Goal: Information Seeking & Learning: Learn about a topic

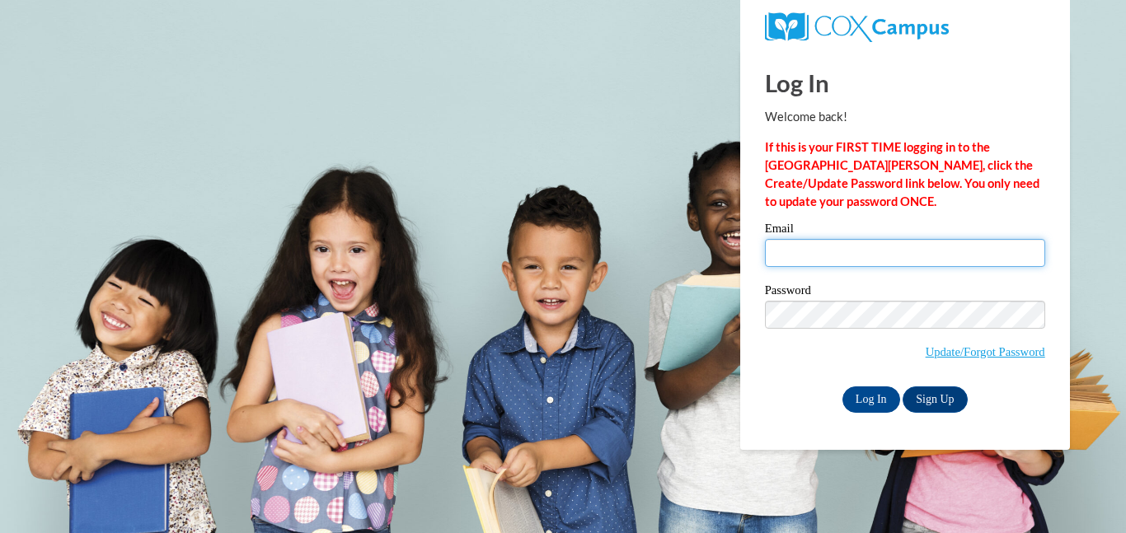
click at [908, 260] on input "Email" at bounding box center [905, 253] width 280 height 28
type input "[EMAIL_ADDRESS][PERSON_NAME][DOMAIN_NAME]"
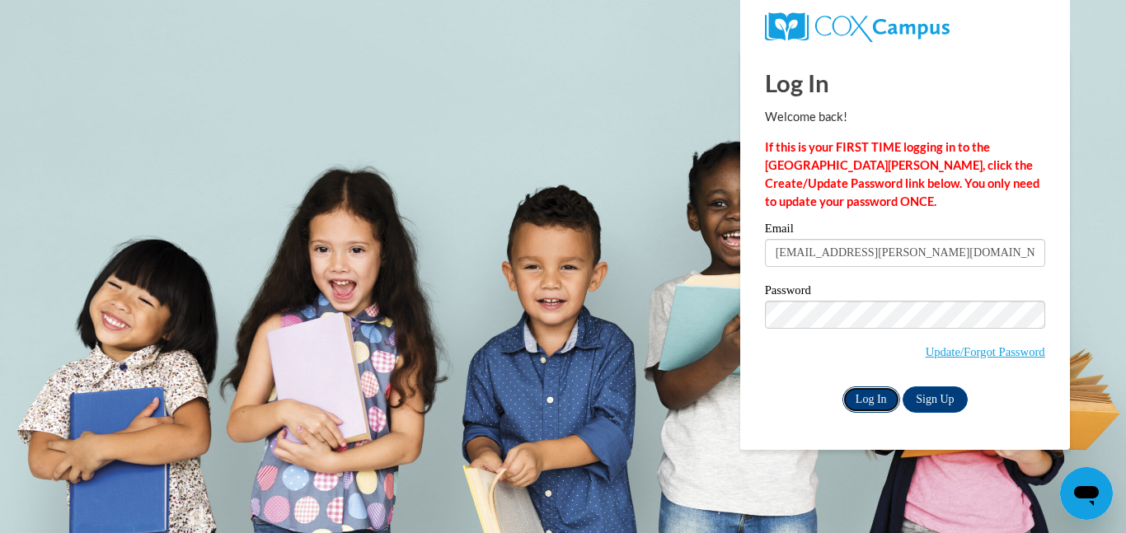
click at [876, 401] on input "Log In" at bounding box center [871, 400] width 58 height 26
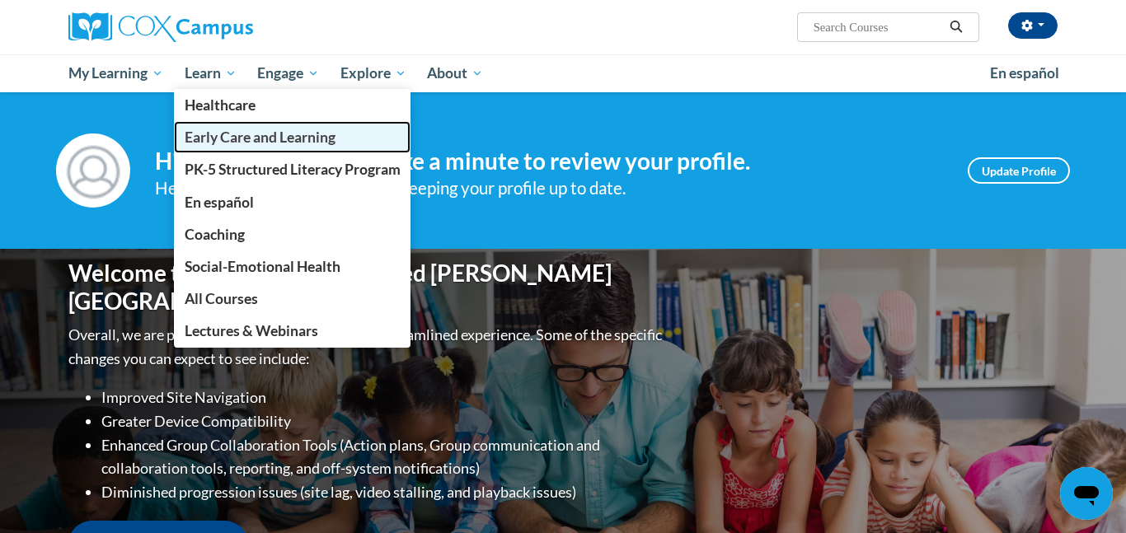
click at [235, 148] on link "Early Care and Learning" at bounding box center [292, 137] width 237 height 32
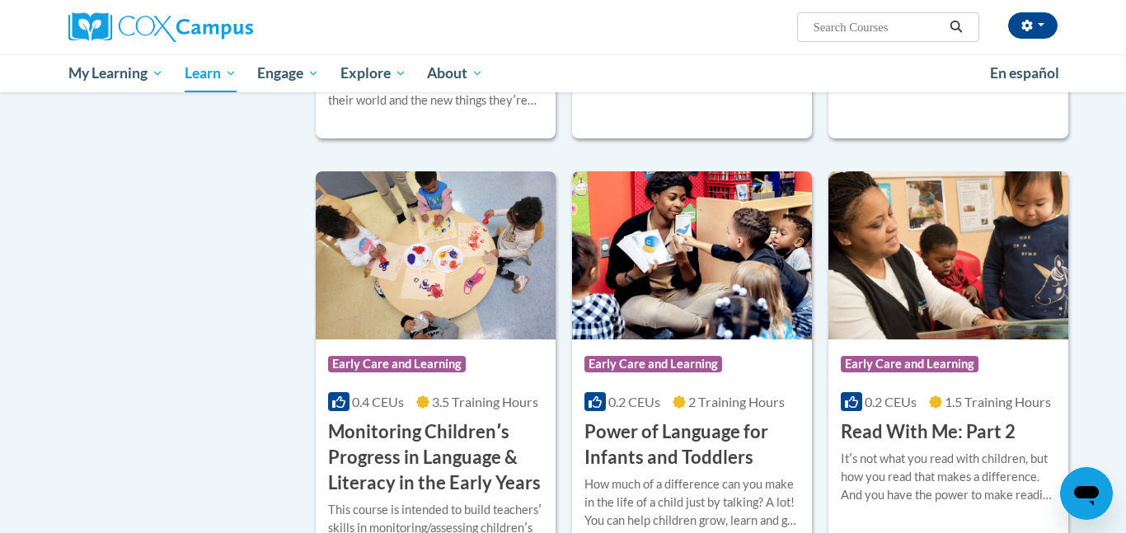
scroll to position [1290, 0]
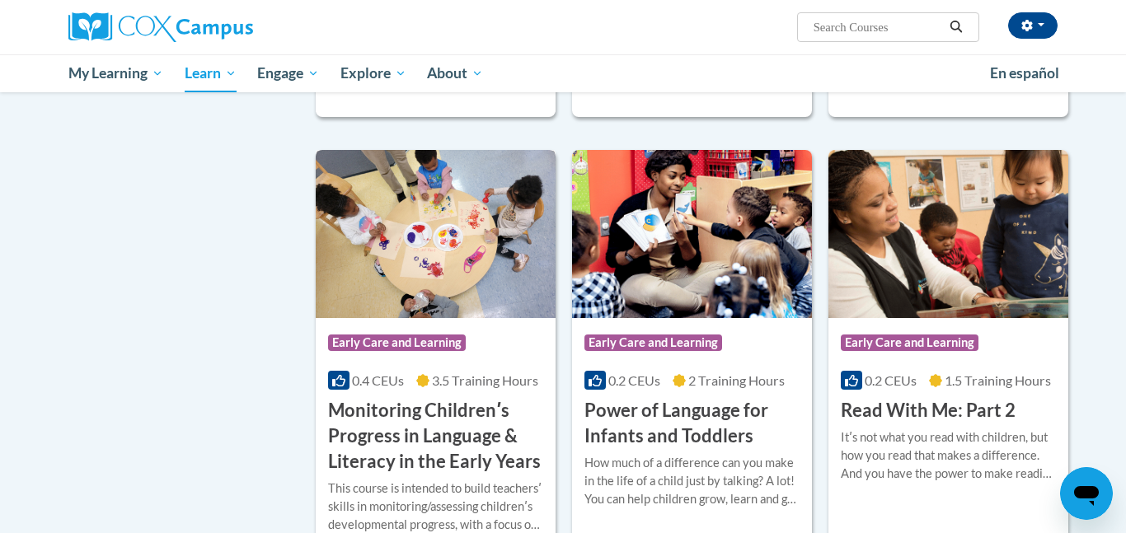
click at [488, 440] on h3 "Monitoring Childrenʹs Progress in Language & Literacy in the Early Years" at bounding box center [435, 436] width 215 height 76
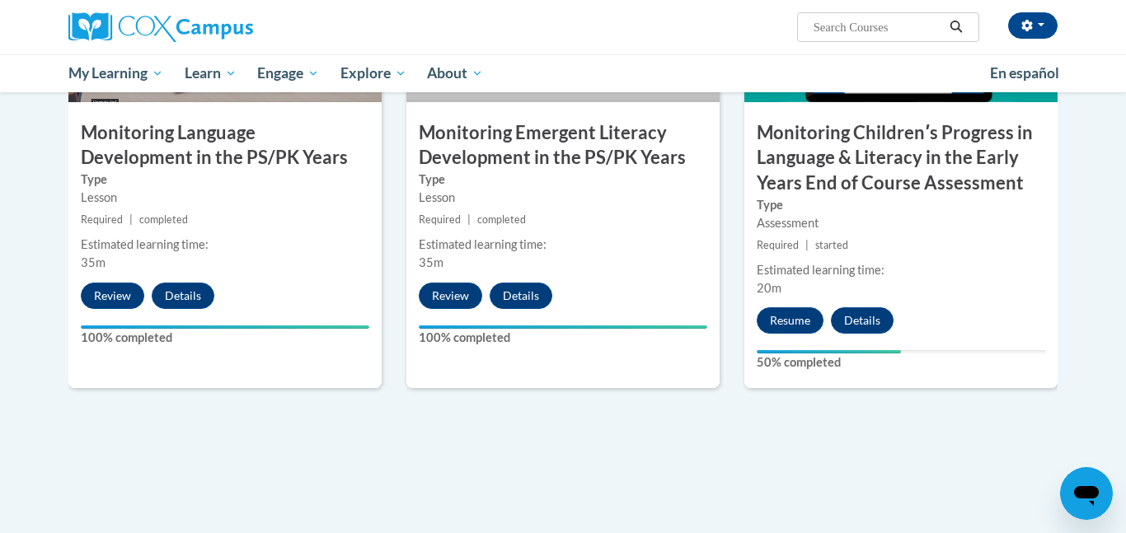
scroll to position [1493, 0]
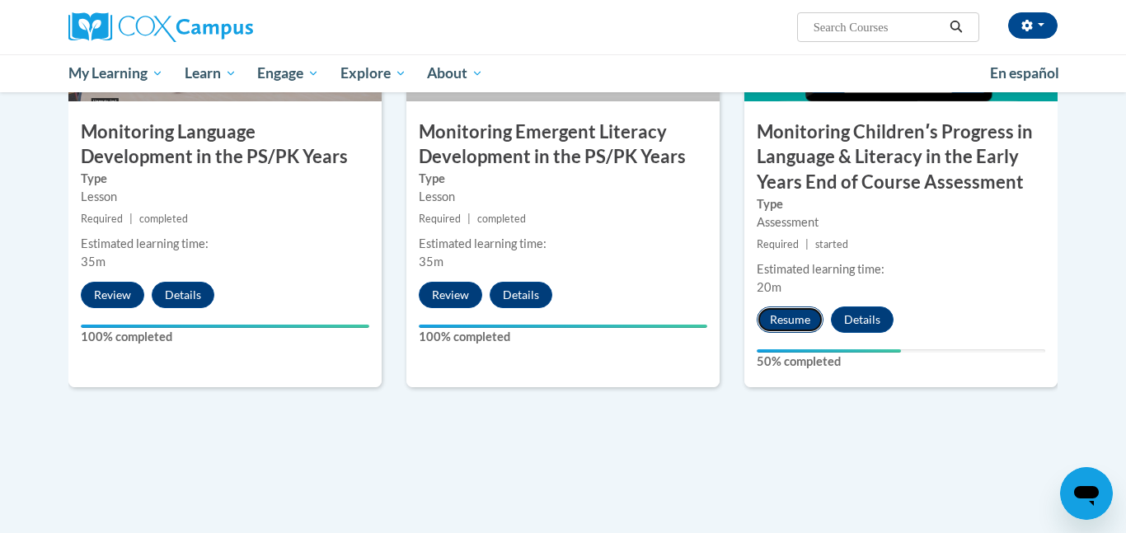
click at [786, 319] on button "Resume" at bounding box center [790, 320] width 67 height 26
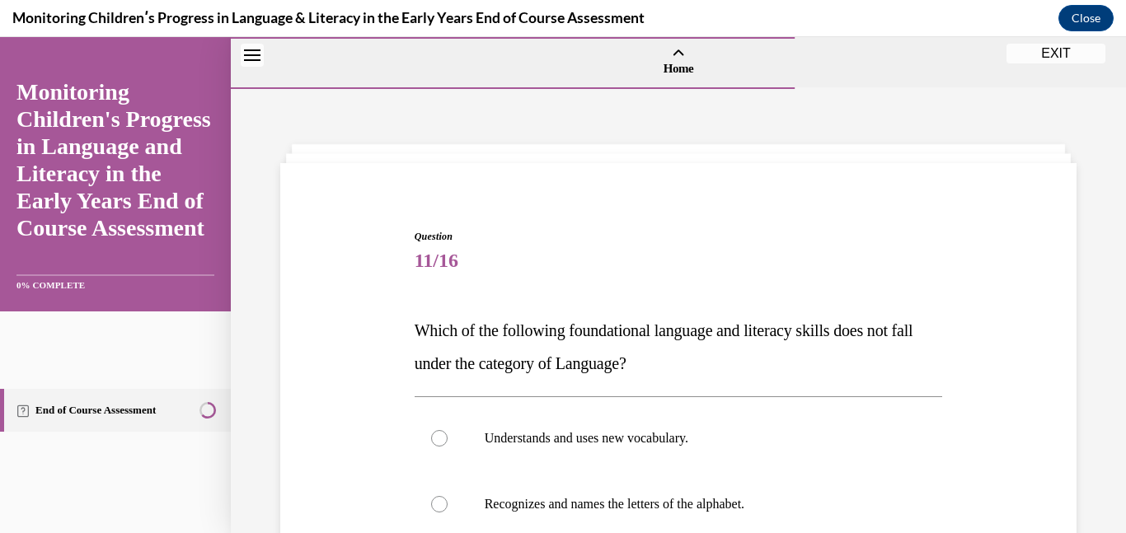
scroll to position [51, 0]
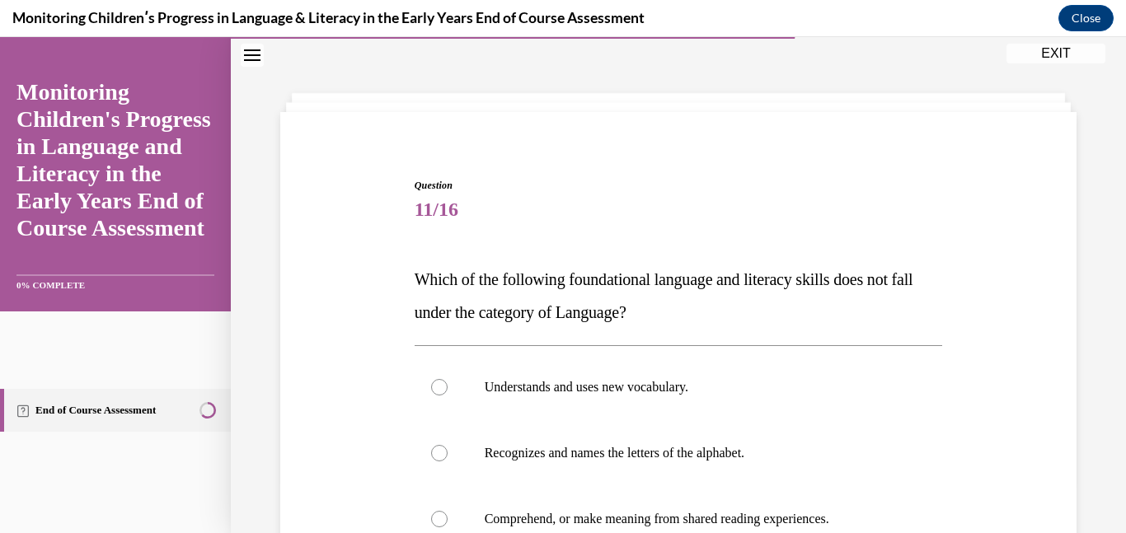
click at [678, 317] on p "Which of the following foundational language and literacy skills does not fall …" at bounding box center [679, 296] width 528 height 66
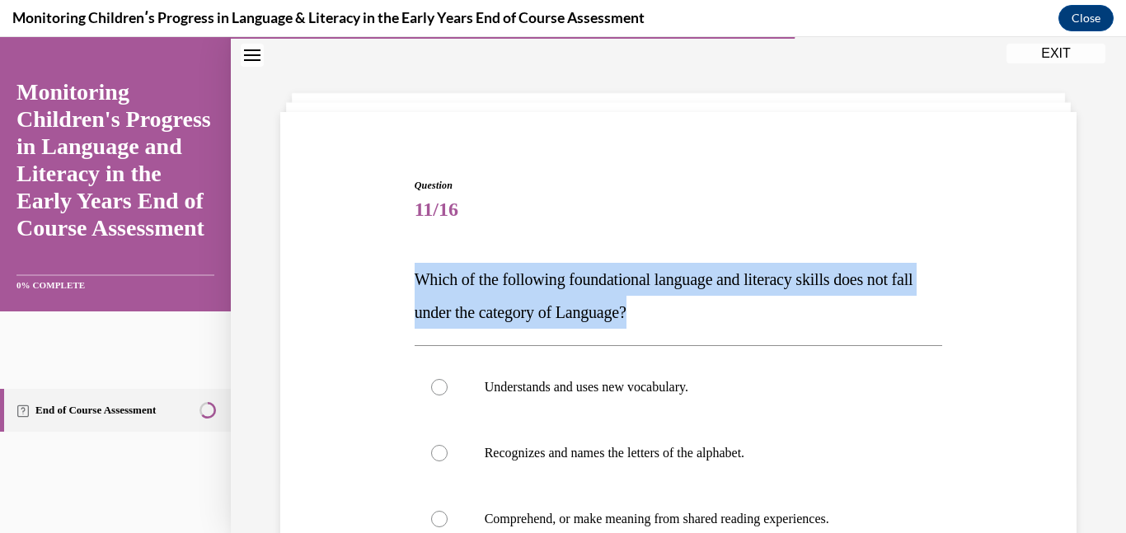
drag, startPoint x: 672, startPoint y: 317, endPoint x: 422, endPoint y: 273, distance: 253.6
click at [422, 273] on span "Which of the following foundational language and literacy skills does not fall …" at bounding box center [664, 295] width 499 height 51
copy span "Which of the following foundational language and literacy skills does not fall …"
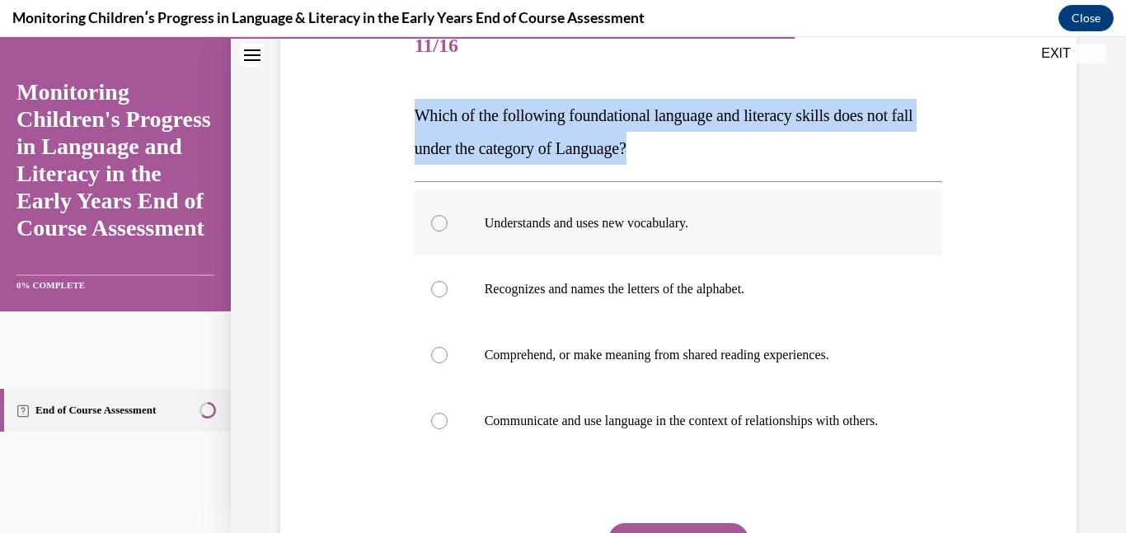
scroll to position [217, 0]
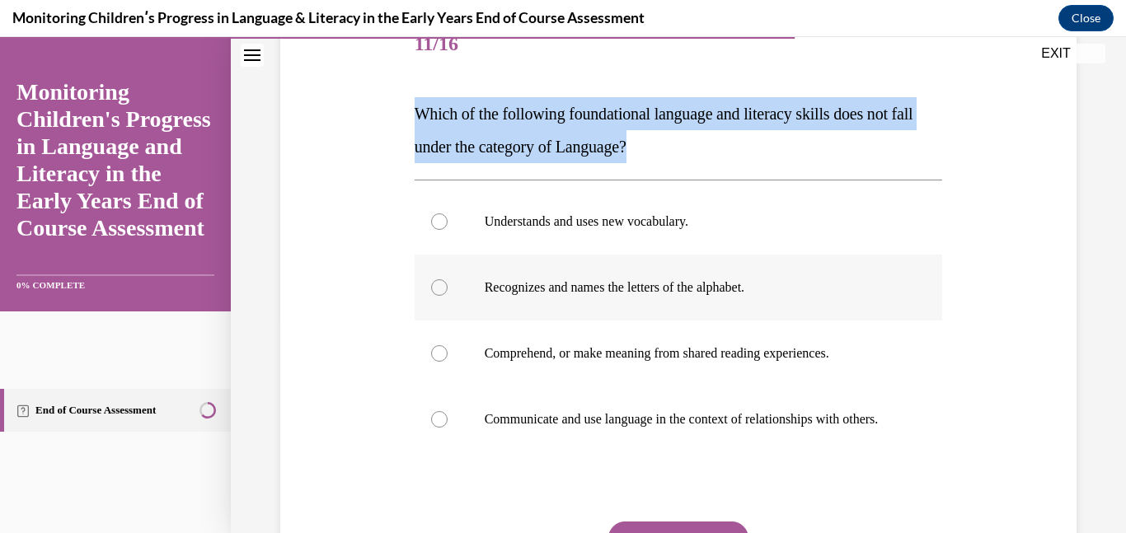
click at [470, 297] on label "Recognizes and names the letters of the alphabet." at bounding box center [679, 288] width 528 height 66
click at [448, 296] on input "Recognizes and names the letters of the alphabet." at bounding box center [439, 287] width 16 height 16
radio input "true"
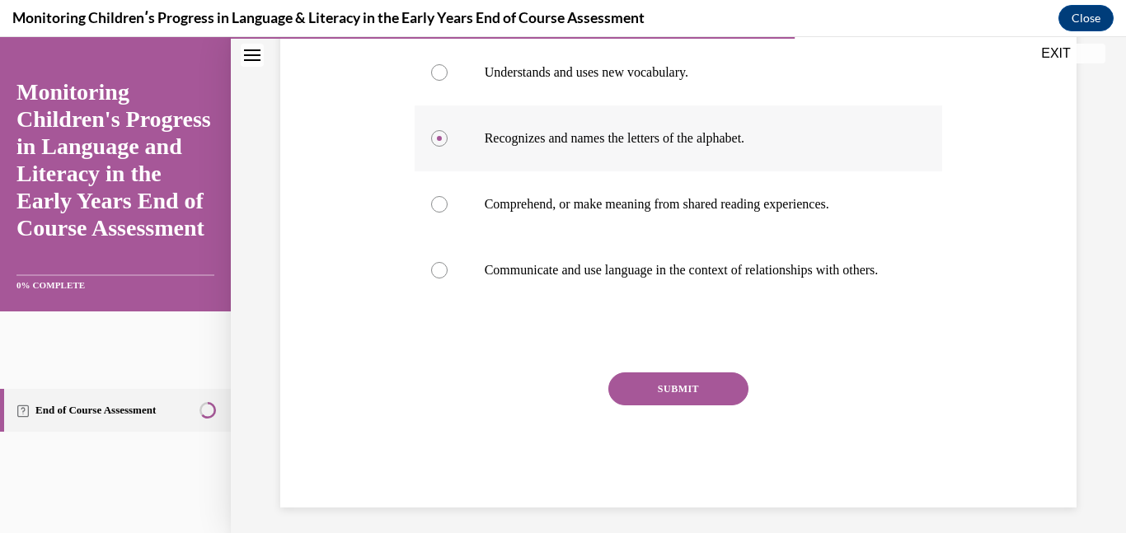
scroll to position [390, 0]
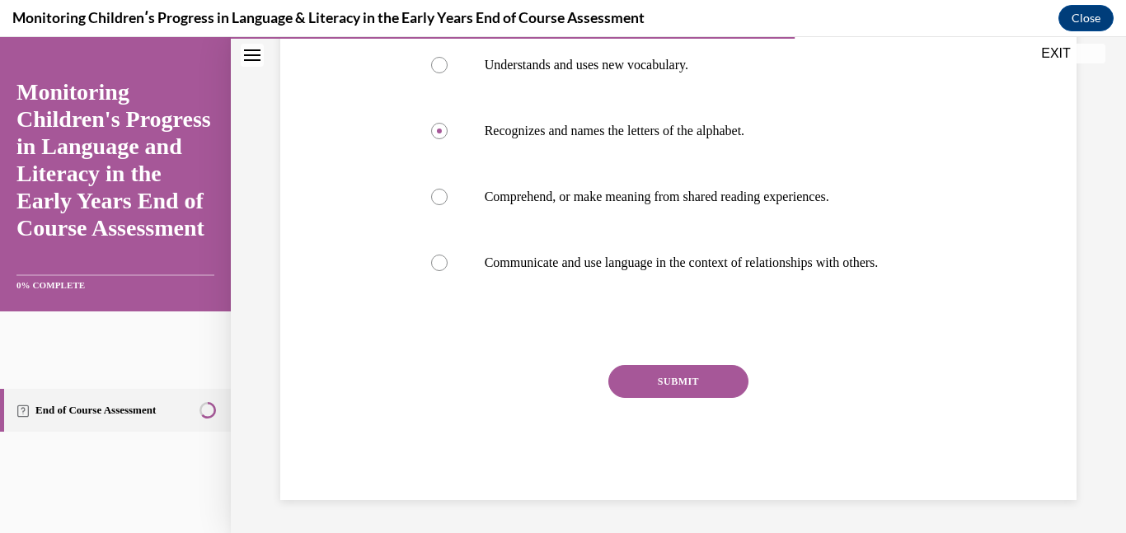
click at [702, 373] on button "SUBMIT" at bounding box center [678, 381] width 140 height 33
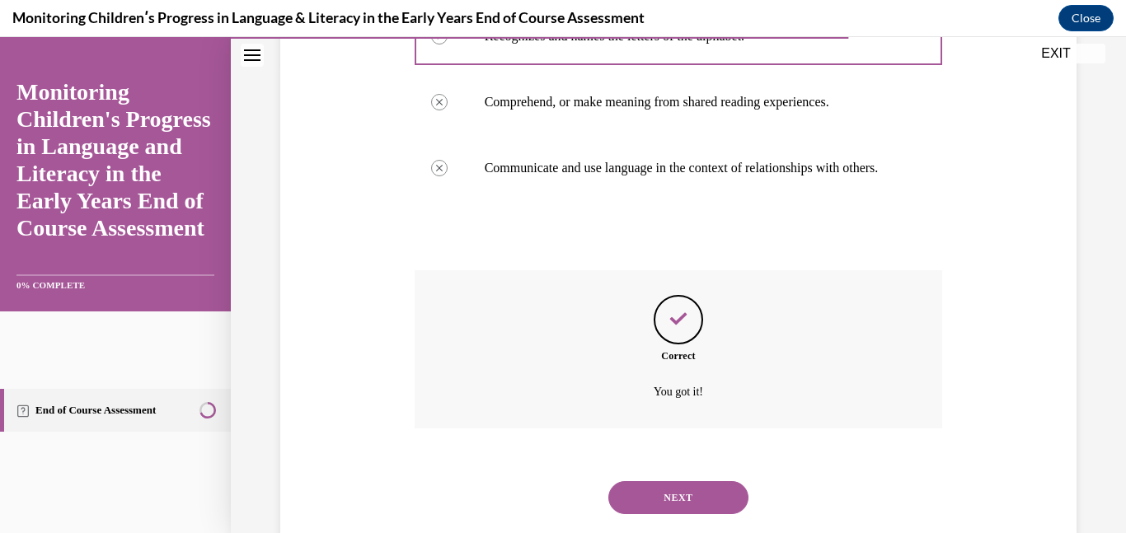
scroll to position [523, 0]
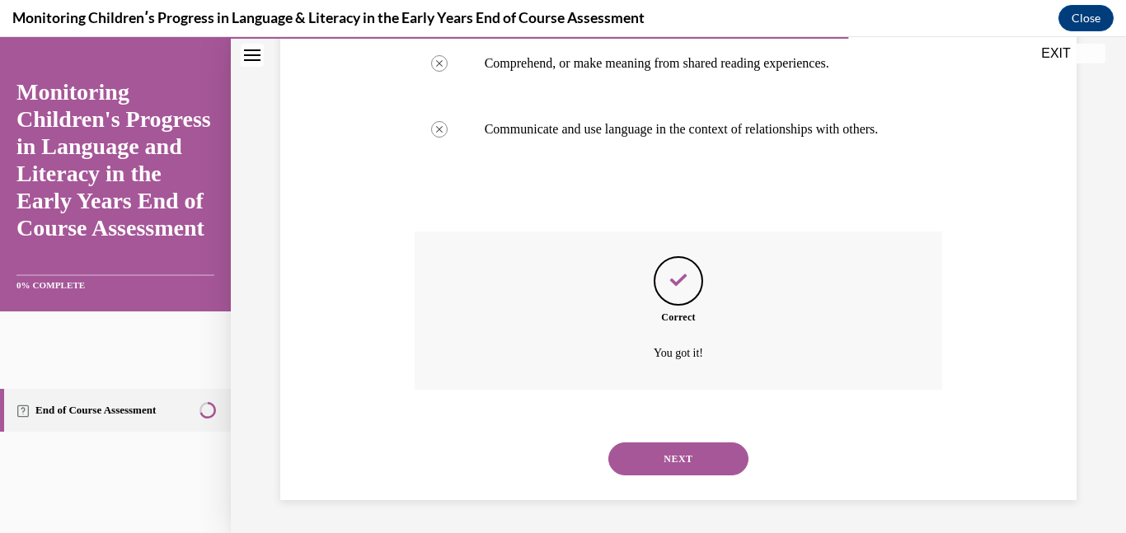
click at [701, 469] on button "NEXT" at bounding box center [678, 459] width 140 height 33
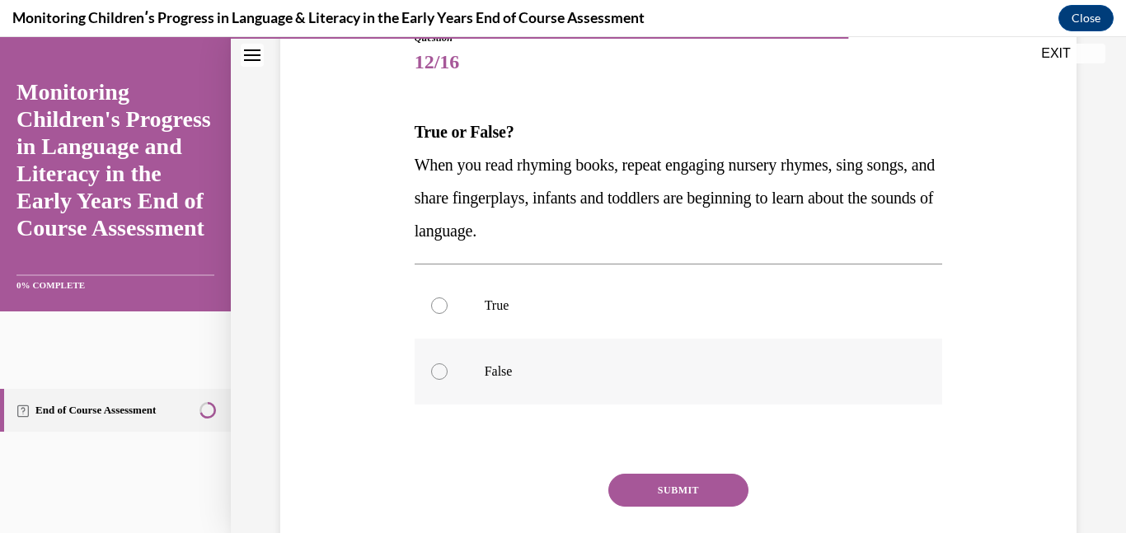
scroll to position [201, 0]
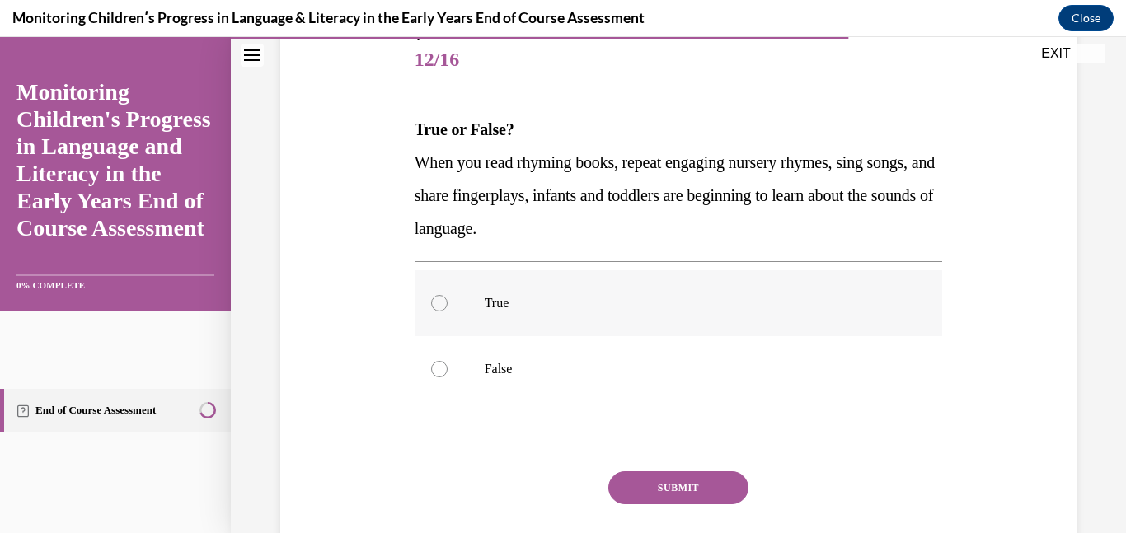
click at [523, 297] on p "True" at bounding box center [693, 303] width 417 height 16
click at [448, 297] on input "True" at bounding box center [439, 303] width 16 height 16
radio input "true"
click at [664, 497] on button "SUBMIT" at bounding box center [678, 487] width 140 height 33
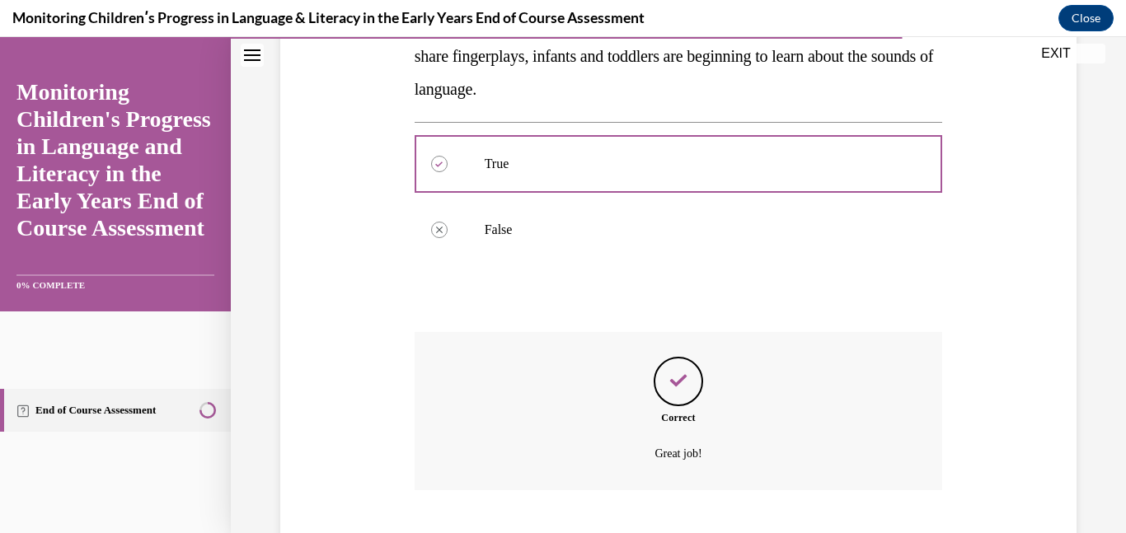
scroll to position [441, 0]
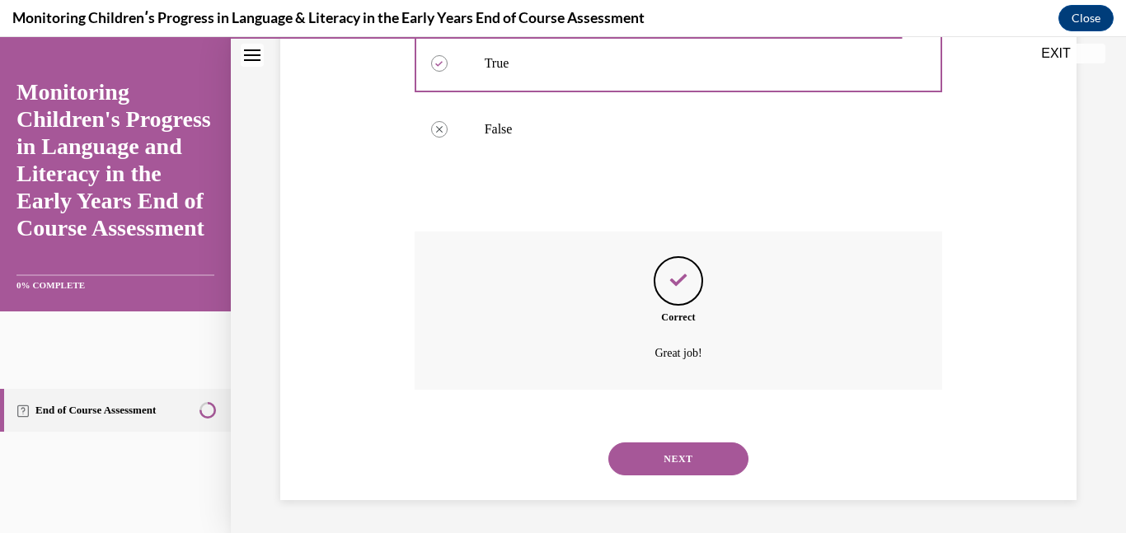
click at [678, 459] on button "NEXT" at bounding box center [678, 459] width 140 height 33
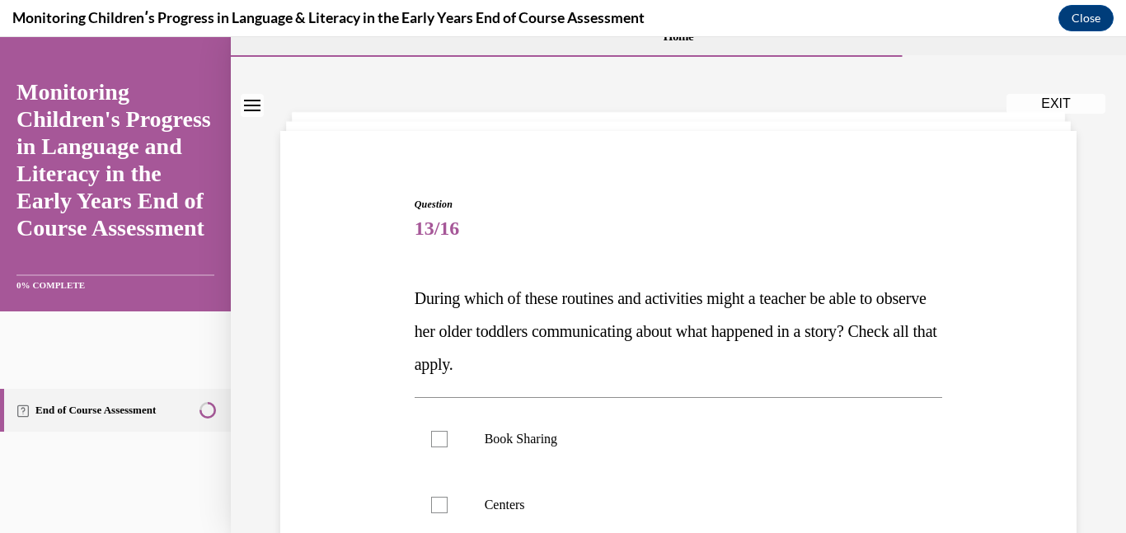
scroll to position [35, 0]
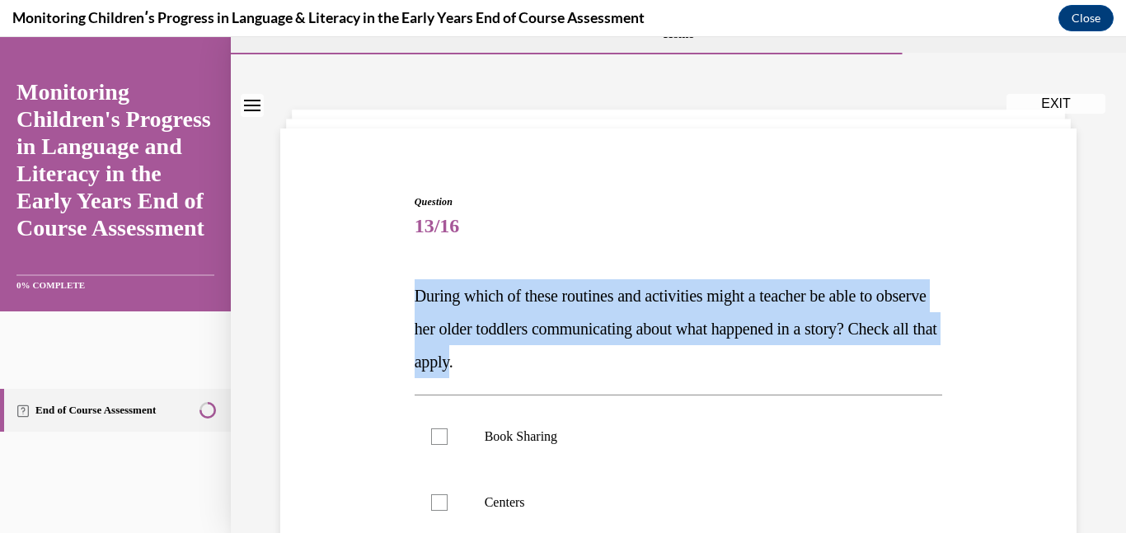
drag, startPoint x: 600, startPoint y: 362, endPoint x: 410, endPoint y: 268, distance: 212.3
click at [411, 268] on div "Question 13/16 During which of these routines and activities might a teacher be…" at bounding box center [679, 521] width 537 height 702
copy span "During which of these routines and activities might a teacher be able to observ…"
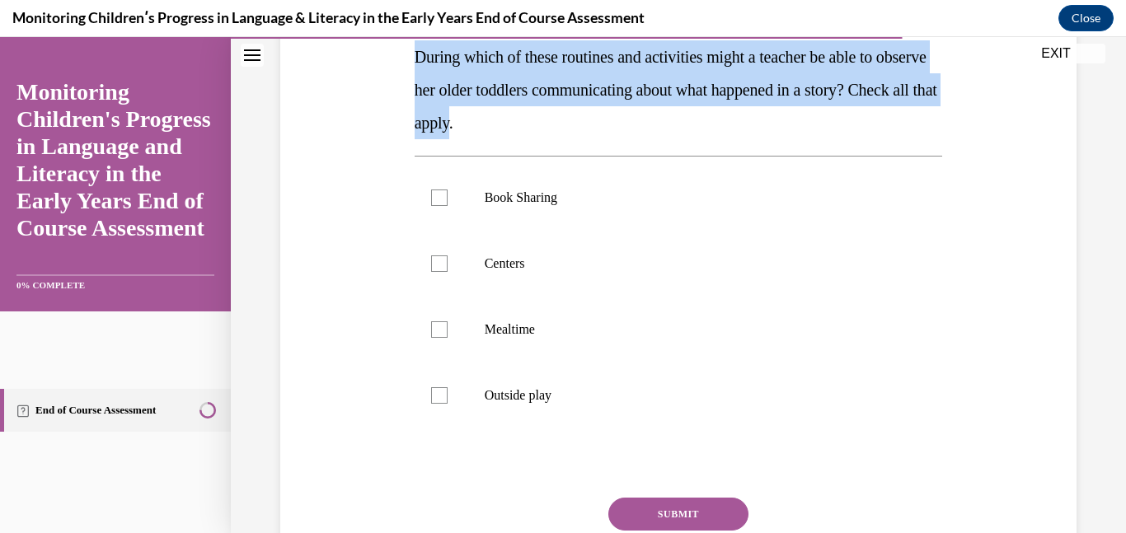
scroll to position [275, 0]
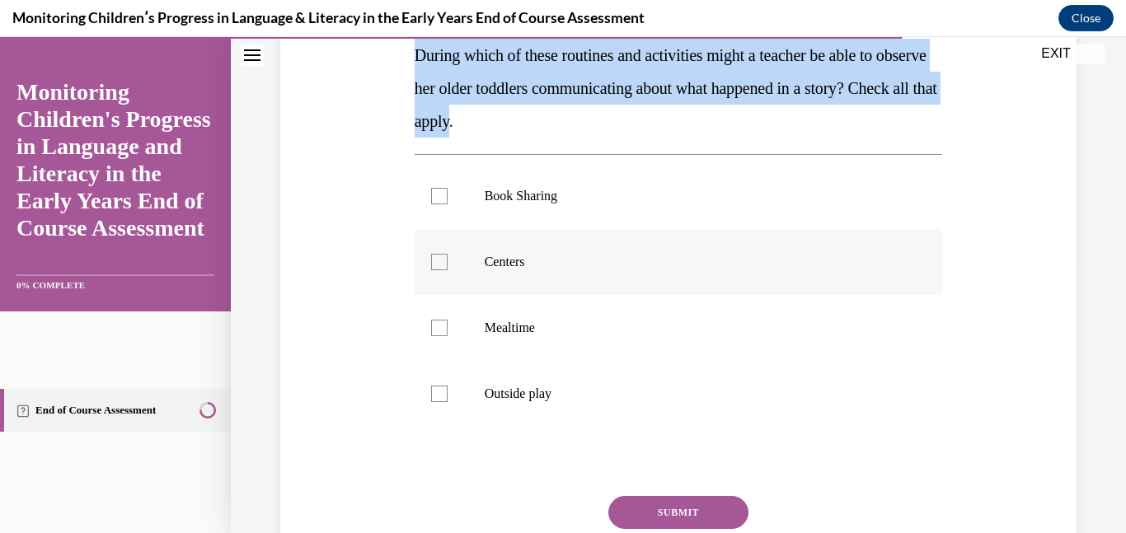
click at [446, 265] on div at bounding box center [439, 262] width 16 height 16
click at [446, 265] on input "Centers" at bounding box center [439, 262] width 16 height 16
checkbox input "true"
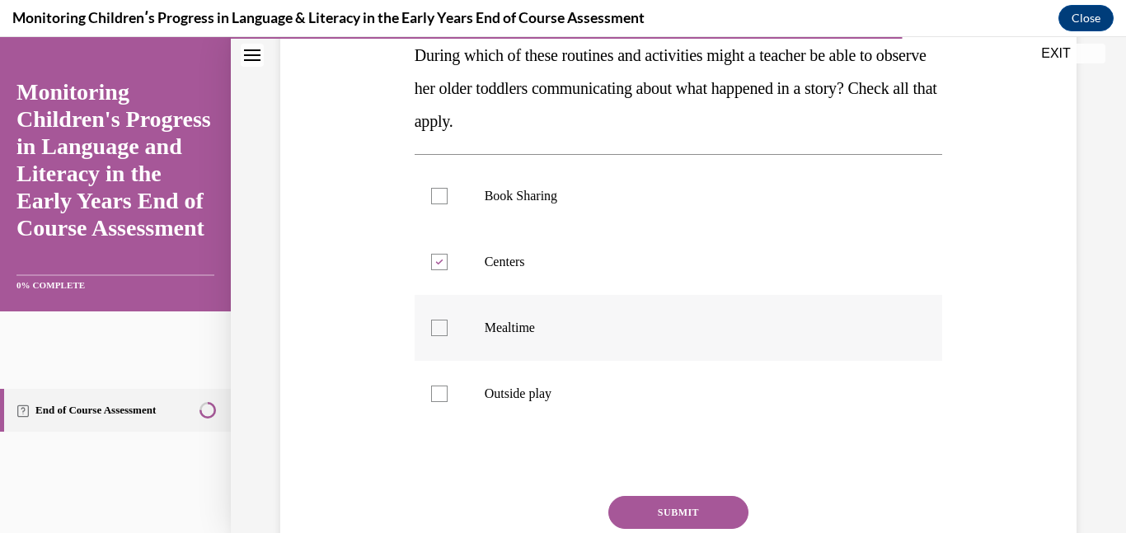
click at [443, 335] on div at bounding box center [439, 328] width 16 height 16
click at [443, 335] on input "Mealtime" at bounding box center [439, 328] width 16 height 16
checkbox input "true"
click at [444, 396] on div at bounding box center [439, 394] width 16 height 16
click at [444, 396] on input "Outside play" at bounding box center [439, 394] width 16 height 16
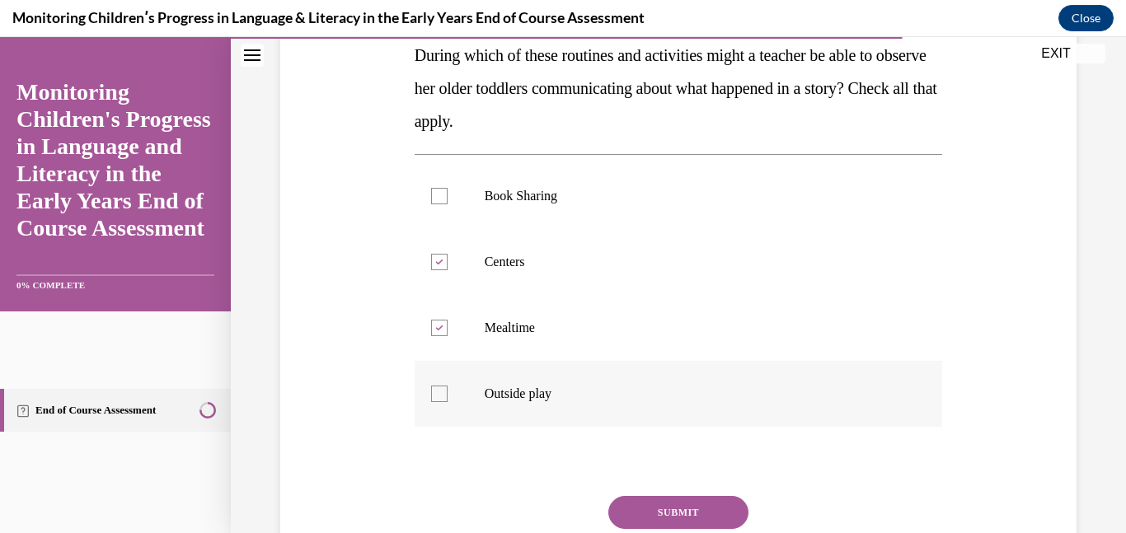
checkbox input "true"
click at [443, 195] on div at bounding box center [439, 196] width 16 height 16
click at [443, 195] on input "Book Sharing" at bounding box center [439, 196] width 16 height 16
click at [443, 195] on div at bounding box center [439, 196] width 16 height 16
click at [443, 195] on input "Book Sharing" at bounding box center [439, 196] width 16 height 16
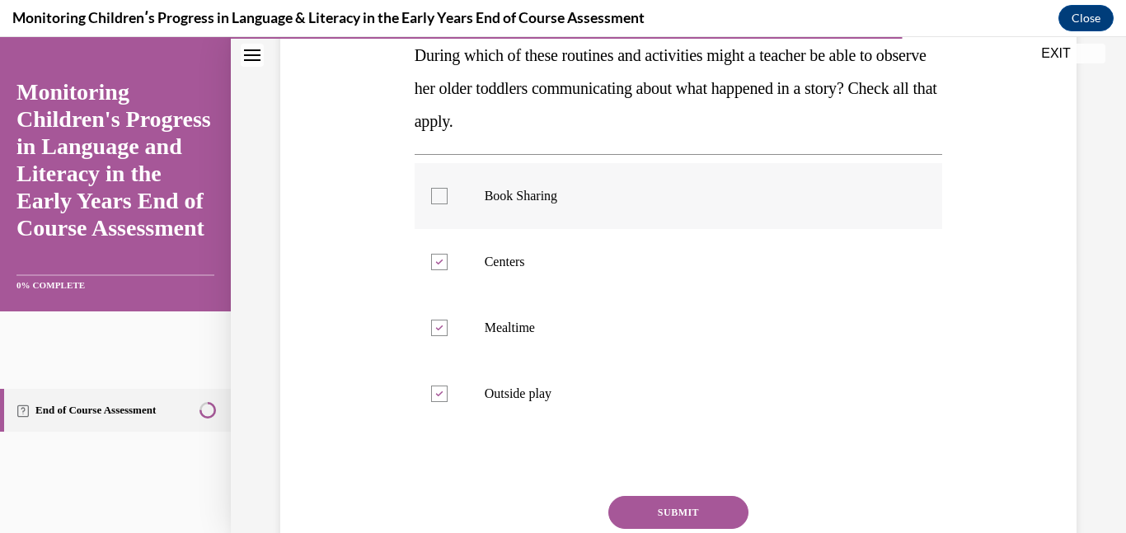
click at [443, 195] on div at bounding box center [439, 196] width 16 height 16
click at [443, 195] on input "Book Sharing" at bounding box center [439, 196] width 16 height 16
checkbox input "true"
click at [671, 514] on button "SUBMIT" at bounding box center [678, 512] width 140 height 33
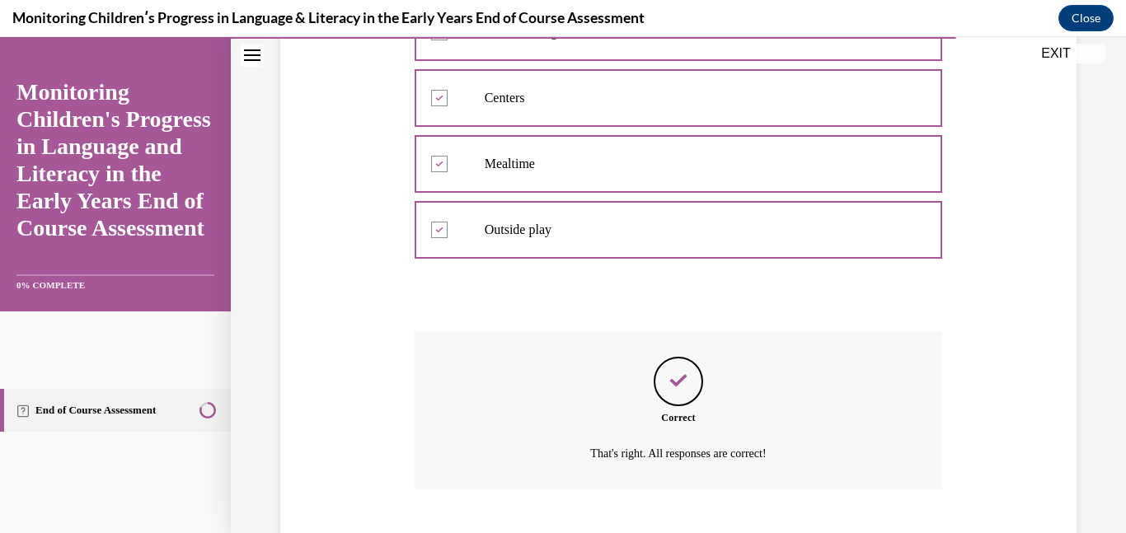
scroll to position [540, 0]
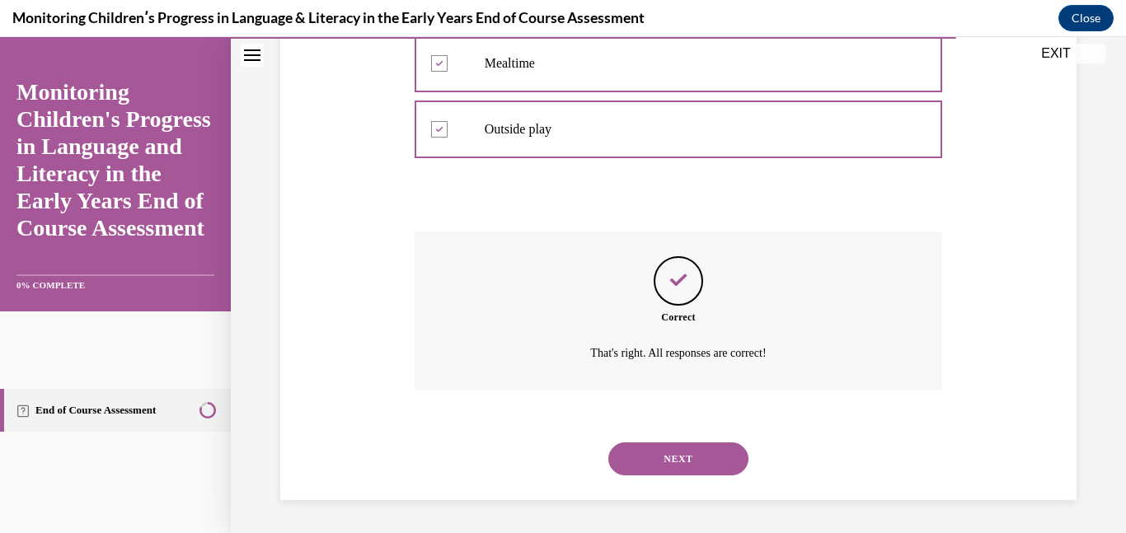
click at [686, 463] on button "NEXT" at bounding box center [678, 459] width 140 height 33
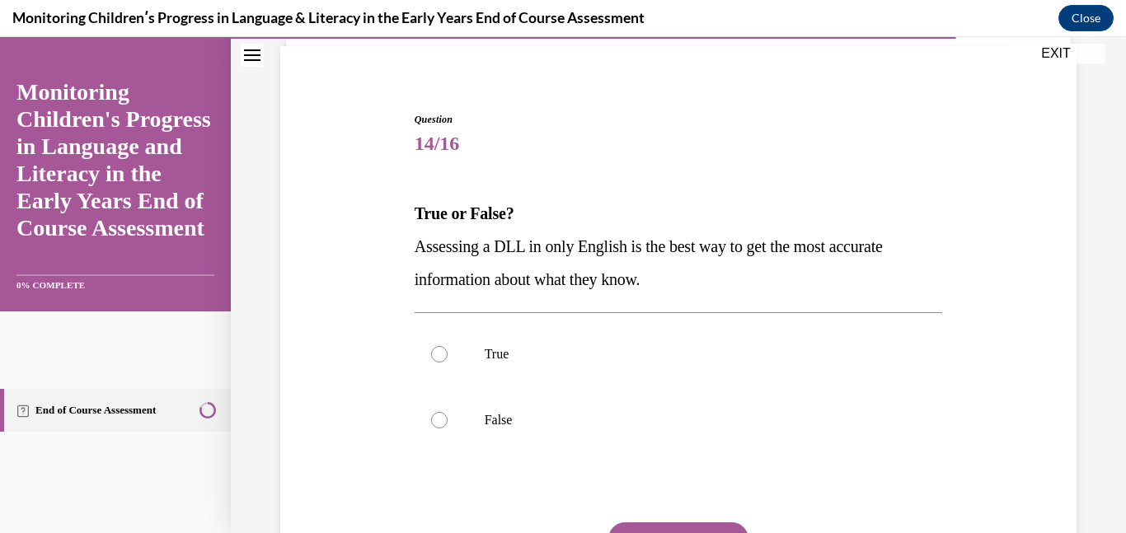
scroll to position [119, 0]
click at [509, 416] on p "False" at bounding box center [693, 419] width 417 height 16
click at [448, 416] on input "False" at bounding box center [439, 419] width 16 height 16
radio input "true"
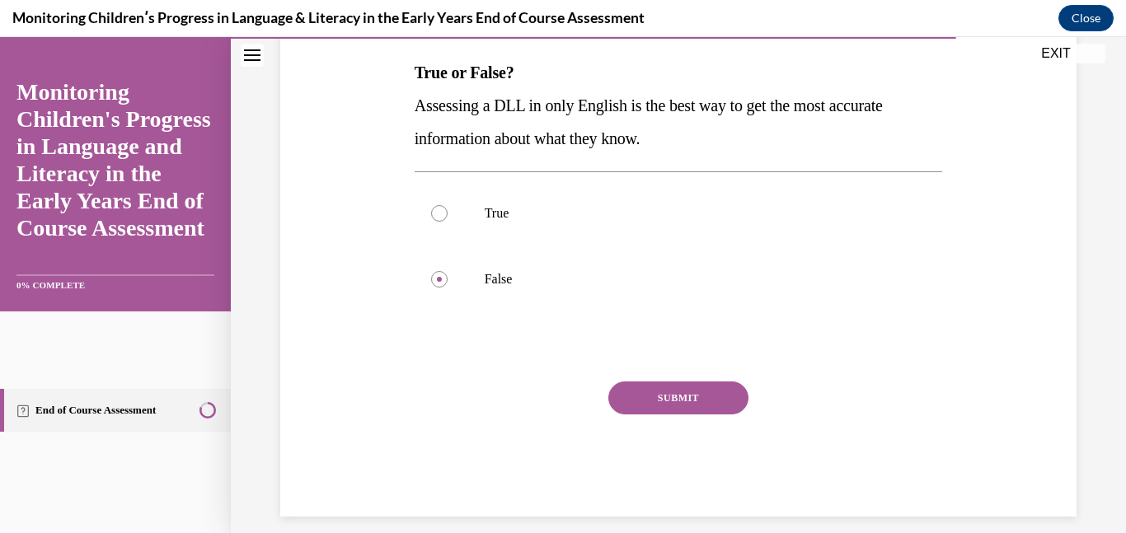
click at [647, 394] on button "SUBMIT" at bounding box center [678, 398] width 140 height 33
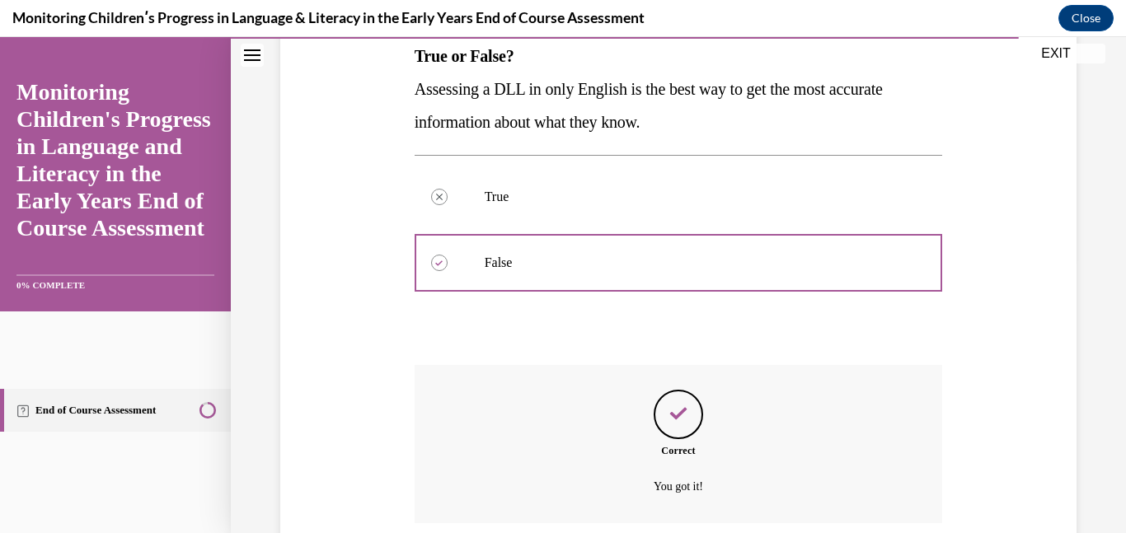
scroll to position [408, 0]
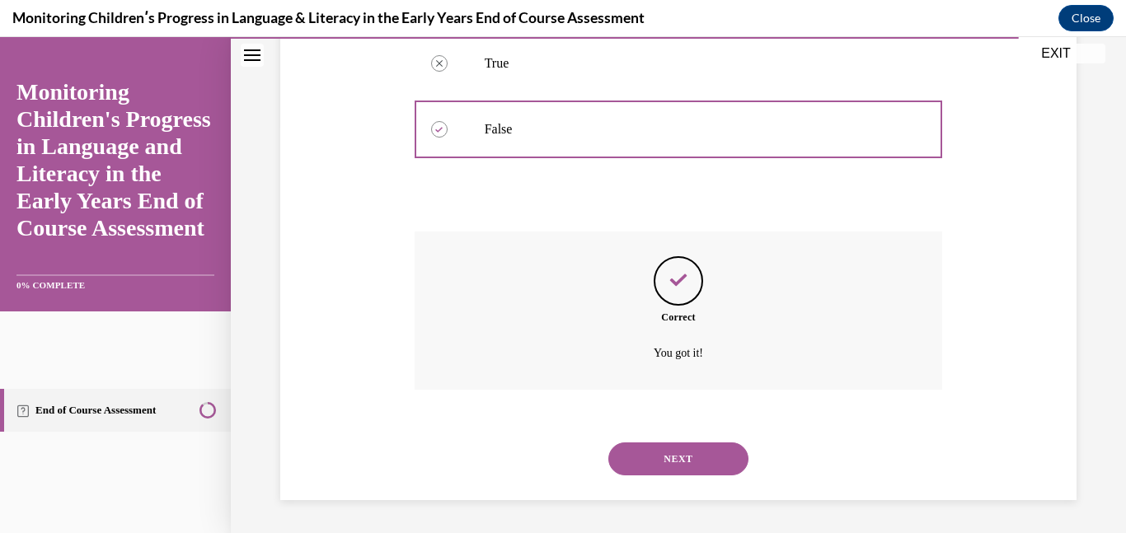
click at [659, 464] on button "NEXT" at bounding box center [678, 459] width 140 height 33
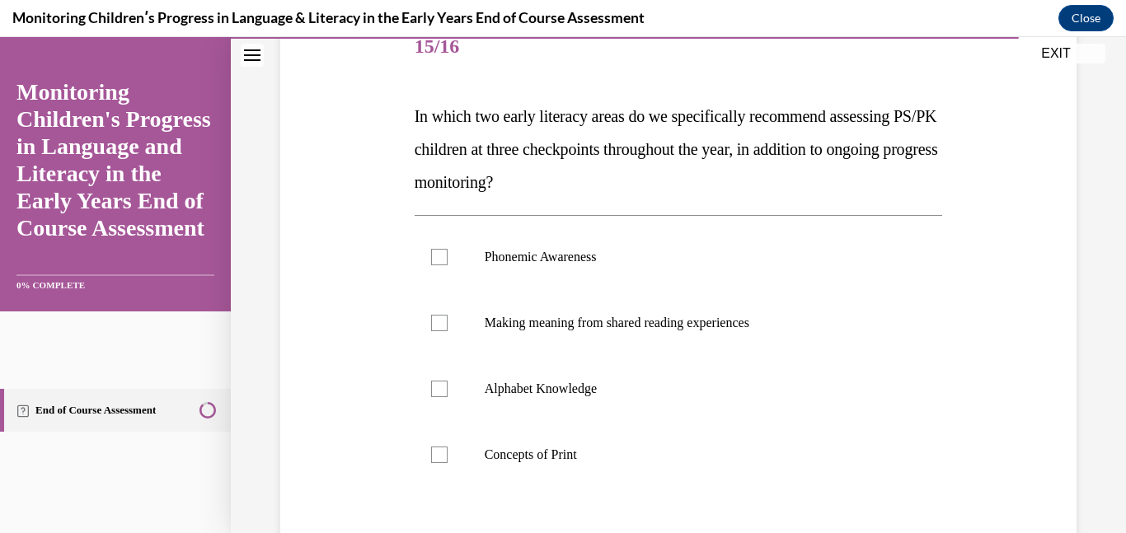
scroll to position [213, 0]
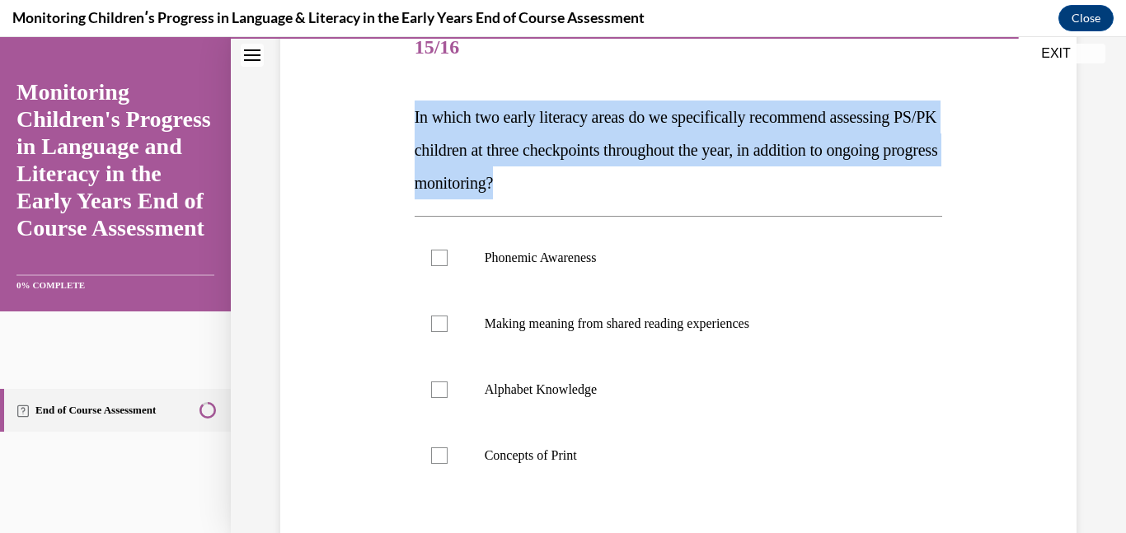
drag, startPoint x: 630, startPoint y: 189, endPoint x: 380, endPoint y: 112, distance: 261.3
click at [380, 112] on div "Question 15/16 In which two early literacy areas do we specifically recommend a…" at bounding box center [678, 329] width 805 height 727
copy span "In which two early literacy areas do we specifically recommend assessing PS/PK …"
click at [440, 246] on label "Phonemic Awareness" at bounding box center [679, 258] width 528 height 66
click at [440, 250] on input "Phonemic Awareness" at bounding box center [439, 258] width 16 height 16
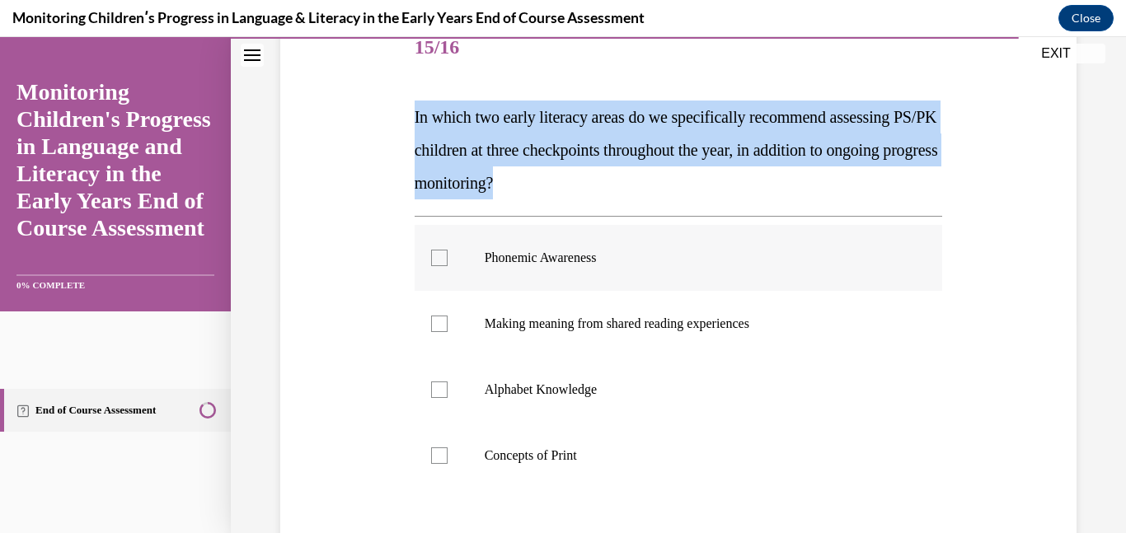
checkbox input "true"
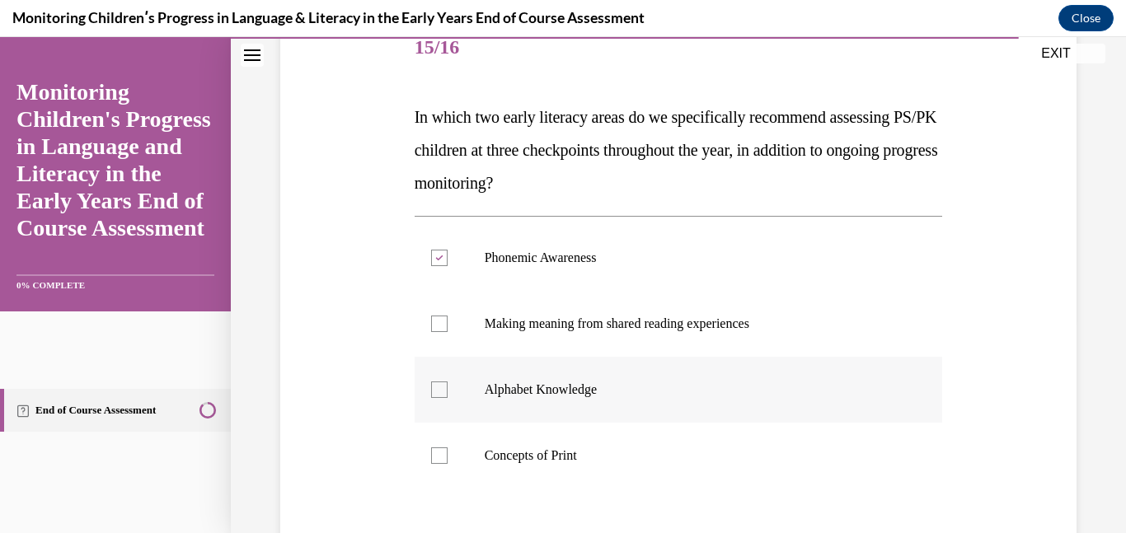
click at [441, 396] on div at bounding box center [439, 390] width 16 height 16
click at [441, 396] on input "Alphabet Knowledge" at bounding box center [439, 390] width 16 height 16
checkbox input "true"
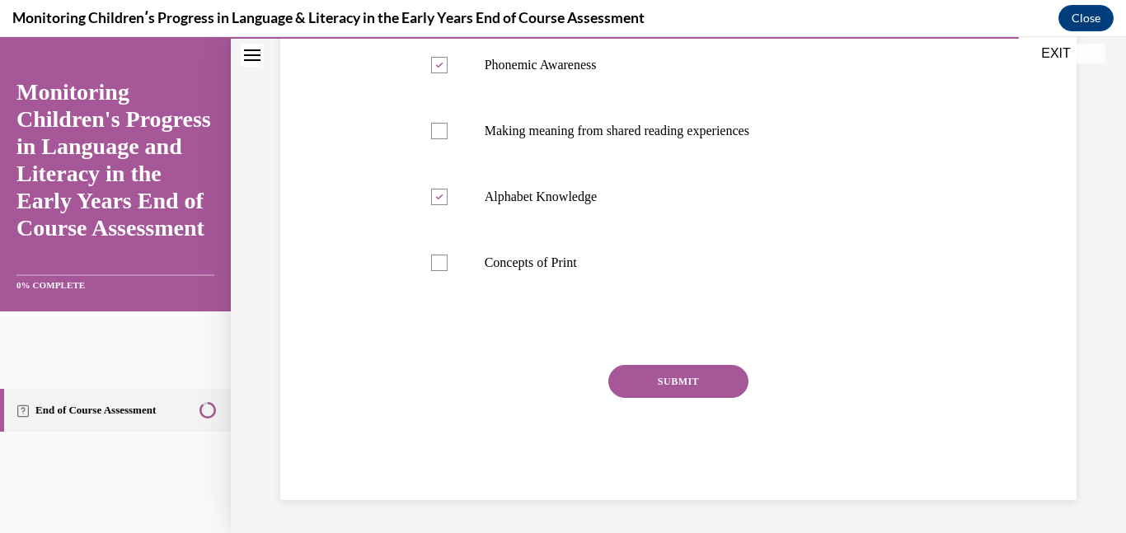
click at [652, 378] on button "SUBMIT" at bounding box center [678, 381] width 140 height 33
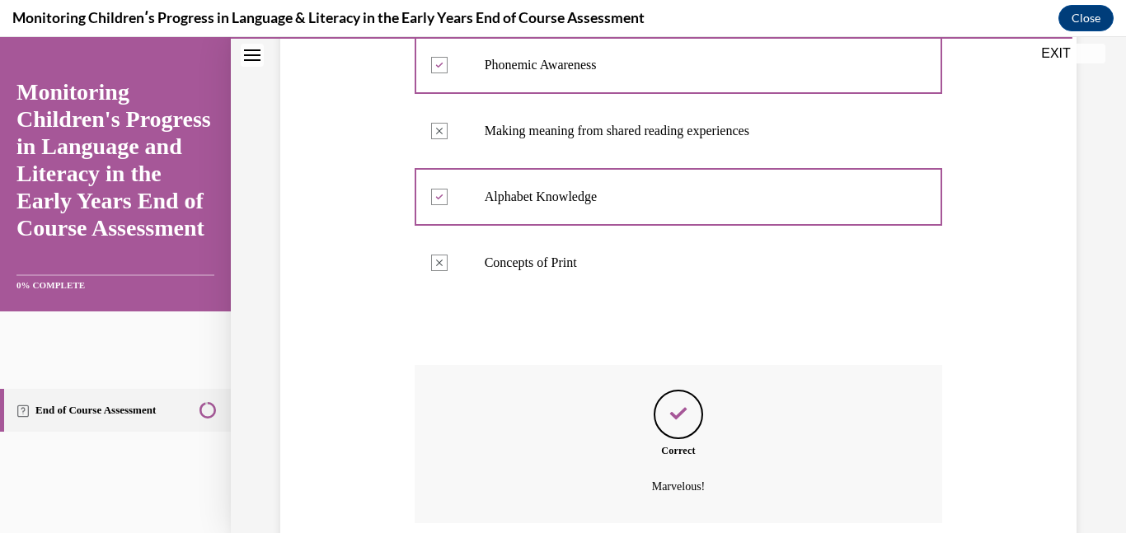
scroll to position [540, 0]
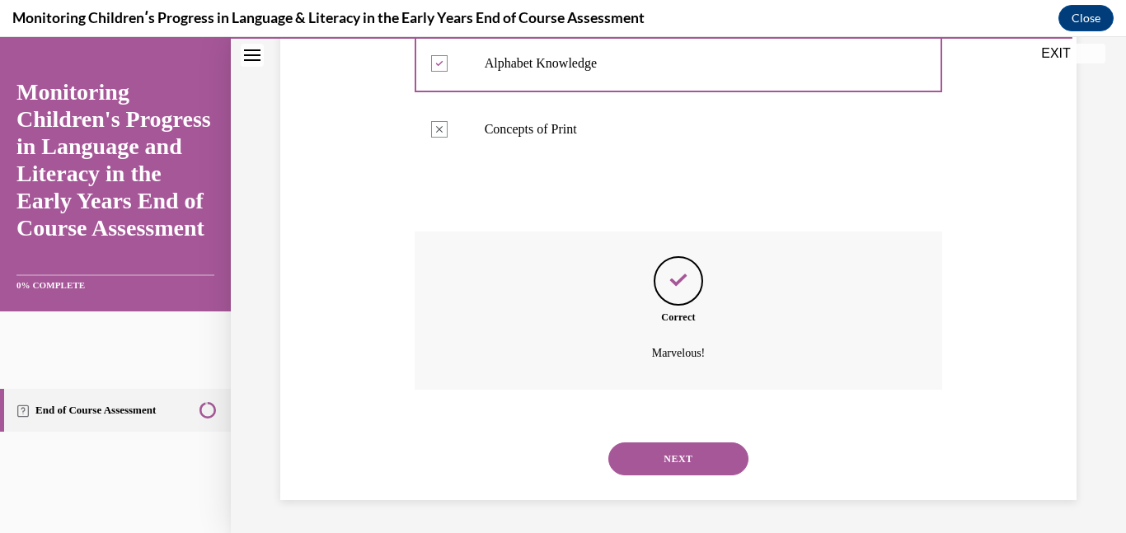
click at [673, 449] on button "NEXT" at bounding box center [678, 459] width 140 height 33
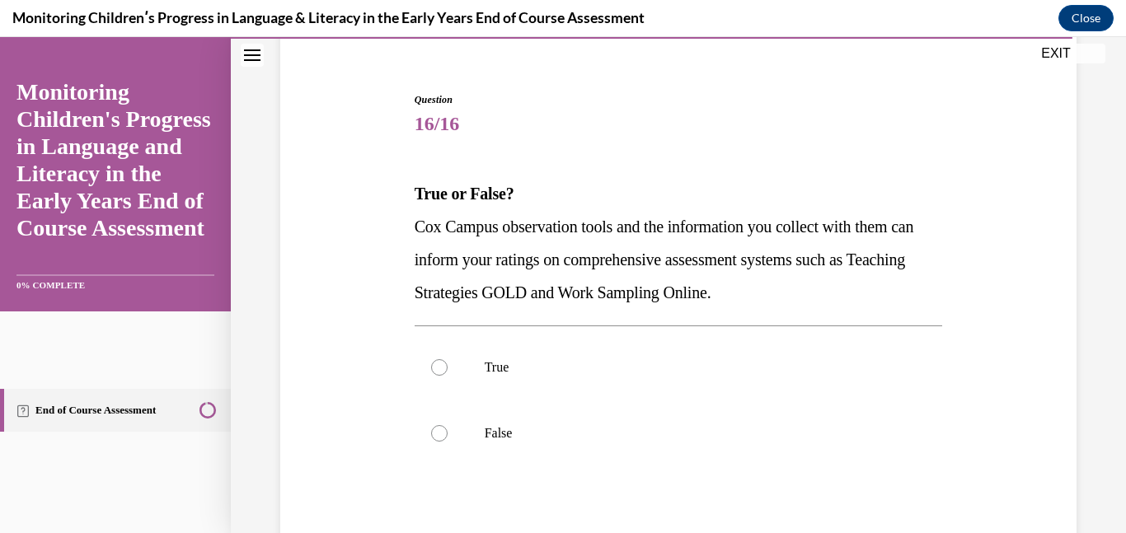
scroll to position [138, 0]
click at [622, 364] on p "True" at bounding box center [693, 366] width 417 height 16
click at [448, 364] on input "True" at bounding box center [439, 366] width 16 height 16
radio input "true"
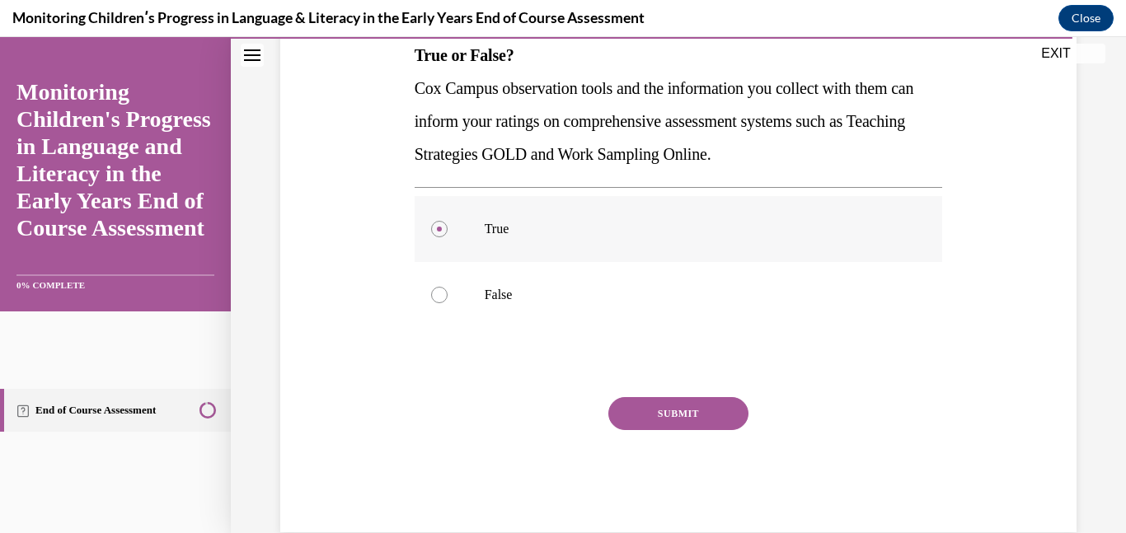
scroll to position [307, 0]
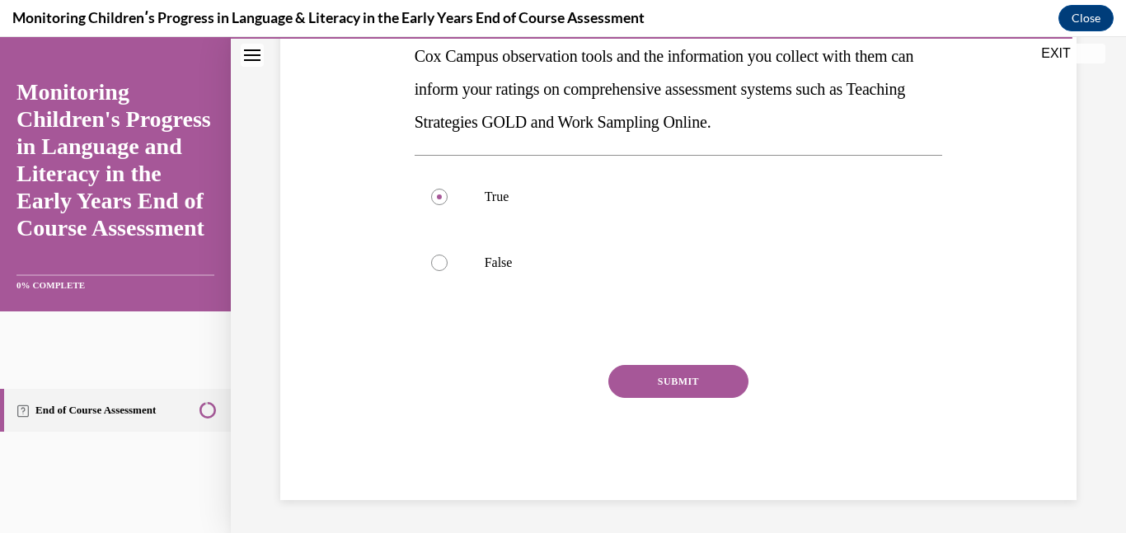
click at [654, 388] on button "SUBMIT" at bounding box center [678, 381] width 140 height 33
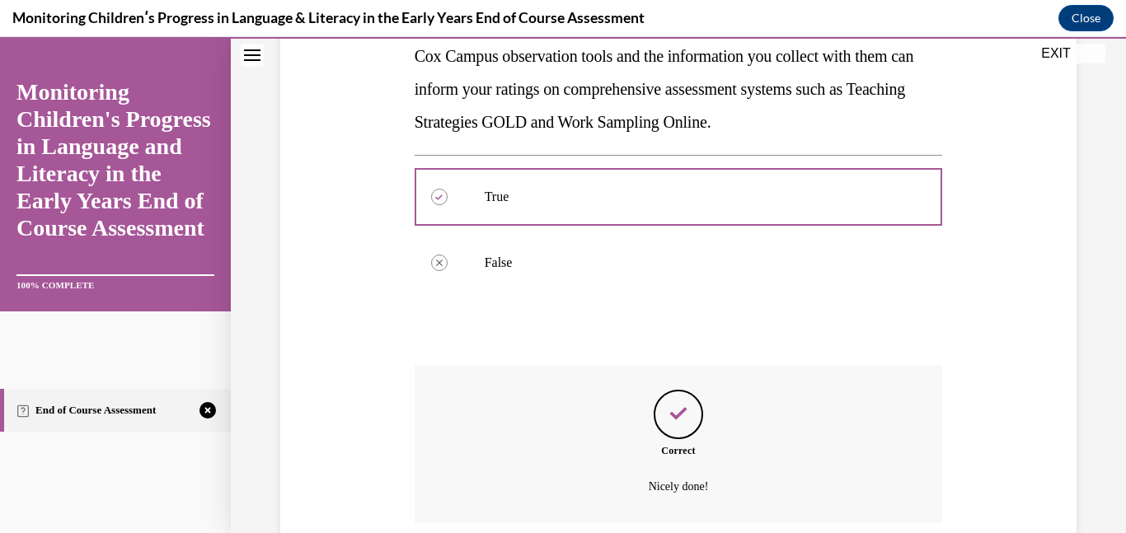
scroll to position [441, 0]
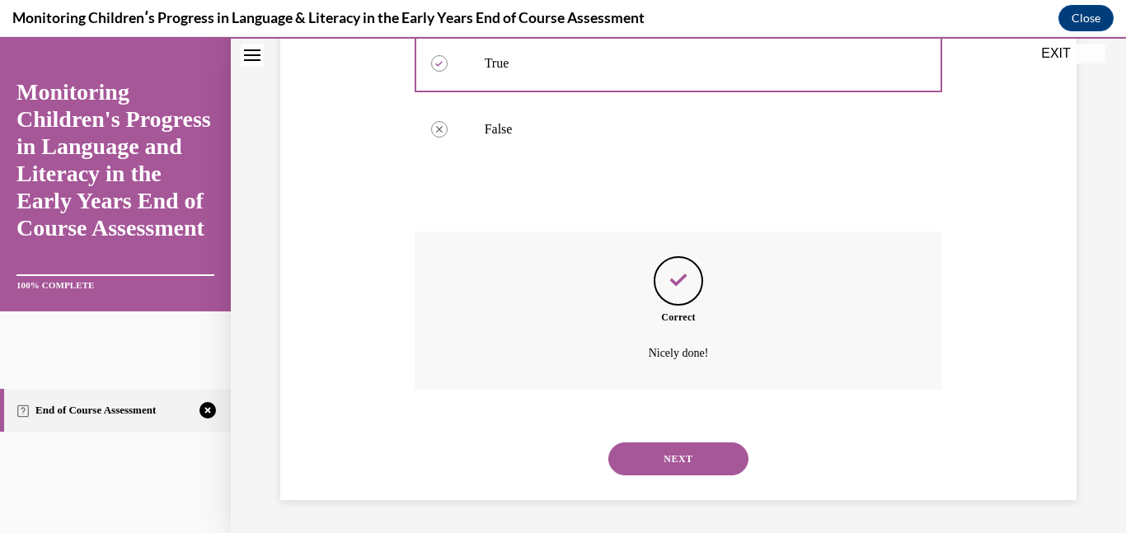
click at [661, 463] on button "NEXT" at bounding box center [678, 459] width 140 height 33
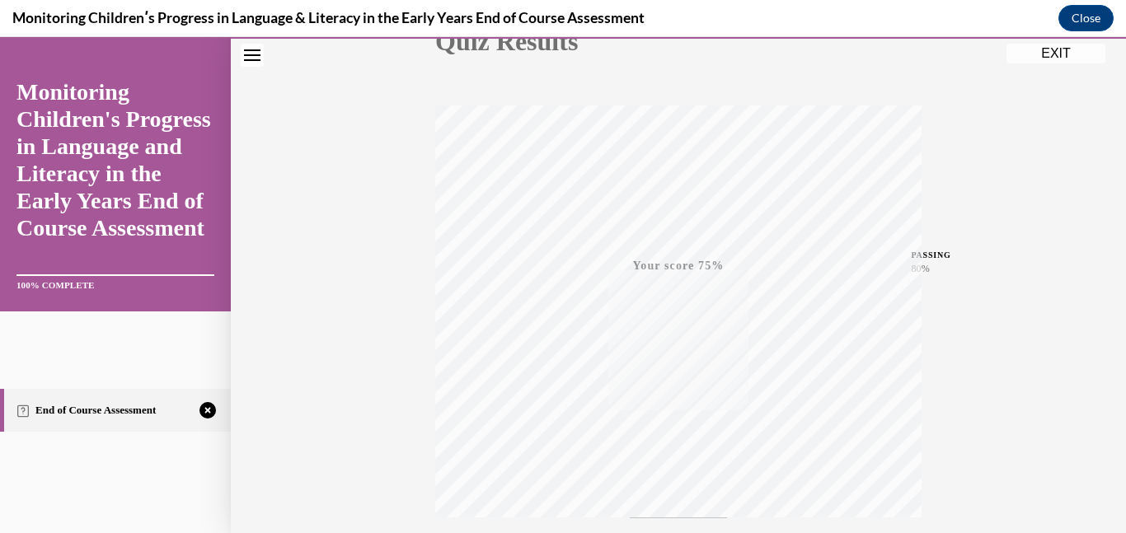
scroll to position [349, 0]
click at [673, 449] on button "TAKE AGAIN" at bounding box center [679, 422] width 98 height 74
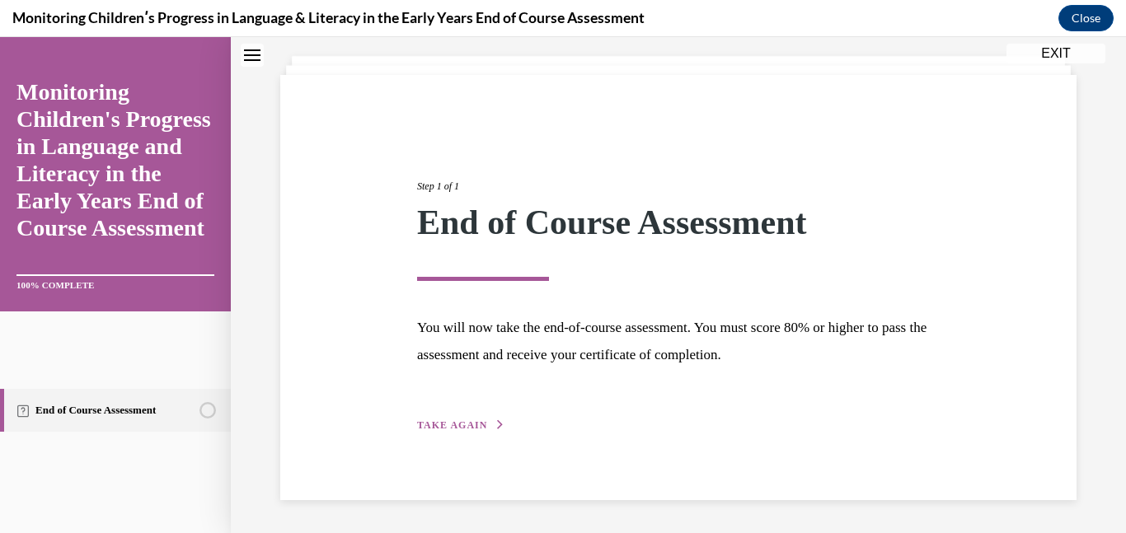
scroll to position [88, 0]
click at [467, 427] on span "TAKE AGAIN" at bounding box center [452, 426] width 70 height 12
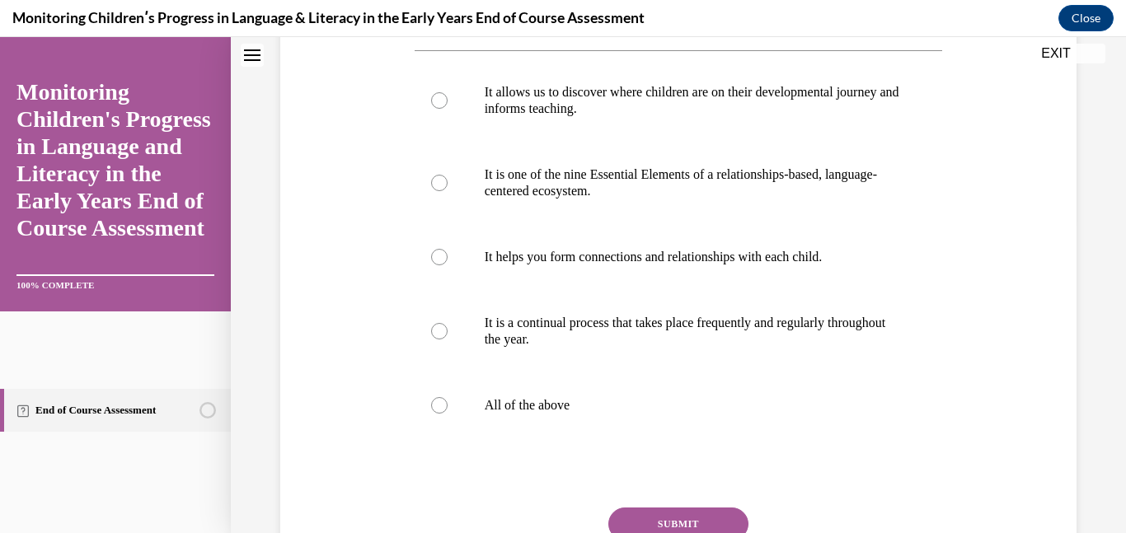
scroll to position [324, 0]
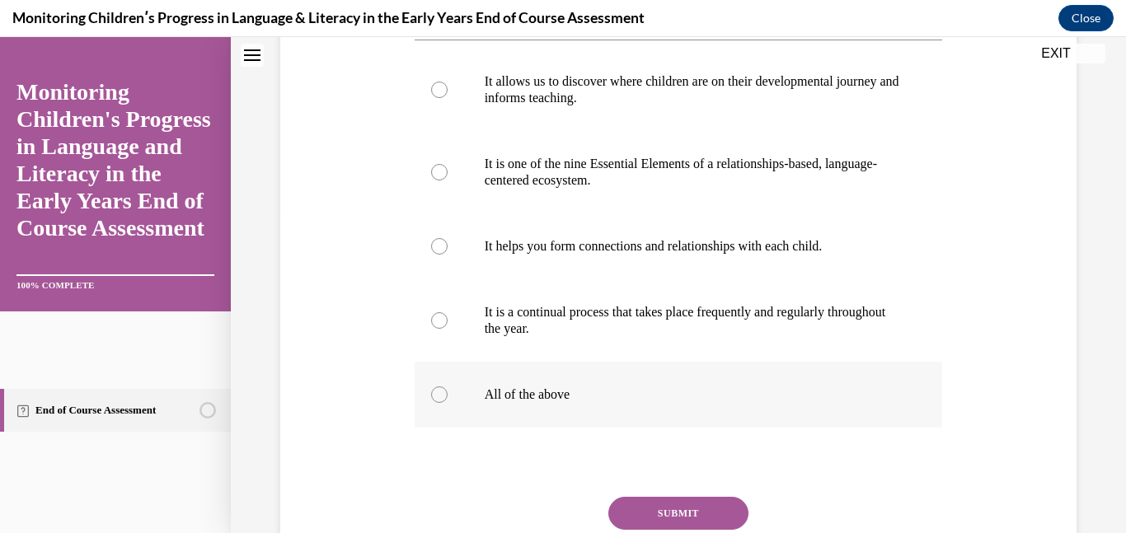
click at [482, 428] on label "All of the above" at bounding box center [679, 395] width 528 height 66
click at [448, 403] on input "All of the above" at bounding box center [439, 395] width 16 height 16
radio input "true"
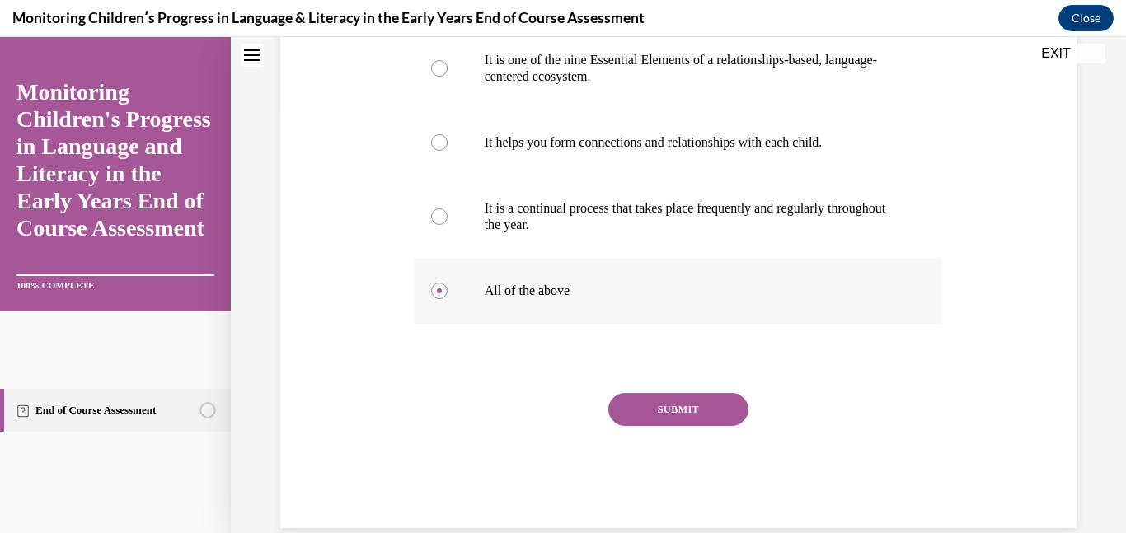
scroll to position [443, 0]
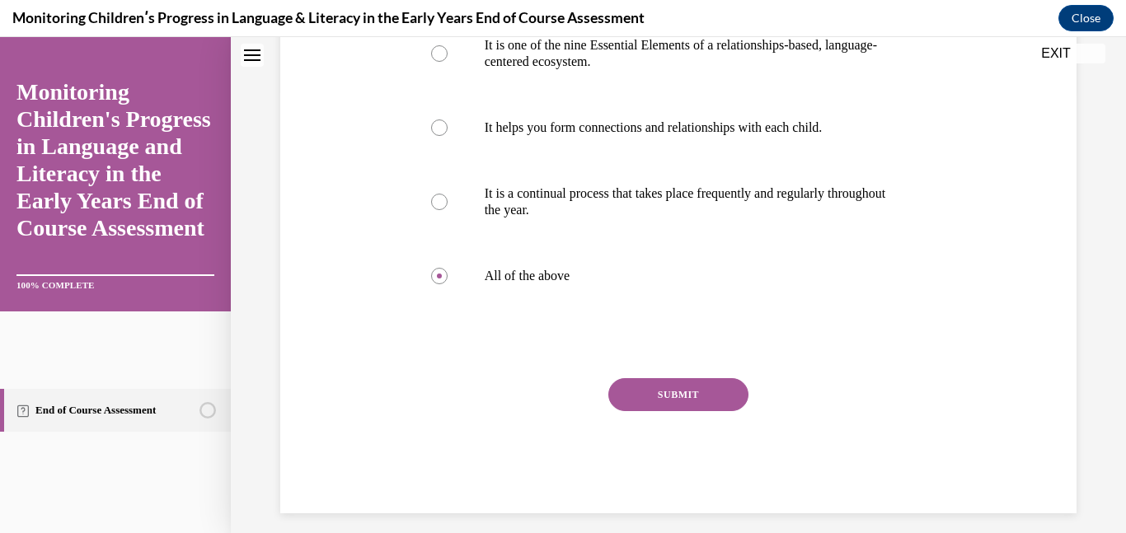
click at [678, 411] on button "SUBMIT" at bounding box center [678, 394] width 140 height 33
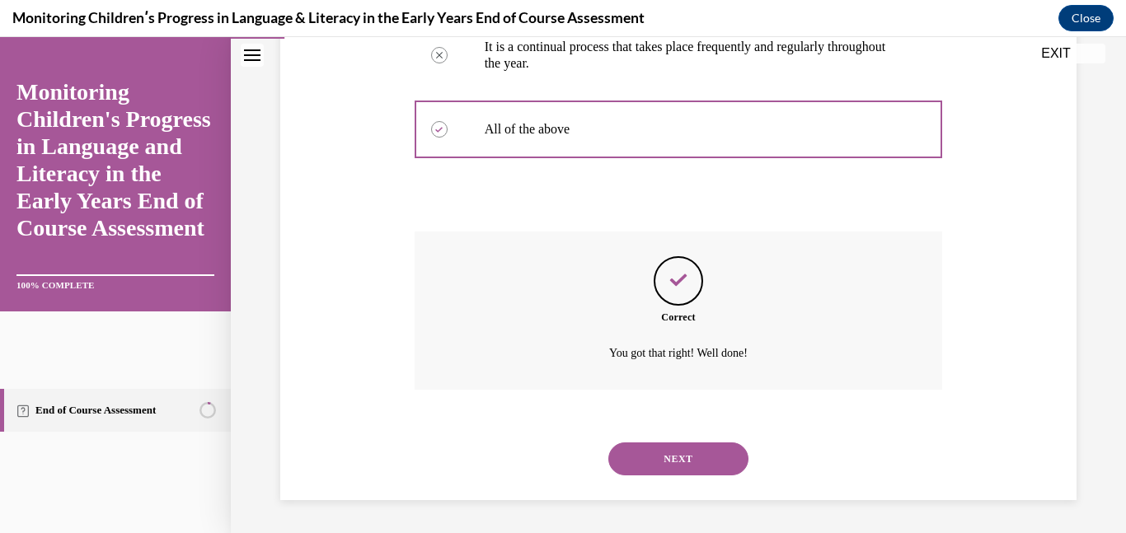
scroll to position [622, 0]
click at [674, 462] on button "NEXT" at bounding box center [678, 459] width 140 height 33
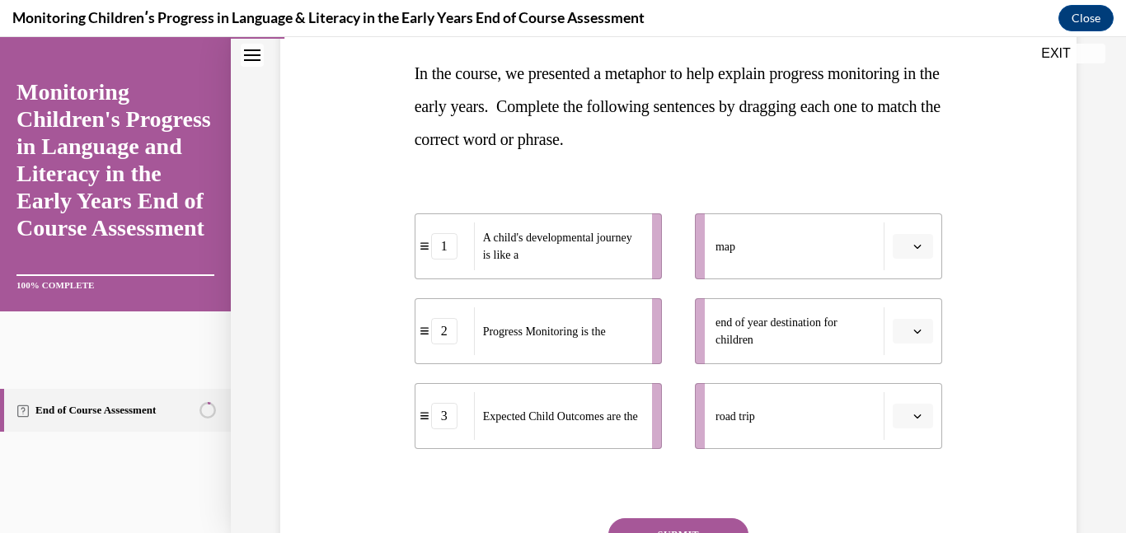
scroll to position [260, 0]
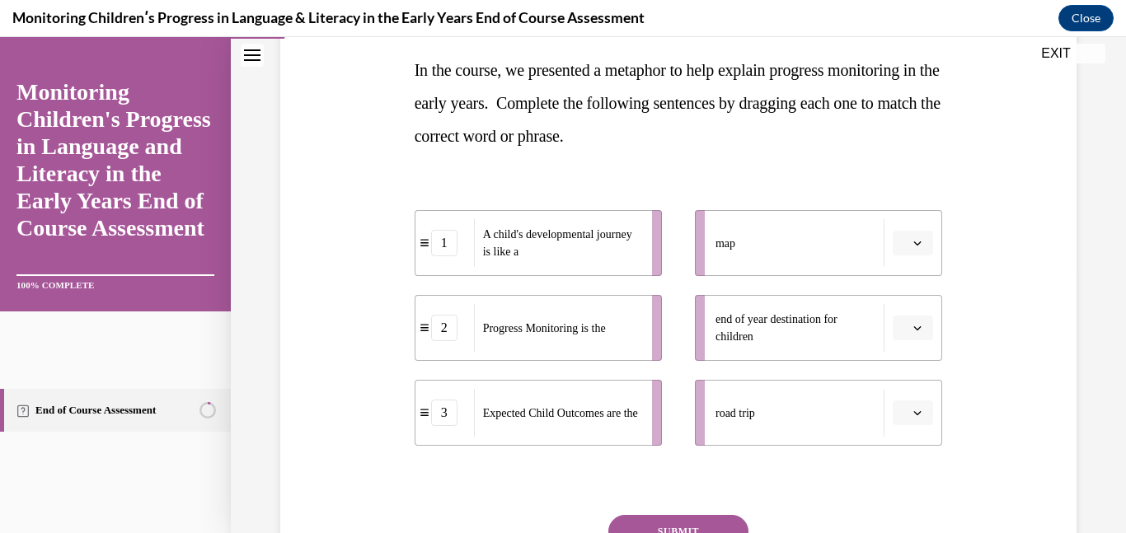
click at [913, 421] on button "button" at bounding box center [913, 413] width 40 height 25
click at [919, 309] on div "1" at bounding box center [910, 309] width 41 height 33
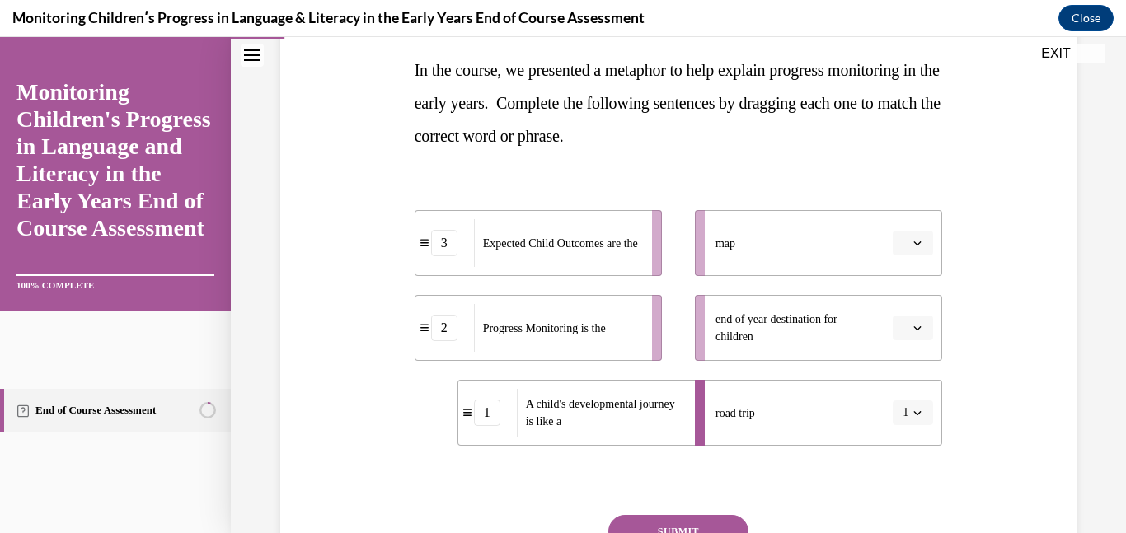
click at [912, 250] on button "button" at bounding box center [913, 243] width 40 height 25
click at [907, 346] on span "2" at bounding box center [906, 346] width 6 height 13
click at [923, 337] on button "button" at bounding box center [913, 328] width 40 height 25
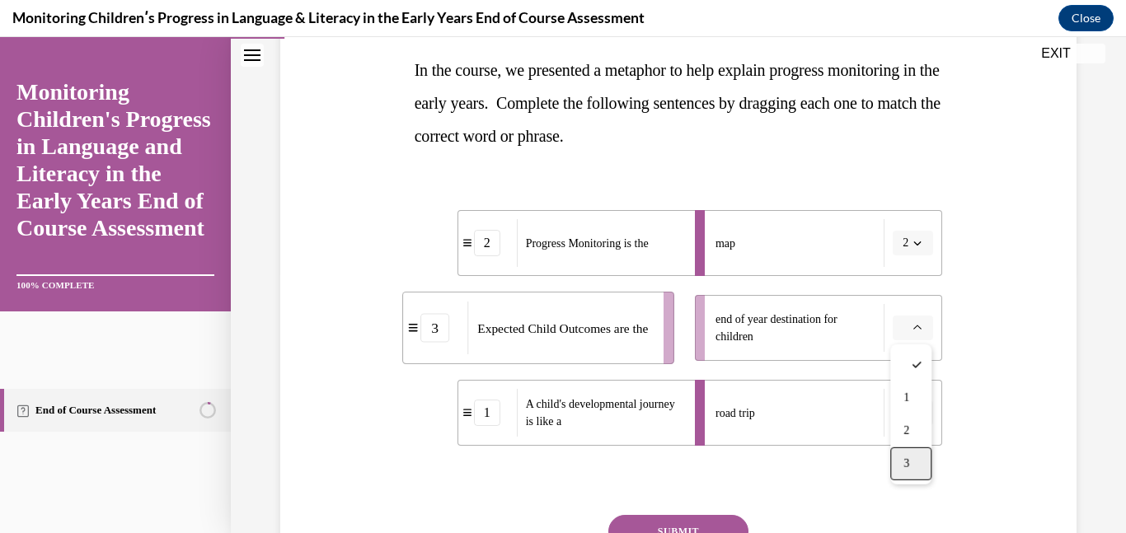
click at [908, 465] on span "3" at bounding box center [906, 463] width 6 height 13
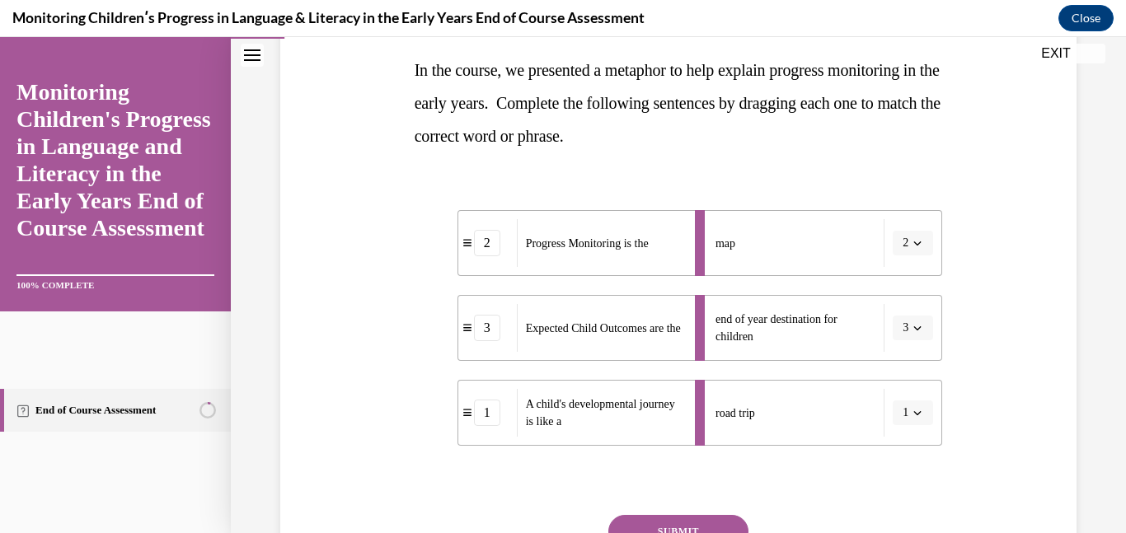
click at [725, 523] on button "SUBMIT" at bounding box center [678, 531] width 140 height 33
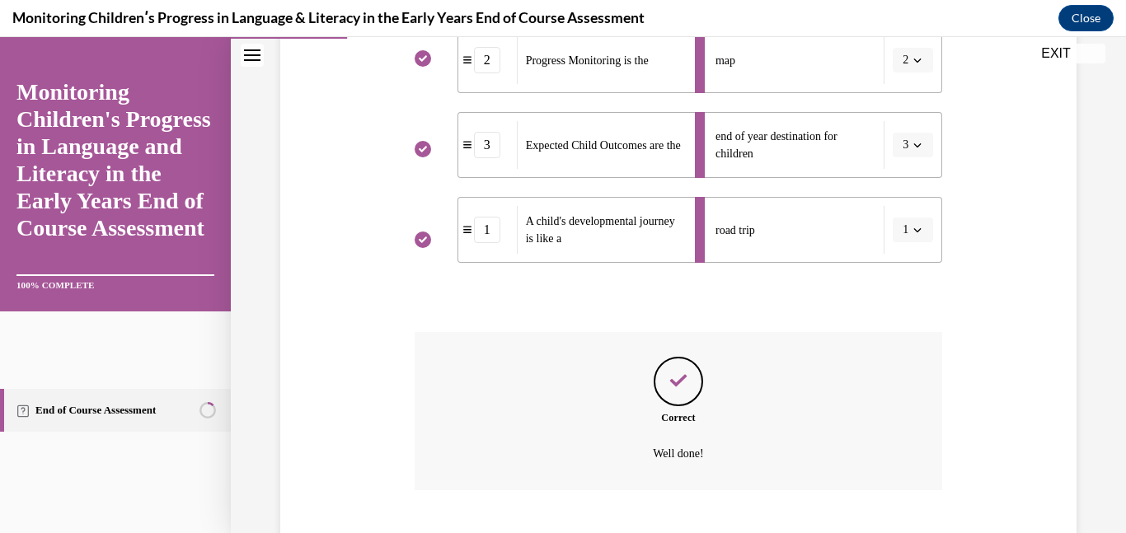
scroll to position [544, 0]
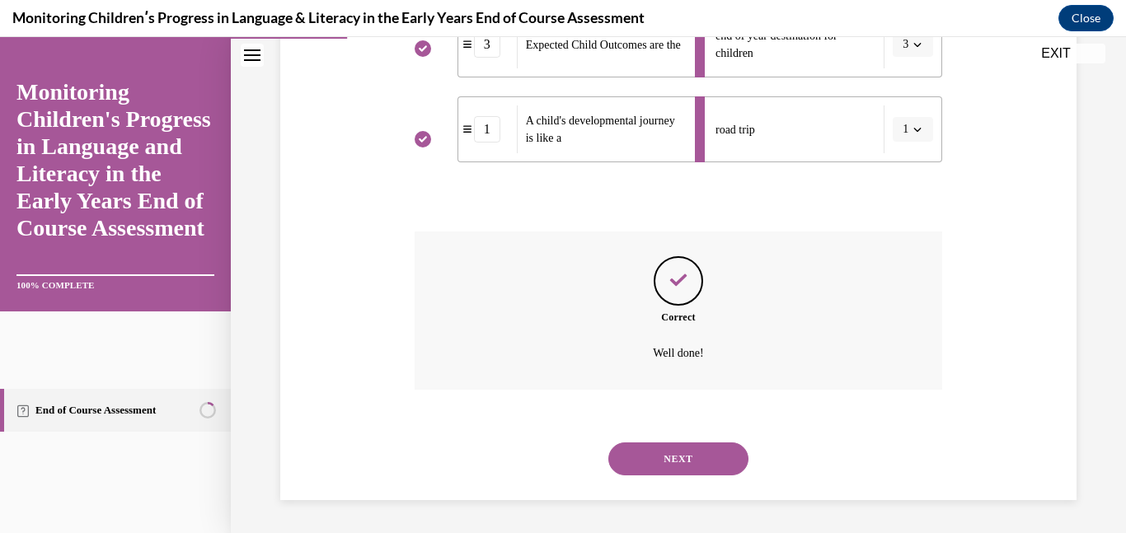
click at [724, 448] on button "NEXT" at bounding box center [678, 459] width 140 height 33
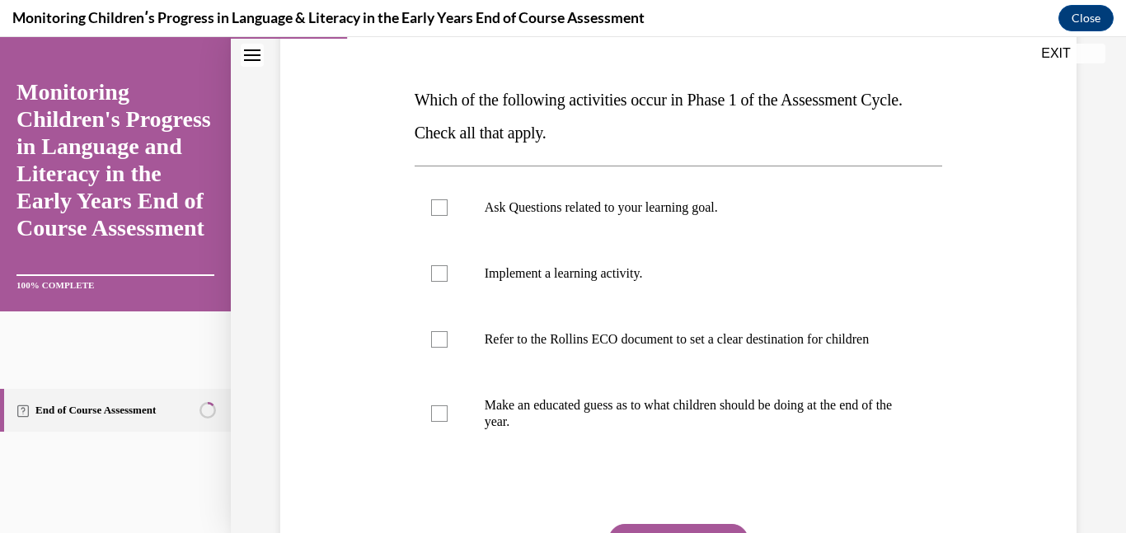
scroll to position [239, 0]
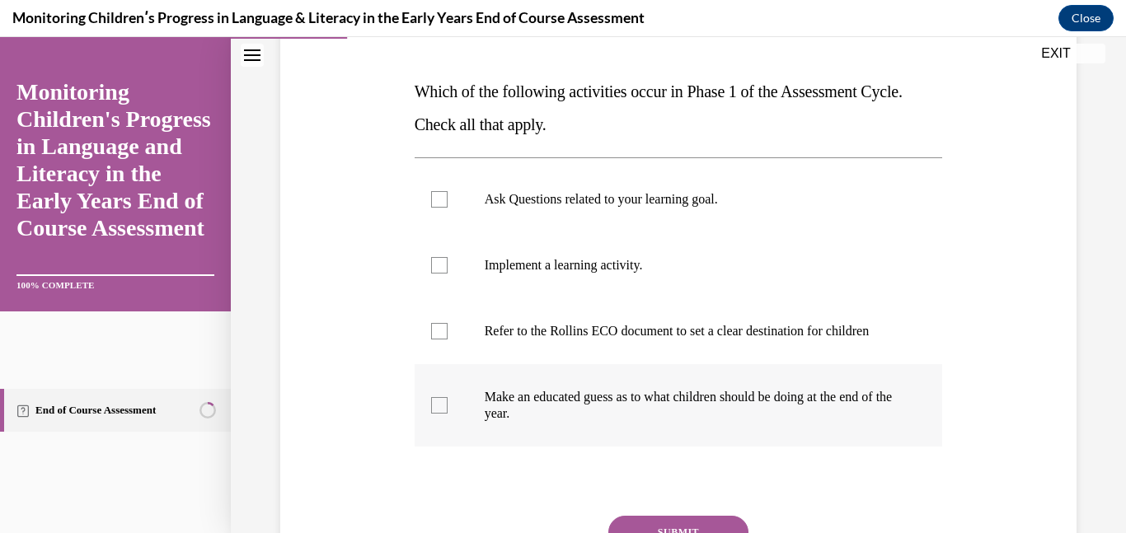
click at [626, 422] on p "Make an educated guess as to what children should be doing at the end of the ye…" at bounding box center [693, 405] width 417 height 33
click at [448, 414] on input "Make an educated guess as to what children should be doing at the end of the ye…" at bounding box center [439, 405] width 16 height 16
checkbox input "true"
click at [617, 334] on p "Refer to the Rollins ECO document to set a clear destination for children" at bounding box center [693, 331] width 417 height 16
click at [448, 334] on input "Refer to the Rollins ECO document to set a clear destination for children" at bounding box center [439, 331] width 16 height 16
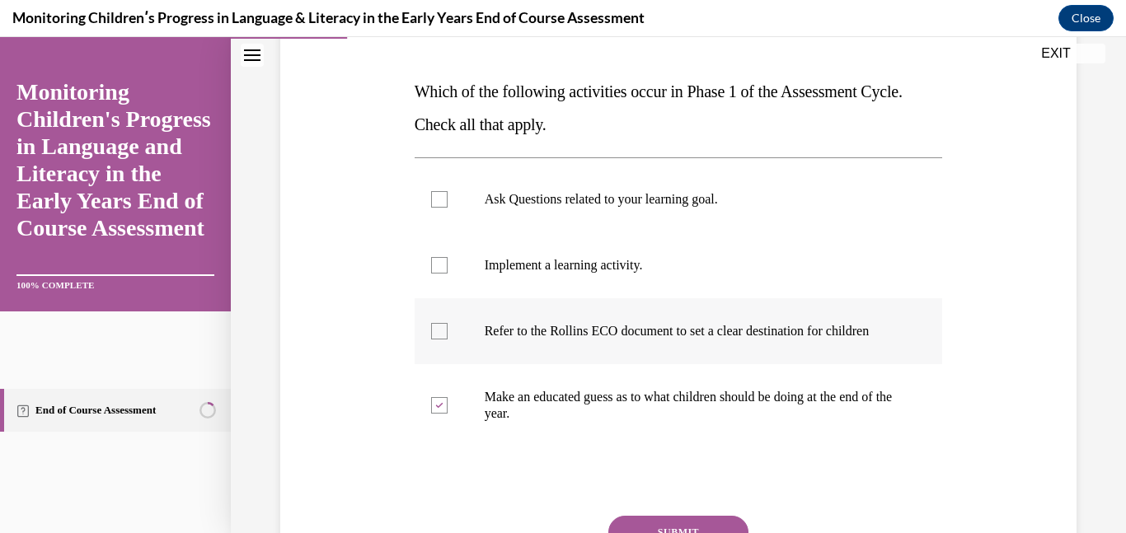
checkbox input "true"
click at [608, 279] on label "Implement a learning activity." at bounding box center [679, 265] width 528 height 66
click at [448, 274] on input "Implement a learning activity." at bounding box center [439, 265] width 16 height 16
checkbox input "true"
click at [593, 197] on p "Ask Questions related to your learning goal." at bounding box center [693, 199] width 417 height 16
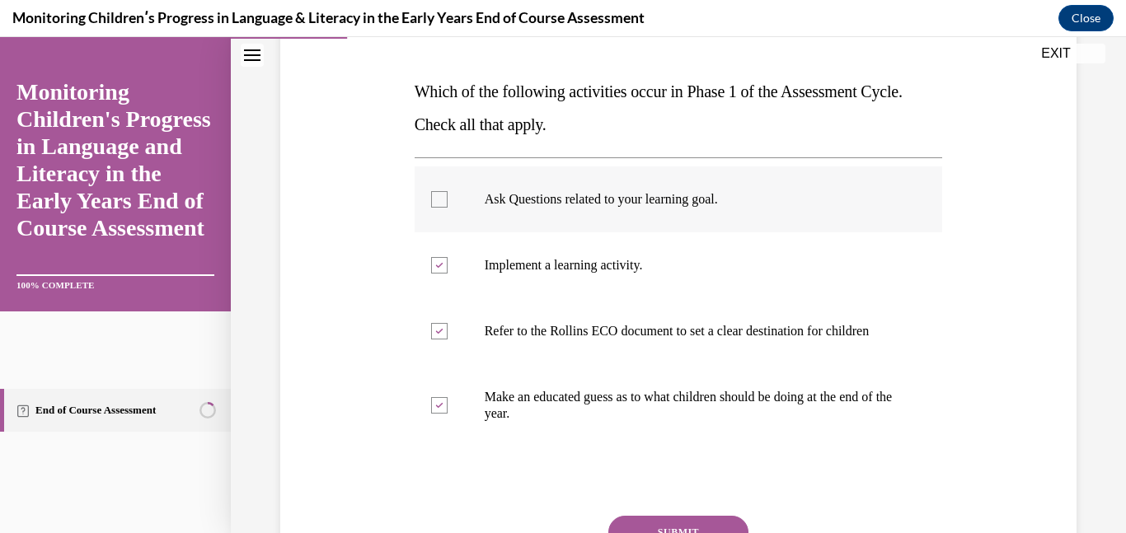
click at [448, 197] on input "Ask Questions related to your learning goal." at bounding box center [439, 199] width 16 height 16
checkbox input "true"
click at [558, 127] on p "Which of the following activities occur in Phase 1 of the Assessment Cycle. Che…" at bounding box center [679, 108] width 528 height 66
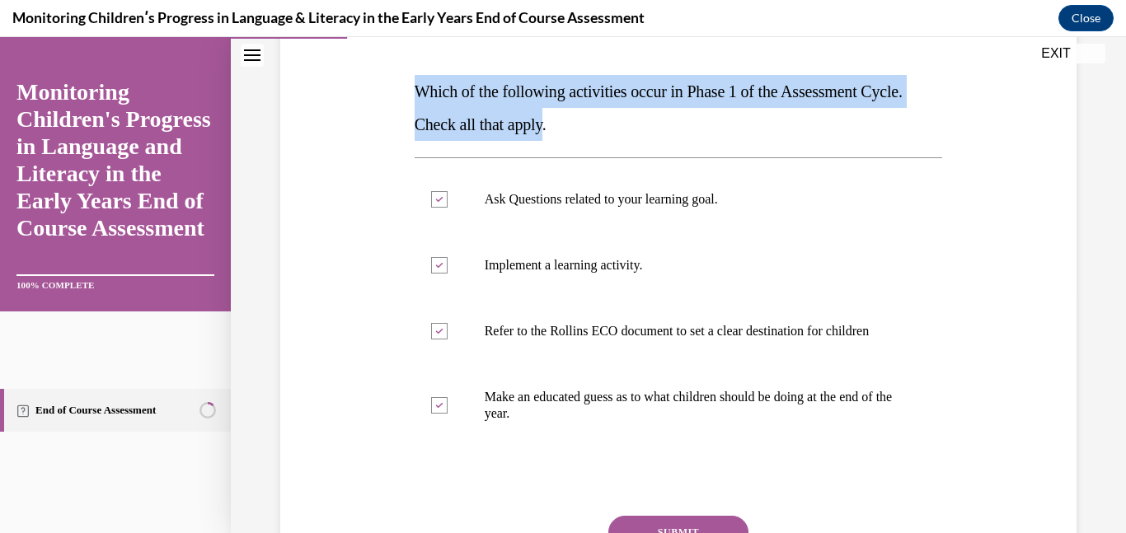
drag, startPoint x: 549, startPoint y: 127, endPoint x: 414, endPoint y: 91, distance: 140.0
click at [415, 91] on span "Which of the following activities occur in Phase 1 of the Assessment Cycle. Che…" at bounding box center [659, 107] width 488 height 51
copy span "Which of the following activities occur in Phase 1 of the Assessment Cycle. Che…"
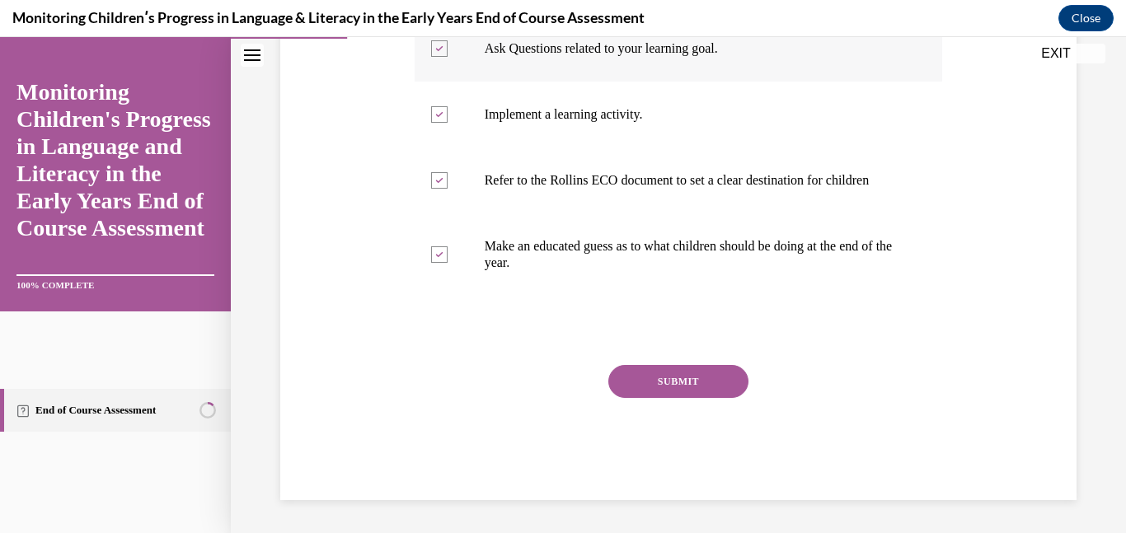
scroll to position [402, 0]
click at [631, 384] on button "SUBMIT" at bounding box center [678, 381] width 140 height 33
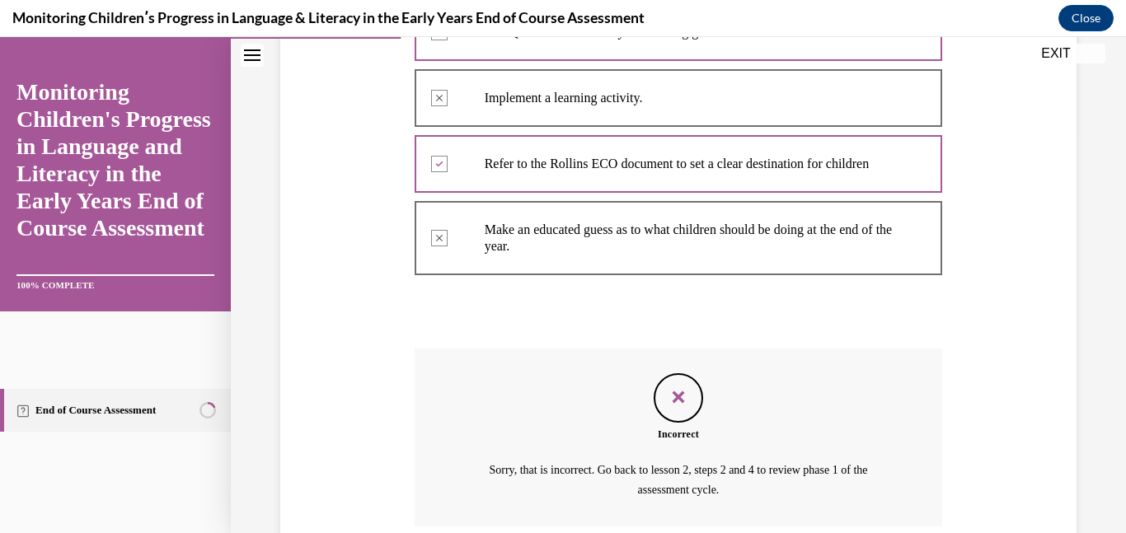
scroll to position [560, 0]
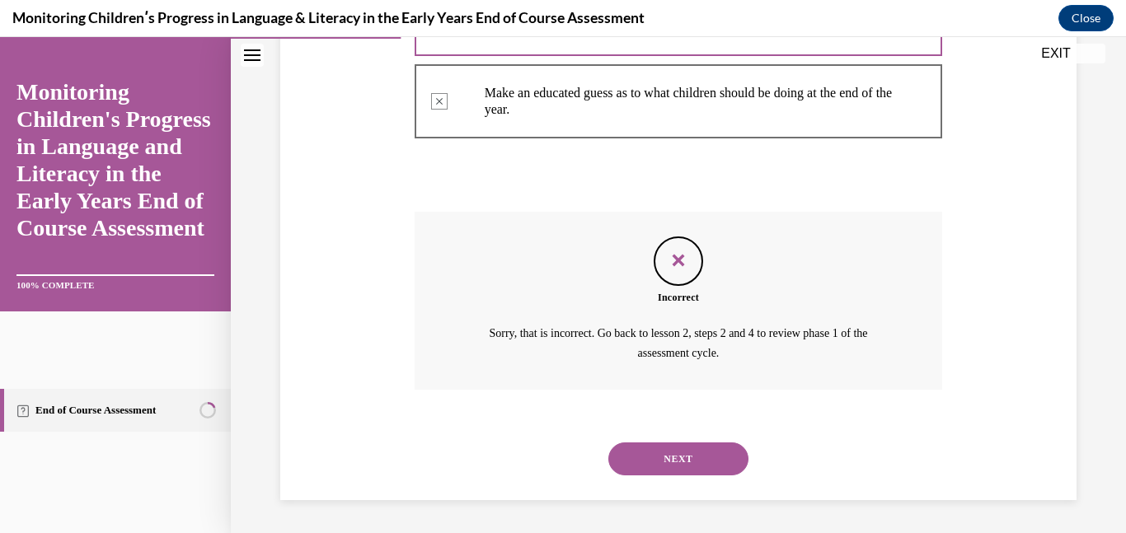
click at [662, 462] on button "NEXT" at bounding box center [678, 459] width 140 height 33
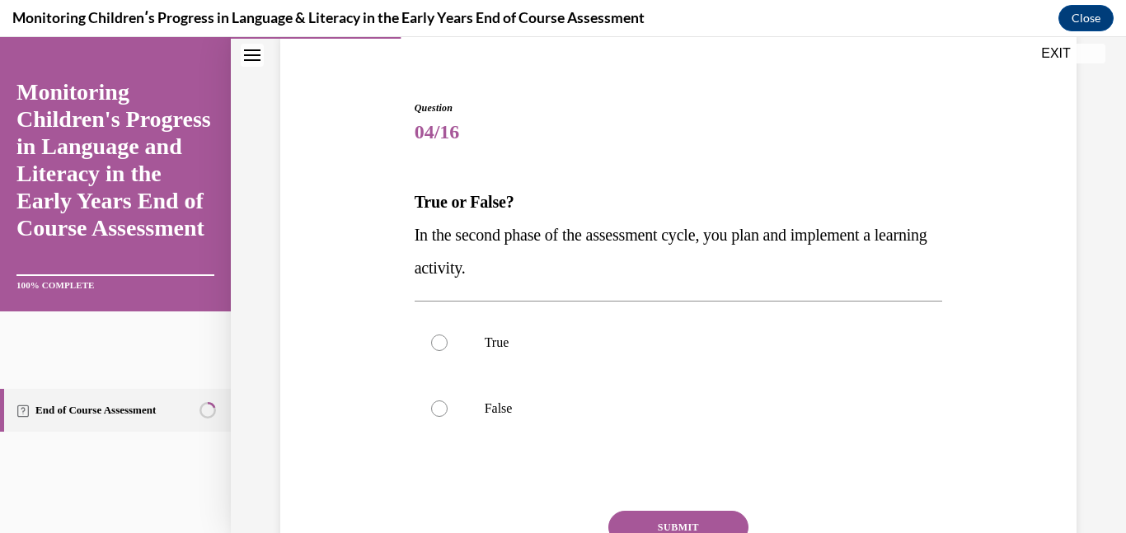
scroll to position [129, 0]
drag, startPoint x: 540, startPoint y: 270, endPoint x: 404, endPoint y: 201, distance: 152.6
click at [404, 201] on div "Question 04/16 True or False? In the second phase of the assessment cycle, you …" at bounding box center [678, 347] width 805 height 595
copy div "True or False? In the second phase of the assessment cycle, you plan and implem…"
click at [507, 345] on p "True" at bounding box center [693, 342] width 417 height 16
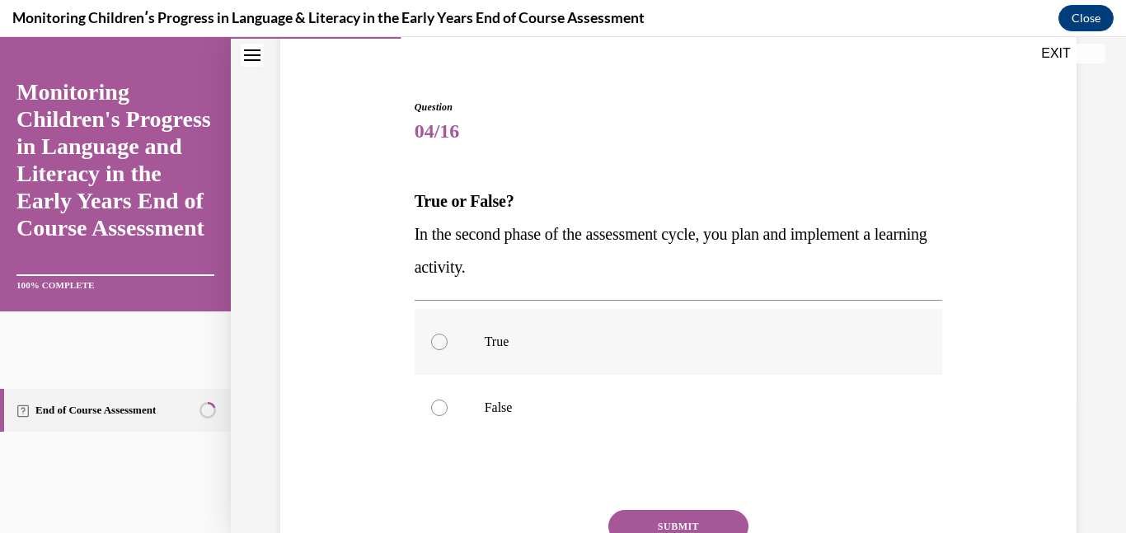
click at [448, 345] on input "True" at bounding box center [439, 342] width 16 height 16
radio input "true"
click at [703, 522] on button "SUBMIT" at bounding box center [678, 526] width 140 height 33
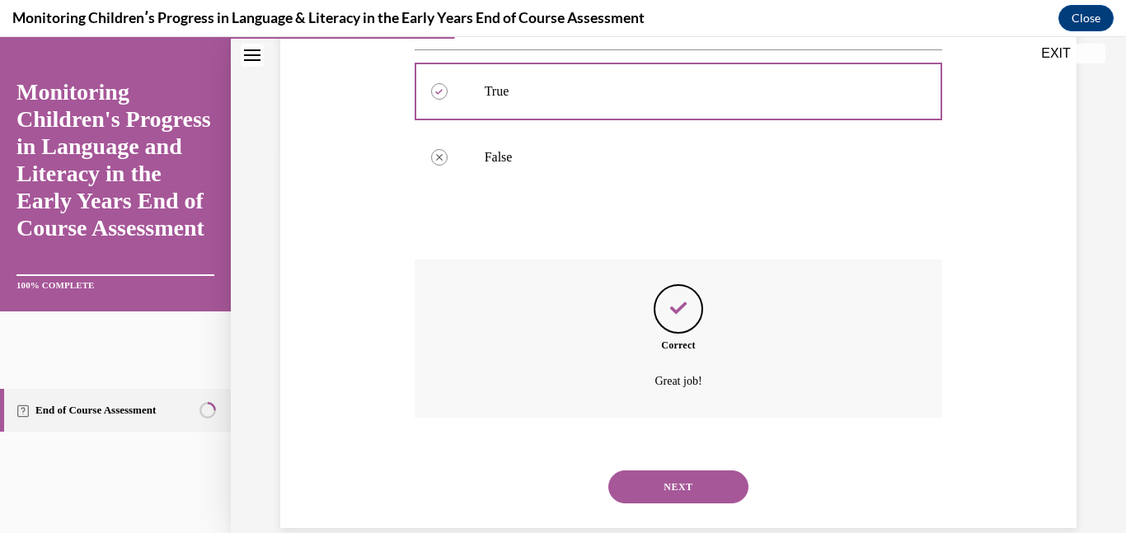
scroll to position [408, 0]
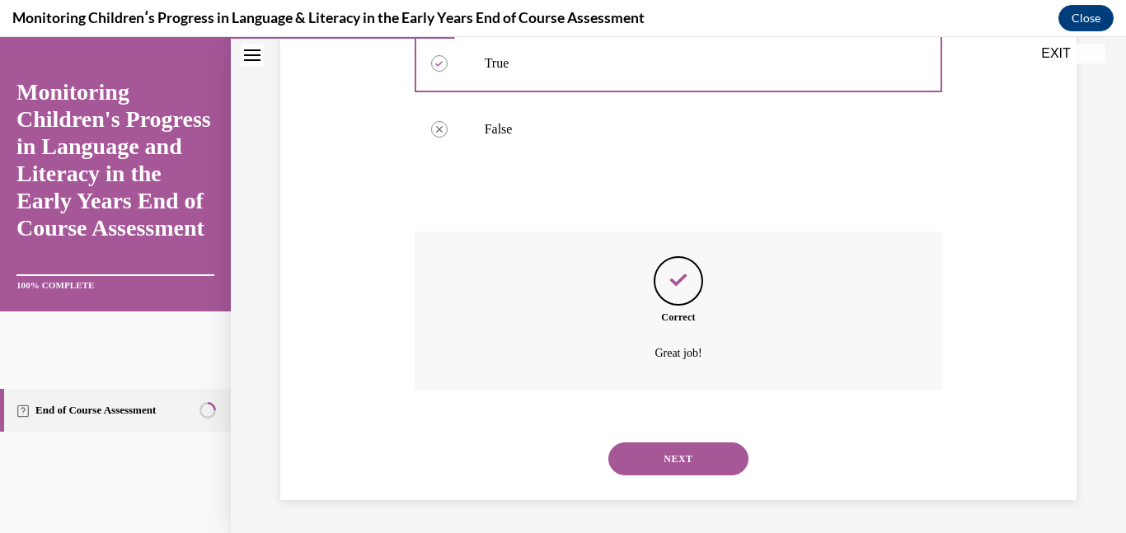
click at [701, 466] on button "NEXT" at bounding box center [678, 459] width 140 height 33
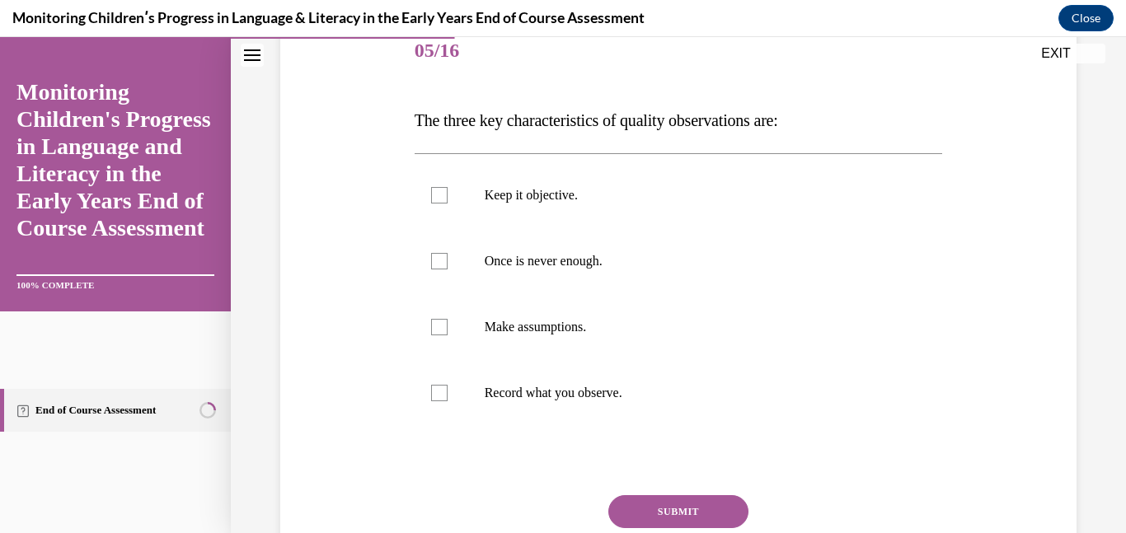
scroll to position [213, 0]
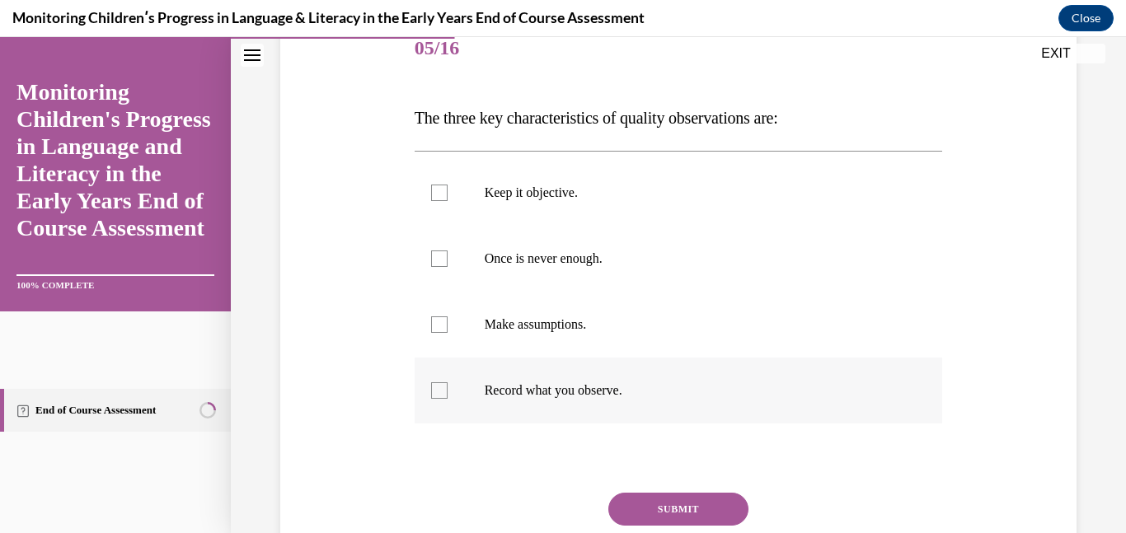
click at [560, 385] on p "Record what you observe." at bounding box center [693, 390] width 417 height 16
click at [448, 385] on input "Record what you observe." at bounding box center [439, 390] width 16 height 16
checkbox input "true"
click at [547, 272] on label "Once is never enough." at bounding box center [679, 259] width 528 height 66
click at [448, 267] on input "Once is never enough." at bounding box center [439, 259] width 16 height 16
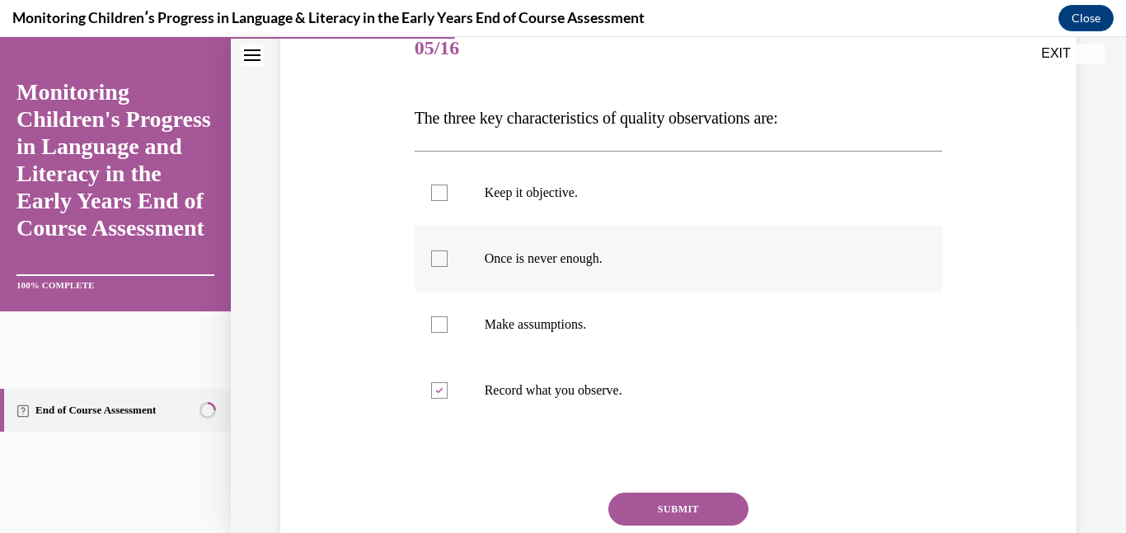
checkbox input "true"
click at [545, 203] on label "Keep it objective." at bounding box center [679, 193] width 528 height 66
click at [448, 201] on input "Keep it objective." at bounding box center [439, 193] width 16 height 16
checkbox input "true"
click at [681, 515] on button "SUBMIT" at bounding box center [678, 509] width 140 height 33
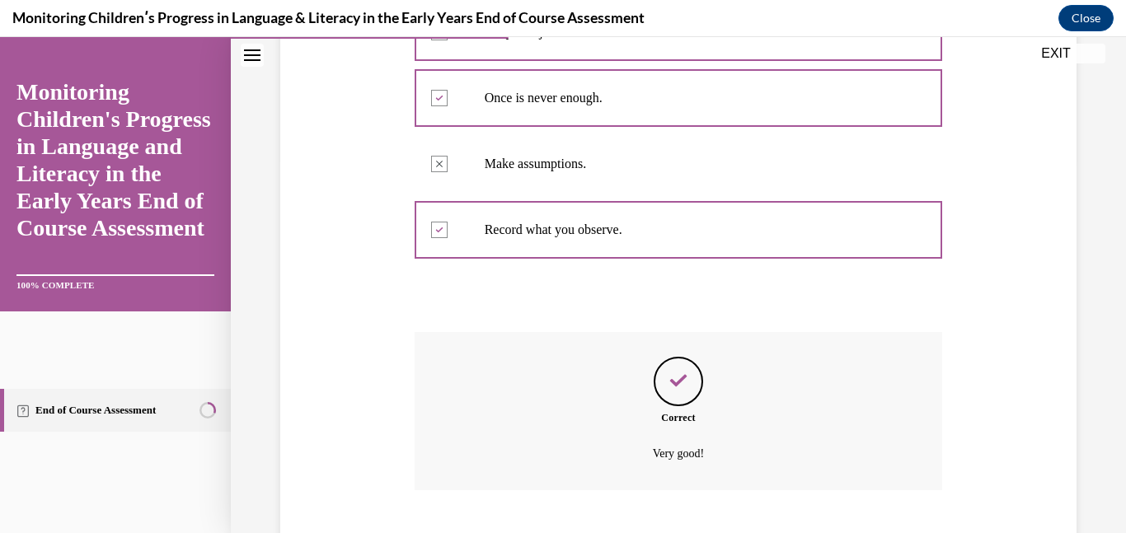
scroll to position [474, 0]
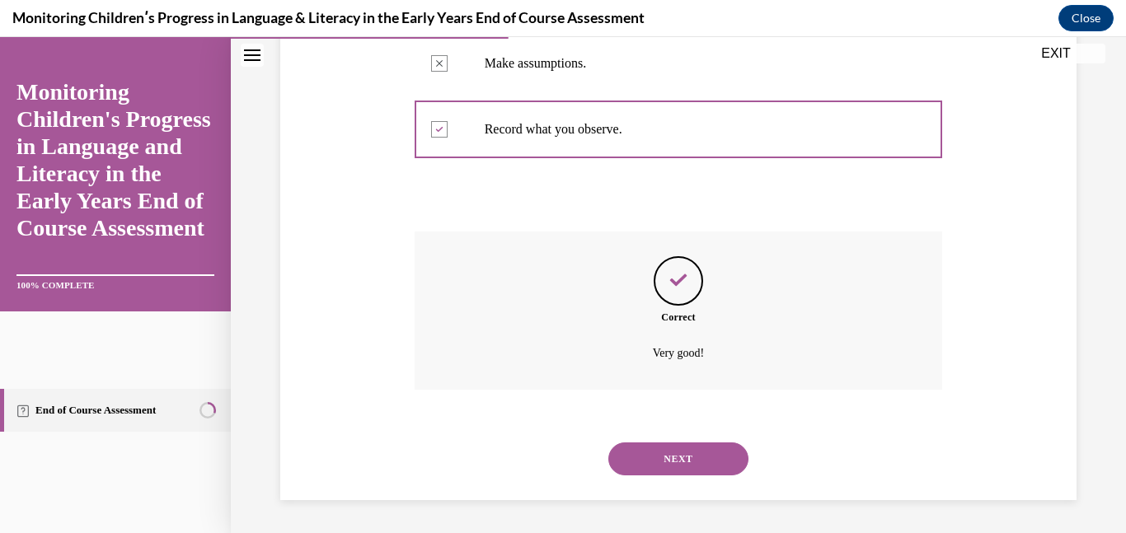
click at [692, 462] on button "NEXT" at bounding box center [678, 459] width 140 height 33
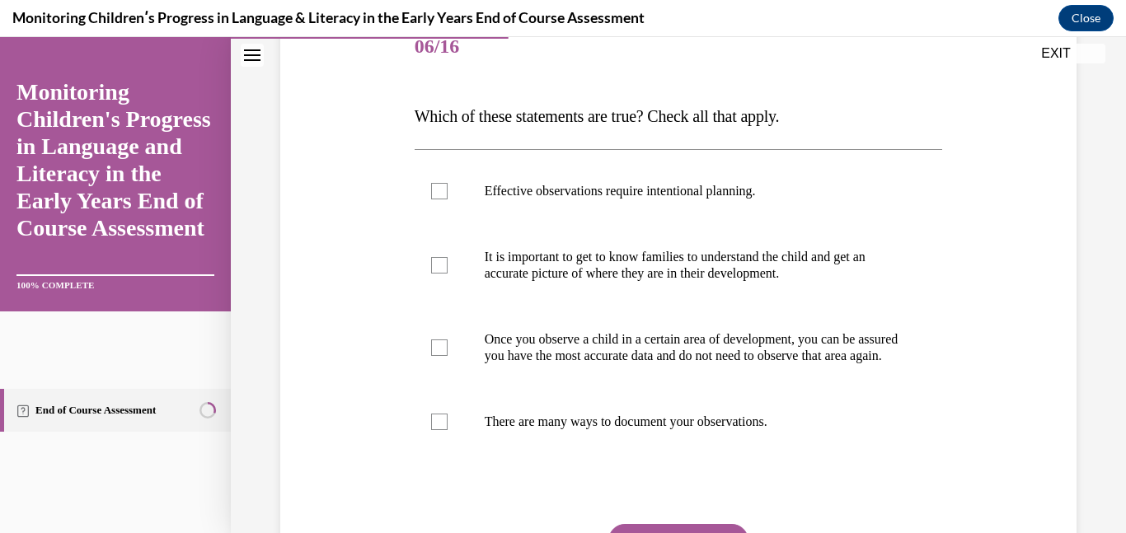
scroll to position [216, 0]
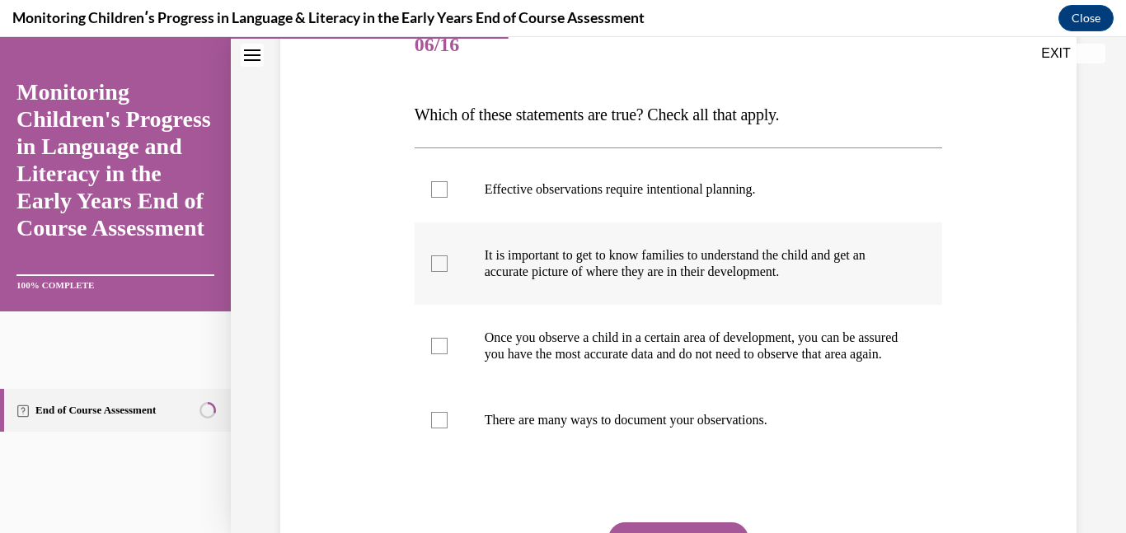
click at [552, 270] on p "It is important to get to know families to understand the child and get an accu…" at bounding box center [693, 263] width 417 height 33
click at [448, 270] on input "It is important to get to know families to understand the child and get an accu…" at bounding box center [439, 264] width 16 height 16
checkbox input "true"
click at [564, 181] on p "Effective observations require intentional planning." at bounding box center [693, 189] width 417 height 16
click at [448, 181] on input "Effective observations require intentional planning." at bounding box center [439, 189] width 16 height 16
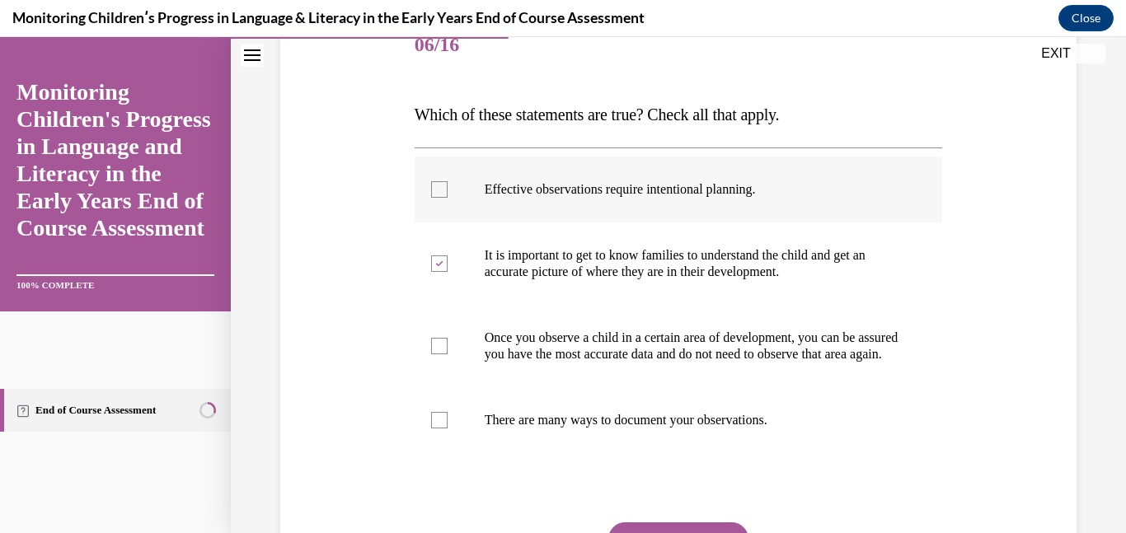
checkbox input "true"
click at [567, 429] on p "There are many ways to document your observations." at bounding box center [693, 420] width 417 height 16
click at [448, 429] on input "There are many ways to document your observations." at bounding box center [439, 420] width 16 height 16
checkbox input "true"
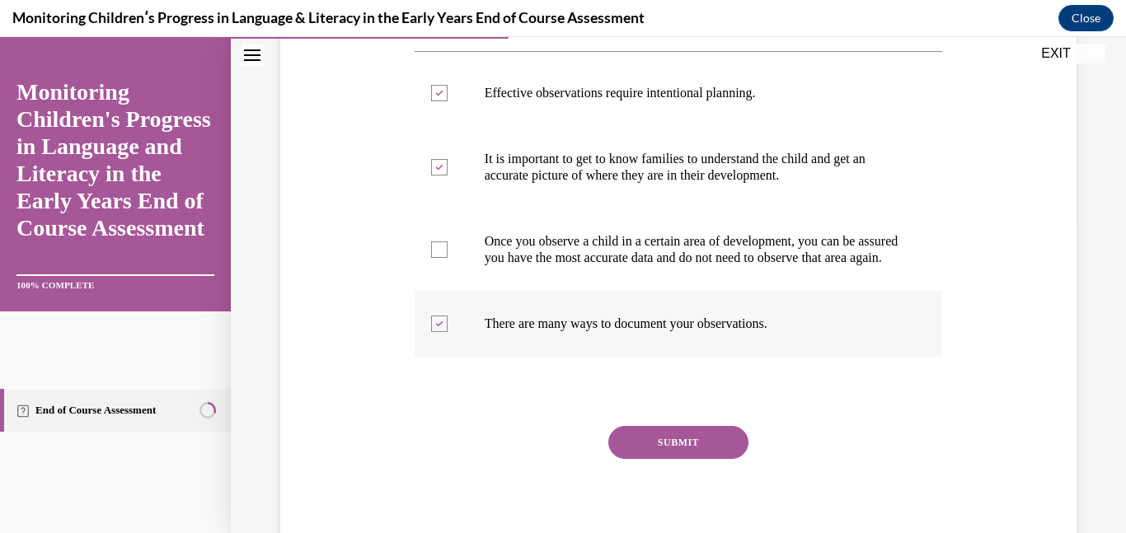
scroll to position [316, 0]
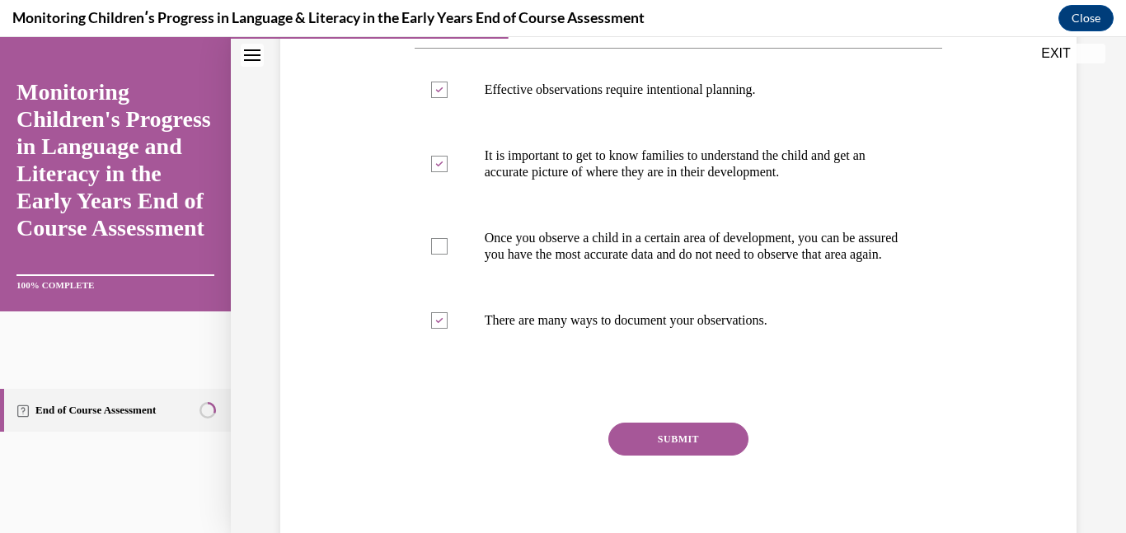
click at [648, 456] on button "SUBMIT" at bounding box center [678, 439] width 140 height 33
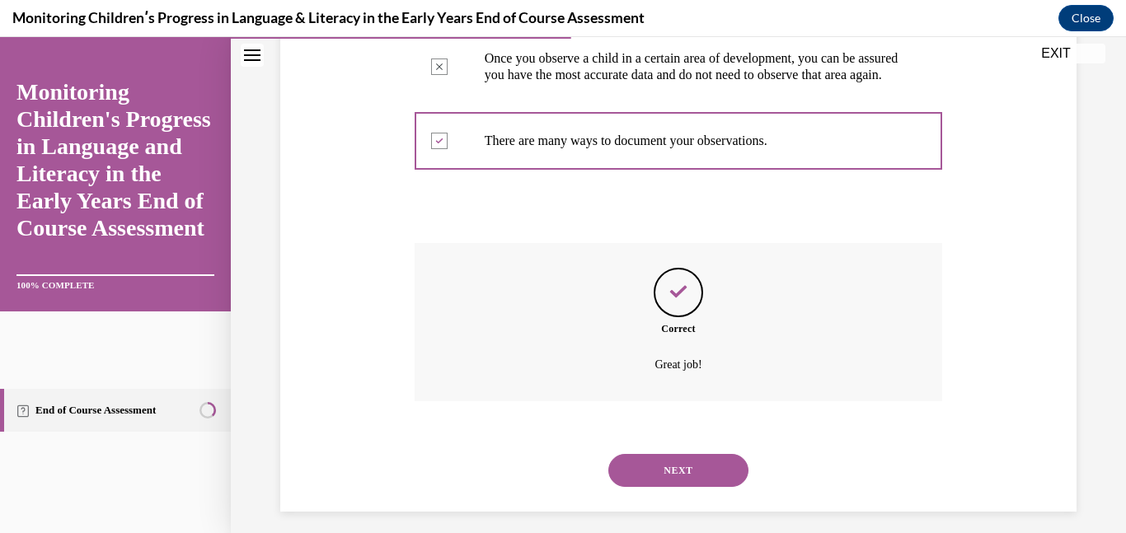
scroll to position [523, 0]
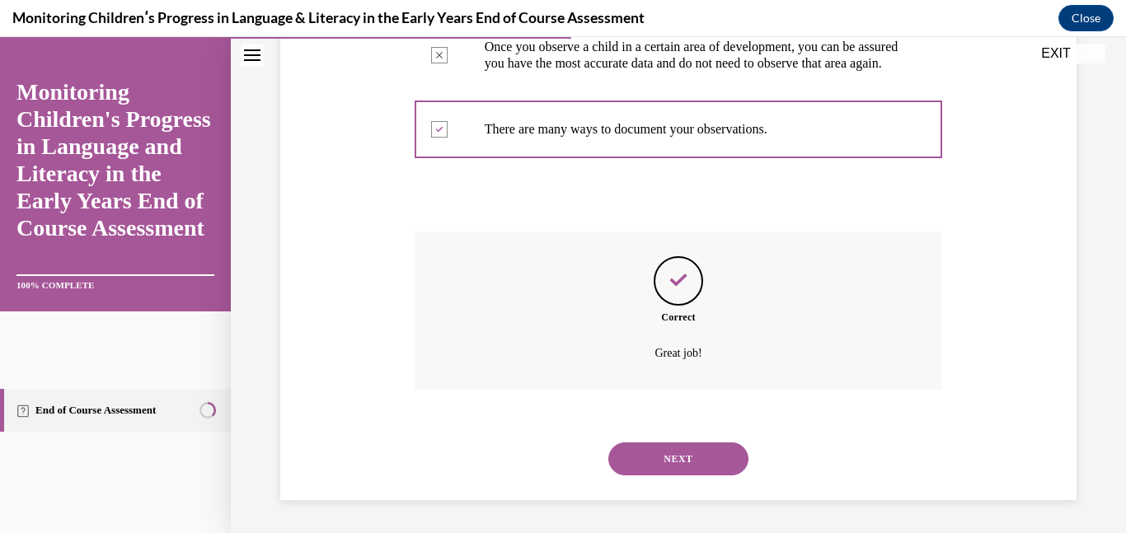
click at [664, 473] on button "NEXT" at bounding box center [678, 459] width 140 height 33
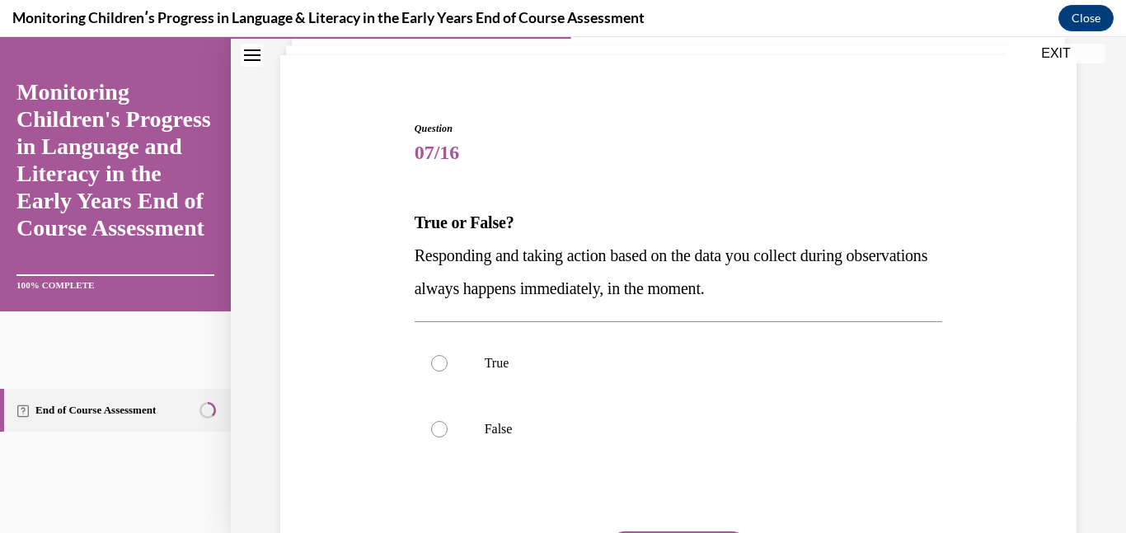
scroll to position [110, 0]
click at [571, 363] on p "True" at bounding box center [693, 362] width 417 height 16
click at [448, 363] on input "True" at bounding box center [439, 362] width 16 height 16
radio input "true"
click at [539, 413] on label "False" at bounding box center [679, 428] width 528 height 66
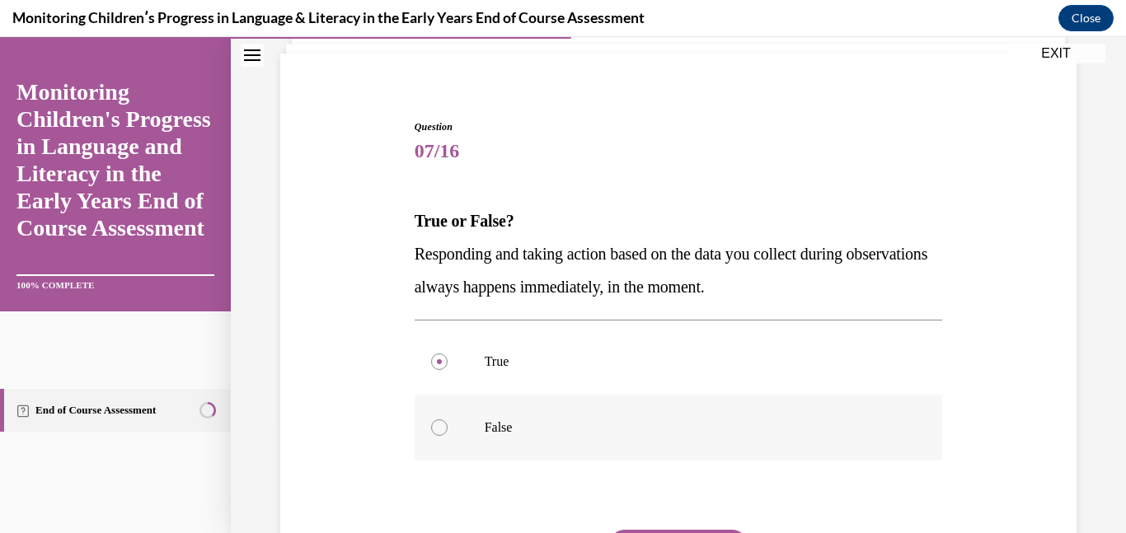
click at [448, 420] on input "False" at bounding box center [439, 428] width 16 height 16
radio input "true"
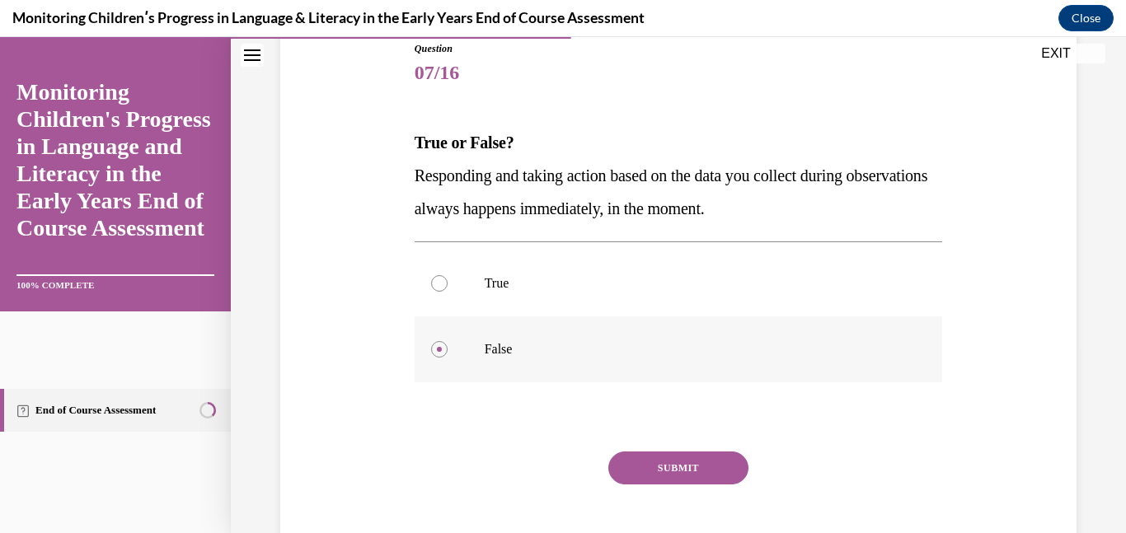
scroll to position [190, 0]
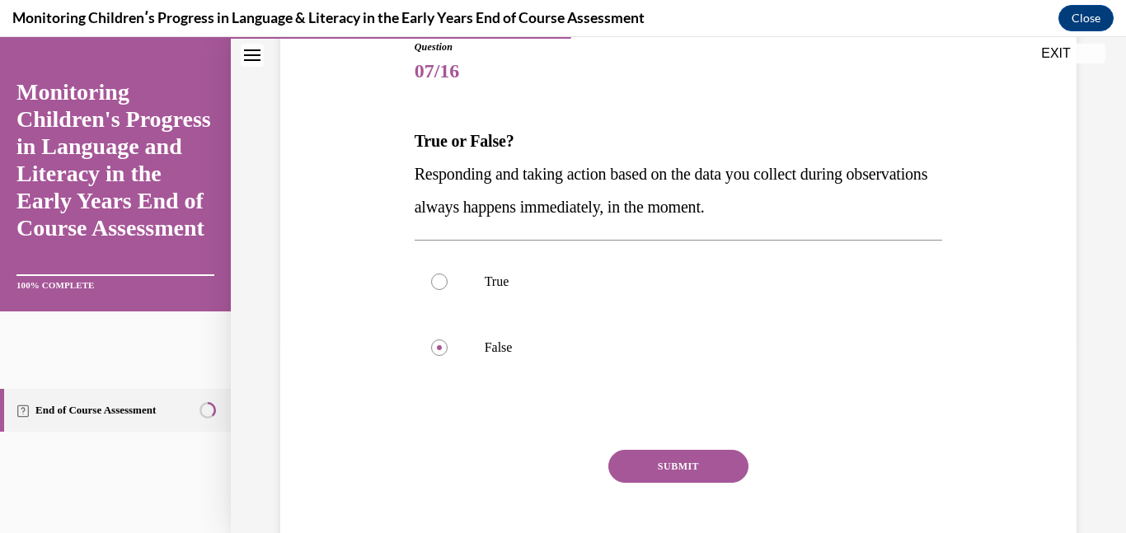
click at [720, 467] on button "SUBMIT" at bounding box center [678, 466] width 140 height 33
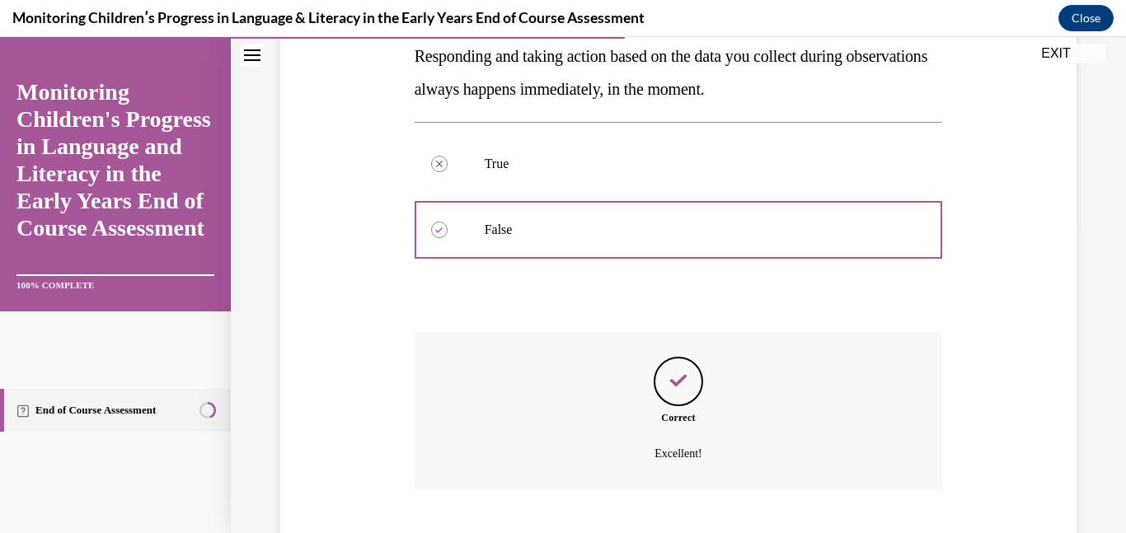
scroll to position [408, 0]
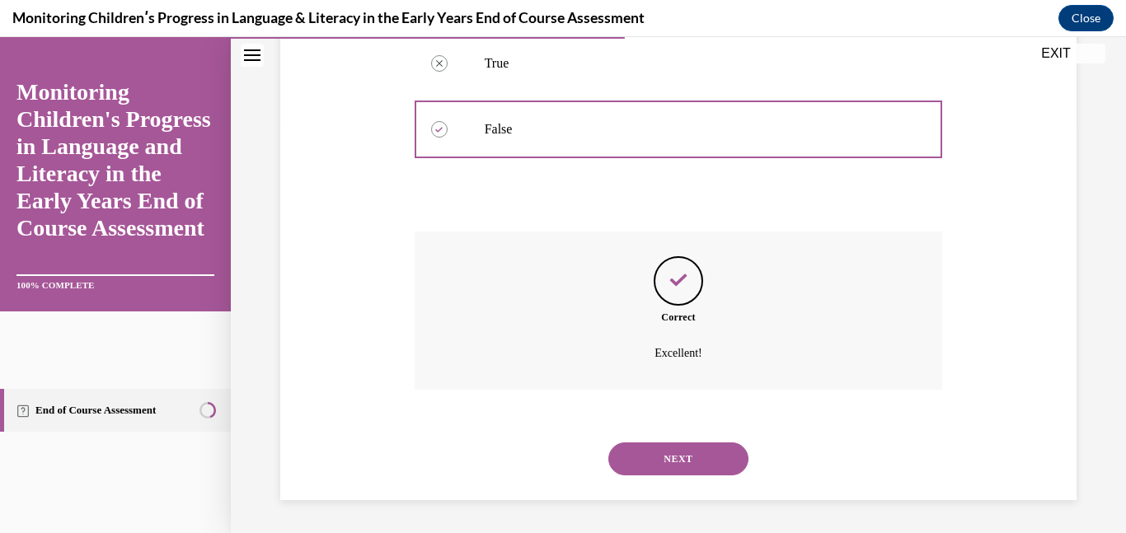
click at [705, 457] on button "NEXT" at bounding box center [678, 459] width 140 height 33
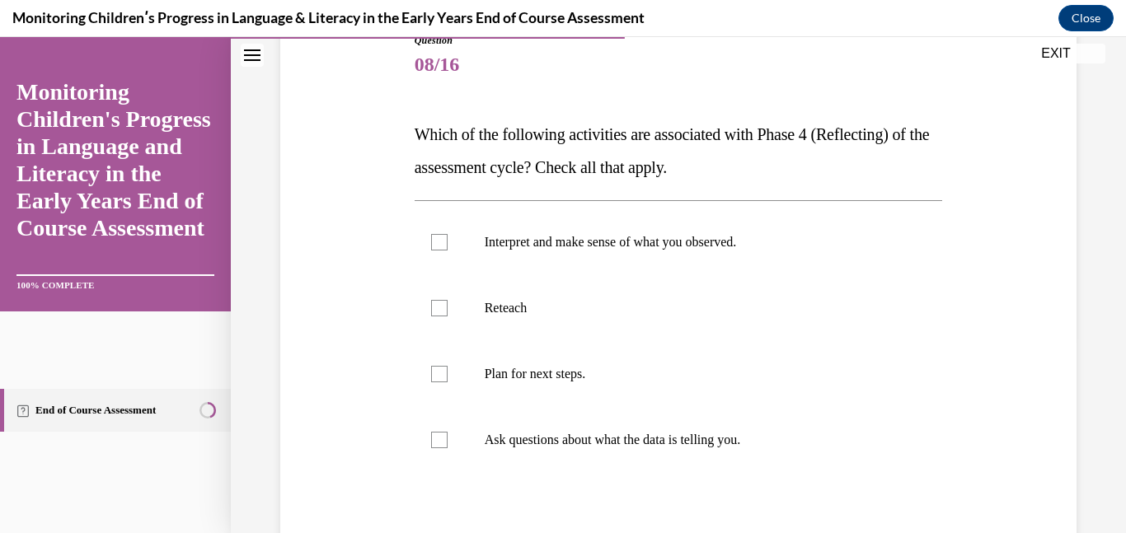
scroll to position [199, 0]
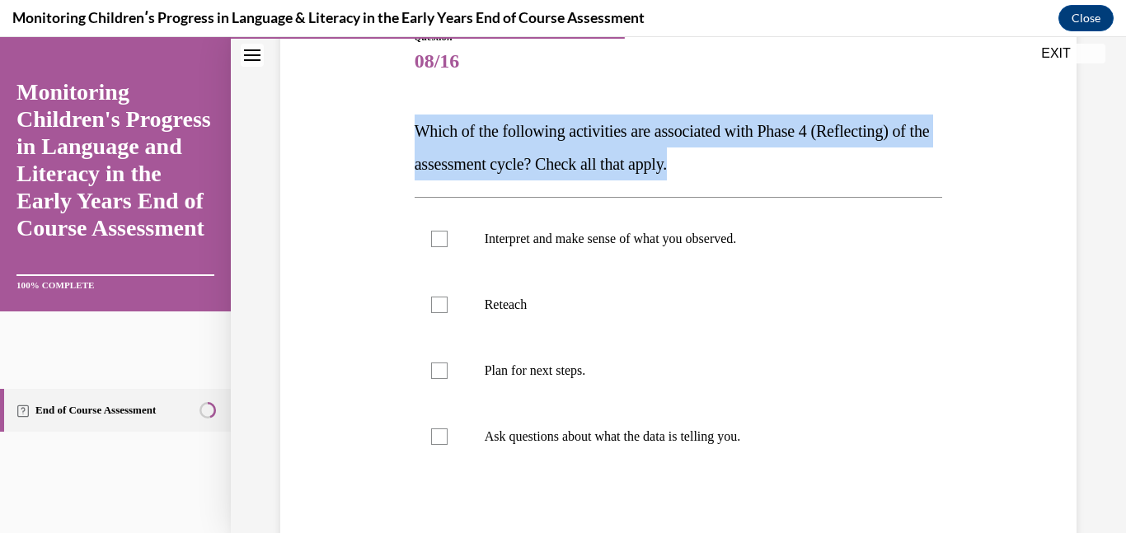
drag, startPoint x: 739, startPoint y: 170, endPoint x: 384, endPoint y: 120, distance: 358.8
click at [384, 120] on div "Question 08/16 Which of the following activities are associated with Phase 4 (R…" at bounding box center [678, 327] width 805 height 694
copy span "Which of the following activities are associated with Phase 4 (Reflecting) of t…"
click at [515, 267] on label "Interpret and make sense of what you observed." at bounding box center [679, 239] width 528 height 66
click at [448, 247] on input "Interpret and make sense of what you observed." at bounding box center [439, 239] width 16 height 16
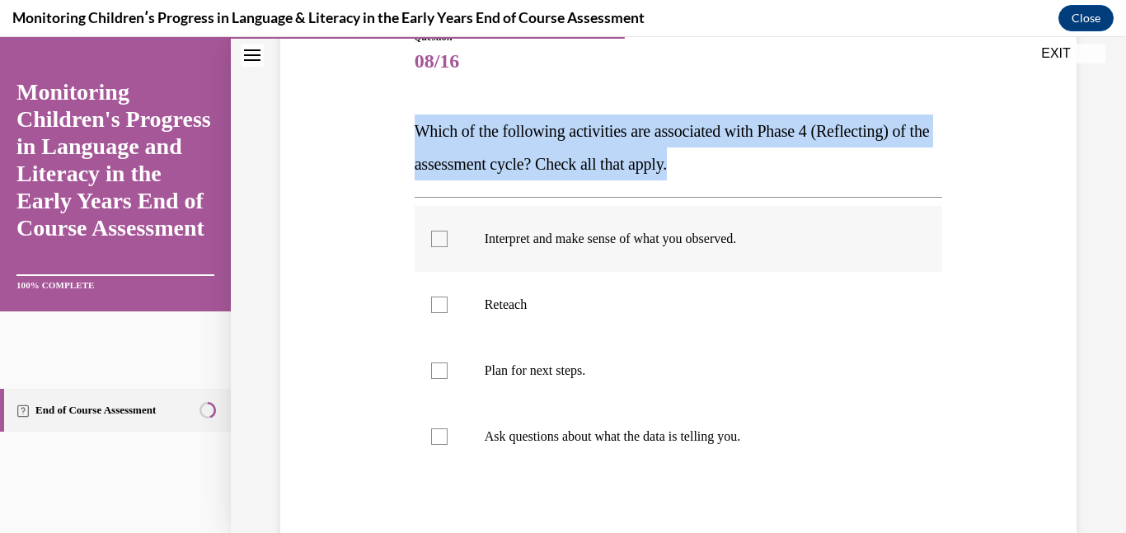
checkbox input "true"
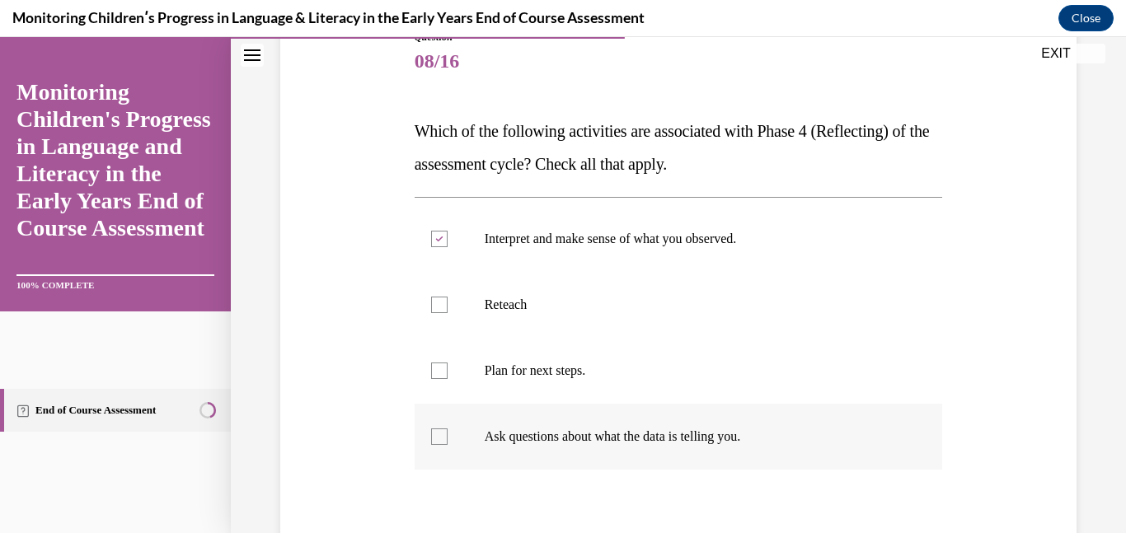
click at [708, 443] on p "Ask questions about what the data is telling you." at bounding box center [693, 437] width 417 height 16
click at [448, 443] on input "Ask questions about what the data is telling you." at bounding box center [439, 437] width 16 height 16
checkbox input "true"
click at [618, 387] on label "Plan for next steps." at bounding box center [679, 371] width 528 height 66
click at [448, 379] on input "Plan for next steps." at bounding box center [439, 371] width 16 height 16
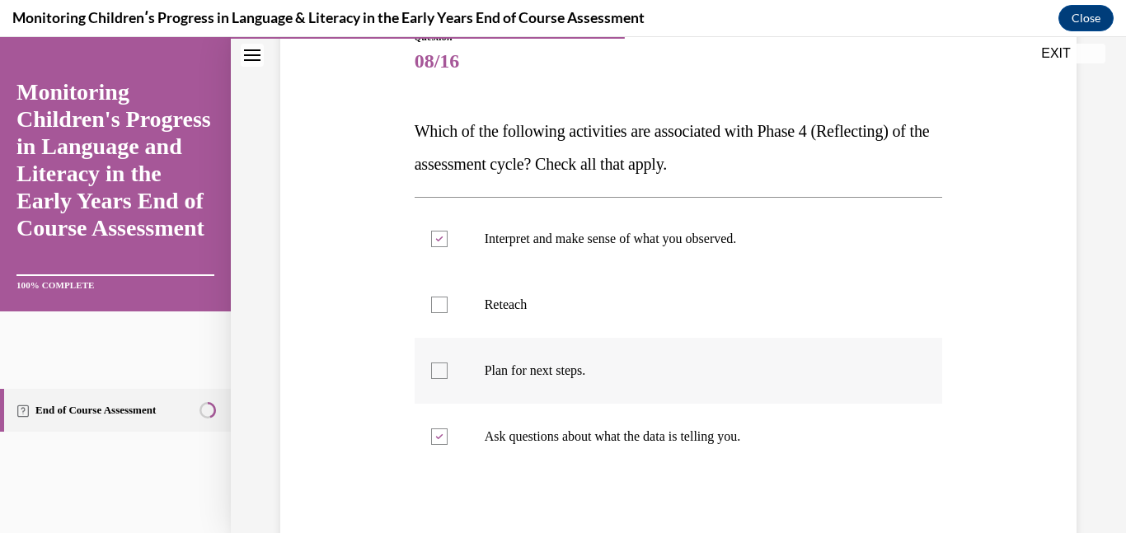
checkbox input "true"
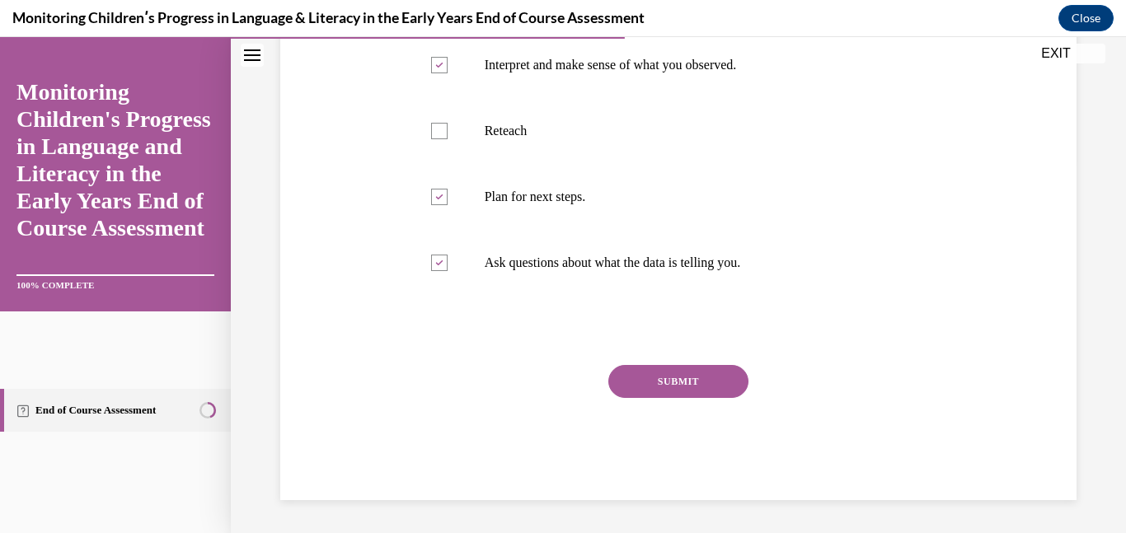
click at [627, 385] on button "SUBMIT" at bounding box center [678, 381] width 140 height 33
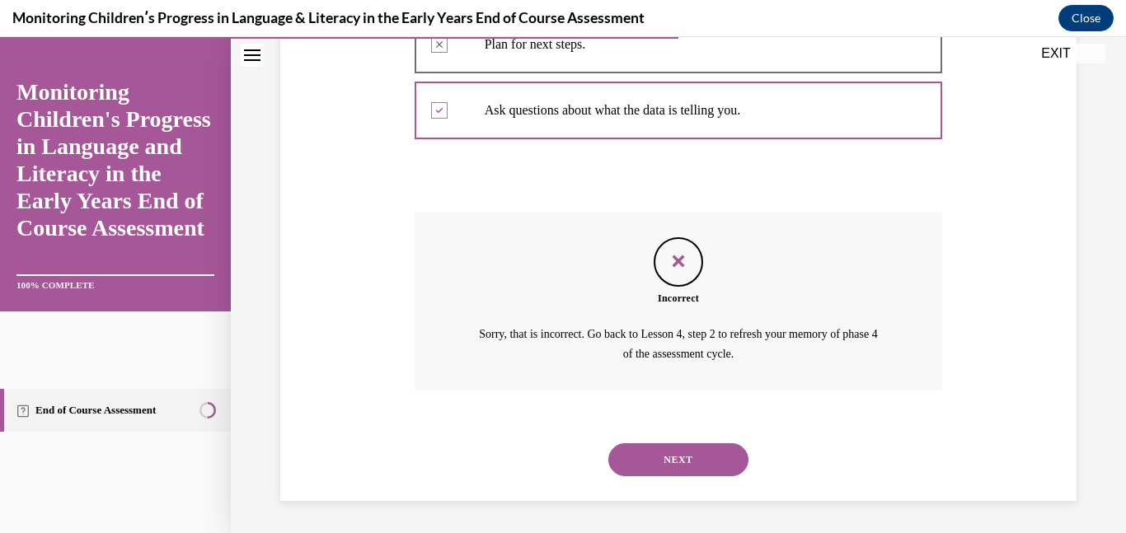
scroll to position [527, 0]
click at [669, 465] on button "NEXT" at bounding box center [678, 459] width 140 height 33
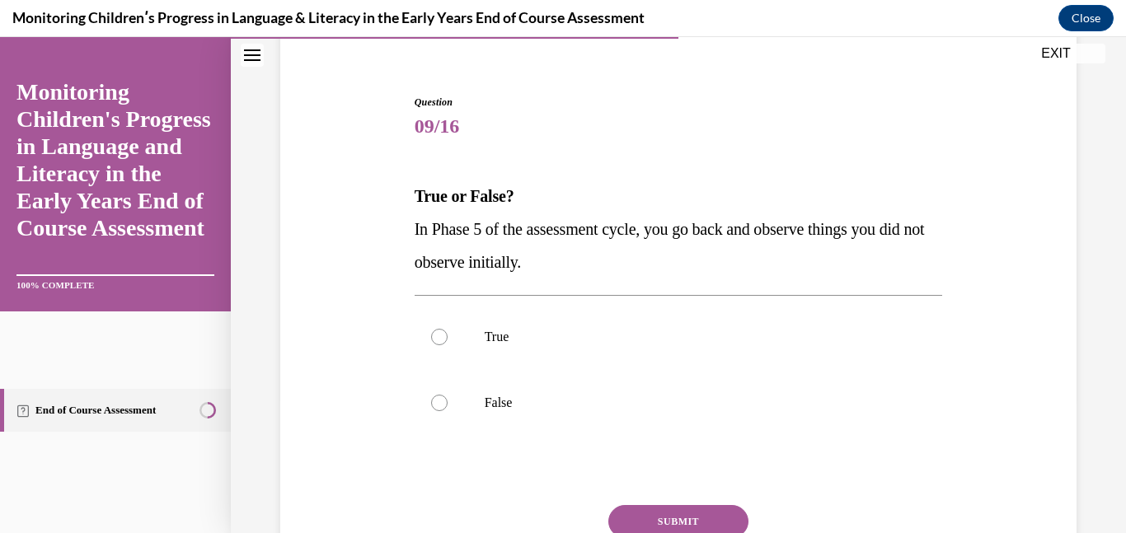
scroll to position [135, 0]
click at [504, 351] on label "True" at bounding box center [679, 336] width 528 height 66
click at [448, 345] on input "True" at bounding box center [439, 336] width 16 height 16
radio input "true"
click at [629, 525] on button "SUBMIT" at bounding box center [678, 520] width 140 height 33
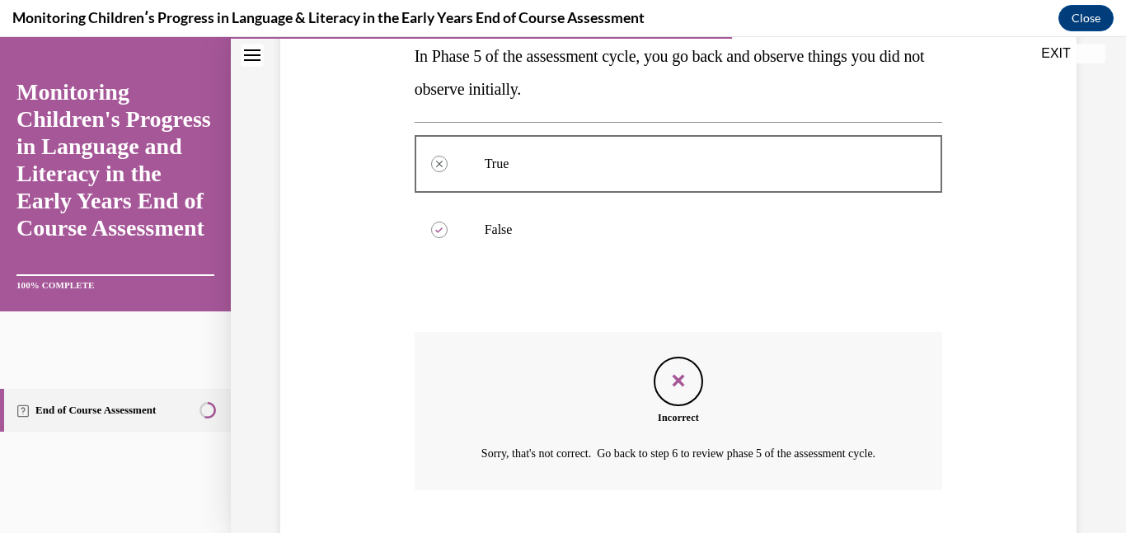
scroll to position [428, 0]
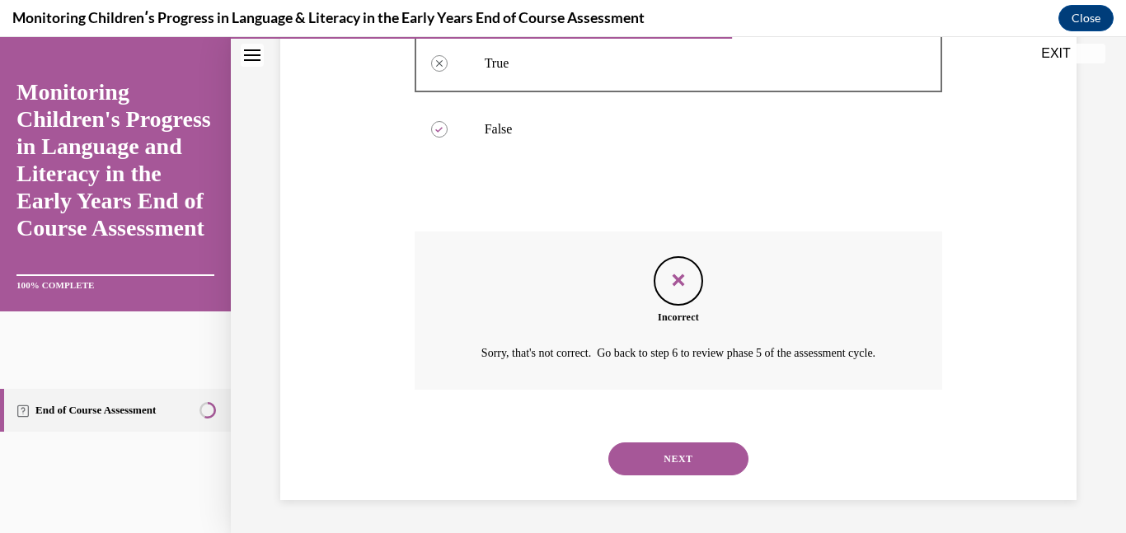
click at [654, 453] on button "NEXT" at bounding box center [678, 459] width 140 height 33
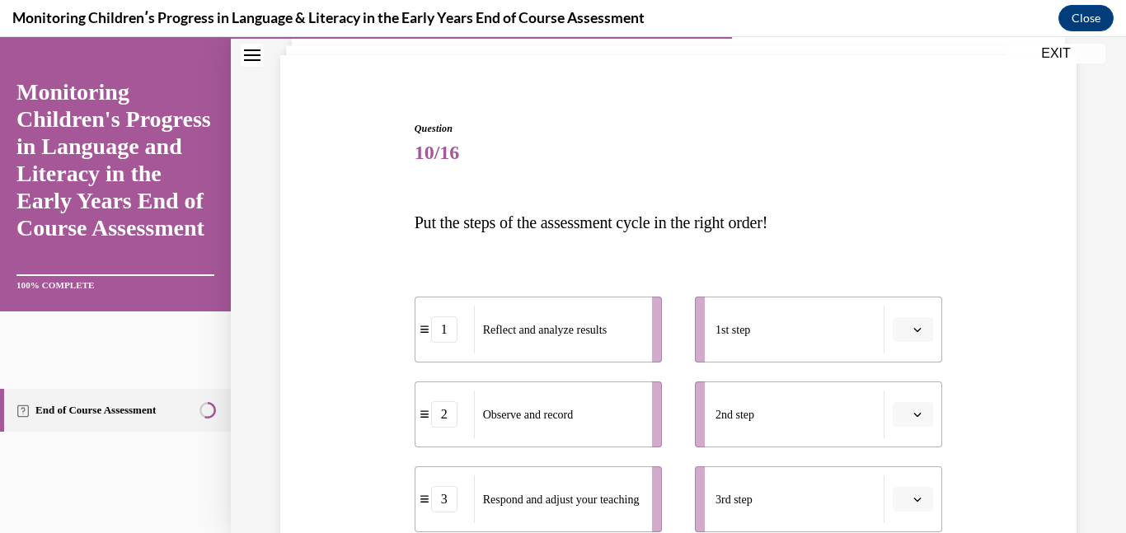
scroll to position [100, 0]
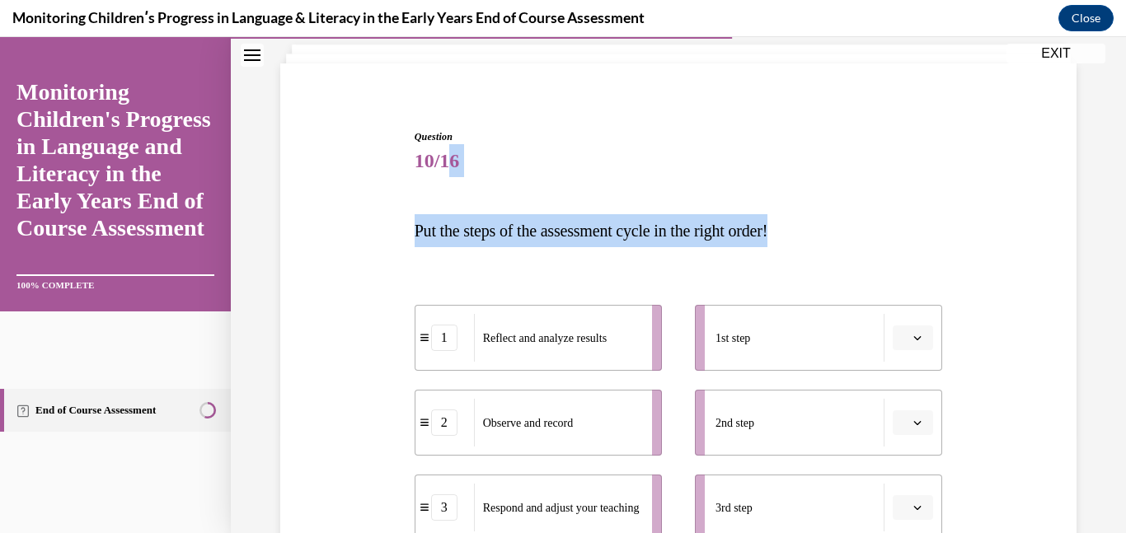
drag, startPoint x: 810, startPoint y: 228, endPoint x: 462, endPoint y: 172, distance: 353.0
click at [462, 172] on div "Question 10/16 Put the steps of the assessment cycle in the right order! 1 Refl…" at bounding box center [679, 522] width 528 height 786
copy div "6 Put the steps of the assessment cycle in the right order!"
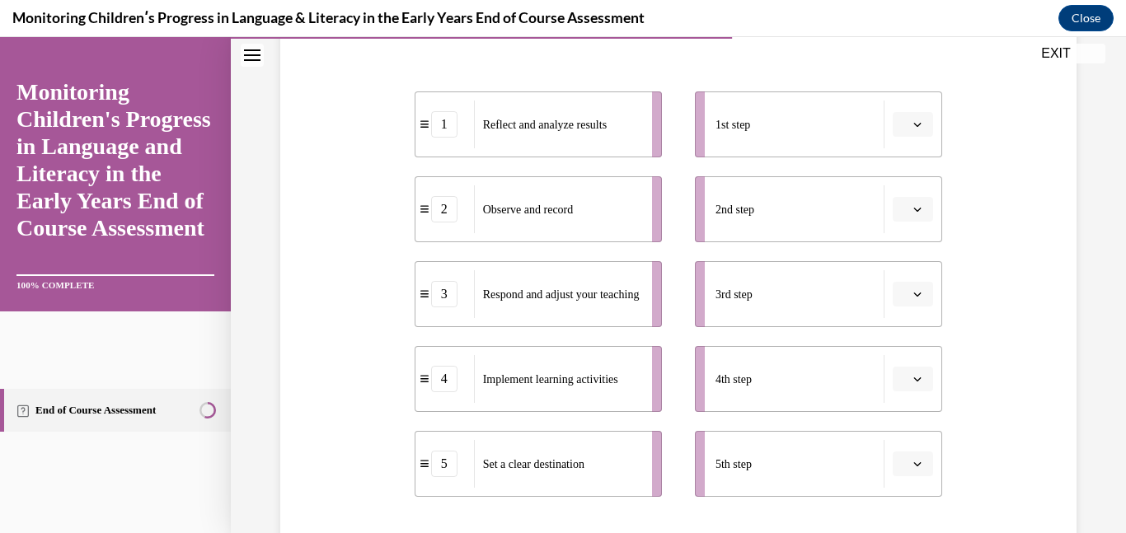
scroll to position [317, 0]
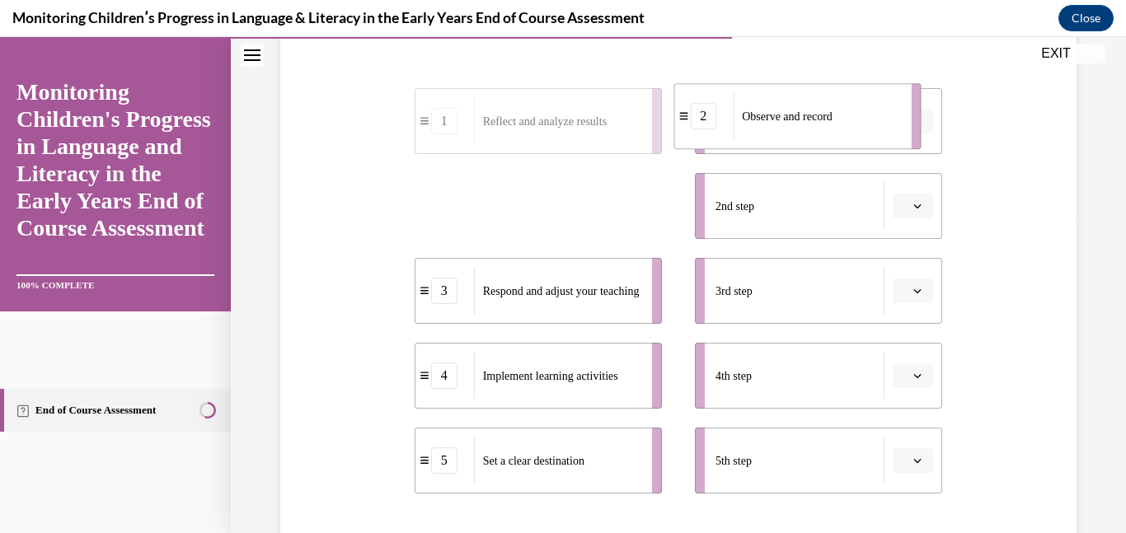
drag, startPoint x: 529, startPoint y: 214, endPoint x: 789, endPoint y: 124, distance: 274.8
click at [789, 124] on span "Observe and record" at bounding box center [787, 116] width 91 height 17
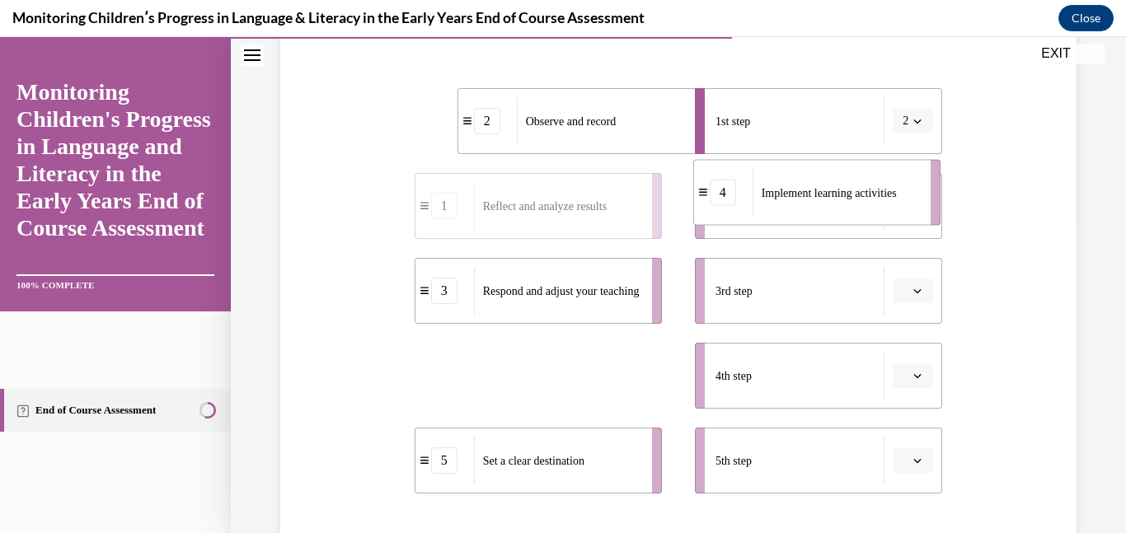
drag, startPoint x: 518, startPoint y: 376, endPoint x: 799, endPoint y: 195, distance: 333.8
click at [799, 195] on span "Implement learning activities" at bounding box center [829, 192] width 135 height 12
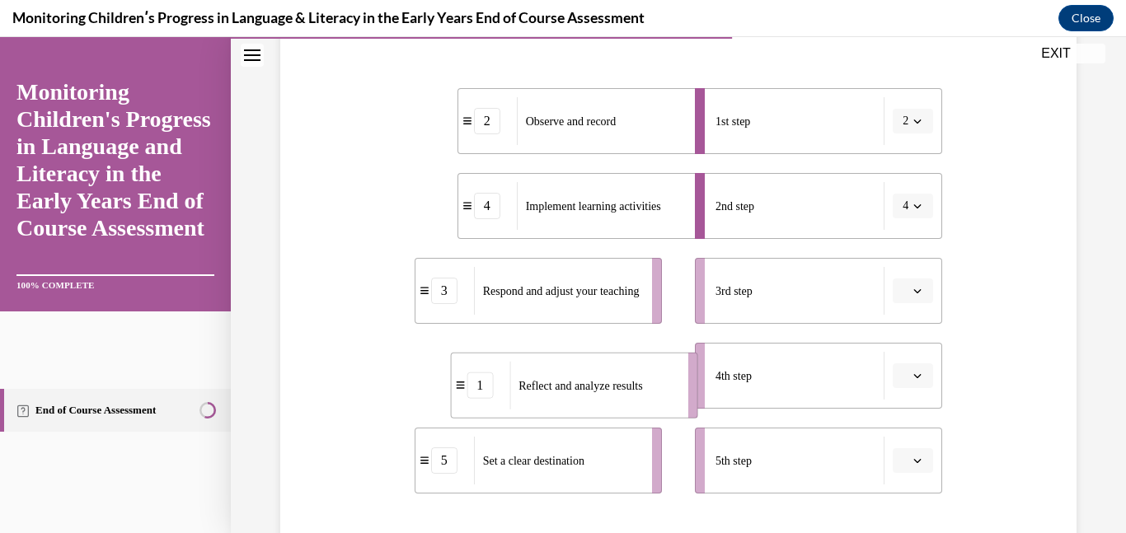
drag, startPoint x: 521, startPoint y: 374, endPoint x: 557, endPoint y: 384, distance: 37.6
click at [557, 384] on span "Reflect and analyze results" at bounding box center [580, 385] width 124 height 12
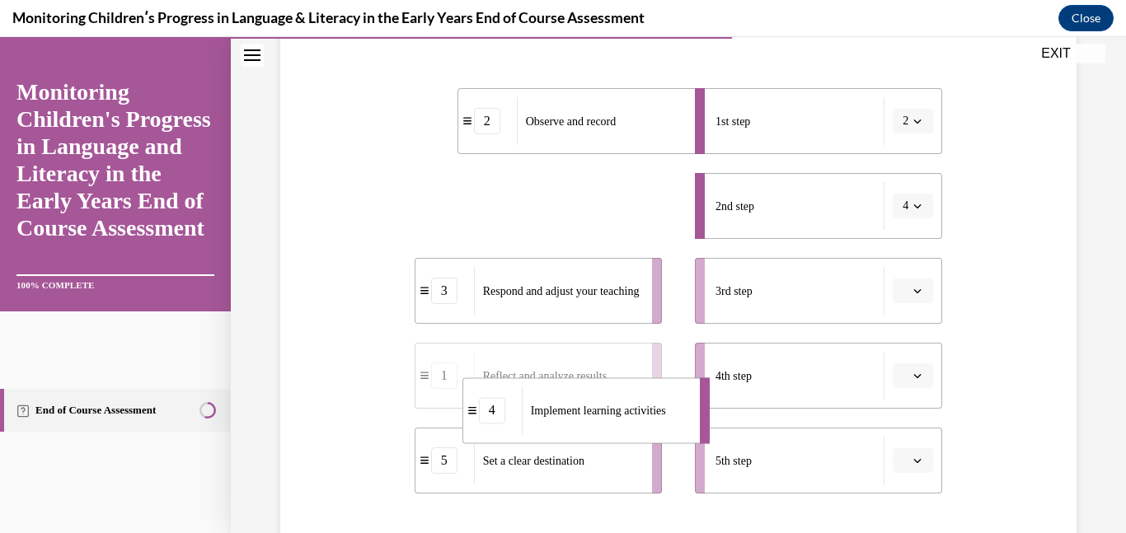
drag, startPoint x: 571, startPoint y: 197, endPoint x: 576, endPoint y: 401, distance: 204.5
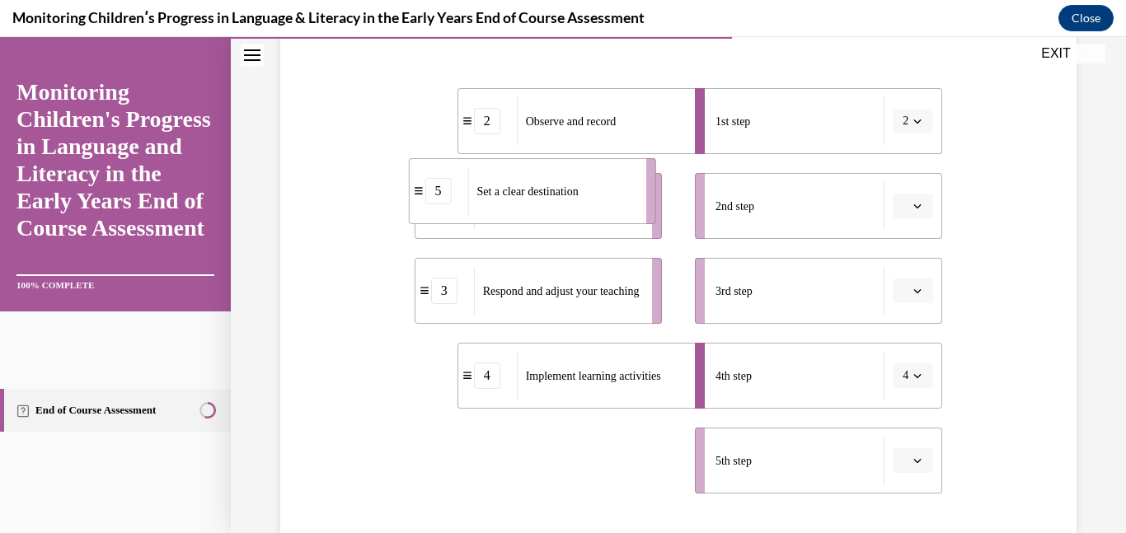
drag, startPoint x: 532, startPoint y: 466, endPoint x: 527, endPoint y: 196, distance: 269.6
click at [527, 196] on span "Set a clear destination" at bounding box center [526, 191] width 101 height 12
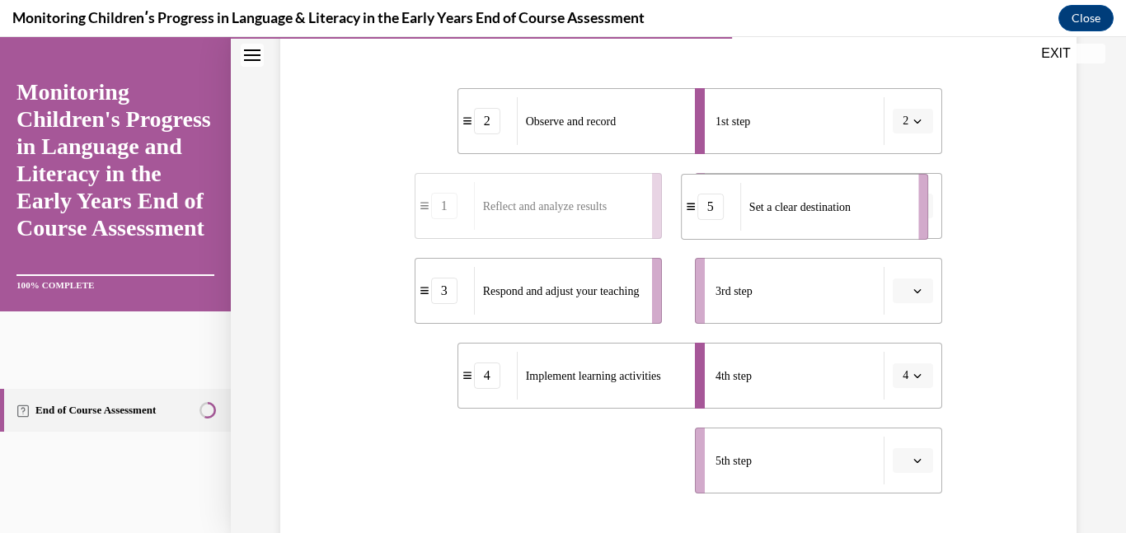
drag, startPoint x: 579, startPoint y: 467, endPoint x: 845, endPoint y: 213, distance: 367.9
click at [845, 213] on span "Set a clear destination" at bounding box center [799, 207] width 101 height 17
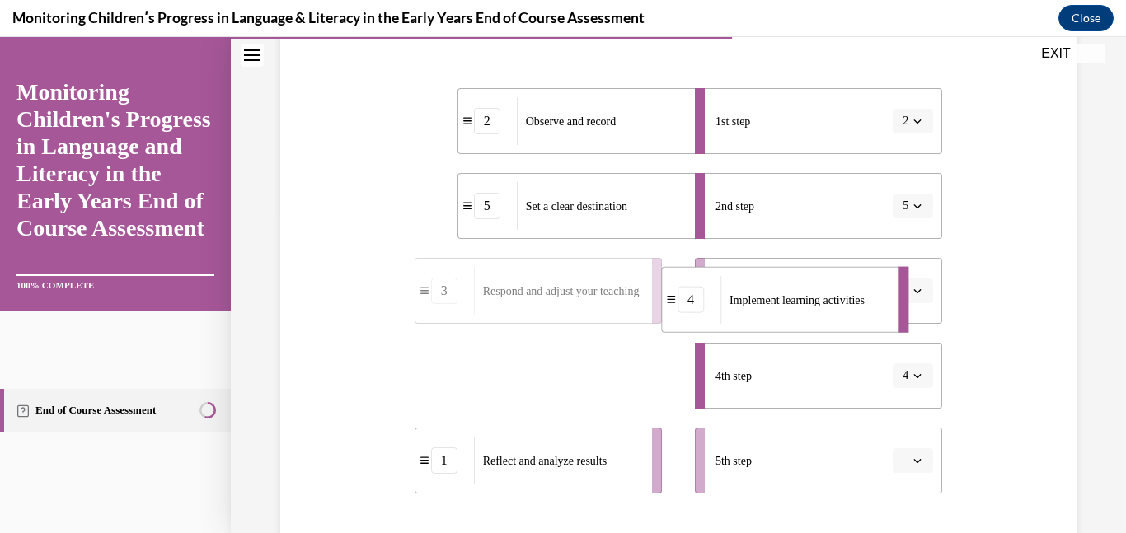
drag, startPoint x: 621, startPoint y: 395, endPoint x: 825, endPoint y: 318, distance: 218.3
click at [825, 318] on div "Implement learning activities" at bounding box center [803, 300] width 167 height 48
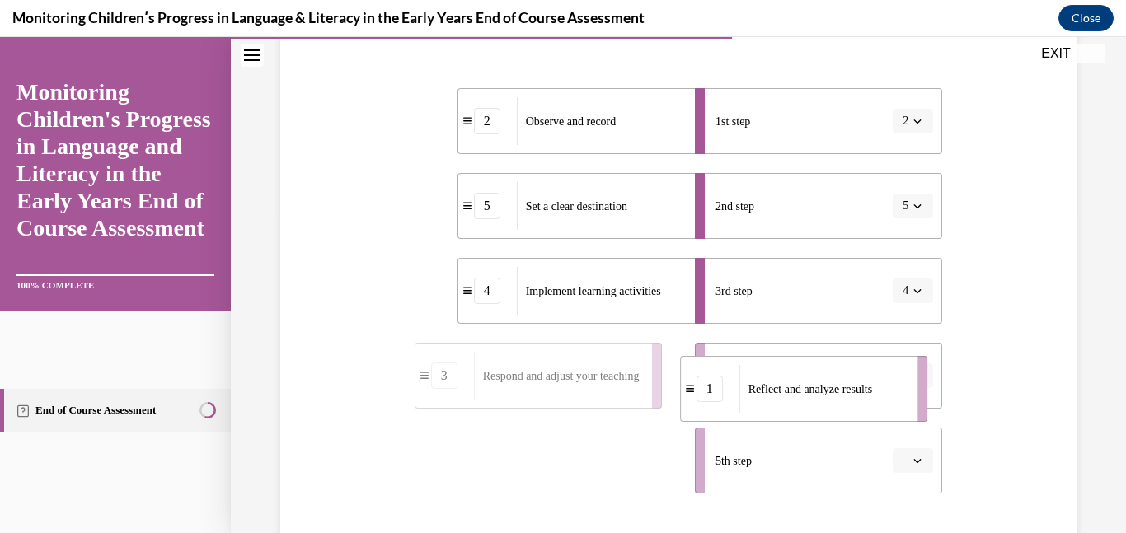
drag, startPoint x: 563, startPoint y: 467, endPoint x: 825, endPoint y: 392, distance: 272.6
click at [825, 392] on span "Reflect and analyze results" at bounding box center [810, 389] width 124 height 17
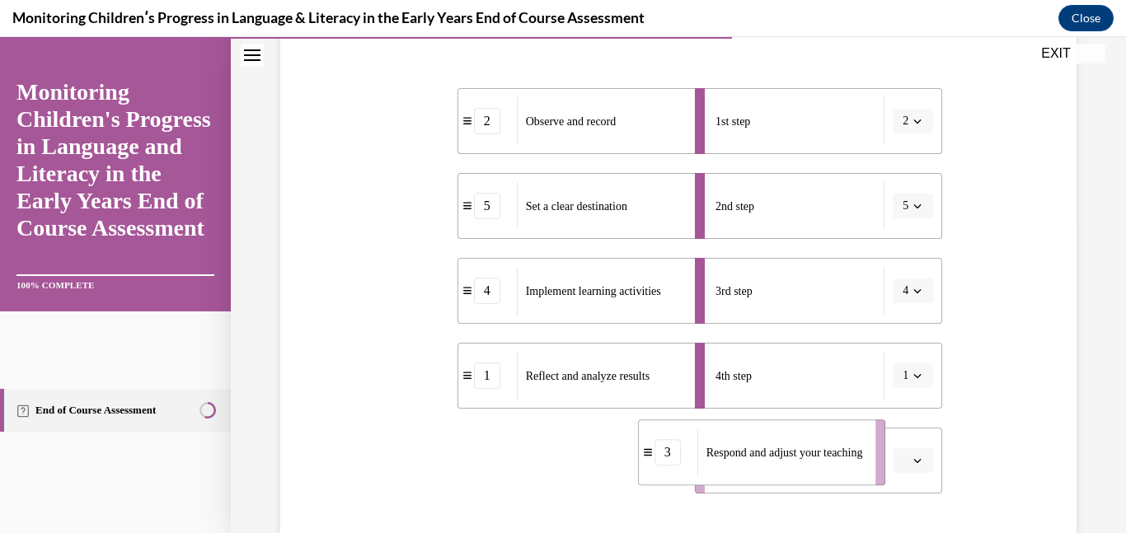
drag, startPoint x: 559, startPoint y: 479, endPoint x: 782, endPoint y: 471, distance: 223.5
click at [782, 471] on div "Respond and adjust your teaching" at bounding box center [780, 453] width 167 height 48
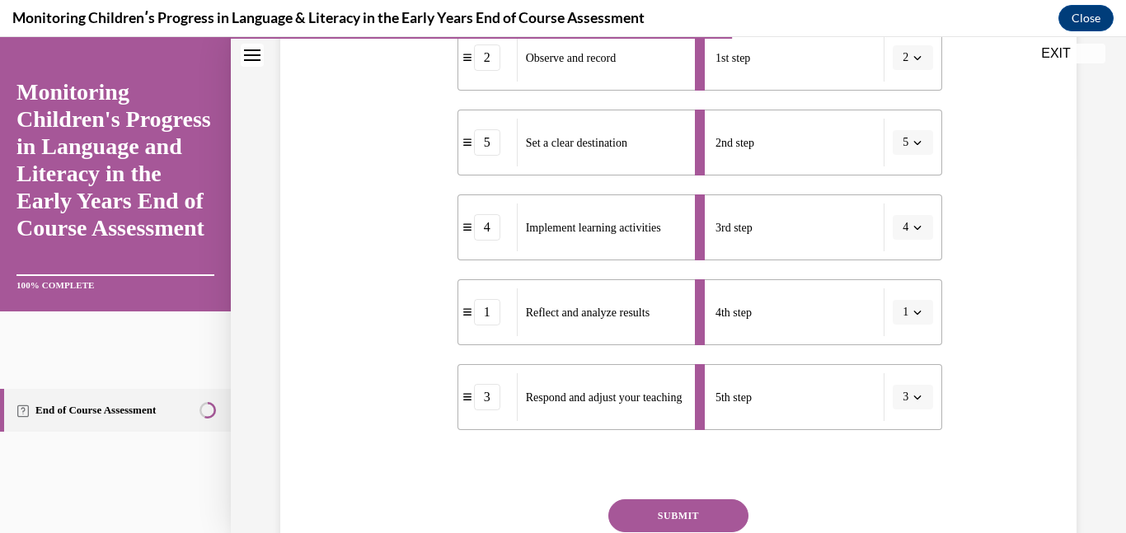
scroll to position [386, 0]
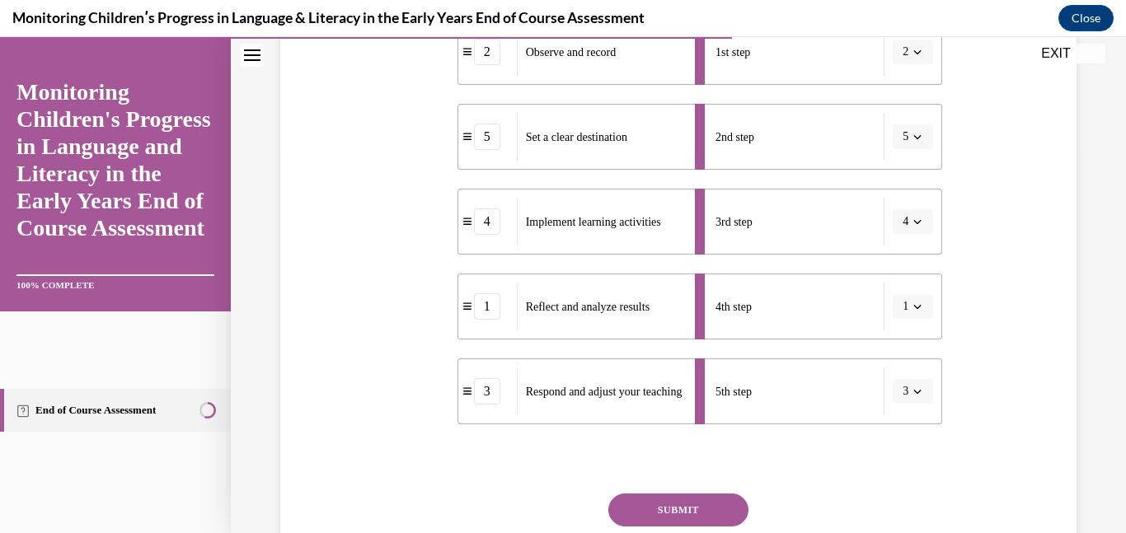
click at [737, 500] on button "SUBMIT" at bounding box center [678, 510] width 140 height 33
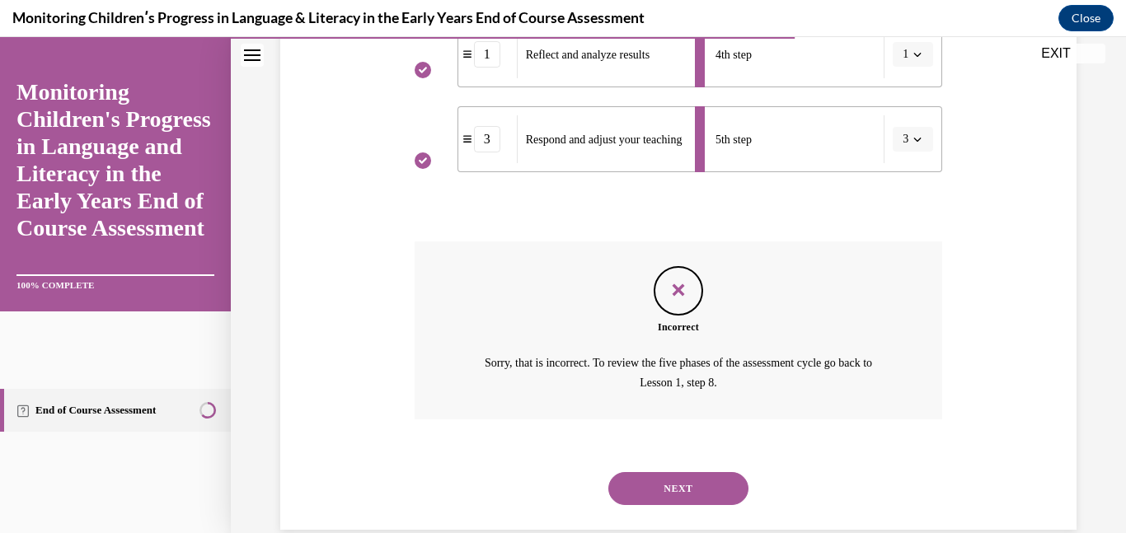
scroll to position [668, 0]
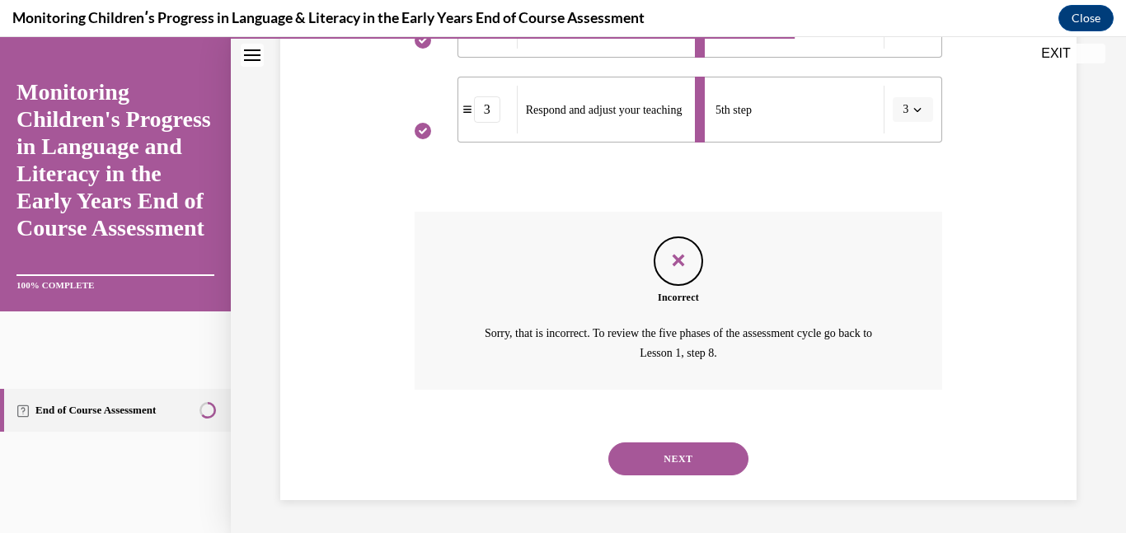
click at [693, 453] on button "NEXT" at bounding box center [678, 459] width 140 height 33
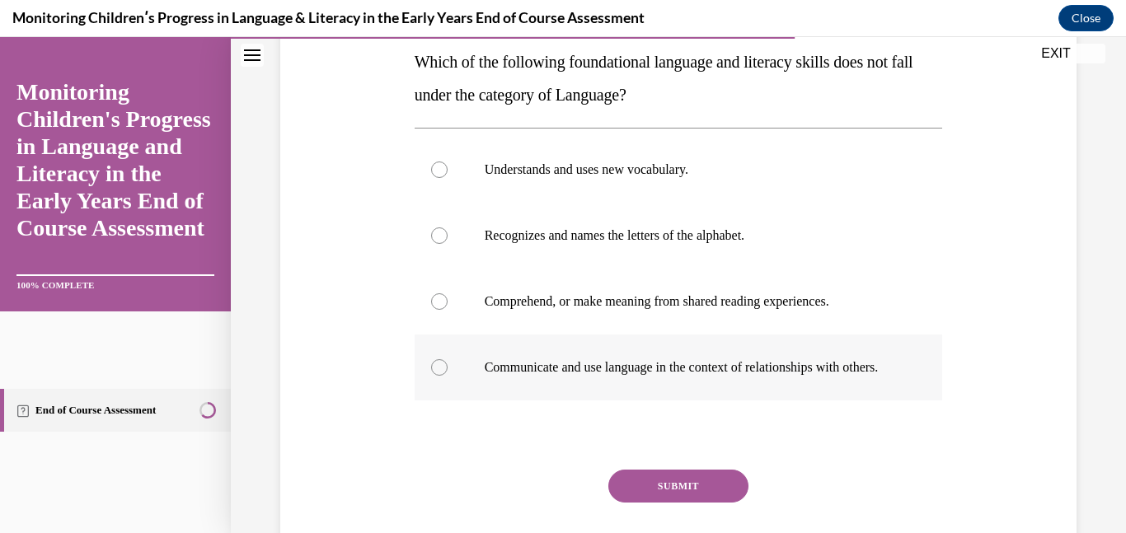
scroll to position [270, 0]
click at [637, 359] on p "Communicate and use language in the context of relationships with others." at bounding box center [693, 367] width 417 height 16
click at [448, 359] on input "Communicate and use language in the context of relationships with others." at bounding box center [439, 367] width 16 height 16
radio input "true"
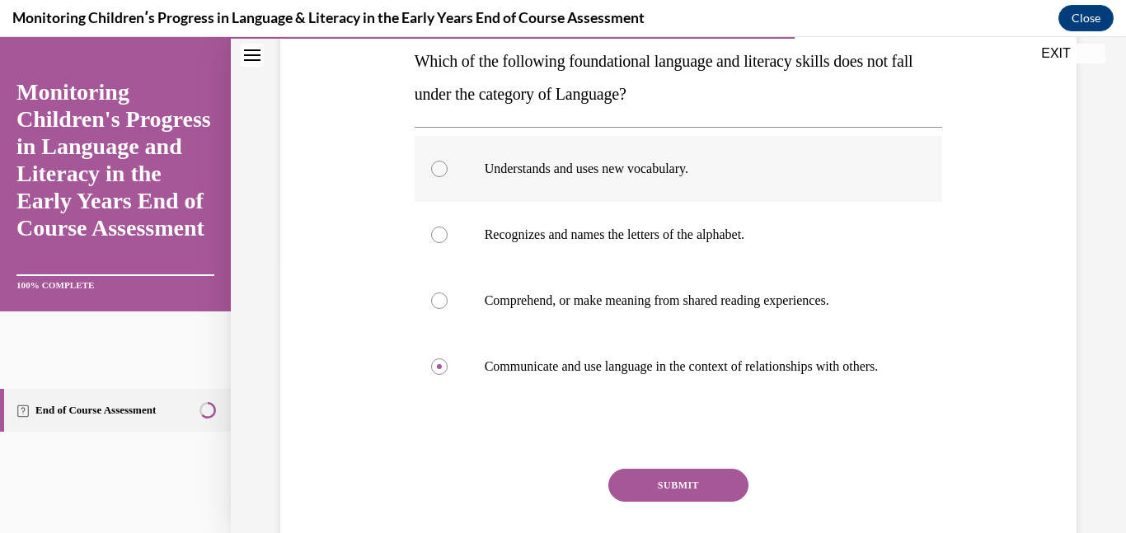
click at [627, 181] on label "Understands and uses new vocabulary." at bounding box center [679, 169] width 528 height 66
click at [448, 177] on input "Understands and uses new vocabulary." at bounding box center [439, 169] width 16 height 16
radio input "true"
click at [621, 237] on p "Recognizes and names the letters of the alphabet." at bounding box center [693, 235] width 417 height 16
click at [448, 237] on input "Recognizes and names the letters of the alphabet." at bounding box center [439, 235] width 16 height 16
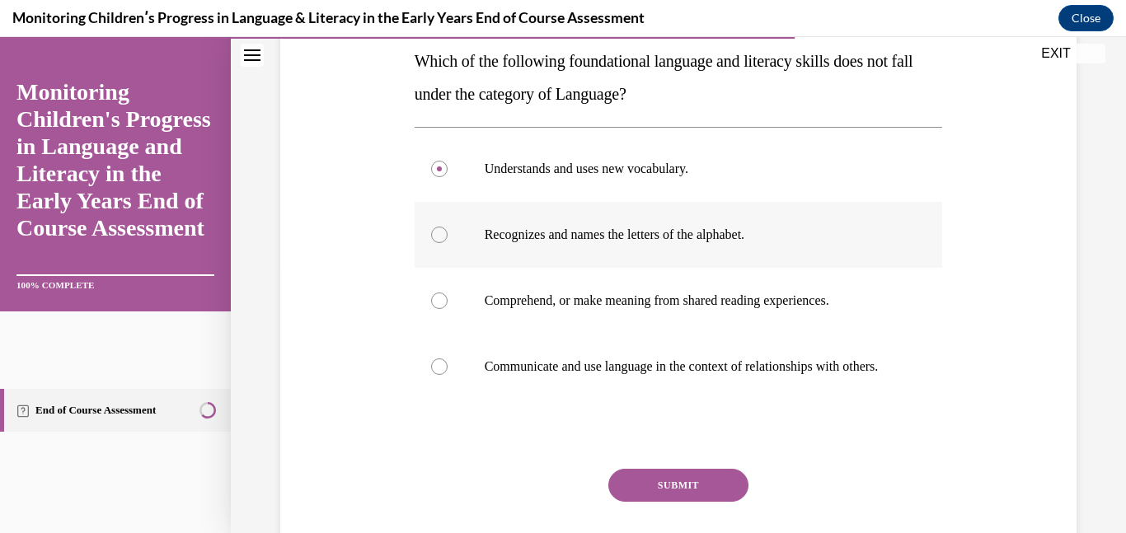
radio input "true"
click at [631, 375] on p "Communicate and use language in the context of relationships with others." at bounding box center [693, 367] width 417 height 16
click at [448, 375] on input "Communicate and use language in the context of relationships with others." at bounding box center [439, 367] width 16 height 16
radio input "true"
click at [646, 501] on button "SUBMIT" at bounding box center [678, 485] width 140 height 33
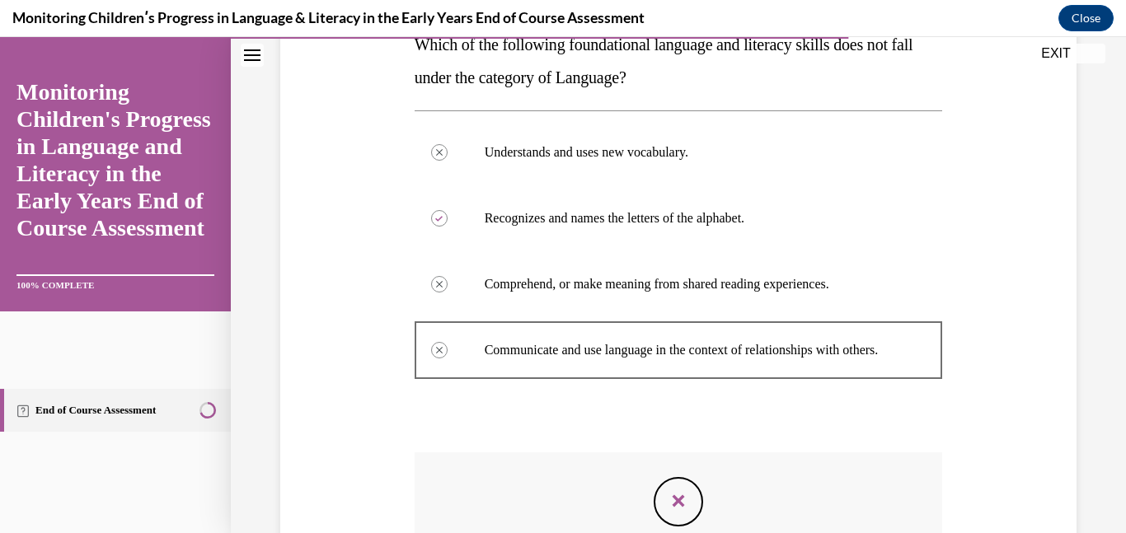
scroll to position [543, 0]
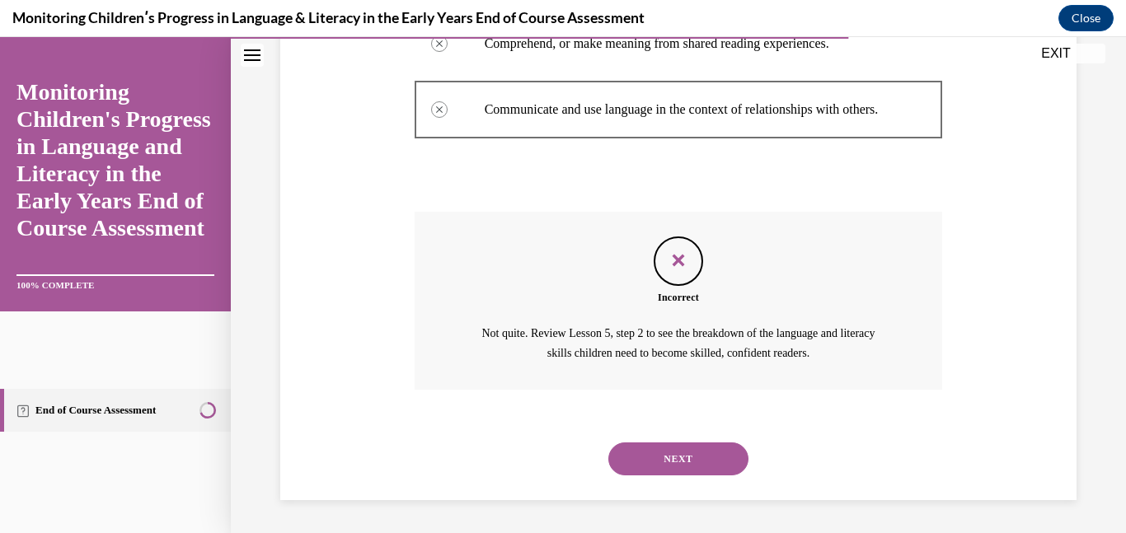
click at [684, 467] on button "NEXT" at bounding box center [678, 459] width 140 height 33
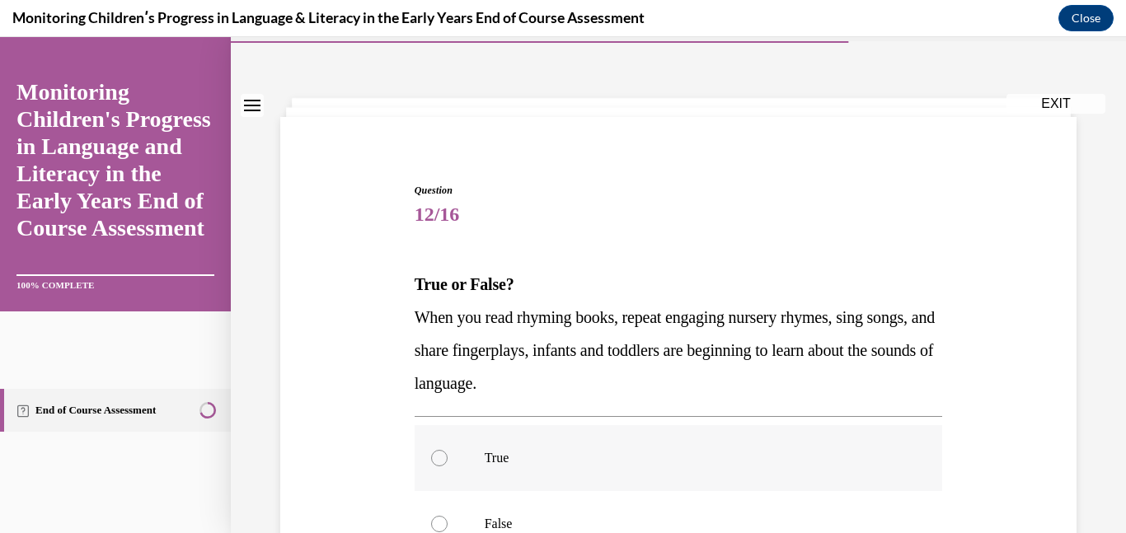
scroll to position [48, 0]
click at [500, 463] on p "True" at bounding box center [693, 456] width 417 height 16
click at [448, 463] on input "True" at bounding box center [439, 456] width 16 height 16
radio input "true"
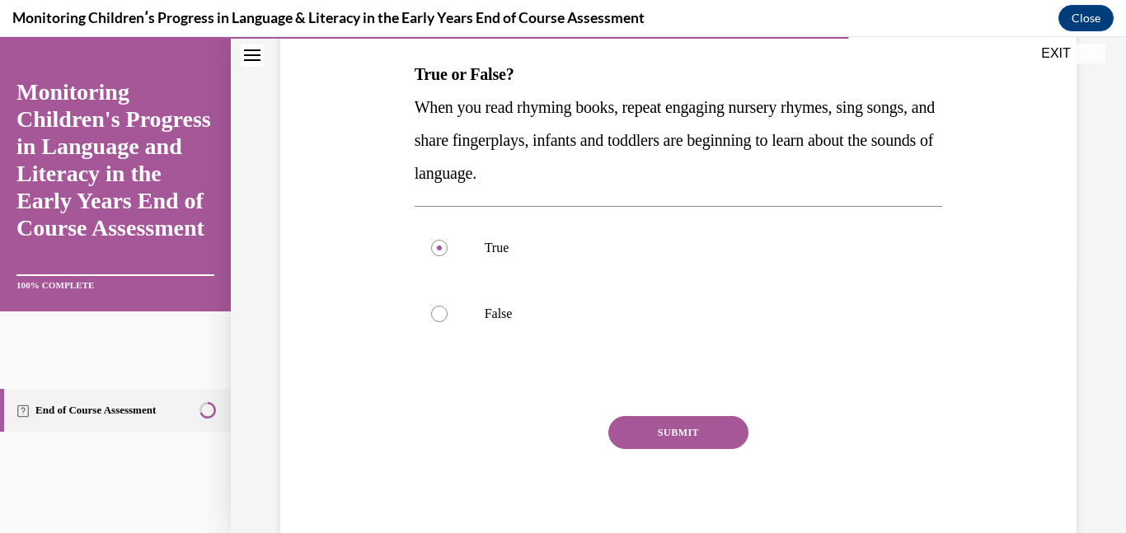
click at [710, 429] on button "SUBMIT" at bounding box center [678, 432] width 140 height 33
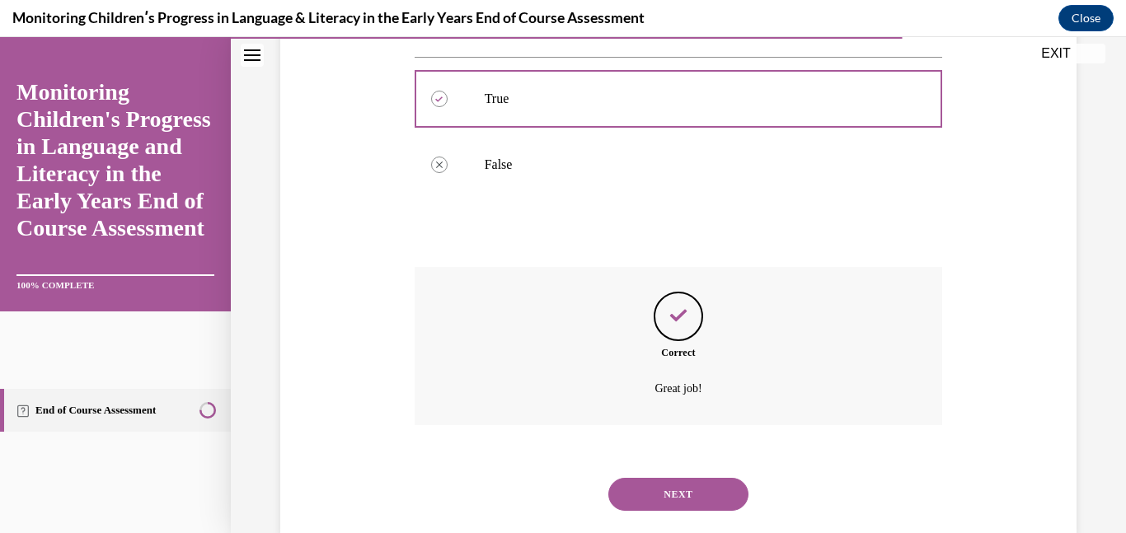
scroll to position [441, 0]
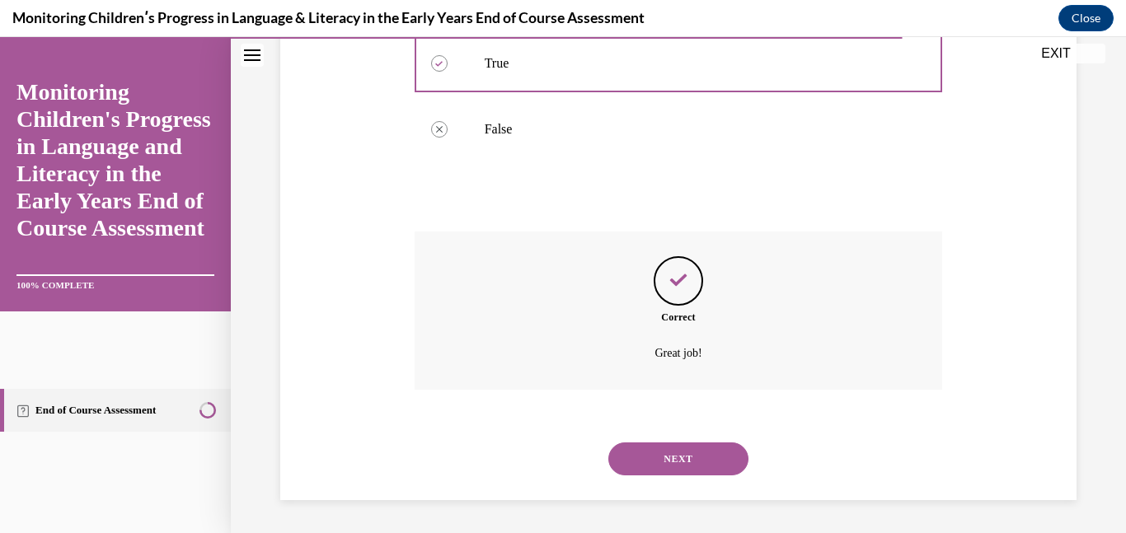
click at [688, 472] on button "NEXT" at bounding box center [678, 459] width 140 height 33
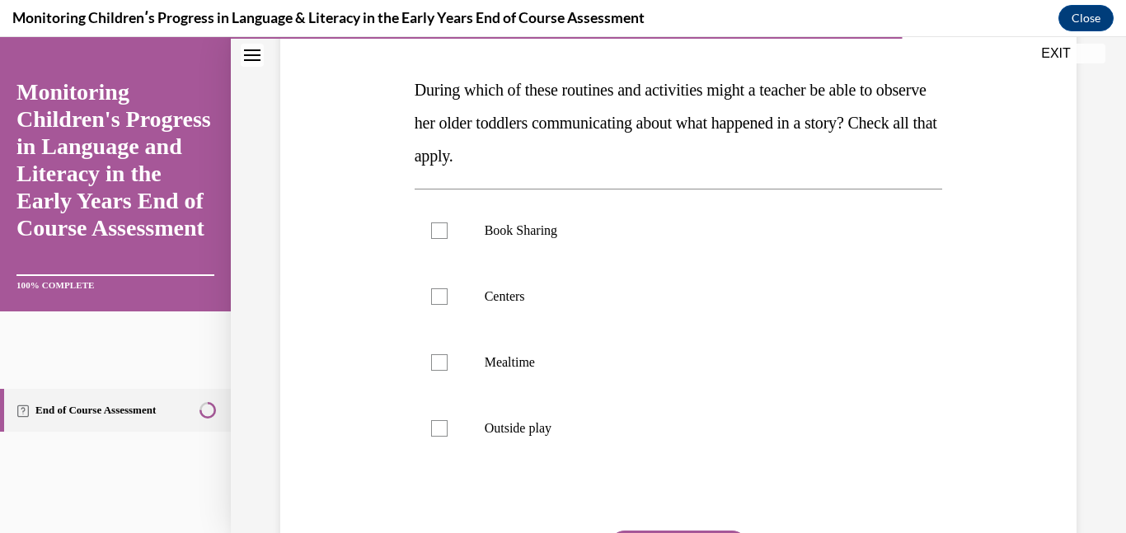
scroll to position [256, 0]
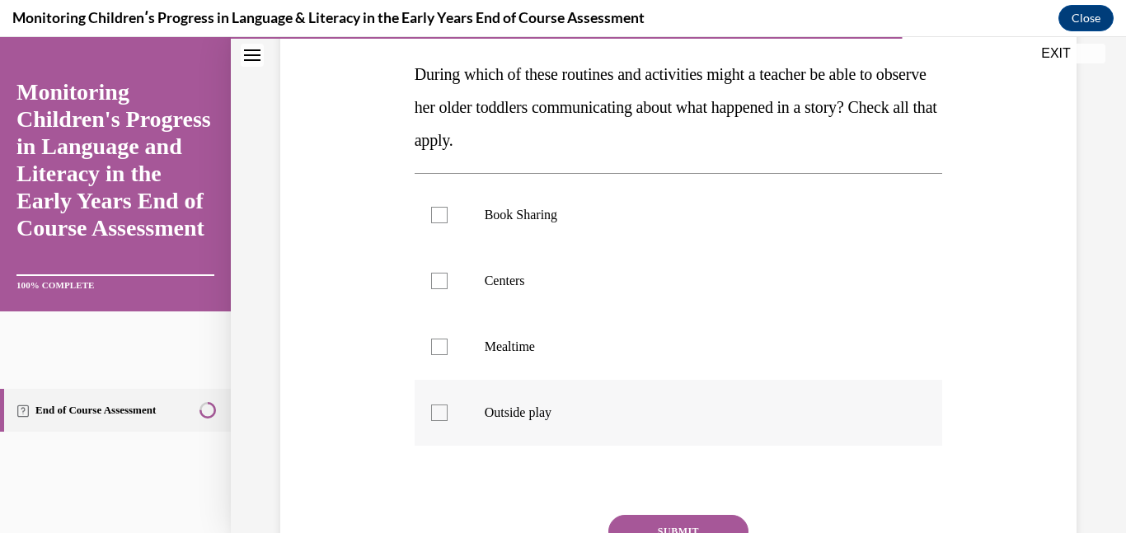
click at [546, 414] on p "Outside play" at bounding box center [693, 413] width 417 height 16
click at [448, 414] on input "Outside play" at bounding box center [439, 413] width 16 height 16
checkbox input "true"
click at [528, 344] on p "Mealtime" at bounding box center [693, 347] width 417 height 16
click at [448, 344] on input "Mealtime" at bounding box center [439, 347] width 16 height 16
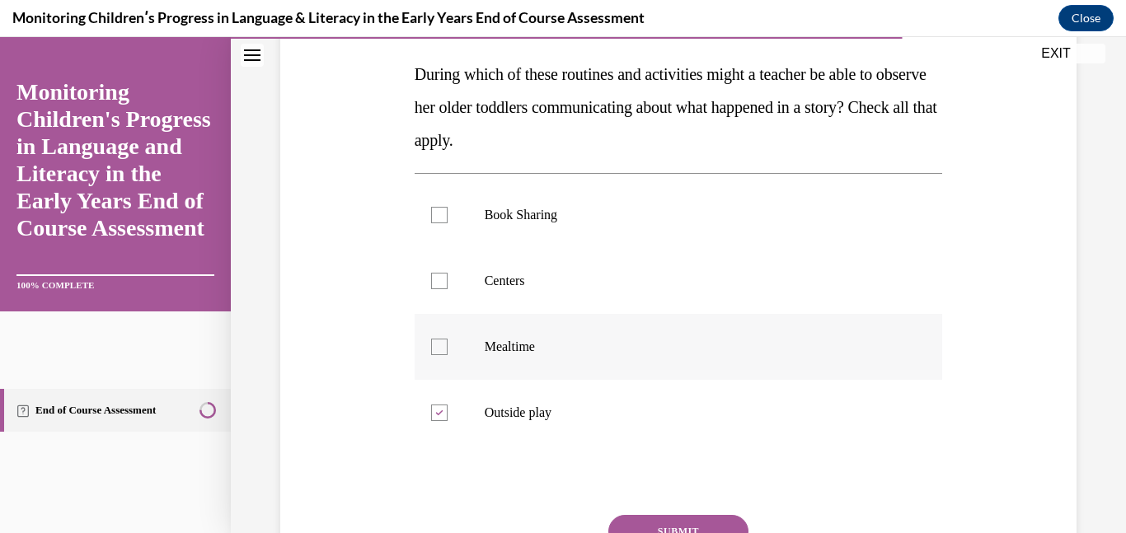
checkbox input "true"
click at [519, 298] on label "Centers" at bounding box center [679, 281] width 528 height 66
click at [448, 289] on input "Centers" at bounding box center [439, 281] width 16 height 16
checkbox input "true"
click at [538, 232] on label "Book Sharing" at bounding box center [679, 215] width 528 height 66
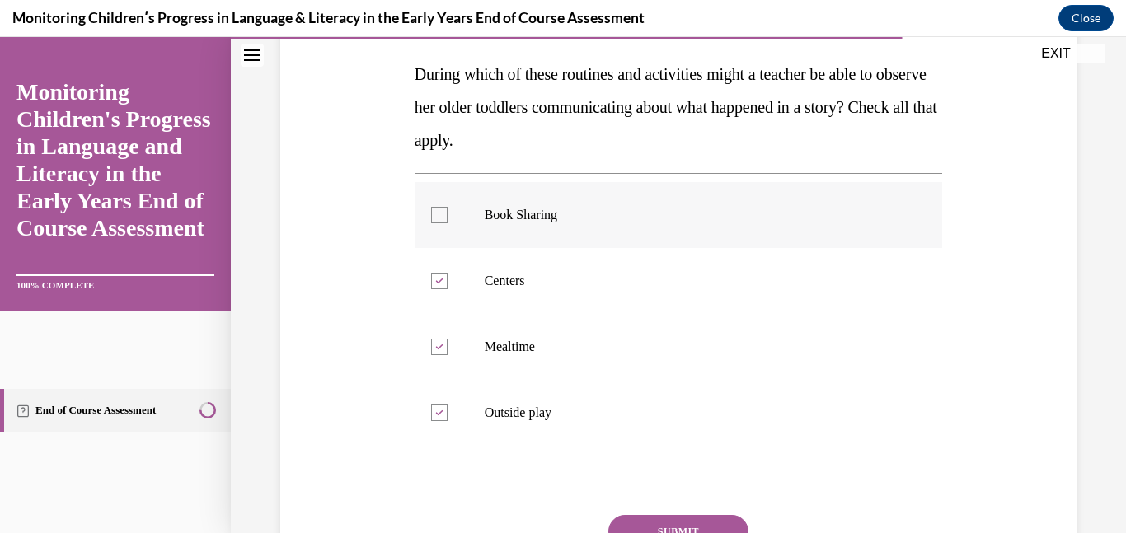
click at [448, 223] on input "Book Sharing" at bounding box center [439, 215] width 16 height 16
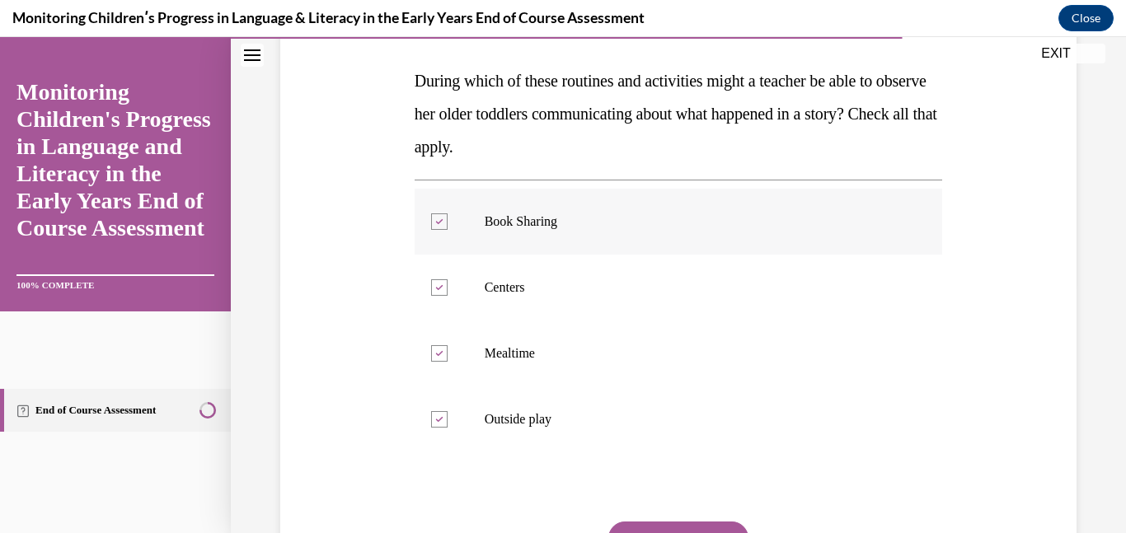
click at [539, 228] on p "Book Sharing" at bounding box center [693, 221] width 417 height 16
click at [448, 228] on input "Book Sharing" at bounding box center [439, 221] width 16 height 16
checkbox input "false"
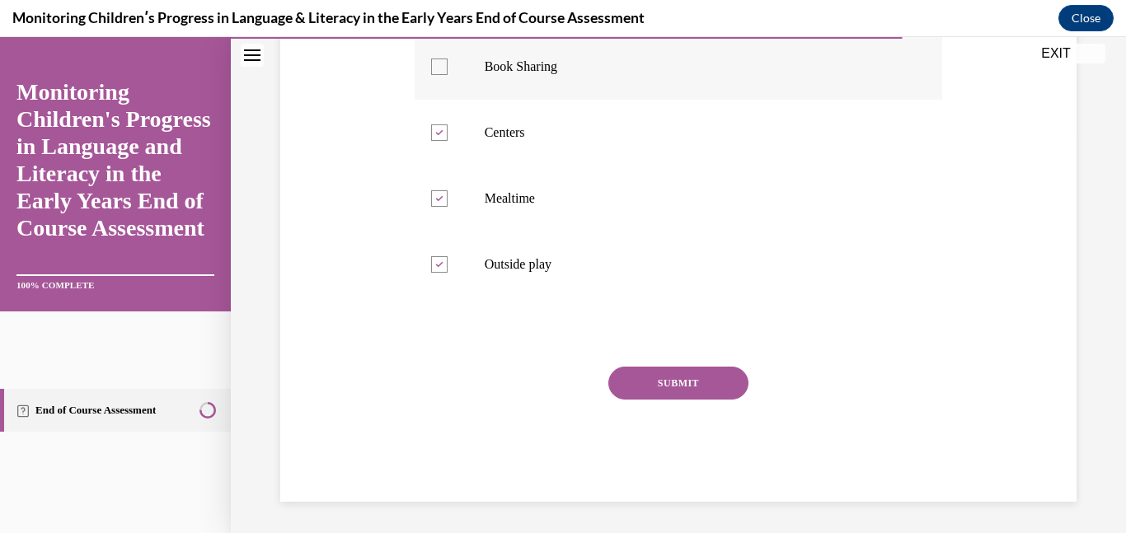
scroll to position [406, 0]
click at [637, 385] on button "SUBMIT" at bounding box center [678, 381] width 140 height 33
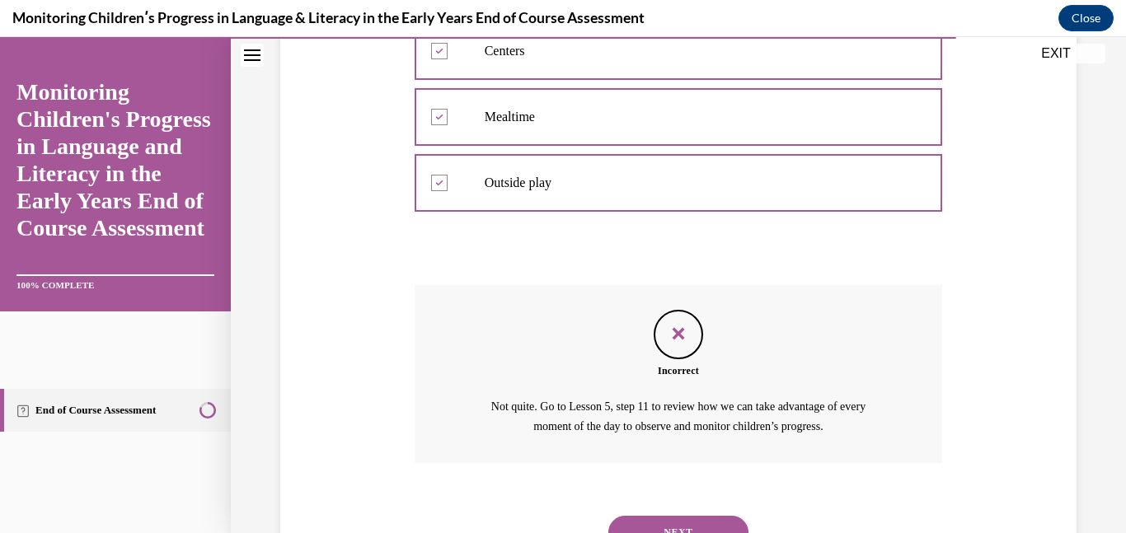
scroll to position [560, 0]
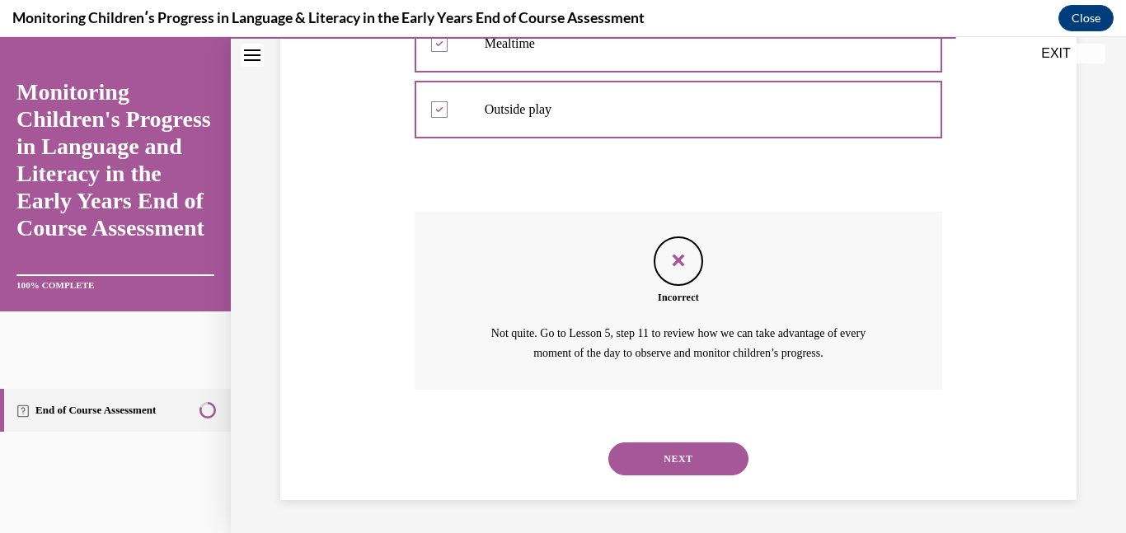
click at [655, 461] on button "NEXT" at bounding box center [678, 459] width 140 height 33
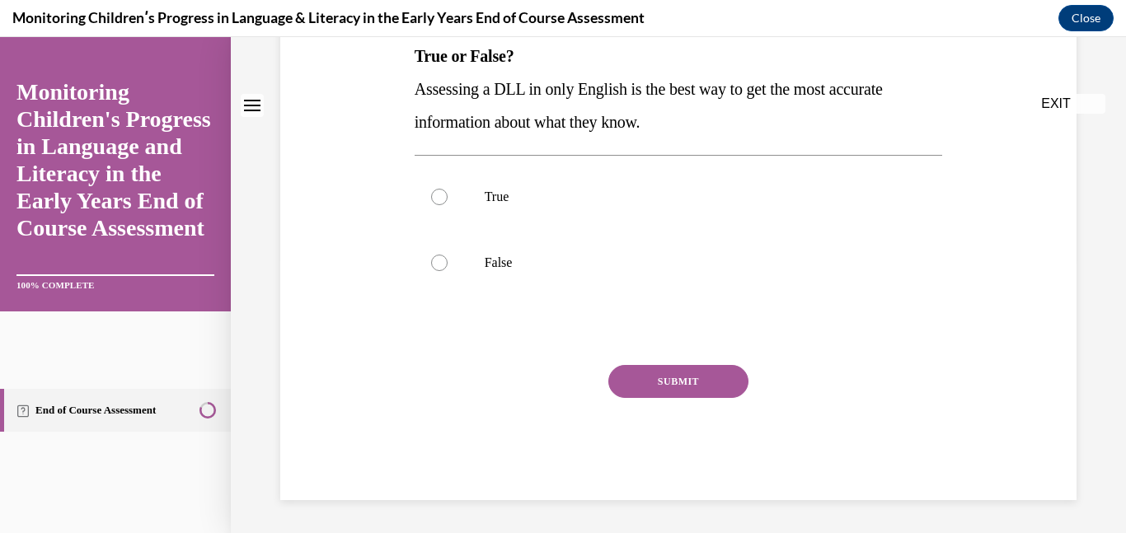
scroll to position [0, 0]
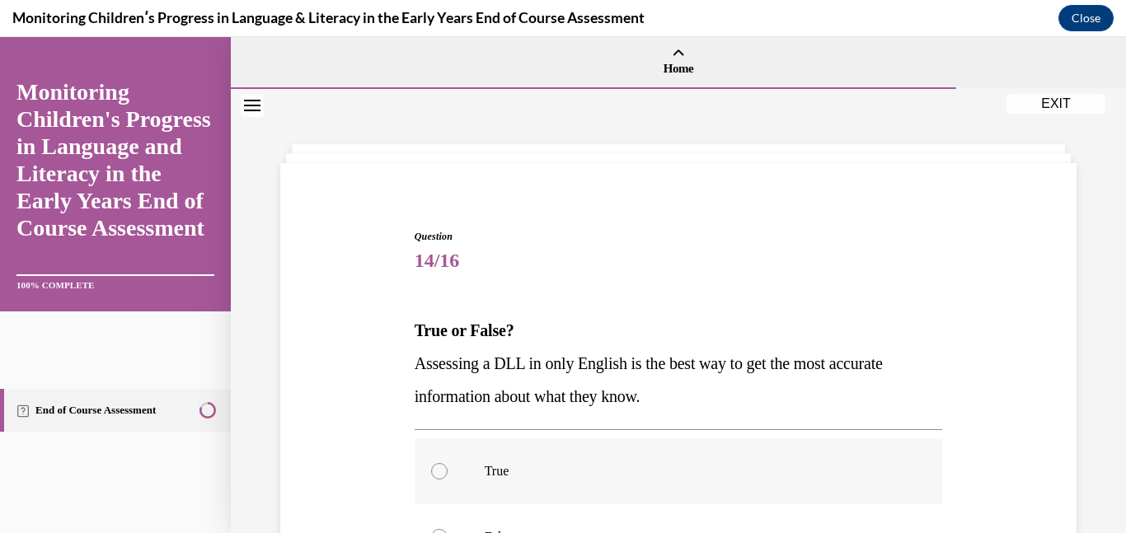
click at [537, 469] on p "True" at bounding box center [693, 471] width 417 height 16
click at [448, 469] on input "True" at bounding box center [439, 471] width 16 height 16
radio input "true"
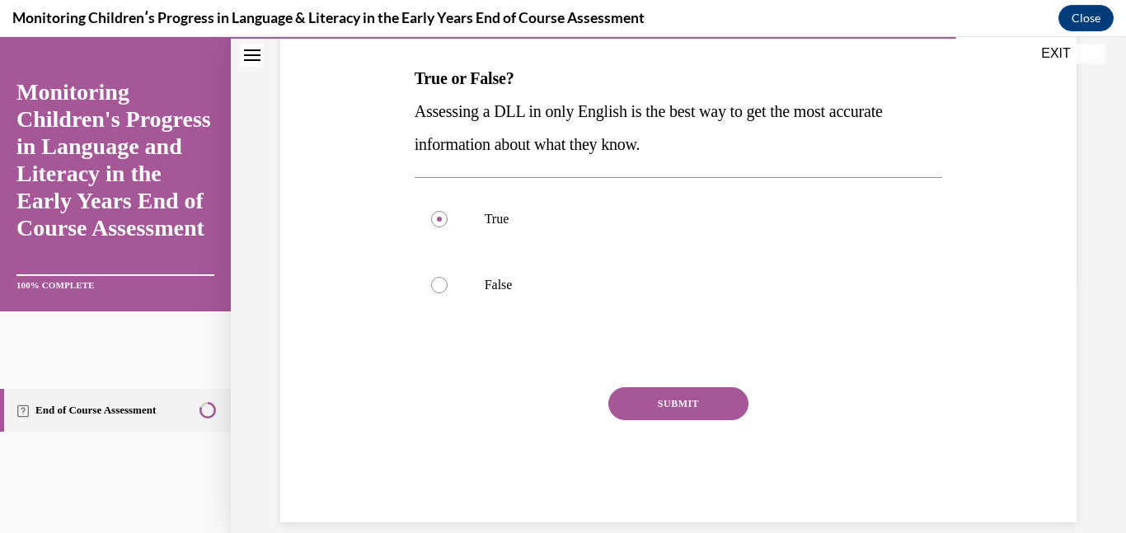
scroll to position [253, 0]
click at [558, 268] on label "False" at bounding box center [679, 284] width 528 height 66
click at [448, 276] on input "False" at bounding box center [439, 284] width 16 height 16
radio input "true"
click at [692, 420] on div "SUBMIT" at bounding box center [679, 428] width 528 height 82
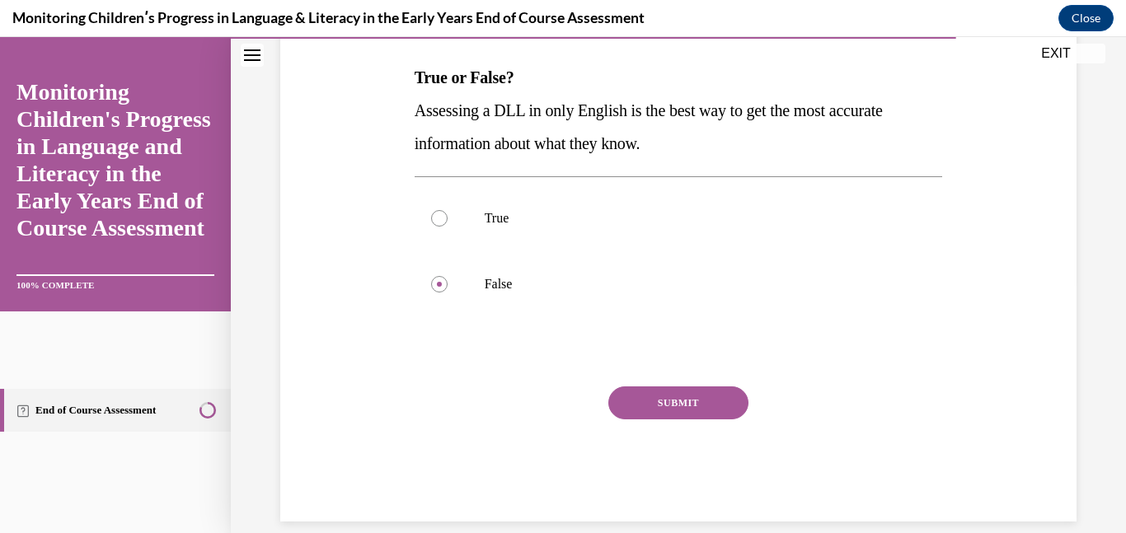
click at [693, 415] on button "SUBMIT" at bounding box center [678, 403] width 140 height 33
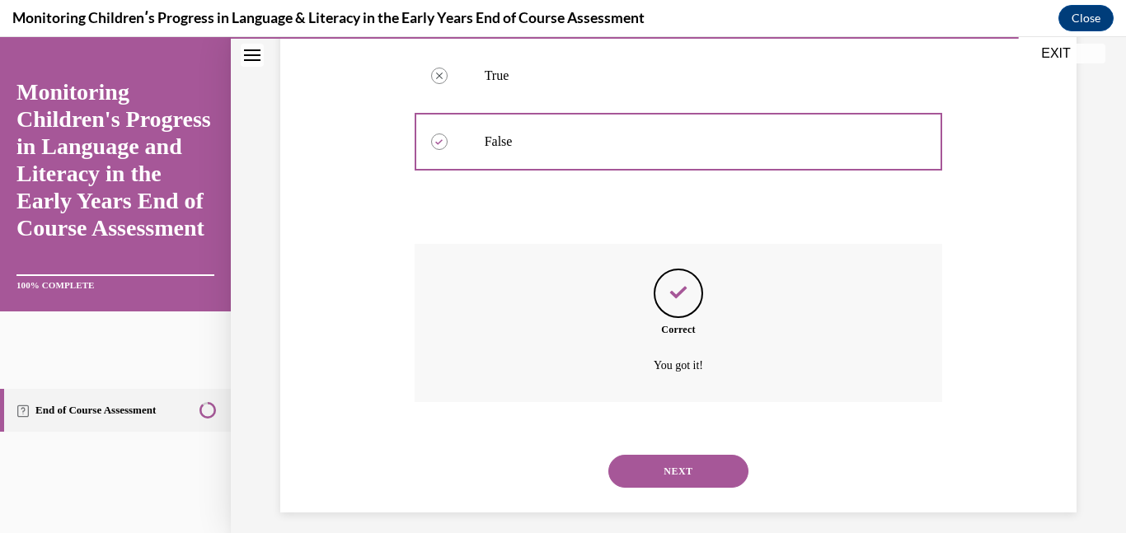
scroll to position [408, 0]
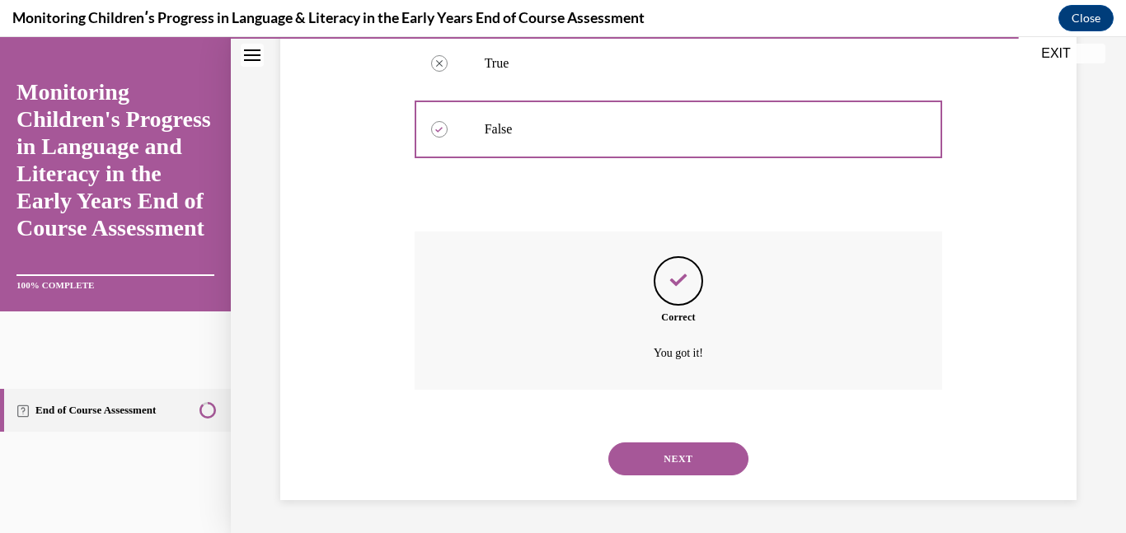
click at [687, 446] on button "NEXT" at bounding box center [678, 459] width 140 height 33
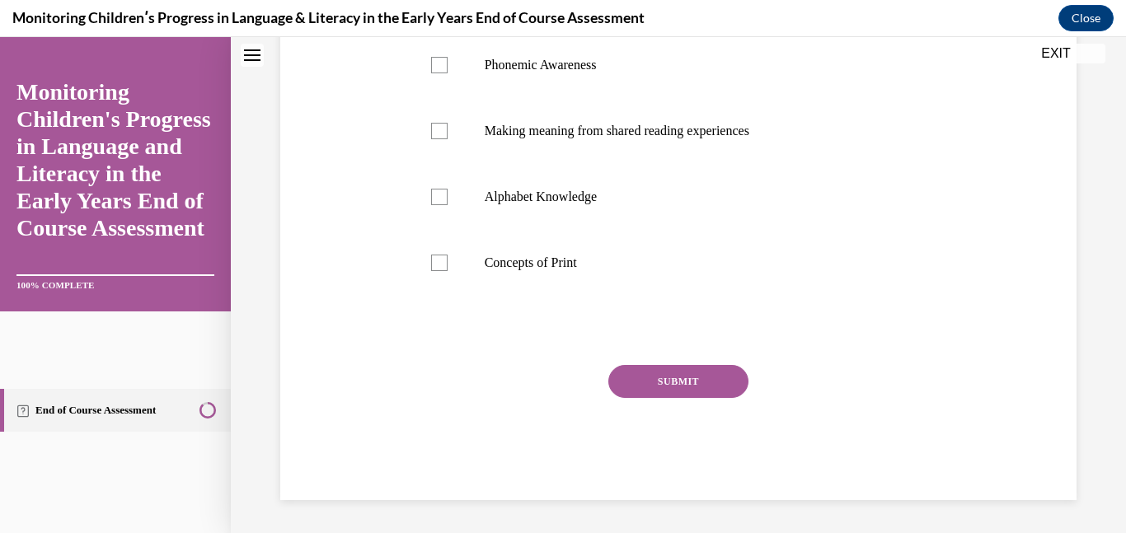
scroll to position [0, 0]
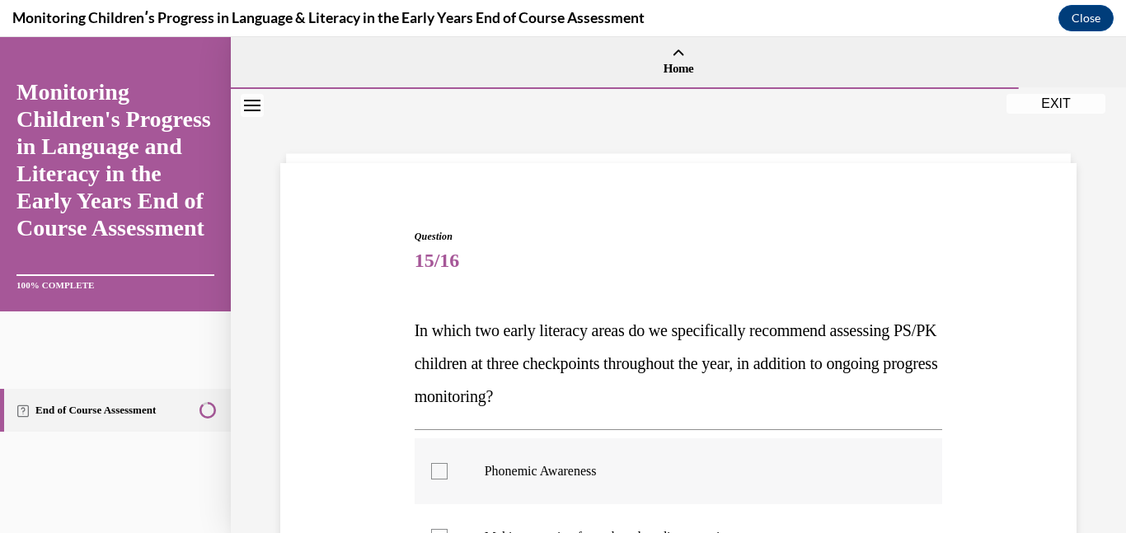
click at [620, 472] on p "Phonemic Awareness" at bounding box center [693, 471] width 417 height 16
click at [448, 472] on input "Phonemic Awareness" at bounding box center [439, 471] width 16 height 16
checkbox input "true"
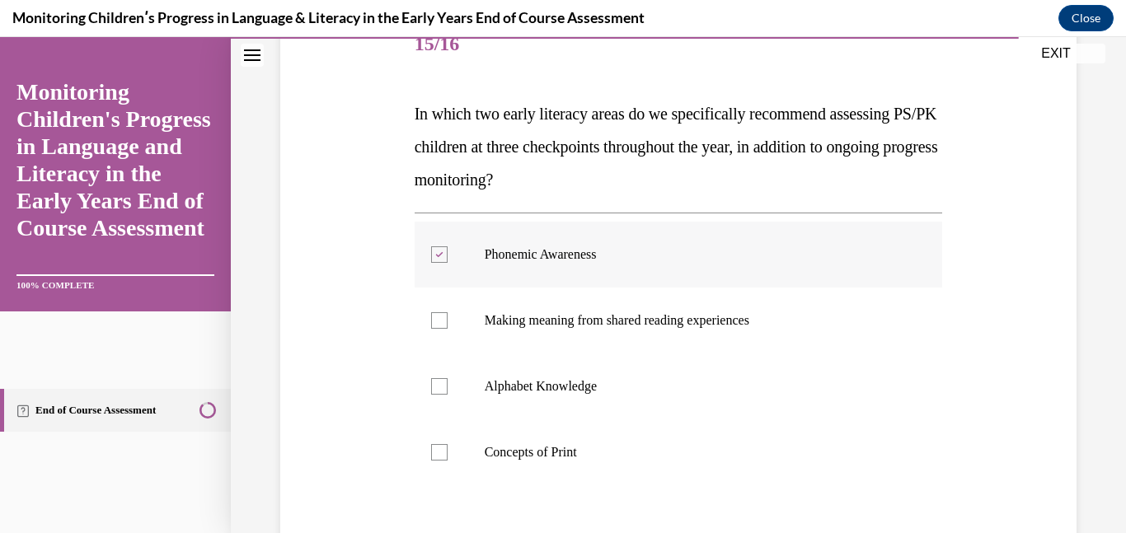
scroll to position [221, 0]
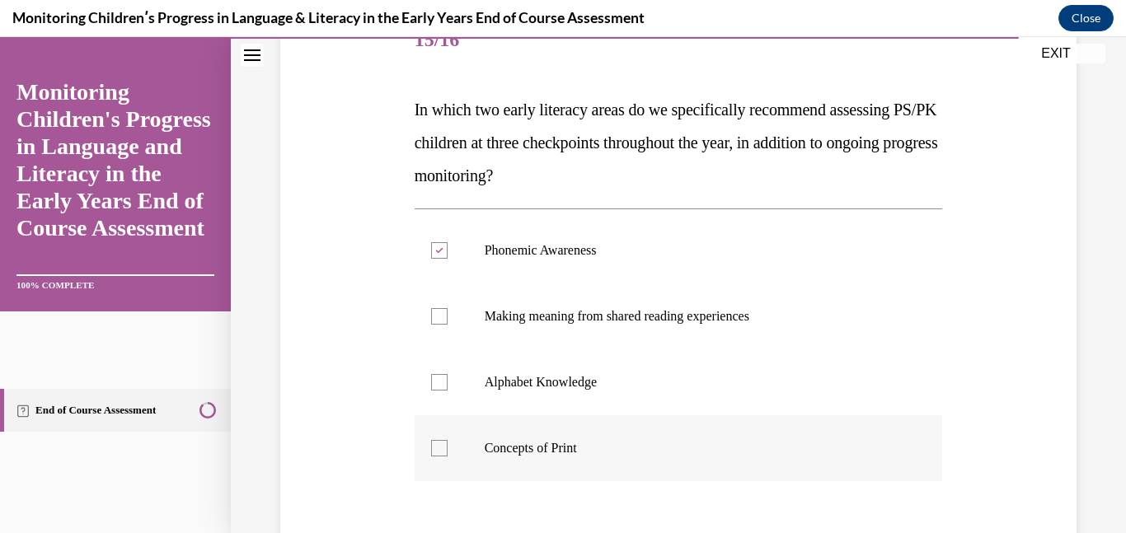
click at [584, 462] on label "Concepts of Print" at bounding box center [679, 448] width 528 height 66
click at [448, 457] on input "Concepts of Print" at bounding box center [439, 448] width 16 height 16
checkbox input "true"
click at [589, 387] on p "Alphabet Knowledge" at bounding box center [693, 382] width 417 height 16
click at [448, 387] on input "Alphabet Knowledge" at bounding box center [439, 382] width 16 height 16
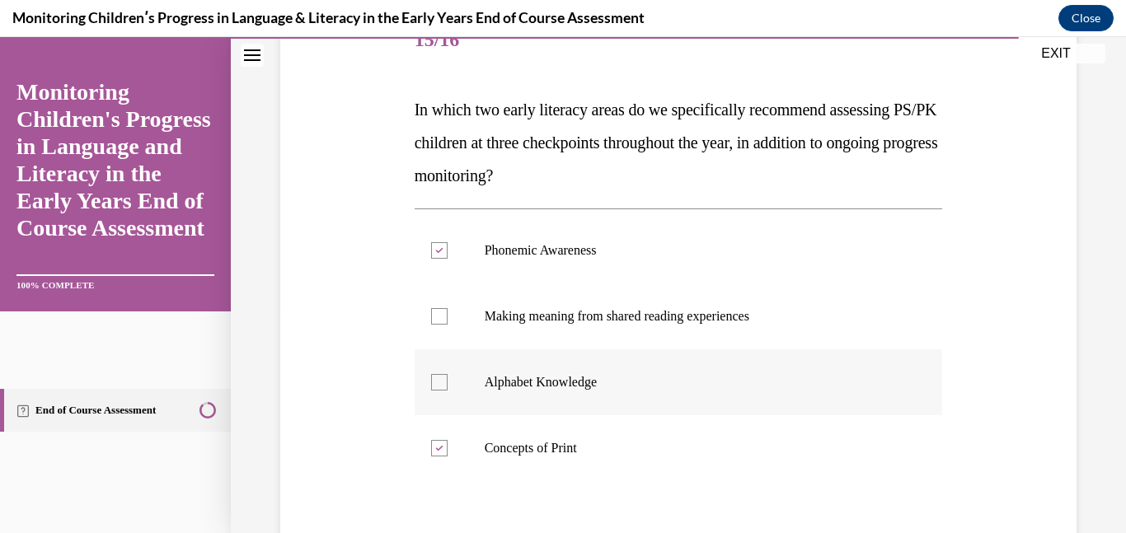
checkbox input "true"
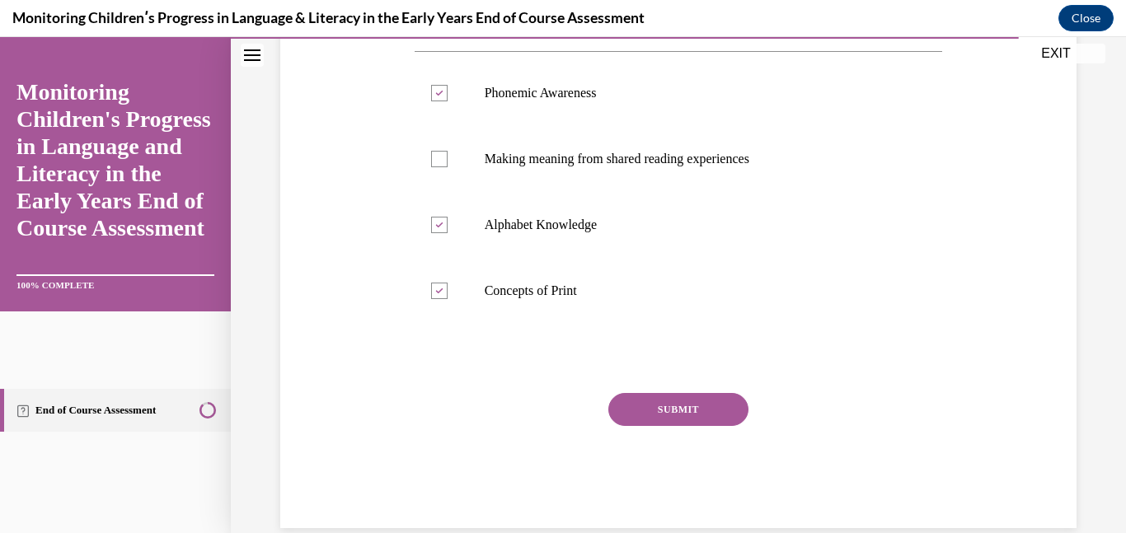
click at [631, 402] on button "SUBMIT" at bounding box center [678, 409] width 140 height 33
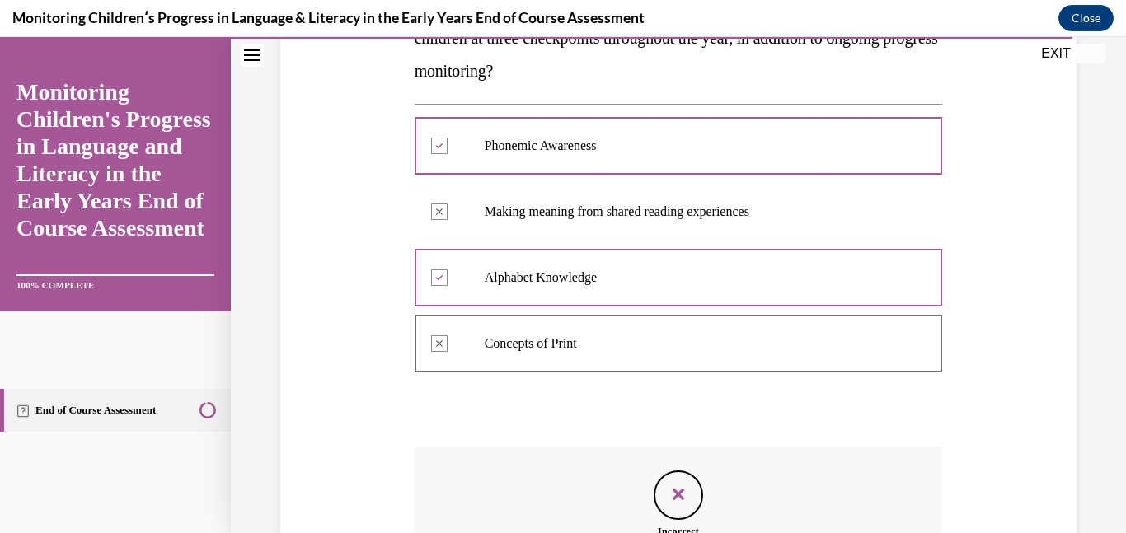
scroll to position [560, 0]
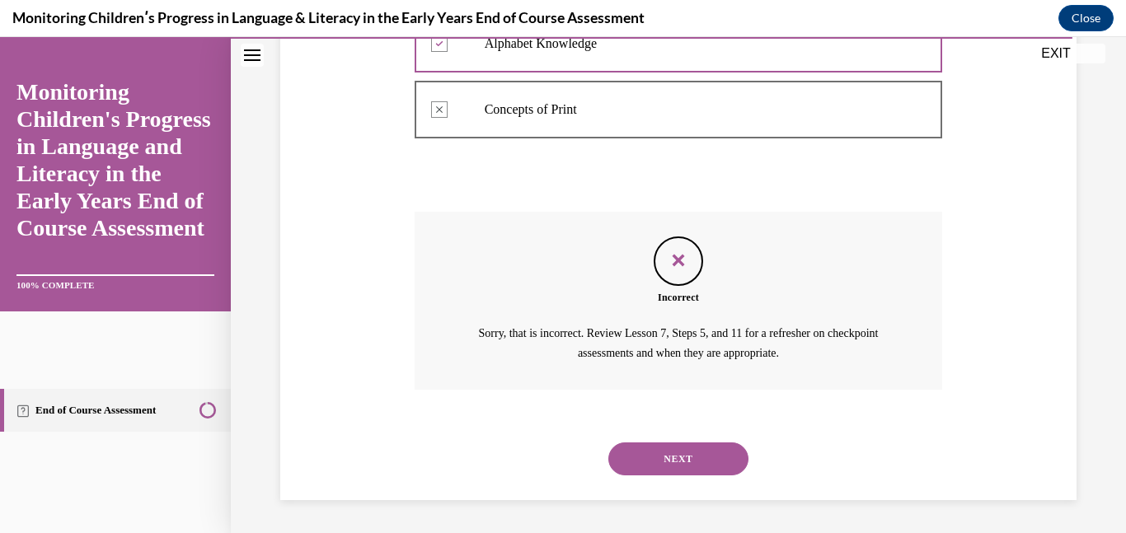
click at [699, 468] on button "NEXT" at bounding box center [678, 459] width 140 height 33
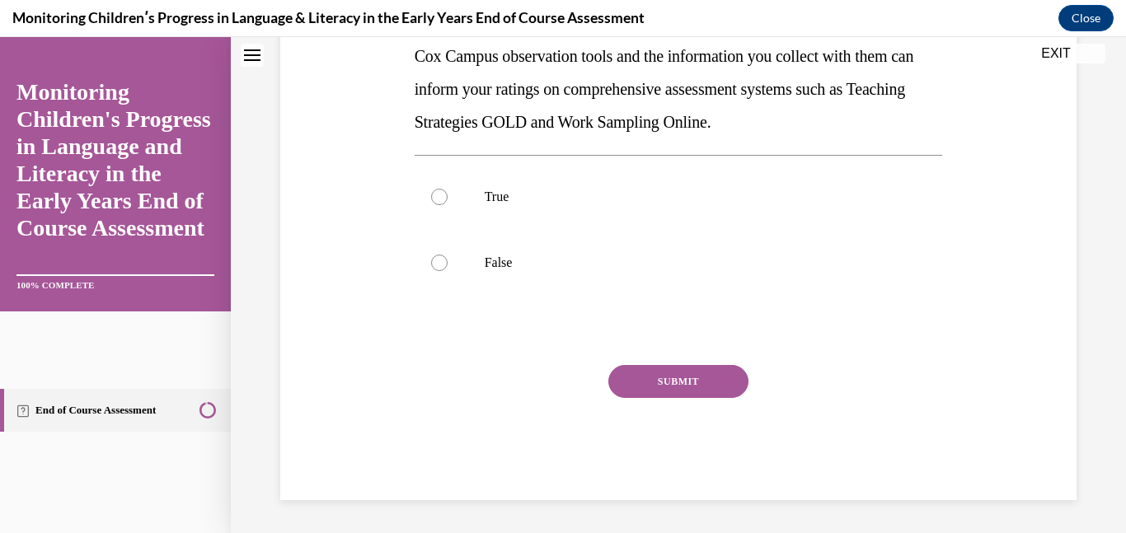
scroll to position [0, 0]
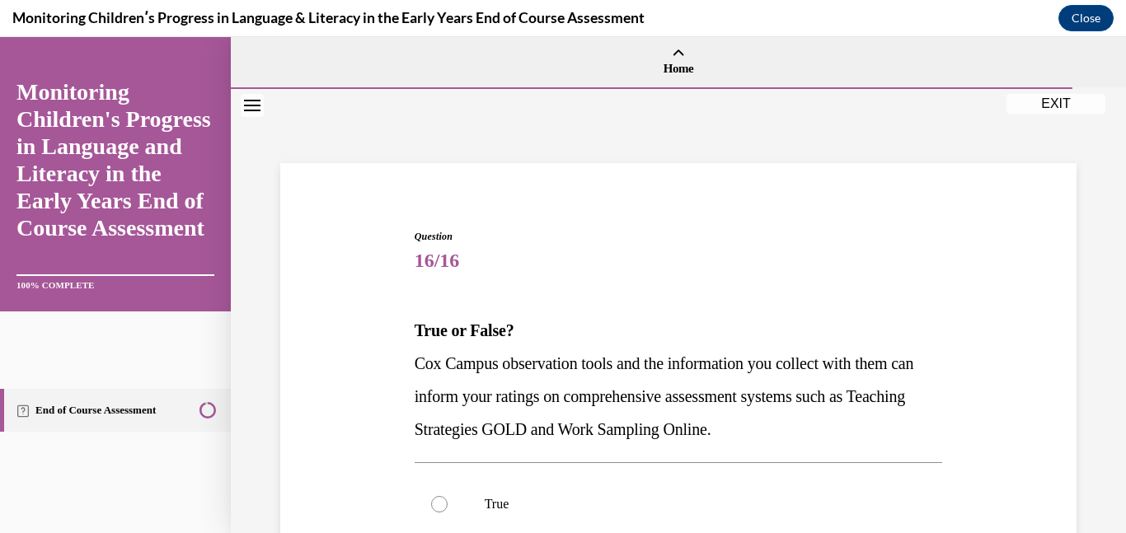
click at [699, 468] on div "True False" at bounding box center [679, 536] width 528 height 149
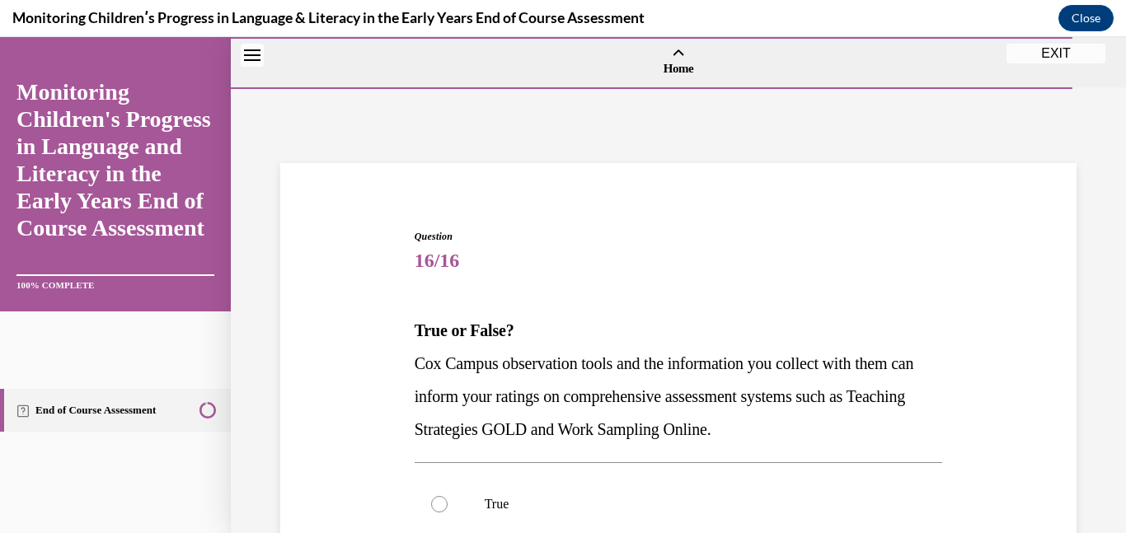
scroll to position [110, 0]
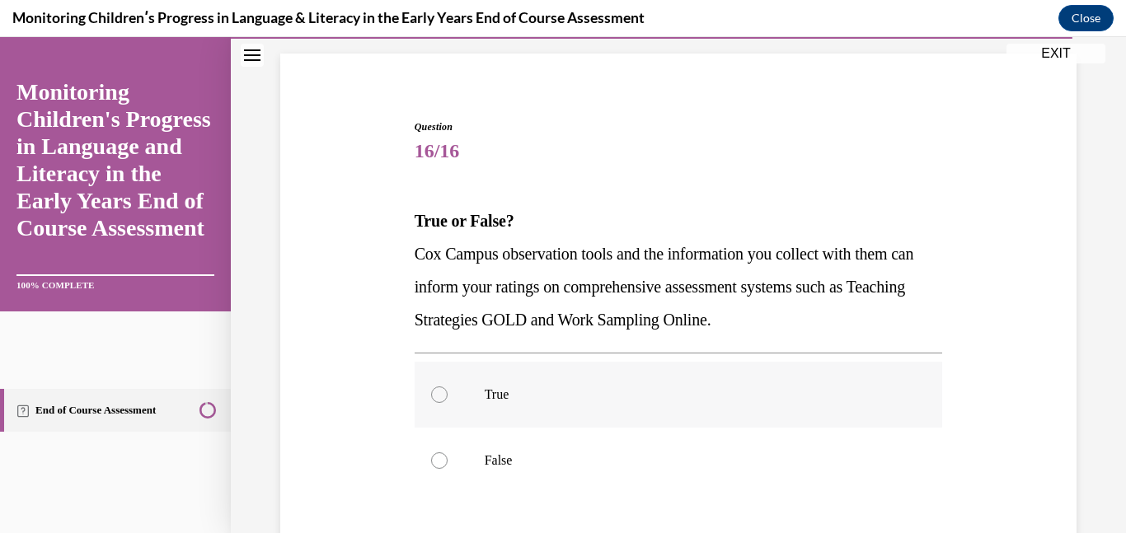
click at [505, 407] on label "True" at bounding box center [679, 395] width 528 height 66
click at [448, 403] on input "True" at bounding box center [439, 395] width 16 height 16
radio input "true"
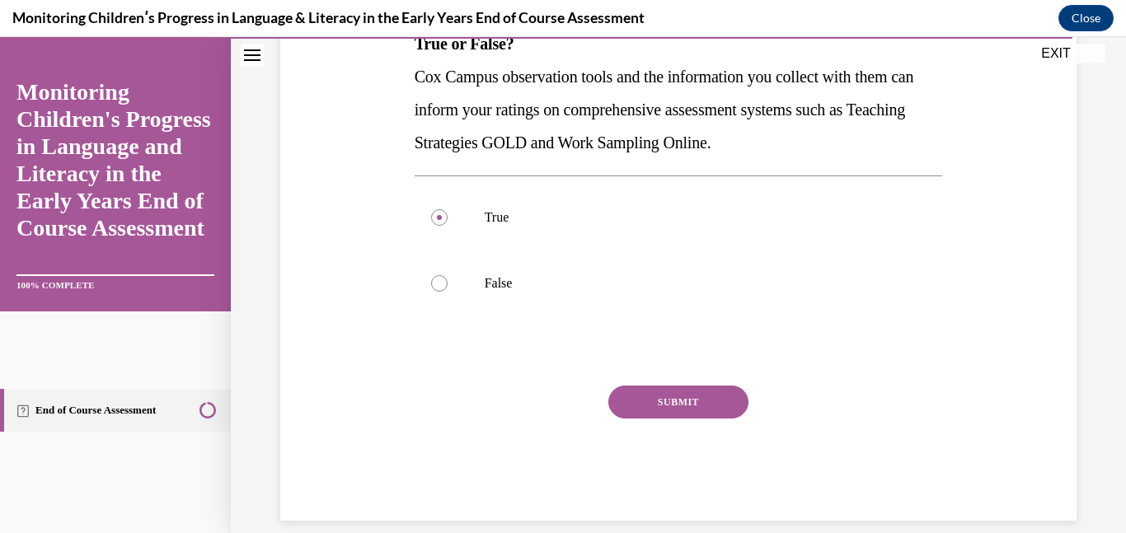
click at [694, 407] on button "SUBMIT" at bounding box center [678, 402] width 140 height 33
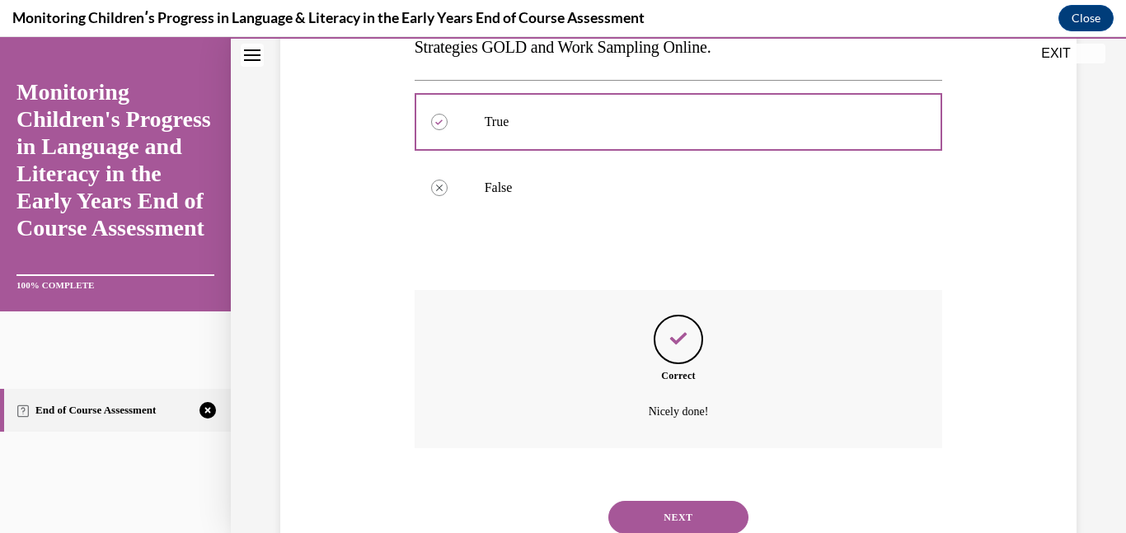
scroll to position [441, 0]
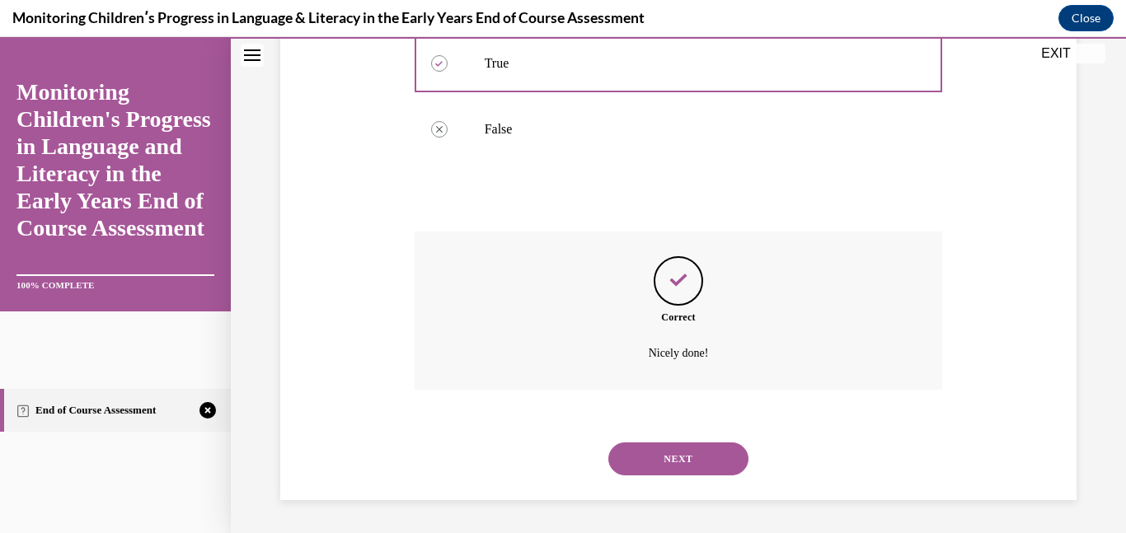
click at [684, 455] on button "NEXT" at bounding box center [678, 459] width 140 height 33
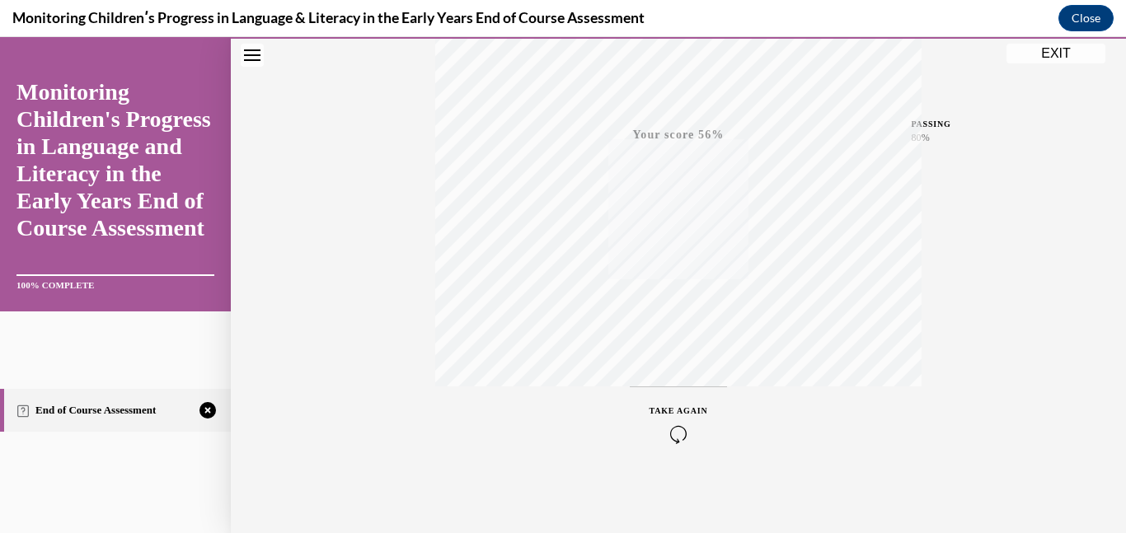
scroll to position [349, 0]
click at [674, 403] on div "TAKE AGAIN" at bounding box center [679, 422] width 59 height 39
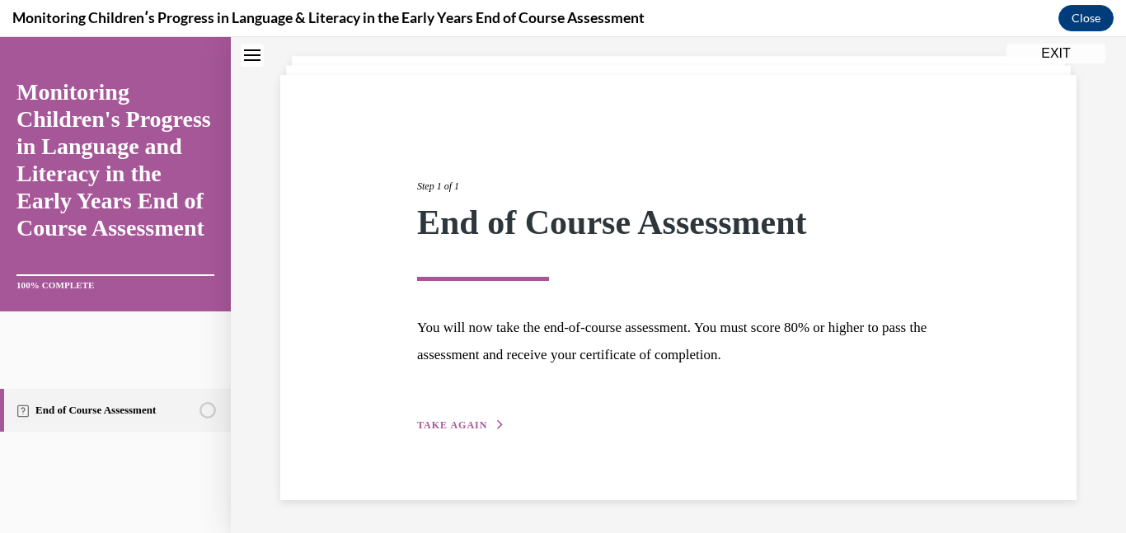
scroll to position [88, 0]
click at [458, 421] on span "TAKE AGAIN" at bounding box center [452, 426] width 70 height 12
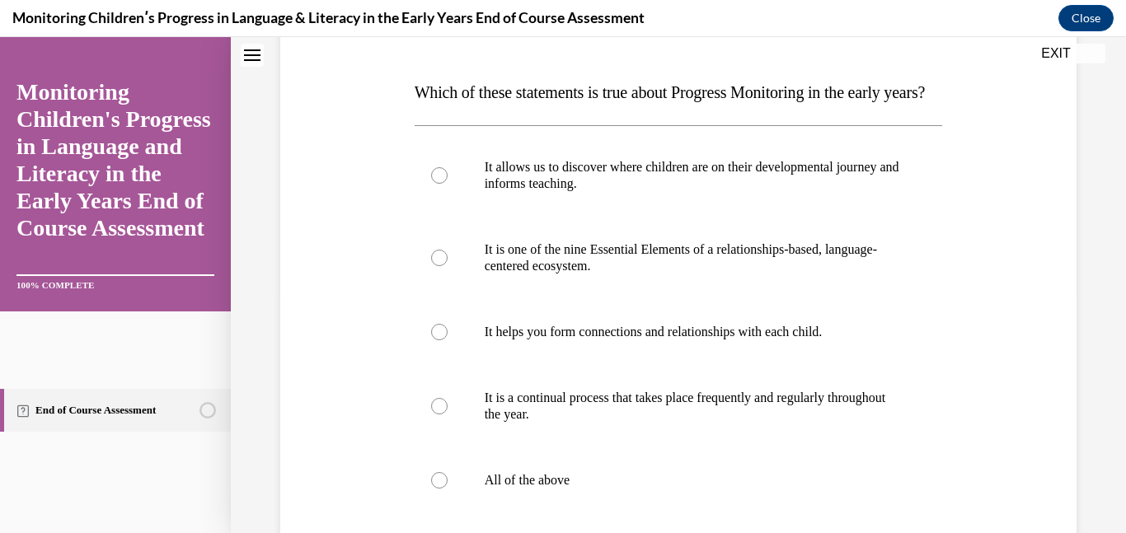
scroll to position [251, 0]
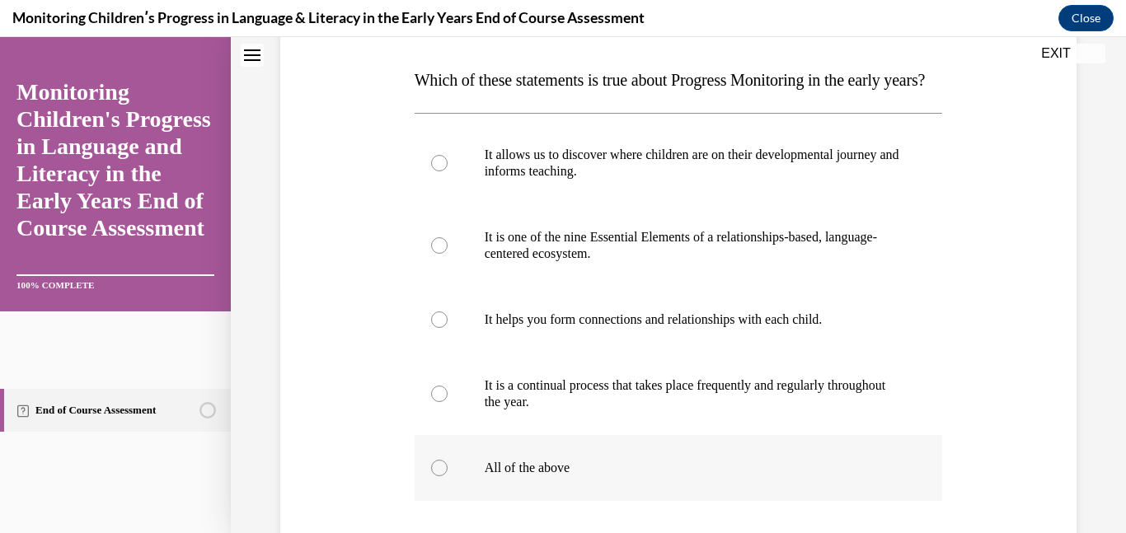
click at [490, 476] on p "All of the above" at bounding box center [693, 468] width 417 height 16
click at [448, 476] on input "All of the above" at bounding box center [439, 468] width 16 height 16
radio input "true"
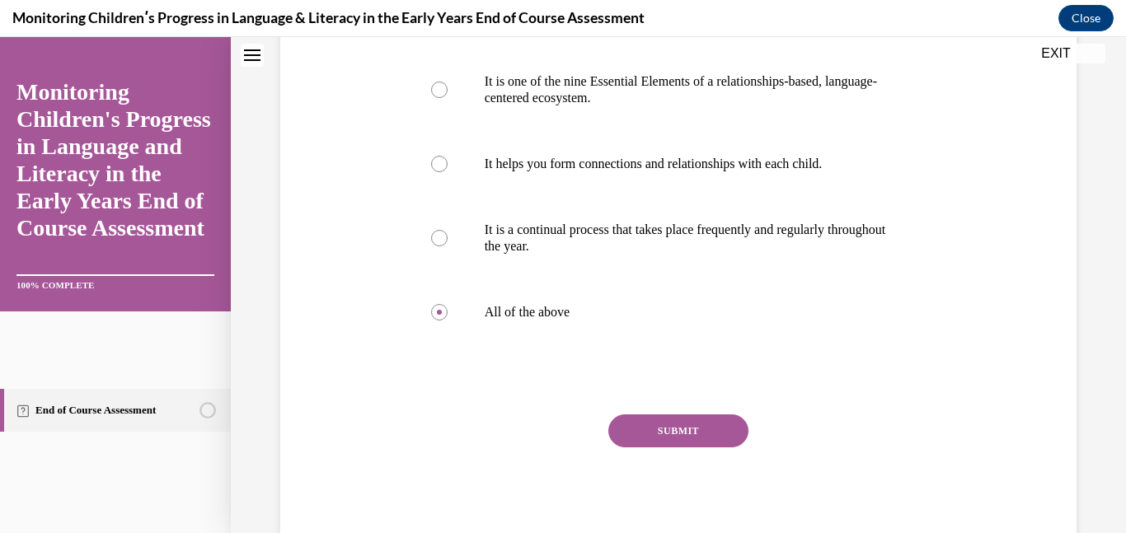
click at [647, 448] on button "SUBMIT" at bounding box center [678, 431] width 140 height 33
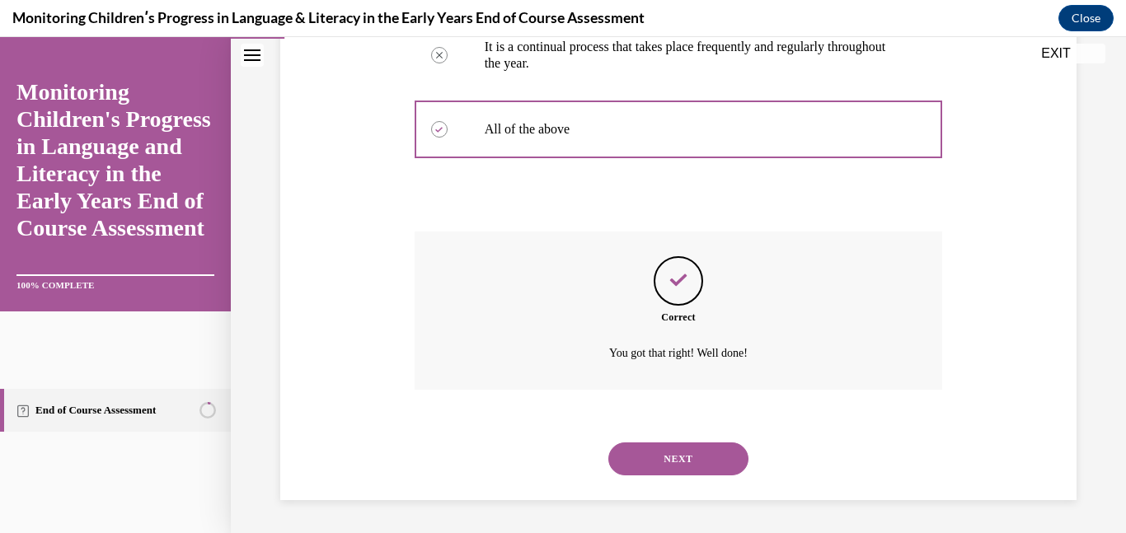
scroll to position [622, 0]
click at [652, 458] on button "NEXT" at bounding box center [678, 459] width 140 height 33
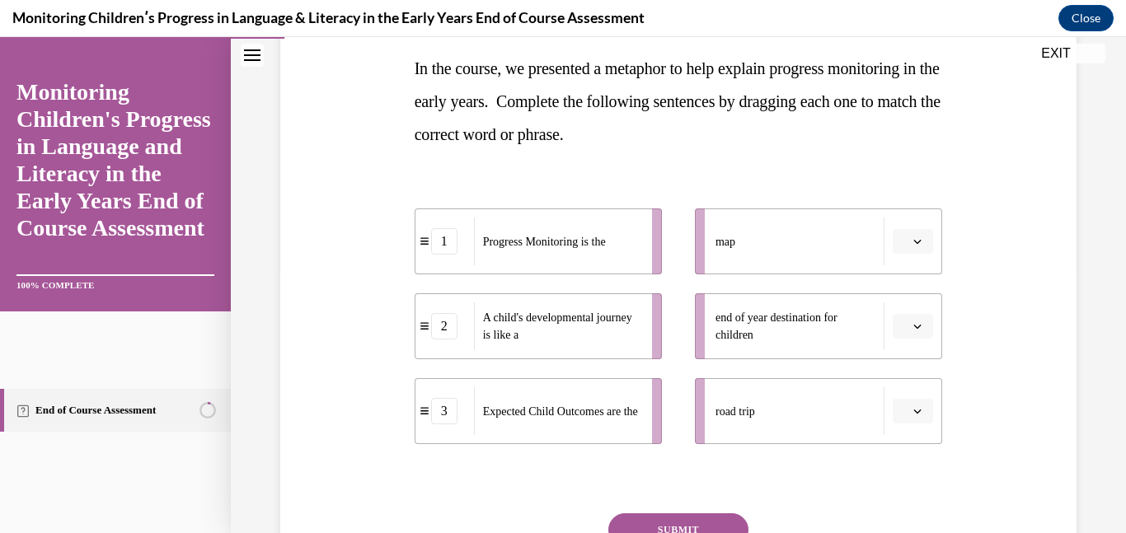
scroll to position [267, 0]
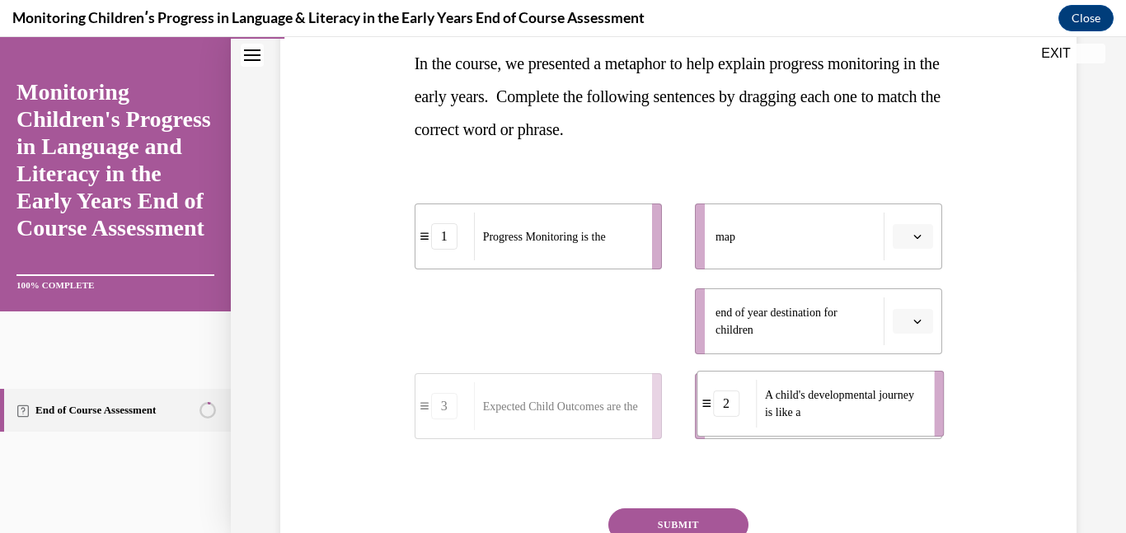
drag, startPoint x: 579, startPoint y: 345, endPoint x: 862, endPoint y: 429, distance: 295.0
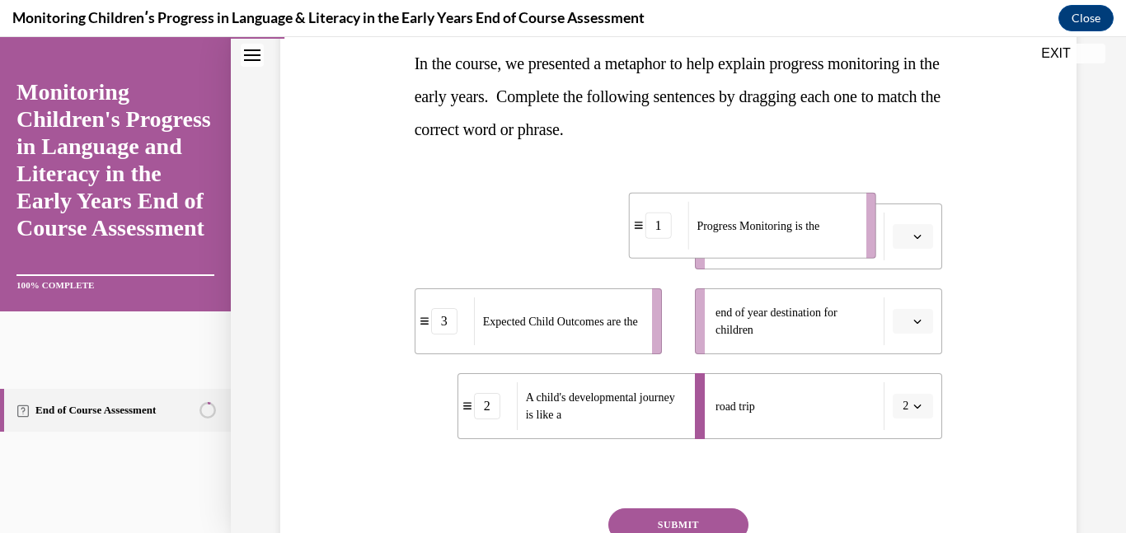
drag, startPoint x: 587, startPoint y: 243, endPoint x: 803, endPoint y: 235, distance: 216.1
click at [803, 234] on span "Progress Monitoring is the" at bounding box center [758, 225] width 123 height 17
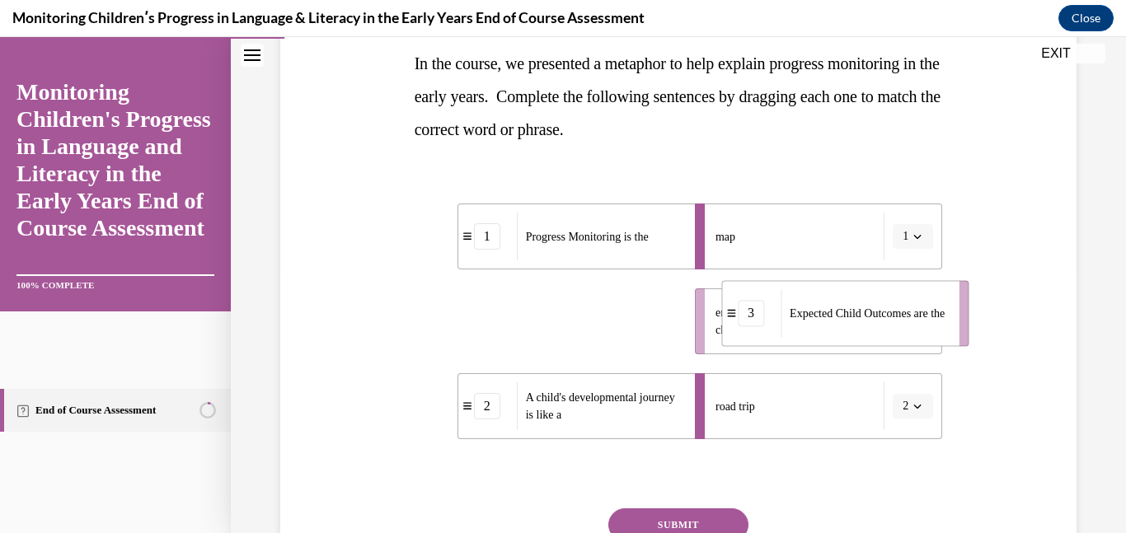
drag, startPoint x: 580, startPoint y: 320, endPoint x: 889, endPoint y: 312, distance: 308.4
click at [889, 312] on span "Expected Child Outcomes are the" at bounding box center [867, 313] width 155 height 17
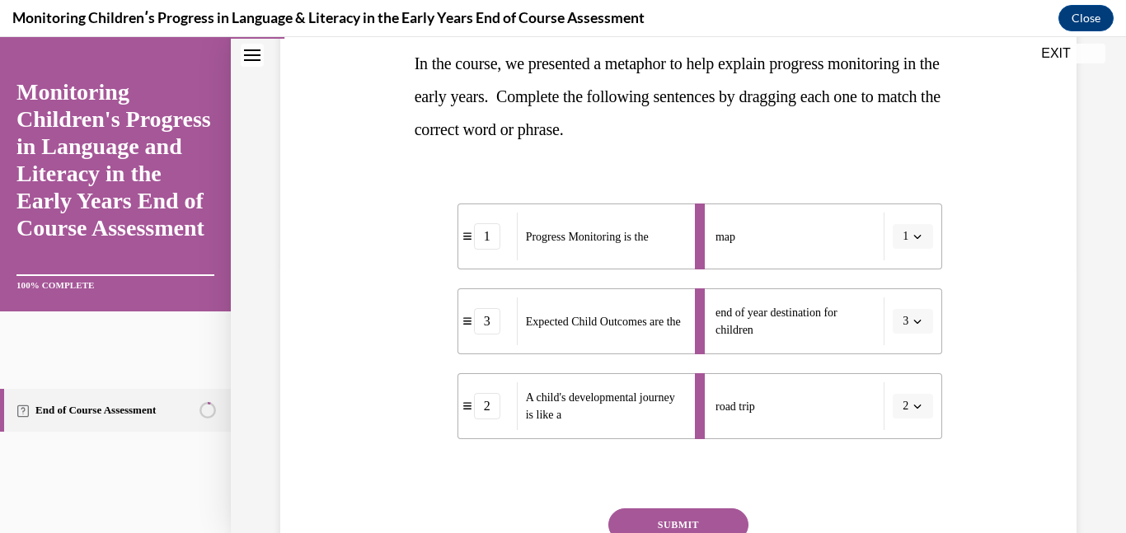
click at [687, 527] on button "SUBMIT" at bounding box center [678, 525] width 140 height 33
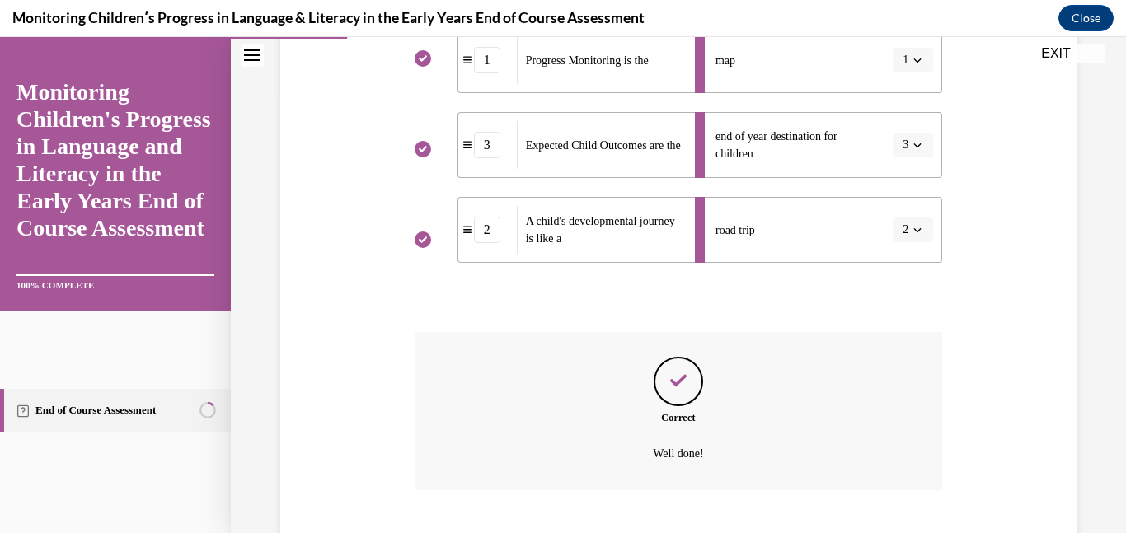
scroll to position [544, 0]
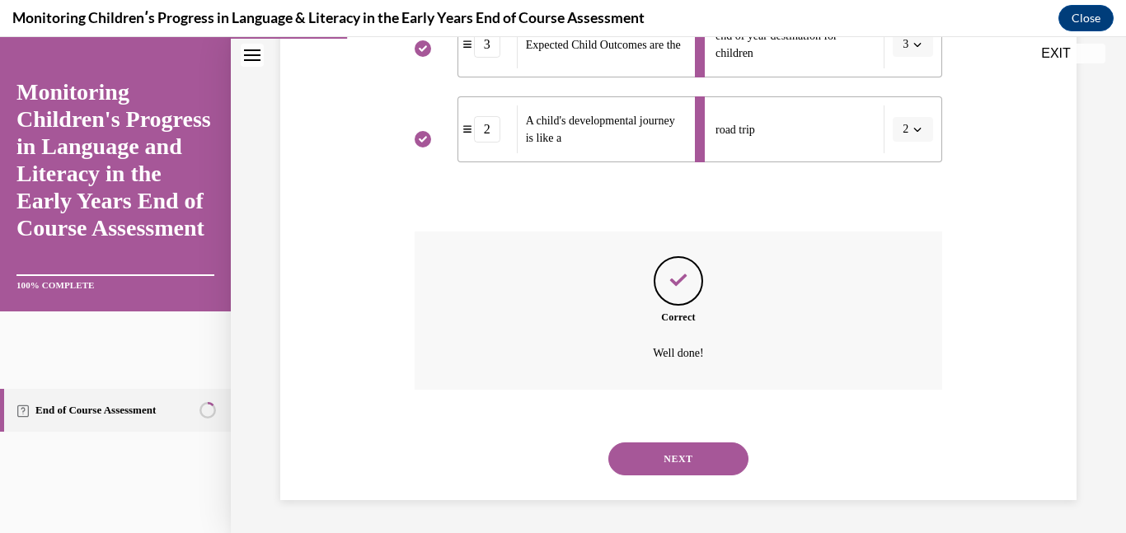
click at [706, 463] on button "NEXT" at bounding box center [678, 459] width 140 height 33
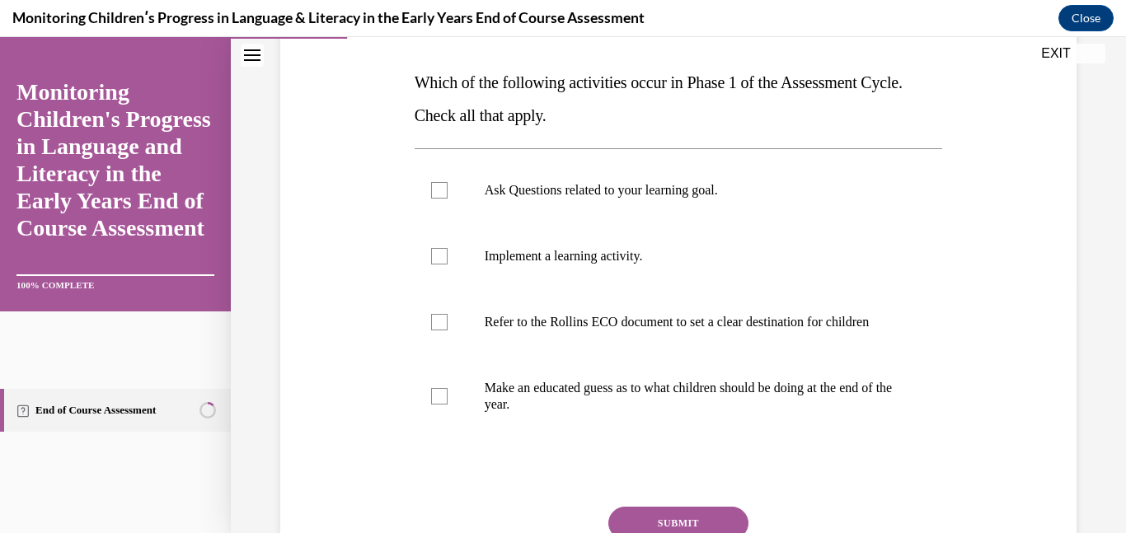
scroll to position [255, 0]
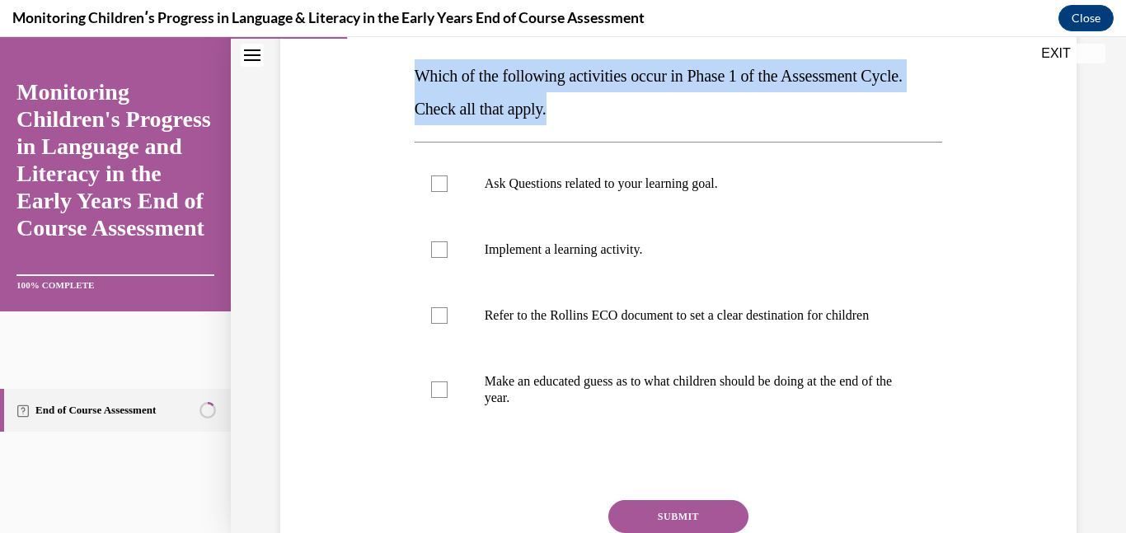
drag, startPoint x: 568, startPoint y: 106, endPoint x: 415, endPoint y: 68, distance: 156.9
click at [415, 68] on p "Which of the following activities occur in Phase 1 of the Assessment Cycle. Che…" at bounding box center [679, 92] width 528 height 66
copy span "Which of the following activities occur in Phase 1 of the Assessment Cycle. Che…"
click at [440, 190] on div at bounding box center [439, 184] width 16 height 16
click at [440, 190] on input "Ask Questions related to your learning goal." at bounding box center [439, 184] width 16 height 16
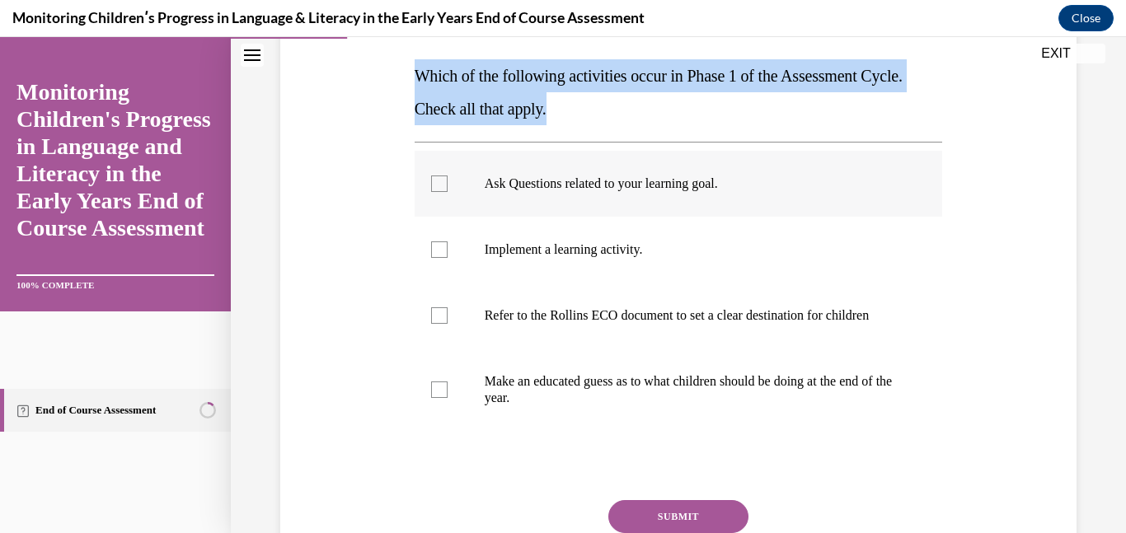
checkbox input "true"
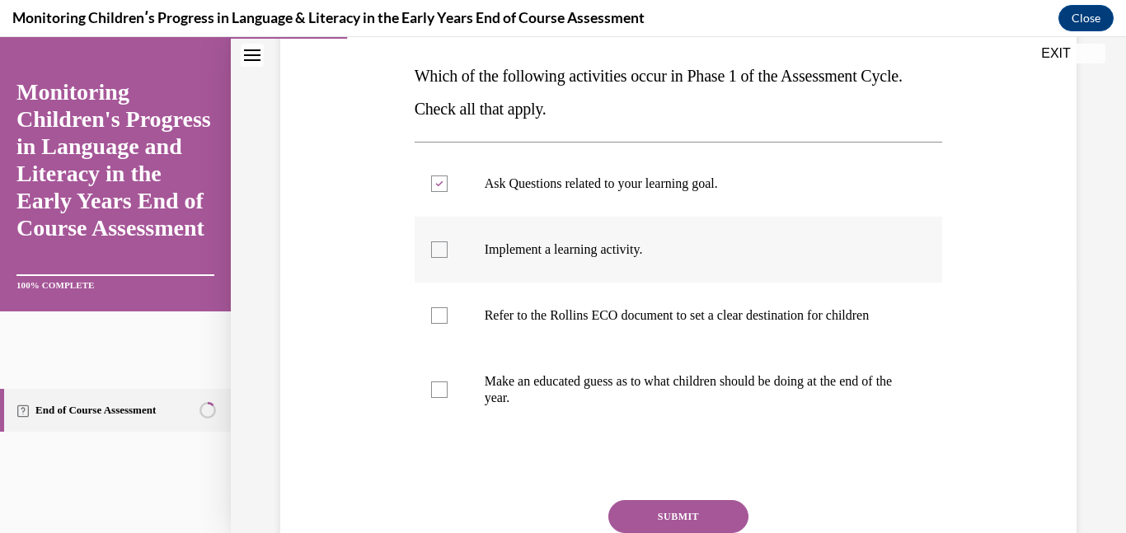
click at [434, 252] on div at bounding box center [439, 250] width 16 height 16
click at [434, 252] on input "Implement a learning activity." at bounding box center [439, 250] width 16 height 16
checkbox input "true"
click at [451, 329] on label "Refer to the Rollins ECO document to set a clear destination for children" at bounding box center [679, 316] width 528 height 66
click at [448, 324] on input "Refer to the Rollins ECO document to set a clear destination for children" at bounding box center [439, 315] width 16 height 16
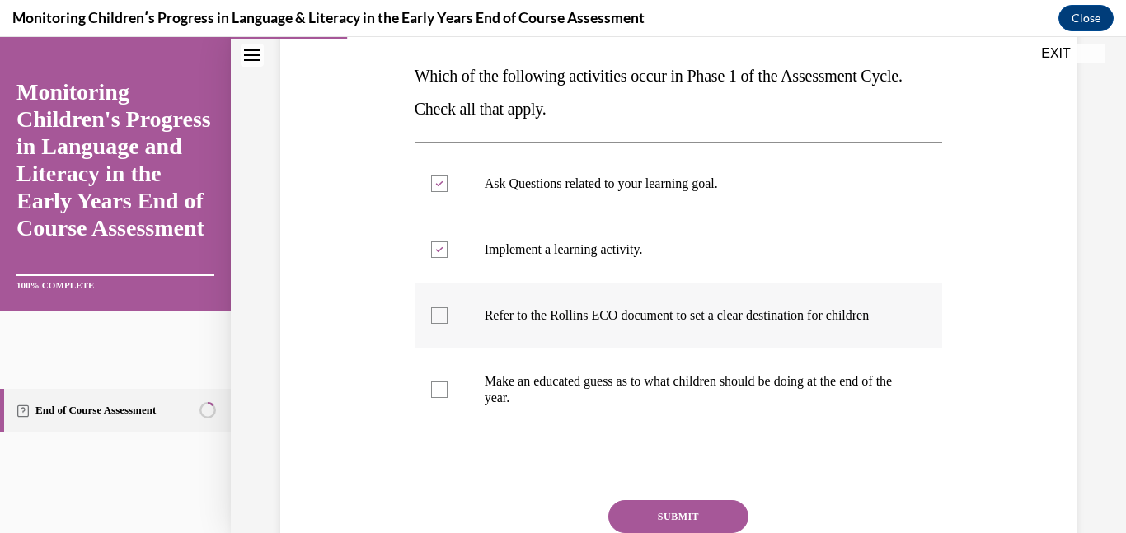
checkbox input "true"
click at [447, 400] on label "Make an educated guess as to what children should be doing at the end of the ye…" at bounding box center [679, 390] width 528 height 82
click at [447, 398] on input "Make an educated guess as to what children should be doing at the end of the ye…" at bounding box center [439, 390] width 16 height 16
checkbox input "true"
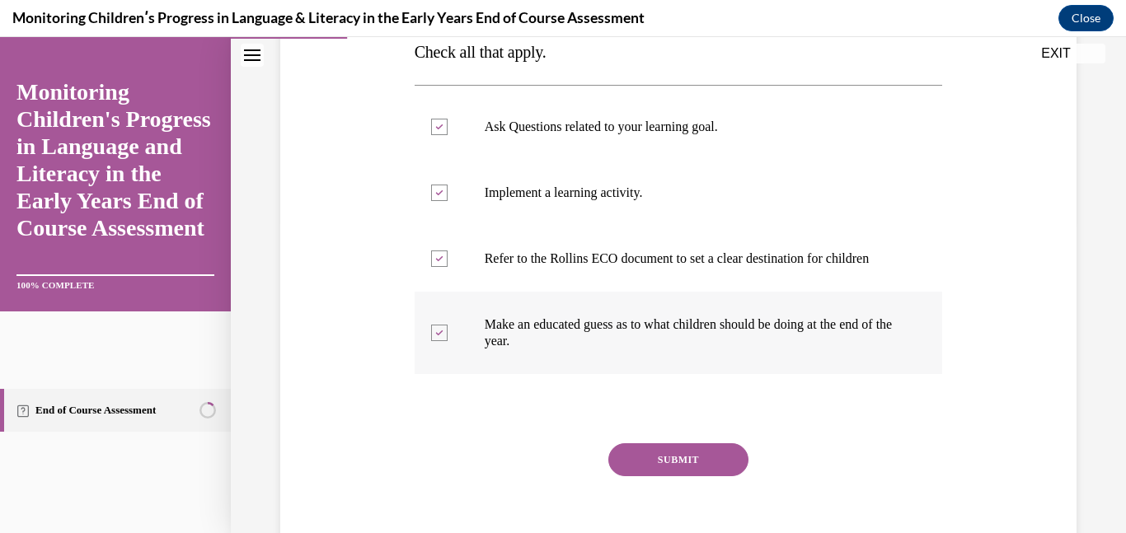
scroll to position [316, 0]
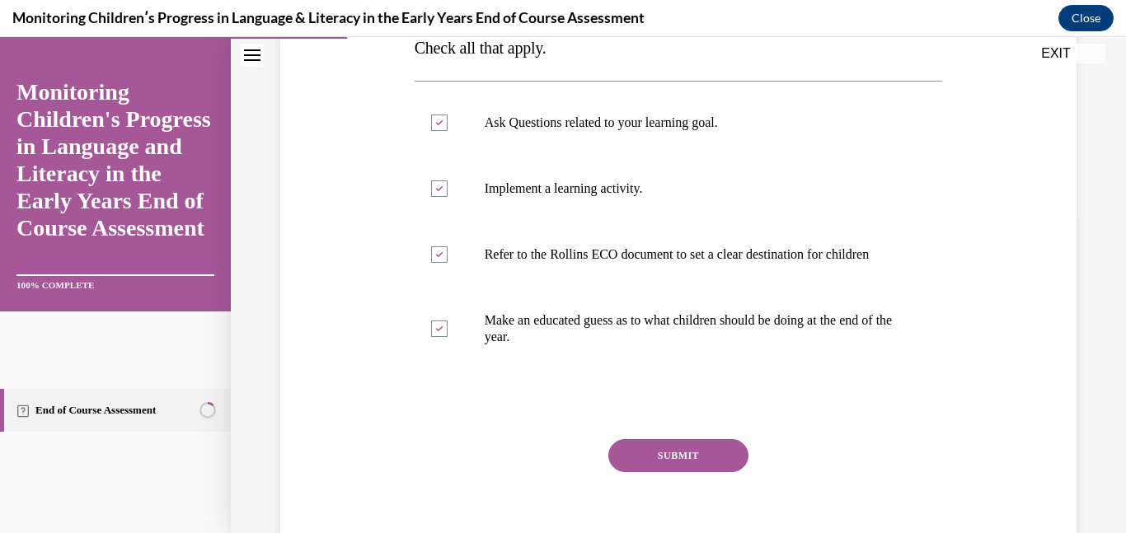
click at [675, 464] on button "SUBMIT" at bounding box center [678, 455] width 140 height 33
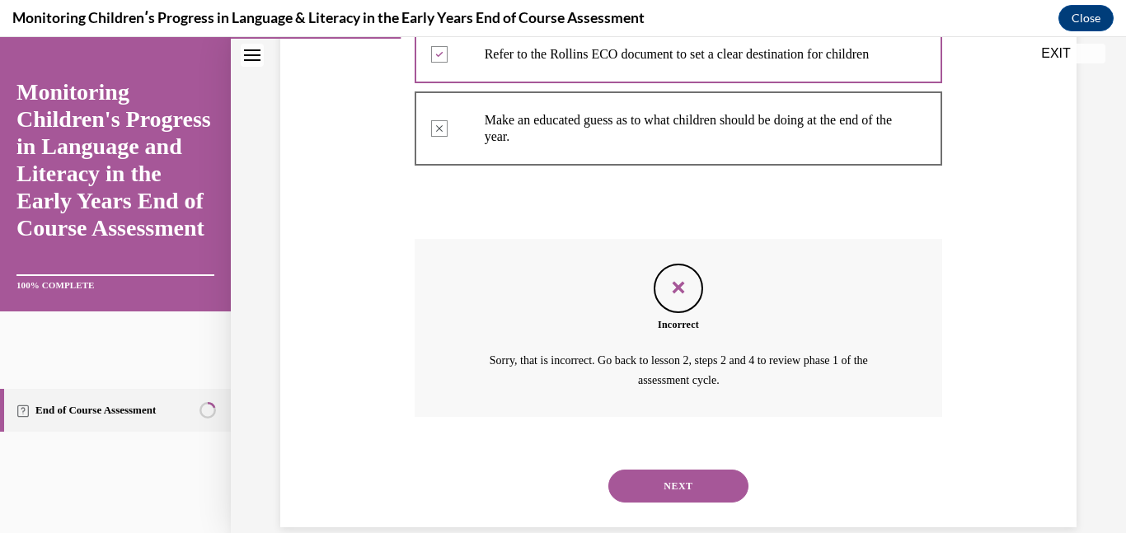
scroll to position [560, 0]
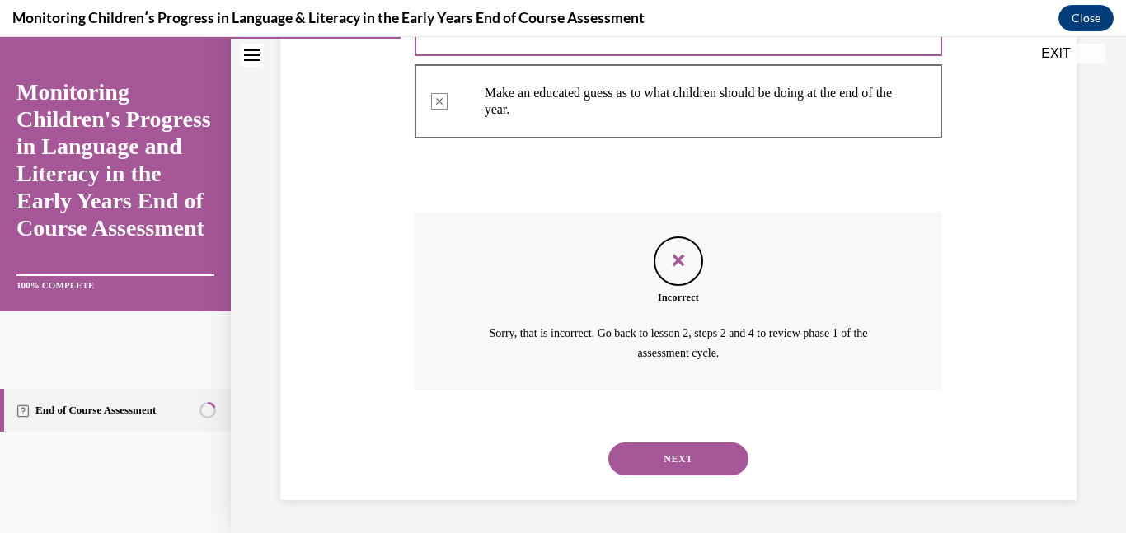
click at [677, 462] on button "NEXT" at bounding box center [678, 459] width 140 height 33
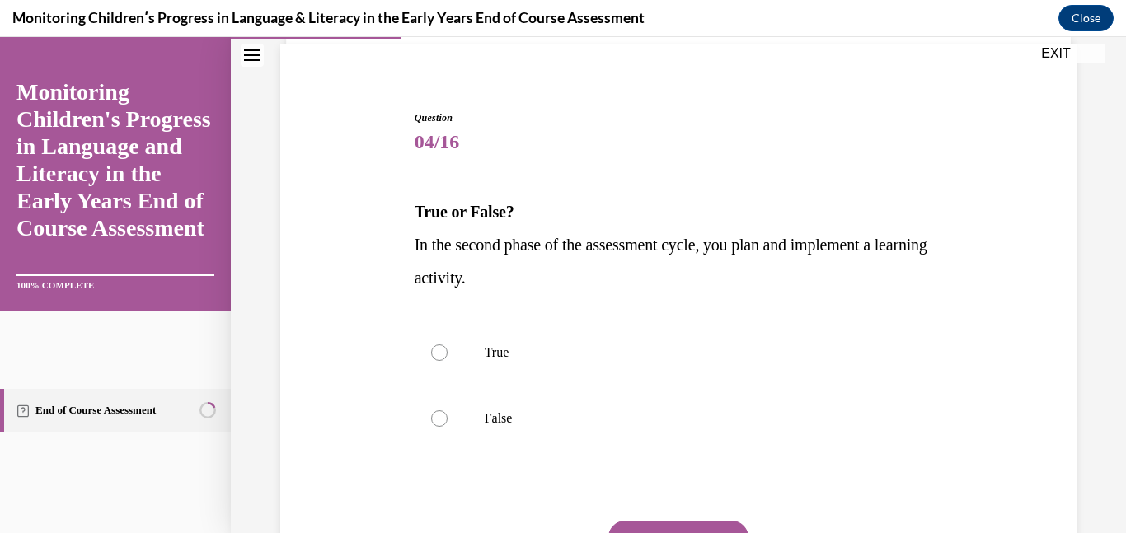
scroll to position [120, 0]
drag, startPoint x: 533, startPoint y: 280, endPoint x: 399, endPoint y: 210, distance: 151.5
click at [399, 210] on div "Question 04/16 True or False? In the second phase of the assessment cycle, you …" at bounding box center [678, 357] width 805 height 595
copy div "True or False? In the second phase of the assessment cycle, you plan and implem…"
click at [453, 342] on label "True" at bounding box center [679, 352] width 528 height 66
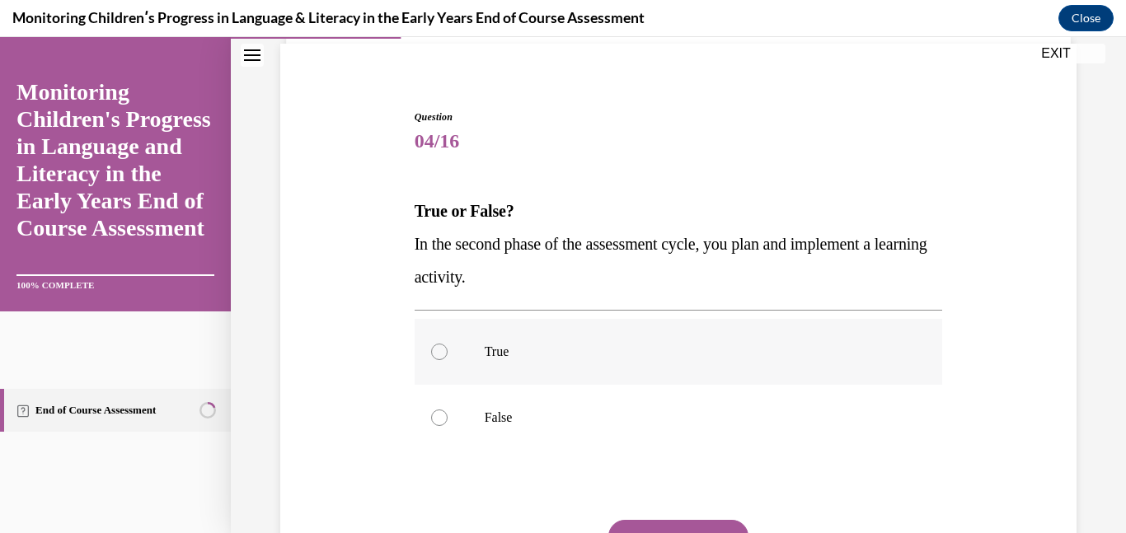
click at [448, 344] on input "True" at bounding box center [439, 352] width 16 height 16
radio input "true"
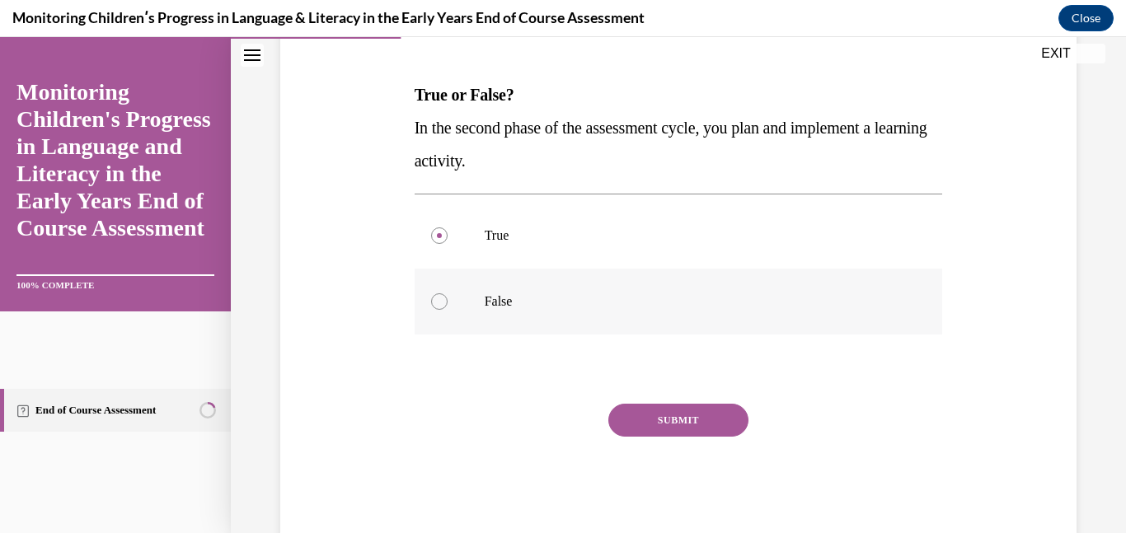
scroll to position [270, 0]
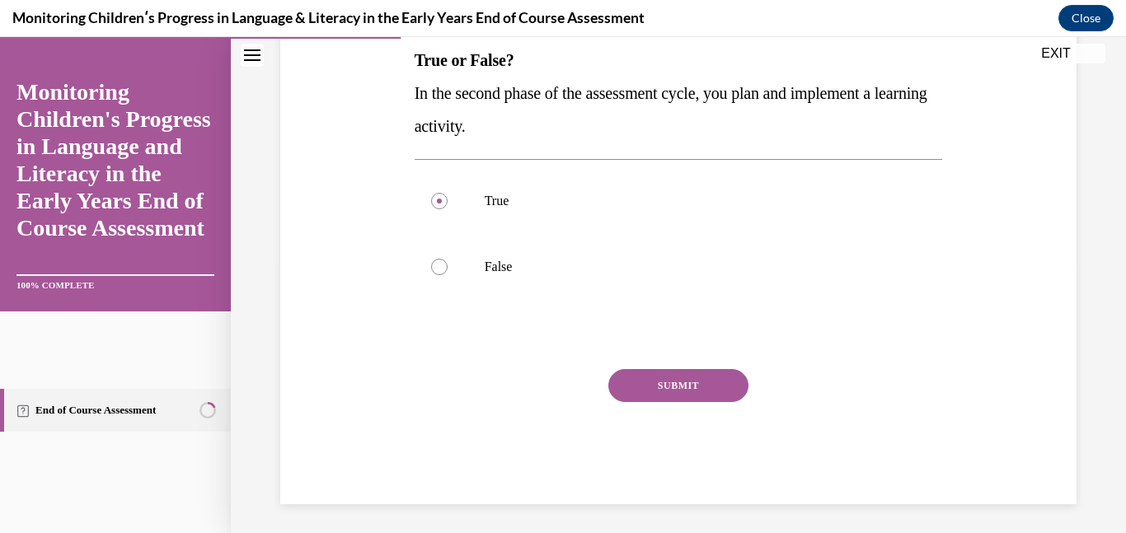
click at [713, 404] on div "SUBMIT" at bounding box center [679, 410] width 528 height 82
click at [715, 397] on button "SUBMIT" at bounding box center [678, 385] width 140 height 33
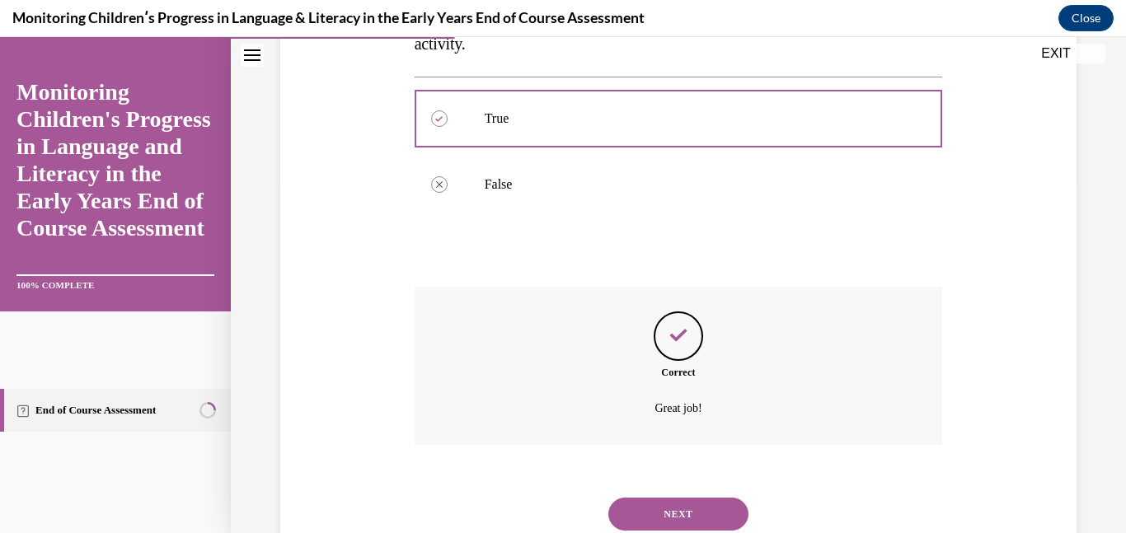
scroll to position [408, 0]
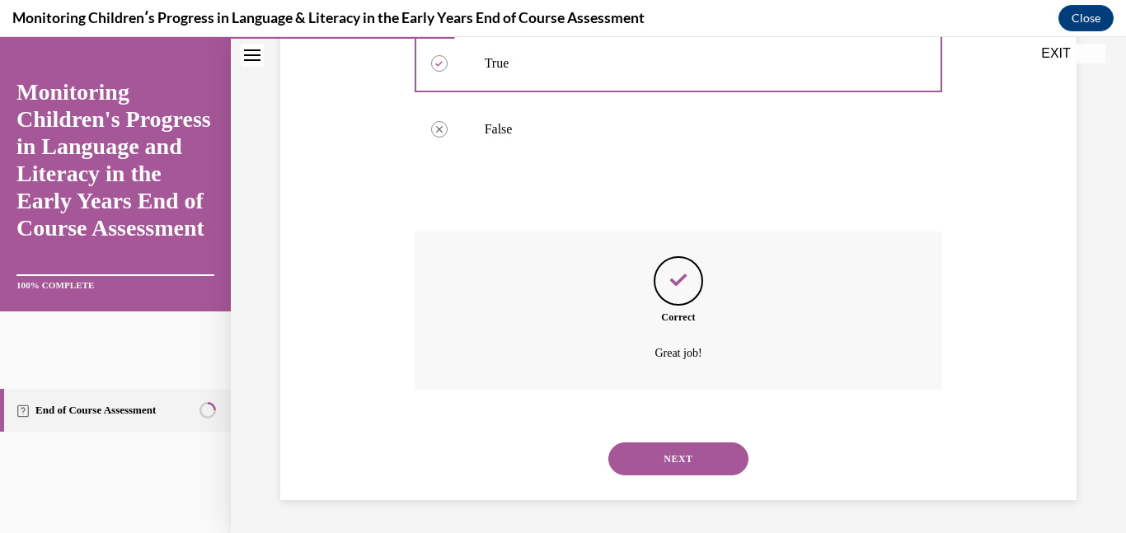
click at [689, 462] on button "NEXT" at bounding box center [678, 459] width 140 height 33
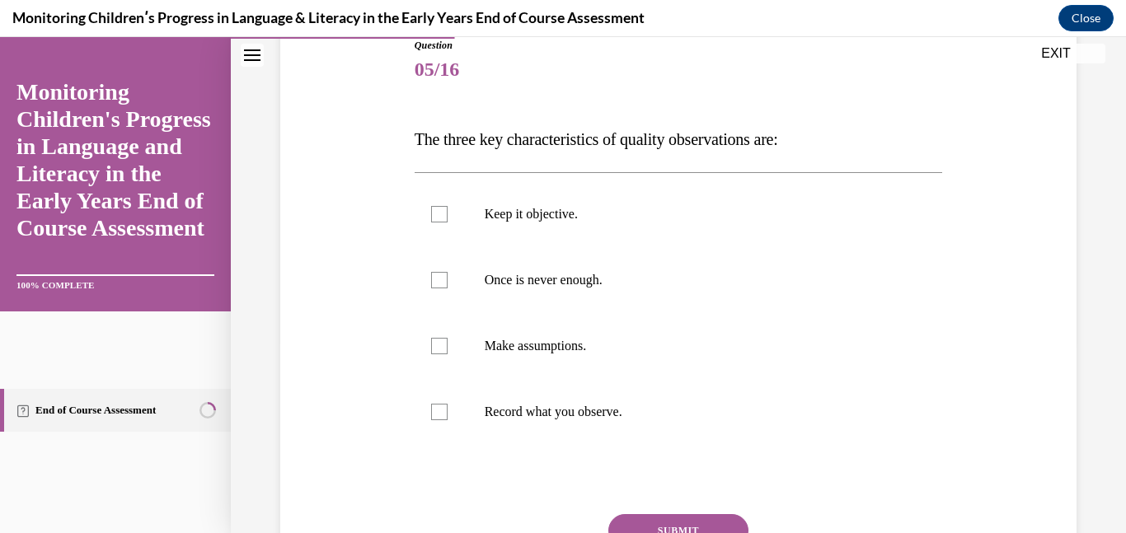
scroll to position [197, 0]
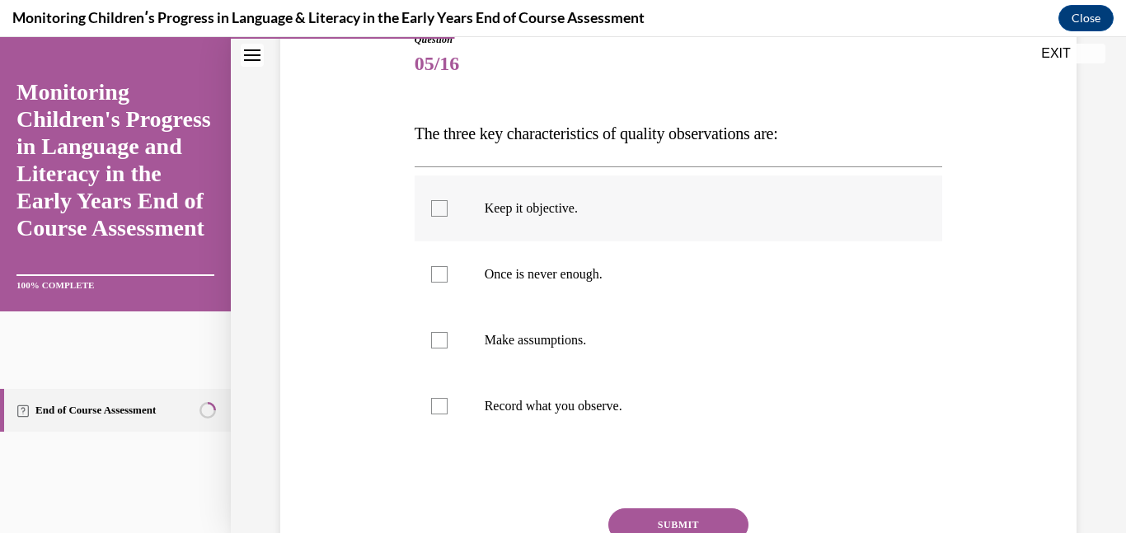
click at [601, 228] on label "Keep it objective." at bounding box center [679, 209] width 528 height 66
click at [448, 217] on input "Keep it objective." at bounding box center [439, 208] width 16 height 16
checkbox input "true"
click at [565, 378] on label "Record what you observe." at bounding box center [679, 406] width 528 height 66
click at [448, 398] on input "Record what you observe." at bounding box center [439, 406] width 16 height 16
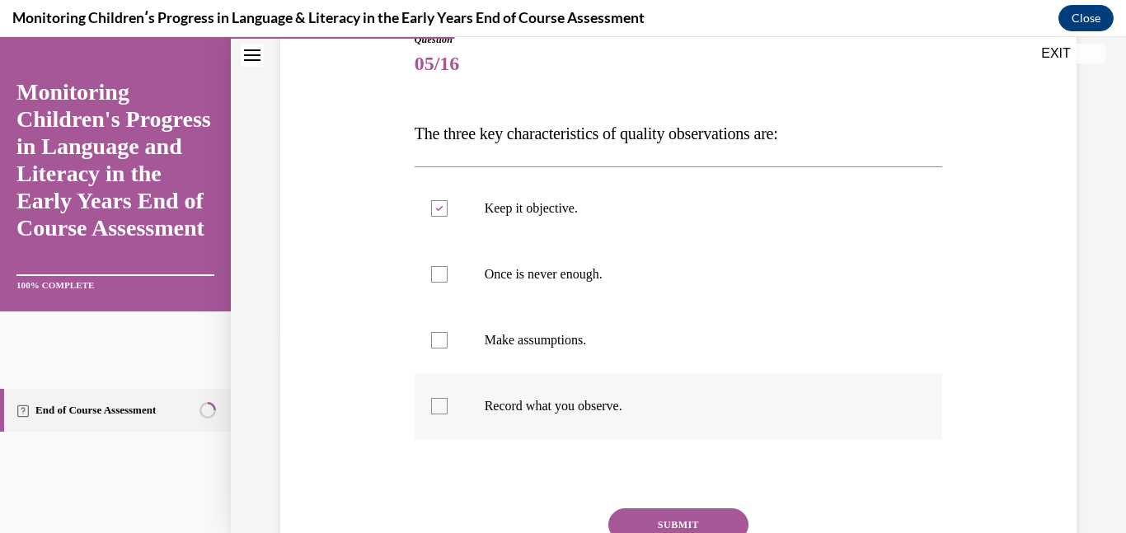
checkbox input "true"
click at [568, 289] on label "Once is never enough." at bounding box center [679, 275] width 528 height 66
click at [448, 283] on input "Once is never enough." at bounding box center [439, 274] width 16 height 16
checkbox input "true"
click at [697, 512] on button "SUBMIT" at bounding box center [678, 525] width 140 height 33
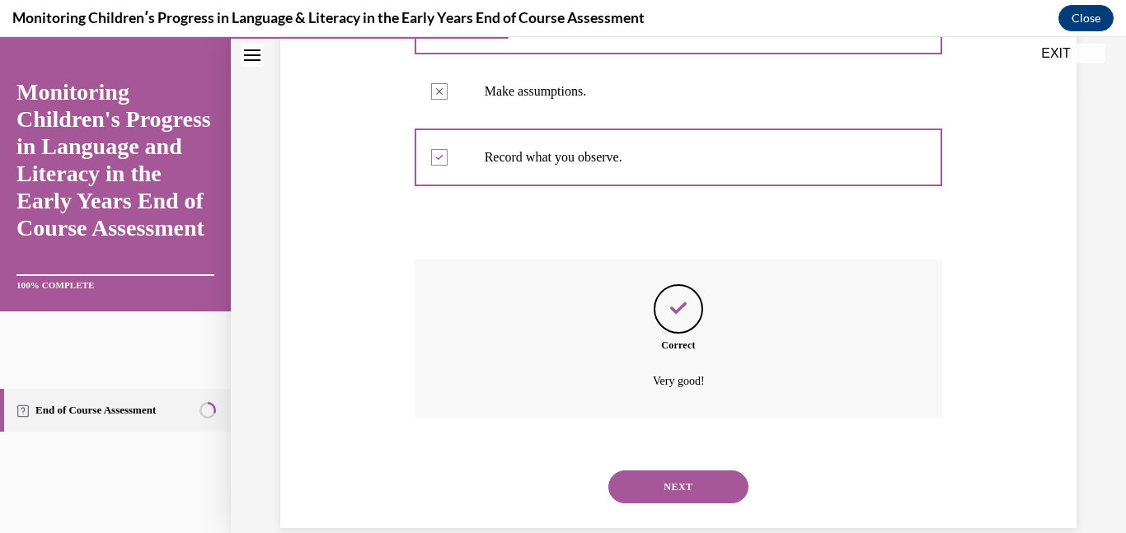
scroll to position [474, 0]
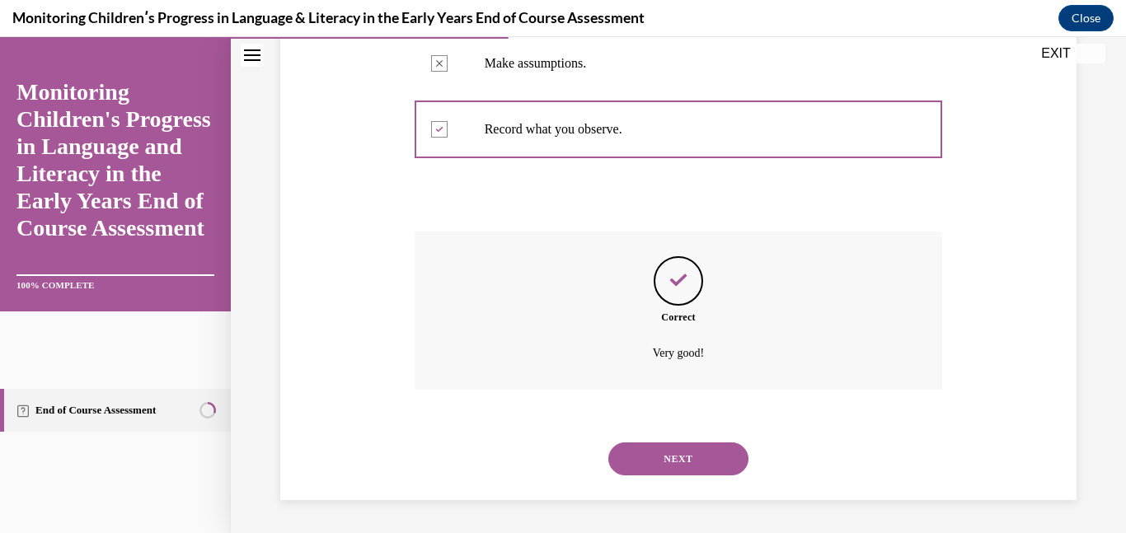
click at [677, 471] on button "NEXT" at bounding box center [678, 459] width 140 height 33
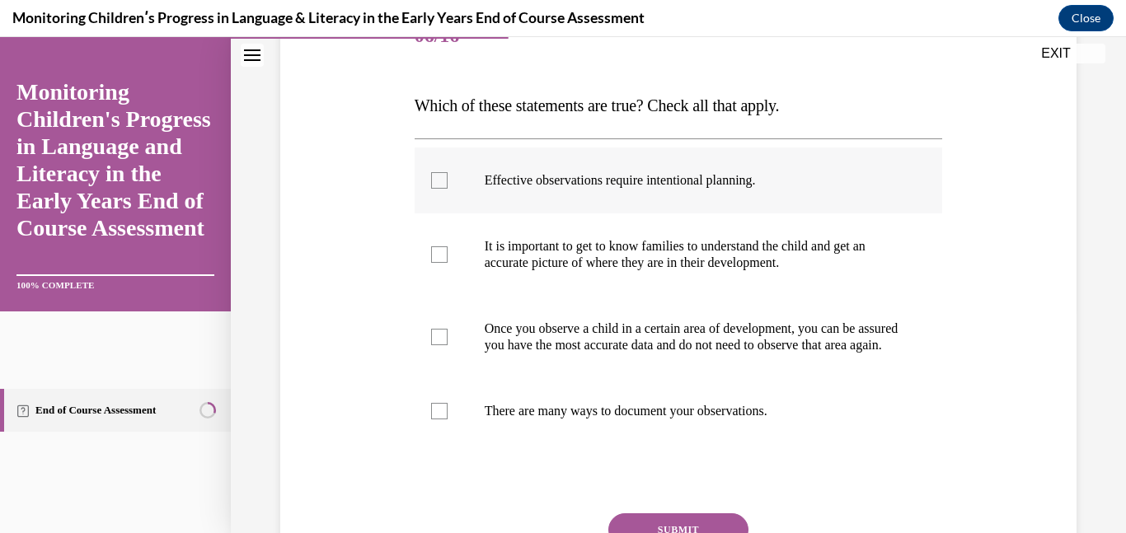
scroll to position [226, 0]
click at [645, 413] on label "There are many ways to document your observations." at bounding box center [679, 411] width 528 height 66
click at [448, 413] on input "There are many ways to document your observations." at bounding box center [439, 410] width 16 height 16
checkbox input "true"
click at [656, 273] on label "It is important to get to know families to understand the child and get an accu…" at bounding box center [679, 254] width 528 height 82
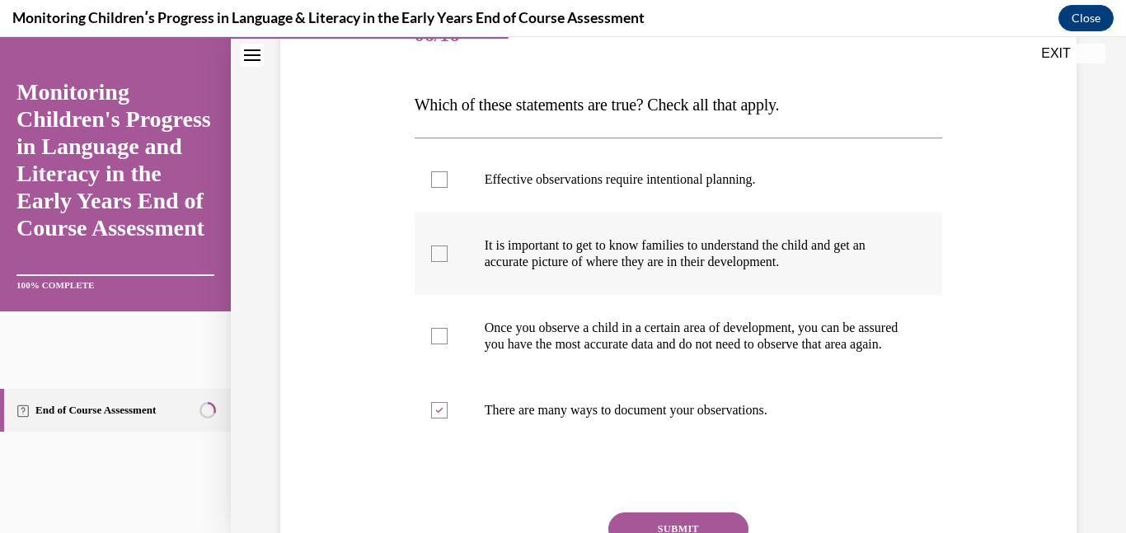
click at [448, 262] on input "It is important to get to know families to understand the child and get an accu…" at bounding box center [439, 254] width 16 height 16
checkbox input "true"
click at [651, 171] on p "Effective observations require intentional planning." at bounding box center [693, 179] width 417 height 16
click at [448, 171] on input "Effective observations require intentional planning." at bounding box center [439, 179] width 16 height 16
checkbox input "true"
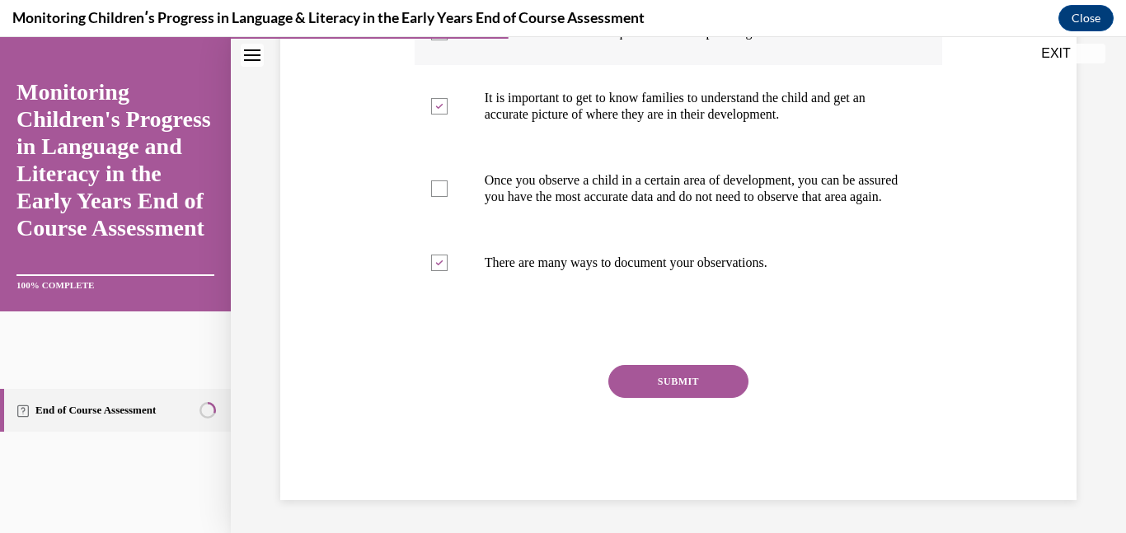
scroll to position [390, 0]
click at [666, 382] on button "SUBMIT" at bounding box center [678, 381] width 140 height 33
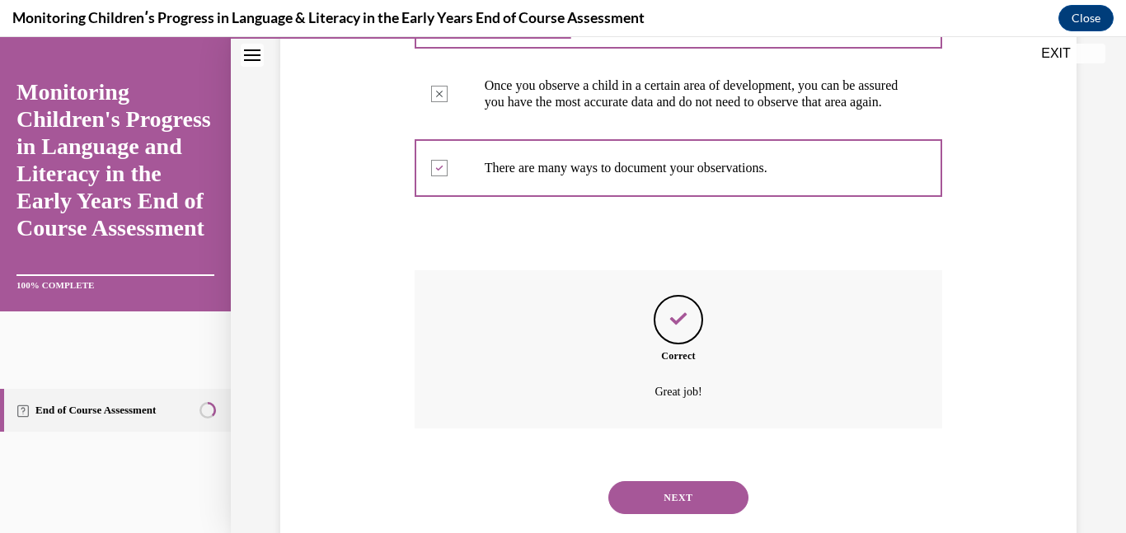
scroll to position [523, 0]
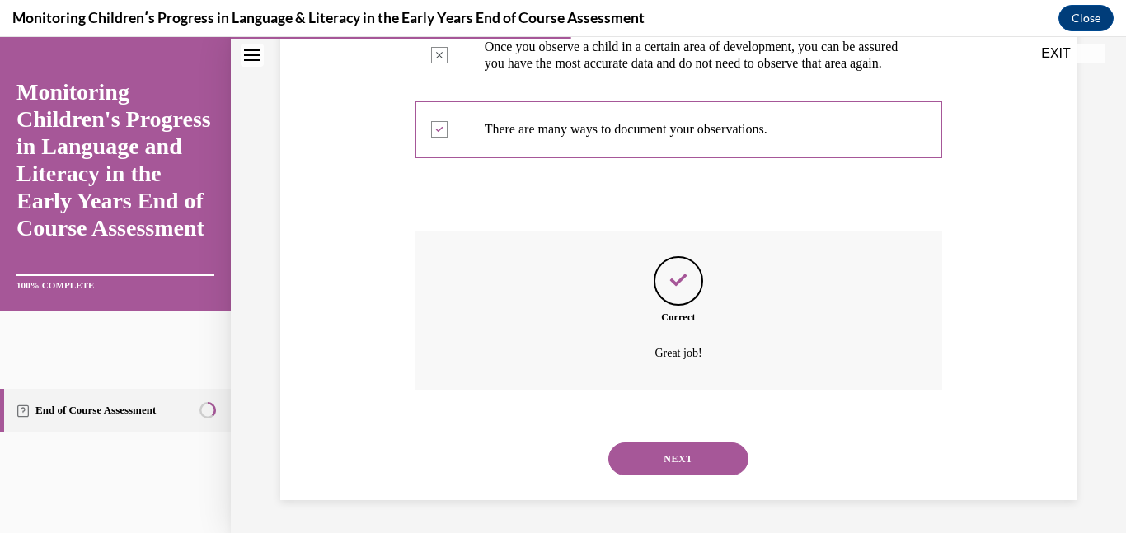
click at [666, 455] on button "NEXT" at bounding box center [678, 459] width 140 height 33
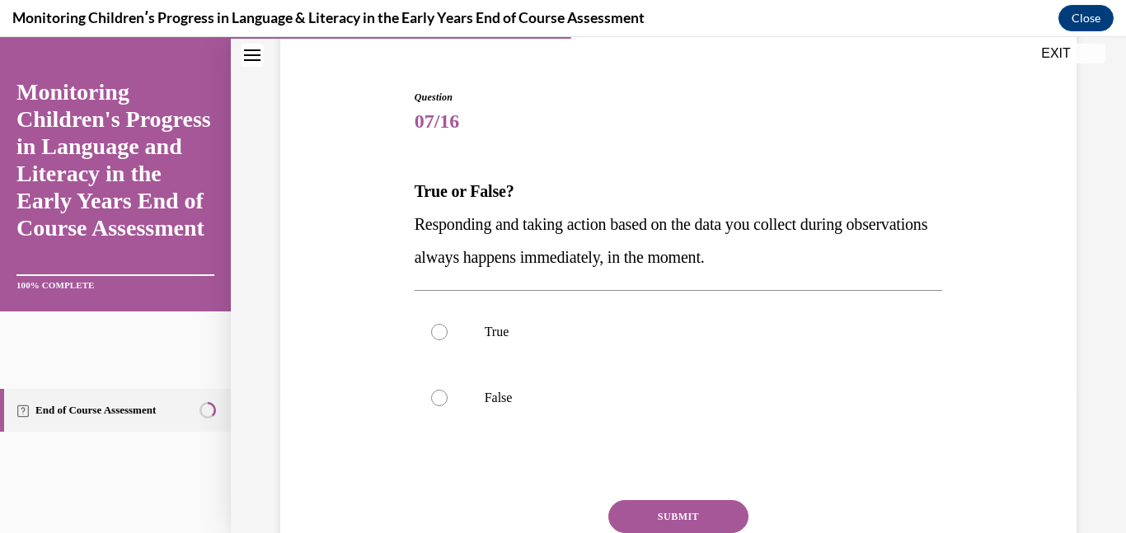
scroll to position [147, 0]
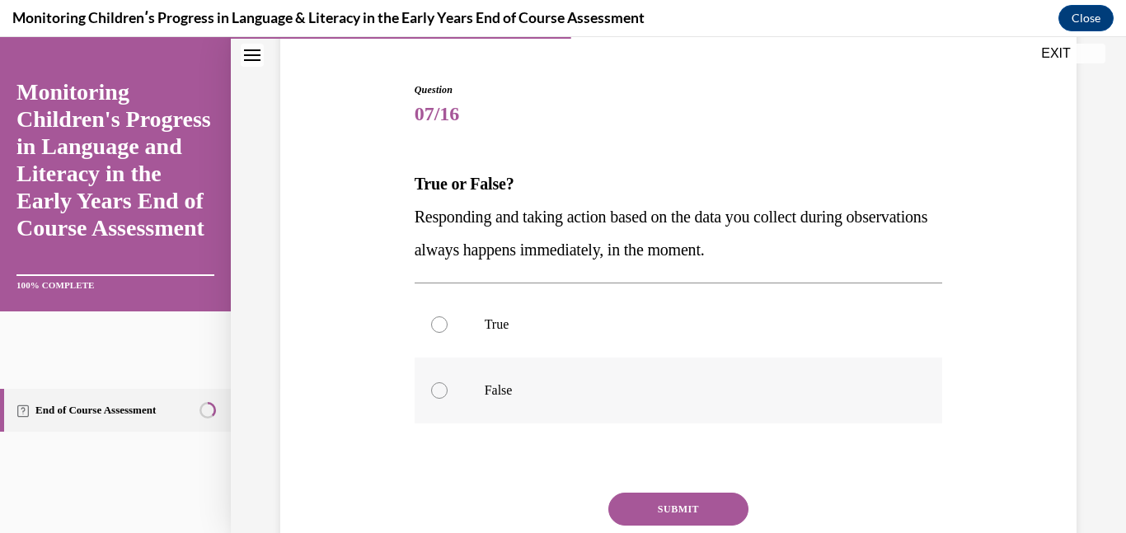
click at [603, 397] on p "False" at bounding box center [693, 390] width 417 height 16
click at [448, 397] on input "False" at bounding box center [439, 390] width 16 height 16
radio input "true"
click at [669, 502] on button "SUBMIT" at bounding box center [678, 509] width 140 height 33
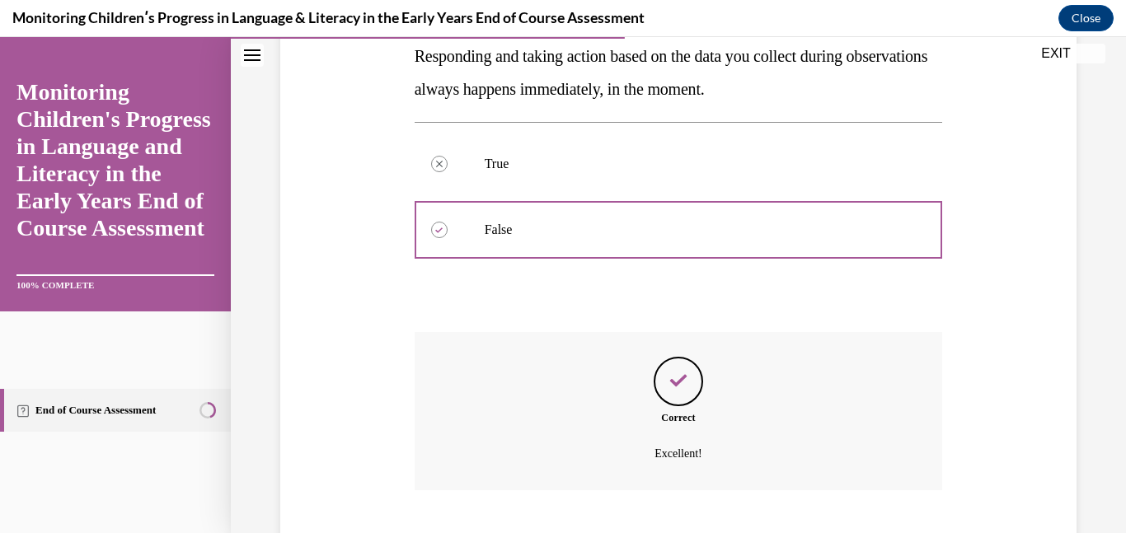
scroll to position [408, 0]
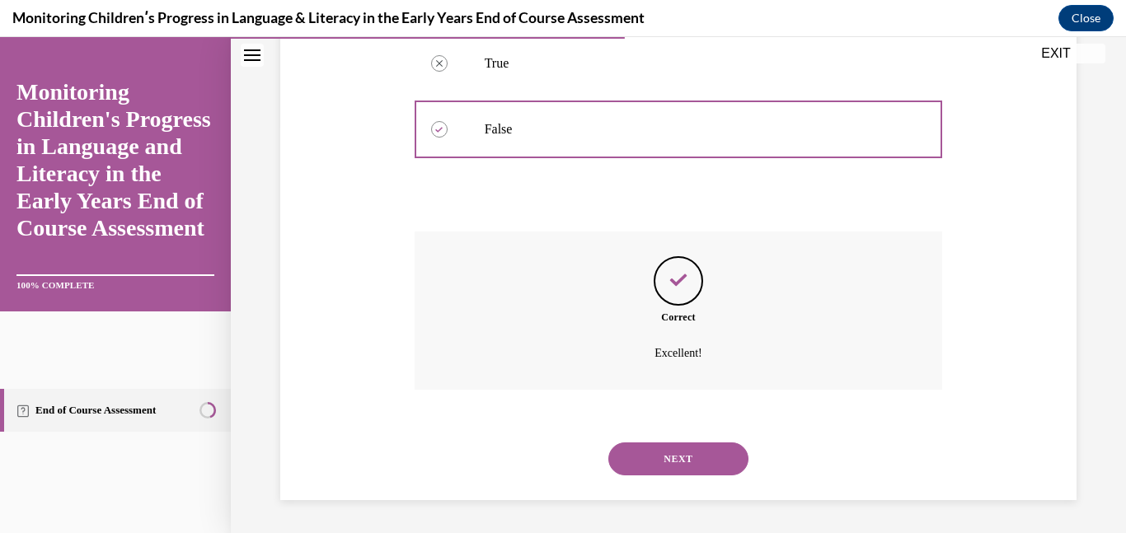
click at [689, 474] on button "NEXT" at bounding box center [678, 459] width 140 height 33
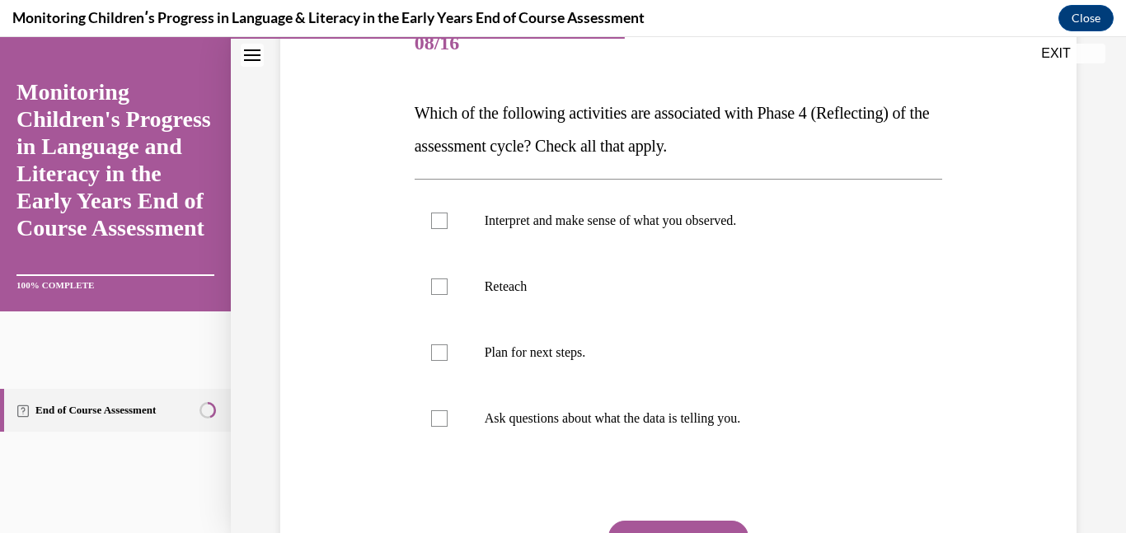
scroll to position [222, 0]
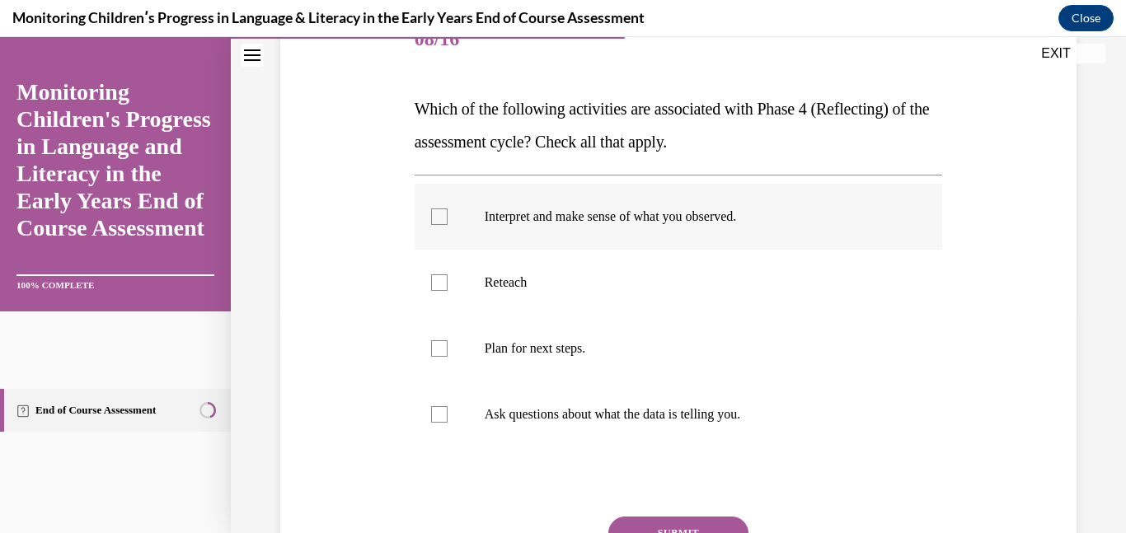
click at [744, 212] on p "Interpret and make sense of what you observed." at bounding box center [693, 217] width 417 height 16
click at [448, 212] on input "Interpret and make sense of what you observed." at bounding box center [439, 217] width 16 height 16
checkbox input "true"
click at [679, 344] on p "Plan for next steps." at bounding box center [693, 348] width 417 height 16
click at [448, 344] on input "Plan for next steps." at bounding box center [439, 348] width 16 height 16
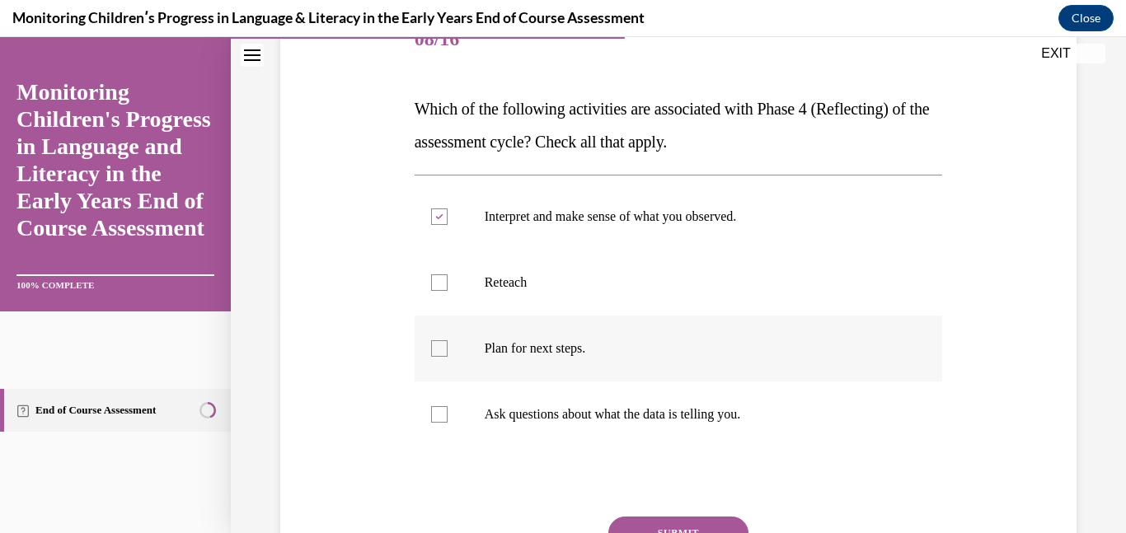
checkbox input "true"
click at [626, 293] on label "Reteach" at bounding box center [679, 283] width 528 height 66
click at [448, 291] on input "Reteach" at bounding box center [439, 282] width 16 height 16
checkbox input "true"
click at [603, 421] on p "Ask questions about what the data is telling you." at bounding box center [693, 414] width 417 height 16
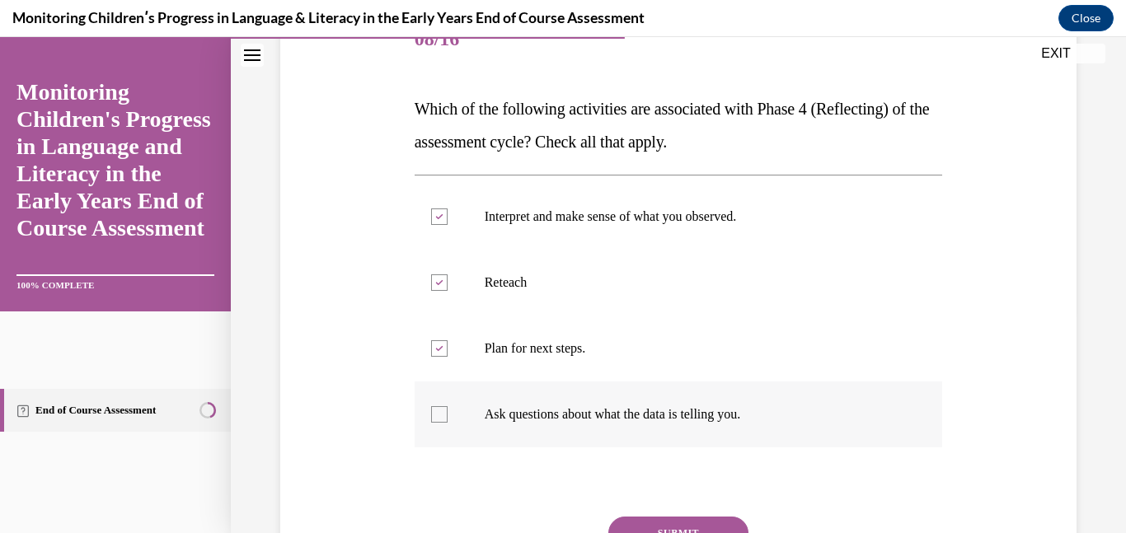
click at [448, 421] on input "Ask questions about what the data is telling you." at bounding box center [439, 414] width 16 height 16
checkbox input "true"
click at [668, 523] on button "SUBMIT" at bounding box center [678, 533] width 140 height 33
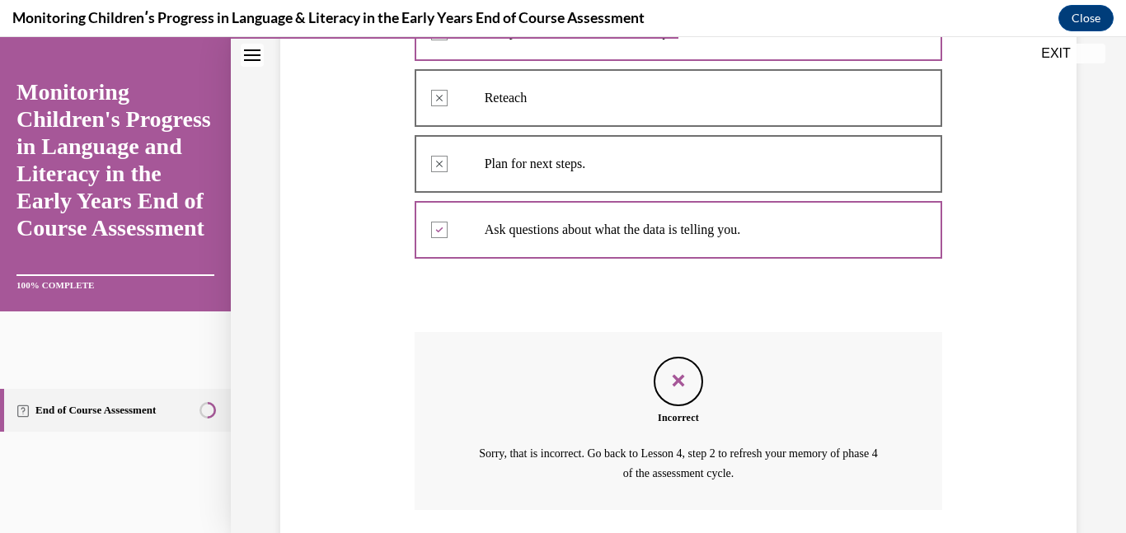
scroll to position [527, 0]
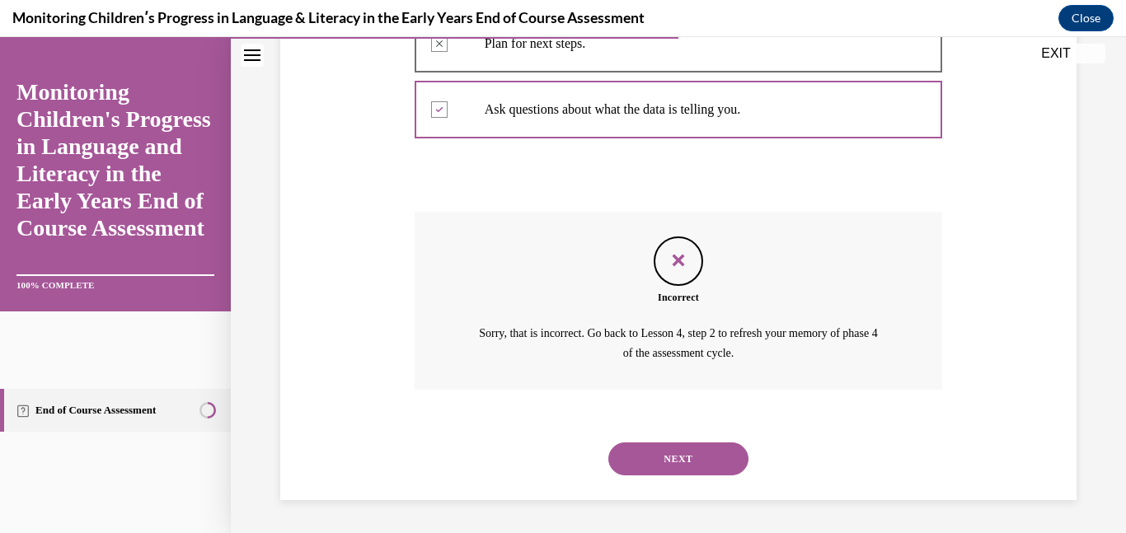
click at [706, 471] on button "NEXT" at bounding box center [678, 459] width 140 height 33
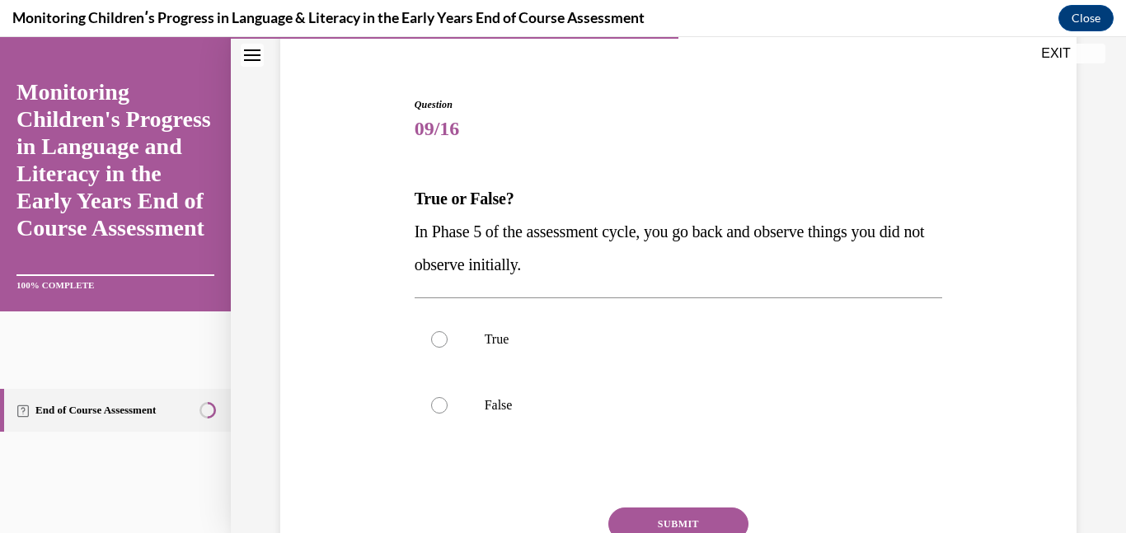
scroll to position [161, 0]
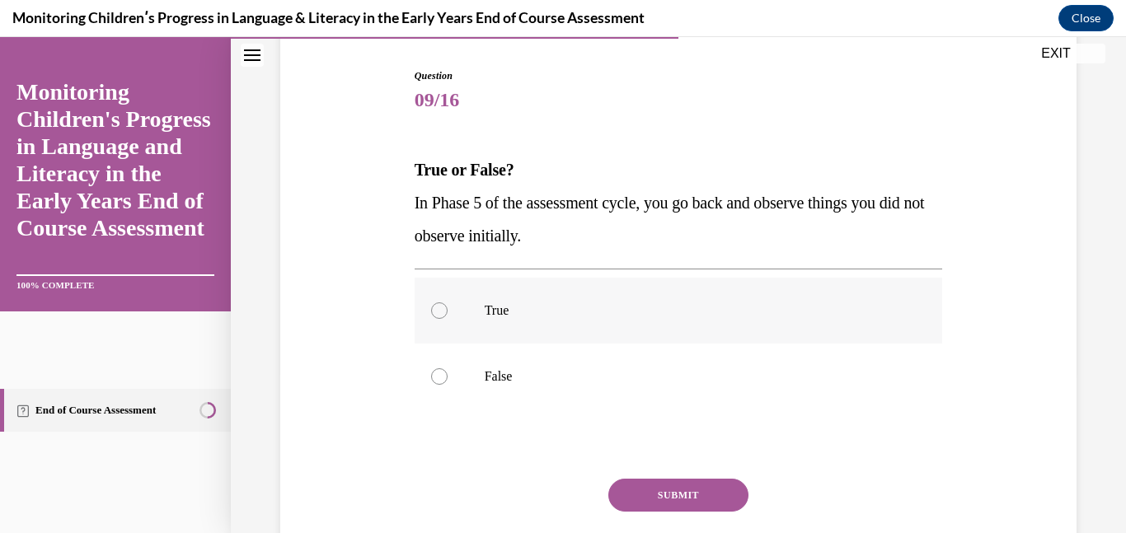
click at [514, 307] on p "True" at bounding box center [693, 311] width 417 height 16
click at [448, 307] on input "True" at bounding box center [439, 311] width 16 height 16
radio input "true"
click at [654, 500] on button "SUBMIT" at bounding box center [678, 495] width 140 height 33
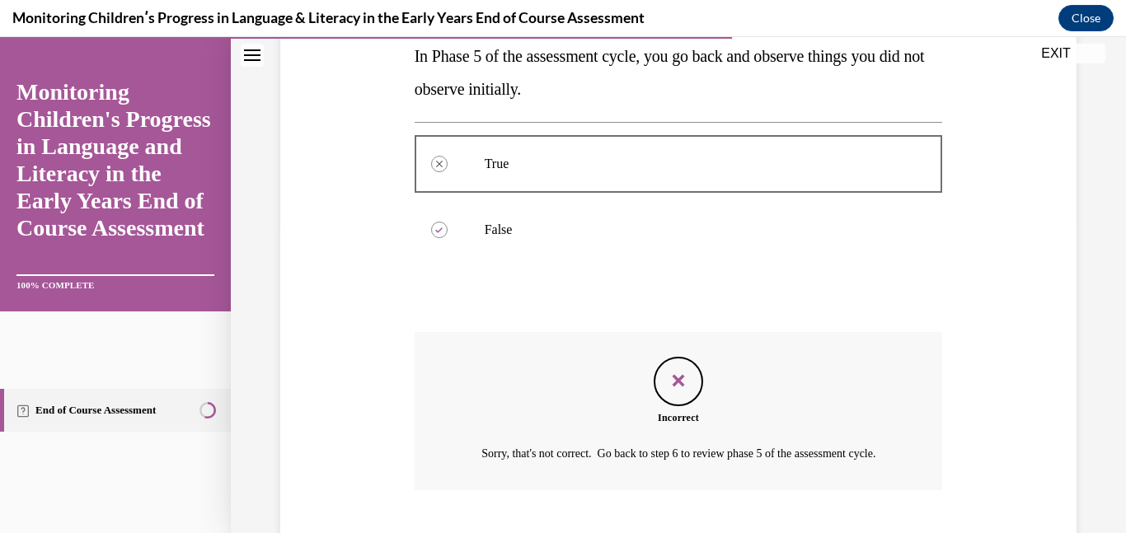
scroll to position [428, 0]
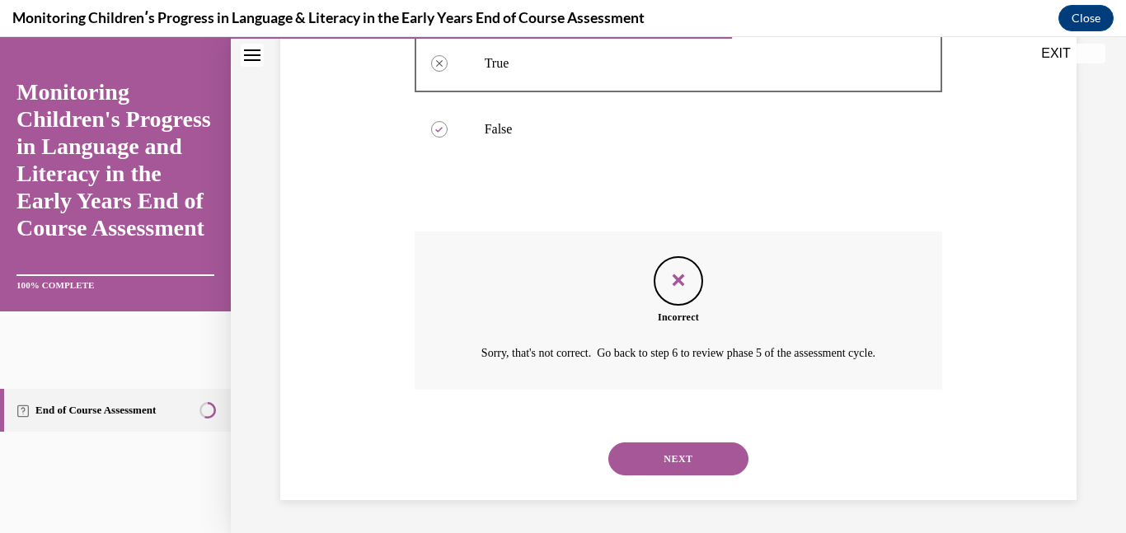
click at [664, 458] on button "NEXT" at bounding box center [678, 459] width 140 height 33
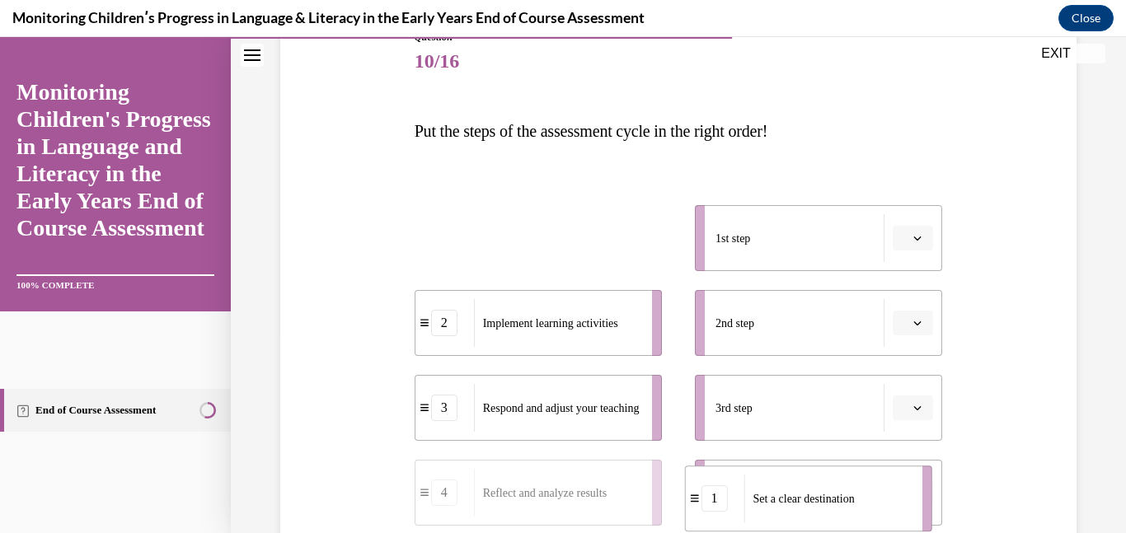
scroll to position [207, 0]
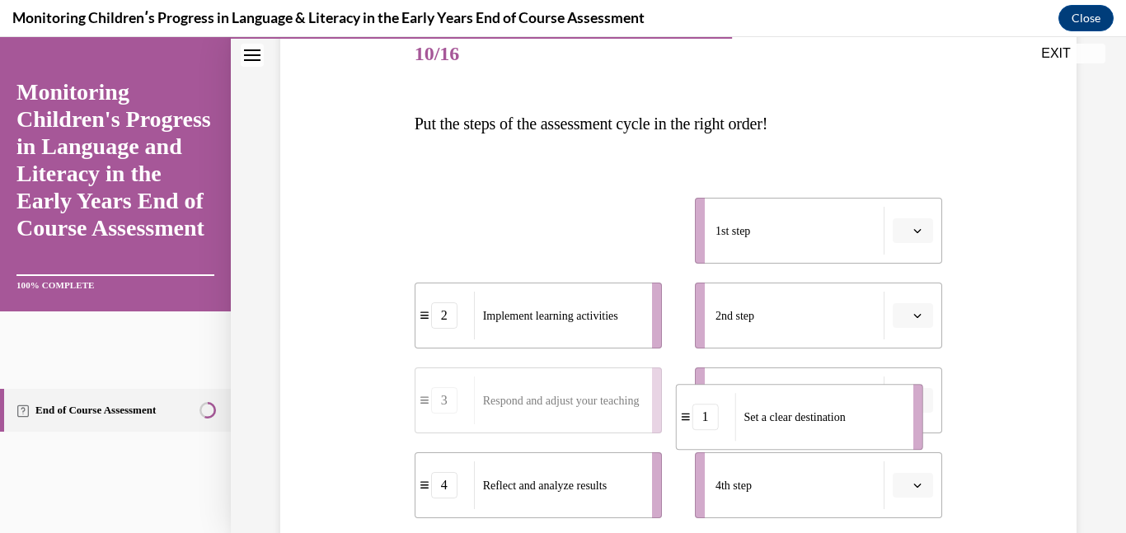
drag, startPoint x: 523, startPoint y: 332, endPoint x: 787, endPoint y: 385, distance: 269.0
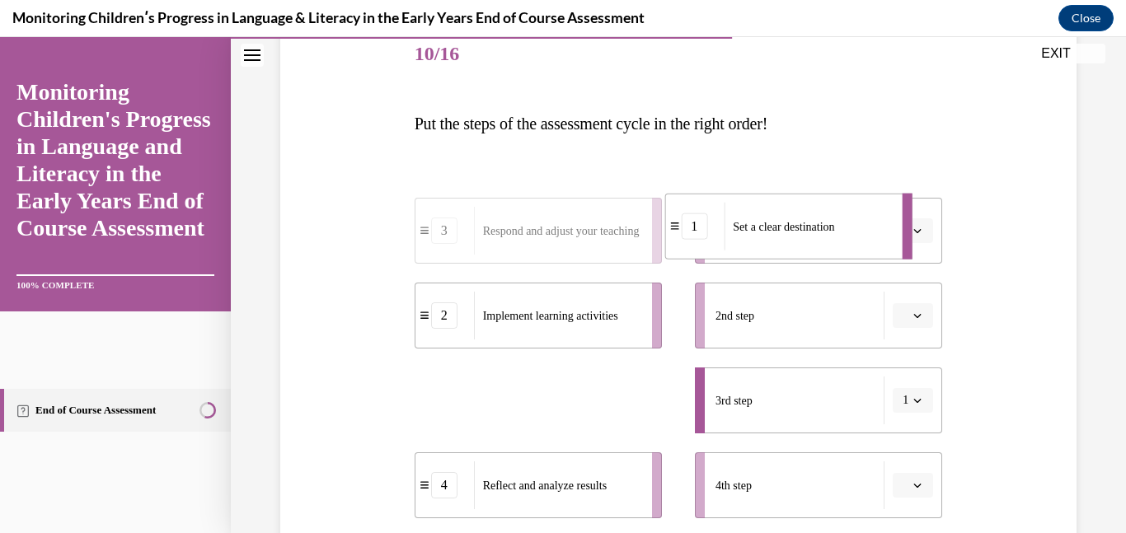
drag, startPoint x: 612, startPoint y: 384, endPoint x: 820, endPoint y: 212, distance: 270.5
click at [820, 212] on div "Set a clear destination" at bounding box center [807, 227] width 167 height 48
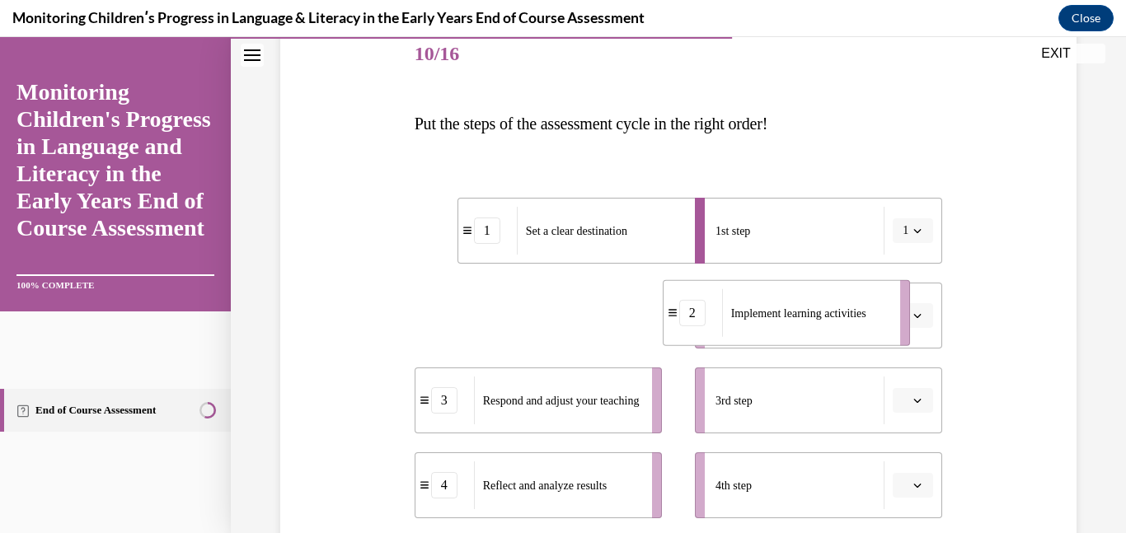
drag, startPoint x: 623, startPoint y: 315, endPoint x: 873, endPoint y: 316, distance: 249.8
click at [866, 316] on span "Implement learning activities" at bounding box center [798, 313] width 135 height 12
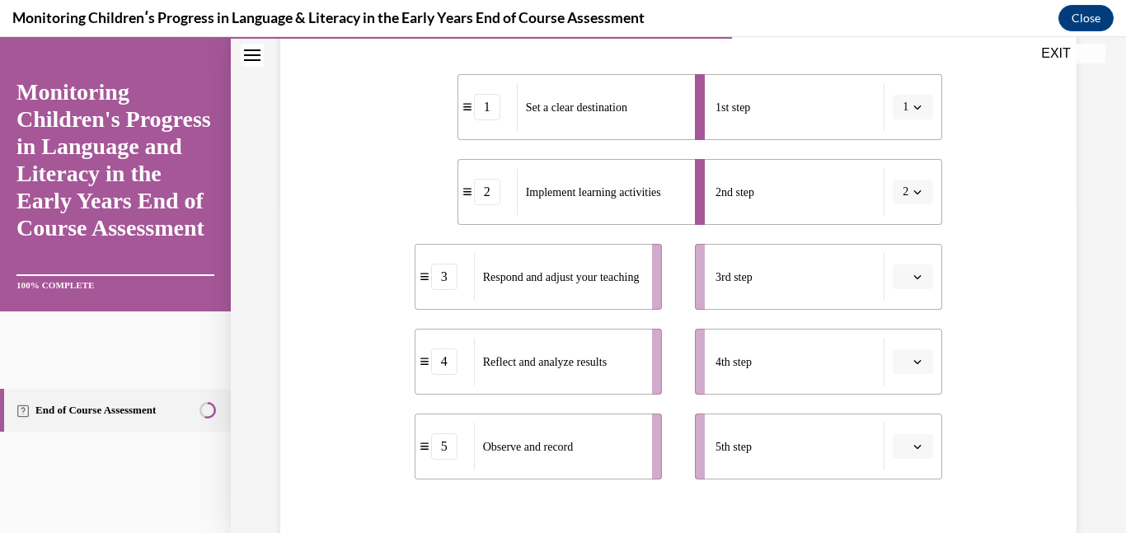
scroll to position [334, 0]
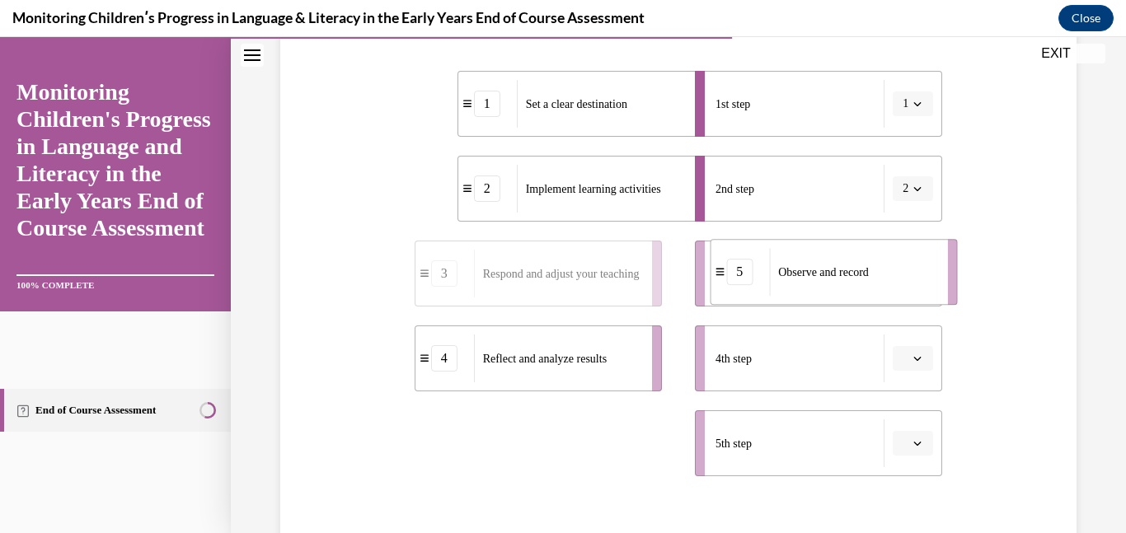
drag, startPoint x: 544, startPoint y: 443, endPoint x: 839, endPoint y: 271, distance: 341.3
click at [839, 271] on span "Observe and record" at bounding box center [823, 272] width 91 height 12
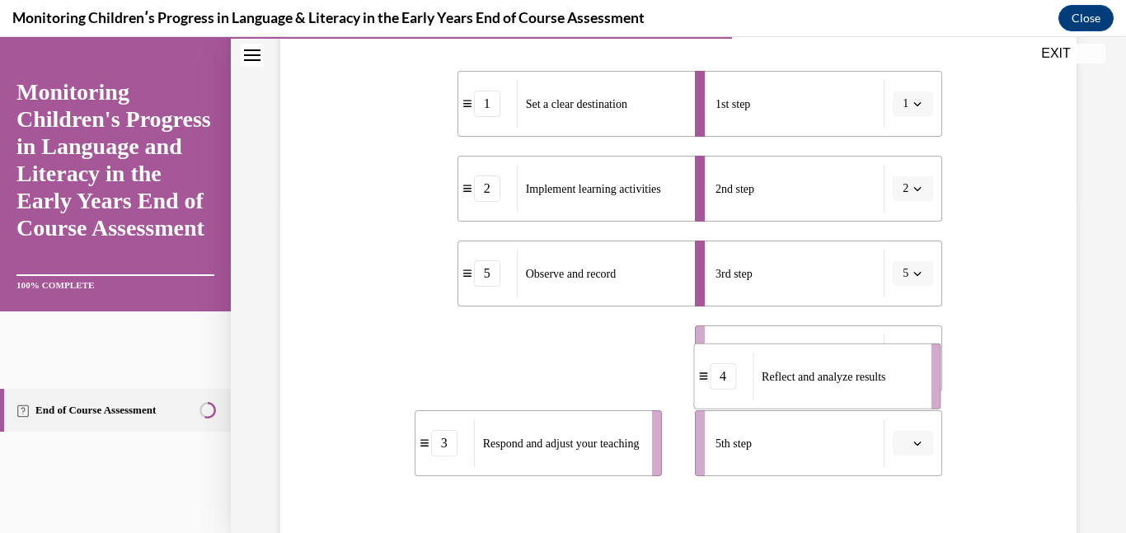
drag, startPoint x: 599, startPoint y: 356, endPoint x: 879, endPoint y: 374, distance: 280.0
click at [879, 374] on span "Reflect and analyze results" at bounding box center [824, 376] width 124 height 12
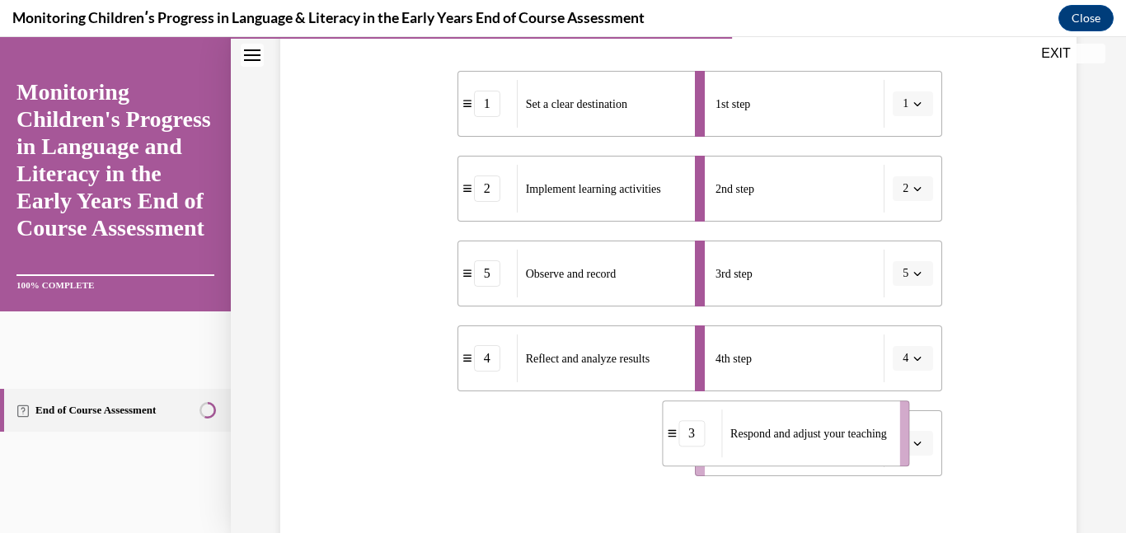
drag, startPoint x: 580, startPoint y: 468, endPoint x: 828, endPoint y: 460, distance: 247.4
click at [828, 460] on li "3 Respond and adjust your teaching" at bounding box center [785, 434] width 247 height 66
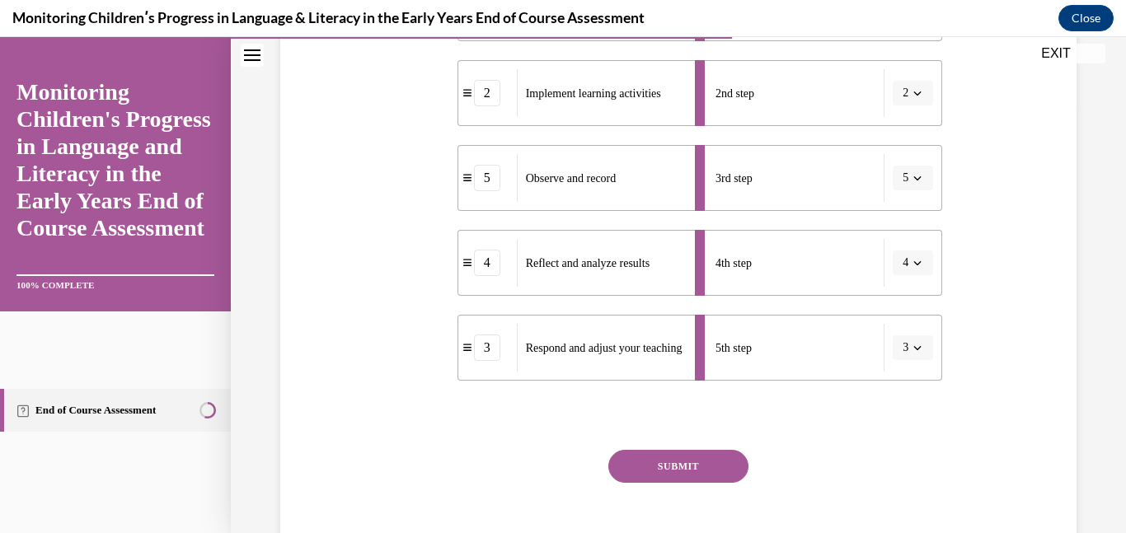
scroll to position [440, 0]
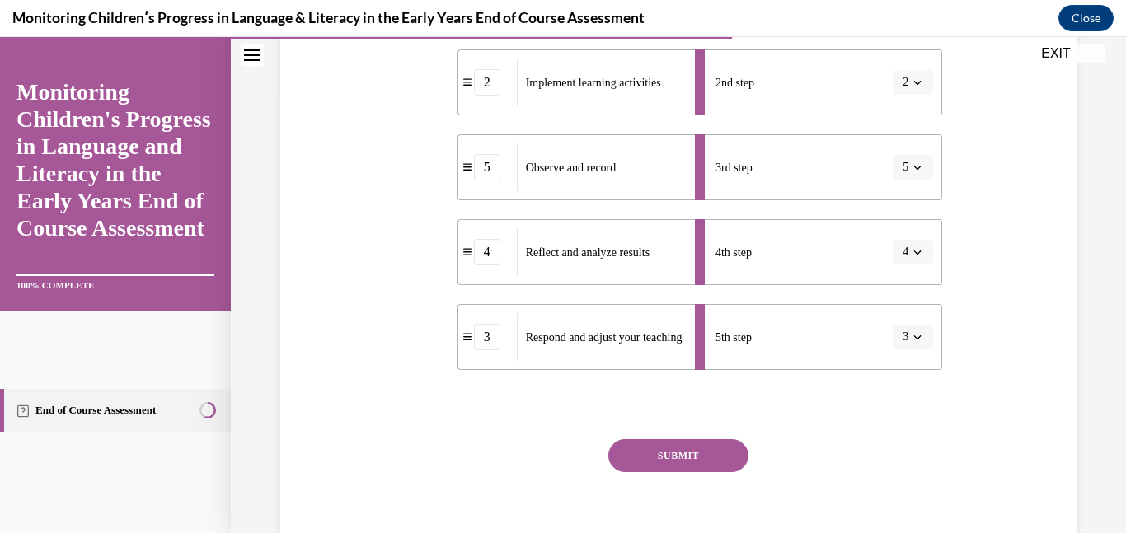
click at [687, 444] on button "SUBMIT" at bounding box center [678, 455] width 140 height 33
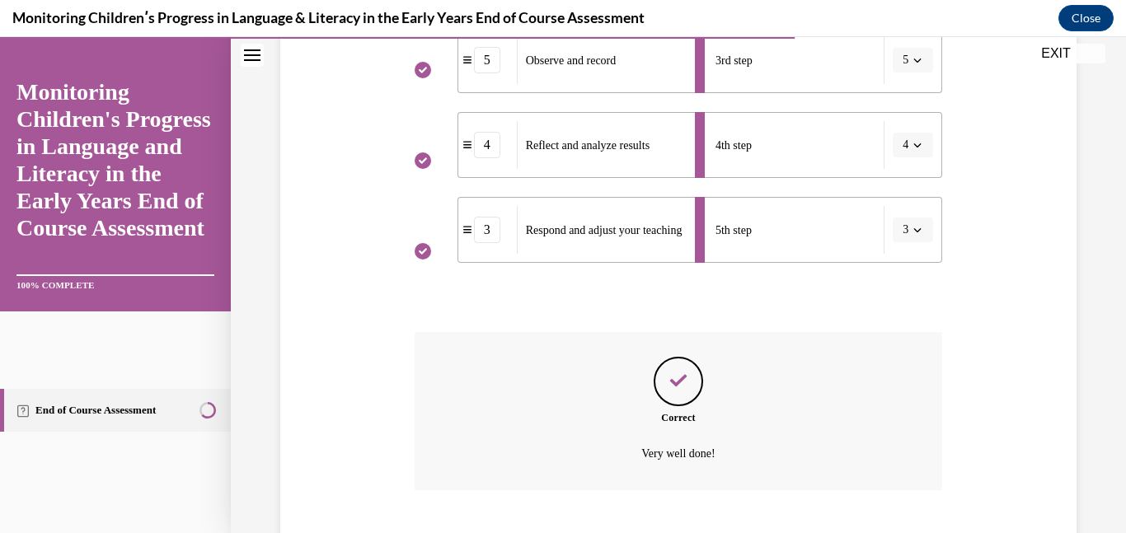
scroll to position [648, 0]
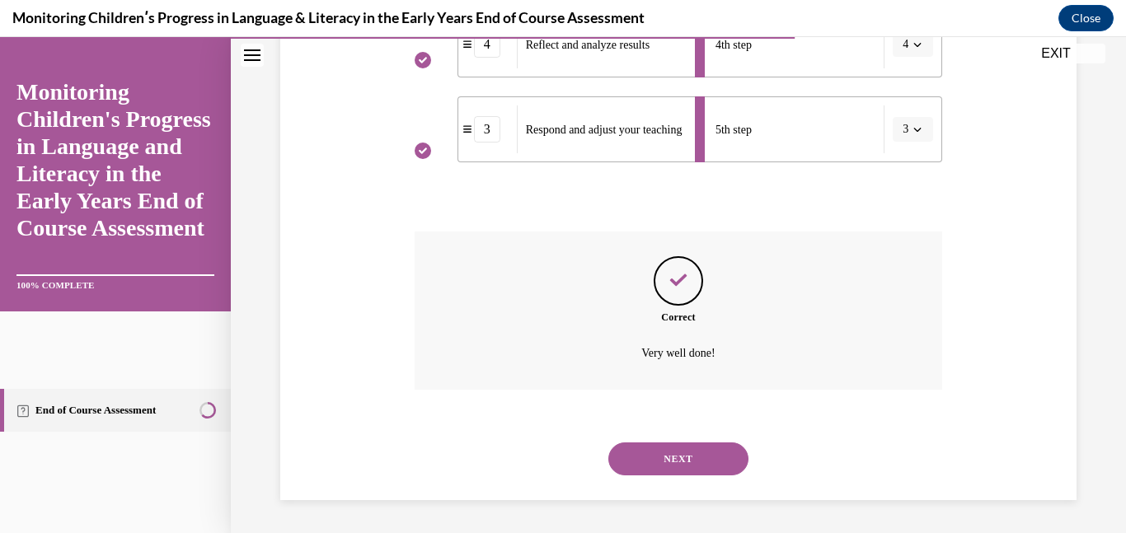
click at [687, 452] on button "NEXT" at bounding box center [678, 459] width 140 height 33
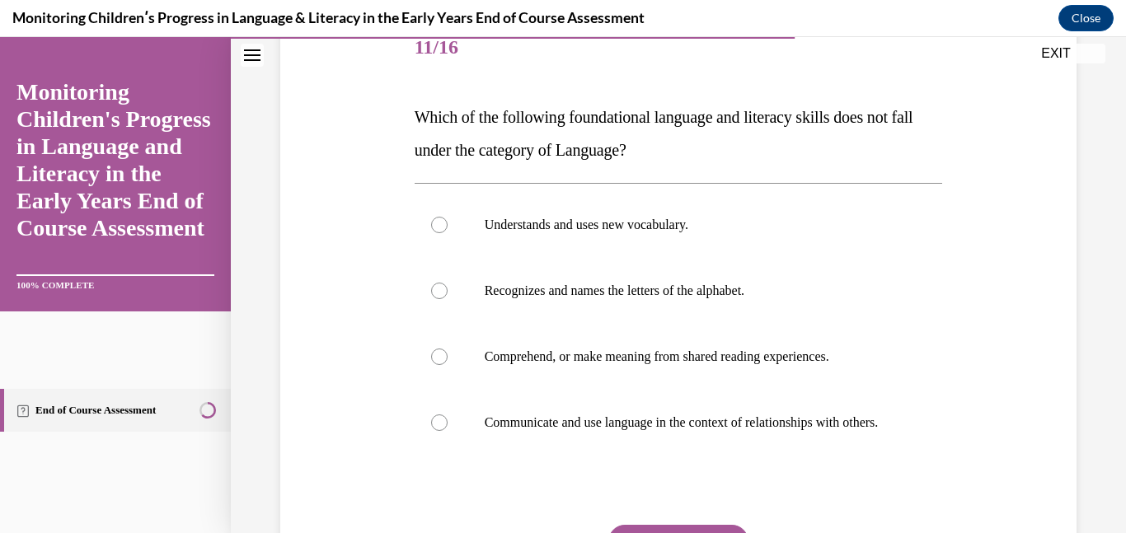
scroll to position [215, 0]
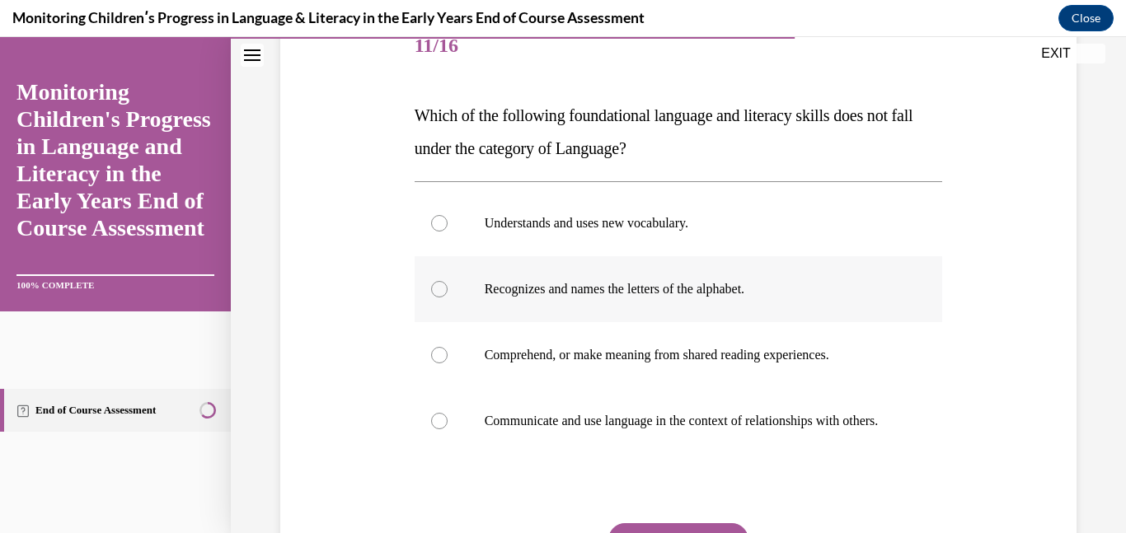
click at [626, 290] on p "Recognizes and names the letters of the alphabet." at bounding box center [693, 289] width 417 height 16
click at [448, 290] on input "Recognizes and names the letters of the alphabet." at bounding box center [439, 289] width 16 height 16
radio input "true"
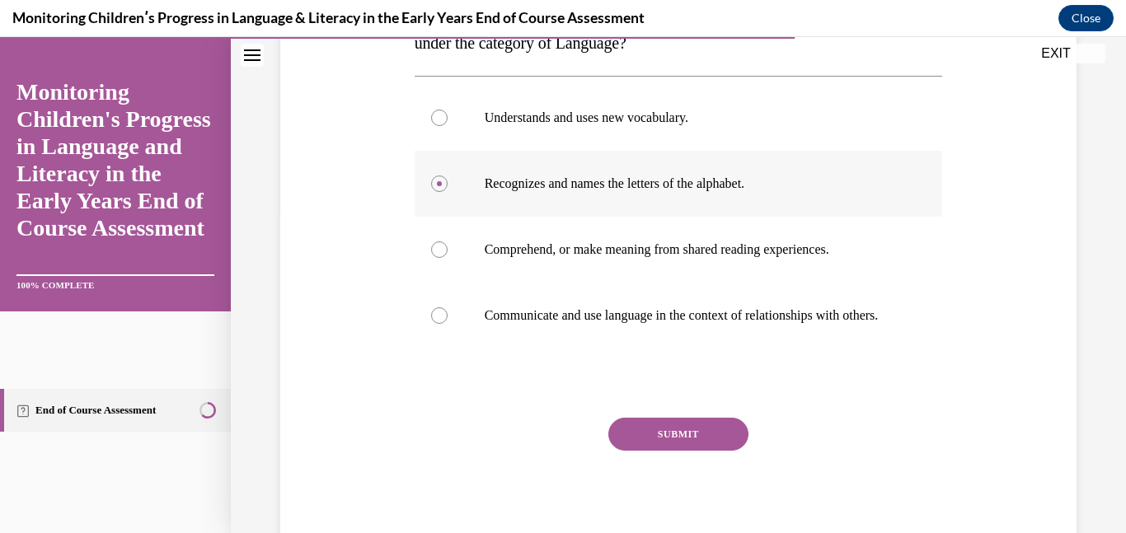
scroll to position [343, 0]
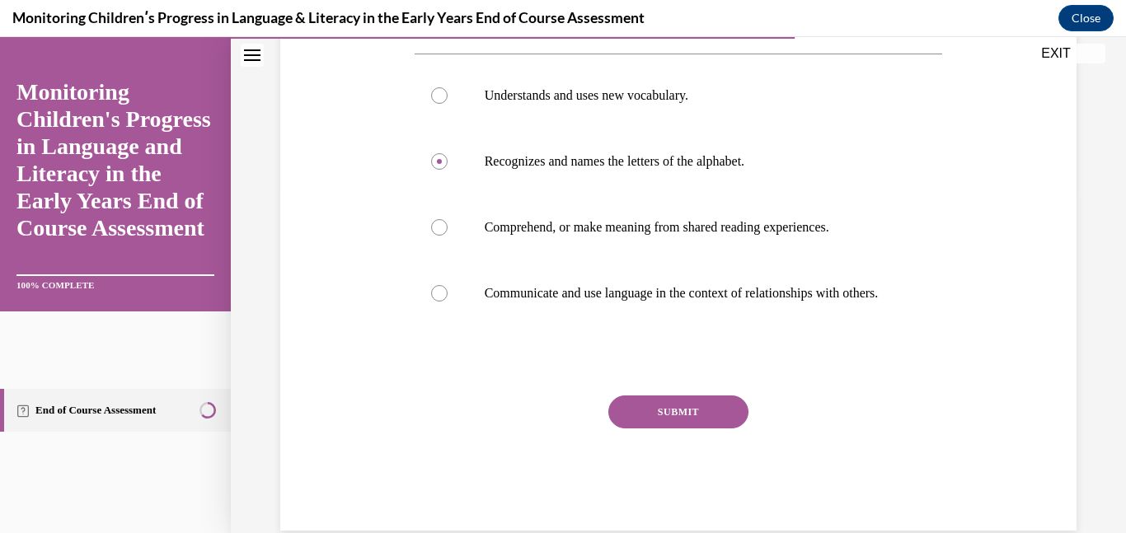
click at [672, 429] on button "SUBMIT" at bounding box center [678, 412] width 140 height 33
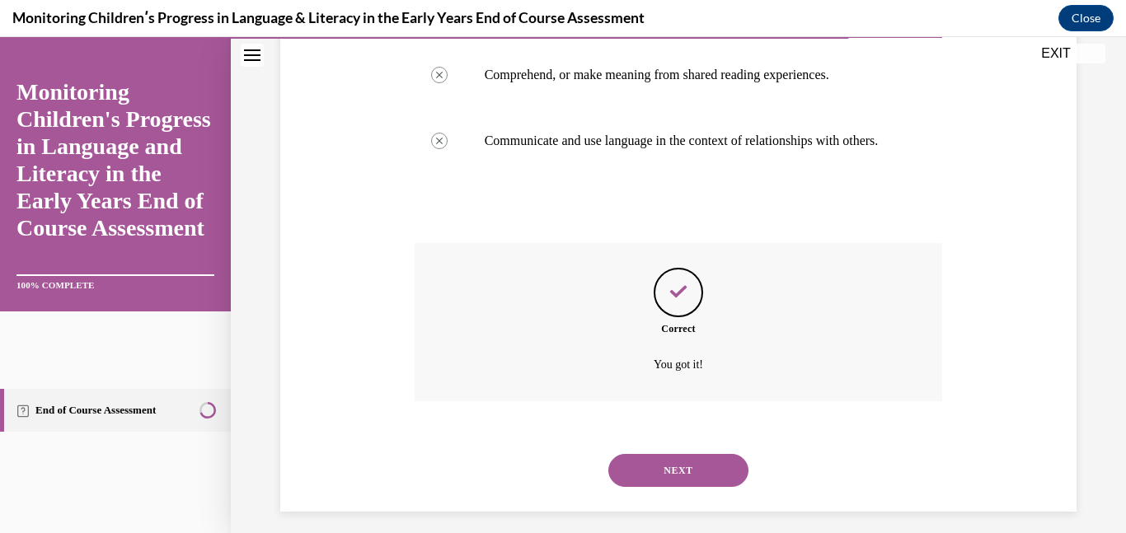
scroll to position [523, 0]
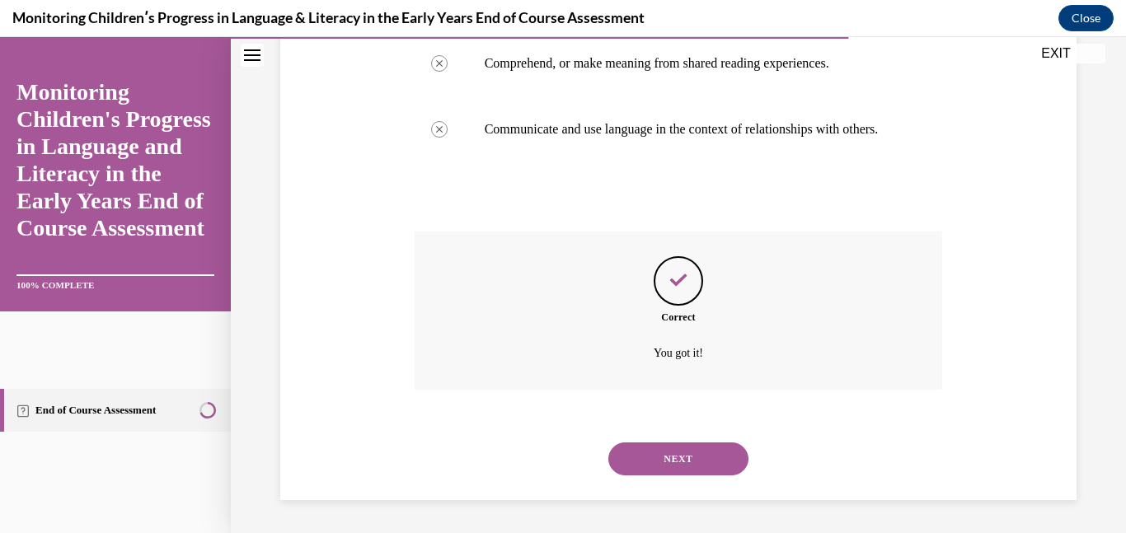
click at [671, 456] on button "NEXT" at bounding box center [678, 459] width 140 height 33
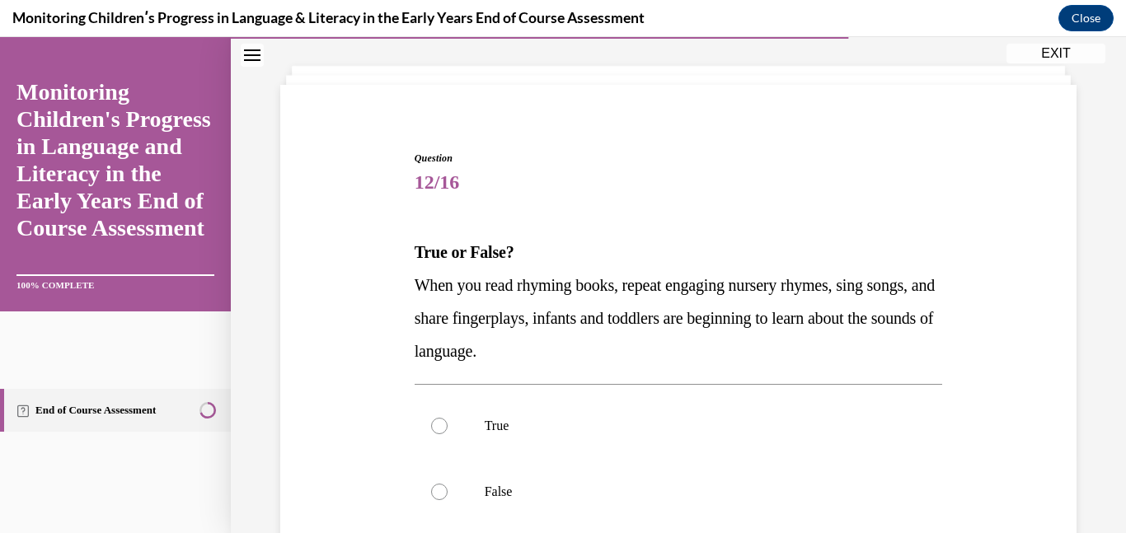
scroll to position [86, 0]
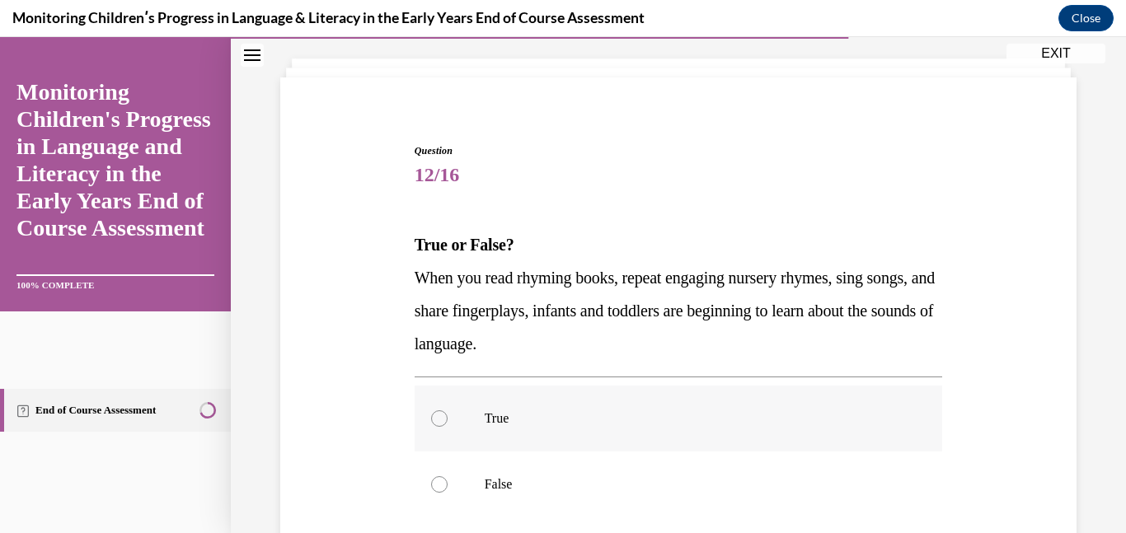
click at [552, 424] on p "True" at bounding box center [693, 419] width 417 height 16
click at [448, 424] on input "True" at bounding box center [439, 419] width 16 height 16
radio input "true"
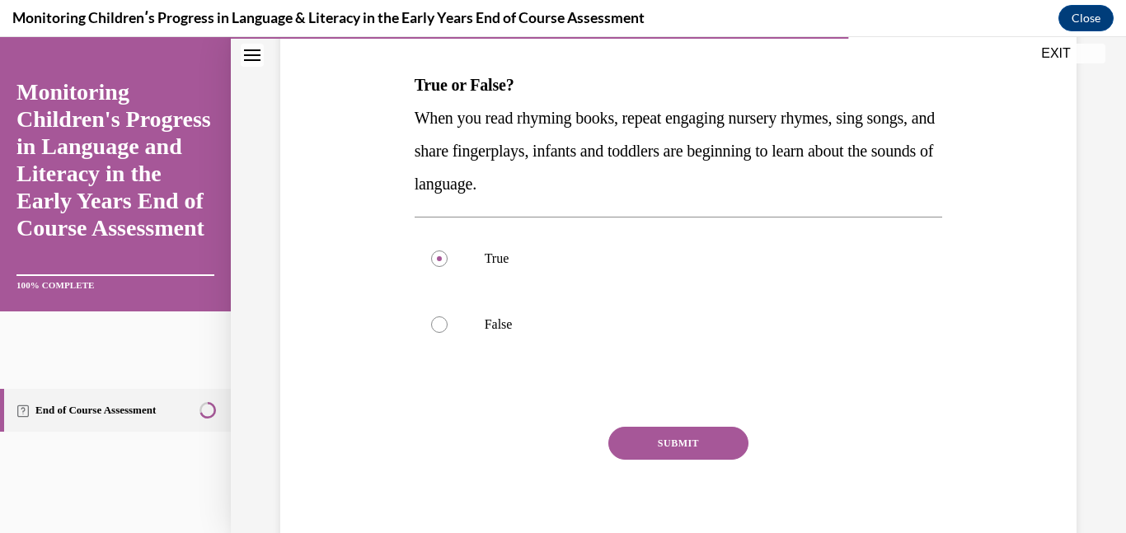
click at [687, 441] on button "SUBMIT" at bounding box center [678, 443] width 140 height 33
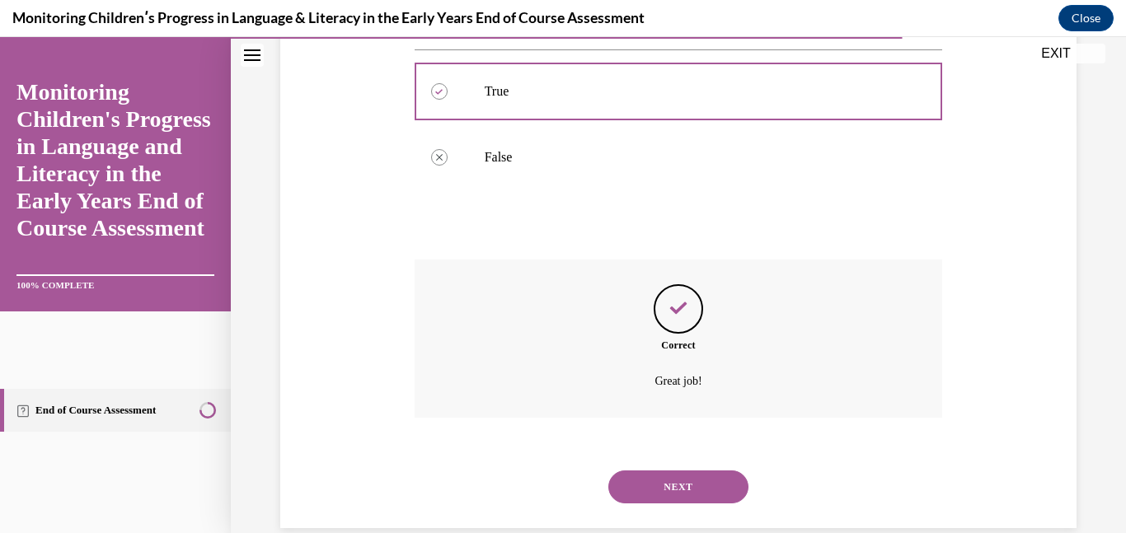
scroll to position [441, 0]
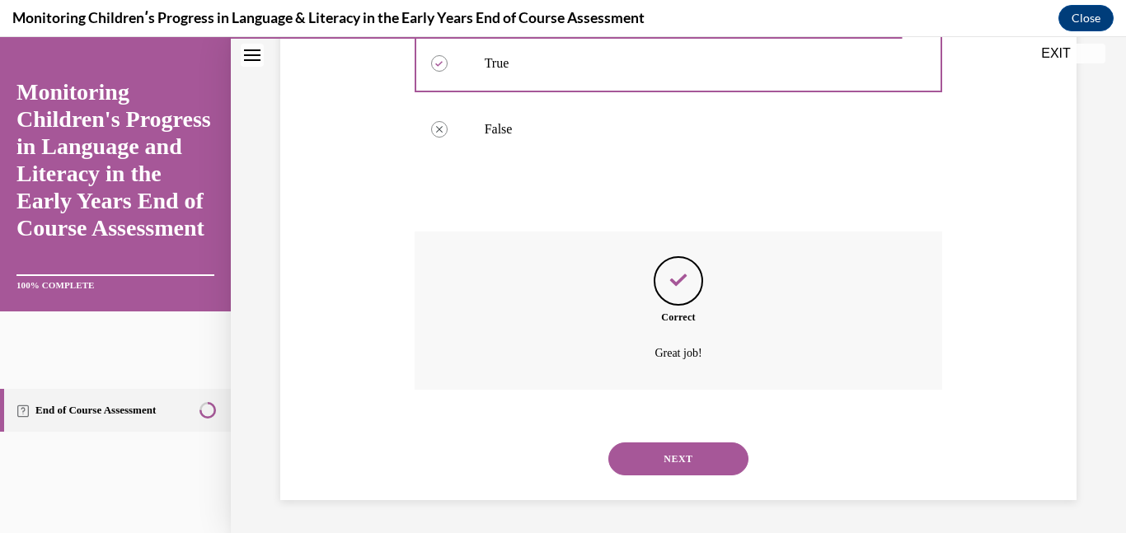
click at [686, 453] on button "NEXT" at bounding box center [678, 459] width 140 height 33
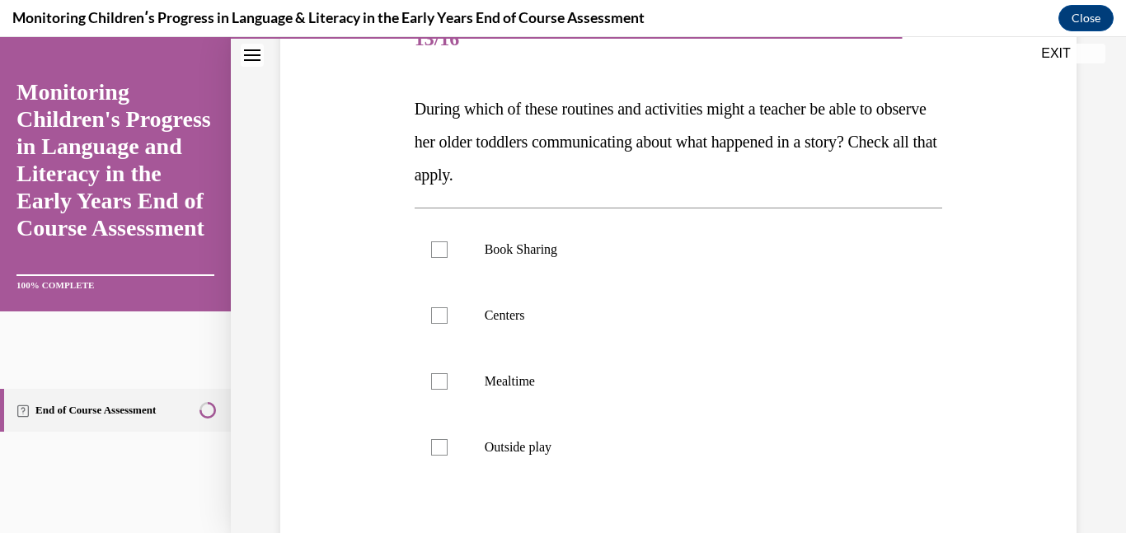
scroll to position [228, 0]
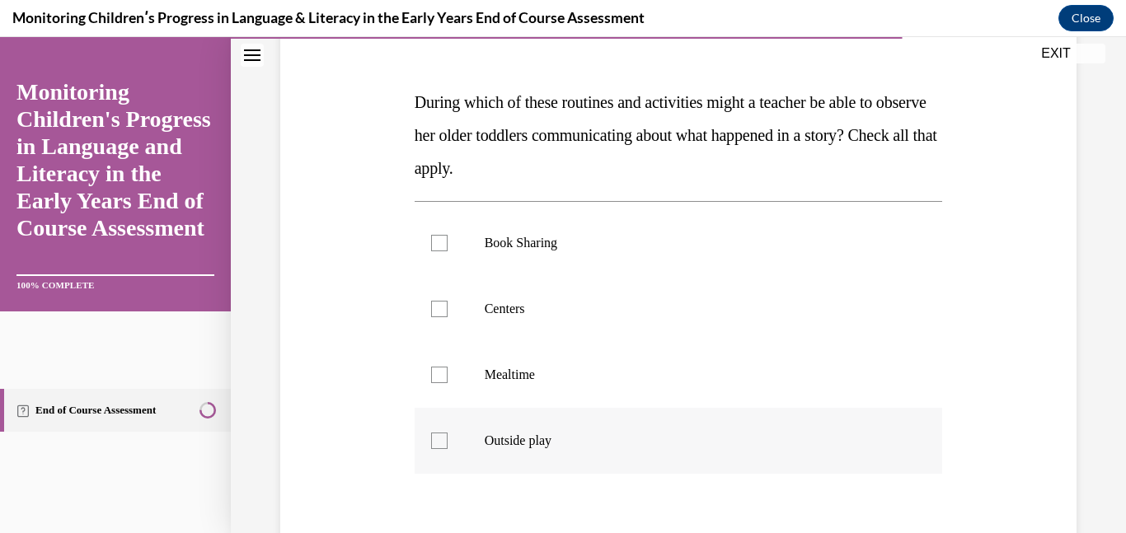
click at [647, 456] on label "Outside play" at bounding box center [679, 441] width 528 height 66
click at [448, 449] on input "Outside play" at bounding box center [439, 441] width 16 height 16
checkbox input "true"
click at [604, 380] on p "Mealtime" at bounding box center [693, 375] width 417 height 16
click at [448, 380] on input "Mealtime" at bounding box center [439, 375] width 16 height 16
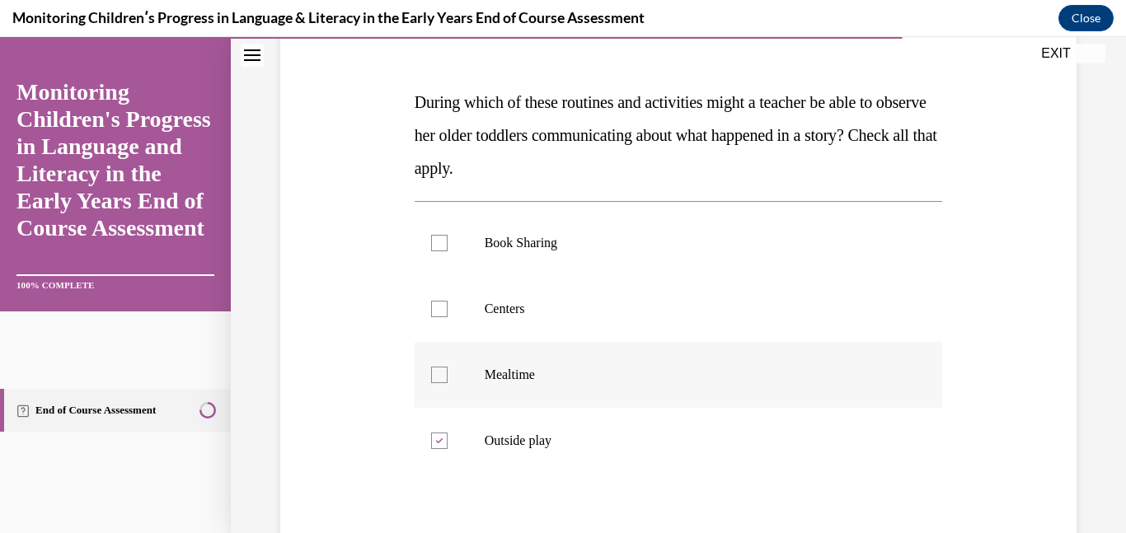
checkbox input "true"
click at [518, 315] on p "Centers" at bounding box center [693, 309] width 417 height 16
click at [448, 315] on input "Centers" at bounding box center [439, 309] width 16 height 16
checkbox input "true"
click at [522, 256] on label "Book Sharing" at bounding box center [679, 243] width 528 height 66
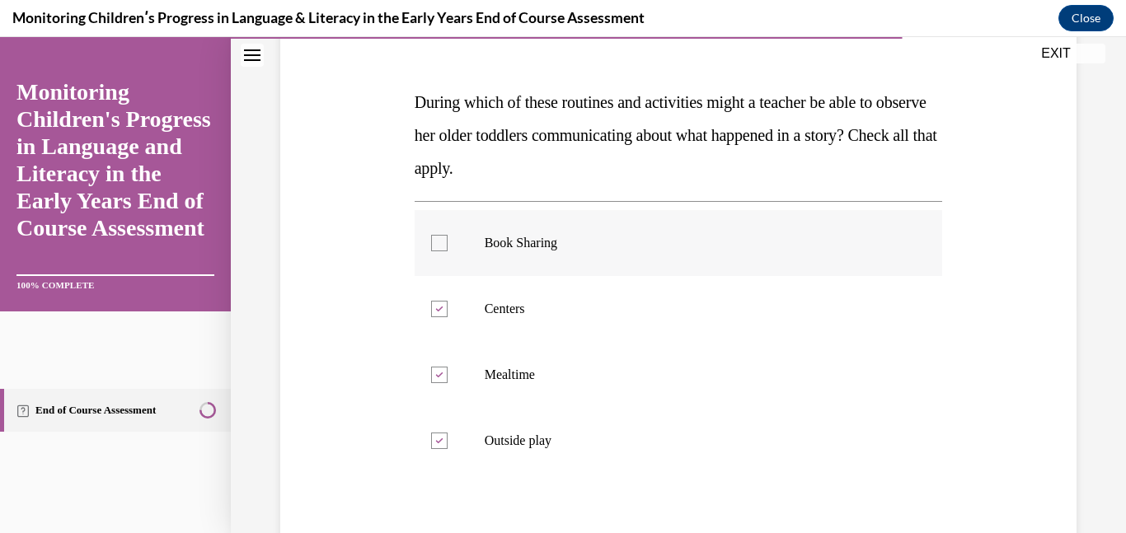
click at [448, 251] on input "Book Sharing" at bounding box center [439, 243] width 16 height 16
checkbox input "true"
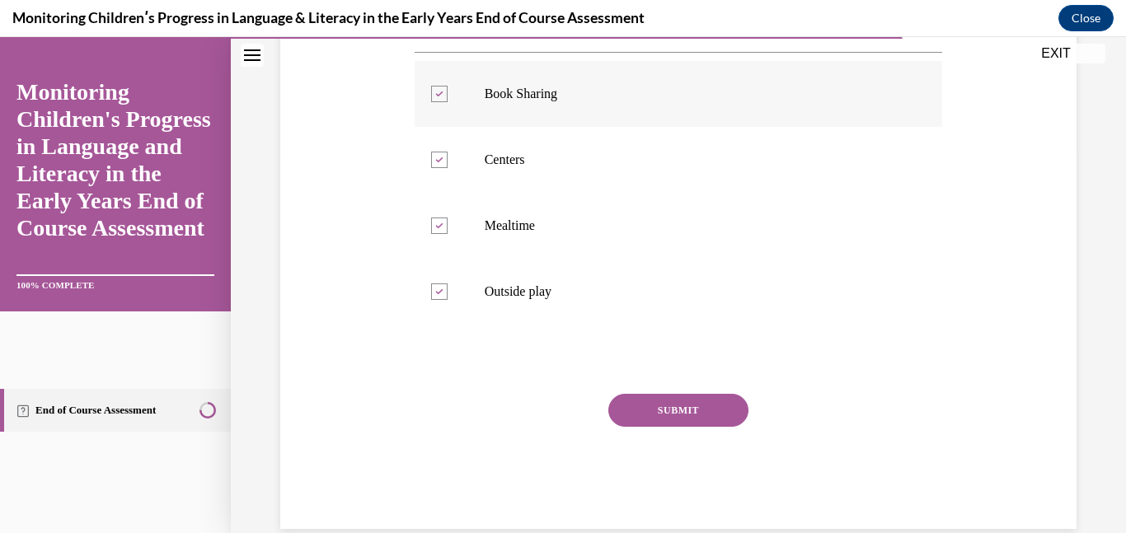
scroll to position [406, 0]
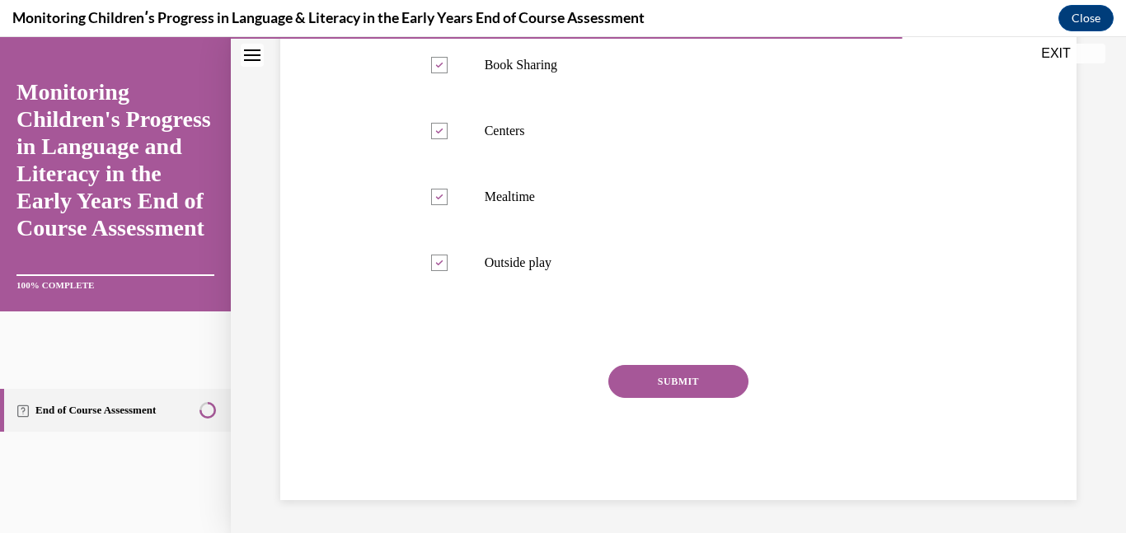
click at [647, 375] on button "SUBMIT" at bounding box center [678, 381] width 140 height 33
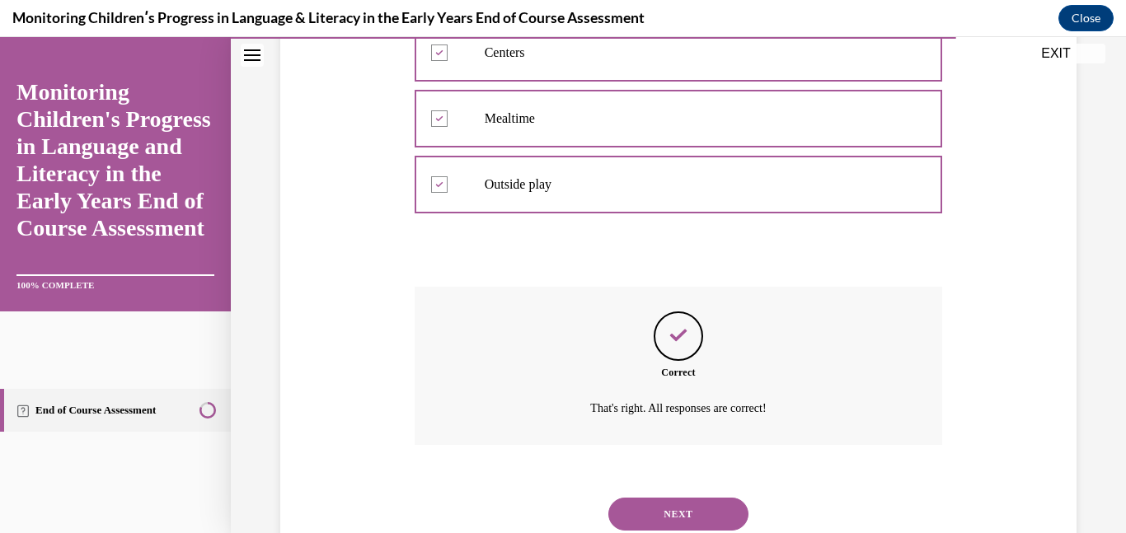
scroll to position [540, 0]
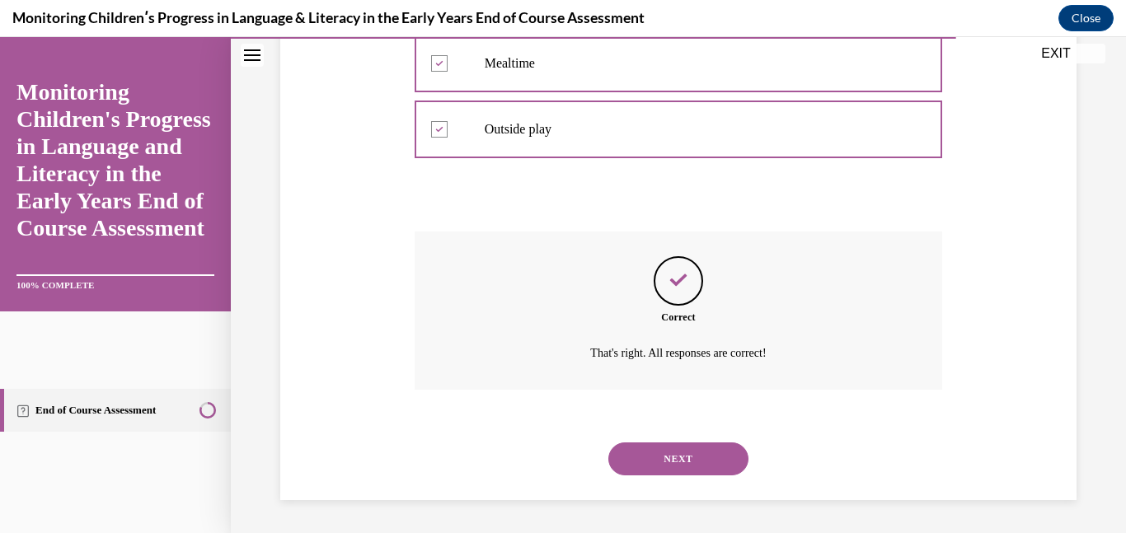
click at [659, 457] on button "NEXT" at bounding box center [678, 459] width 140 height 33
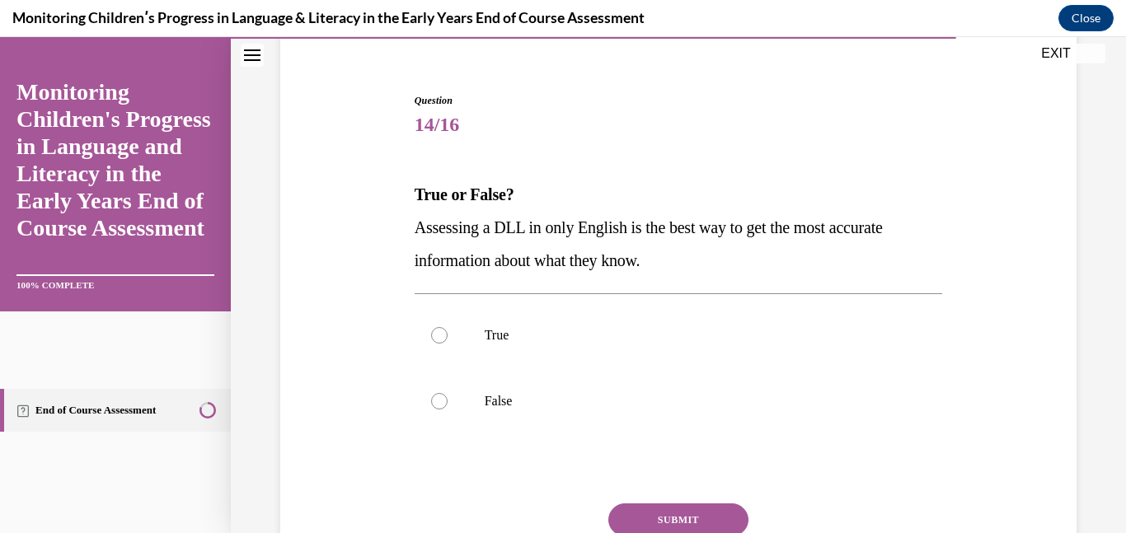
scroll to position [147, 0]
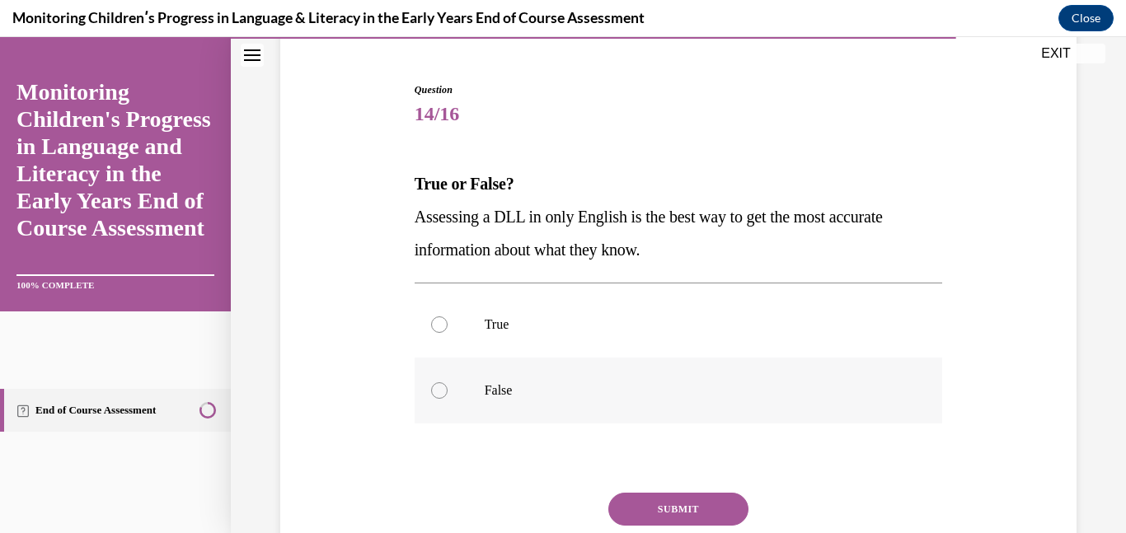
click at [575, 398] on p "False" at bounding box center [693, 390] width 417 height 16
click at [448, 398] on input "False" at bounding box center [439, 390] width 16 height 16
radio input "true"
click at [662, 510] on button "SUBMIT" at bounding box center [678, 509] width 140 height 33
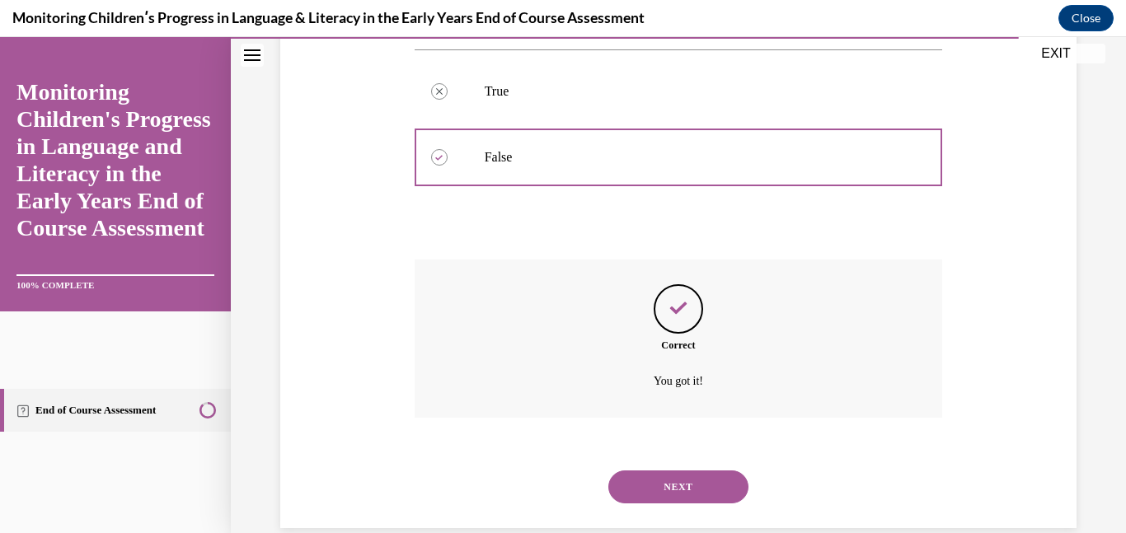
scroll to position [408, 0]
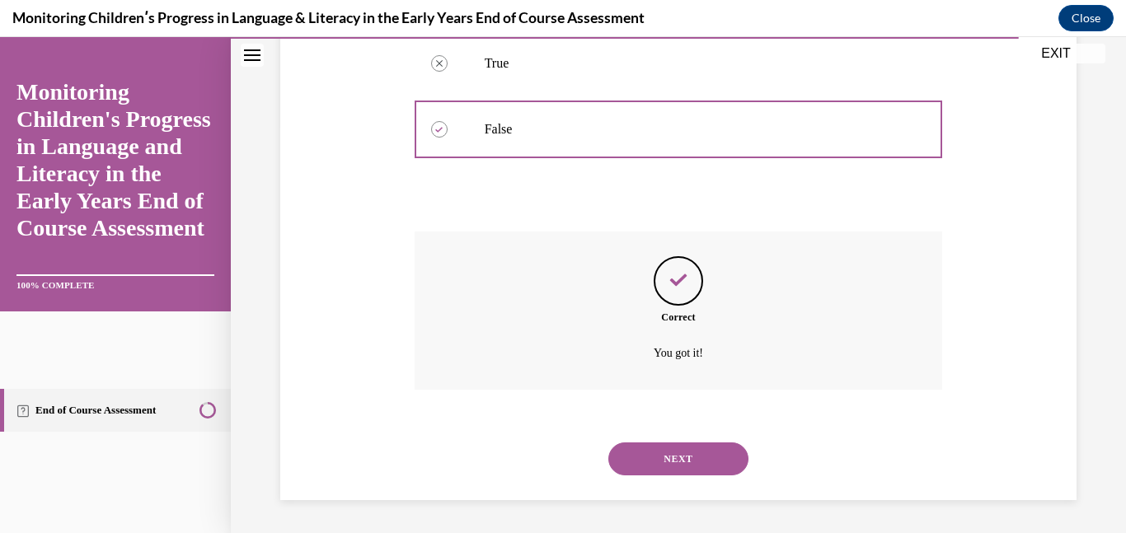
click at [700, 450] on button "NEXT" at bounding box center [678, 459] width 140 height 33
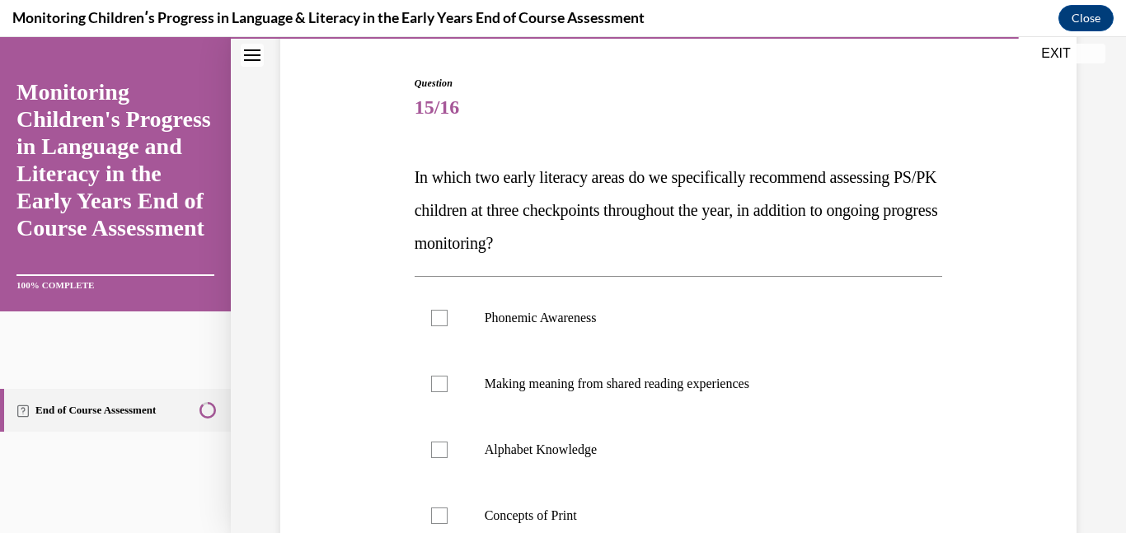
scroll to position [157, 0]
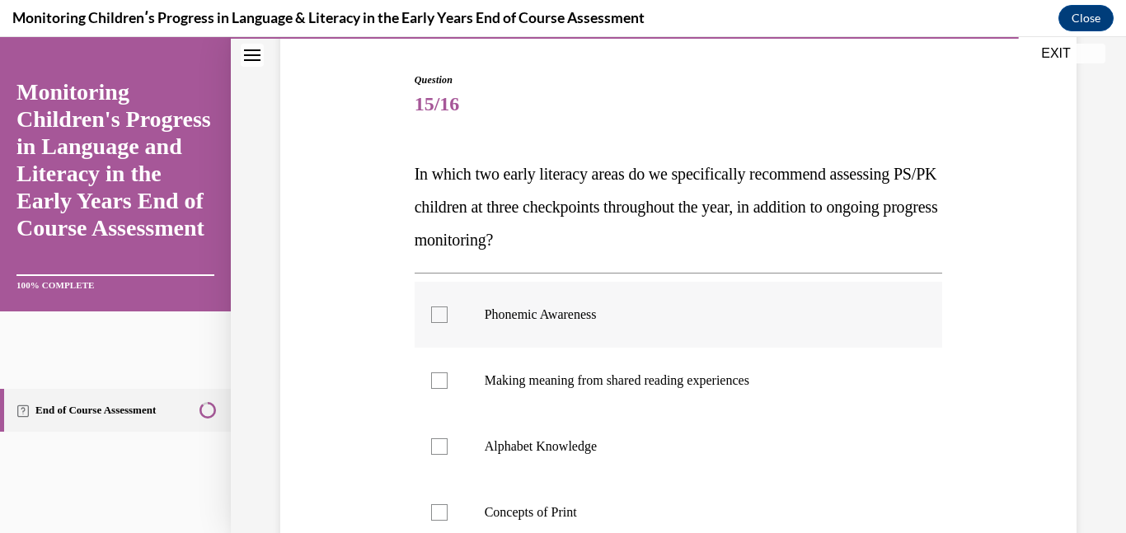
click at [632, 333] on label "Phonemic Awareness" at bounding box center [679, 315] width 528 height 66
click at [448, 323] on input "Phonemic Awareness" at bounding box center [439, 315] width 16 height 16
checkbox input "true"
click at [603, 433] on label "Alphabet Knowledge" at bounding box center [679, 447] width 528 height 66
click at [448, 439] on input "Alphabet Knowledge" at bounding box center [439, 447] width 16 height 16
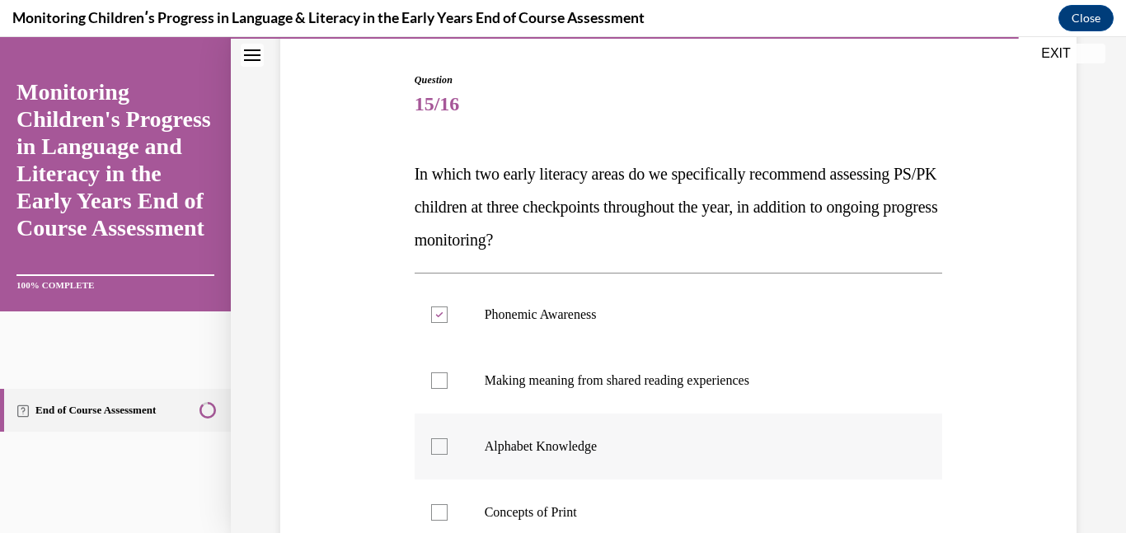
checkbox input "true"
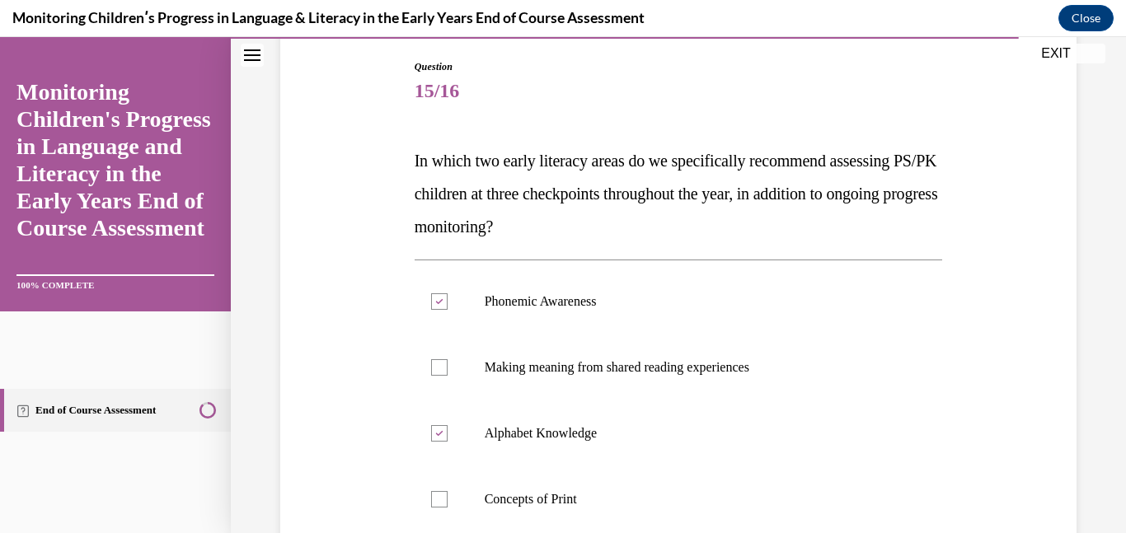
scroll to position [317, 0]
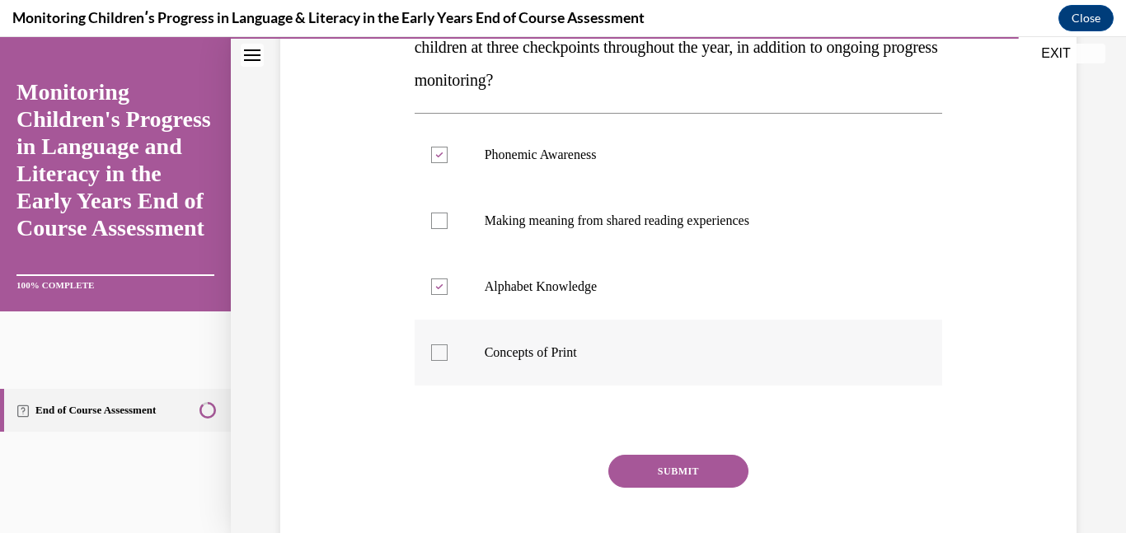
click at [583, 373] on label "Concepts of Print" at bounding box center [679, 353] width 528 height 66
click at [448, 361] on input "Concepts of Print" at bounding box center [439, 353] width 16 height 16
checkbox input "true"
click at [698, 479] on button "SUBMIT" at bounding box center [678, 471] width 140 height 33
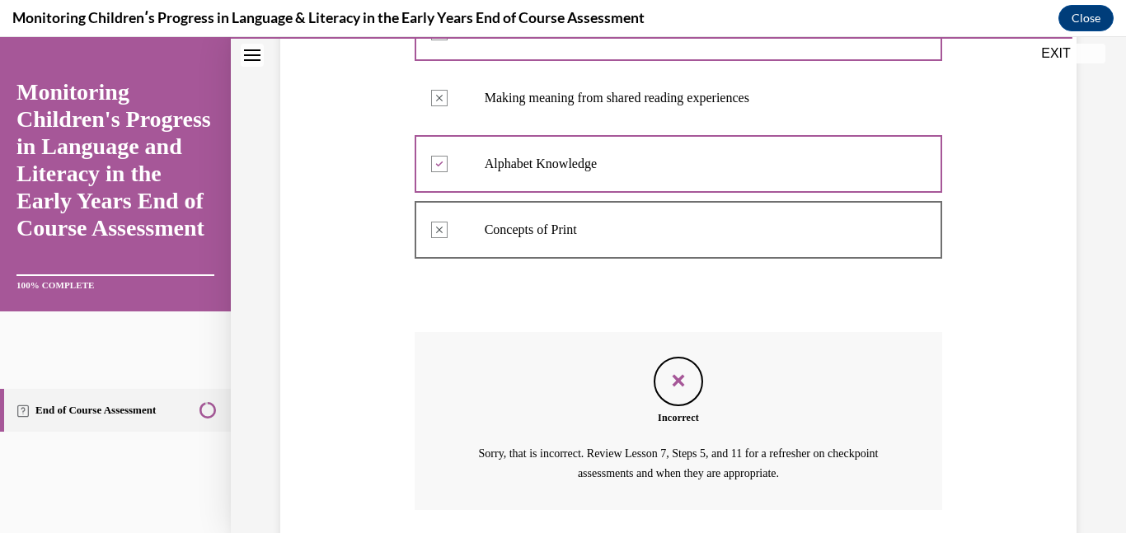
scroll to position [560, 0]
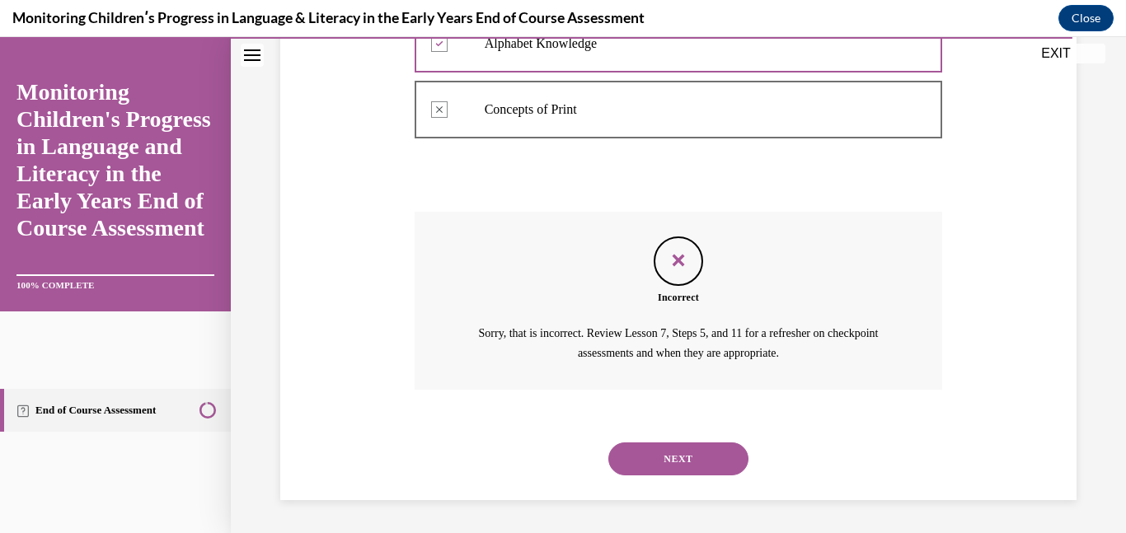
click at [704, 463] on button "NEXT" at bounding box center [678, 459] width 140 height 33
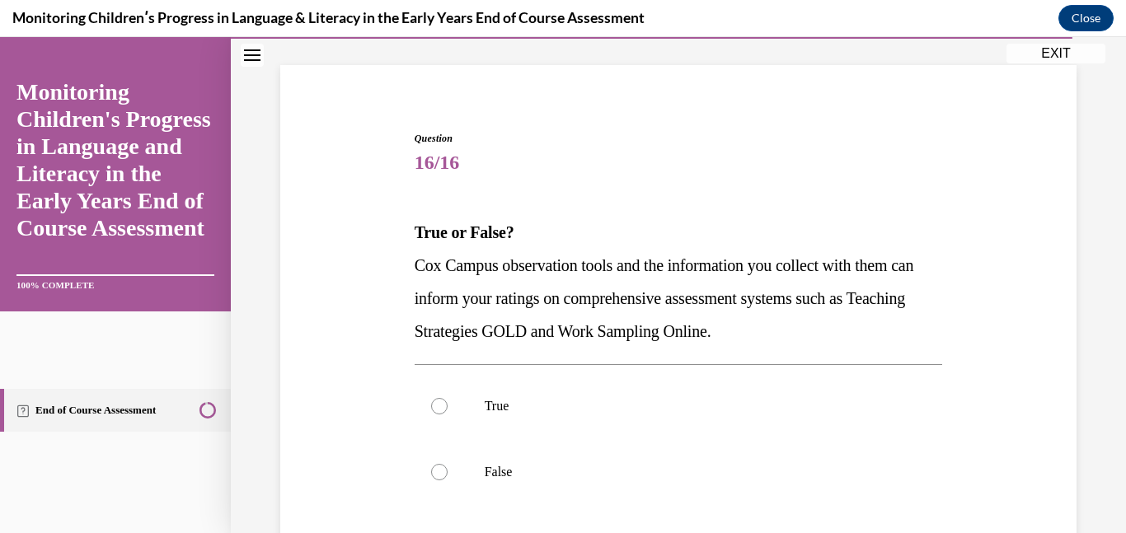
scroll to position [101, 0]
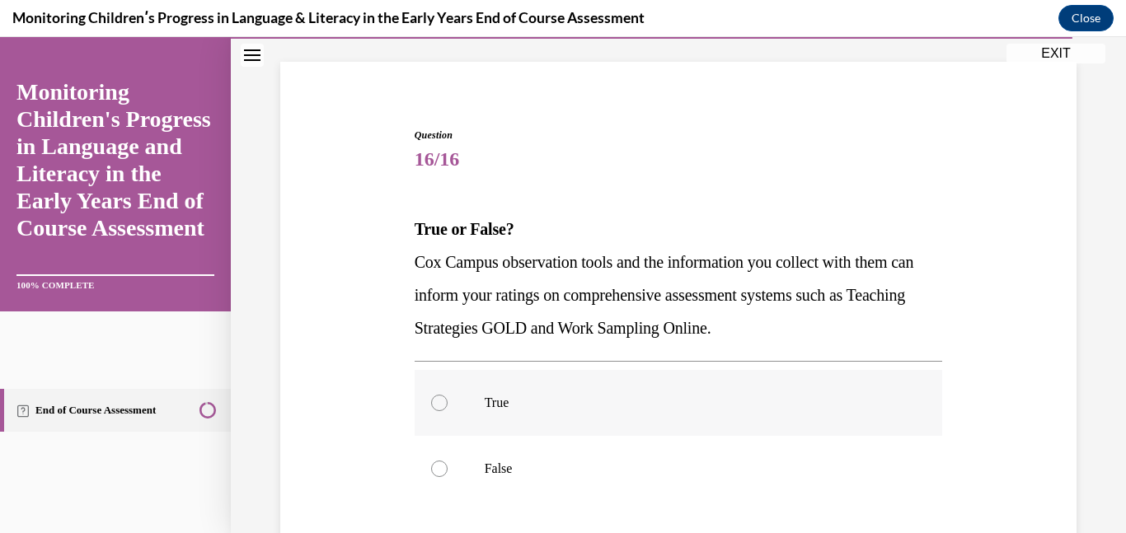
click at [617, 400] on p "True" at bounding box center [693, 403] width 417 height 16
click at [448, 400] on input "True" at bounding box center [439, 403] width 16 height 16
radio input "true"
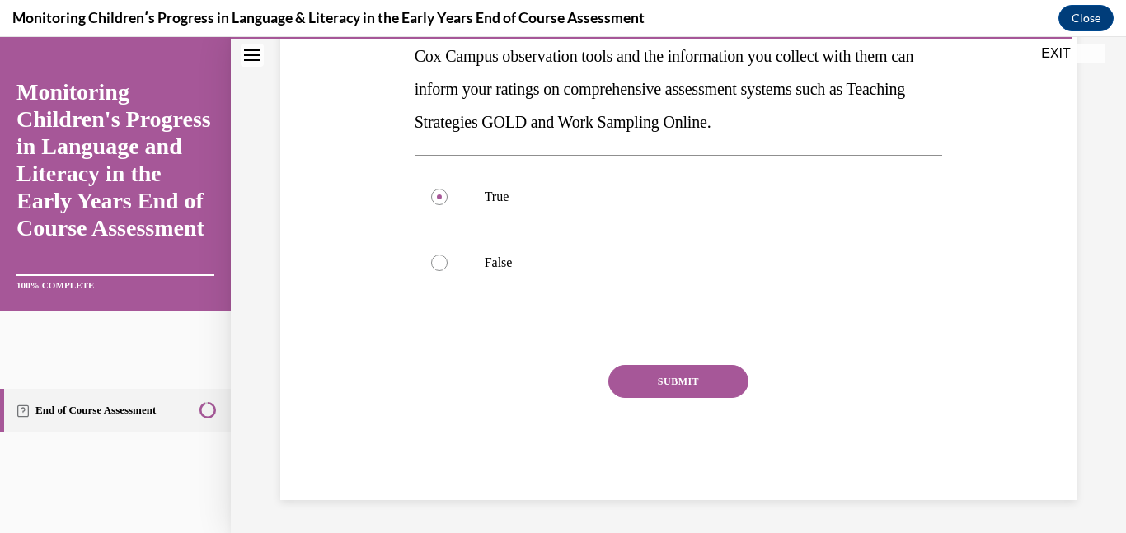
click at [649, 382] on button "SUBMIT" at bounding box center [678, 381] width 140 height 33
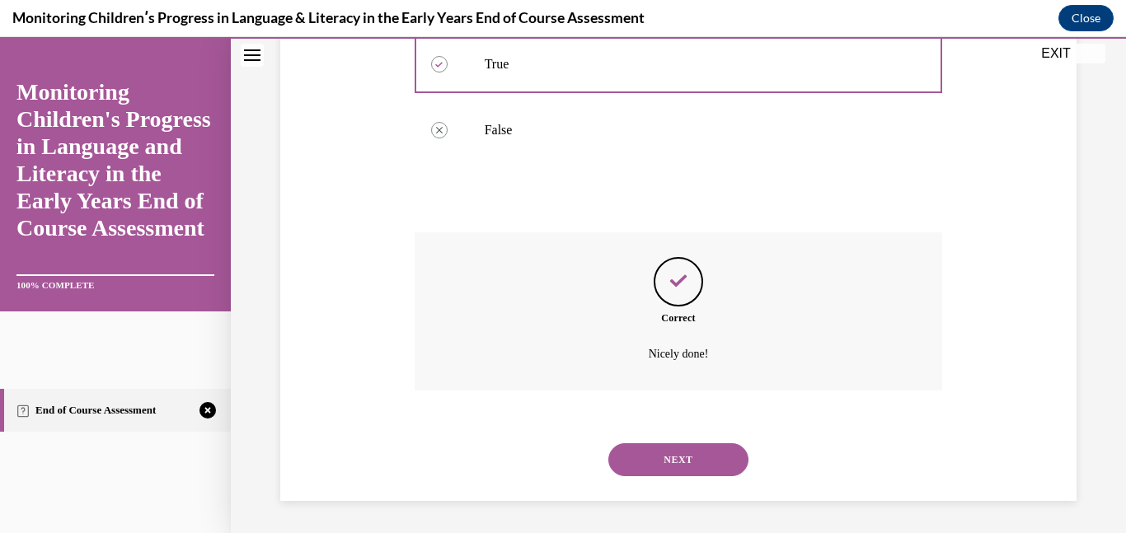
scroll to position [441, 0]
click at [680, 452] on button "NEXT" at bounding box center [678, 459] width 140 height 33
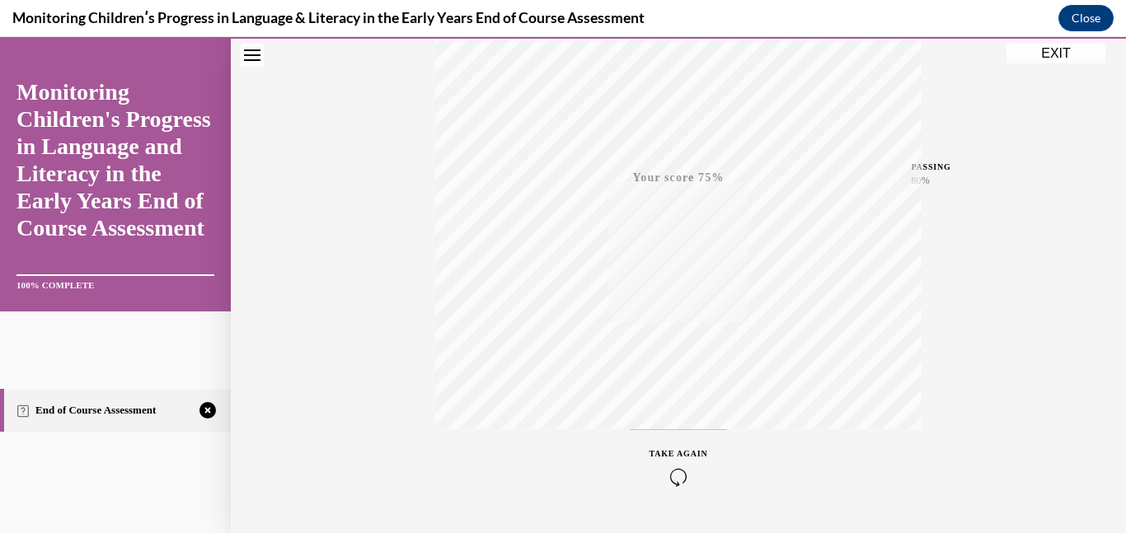
scroll to position [349, 0]
click at [683, 444] on button "TAKE AGAIN" at bounding box center [679, 422] width 98 height 74
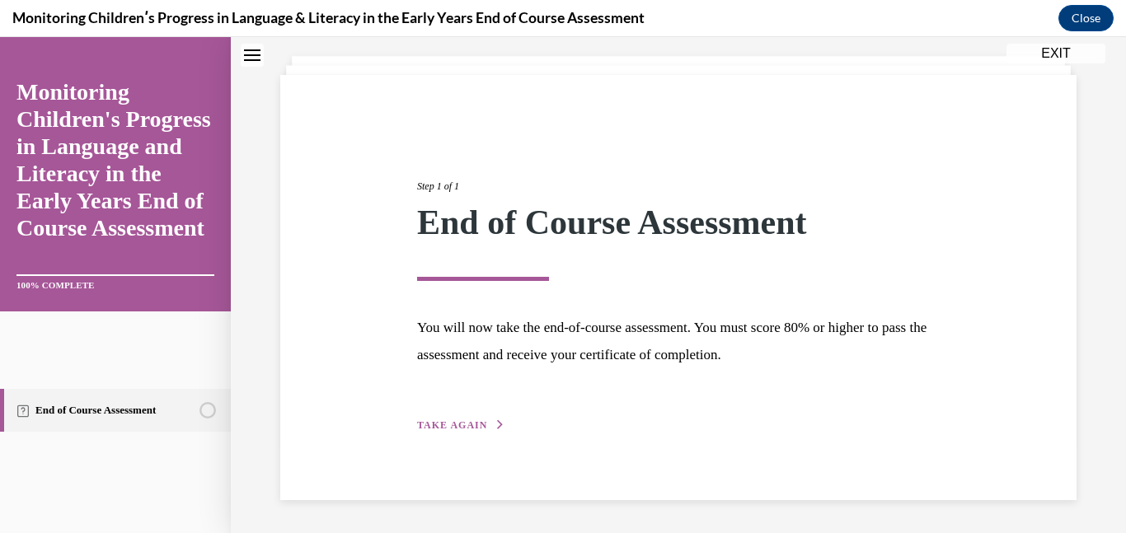
click at [468, 424] on span "TAKE AGAIN" at bounding box center [452, 426] width 70 height 12
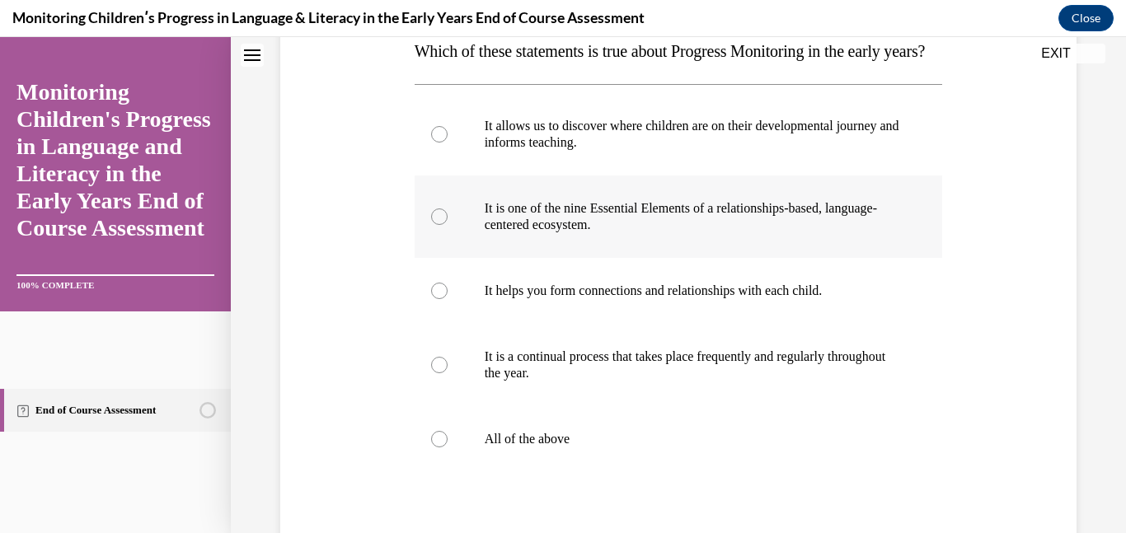
scroll to position [283, 0]
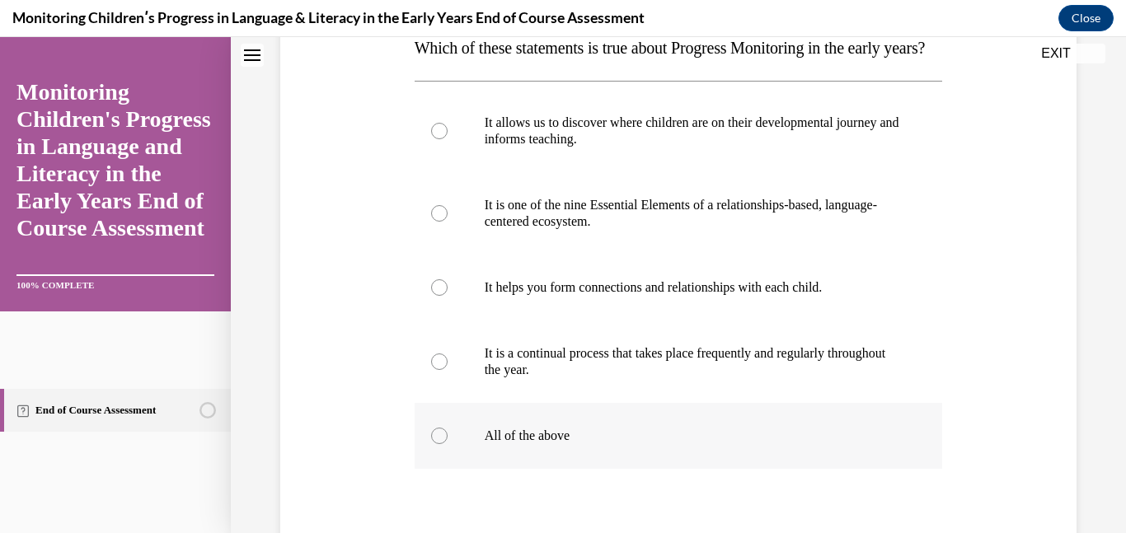
click at [505, 444] on p "All of the above" at bounding box center [693, 436] width 417 height 16
click at [448, 444] on input "All of the above" at bounding box center [439, 436] width 16 height 16
radio input "true"
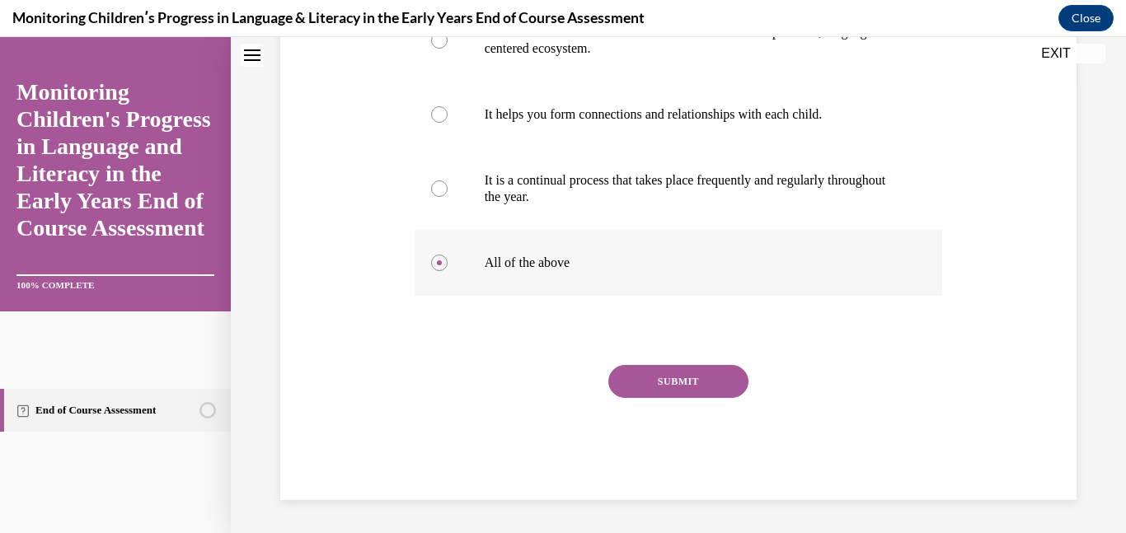
scroll to position [469, 0]
click at [680, 391] on button "SUBMIT" at bounding box center [678, 381] width 140 height 33
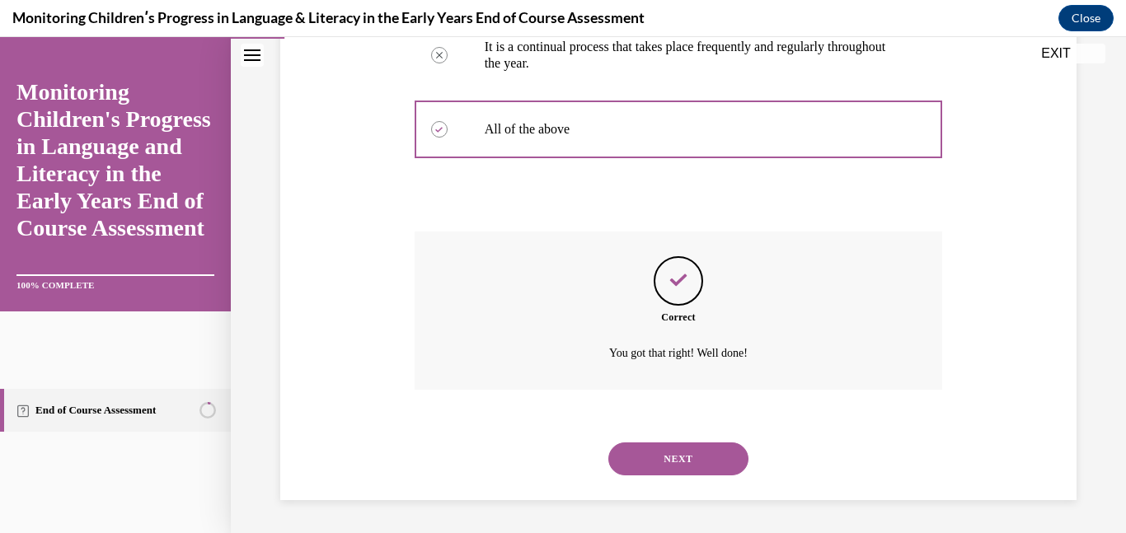
scroll to position [622, 0]
click at [669, 462] on button "NEXT" at bounding box center [678, 459] width 140 height 33
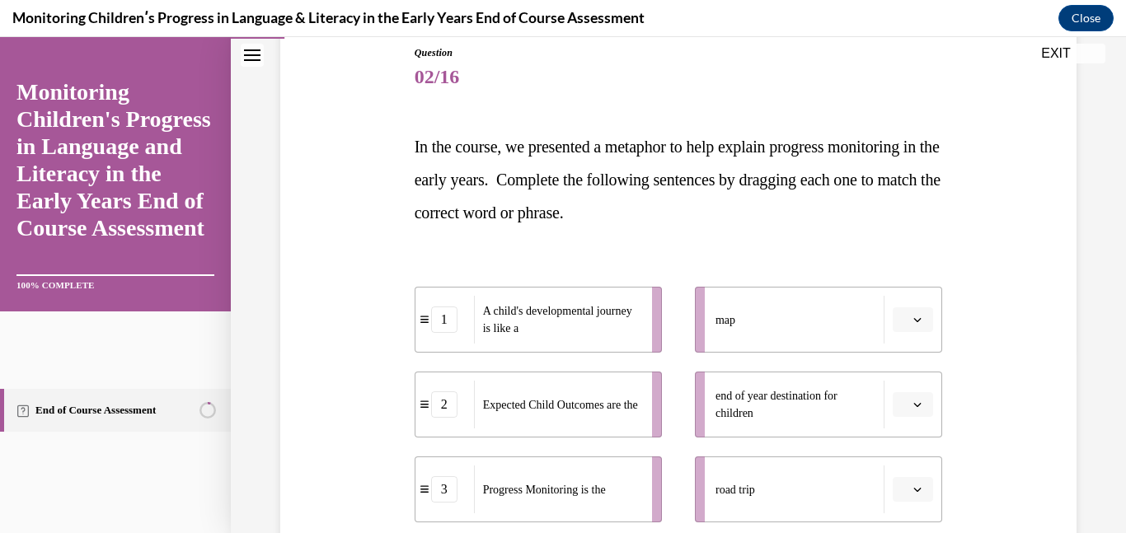
scroll to position [195, 0]
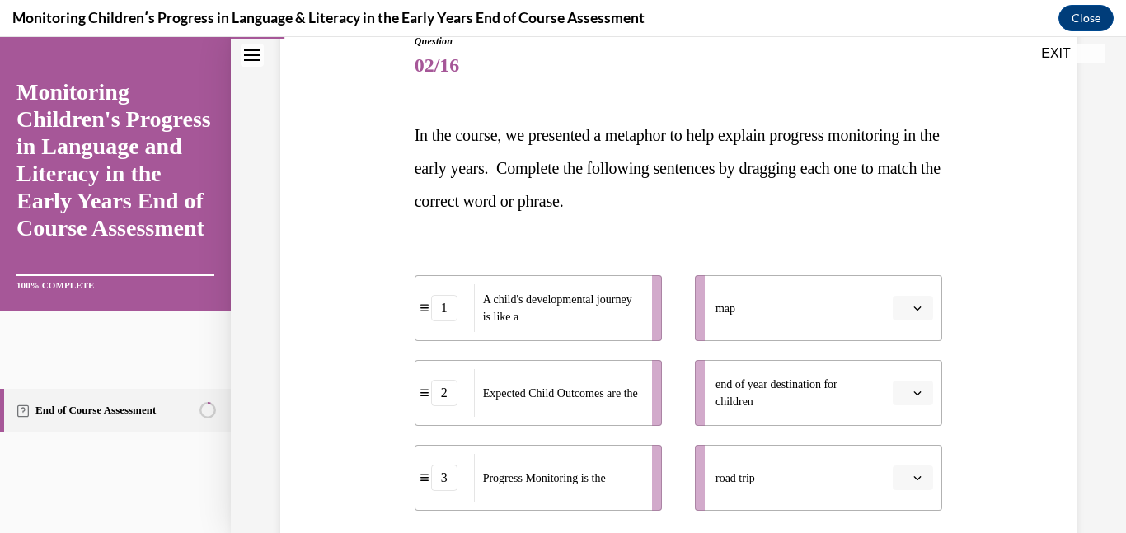
click at [645, 329] on li "1 A child's developmental journey is like a" at bounding box center [538, 308] width 247 height 66
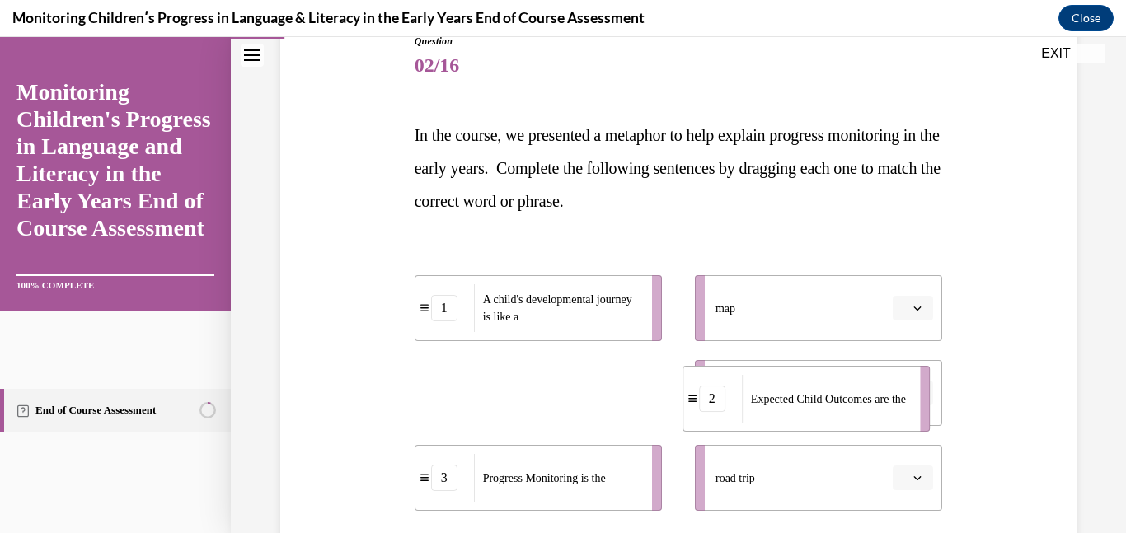
drag, startPoint x: 586, startPoint y: 402, endPoint x: 855, endPoint y: 409, distance: 268.8
click at [855, 408] on span "Expected Child Outcomes are the" at bounding box center [828, 399] width 155 height 17
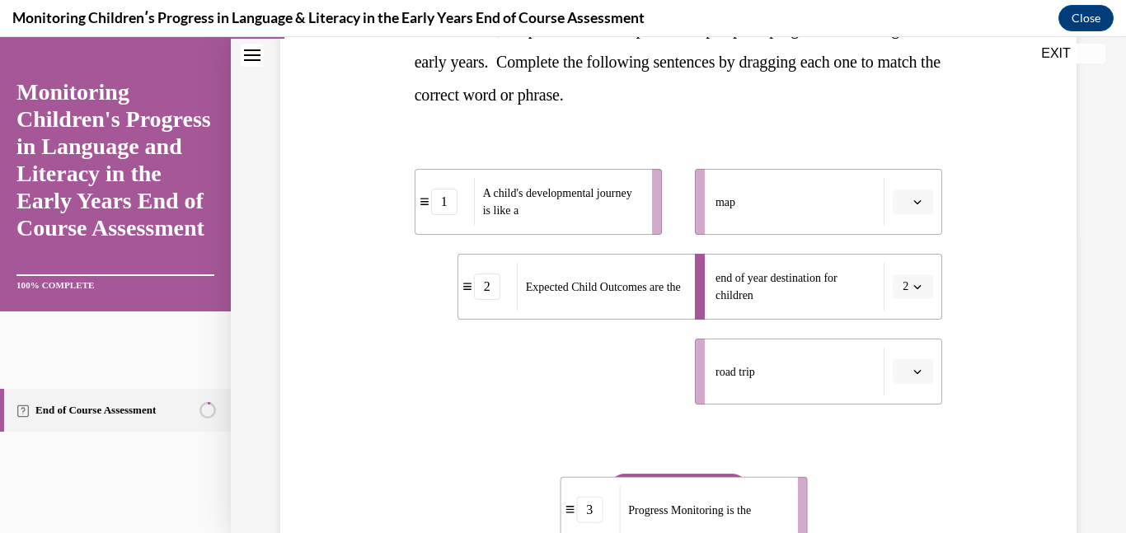
scroll to position [323, 0]
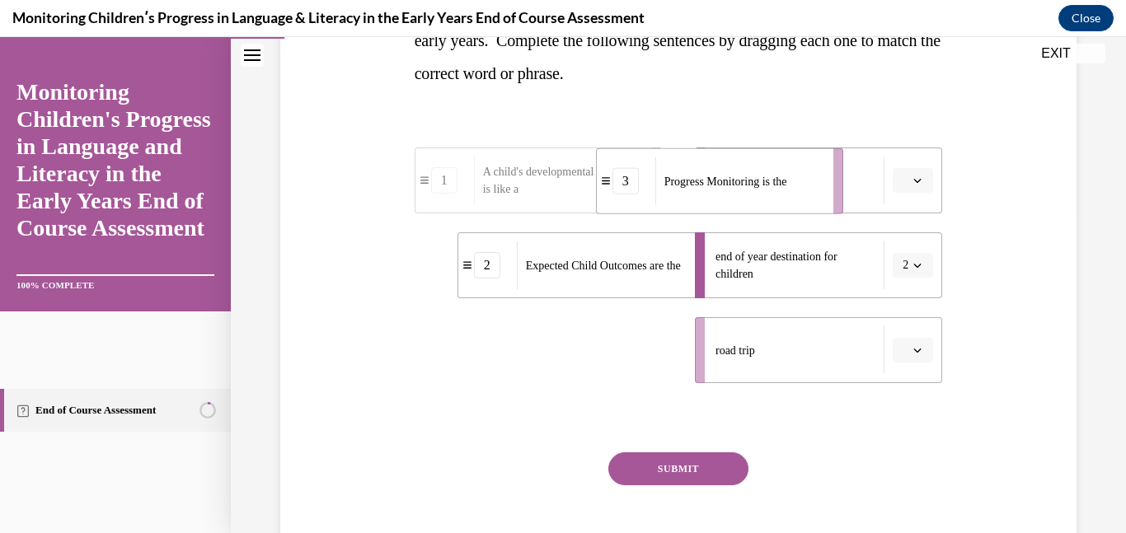
drag, startPoint x: 637, startPoint y: 467, endPoint x: 823, endPoint y: 146, distance: 370.4
click at [823, 157] on div "Progress Monitoring is the" at bounding box center [738, 181] width 167 height 48
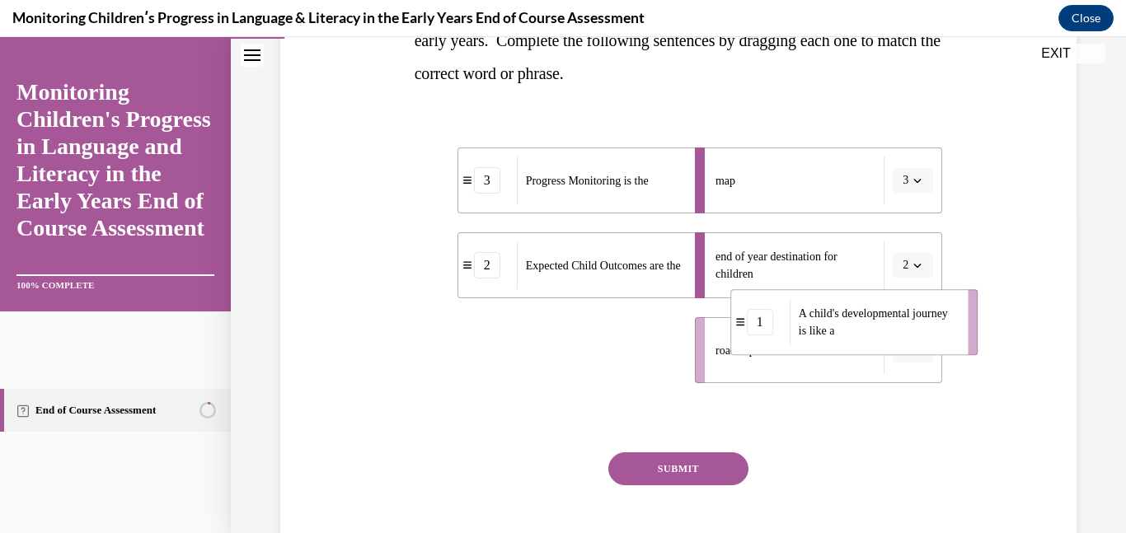
drag, startPoint x: 594, startPoint y: 338, endPoint x: 912, endPoint y: 311, distance: 318.5
click at [912, 311] on span "A child's developmental journey is like a" at bounding box center [873, 322] width 149 height 30
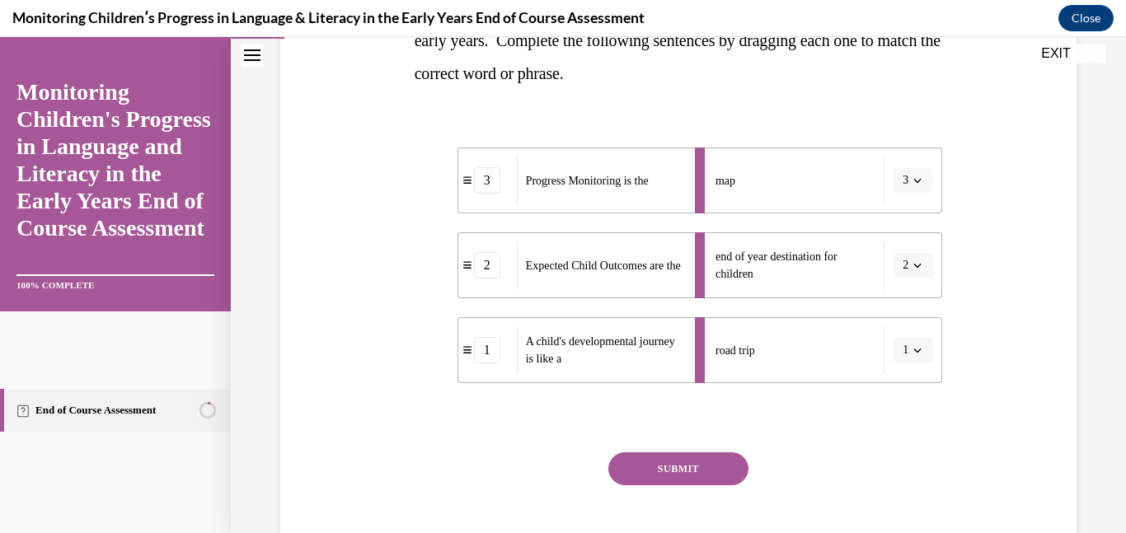
click at [704, 465] on button "SUBMIT" at bounding box center [678, 469] width 140 height 33
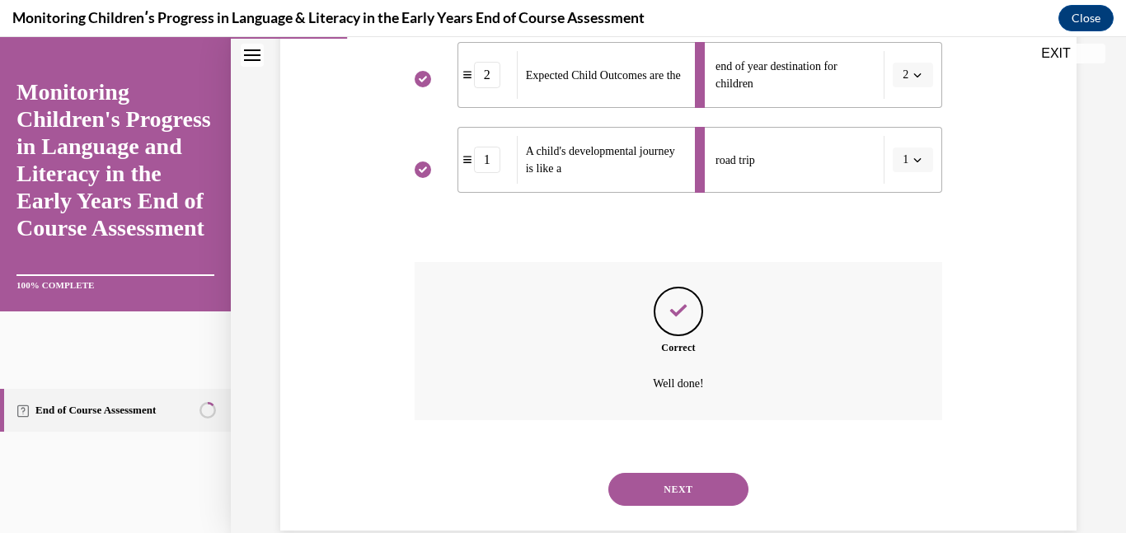
scroll to position [544, 0]
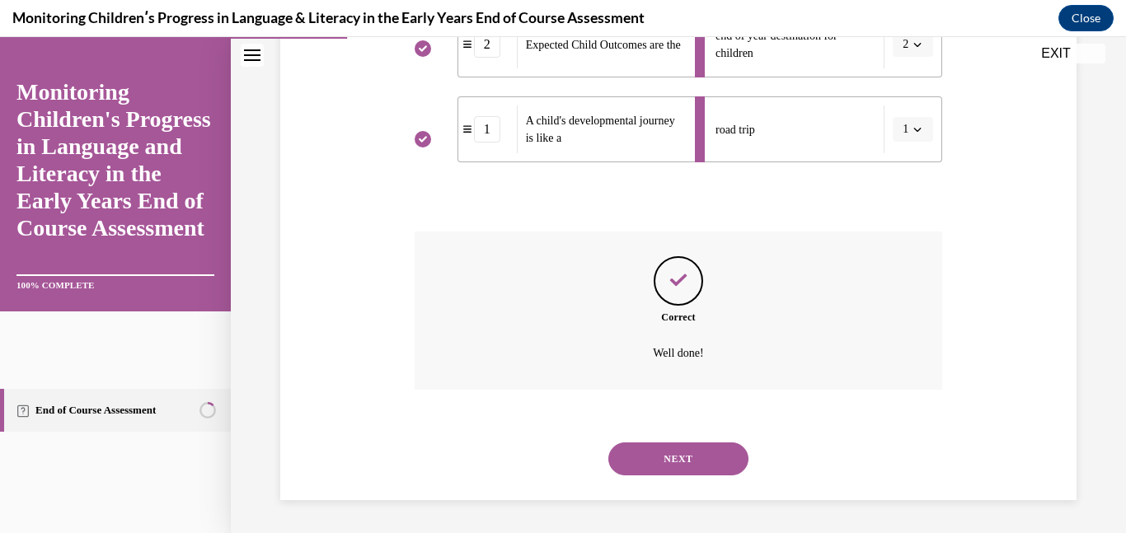
click at [699, 467] on button "NEXT" at bounding box center [678, 459] width 140 height 33
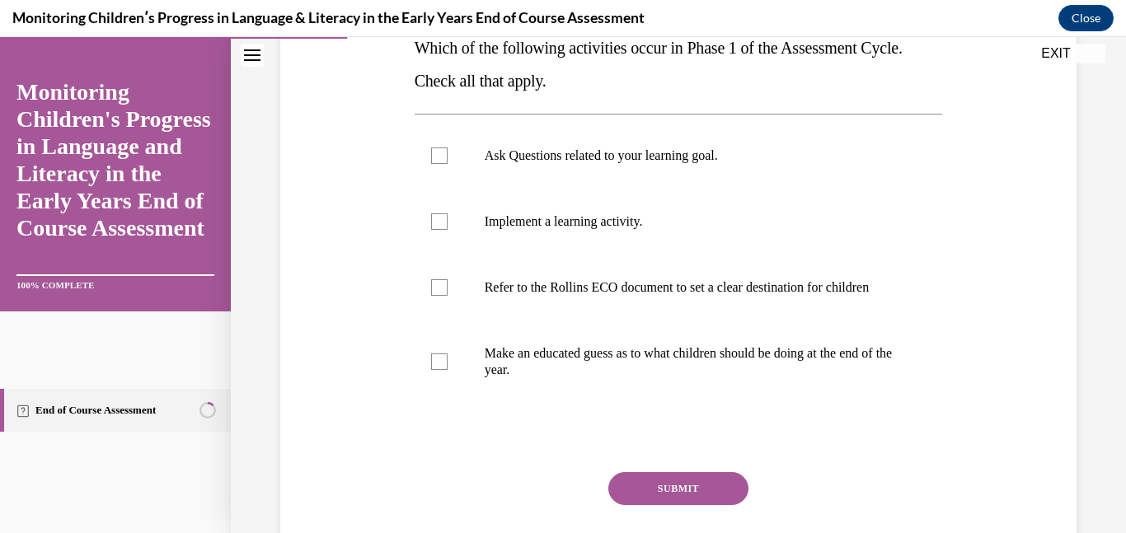
scroll to position [284, 0]
click at [568, 368] on p "Make an educated guess as to what children should be doing at the end of the ye…" at bounding box center [693, 361] width 417 height 33
click at [448, 368] on input "Make an educated guess as to what children should be doing at the end of the ye…" at bounding box center [439, 361] width 16 height 16
checkbox input "true"
click at [578, 295] on p "Refer to the Rollins ECO document to set a clear destination for children" at bounding box center [693, 287] width 417 height 16
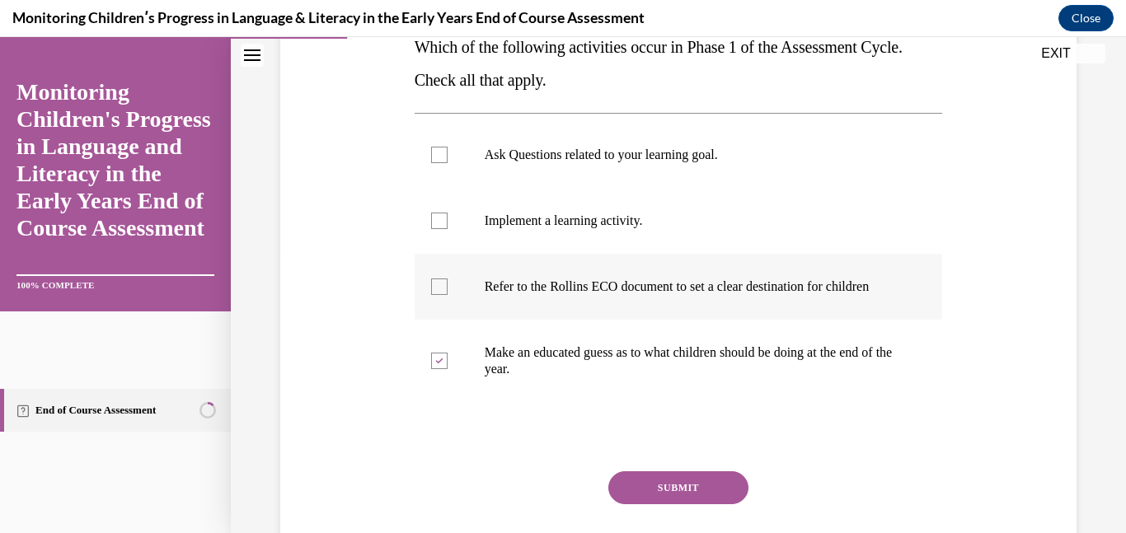
click at [448, 295] on input "Refer to the Rollins ECO document to set a clear destination for children" at bounding box center [439, 287] width 16 height 16
checkbox input "true"
click at [596, 181] on label "Ask Questions related to your learning goal." at bounding box center [679, 155] width 528 height 66
click at [448, 163] on input "Ask Questions related to your learning goal." at bounding box center [439, 155] width 16 height 16
checkbox input "true"
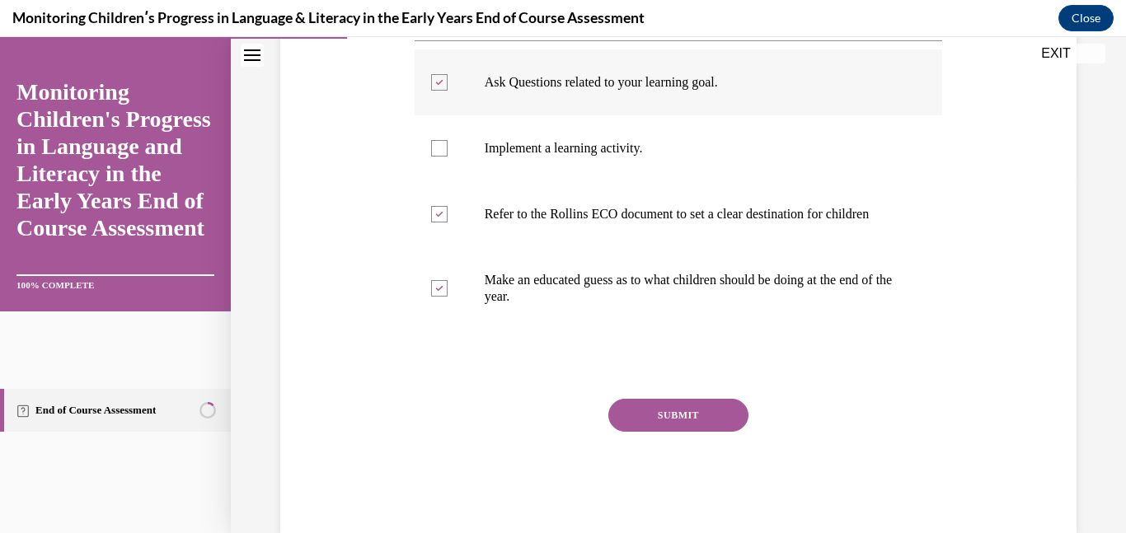
scroll to position [360, 0]
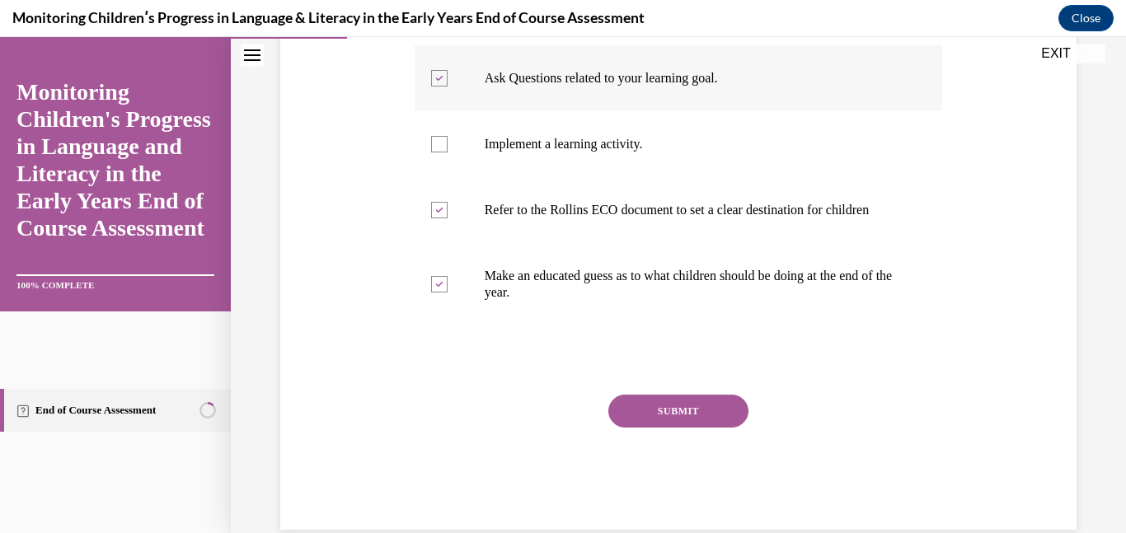
click at [596, 181] on label "Refer to the Rollins ECO document to set a clear destination for children" at bounding box center [679, 210] width 528 height 66
click at [448, 202] on input "Refer to the Rollins ECO document to set a clear destination for children" at bounding box center [439, 210] width 16 height 16
checkbox input "false"
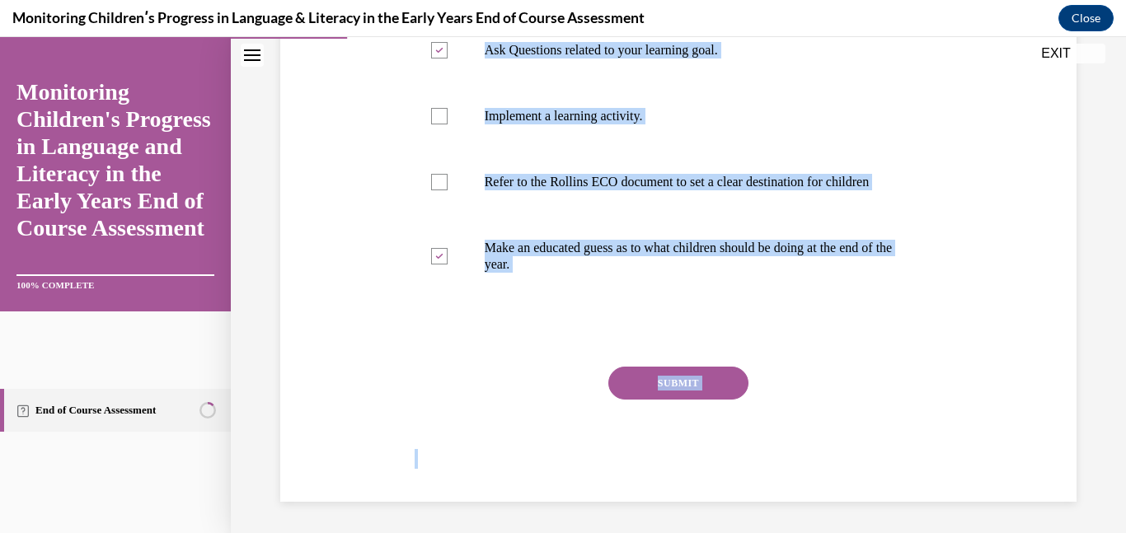
scroll to position [406, 0]
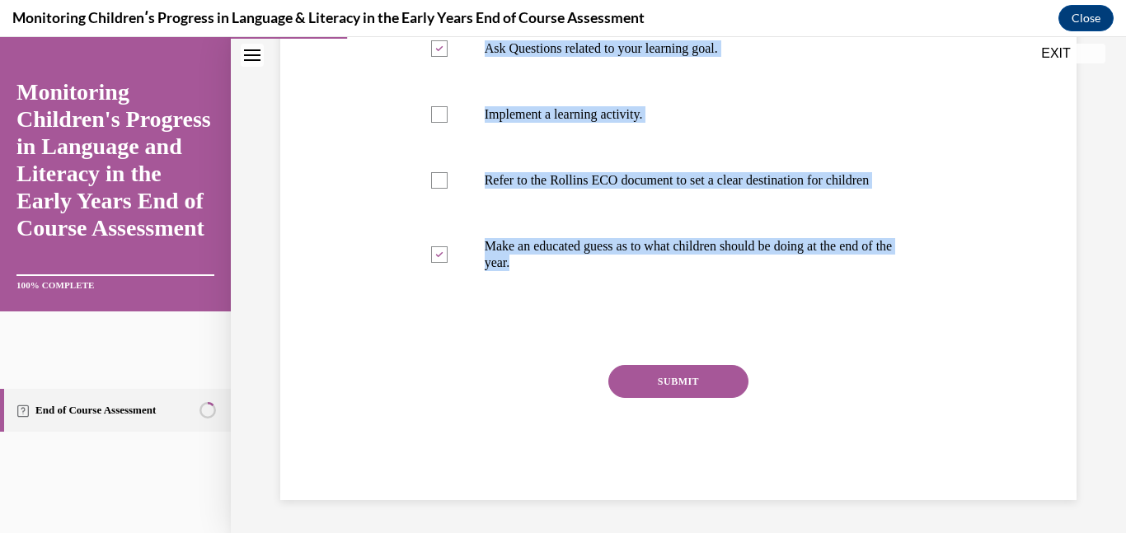
drag, startPoint x: 417, startPoint y: 128, endPoint x: 717, endPoint y: 358, distance: 378.0
click at [717, 358] on div "Question 03/16 Which of the following activities occur in Phase 1 of the Assess…" at bounding box center [679, 169] width 528 height 661
copy div "Which of the following activities occur in Phase 1 of the Assessment Cycle. Che…"
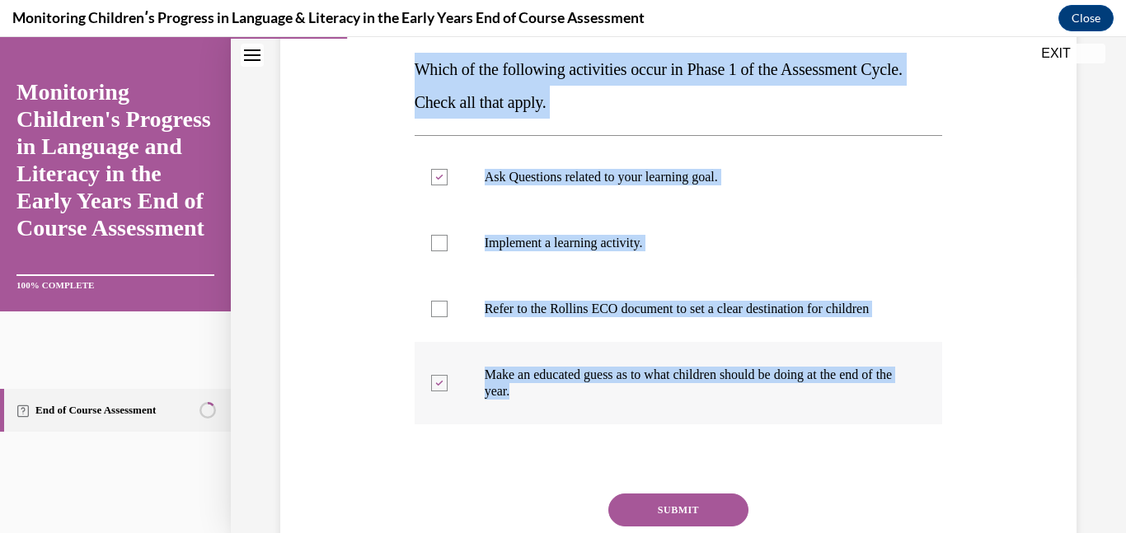
scroll to position [260, 0]
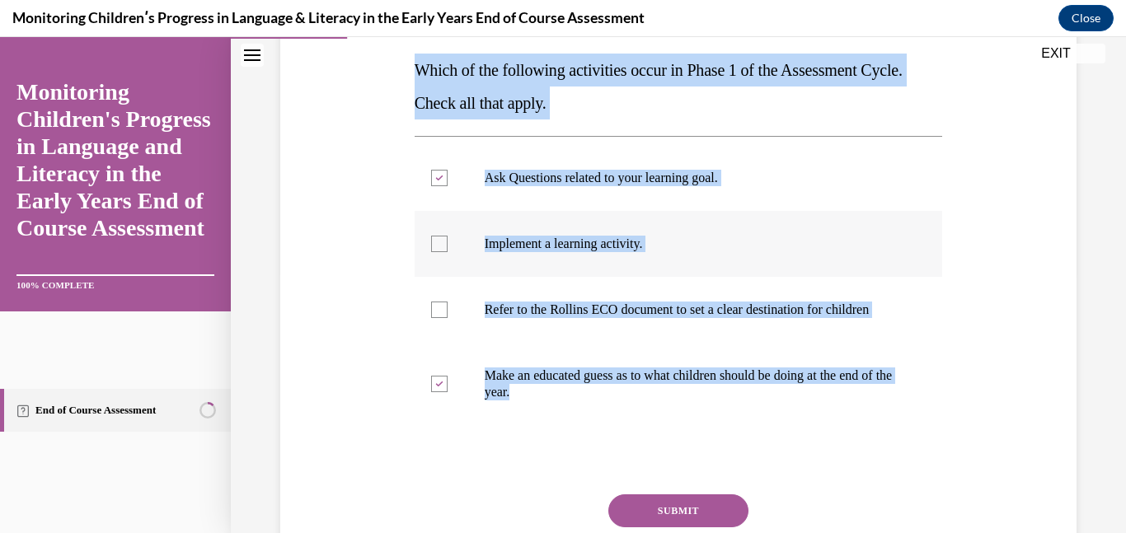
click at [442, 246] on div at bounding box center [439, 244] width 16 height 16
click at [442, 246] on input "Implement a learning activity." at bounding box center [439, 244] width 16 height 16
checkbox input "true"
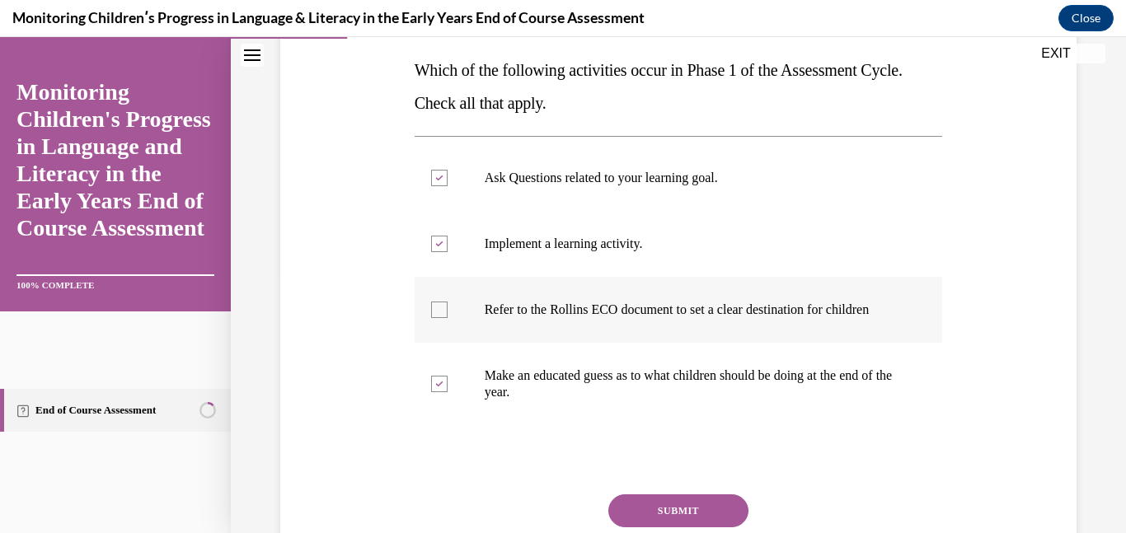
click at [438, 326] on label "Refer to the Rollins ECO document to set a clear destination for children" at bounding box center [679, 310] width 528 height 66
click at [438, 318] on input "Refer to the Rollins ECO document to set a clear destination for children" at bounding box center [439, 310] width 16 height 16
checkbox input "true"
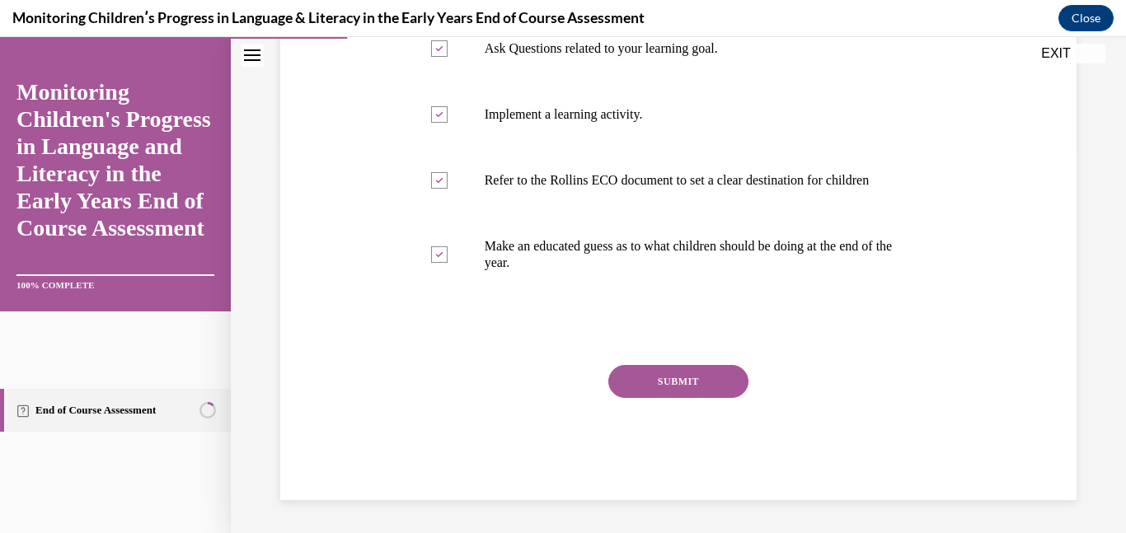
click at [671, 373] on button "SUBMIT" at bounding box center [678, 381] width 140 height 33
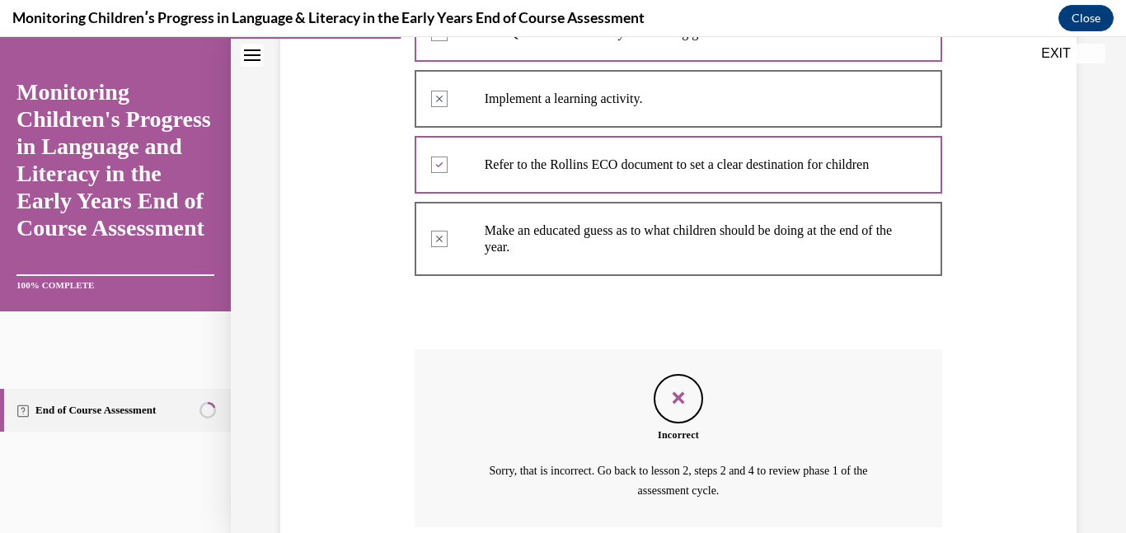
scroll to position [560, 0]
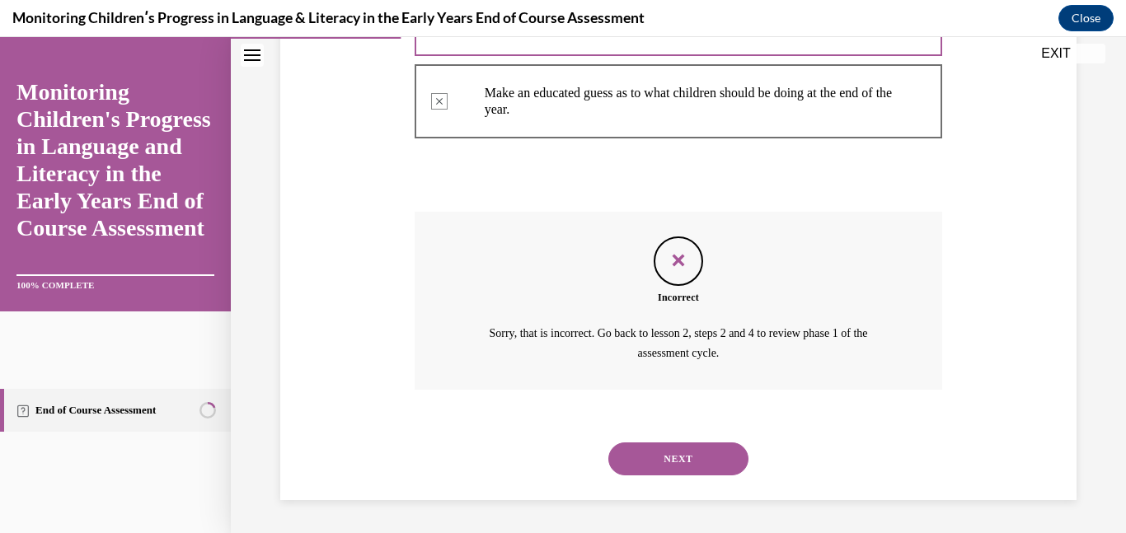
click at [672, 476] on div "NEXT" at bounding box center [679, 459] width 528 height 66
click at [684, 457] on button "NEXT" at bounding box center [678, 459] width 140 height 33
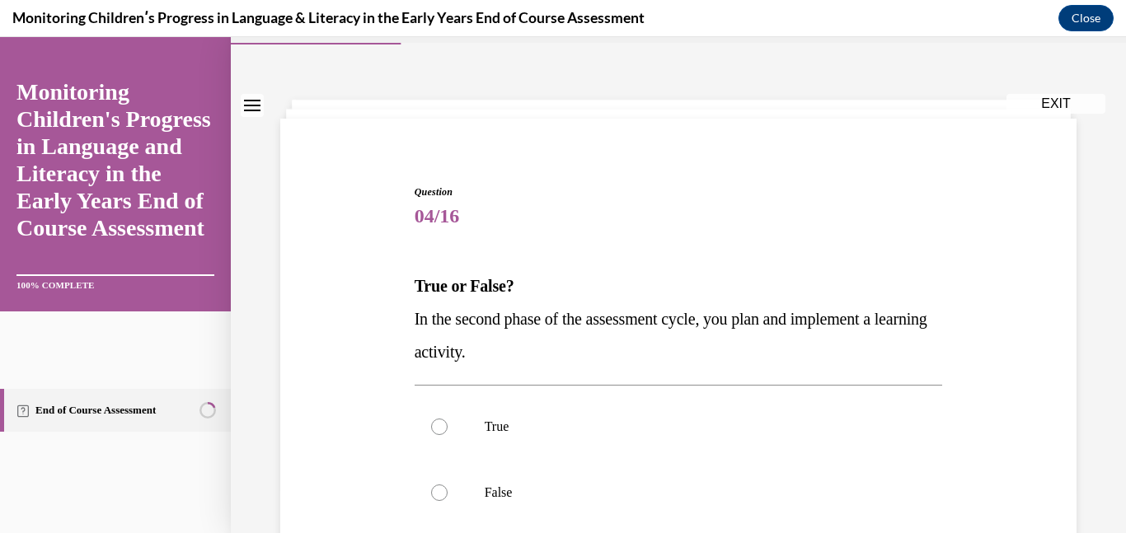
scroll to position [48, 0]
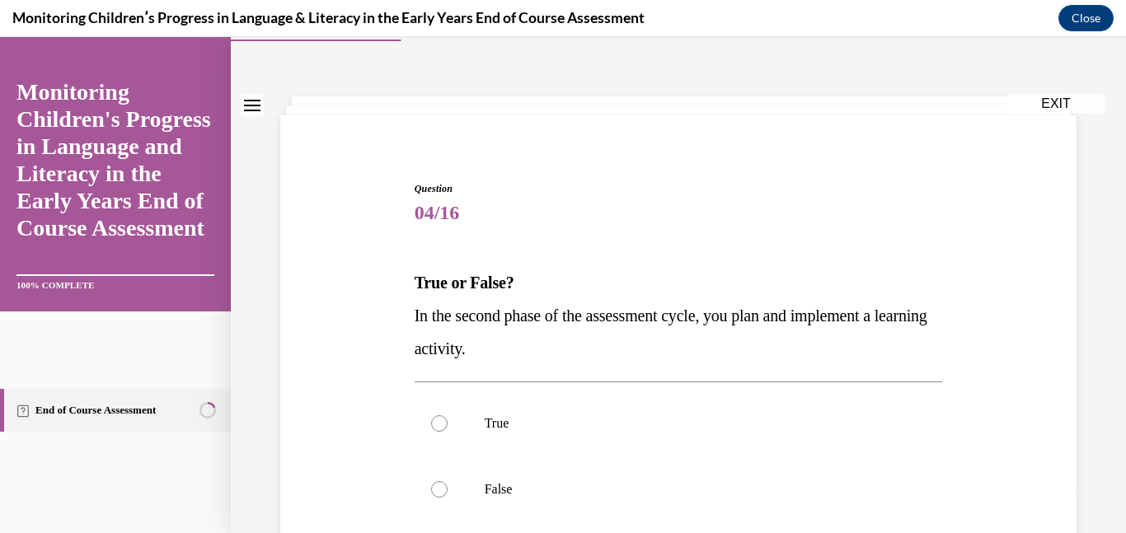
drag, startPoint x: 539, startPoint y: 345, endPoint x: 407, endPoint y: 265, distance: 154.7
click at [407, 265] on div "Question 04/16 True or False? In the second phase of the assessment cycle, you …" at bounding box center [678, 429] width 805 height 595
click at [490, 406] on label "True" at bounding box center [679, 424] width 528 height 66
click at [448, 415] on input "True" at bounding box center [439, 423] width 16 height 16
radio input "true"
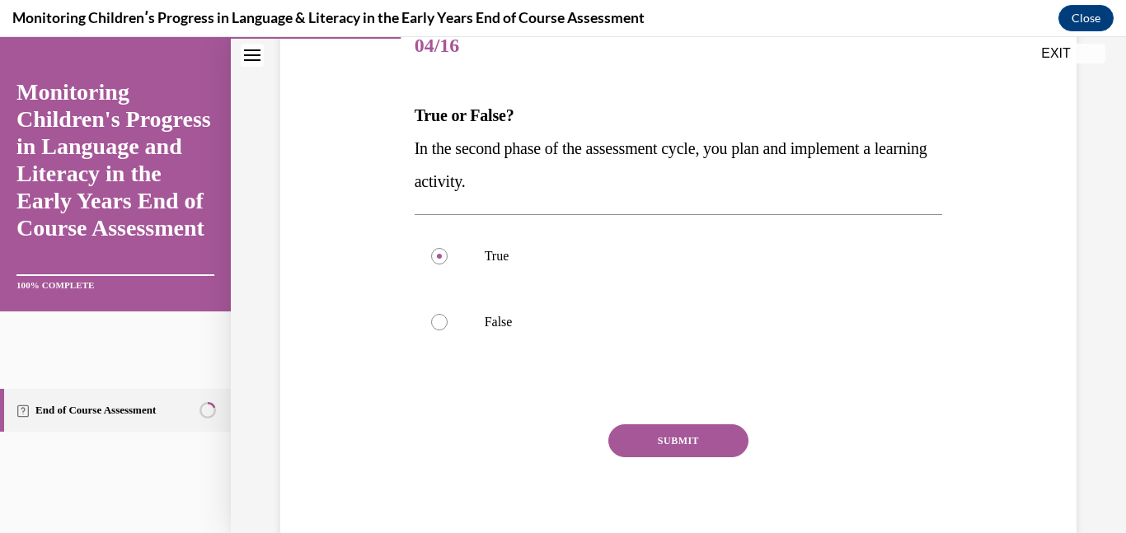
click at [720, 434] on button "SUBMIT" at bounding box center [678, 441] width 140 height 33
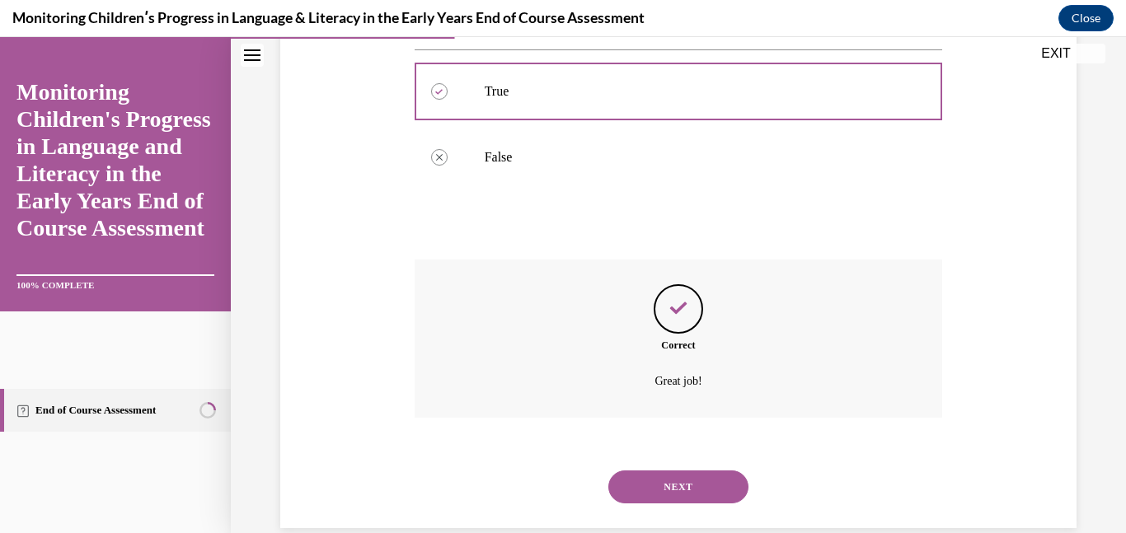
scroll to position [408, 0]
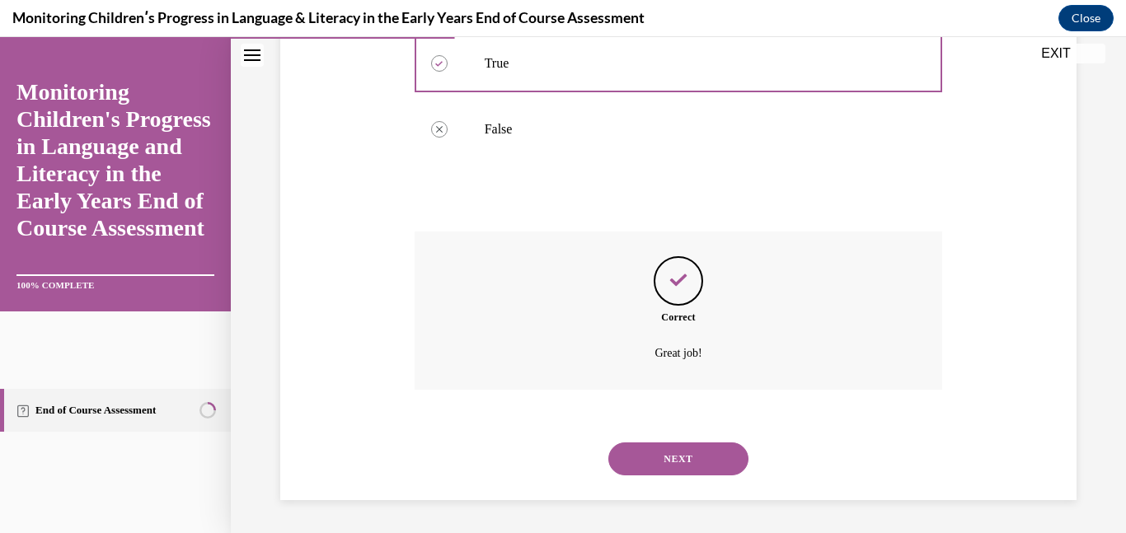
click at [697, 454] on button "NEXT" at bounding box center [678, 459] width 140 height 33
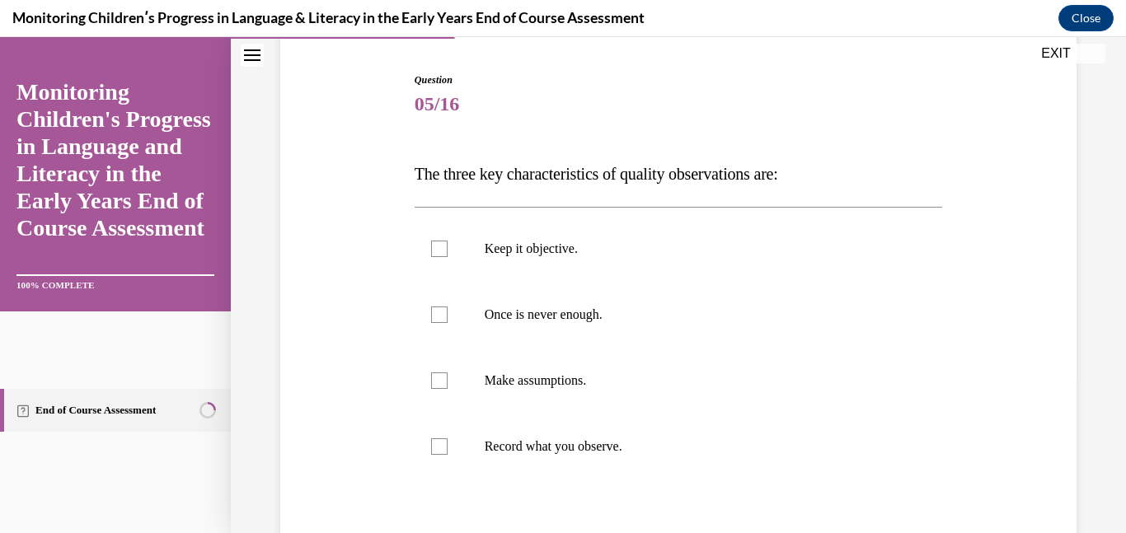
scroll to position [161, 0]
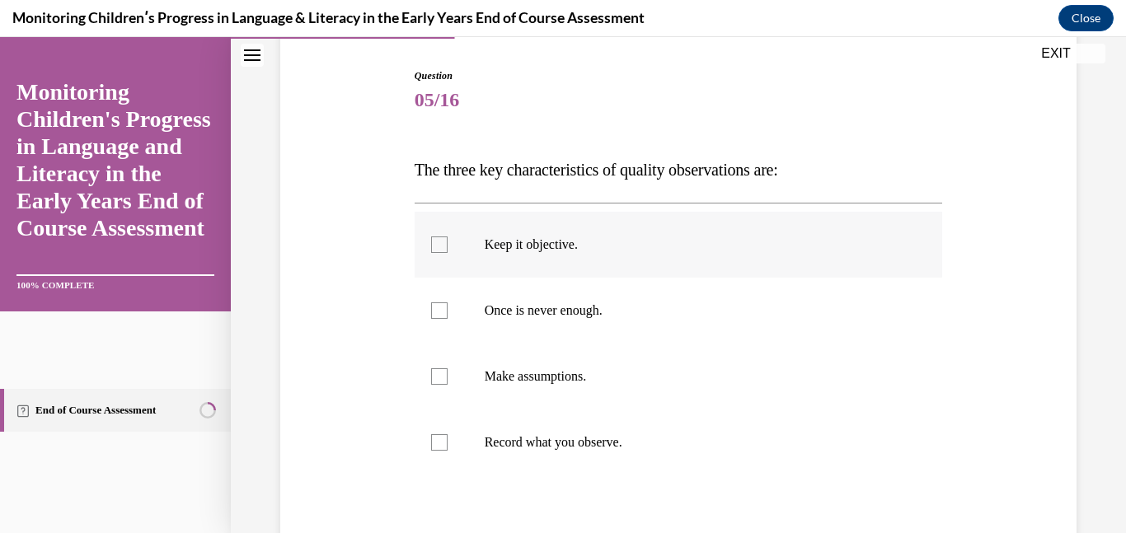
click at [536, 240] on p "Keep it objective." at bounding box center [693, 245] width 417 height 16
click at [448, 240] on input "Keep it objective." at bounding box center [439, 245] width 16 height 16
checkbox input "true"
click at [552, 297] on label "Once is never enough." at bounding box center [679, 311] width 528 height 66
click at [448, 303] on input "Once is never enough." at bounding box center [439, 311] width 16 height 16
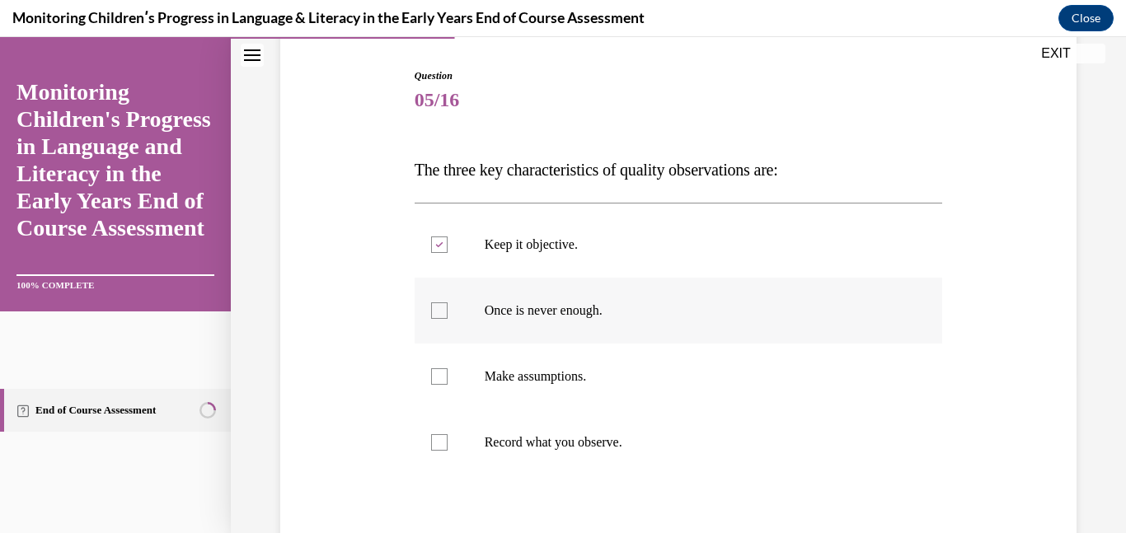
checkbox input "true"
click at [523, 429] on label "Record what you observe." at bounding box center [679, 443] width 528 height 66
click at [448, 434] on input "Record what you observe." at bounding box center [439, 442] width 16 height 16
checkbox input "true"
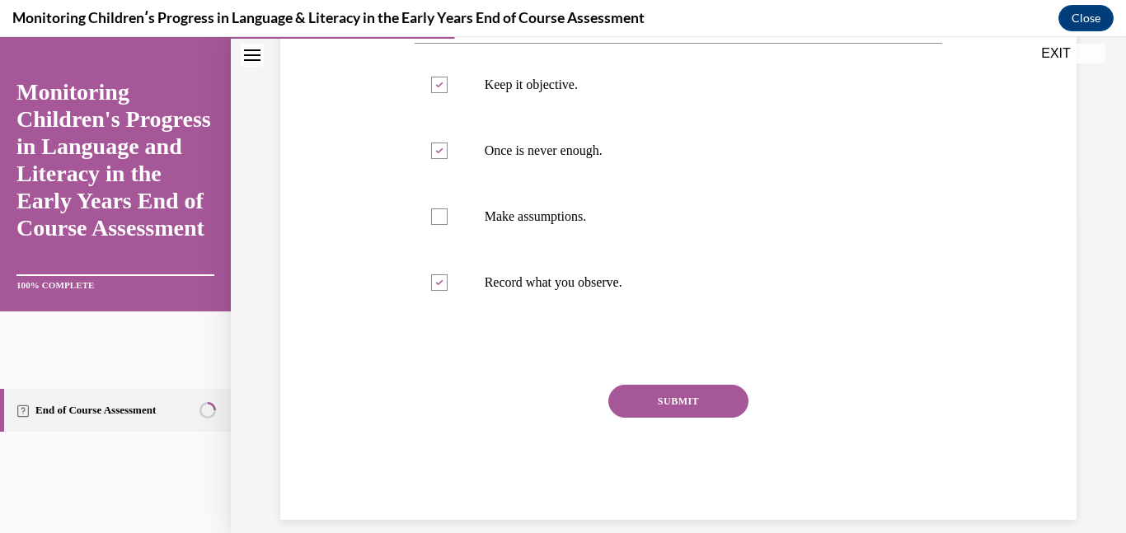
click at [664, 410] on button "SUBMIT" at bounding box center [678, 401] width 140 height 33
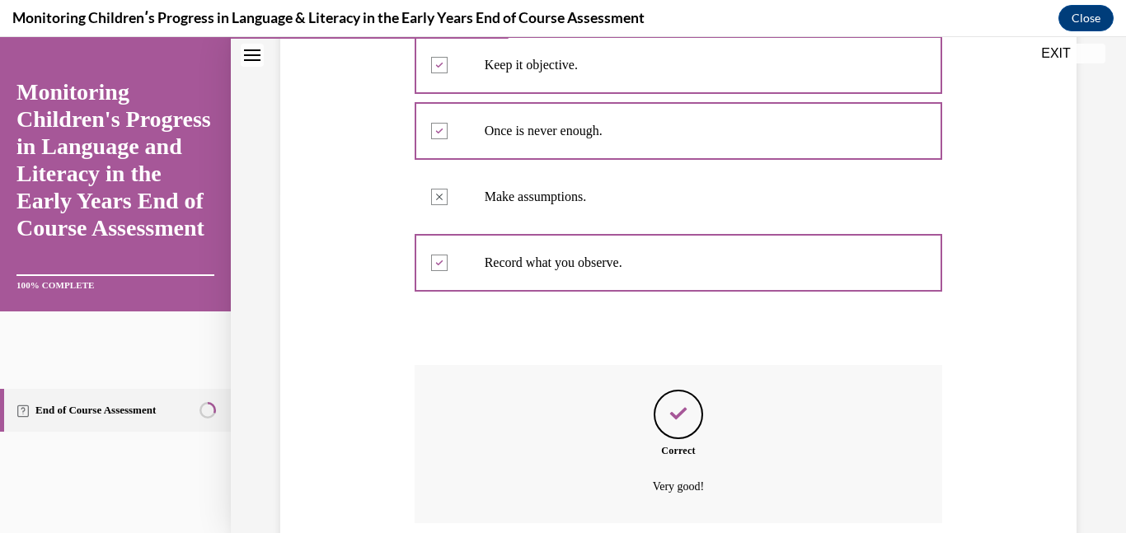
scroll to position [474, 0]
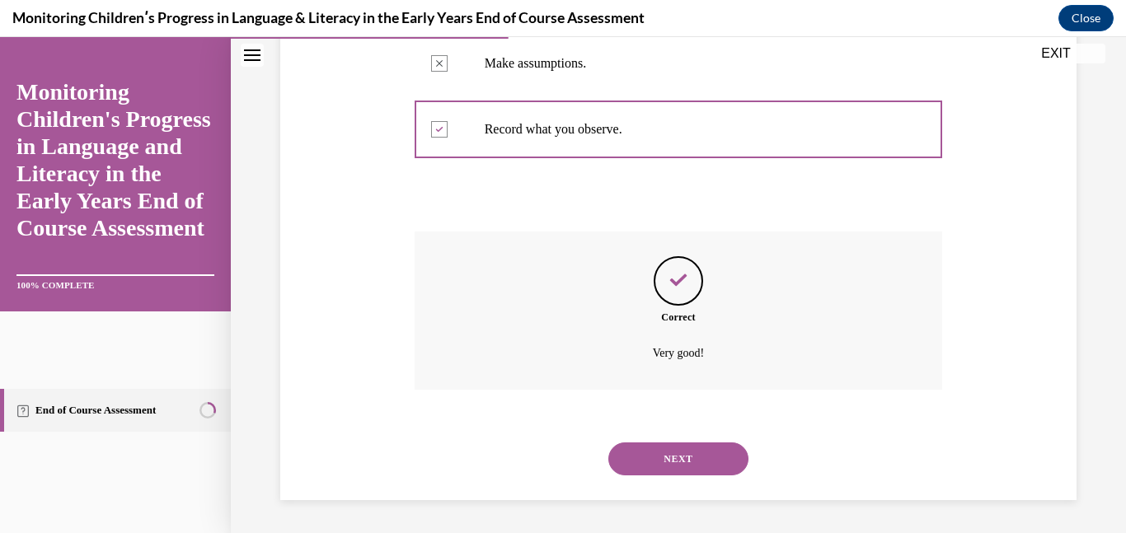
click at [688, 454] on button "NEXT" at bounding box center [678, 459] width 140 height 33
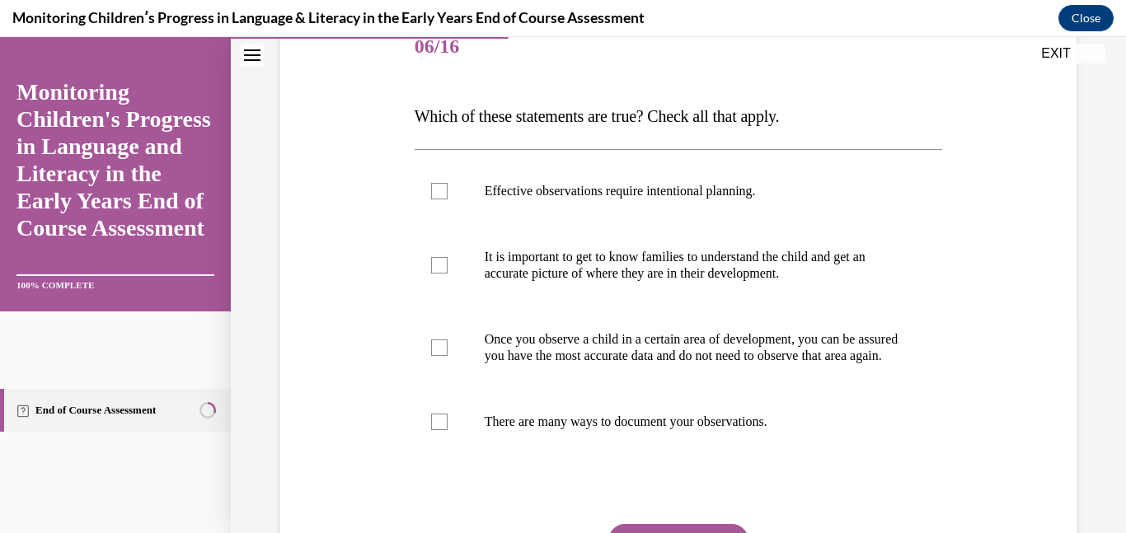
scroll to position [222, 0]
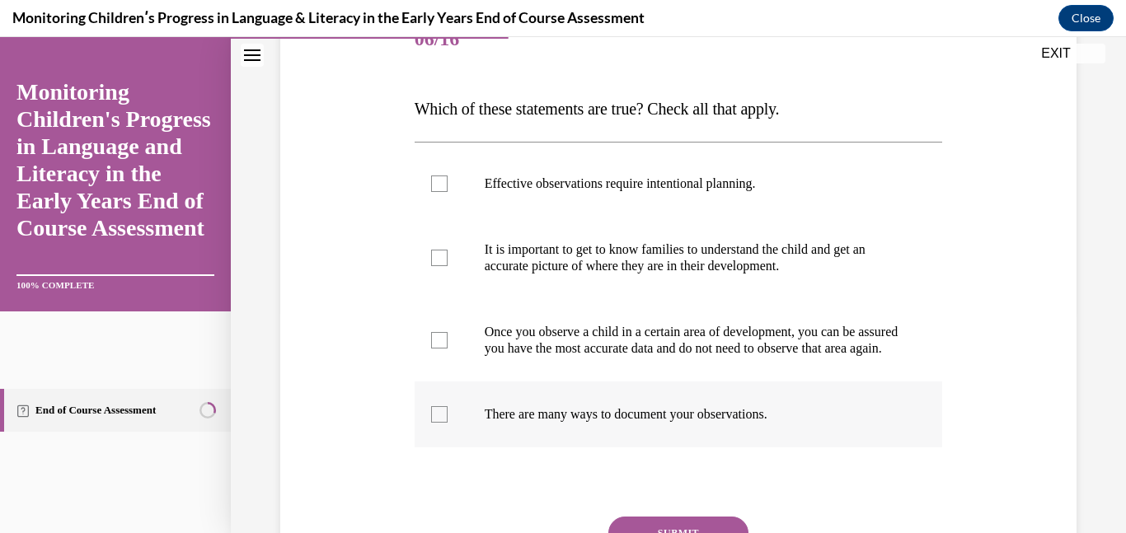
click at [653, 414] on label "There are many ways to document your observations." at bounding box center [679, 415] width 528 height 66
click at [448, 414] on input "There are many ways to document your observations." at bounding box center [439, 414] width 16 height 16
checkbox input "true"
click at [627, 263] on p "It is important to get to know families to understand the child and get an accu…" at bounding box center [693, 258] width 417 height 33
click at [448, 263] on input "It is important to get to know families to understand the child and get an accu…" at bounding box center [439, 258] width 16 height 16
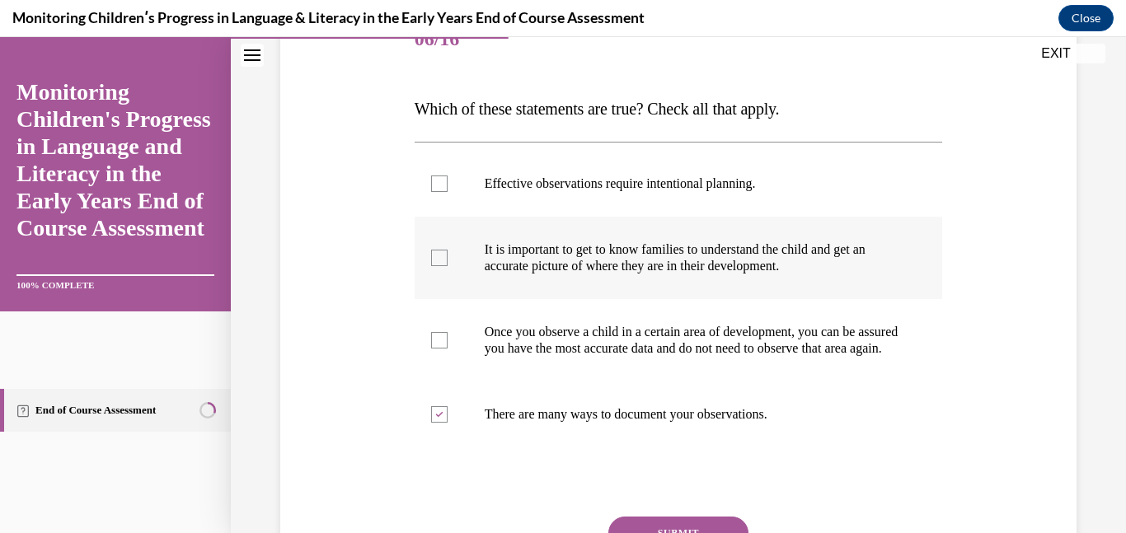
checkbox input "true"
click at [630, 178] on p "Effective observations require intentional planning." at bounding box center [693, 184] width 417 height 16
click at [448, 178] on input "Effective observations require intentional planning." at bounding box center [439, 184] width 16 height 16
checkbox input "true"
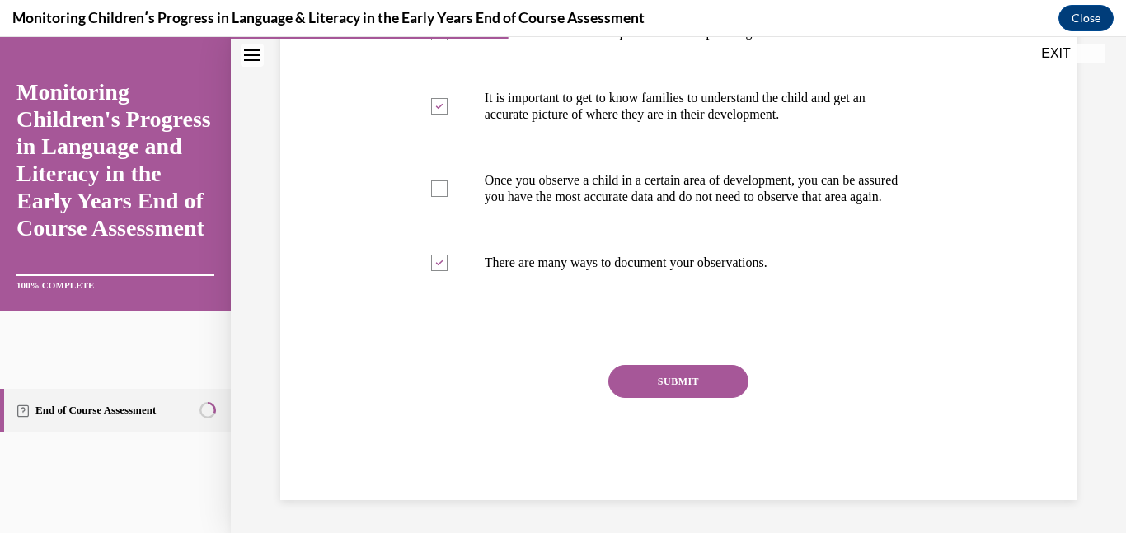
click at [676, 379] on button "SUBMIT" at bounding box center [678, 381] width 140 height 33
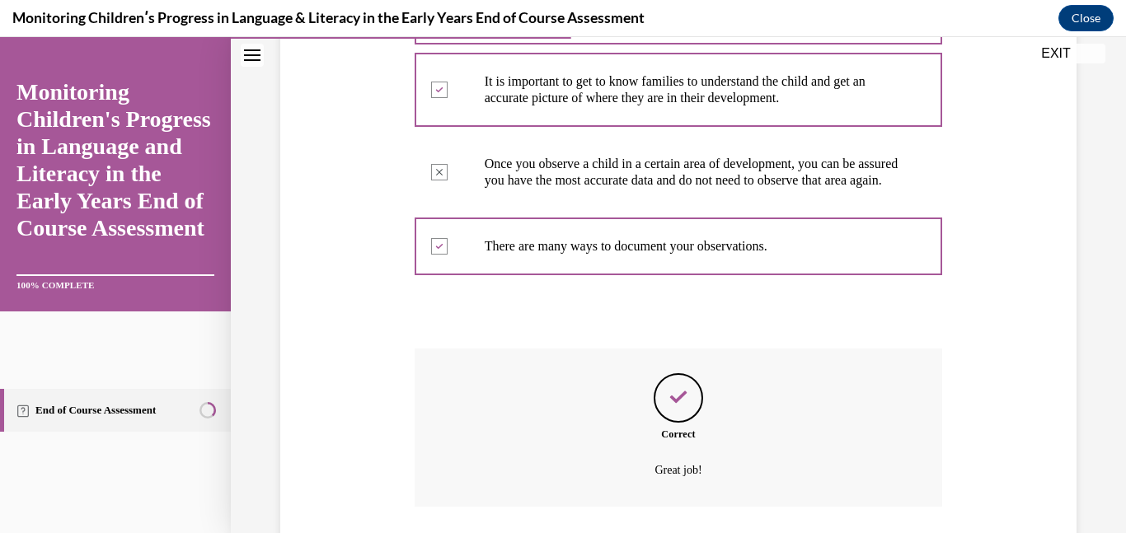
scroll to position [523, 0]
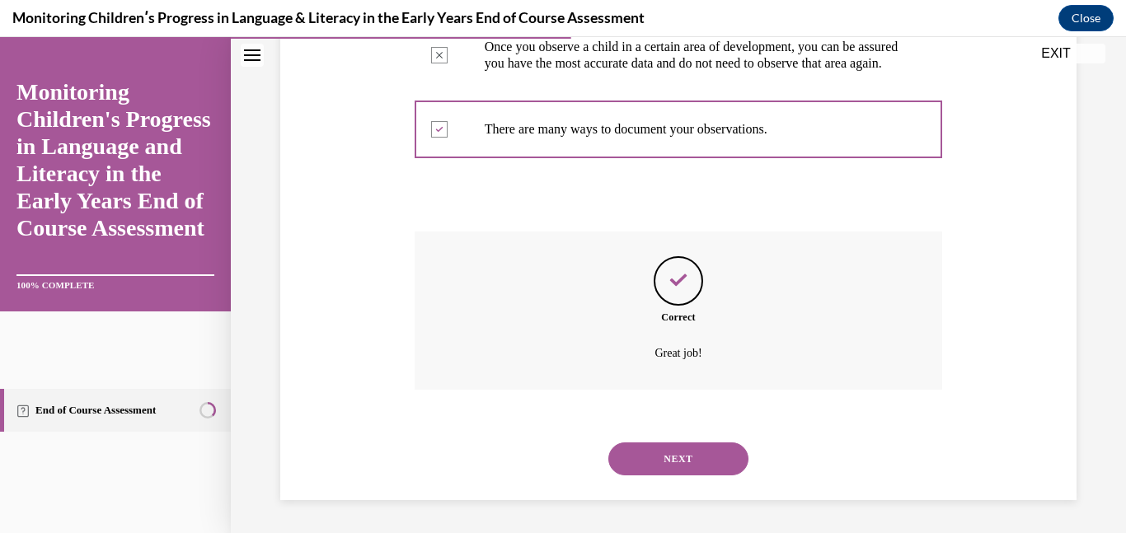
click at [676, 461] on button "NEXT" at bounding box center [678, 459] width 140 height 33
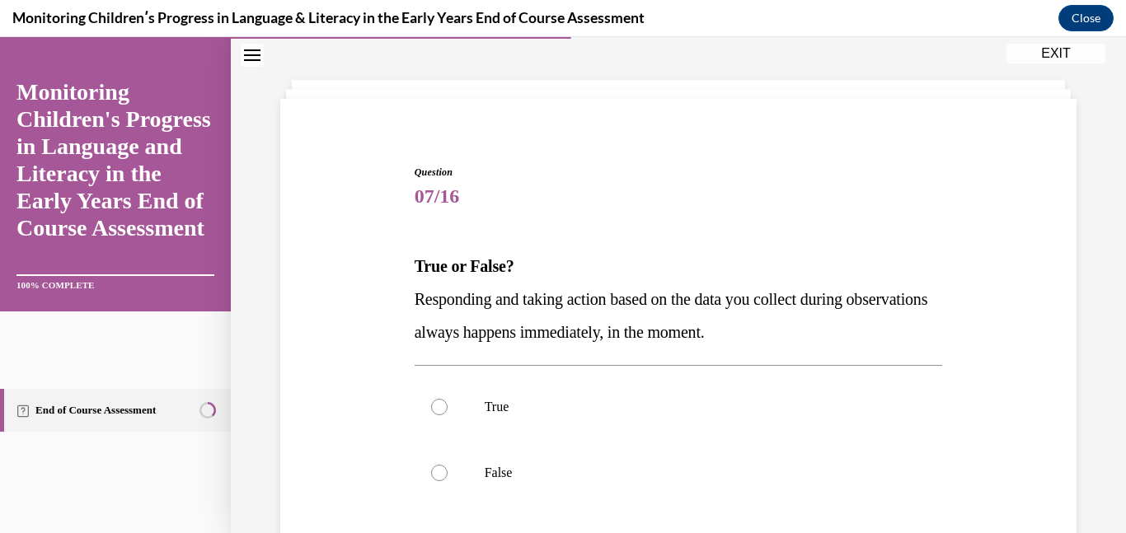
scroll to position [72, 0]
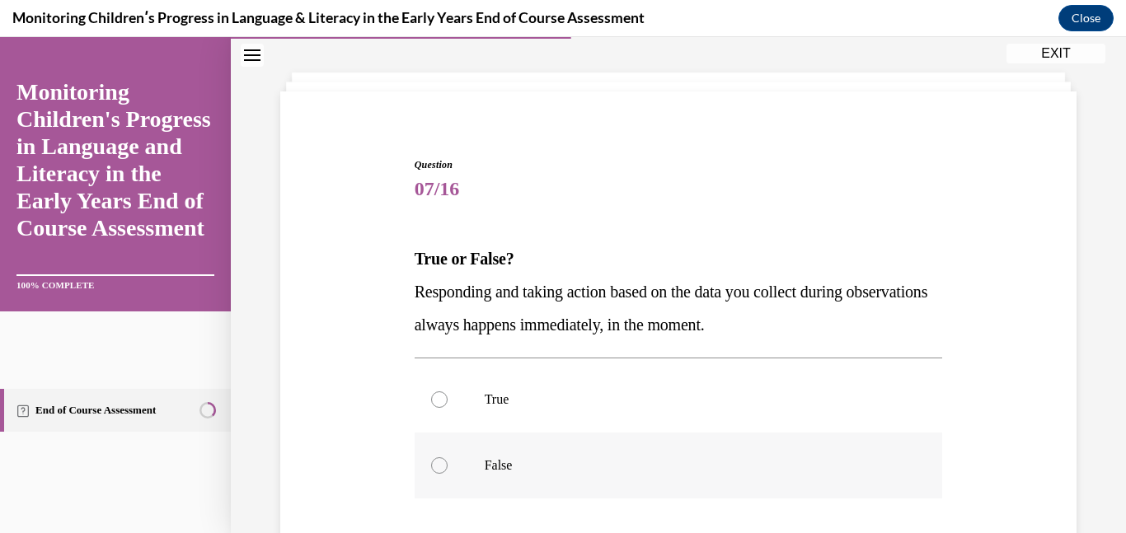
click at [627, 460] on p "False" at bounding box center [693, 465] width 417 height 16
click at [448, 460] on input "False" at bounding box center [439, 465] width 16 height 16
radio input "true"
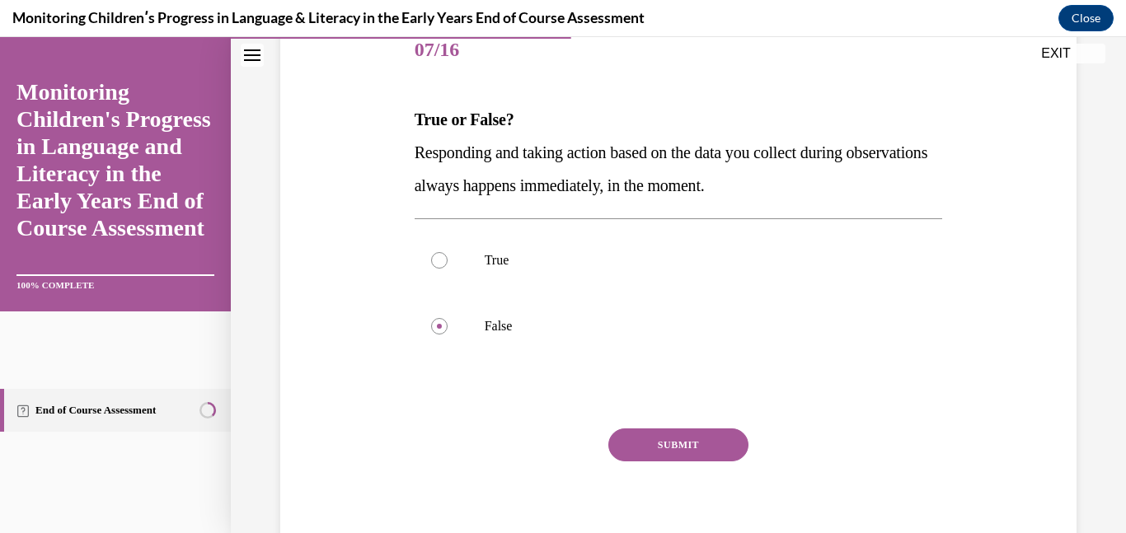
click at [661, 450] on button "SUBMIT" at bounding box center [678, 445] width 140 height 33
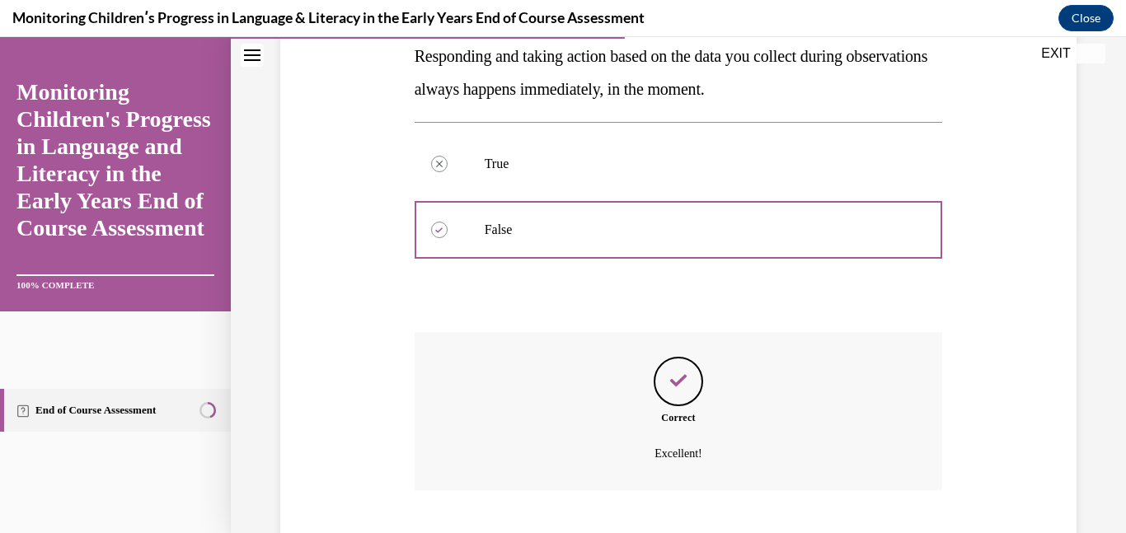
scroll to position [408, 0]
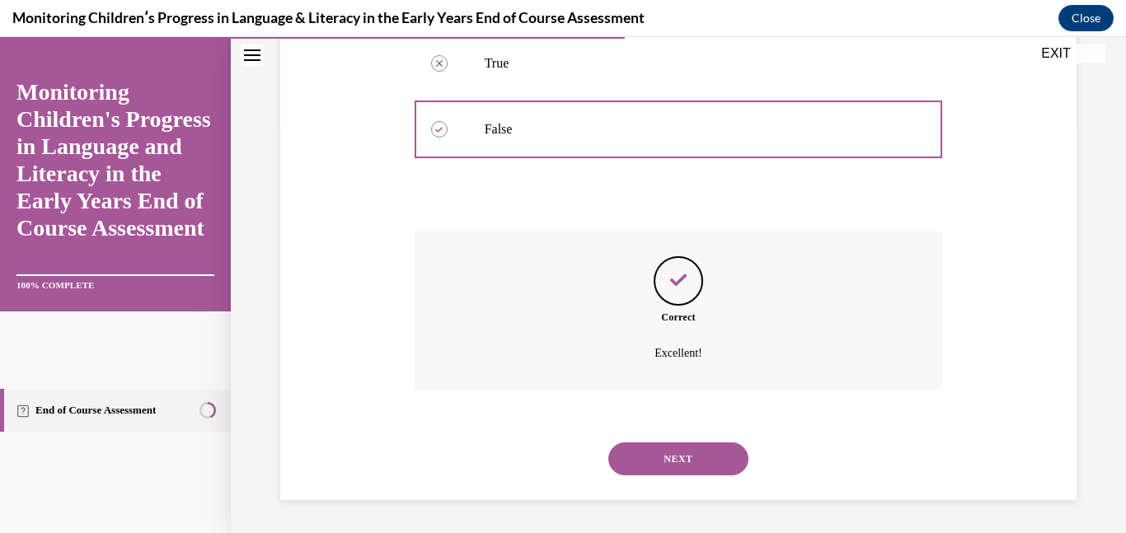
click at [661, 457] on button "NEXT" at bounding box center [678, 459] width 140 height 33
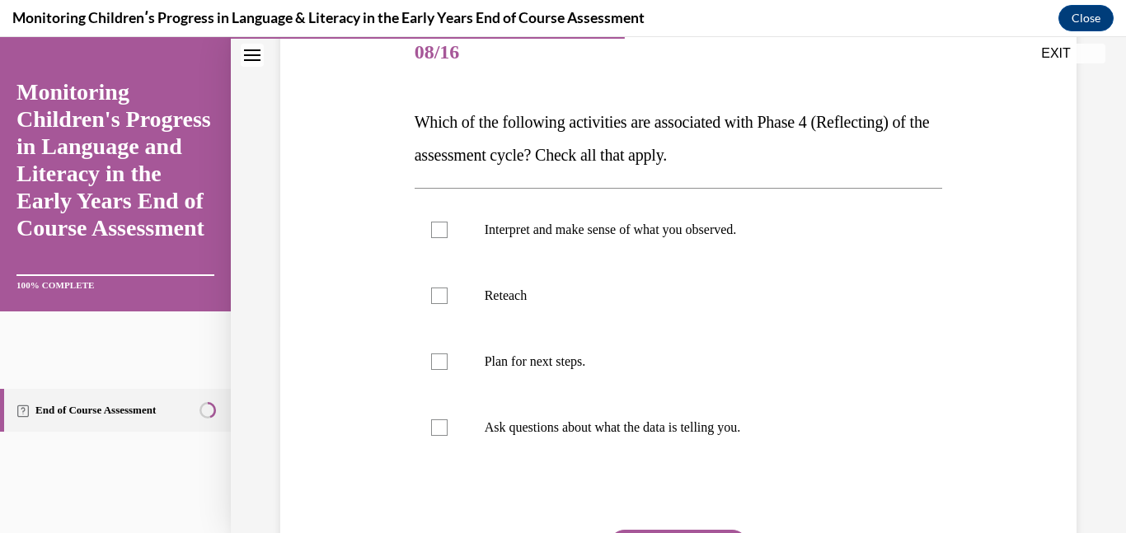
scroll to position [209, 0]
click at [615, 382] on label "Plan for next steps." at bounding box center [679, 361] width 528 height 66
click at [448, 369] on input "Plan for next steps." at bounding box center [439, 361] width 16 height 16
checkbox input "true"
click at [610, 427] on p "Ask questions about what the data is telling you." at bounding box center [693, 427] width 417 height 16
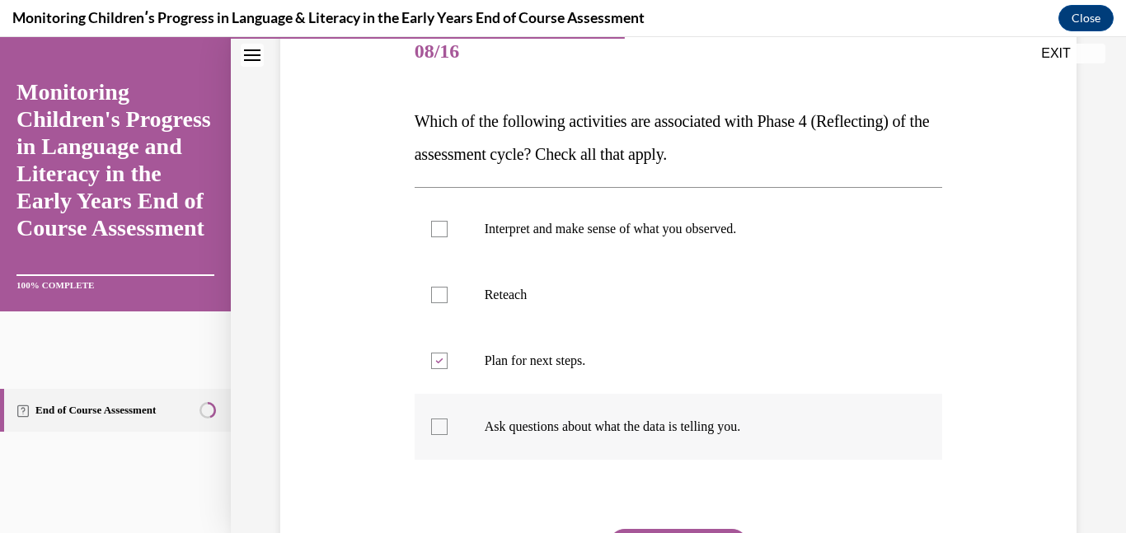
click at [448, 427] on input "Ask questions about what the data is telling you." at bounding box center [439, 427] width 16 height 16
checkbox input "true"
click at [650, 221] on p "Interpret and make sense of what you observed." at bounding box center [693, 229] width 417 height 16
click at [448, 221] on input "Interpret and make sense of what you observed." at bounding box center [439, 229] width 16 height 16
checkbox input "true"
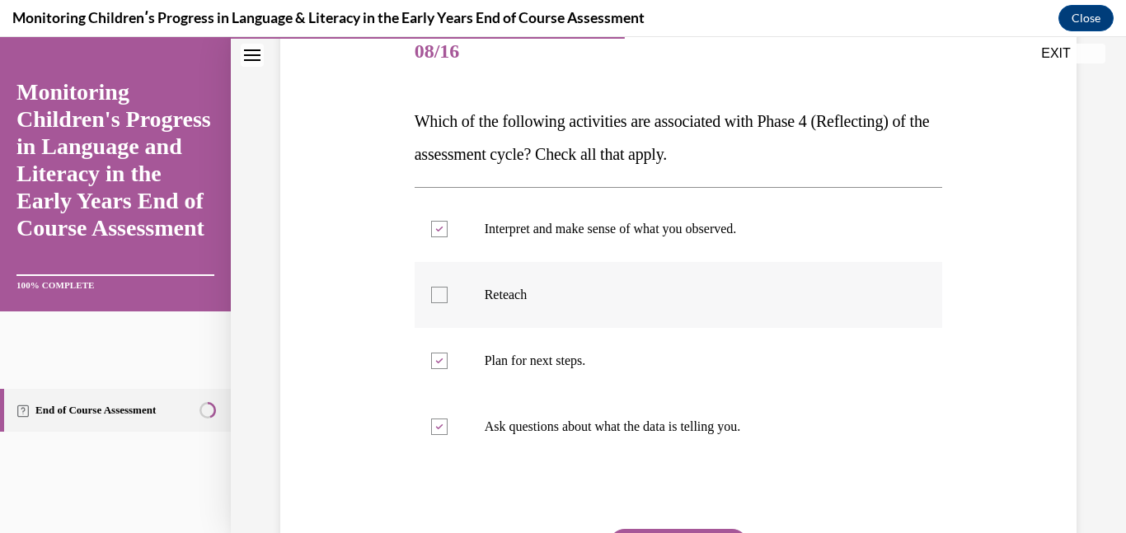
click at [570, 284] on label "Reteach" at bounding box center [679, 295] width 528 height 66
click at [448, 287] on input "Reteach" at bounding box center [439, 295] width 16 height 16
click at [570, 284] on label "Reteach" at bounding box center [679, 295] width 528 height 66
click at [448, 287] on input "Reteach" at bounding box center [439, 295] width 16 height 16
checkbox input "false"
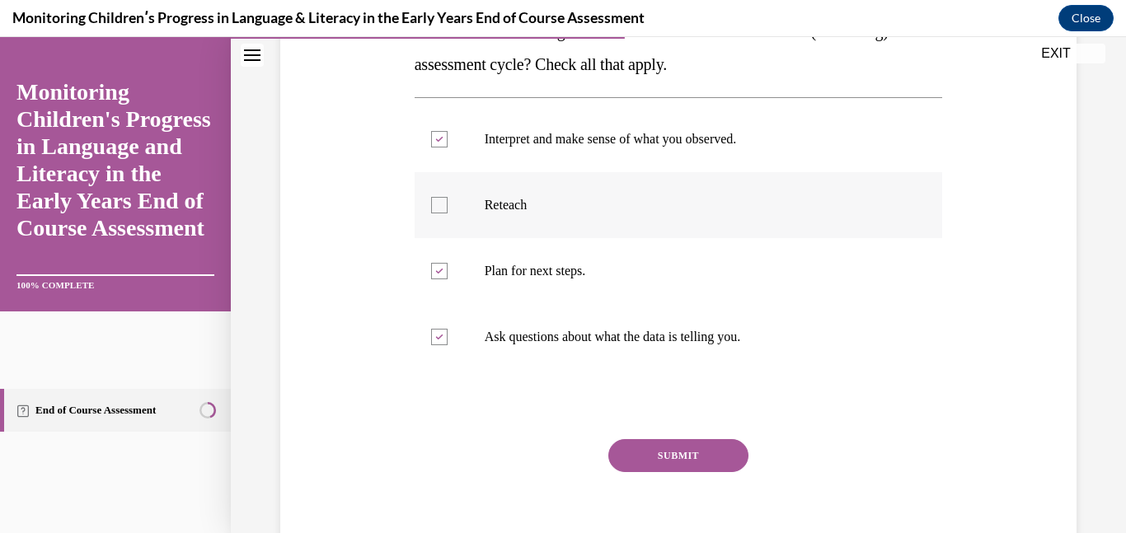
scroll to position [300, 0]
click at [668, 465] on button "SUBMIT" at bounding box center [678, 455] width 140 height 33
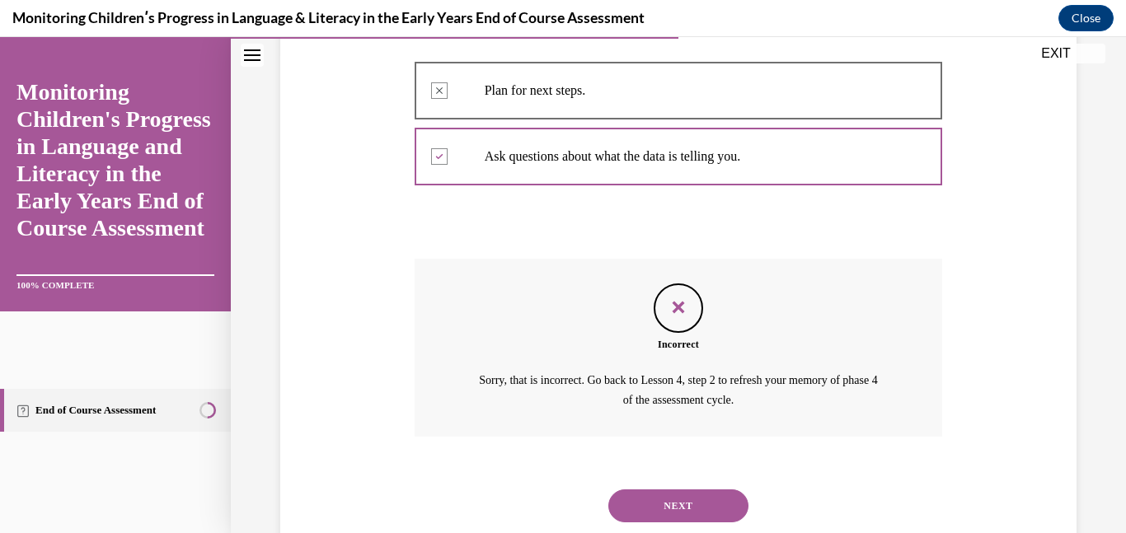
scroll to position [527, 0]
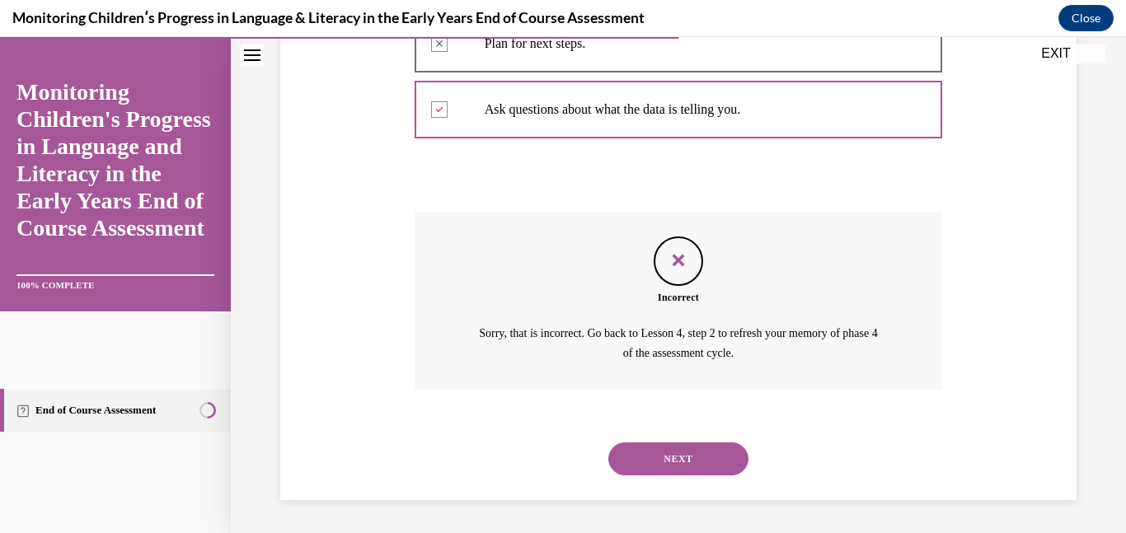
click at [692, 457] on button "NEXT" at bounding box center [678, 459] width 140 height 33
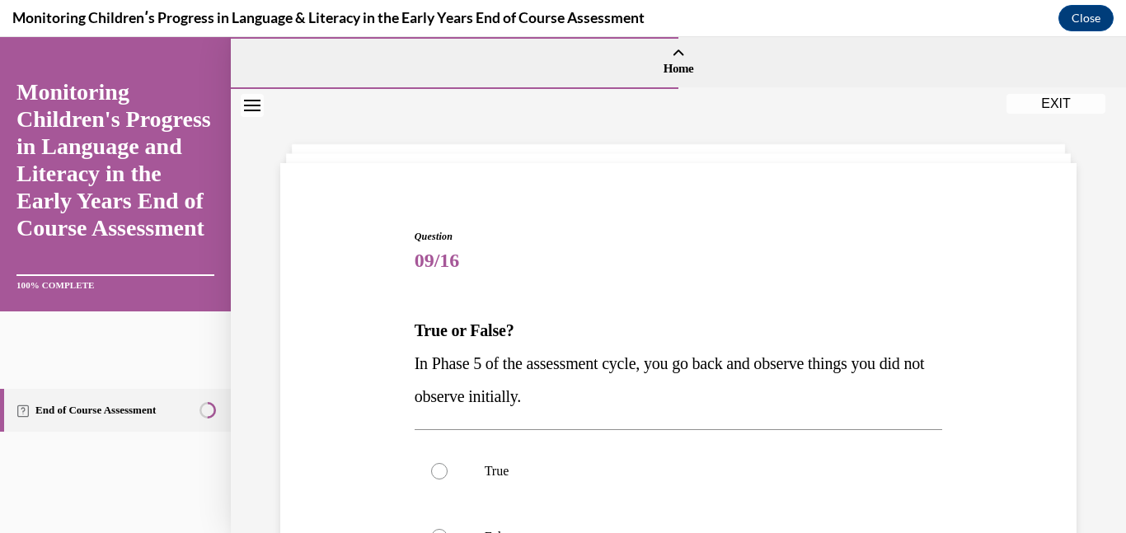
scroll to position [57, 0]
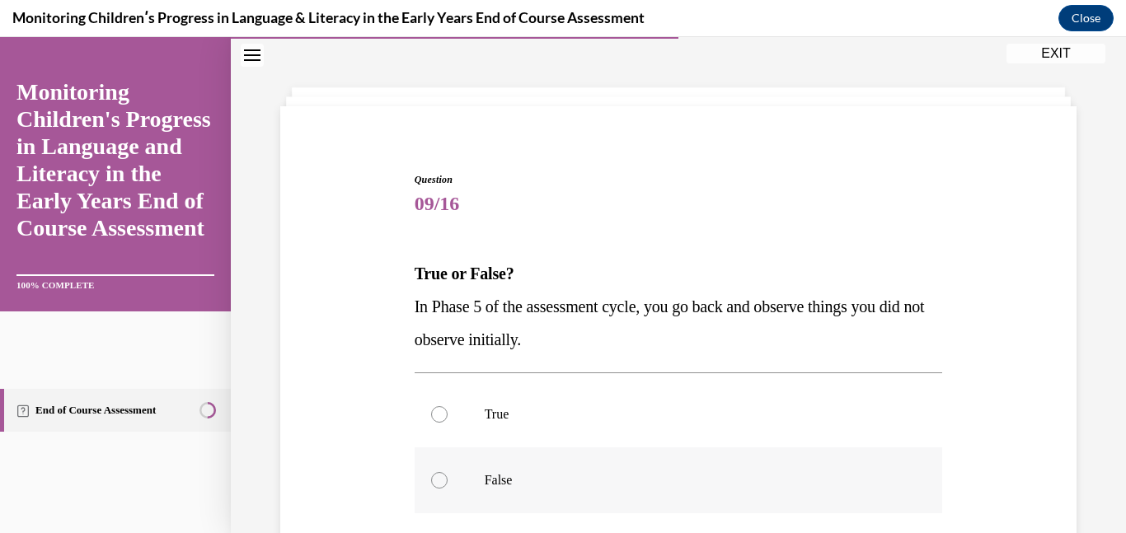
click at [583, 474] on p "False" at bounding box center [693, 480] width 417 height 16
click at [448, 474] on input "False" at bounding box center [439, 480] width 16 height 16
radio input "true"
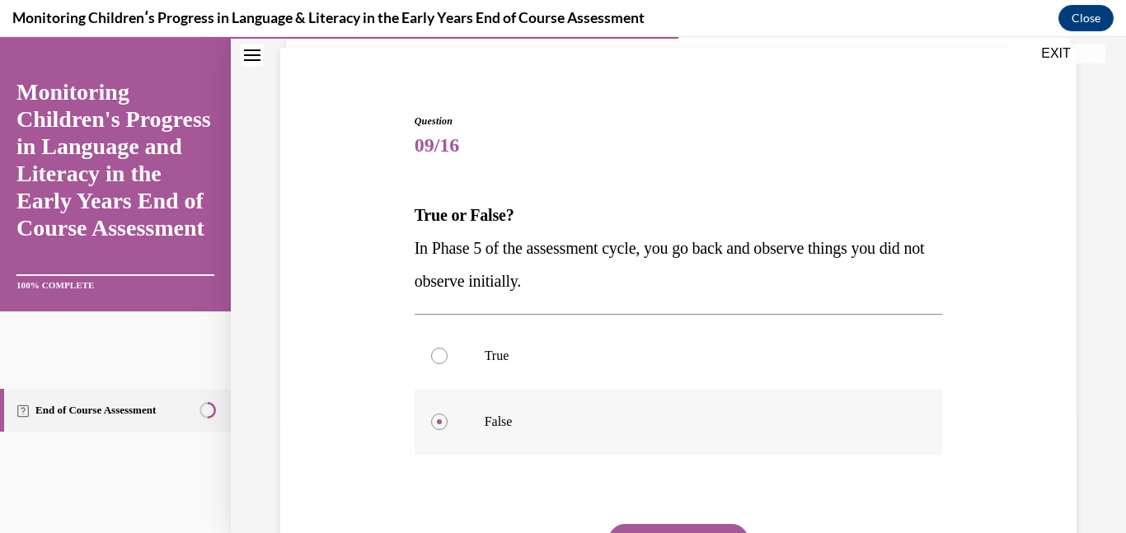
scroll to position [120, 0]
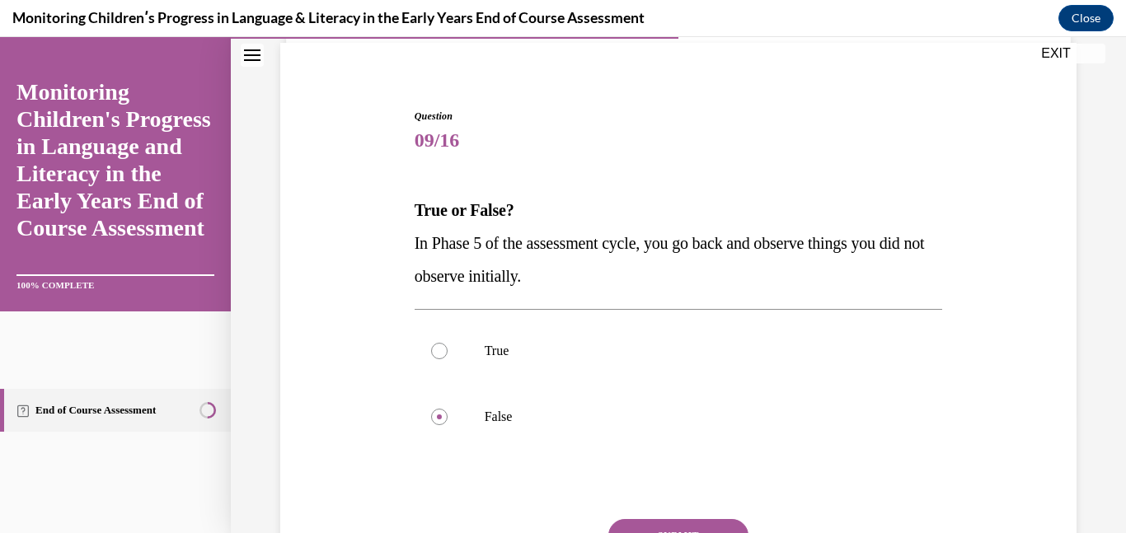
click at [664, 526] on button "SUBMIT" at bounding box center [678, 535] width 140 height 33
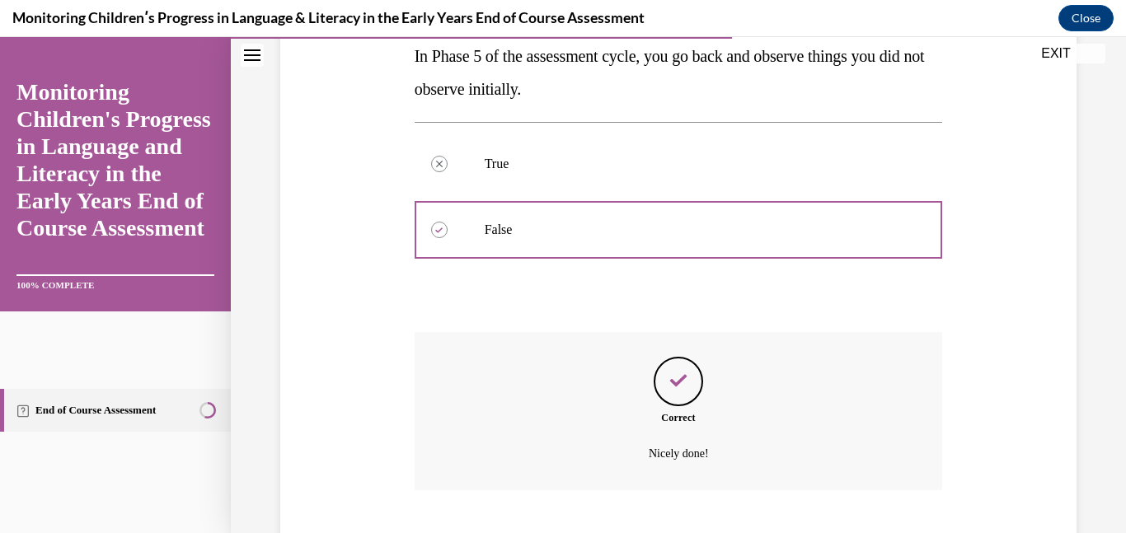
scroll to position [408, 0]
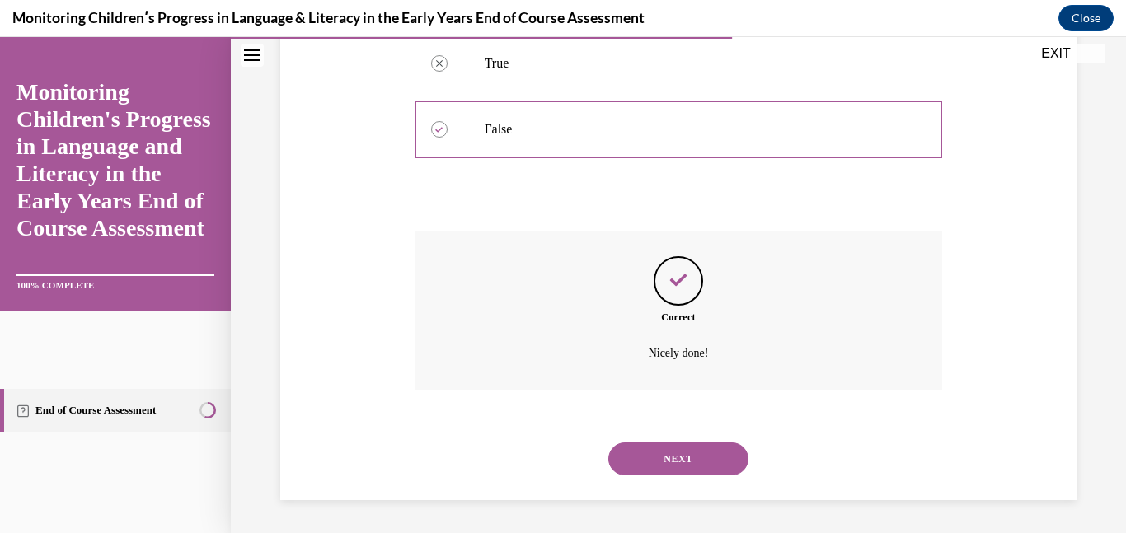
click at [694, 458] on button "NEXT" at bounding box center [678, 459] width 140 height 33
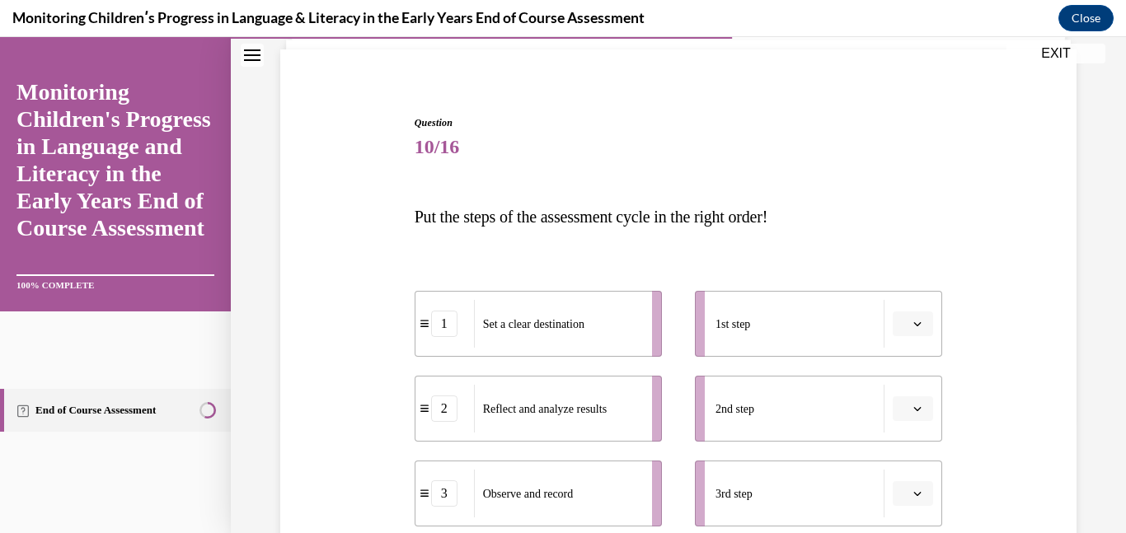
scroll to position [116, 0]
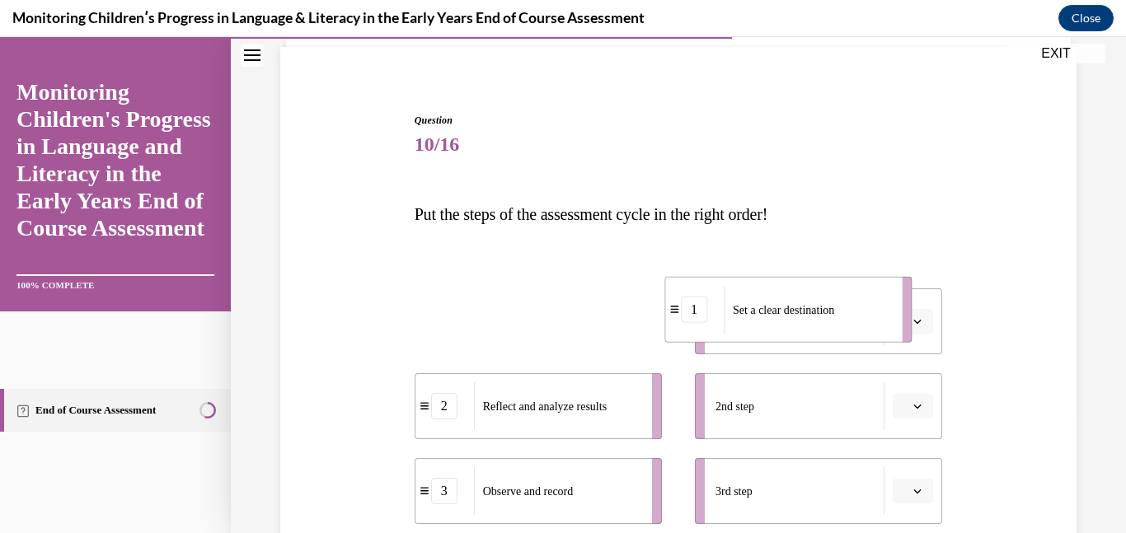
drag, startPoint x: 597, startPoint y: 338, endPoint x: 847, endPoint y: 326, distance: 250.9
click at [847, 326] on div "Set a clear destination" at bounding box center [807, 310] width 167 height 48
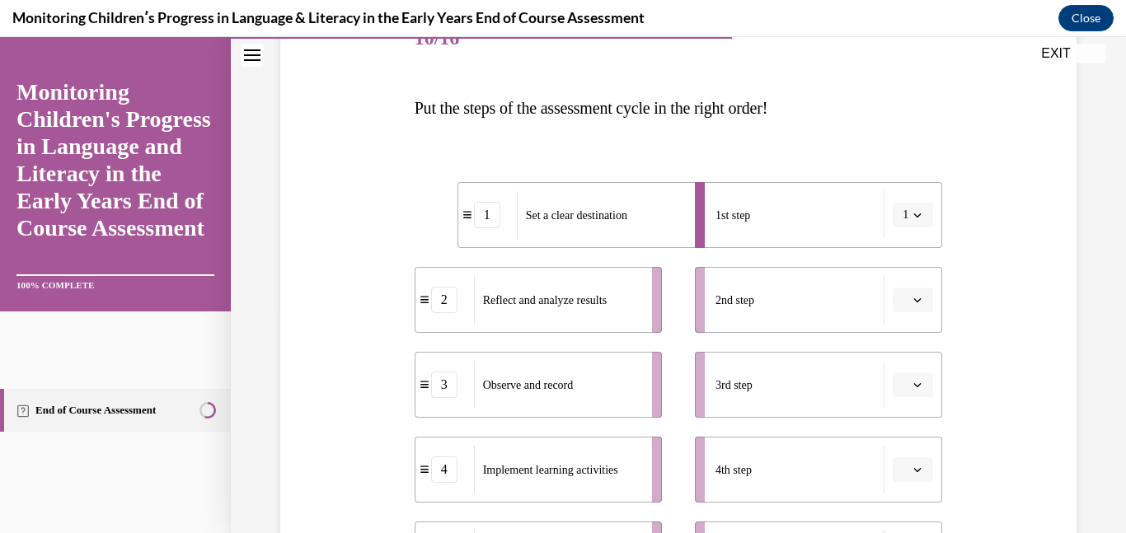
scroll to position [263, 0]
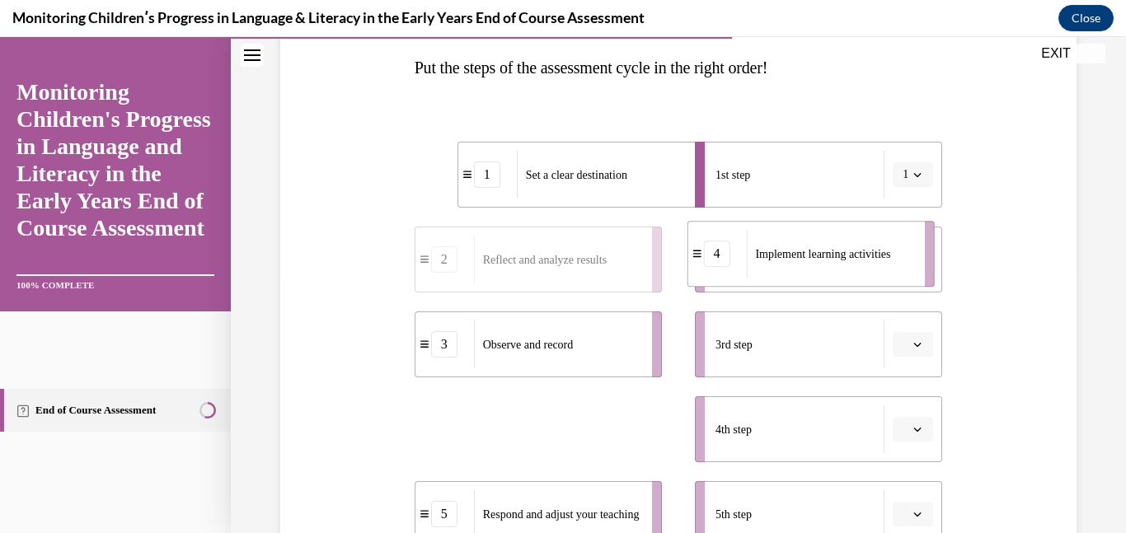
drag, startPoint x: 551, startPoint y: 448, endPoint x: 823, endPoint y: 273, distance: 324.5
click at [823, 273] on div "Implement learning activities" at bounding box center [829, 254] width 167 height 48
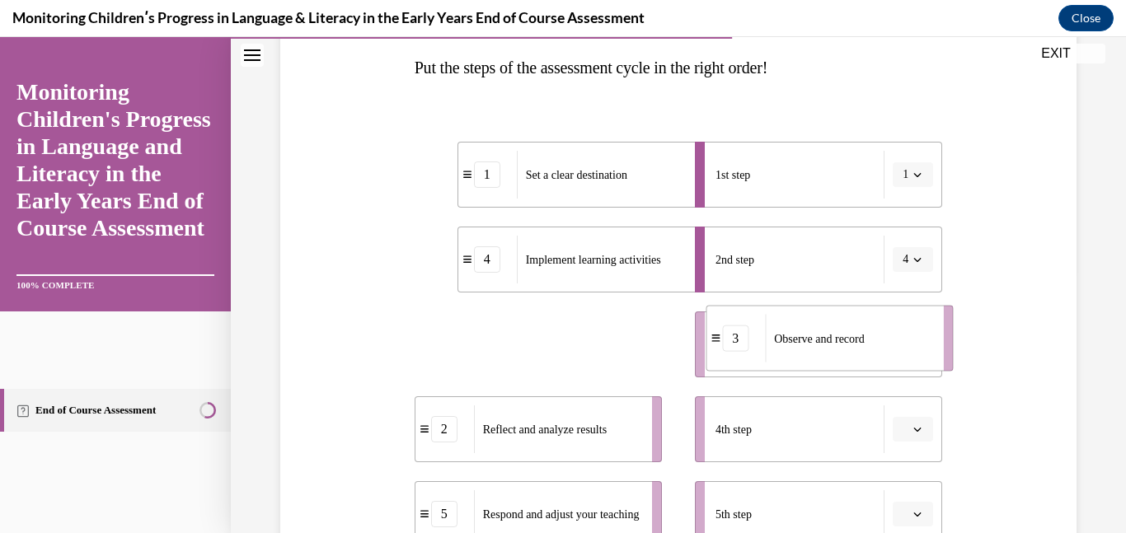
drag, startPoint x: 616, startPoint y: 360, endPoint x: 910, endPoint y: 354, distance: 294.3
click at [910, 354] on div "Observe and record" at bounding box center [848, 339] width 167 height 48
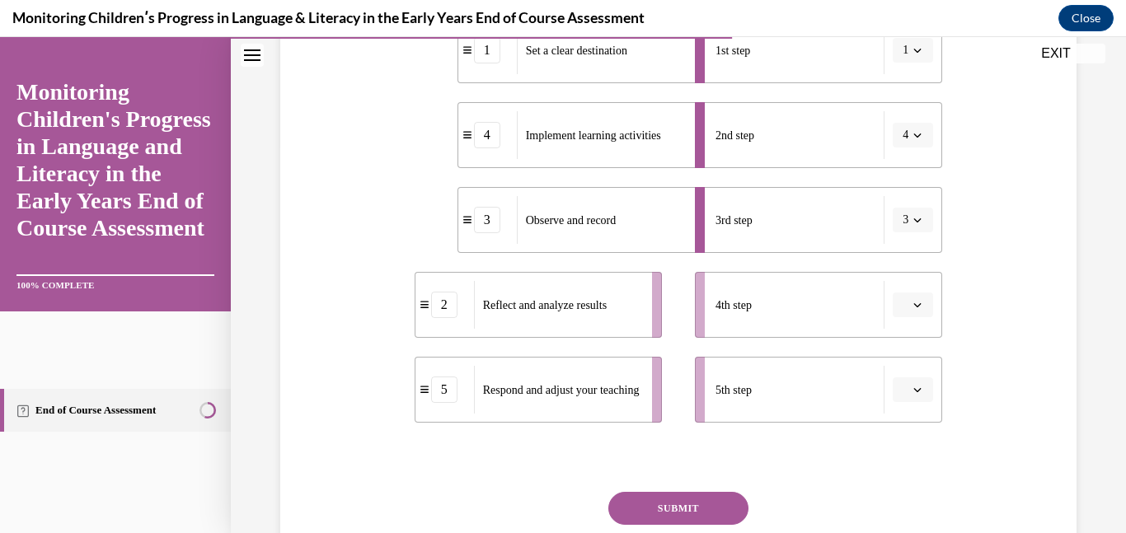
scroll to position [389, 0]
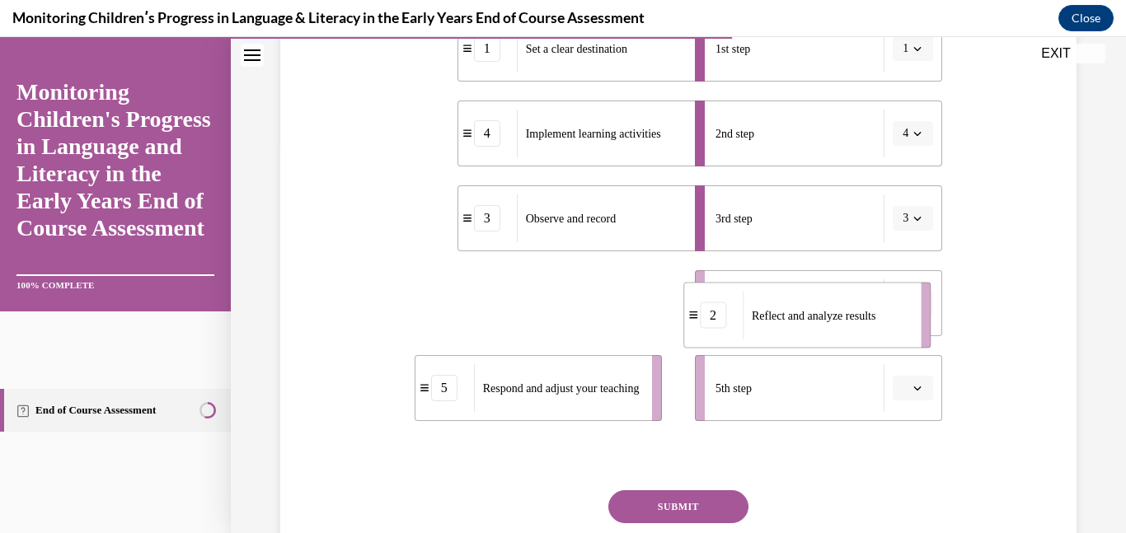
drag, startPoint x: 599, startPoint y: 279, endPoint x: 868, endPoint y: 292, distance: 269.0
click at [868, 292] on div "Reflect and analyze results" at bounding box center [826, 316] width 167 height 48
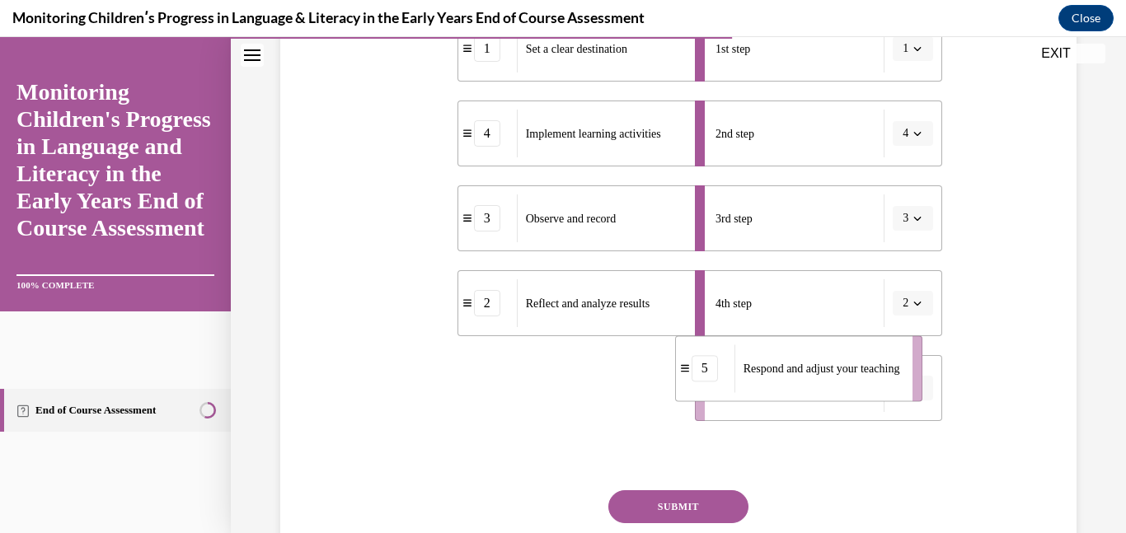
drag, startPoint x: 588, startPoint y: 404, endPoint x: 861, endPoint y: 392, distance: 273.9
click at [861, 378] on span "Respond and adjust your teaching" at bounding box center [822, 368] width 157 height 17
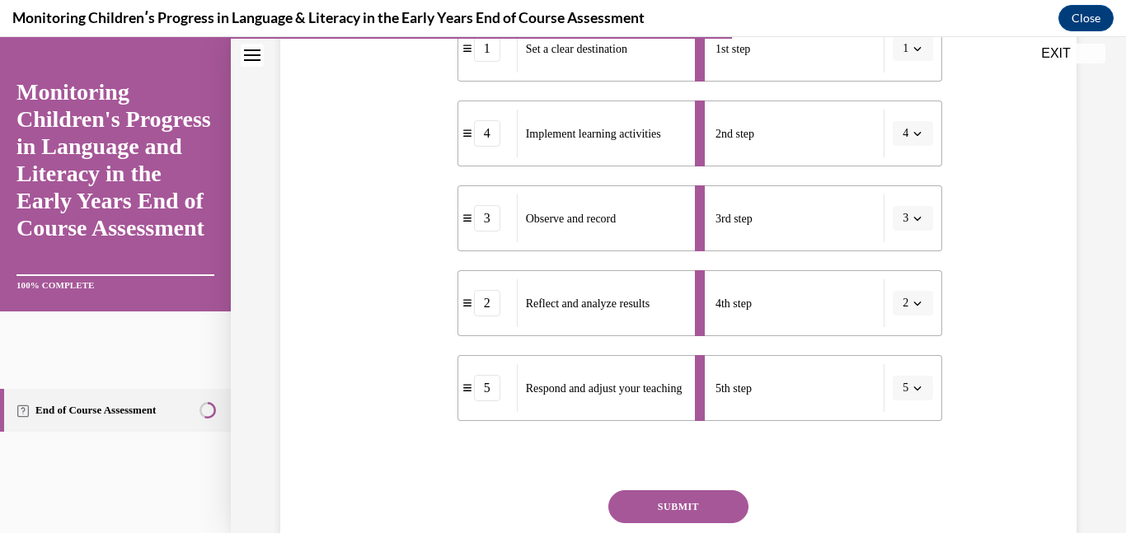
scroll to position [476, 0]
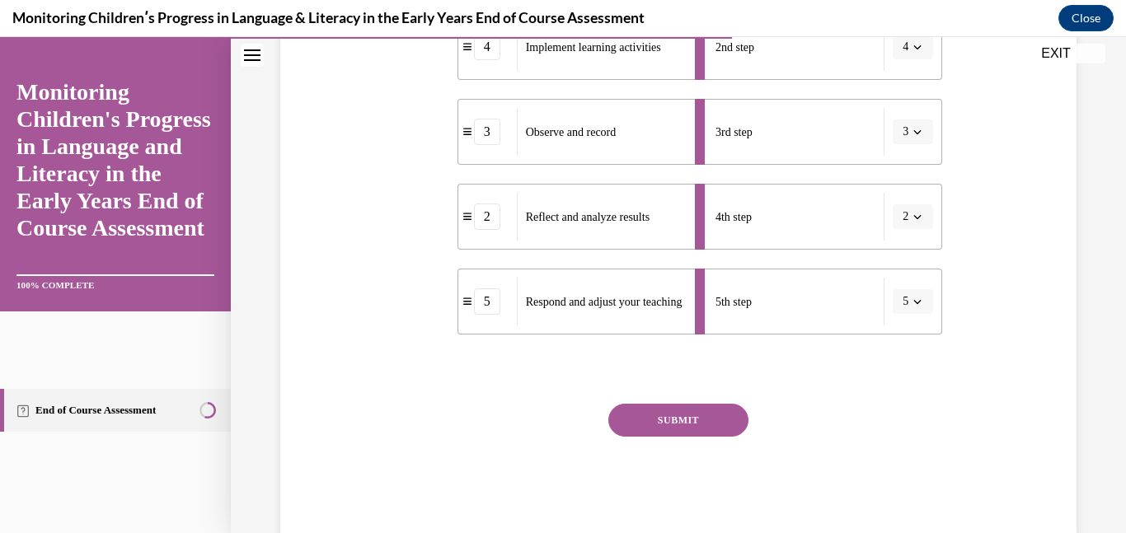
click at [730, 428] on button "SUBMIT" at bounding box center [678, 420] width 140 height 33
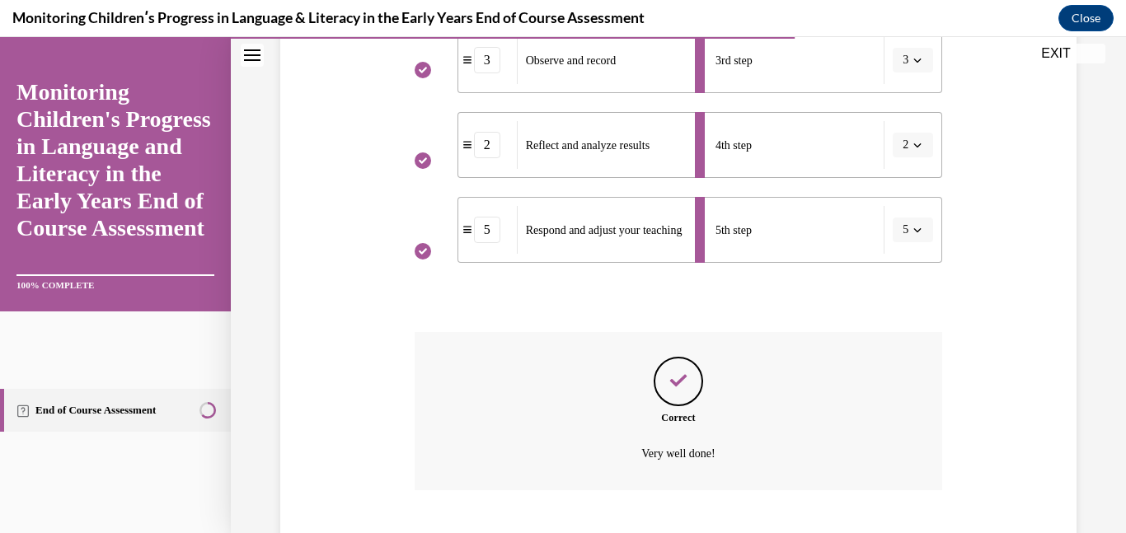
scroll to position [648, 0]
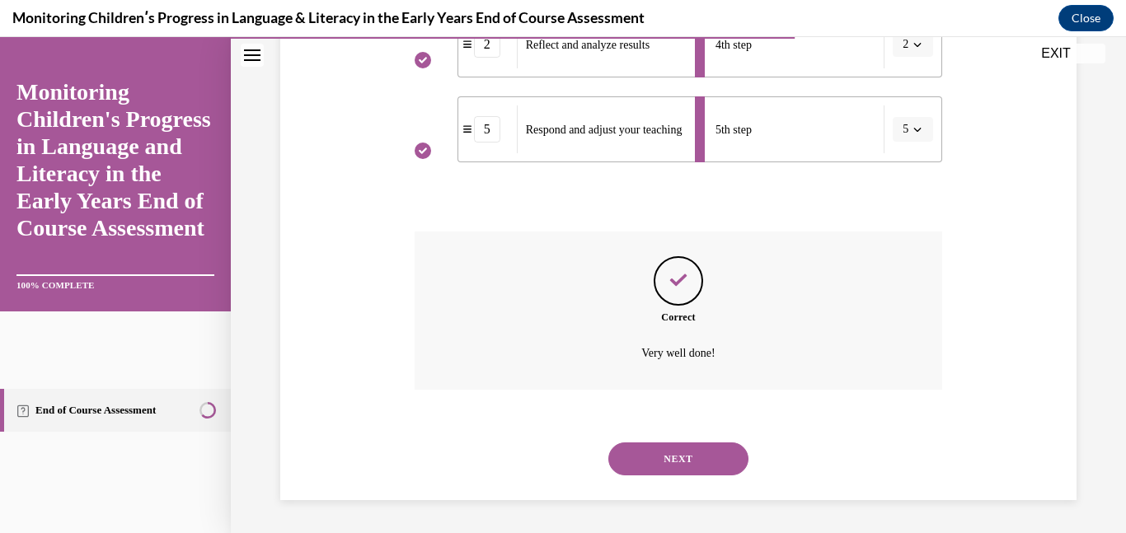
click at [714, 458] on button "NEXT" at bounding box center [678, 459] width 140 height 33
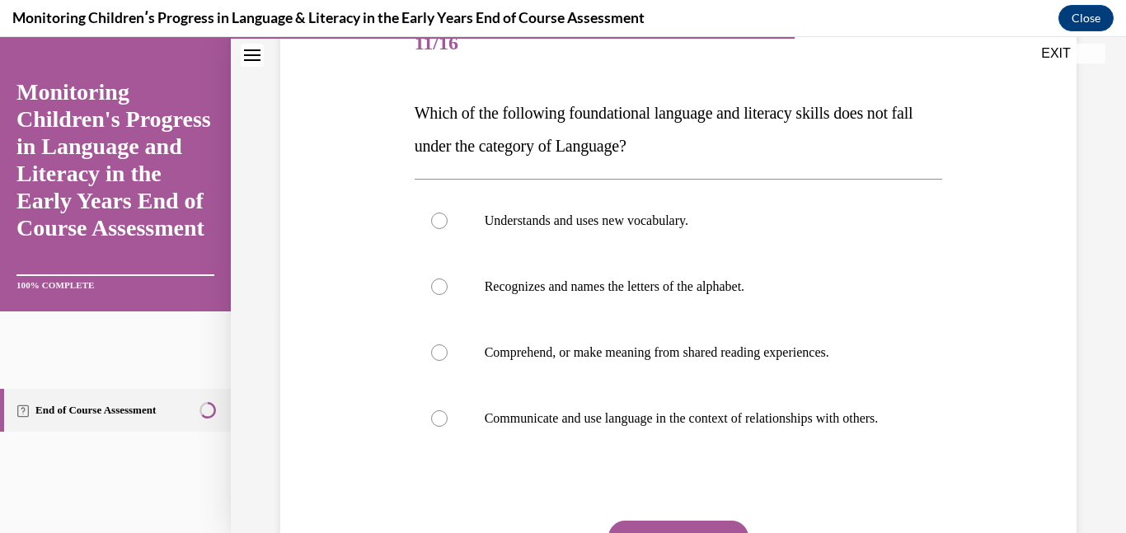
scroll to position [221, 0]
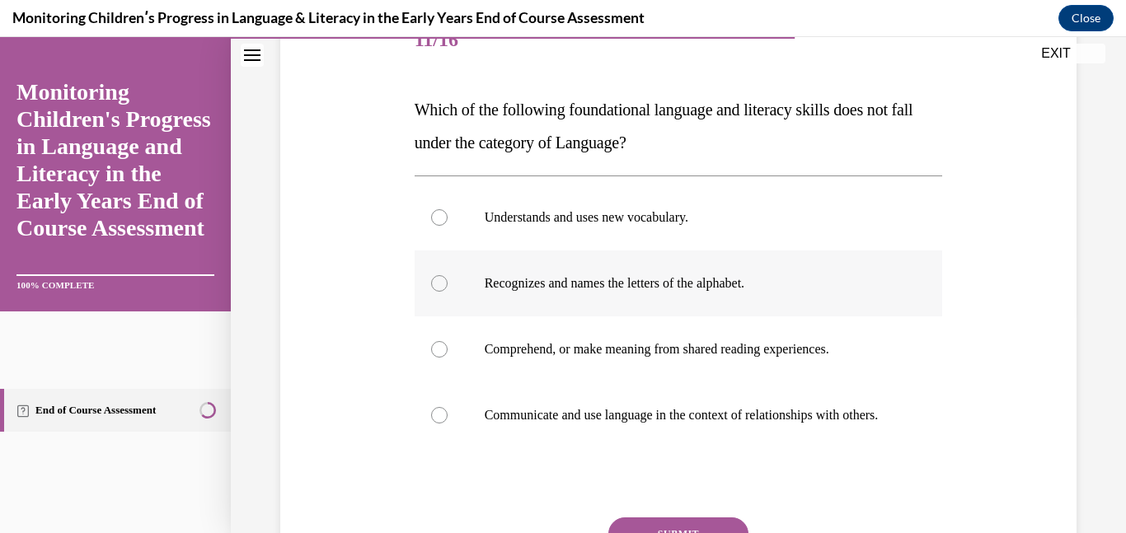
click at [717, 288] on p "Recognizes and names the letters of the alphabet." at bounding box center [693, 283] width 417 height 16
click at [448, 288] on input "Recognizes and names the letters of the alphabet." at bounding box center [439, 283] width 16 height 16
radio input "true"
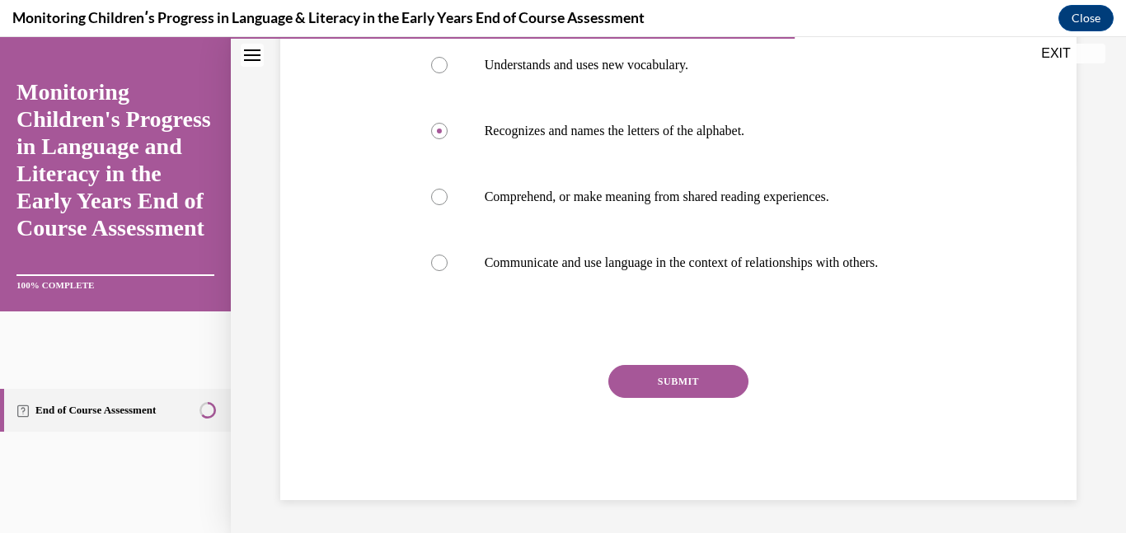
click at [700, 379] on button "SUBMIT" at bounding box center [678, 381] width 140 height 33
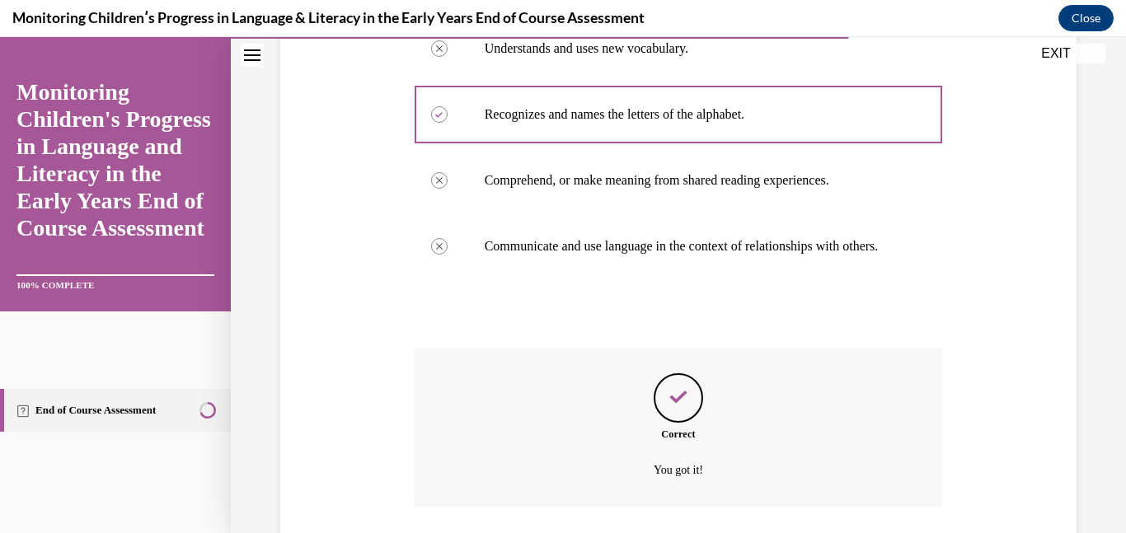
scroll to position [523, 0]
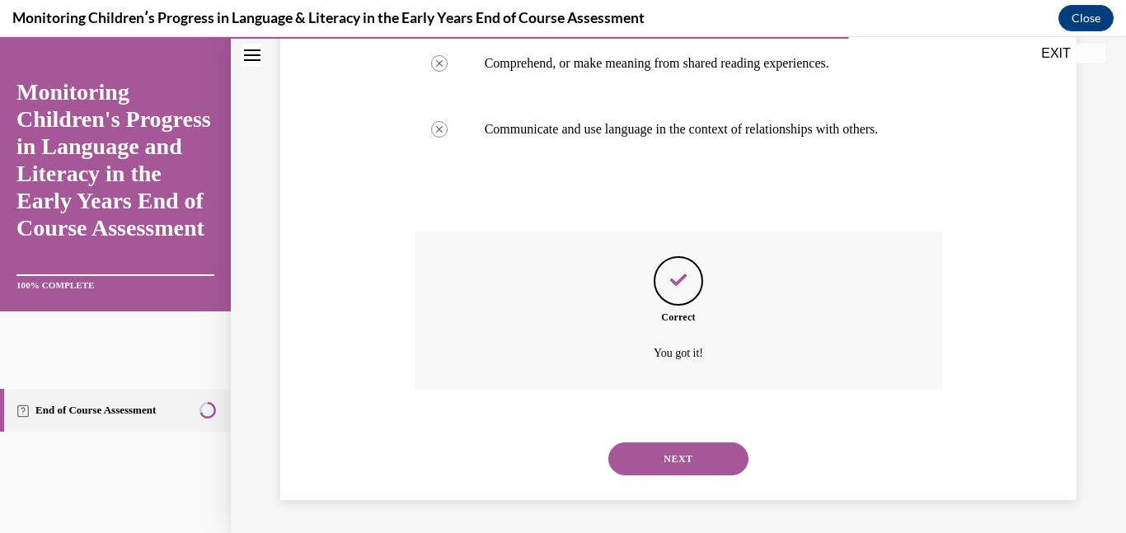
click at [692, 467] on button "NEXT" at bounding box center [678, 459] width 140 height 33
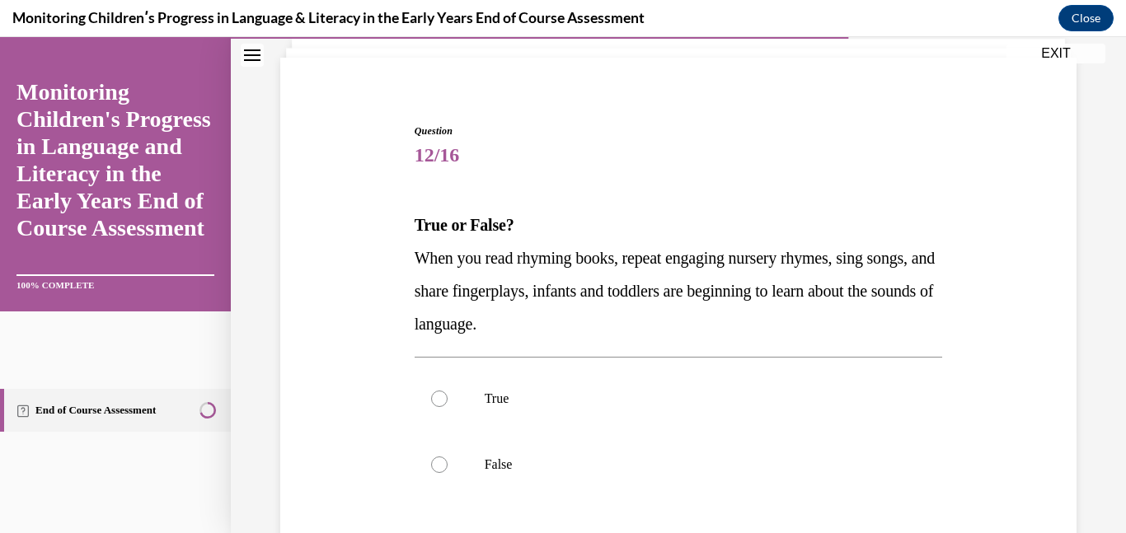
scroll to position [110, 0]
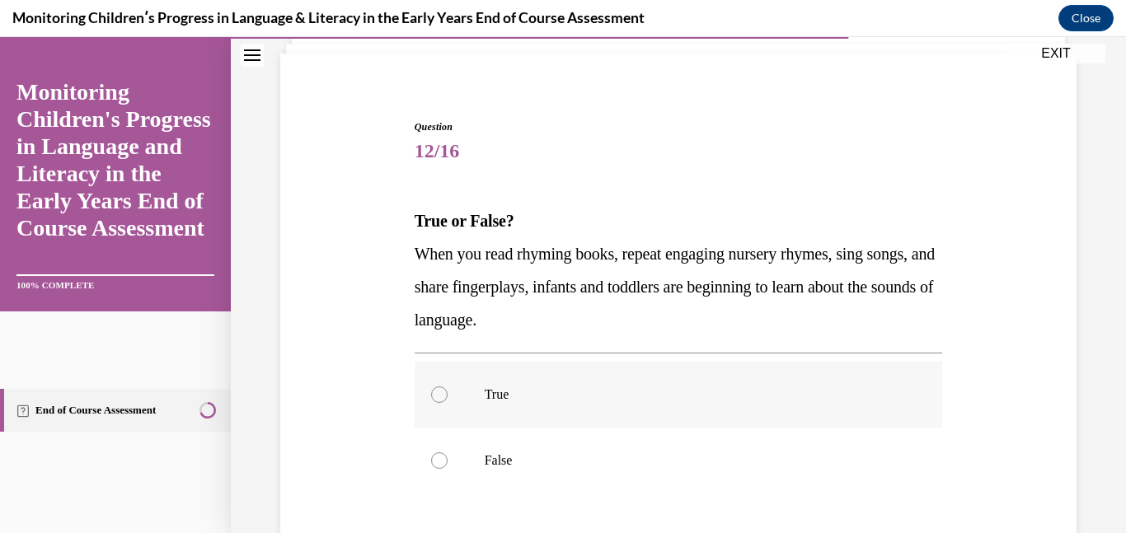
click at [659, 415] on label "True" at bounding box center [679, 395] width 528 height 66
click at [448, 403] on input "True" at bounding box center [439, 395] width 16 height 16
radio input "true"
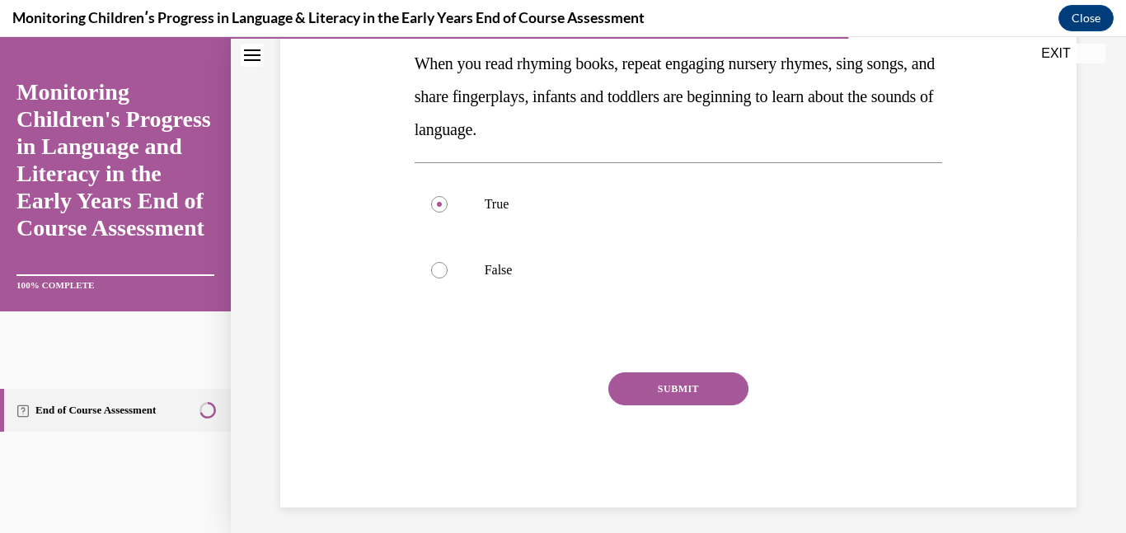
click at [683, 384] on button "SUBMIT" at bounding box center [678, 389] width 140 height 33
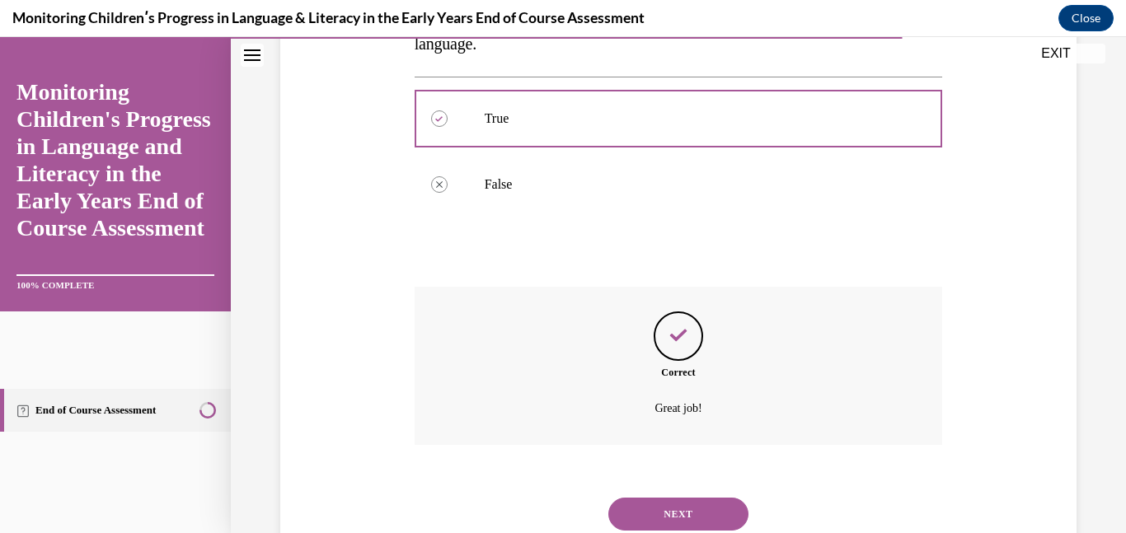
scroll to position [441, 0]
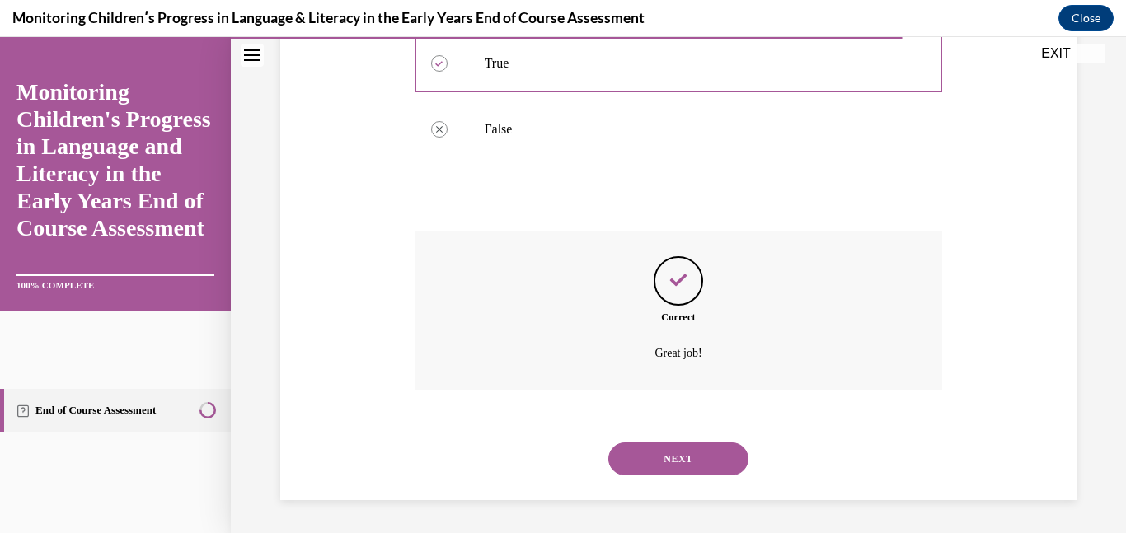
click at [679, 465] on button "NEXT" at bounding box center [678, 459] width 140 height 33
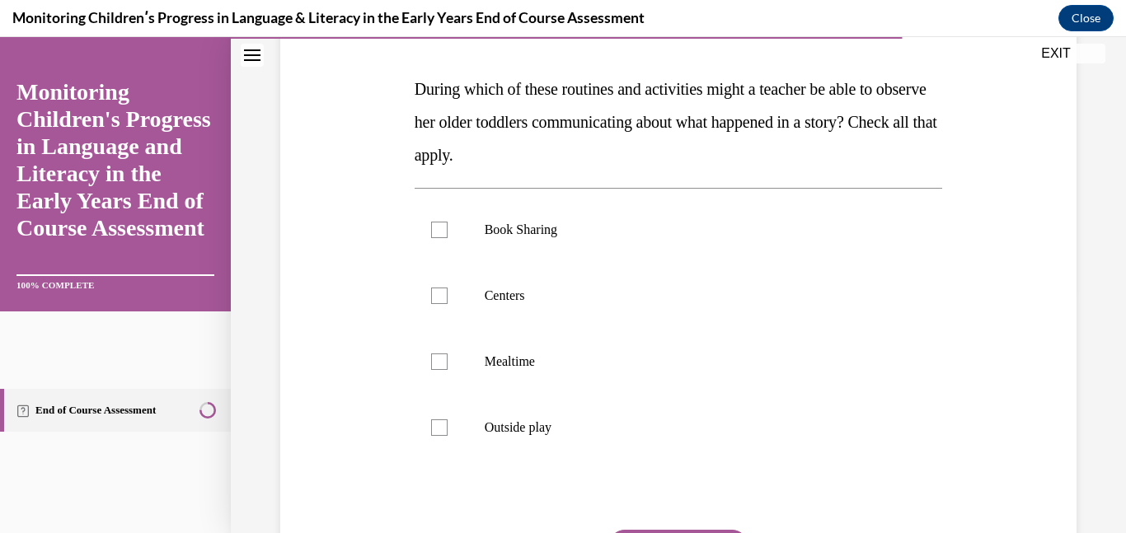
scroll to position [243, 0]
click at [412, 82] on div "Question 13/16 During which of these routines and activities might a teacher be…" at bounding box center [679, 312] width 537 height 702
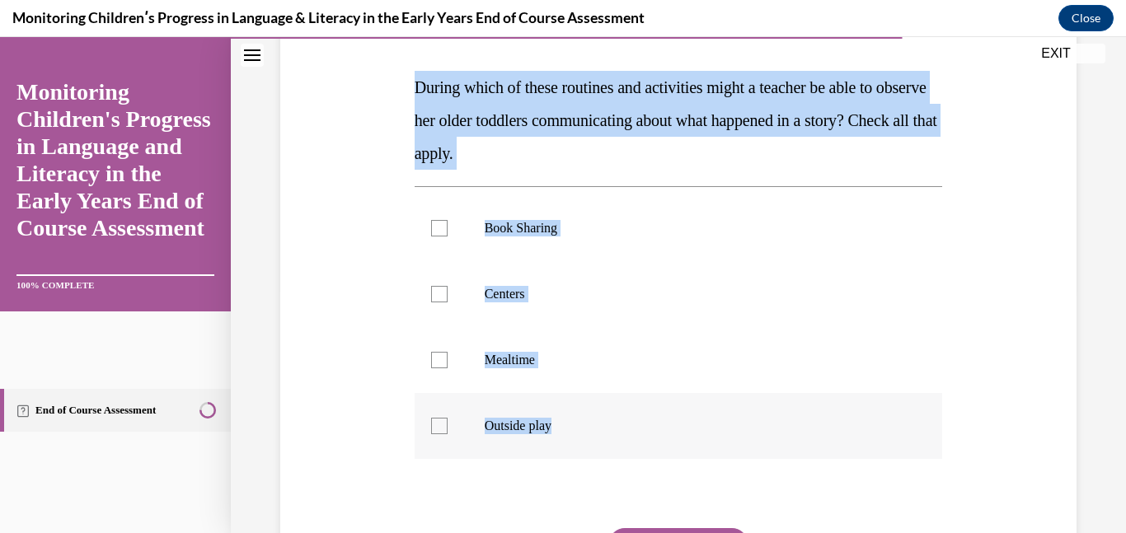
drag, startPoint x: 415, startPoint y: 83, endPoint x: 642, endPoint y: 434, distance: 417.3
click at [642, 434] on div "Question 13/16 During which of these routines and activities might a teacher be…" at bounding box center [679, 325] width 528 height 678
click at [515, 294] on p "Centers" at bounding box center [693, 294] width 417 height 16
click at [448, 294] on input "Centers" at bounding box center [439, 294] width 16 height 16
checkbox input "true"
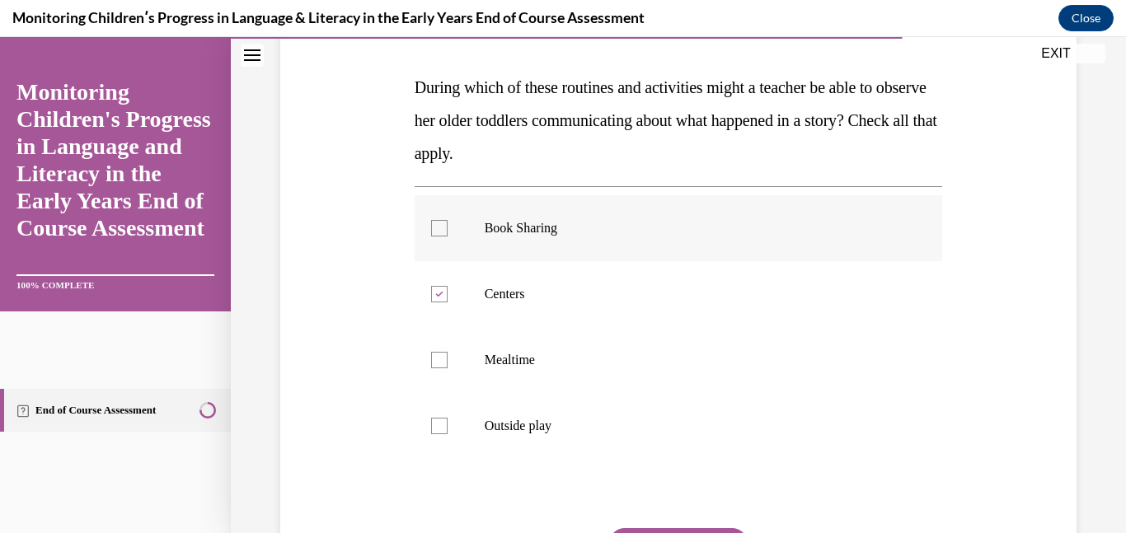
click at [551, 210] on label "Book Sharing" at bounding box center [679, 228] width 528 height 66
click at [448, 220] on input "Book Sharing" at bounding box center [439, 228] width 16 height 16
checkbox input "true"
click at [438, 349] on label "Mealtime" at bounding box center [679, 360] width 528 height 66
click at [438, 352] on input "Mealtime" at bounding box center [439, 360] width 16 height 16
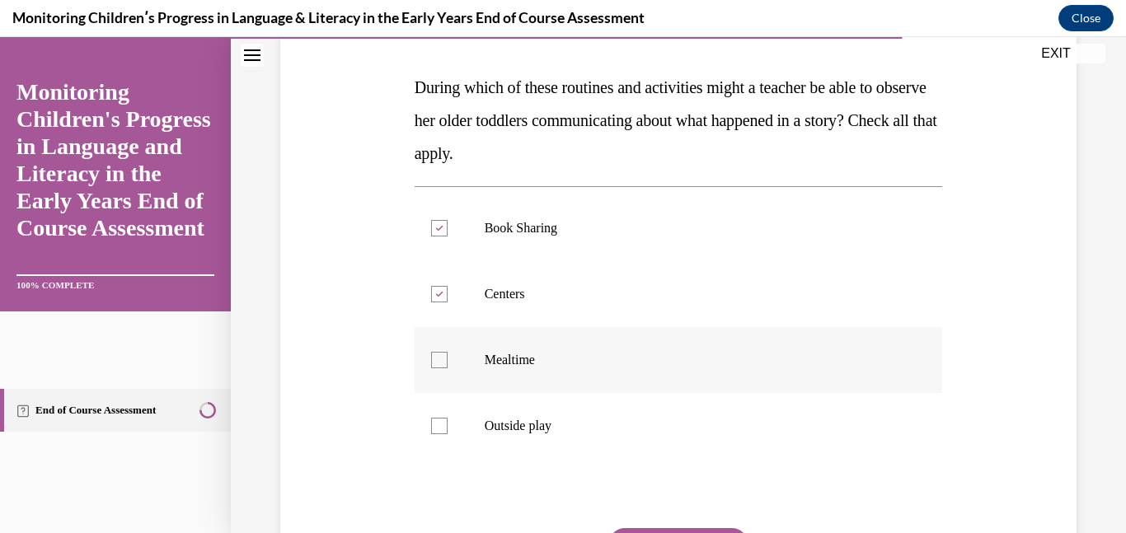
checkbox input "true"
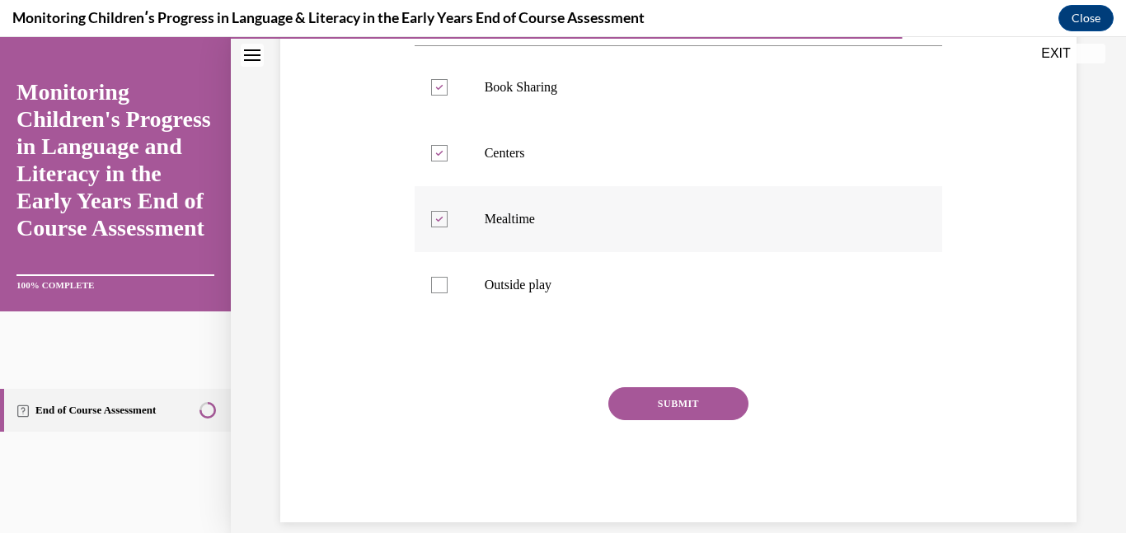
scroll to position [406, 0]
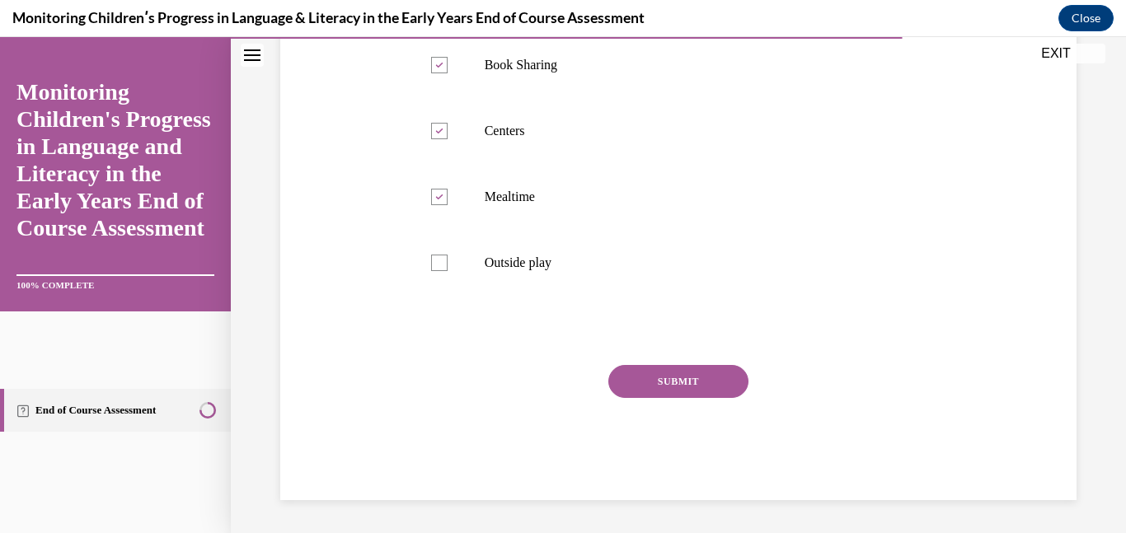
click at [700, 396] on button "SUBMIT" at bounding box center [678, 381] width 140 height 33
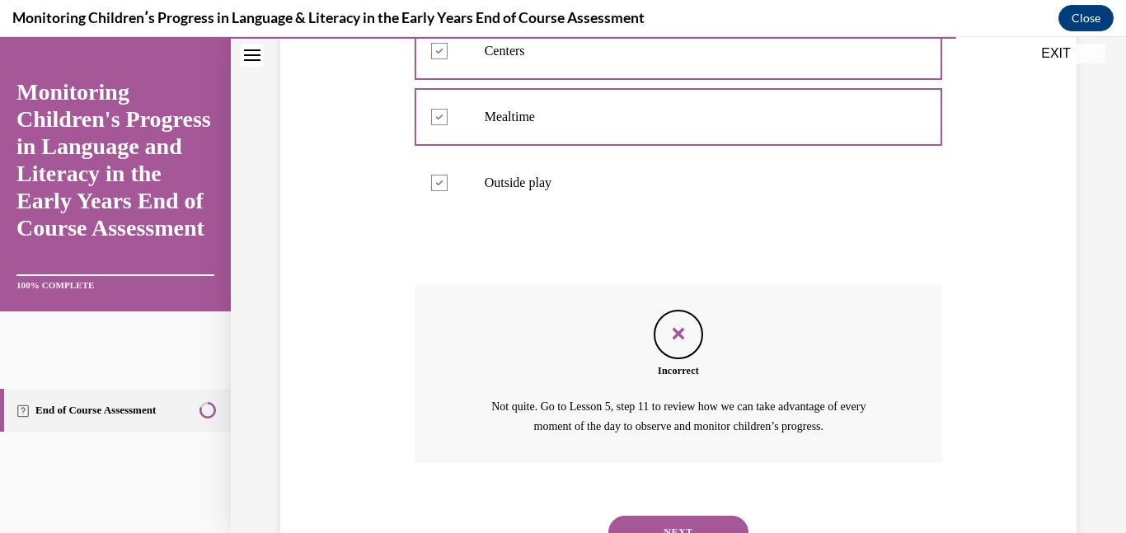
scroll to position [560, 0]
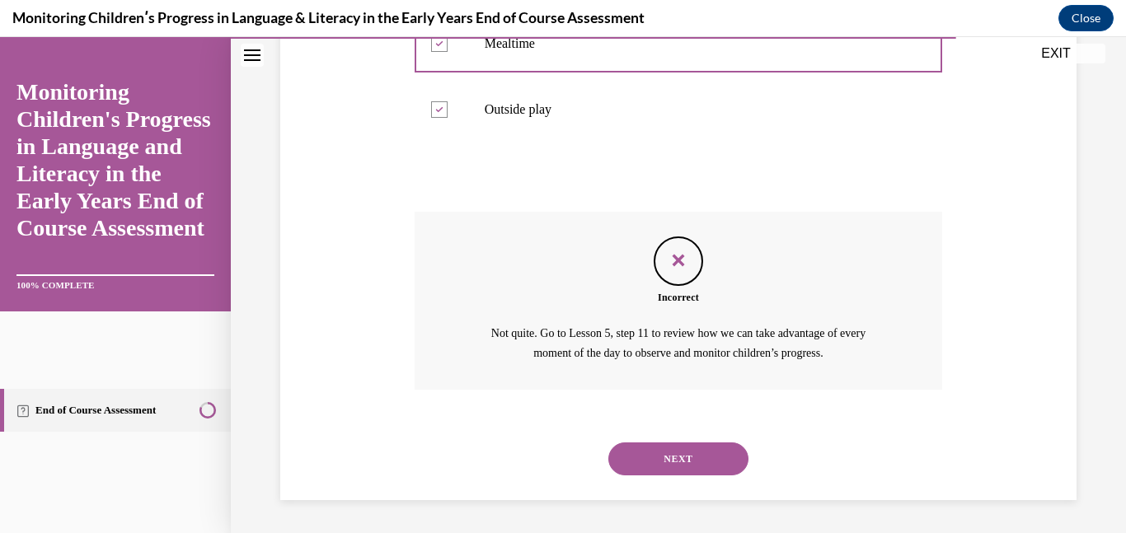
click at [705, 463] on button "NEXT" at bounding box center [678, 459] width 140 height 33
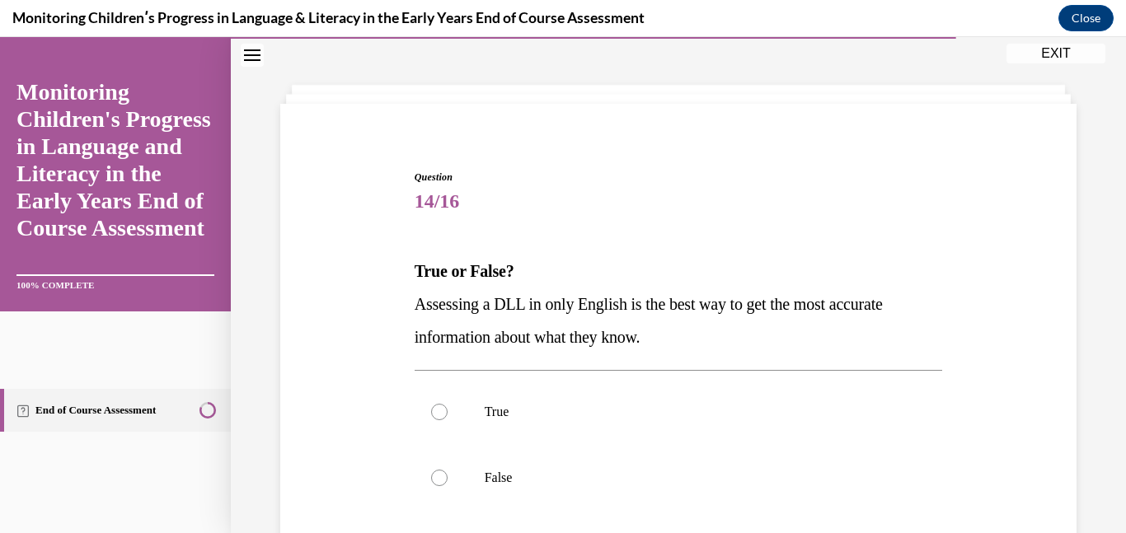
scroll to position [68, 0]
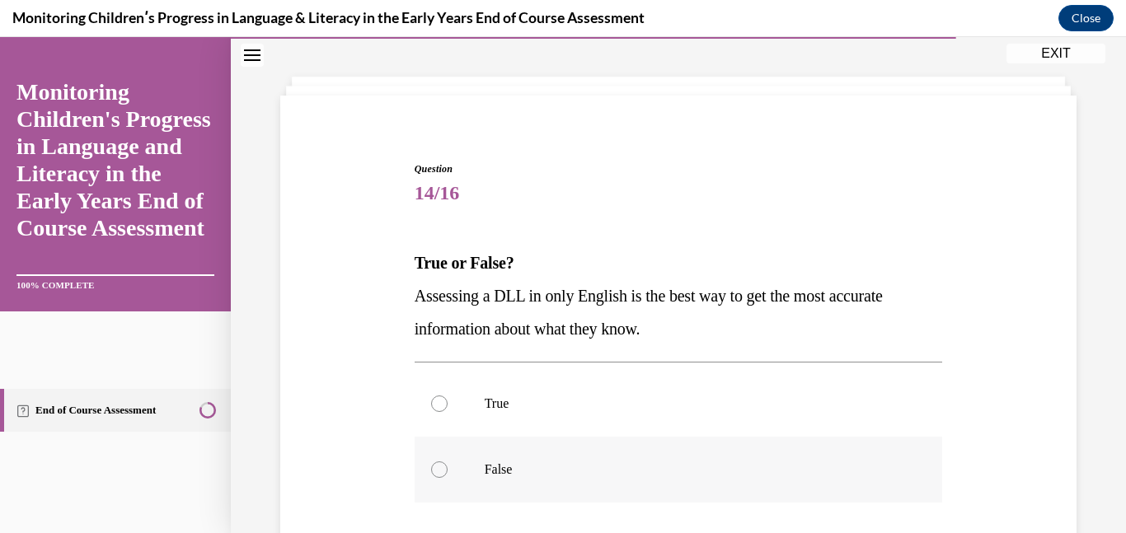
click at [602, 482] on label "False" at bounding box center [679, 470] width 528 height 66
click at [448, 478] on input "False" at bounding box center [439, 470] width 16 height 16
radio input "true"
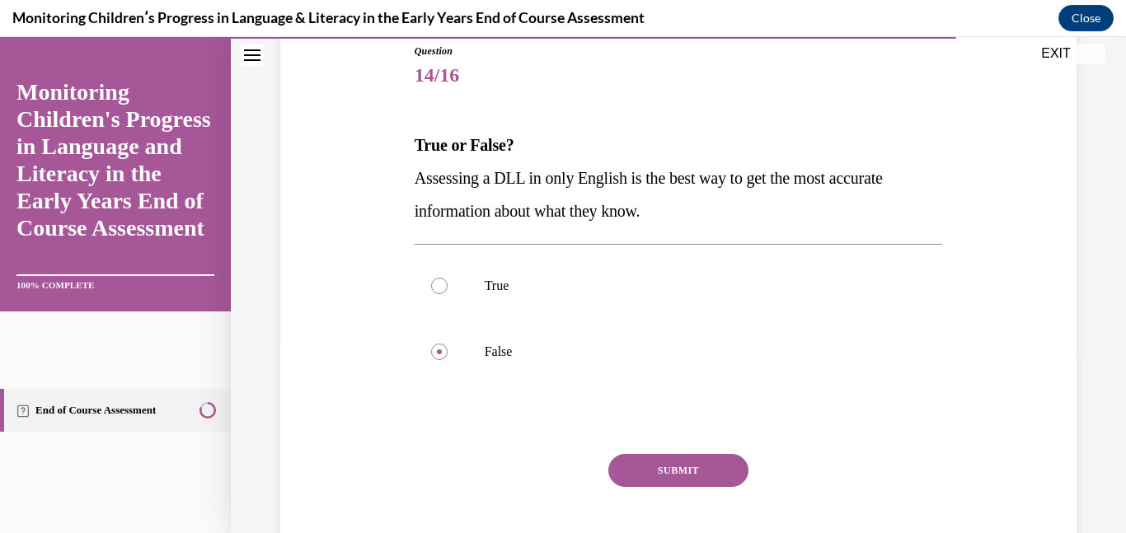
click at [674, 480] on button "SUBMIT" at bounding box center [678, 470] width 140 height 33
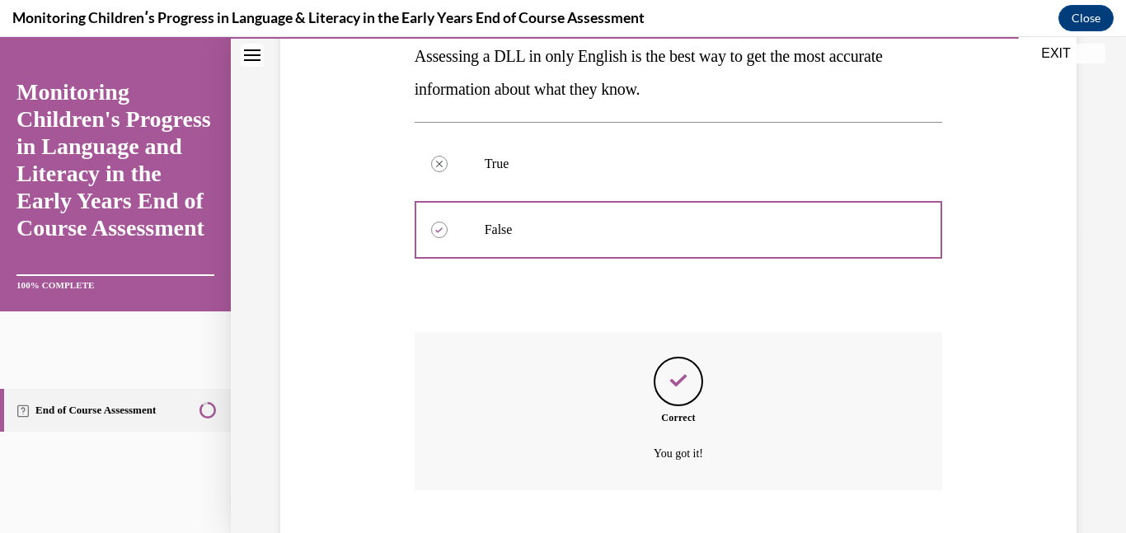
scroll to position [408, 0]
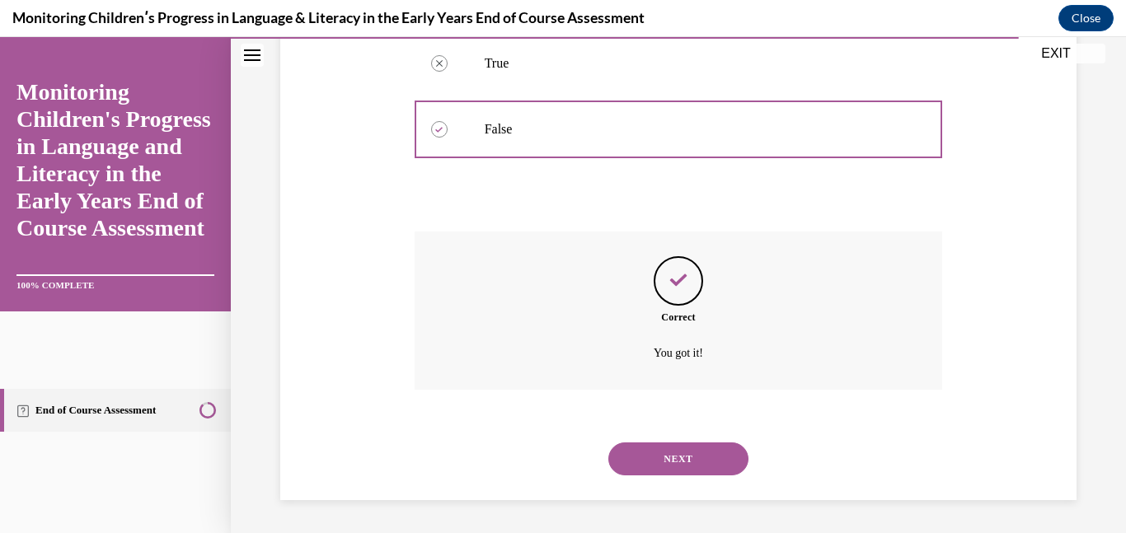
click at [683, 467] on button "NEXT" at bounding box center [678, 459] width 140 height 33
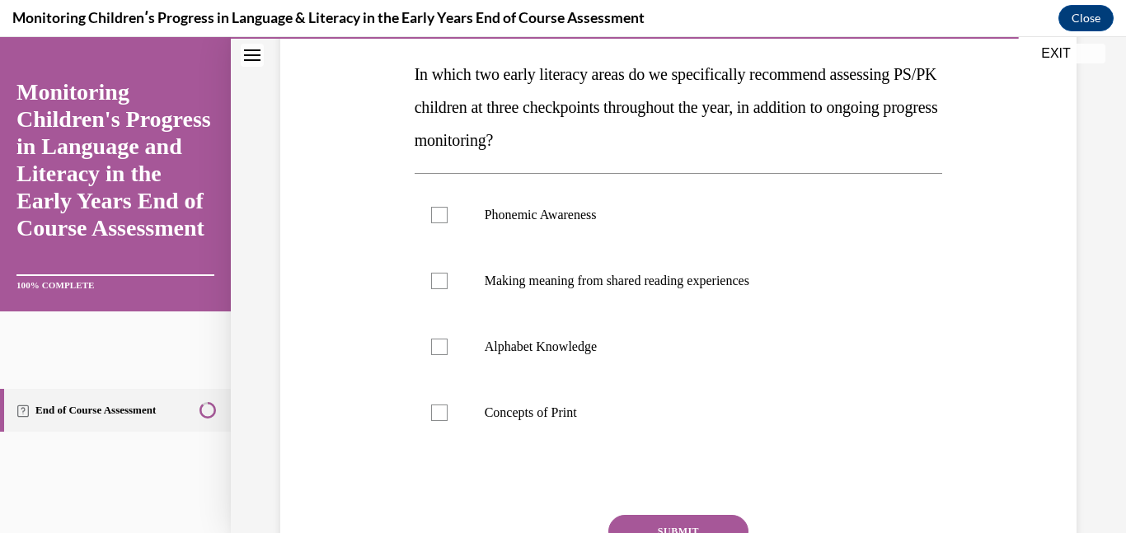
scroll to position [259, 0]
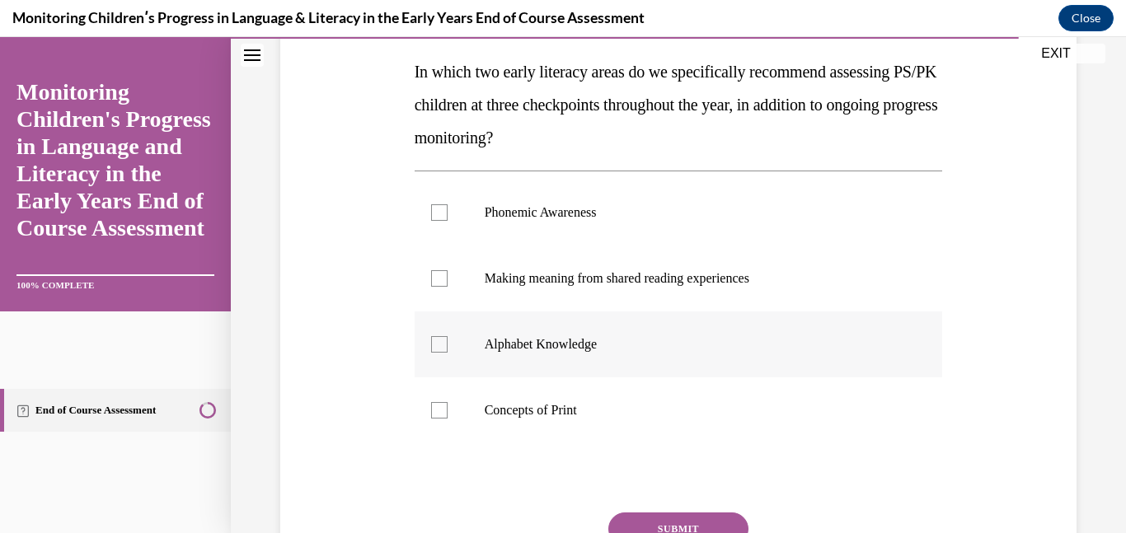
click at [602, 363] on label "Alphabet Knowledge" at bounding box center [679, 345] width 528 height 66
click at [448, 353] on input "Alphabet Knowledge" at bounding box center [439, 344] width 16 height 16
checkbox input "true"
click at [619, 215] on p "Phonemic Awareness" at bounding box center [693, 212] width 417 height 16
click at [448, 215] on input "Phonemic Awareness" at bounding box center [439, 212] width 16 height 16
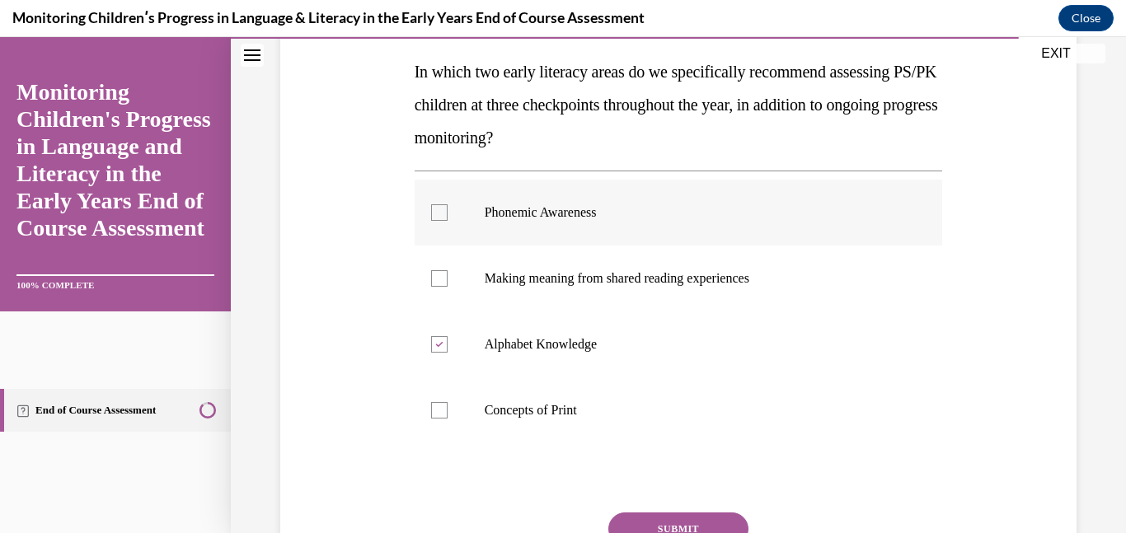
checkbox input "true"
click at [565, 410] on p "Concepts of Print" at bounding box center [693, 410] width 417 height 16
click at [448, 410] on input "Concepts of Print" at bounding box center [439, 410] width 16 height 16
checkbox input "true"
click at [664, 524] on button "SUBMIT" at bounding box center [678, 529] width 140 height 33
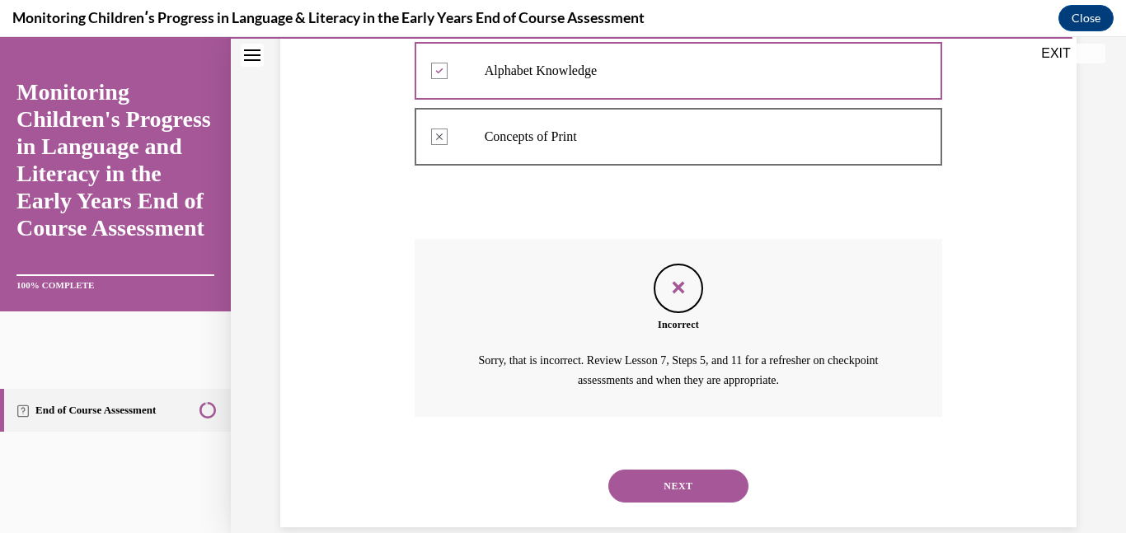
scroll to position [560, 0]
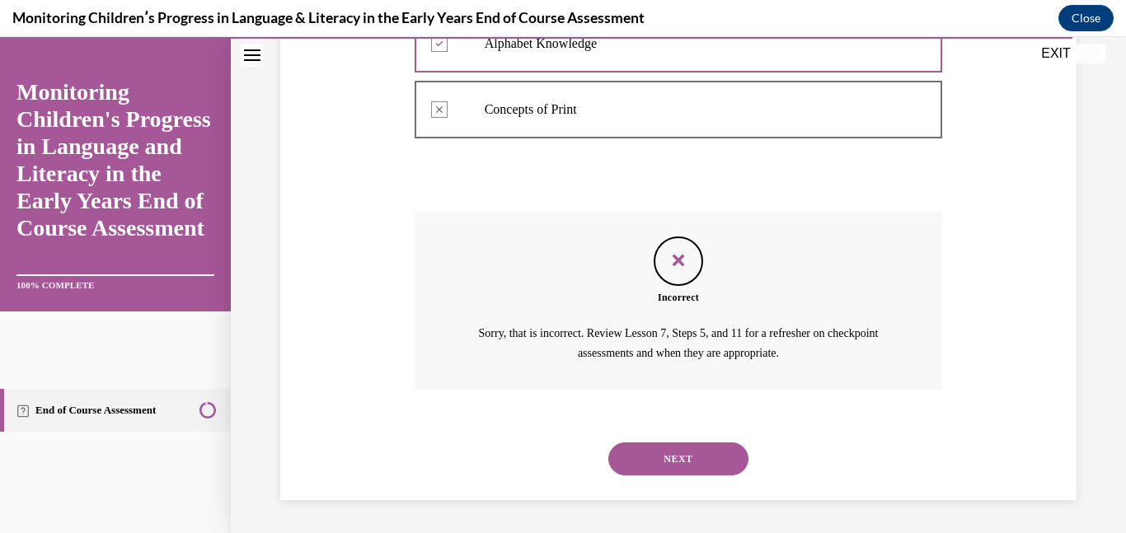
click at [664, 524] on div "Question 15/16 In which two early literacy areas do we specifically recommend a…" at bounding box center [678, 31] width 895 height 1004
click at [680, 463] on button "NEXT" at bounding box center [678, 459] width 140 height 33
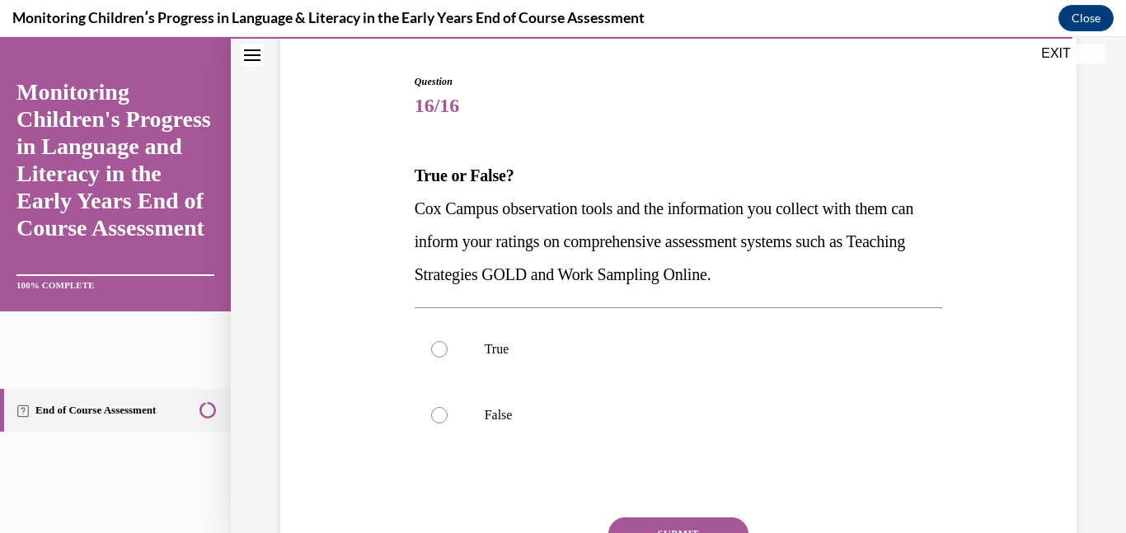
scroll to position [157, 0]
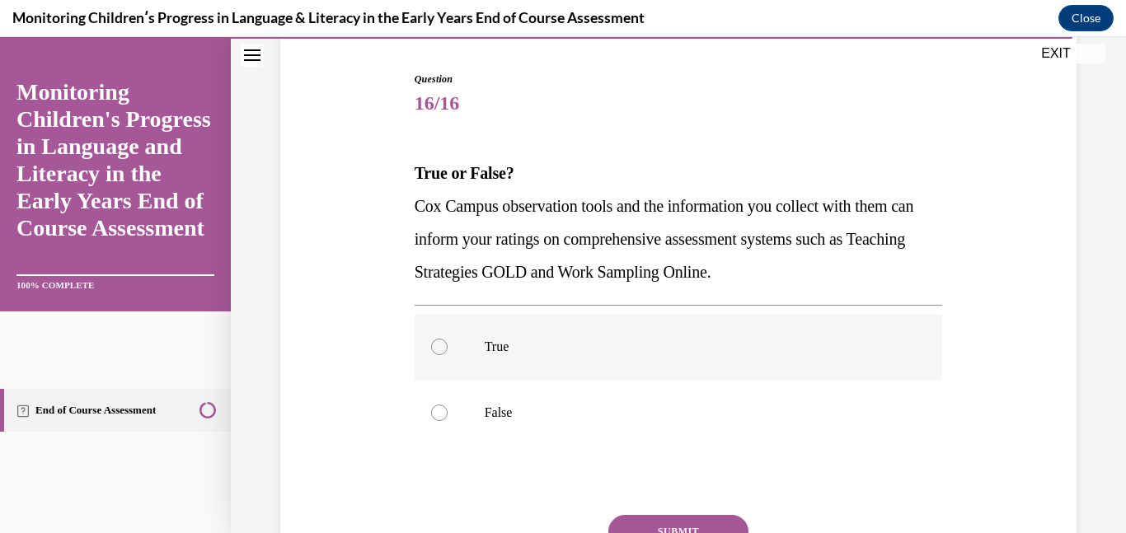
click at [530, 342] on p "True" at bounding box center [693, 347] width 417 height 16
click at [448, 342] on input "True" at bounding box center [439, 347] width 16 height 16
radio input "true"
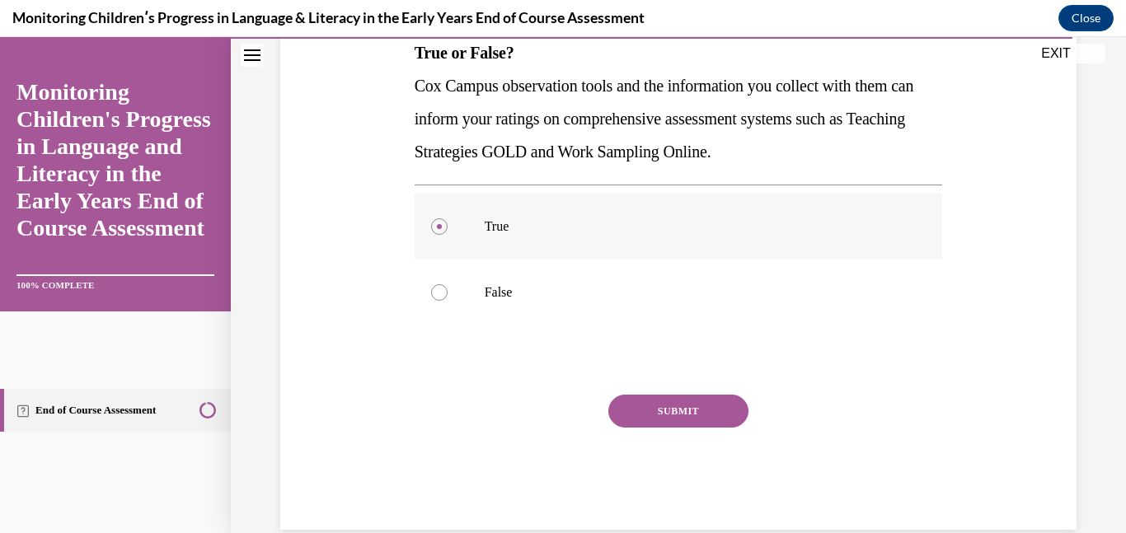
scroll to position [284, 0]
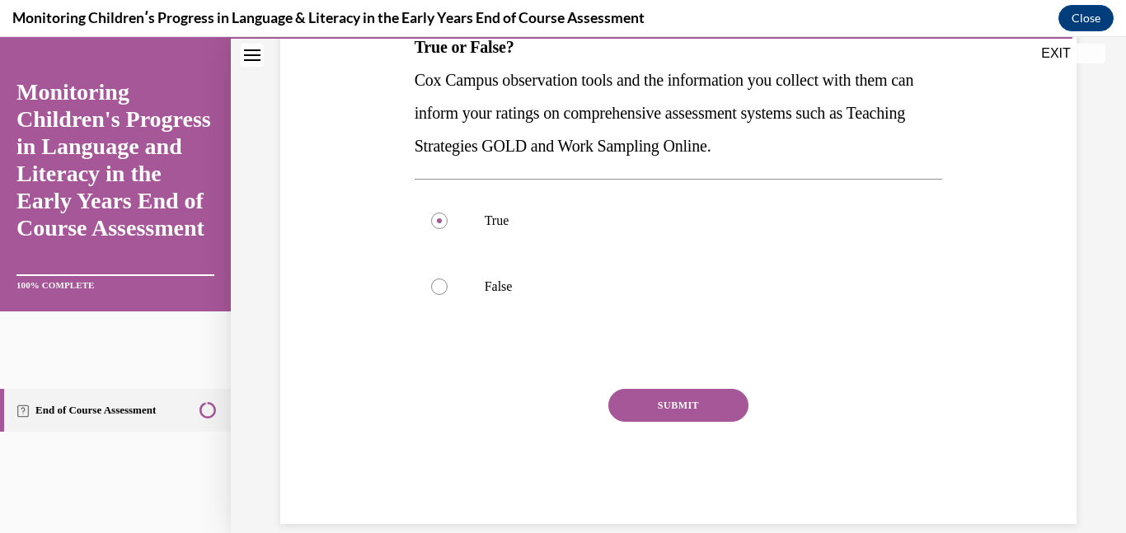
click at [663, 433] on div "SUBMIT" at bounding box center [679, 430] width 528 height 82
click at [679, 420] on button "SUBMIT" at bounding box center [678, 405] width 140 height 33
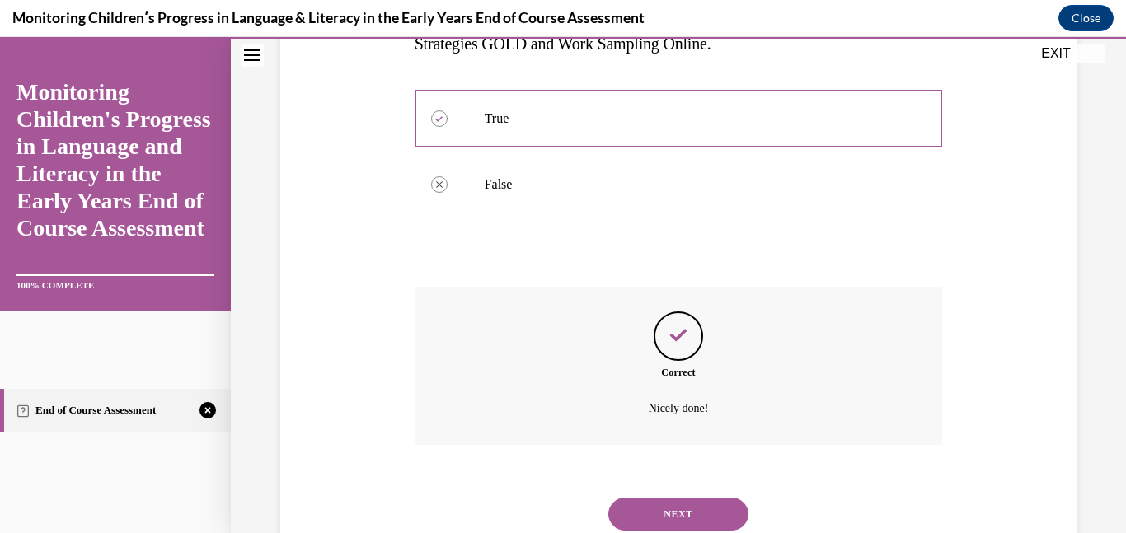
scroll to position [441, 0]
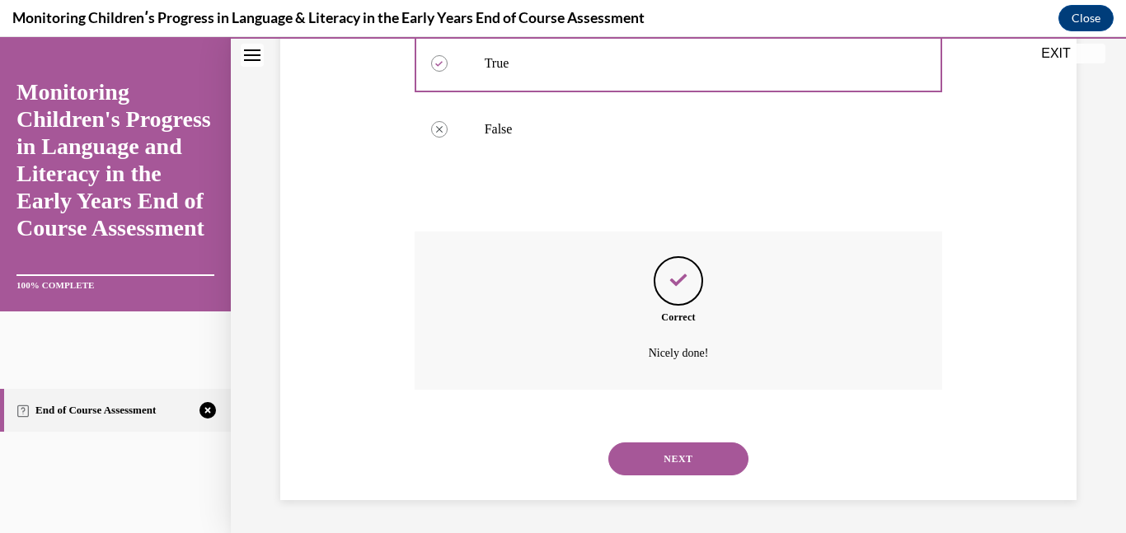
click at [688, 450] on button "NEXT" at bounding box center [678, 459] width 140 height 33
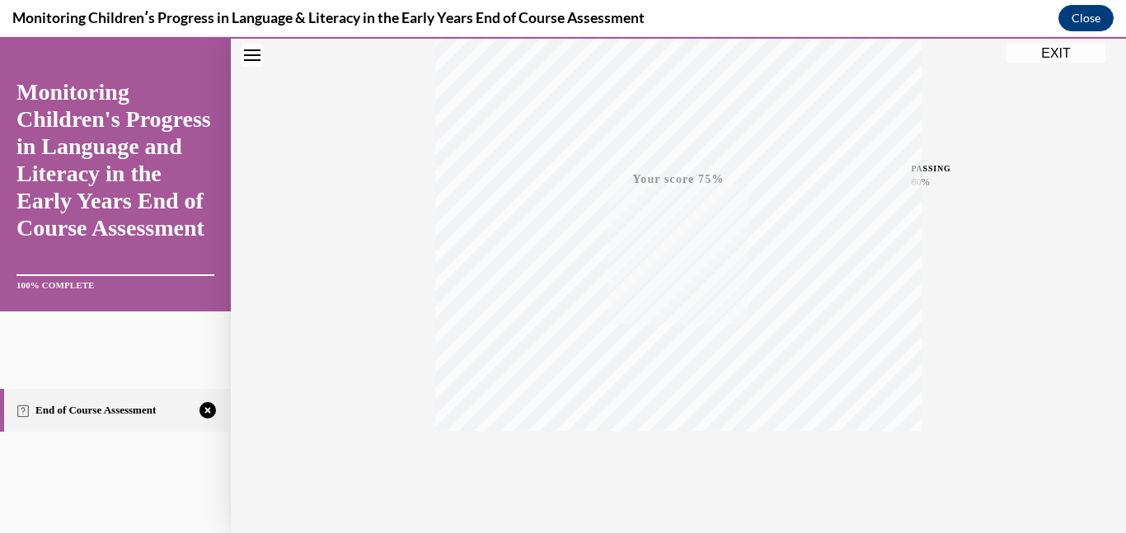
scroll to position [349, 0]
click at [676, 396] on button "TAKE AGAIN" at bounding box center [679, 422] width 98 height 74
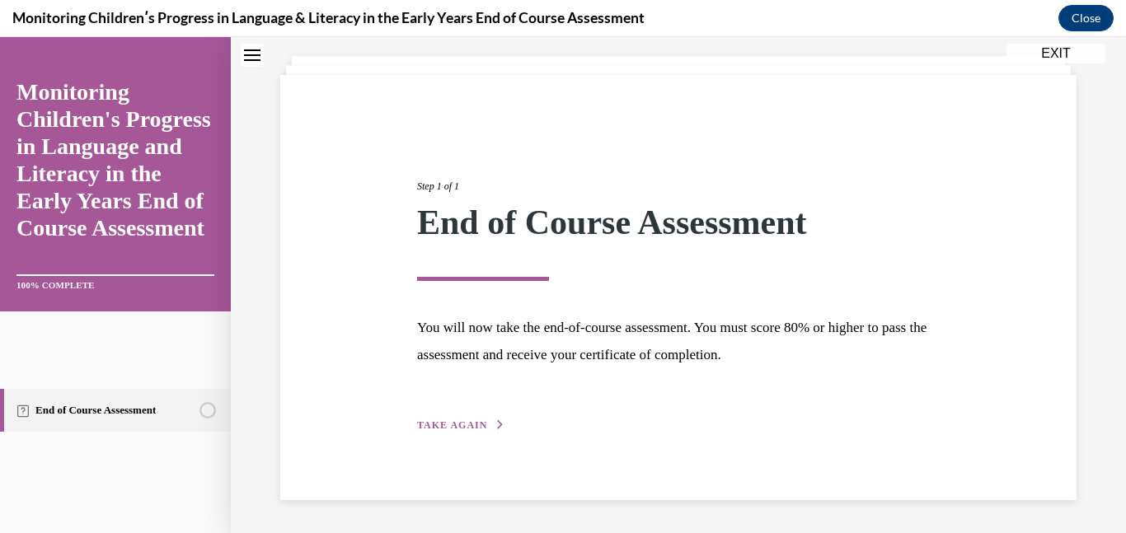
scroll to position [88, 0]
click at [430, 432] on button "TAKE AGAIN" at bounding box center [461, 425] width 88 height 15
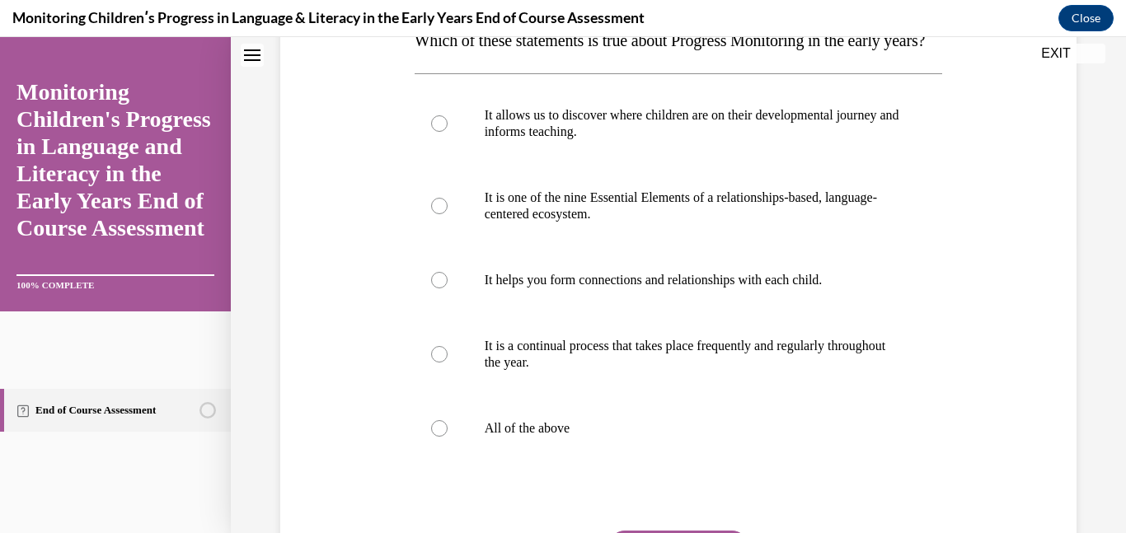
scroll to position [291, 0]
click at [489, 436] on p "All of the above" at bounding box center [693, 428] width 417 height 16
click at [448, 436] on input "All of the above" at bounding box center [439, 428] width 16 height 16
radio input "true"
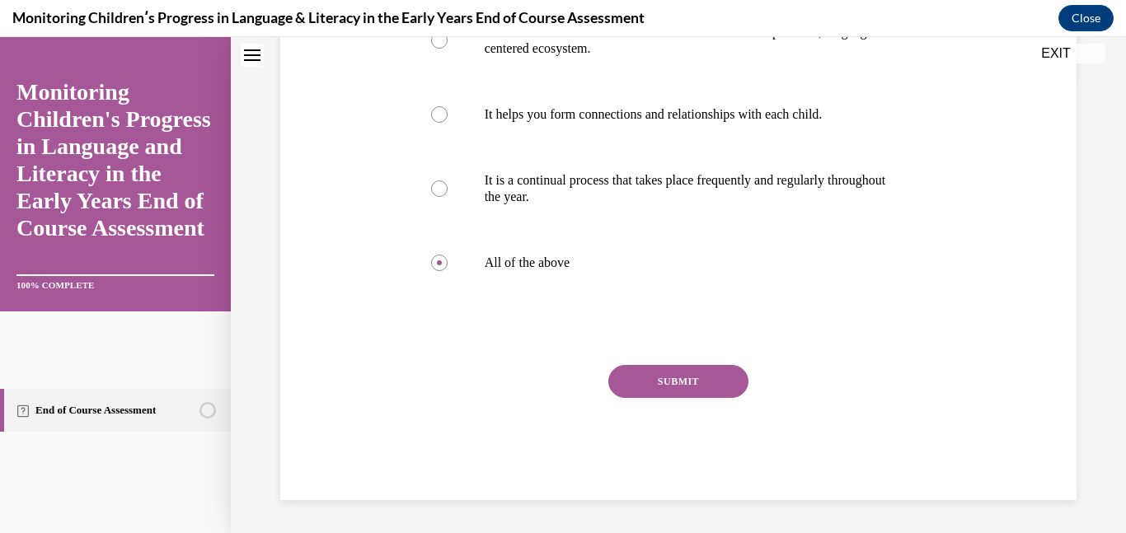
click at [719, 378] on button "SUBMIT" at bounding box center [678, 381] width 140 height 33
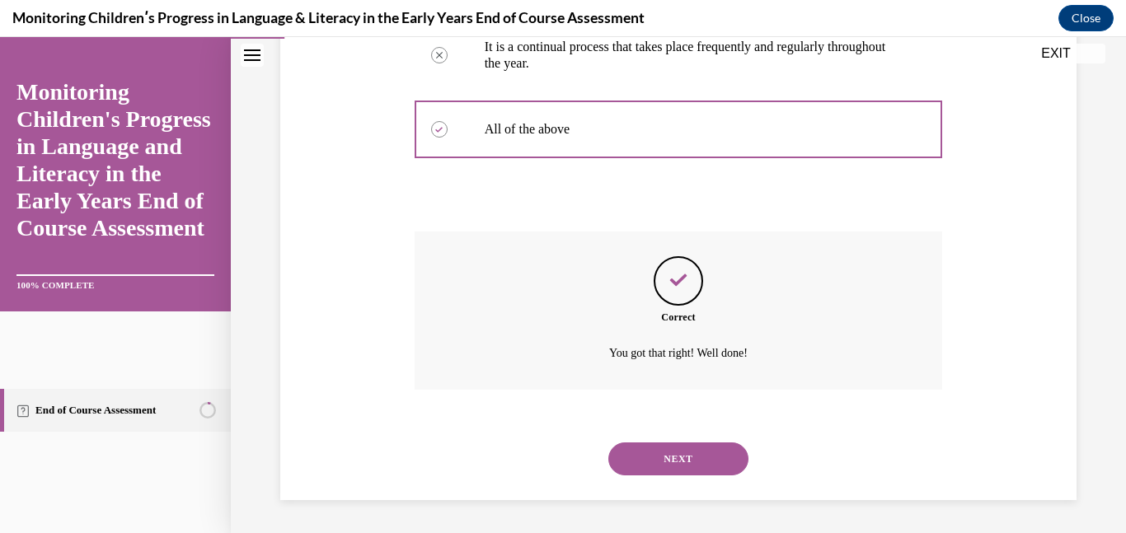
scroll to position [622, 0]
click at [700, 447] on button "NEXT" at bounding box center [678, 459] width 140 height 33
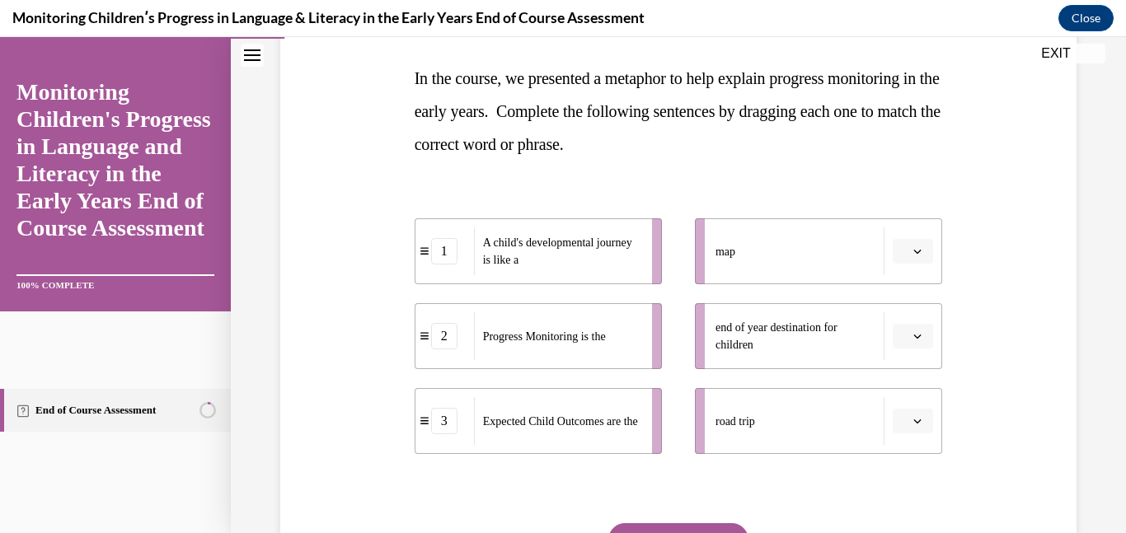
scroll to position [255, 0]
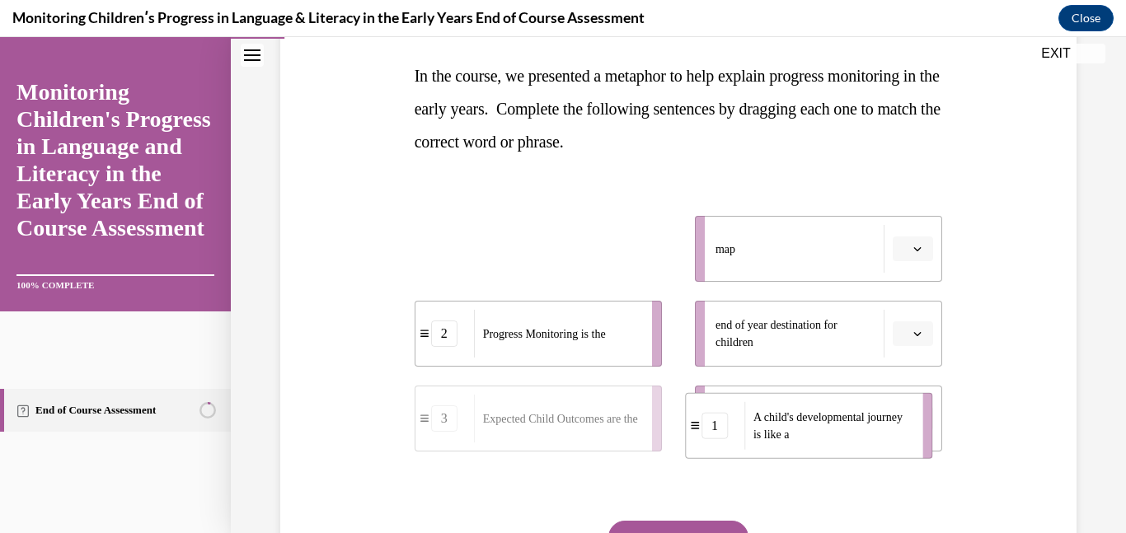
drag, startPoint x: 636, startPoint y: 247, endPoint x: 908, endPoint y: 425, distance: 325.1
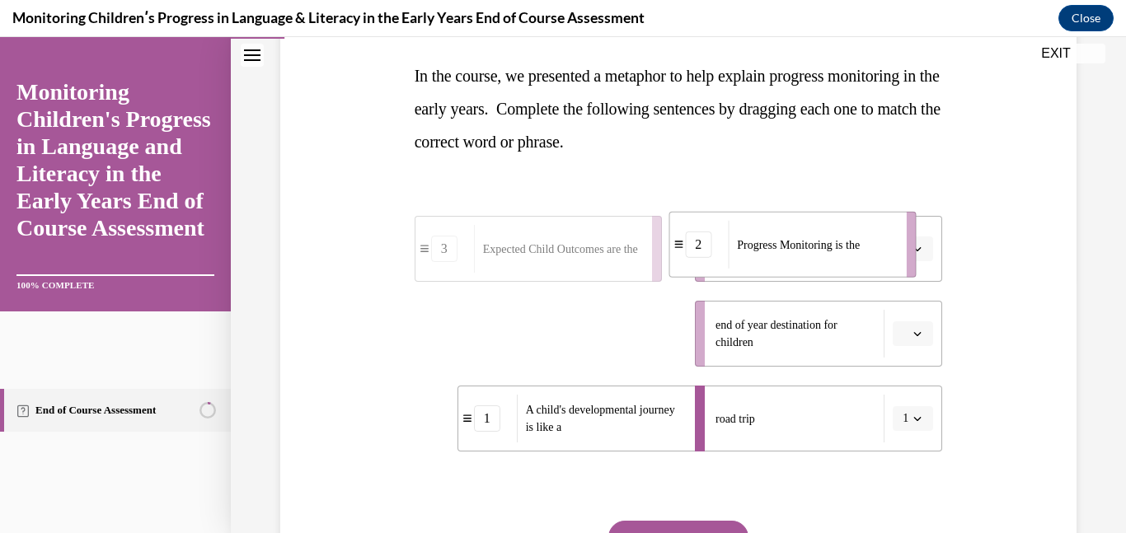
drag, startPoint x: 656, startPoint y: 326, endPoint x: 915, endPoint y: 229, distance: 276.2
click at [915, 229] on li "2 Progress Monitoring is the" at bounding box center [792, 245] width 247 height 66
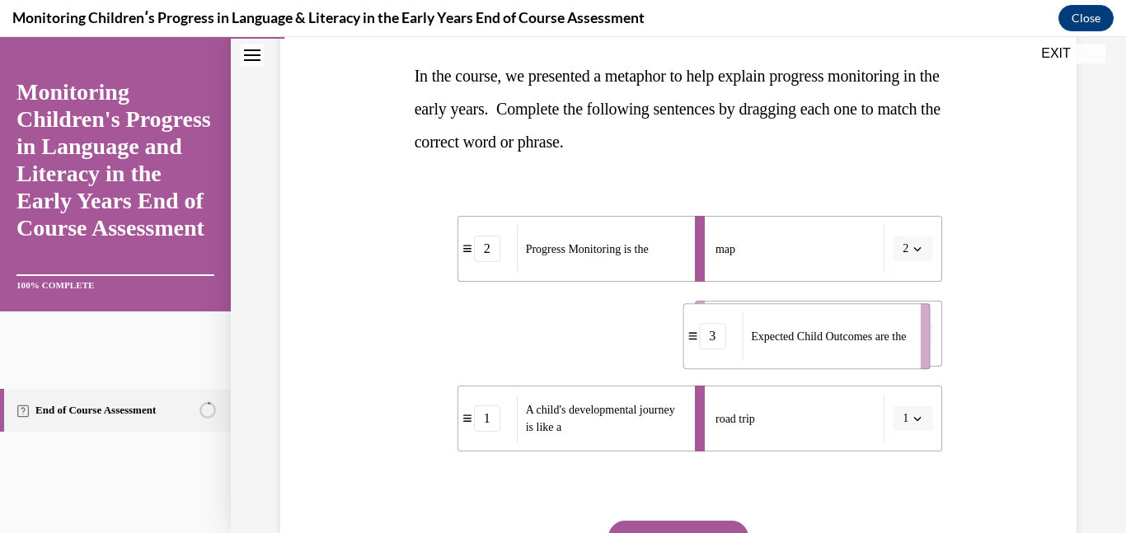
drag, startPoint x: 557, startPoint y: 317, endPoint x: 824, endPoint y: 320, distance: 267.1
click at [824, 328] on span "Expected Child Outcomes are the" at bounding box center [828, 336] width 155 height 17
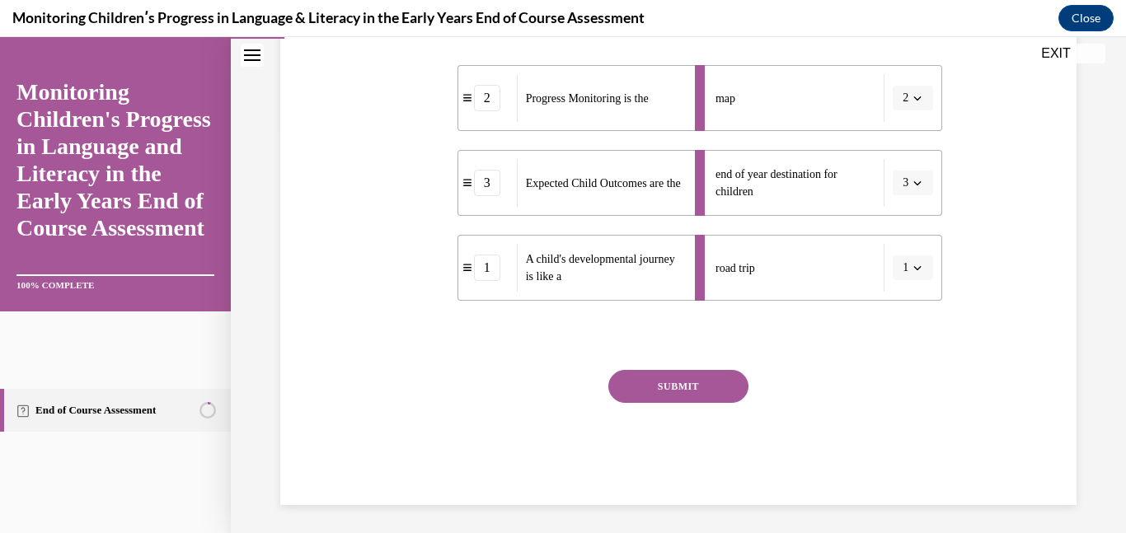
scroll to position [411, 0]
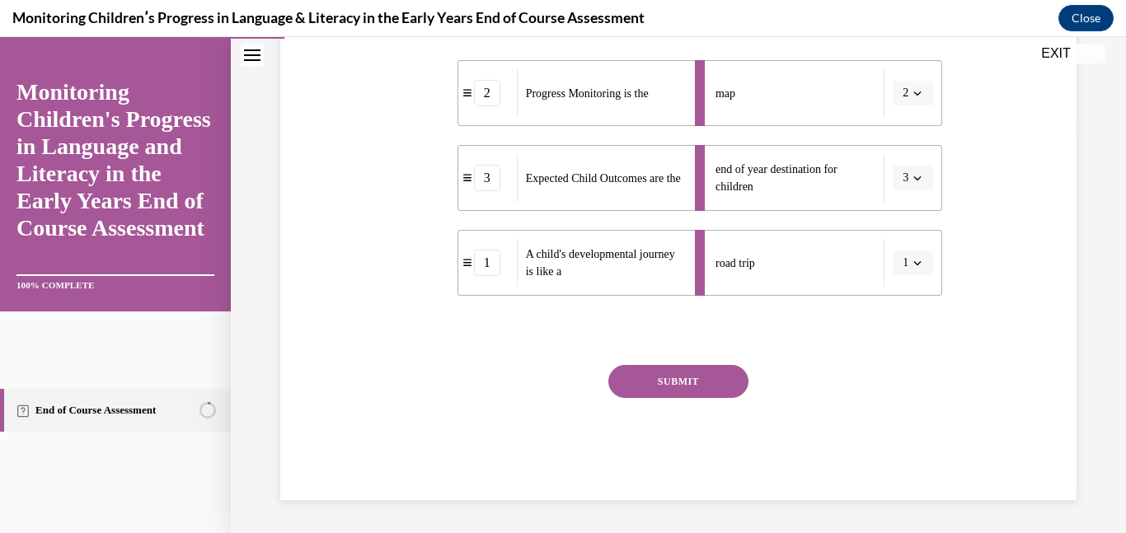
click at [658, 388] on button "SUBMIT" at bounding box center [678, 381] width 140 height 33
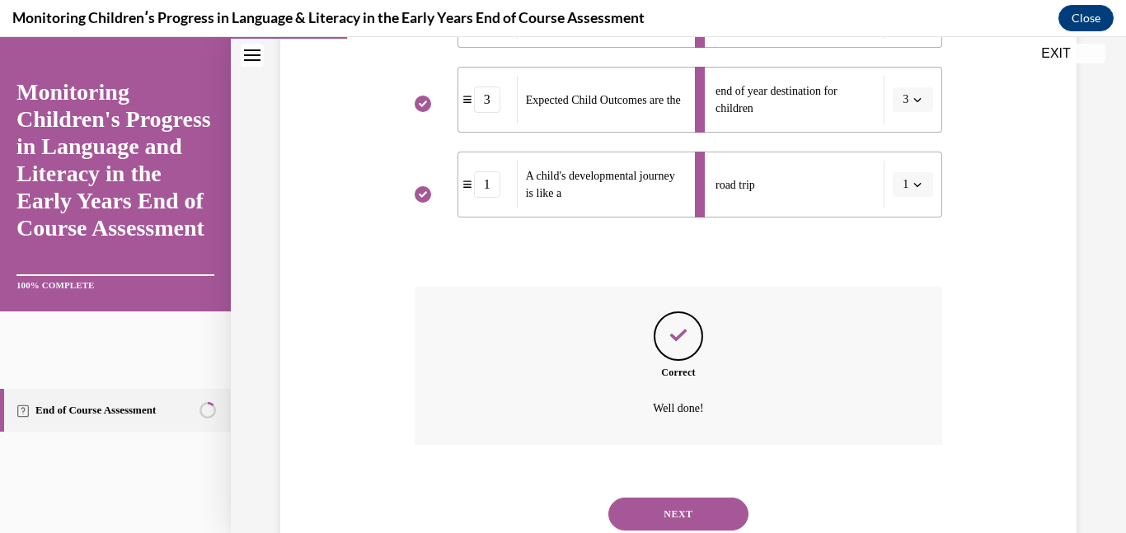
scroll to position [544, 0]
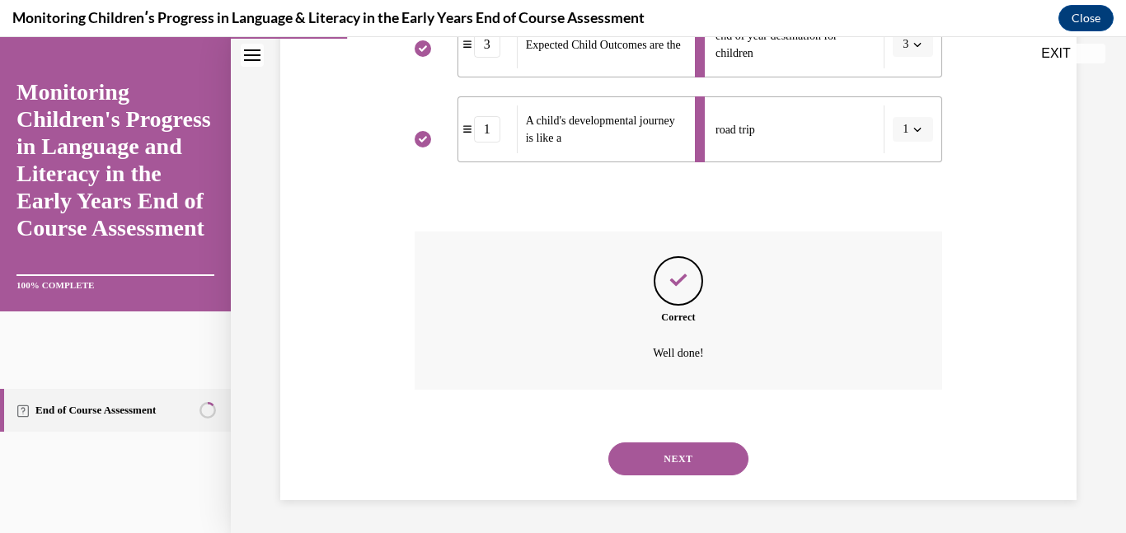
click at [669, 459] on button "NEXT" at bounding box center [678, 459] width 140 height 33
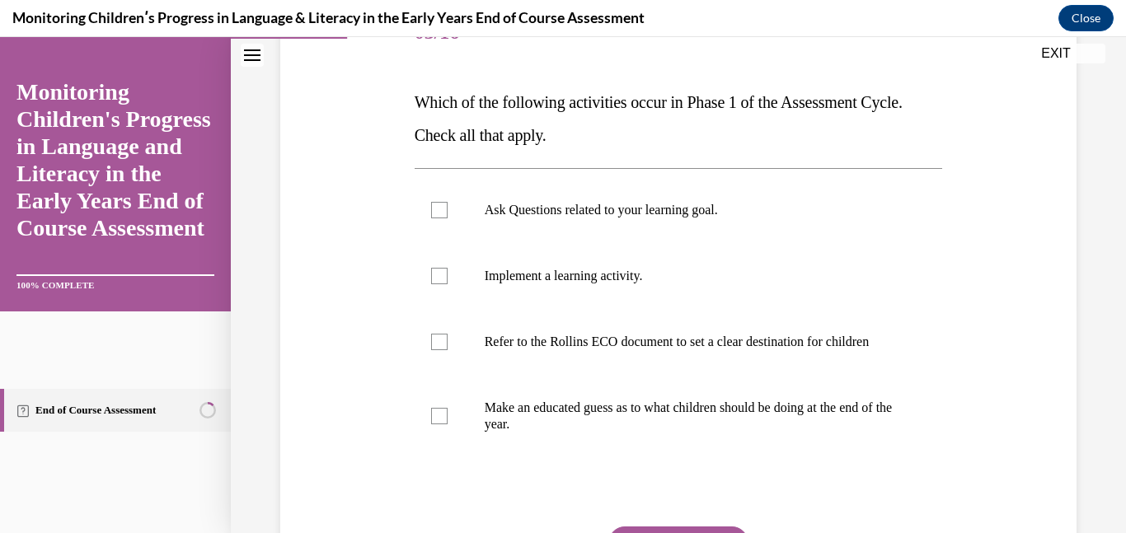
scroll to position [231, 0]
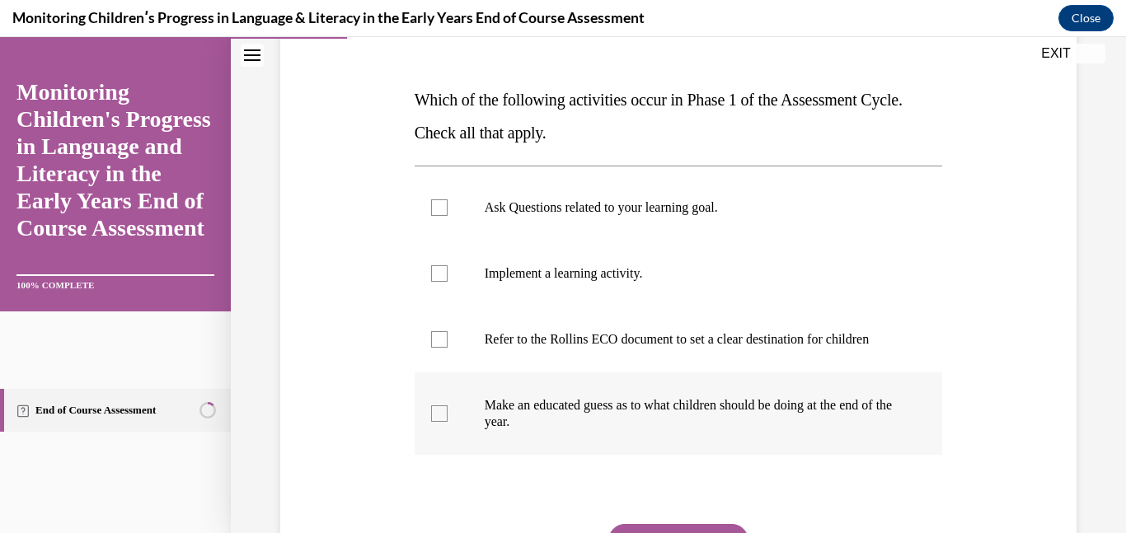
click at [545, 430] on p "Make an educated guess as to what children should be doing at the end of the ye…" at bounding box center [693, 413] width 417 height 33
click at [448, 422] on input "Make an educated guess as to what children should be doing at the end of the ye…" at bounding box center [439, 414] width 16 height 16
checkbox input "true"
click at [562, 368] on label "Refer to the Rollins ECO document to set a clear destination for children" at bounding box center [679, 340] width 528 height 66
click at [448, 348] on input "Refer to the Rollins ECO document to set a clear destination for children" at bounding box center [439, 339] width 16 height 16
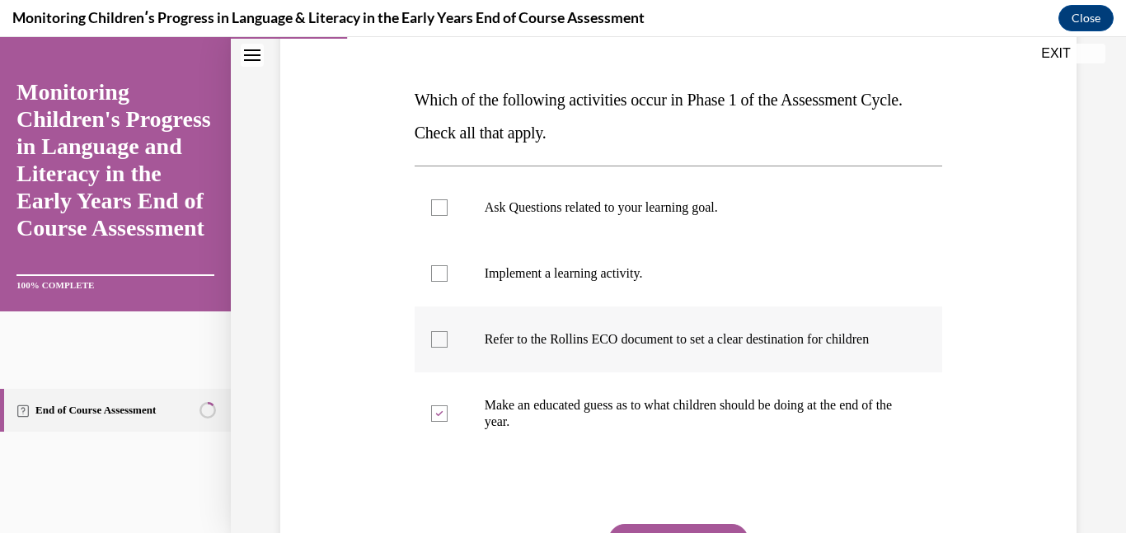
checkbox input "true"
click at [579, 293] on label "Implement a learning activity." at bounding box center [679, 274] width 528 height 66
click at [448, 282] on input "Implement a learning activity." at bounding box center [439, 273] width 16 height 16
checkbox input "true"
click at [586, 220] on label "Ask Questions related to your learning goal." at bounding box center [679, 208] width 528 height 66
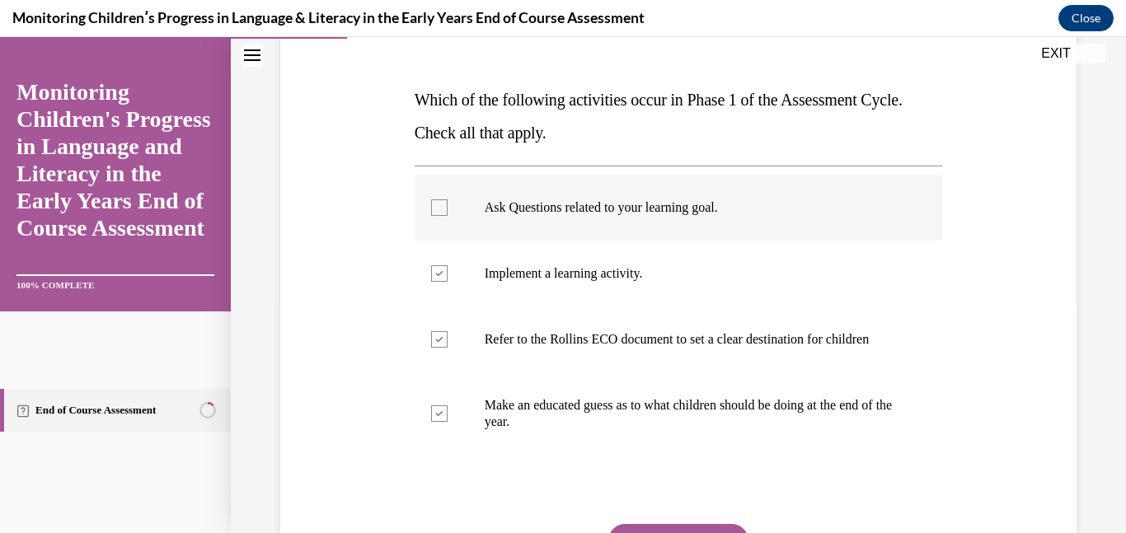
click at [448, 216] on input "Ask Questions related to your learning goal." at bounding box center [439, 207] width 16 height 16
checkbox input "true"
click at [557, 428] on p "Make an educated guess as to what children should be doing at the end of the ye…" at bounding box center [693, 413] width 417 height 33
click at [448, 422] on input "Make an educated guess as to what children should be doing at the end of the ye…" at bounding box center [439, 414] width 16 height 16
checkbox input "false"
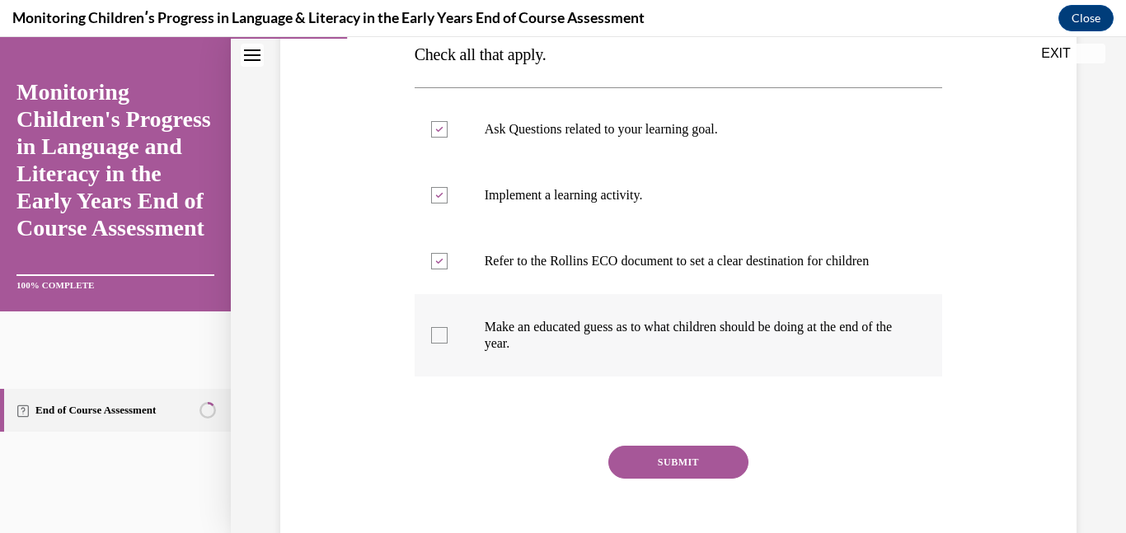
scroll to position [312, 0]
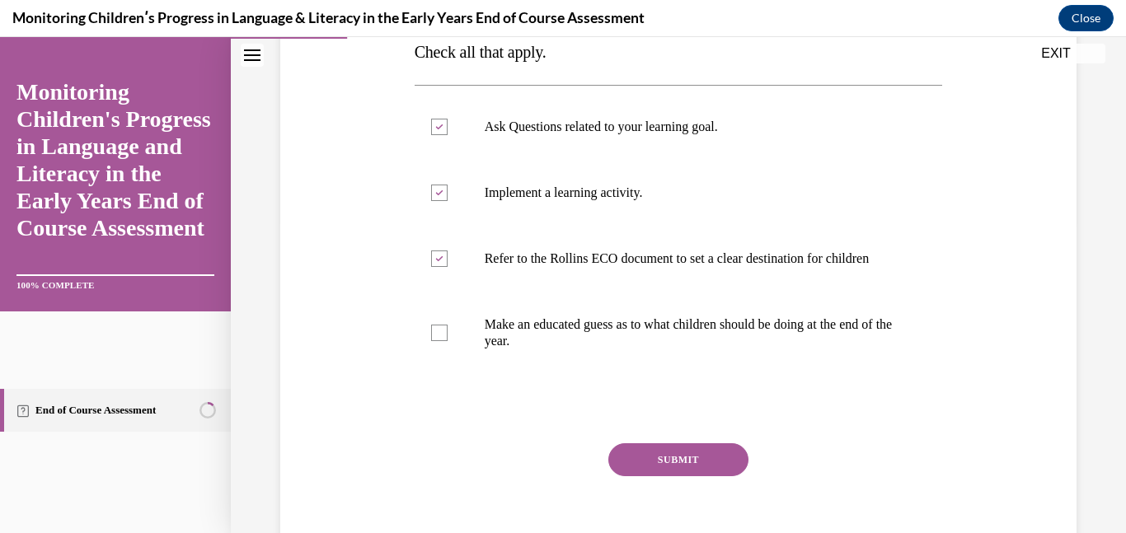
click at [681, 476] on button "SUBMIT" at bounding box center [678, 459] width 140 height 33
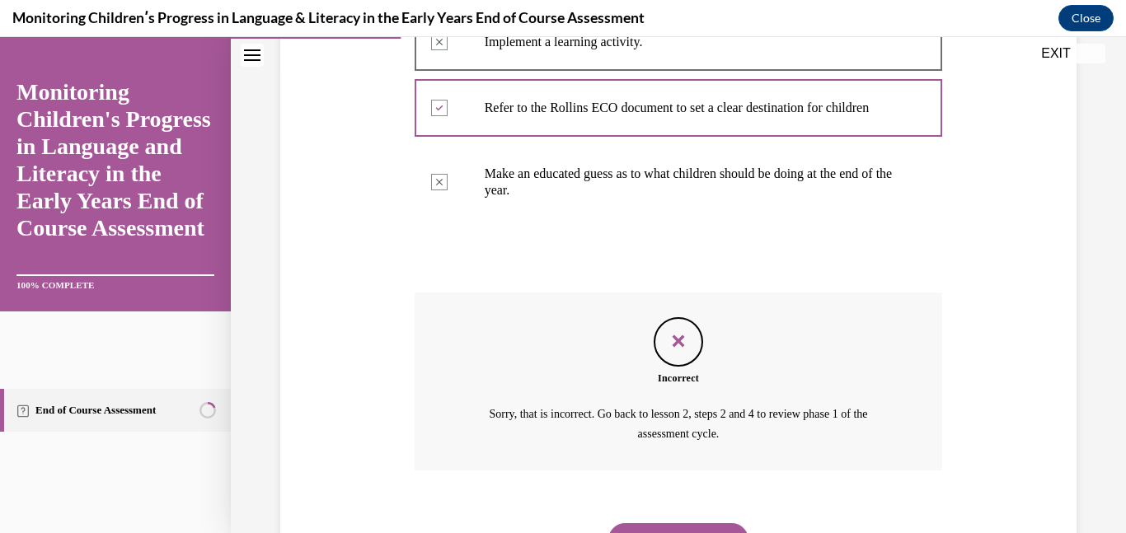
scroll to position [560, 0]
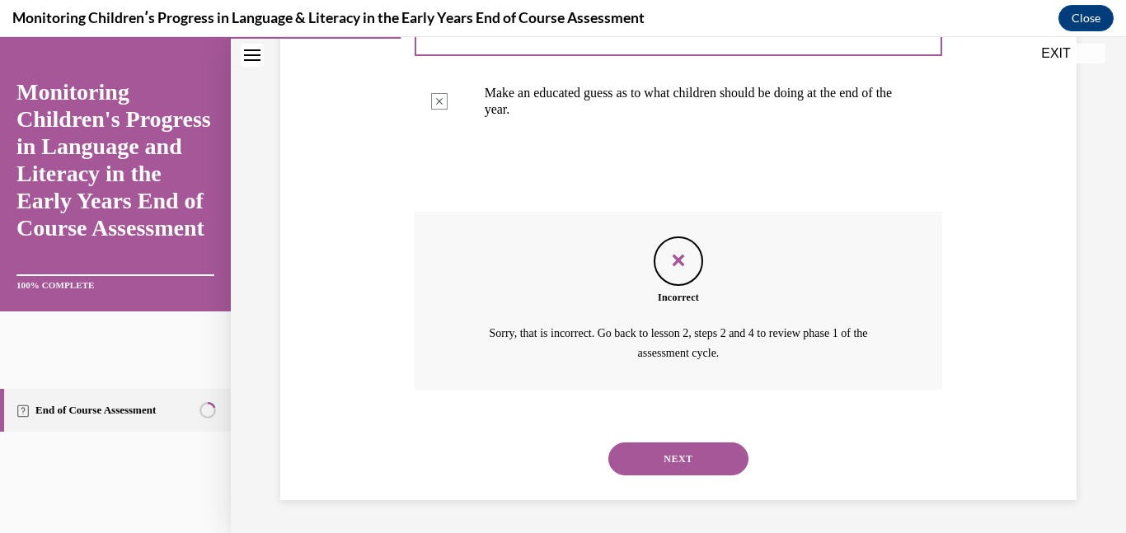
click at [692, 454] on button "NEXT" at bounding box center [678, 459] width 140 height 33
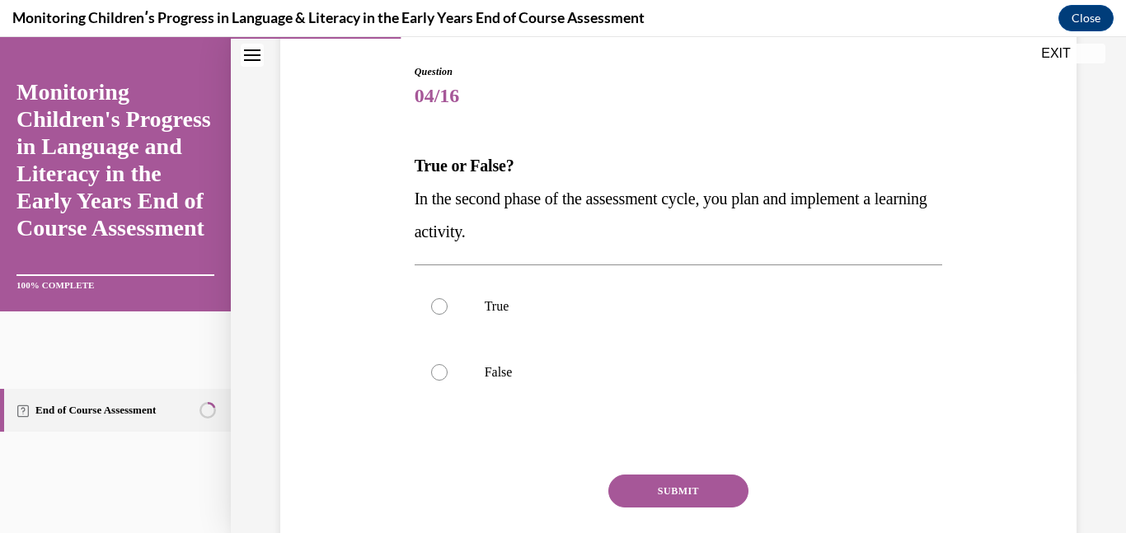
scroll to position [166, 0]
click at [537, 326] on label "True" at bounding box center [679, 306] width 528 height 66
click at [448, 314] on input "True" at bounding box center [439, 306] width 16 height 16
radio input "true"
click at [695, 495] on button "SUBMIT" at bounding box center [678, 490] width 140 height 33
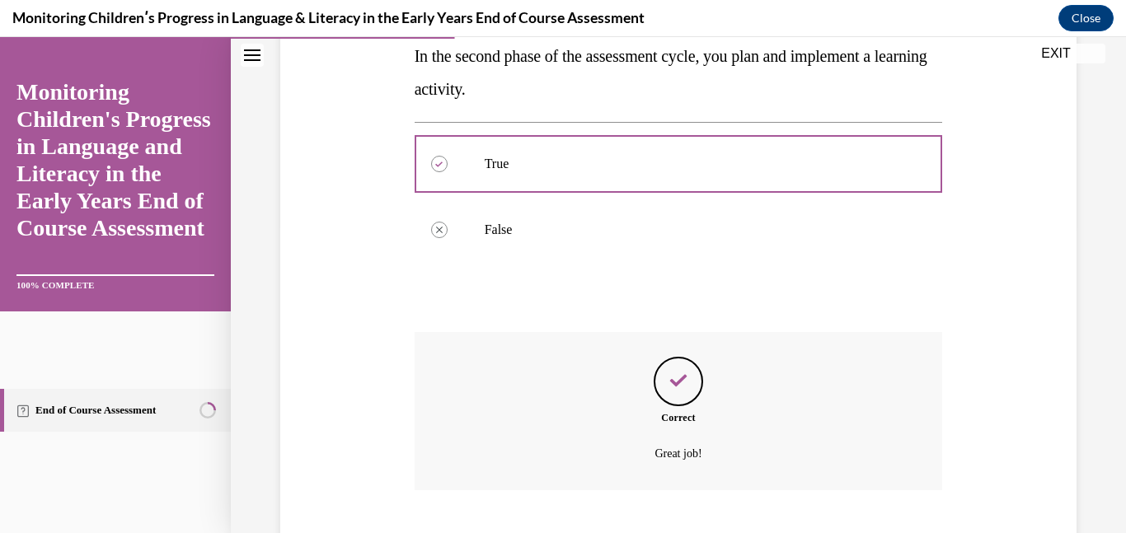
scroll to position [408, 0]
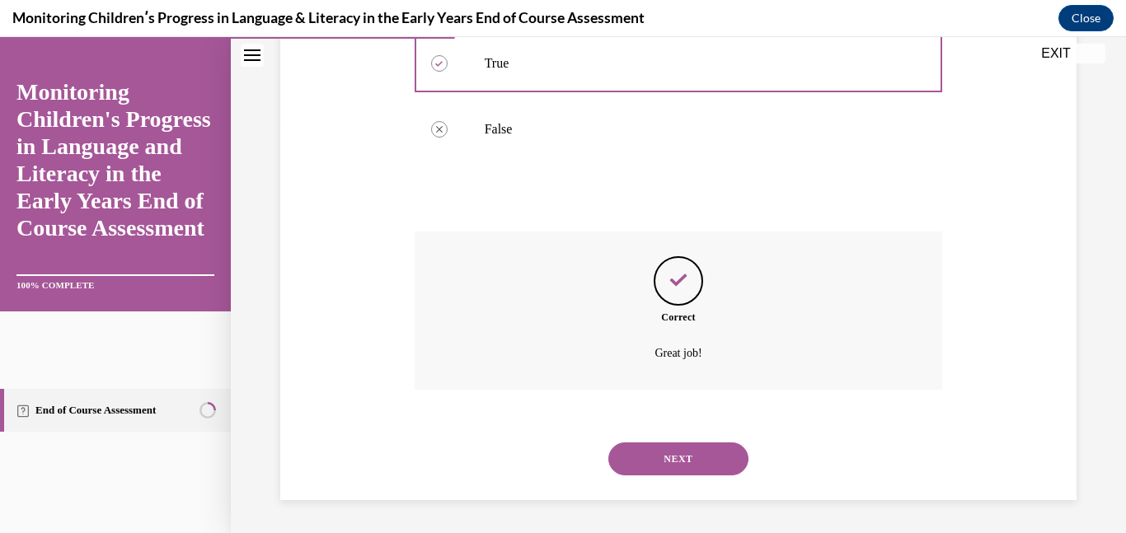
click at [698, 452] on button "NEXT" at bounding box center [678, 459] width 140 height 33
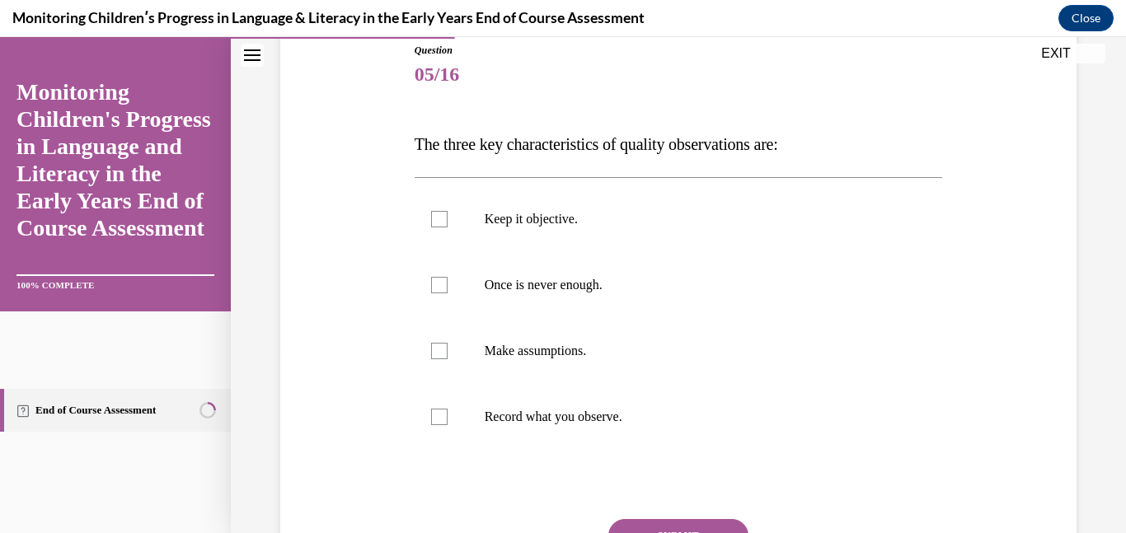
scroll to position [187, 0]
click at [602, 242] on label "Keep it objective." at bounding box center [679, 218] width 528 height 66
click at [448, 227] on input "Keep it objective." at bounding box center [439, 218] width 16 height 16
checkbox input "true"
click at [596, 273] on label "Once is never enough." at bounding box center [679, 284] width 528 height 66
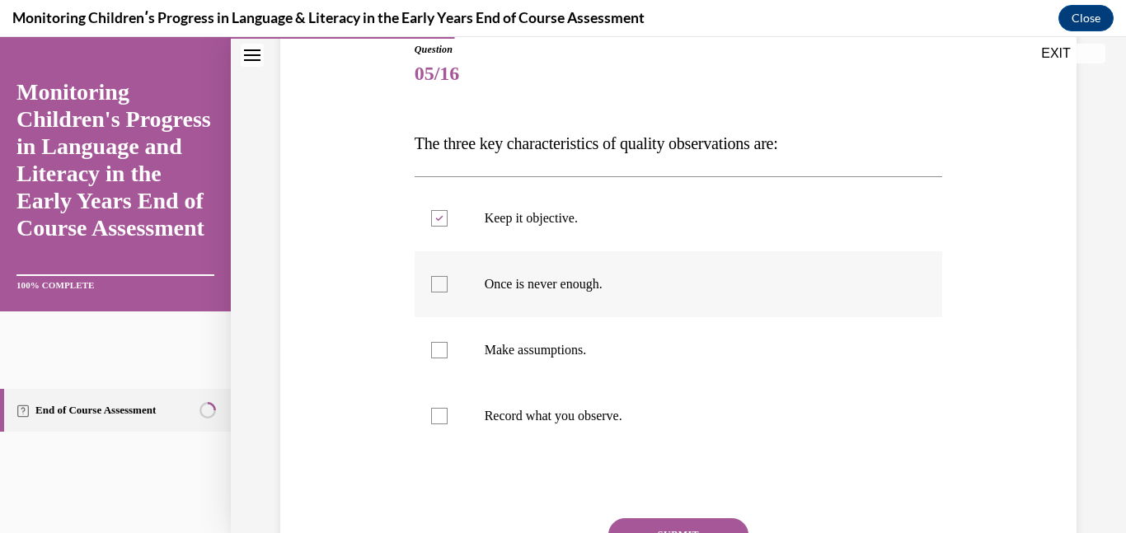
click at [448, 276] on input "Once is never enough." at bounding box center [439, 284] width 16 height 16
checkbox input "true"
click at [597, 420] on p "Record what you observe." at bounding box center [693, 416] width 417 height 16
click at [448, 420] on input "Record what you observe." at bounding box center [439, 416] width 16 height 16
checkbox input "true"
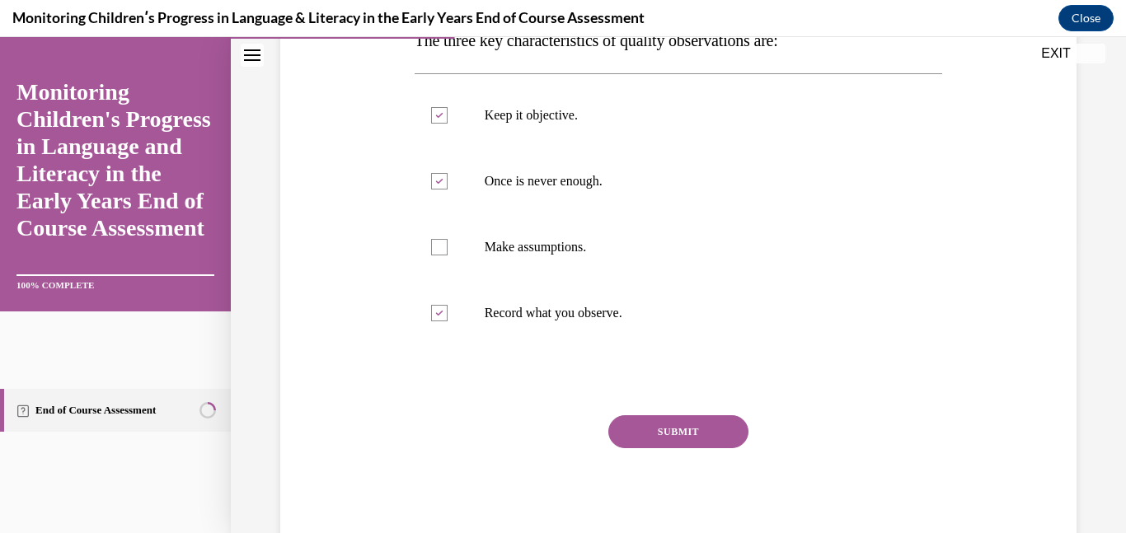
click at [662, 425] on button "SUBMIT" at bounding box center [678, 431] width 140 height 33
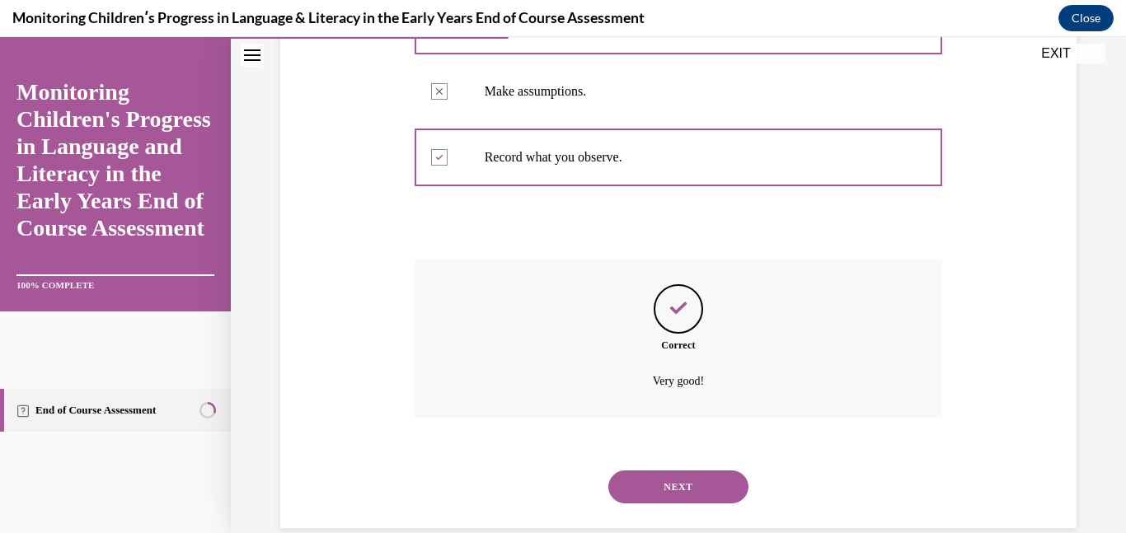
scroll to position [474, 0]
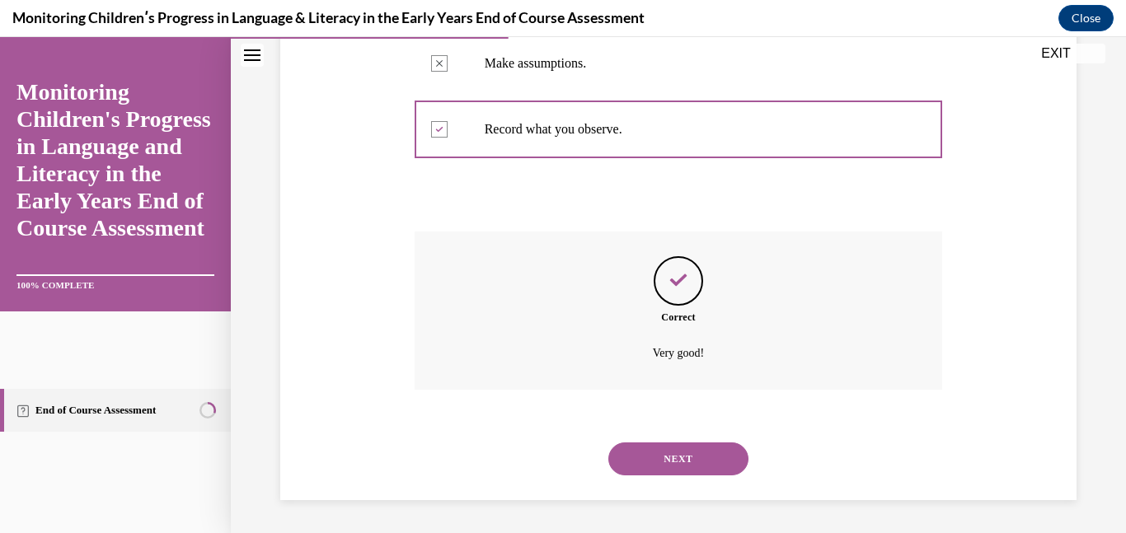
click at [673, 453] on button "NEXT" at bounding box center [678, 459] width 140 height 33
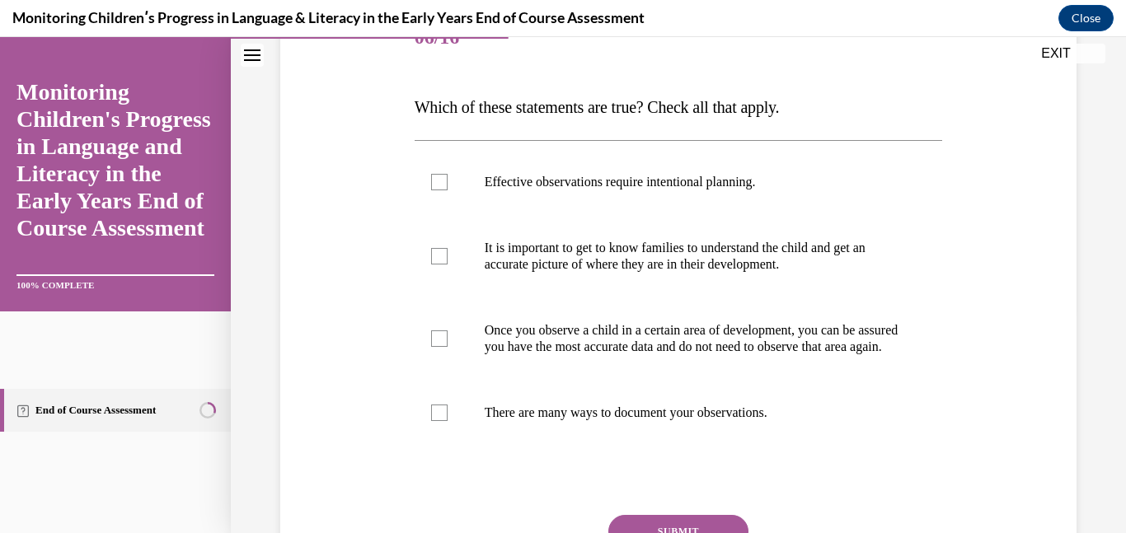
scroll to position [227, 0]
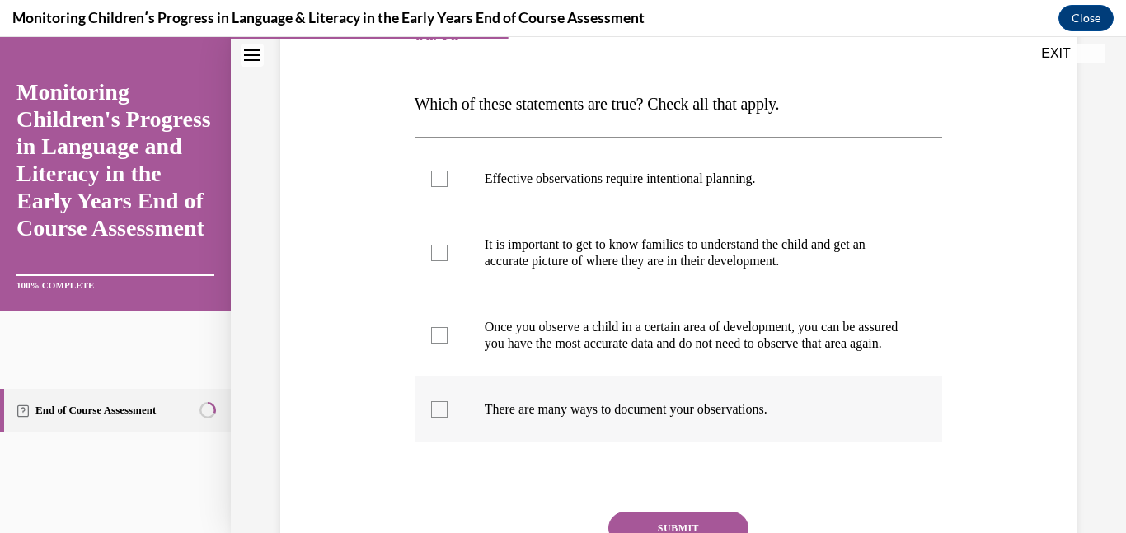
click at [670, 442] on label "There are many ways to document your observations." at bounding box center [679, 410] width 528 height 66
click at [448, 418] on input "There are many ways to document your observations." at bounding box center [439, 409] width 16 height 16
checkbox input "true"
click at [641, 256] on p "It is important to get to know families to understand the child and get an accu…" at bounding box center [693, 253] width 417 height 33
click at [448, 256] on input "It is important to get to know families to understand the child and get an accu…" at bounding box center [439, 253] width 16 height 16
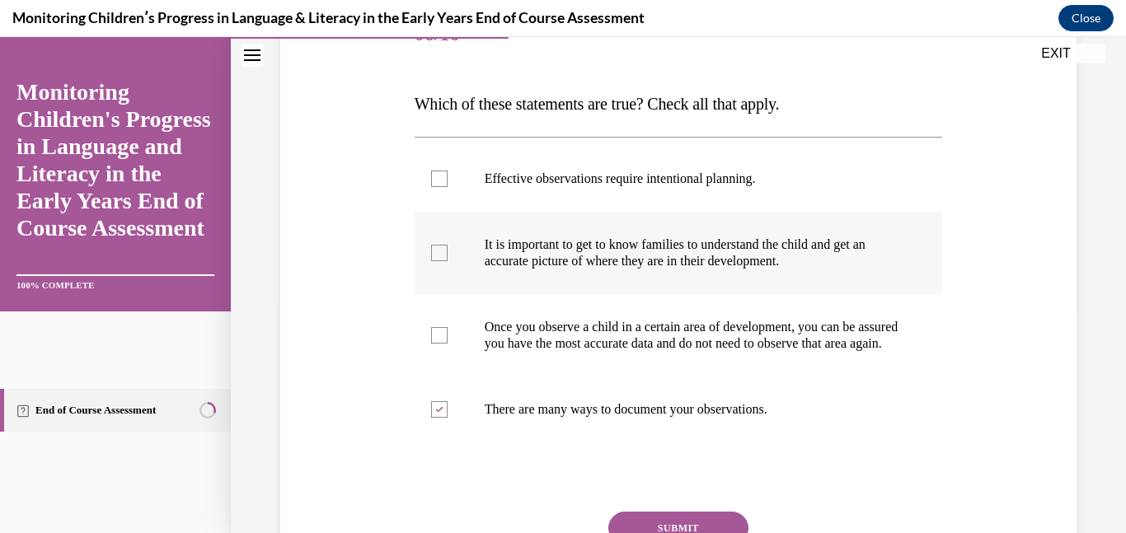
checkbox input "true"
click at [636, 168] on label "Effective observations require intentional planning." at bounding box center [679, 179] width 528 height 66
click at [448, 171] on input "Effective observations require intentional planning." at bounding box center [439, 179] width 16 height 16
checkbox input "true"
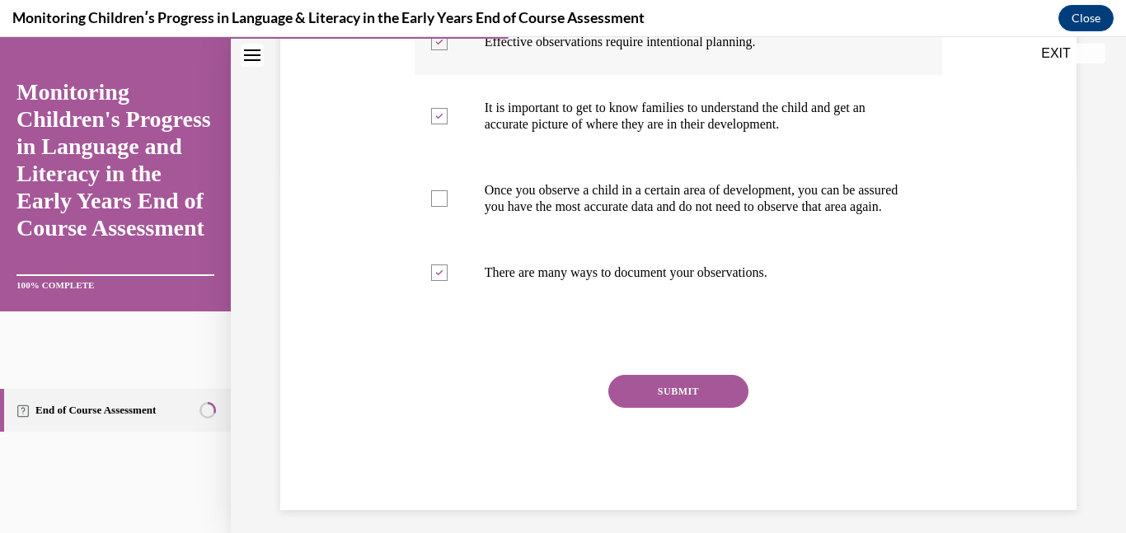
scroll to position [368, 0]
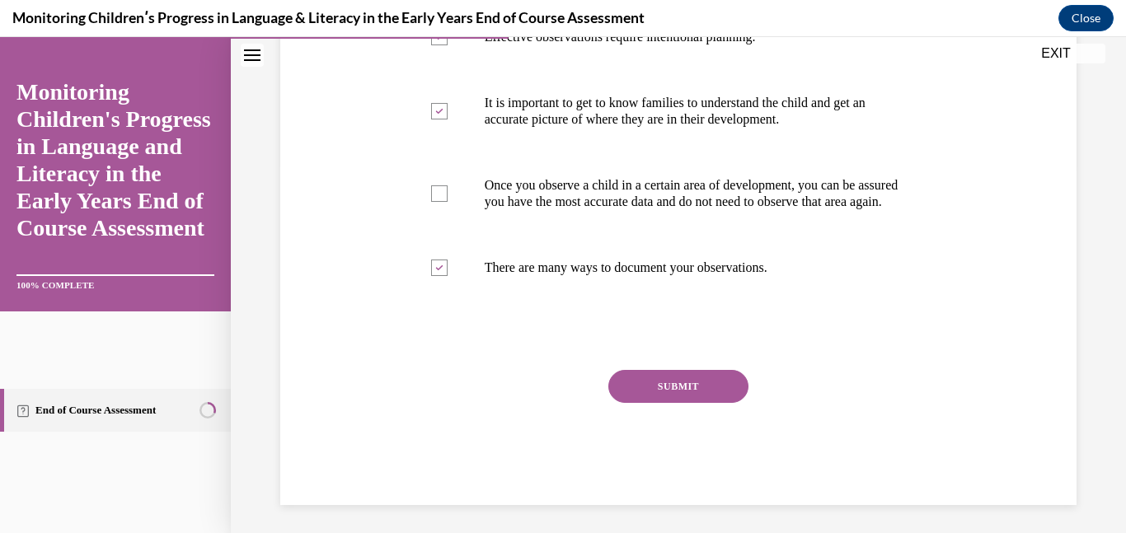
click at [683, 397] on button "SUBMIT" at bounding box center [678, 386] width 140 height 33
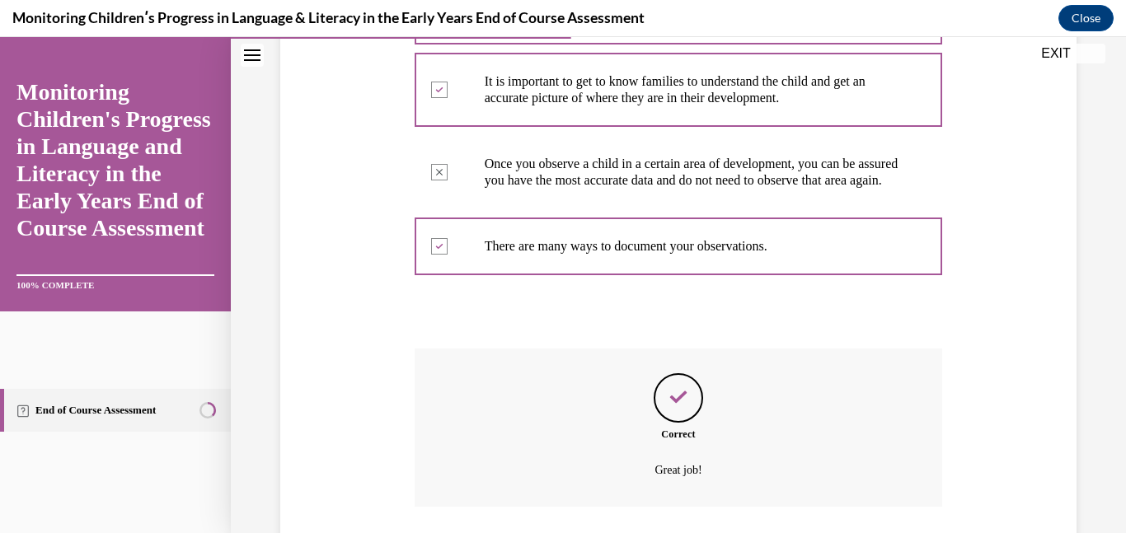
scroll to position [523, 0]
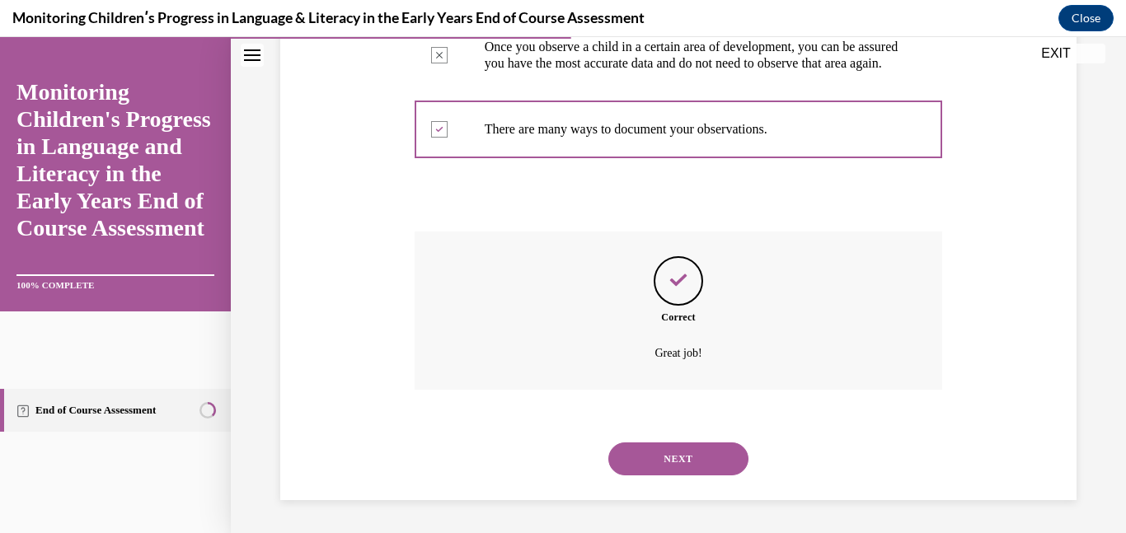
click at [685, 454] on button "NEXT" at bounding box center [678, 459] width 140 height 33
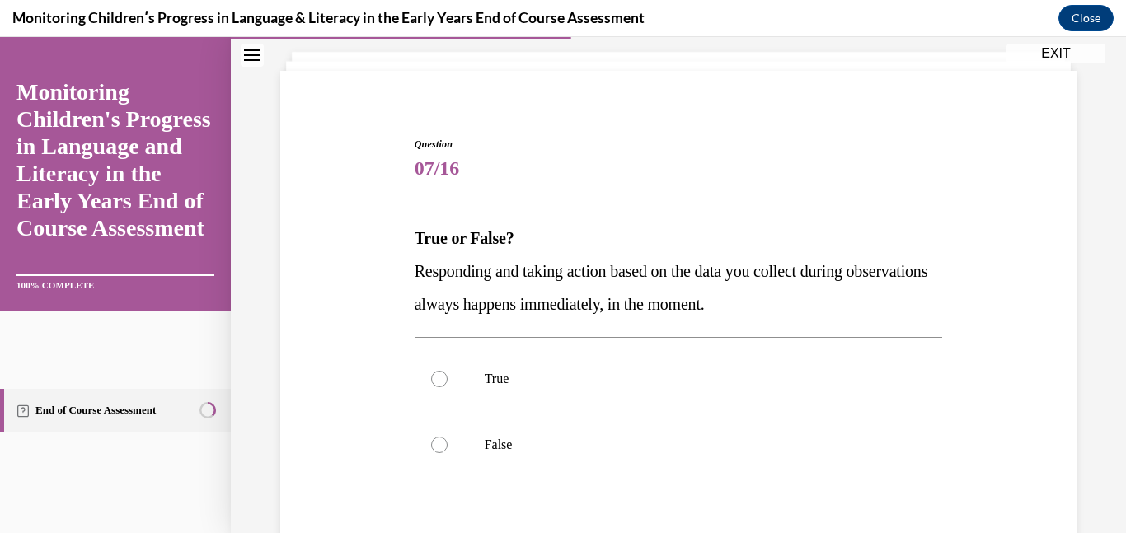
scroll to position [96, 0]
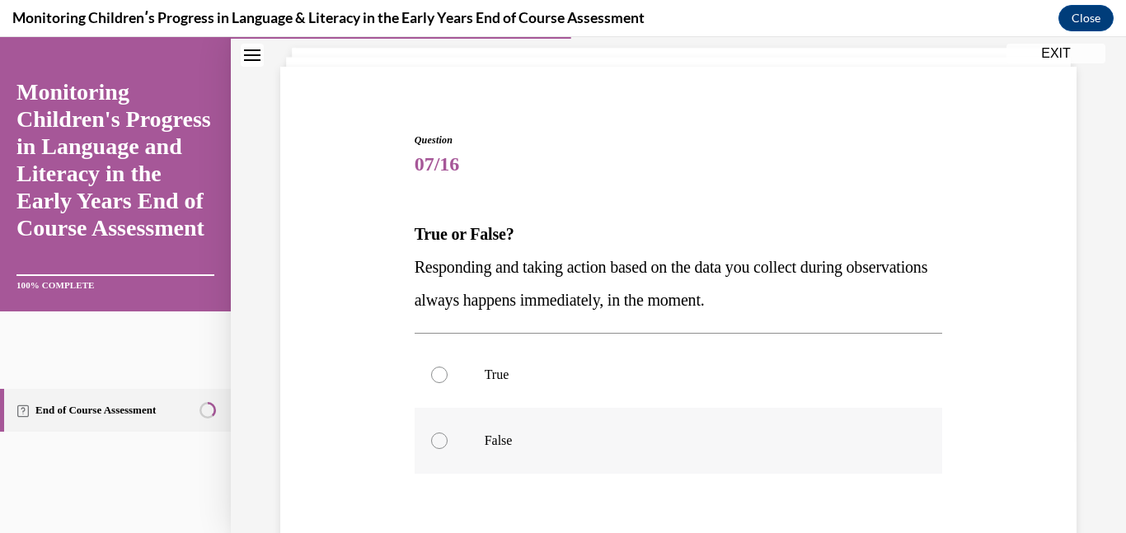
click at [618, 442] on p "False" at bounding box center [693, 441] width 417 height 16
click at [448, 442] on input "False" at bounding box center [439, 441] width 16 height 16
radio input "true"
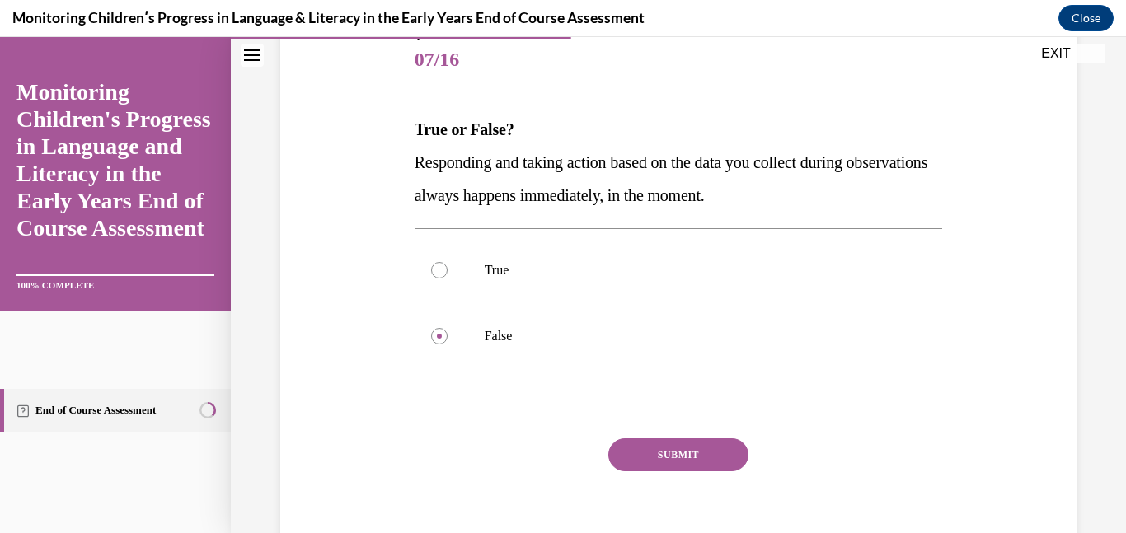
click at [641, 448] on button "SUBMIT" at bounding box center [678, 455] width 140 height 33
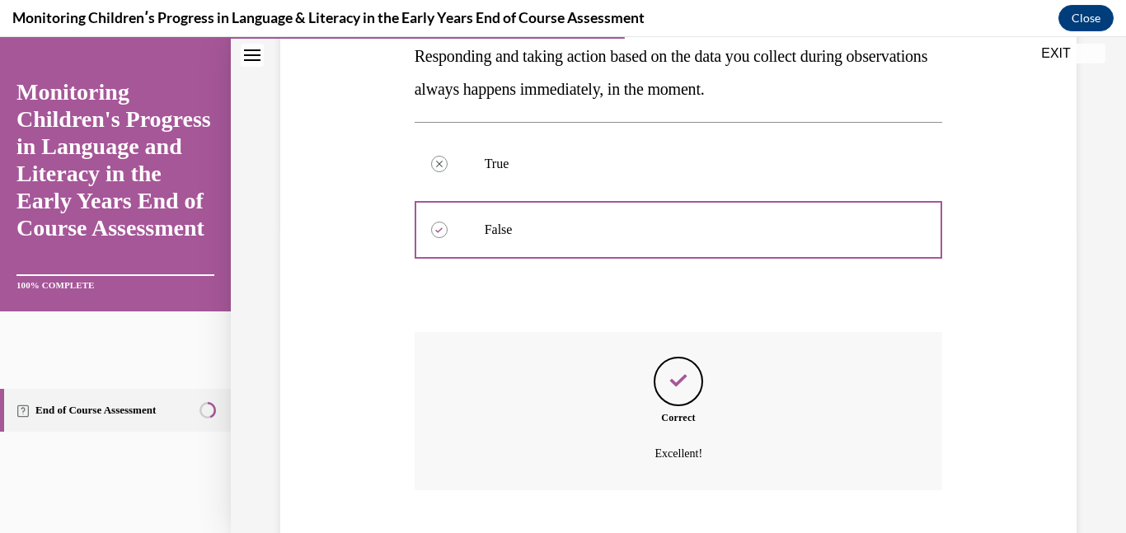
scroll to position [408, 0]
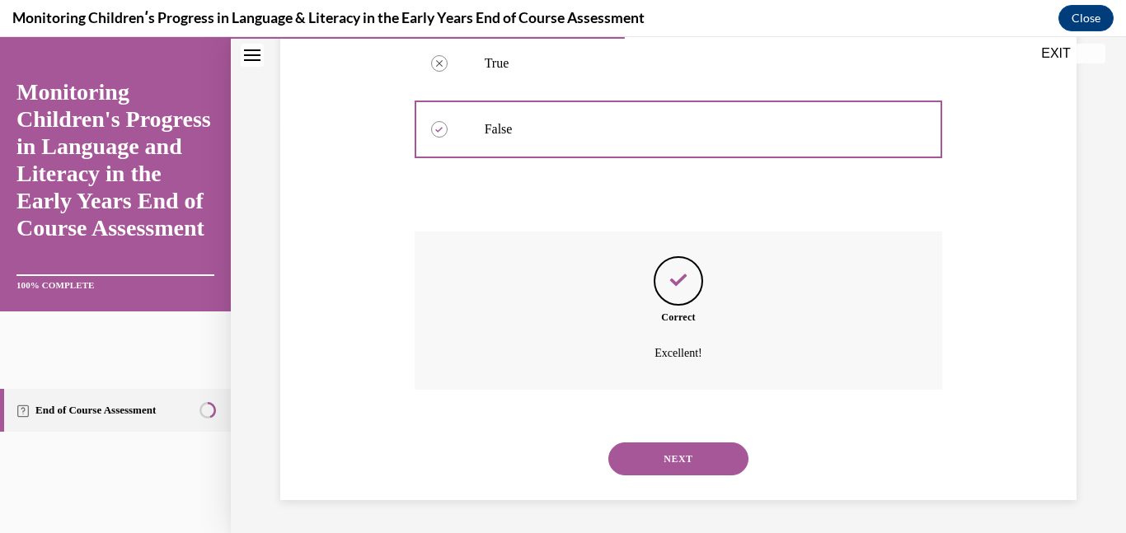
click at [685, 457] on button "NEXT" at bounding box center [678, 459] width 140 height 33
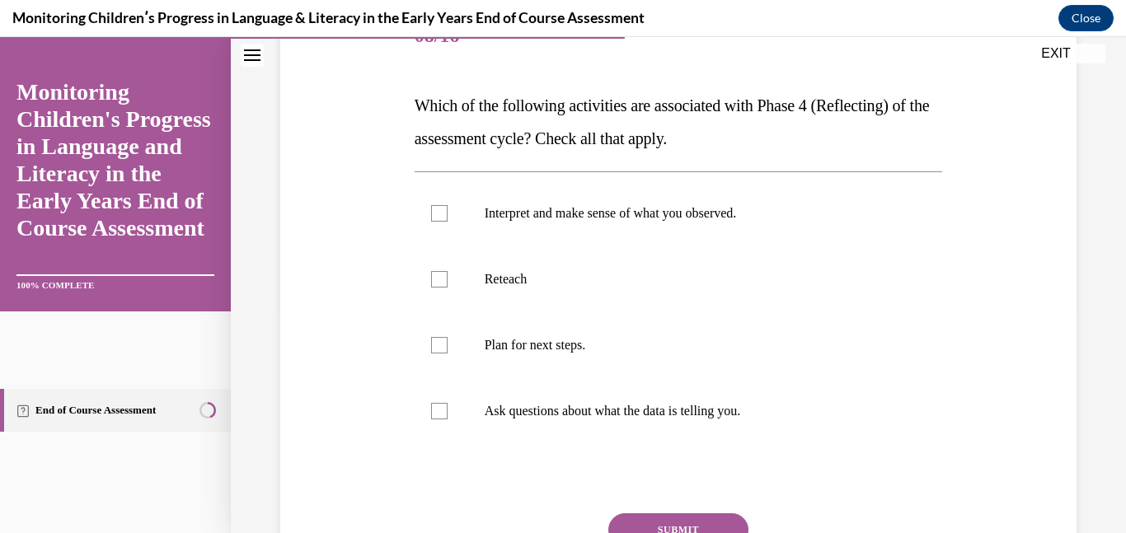
scroll to position [229, 0]
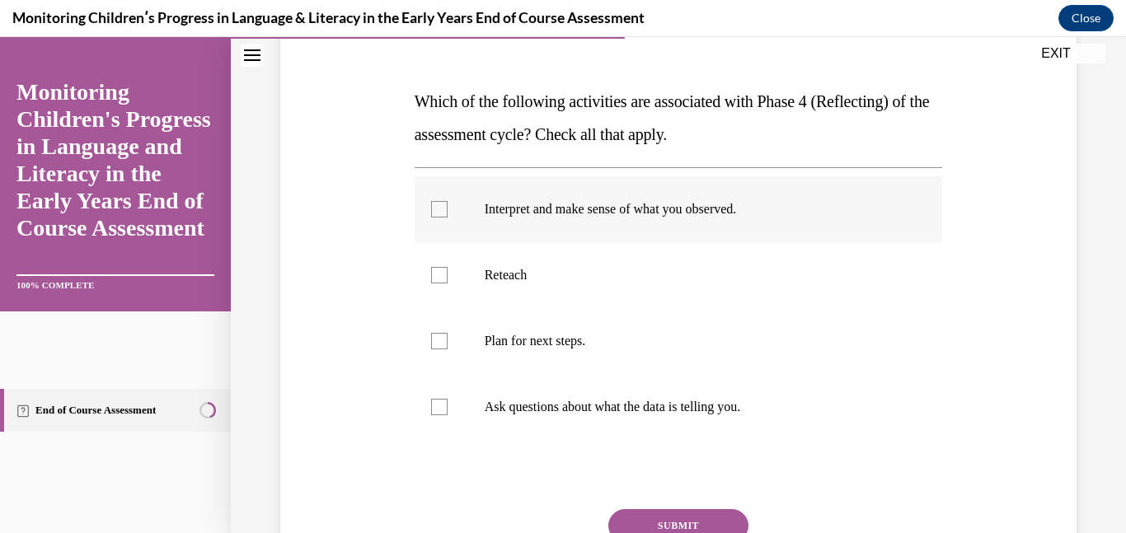
click at [658, 221] on label "Interpret and make sense of what you observed." at bounding box center [679, 209] width 528 height 66
click at [448, 218] on input "Interpret and make sense of what you observed." at bounding box center [439, 209] width 16 height 16
checkbox input "true"
click at [612, 368] on label "Plan for next steps." at bounding box center [679, 341] width 528 height 66
click at [448, 350] on input "Plan for next steps." at bounding box center [439, 341] width 16 height 16
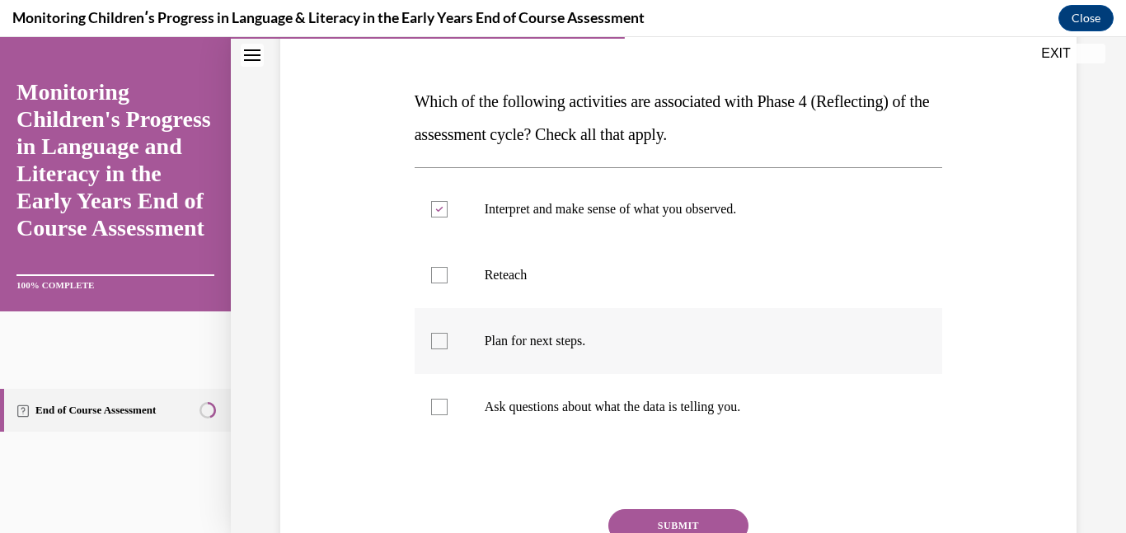
checkbox input "true"
click at [612, 397] on label "Ask questions about what the data is telling you." at bounding box center [679, 407] width 528 height 66
click at [448, 399] on input "Ask questions about what the data is telling you." at bounding box center [439, 407] width 16 height 16
checkbox input "true"
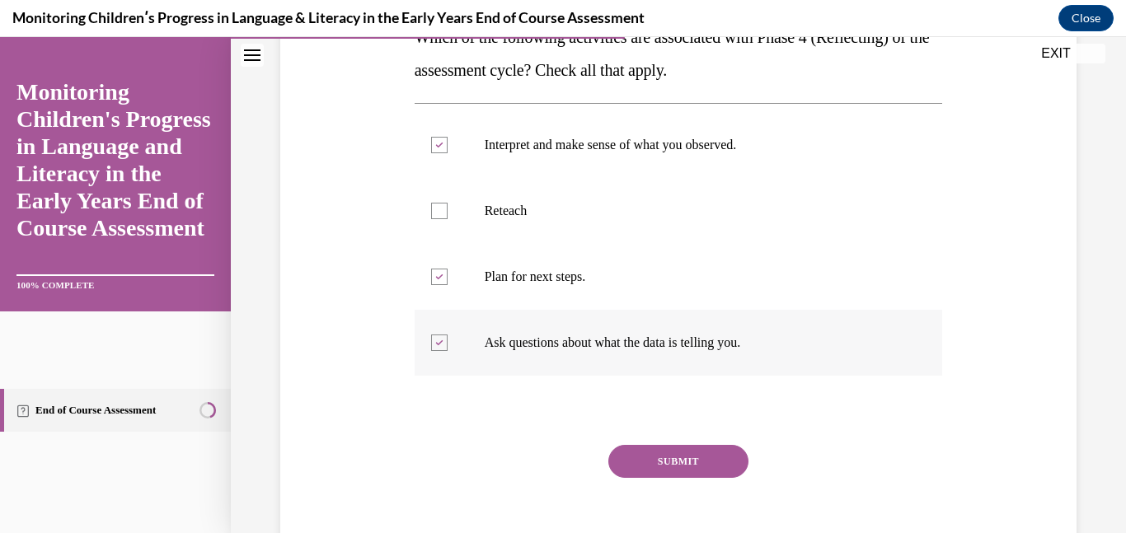
scroll to position [296, 0]
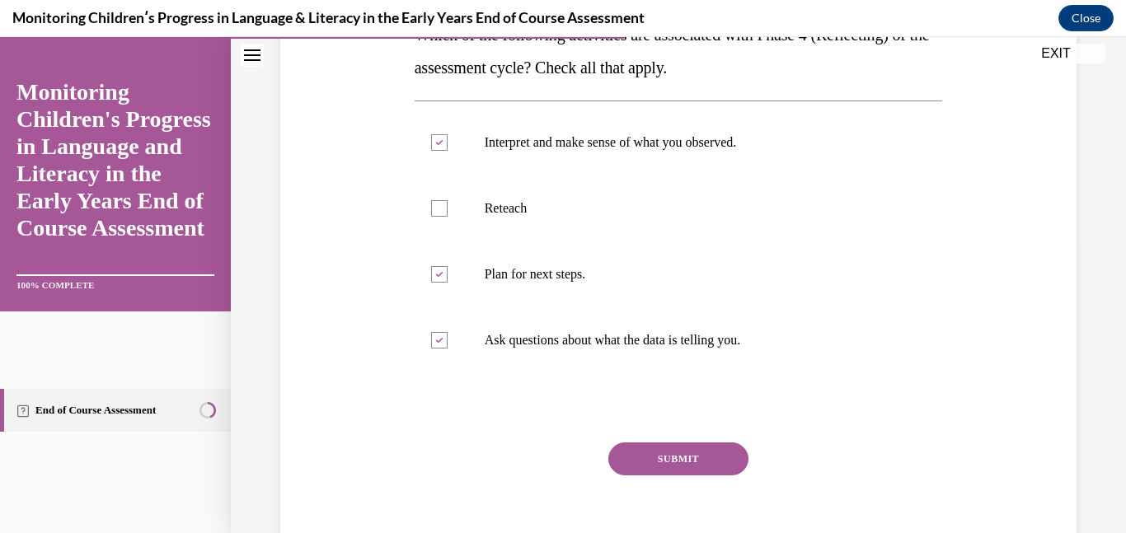
click at [684, 456] on button "SUBMIT" at bounding box center [678, 459] width 140 height 33
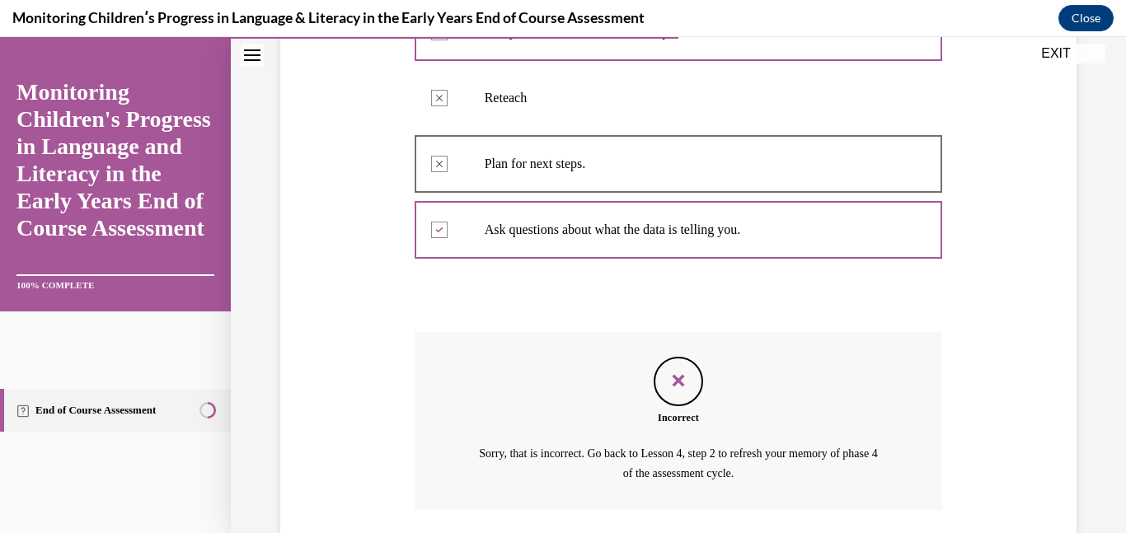
scroll to position [527, 0]
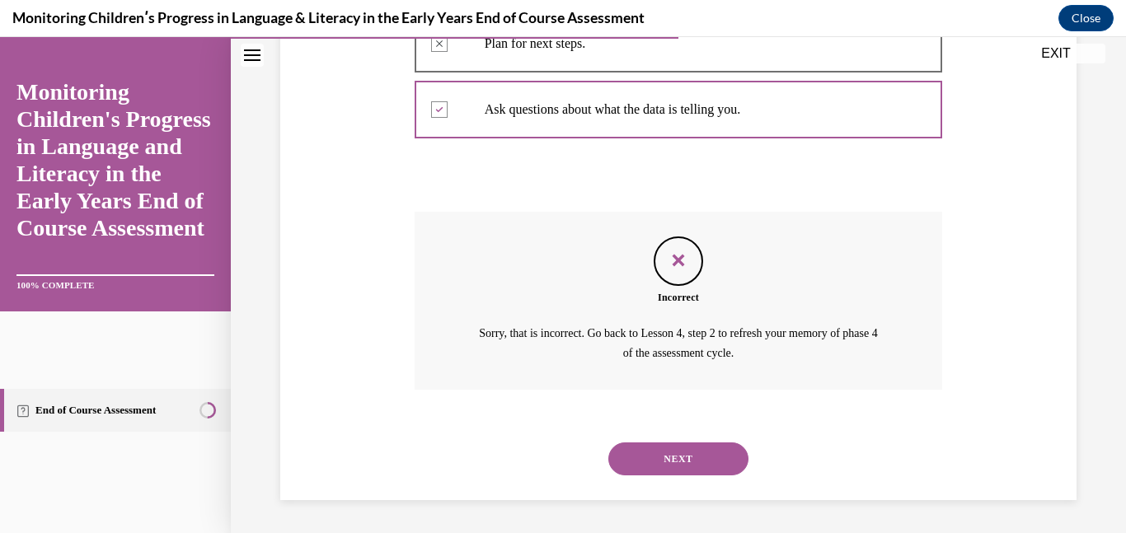
click at [721, 456] on button "NEXT" at bounding box center [678, 459] width 140 height 33
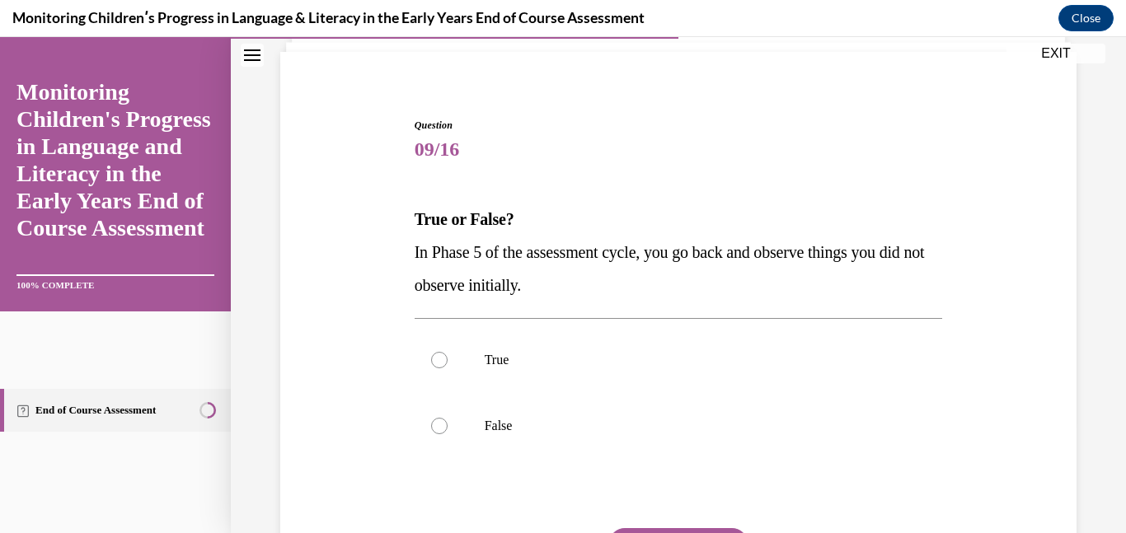
scroll to position [113, 0]
click at [557, 424] on p "False" at bounding box center [693, 424] width 417 height 16
click at [448, 424] on input "False" at bounding box center [439, 424] width 16 height 16
radio input "true"
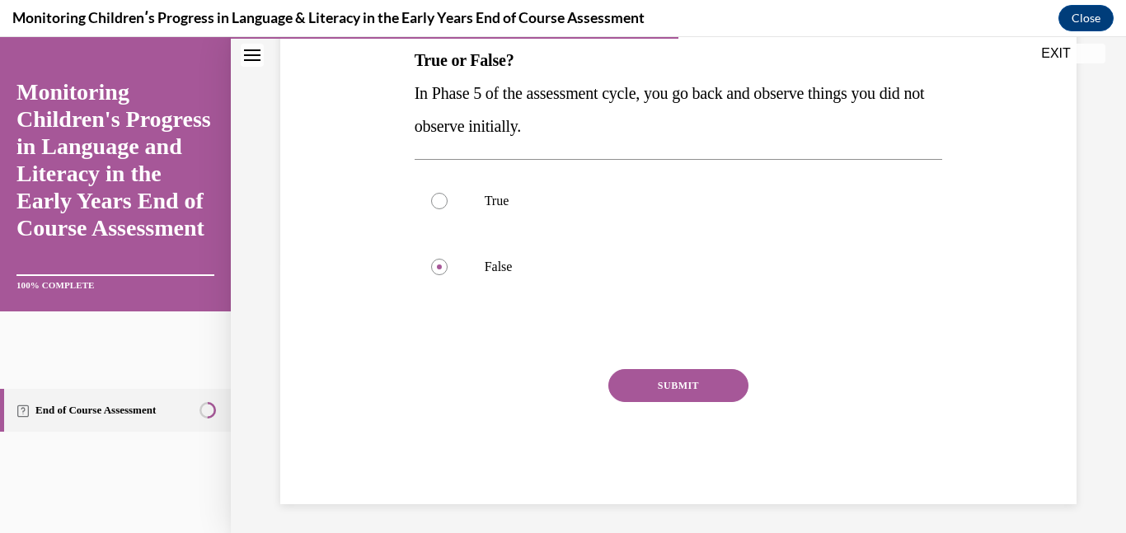
scroll to position [274, 0]
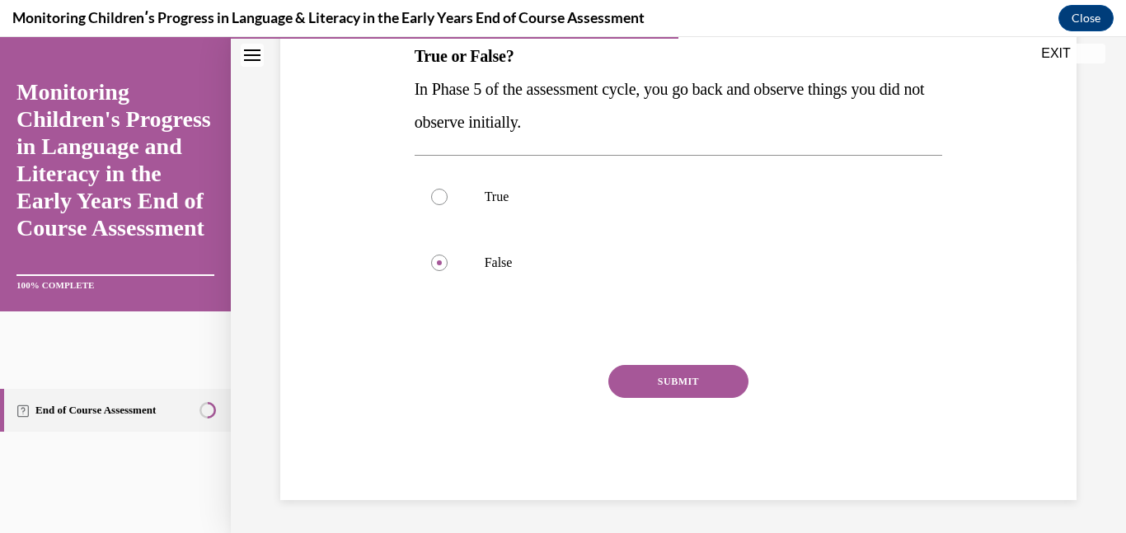
click at [716, 376] on button "SUBMIT" at bounding box center [678, 381] width 140 height 33
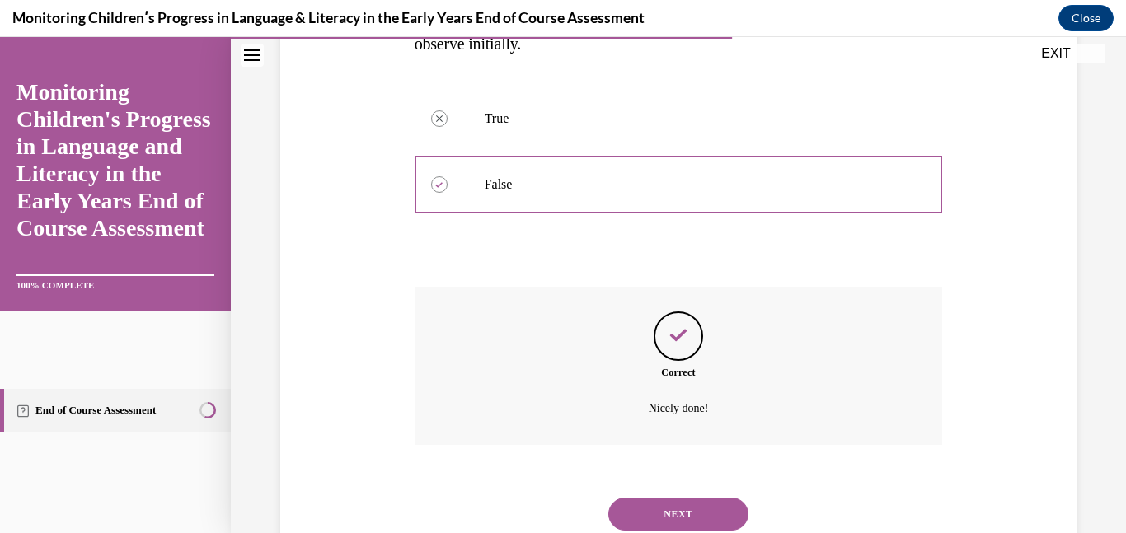
scroll to position [408, 0]
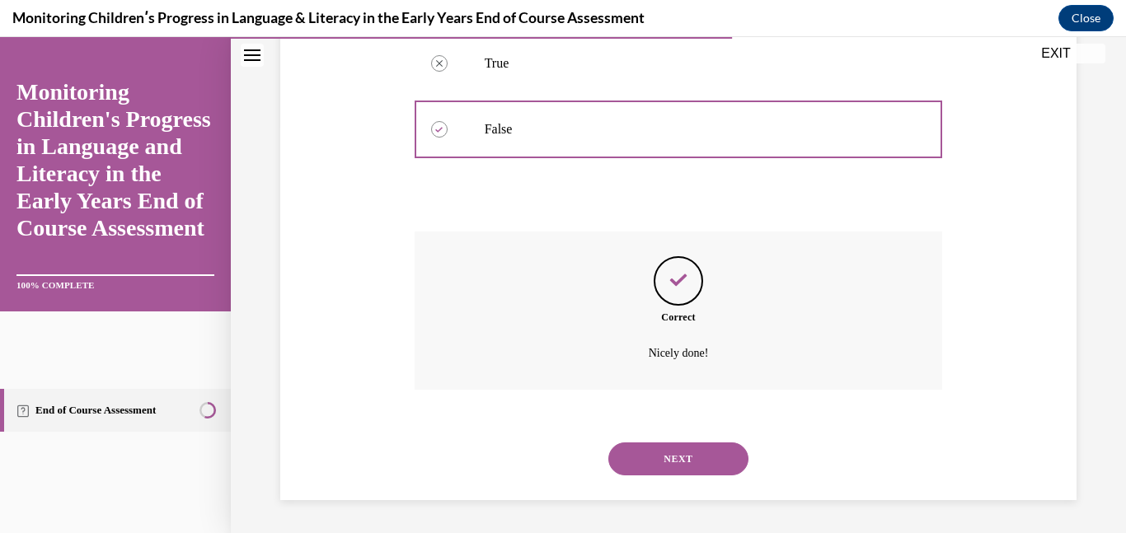
click at [697, 463] on button "NEXT" at bounding box center [678, 459] width 140 height 33
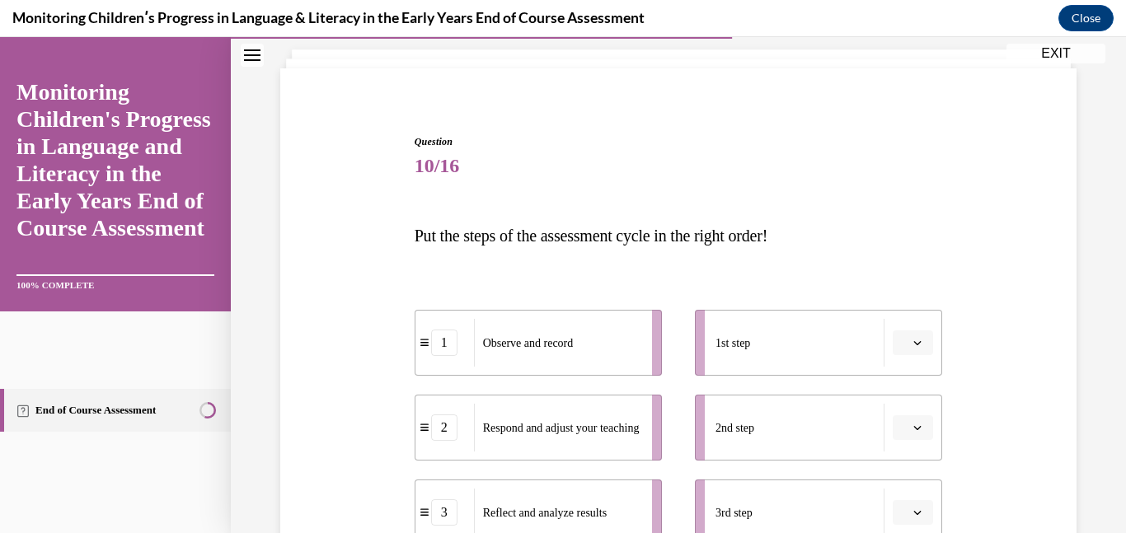
scroll to position [117, 0]
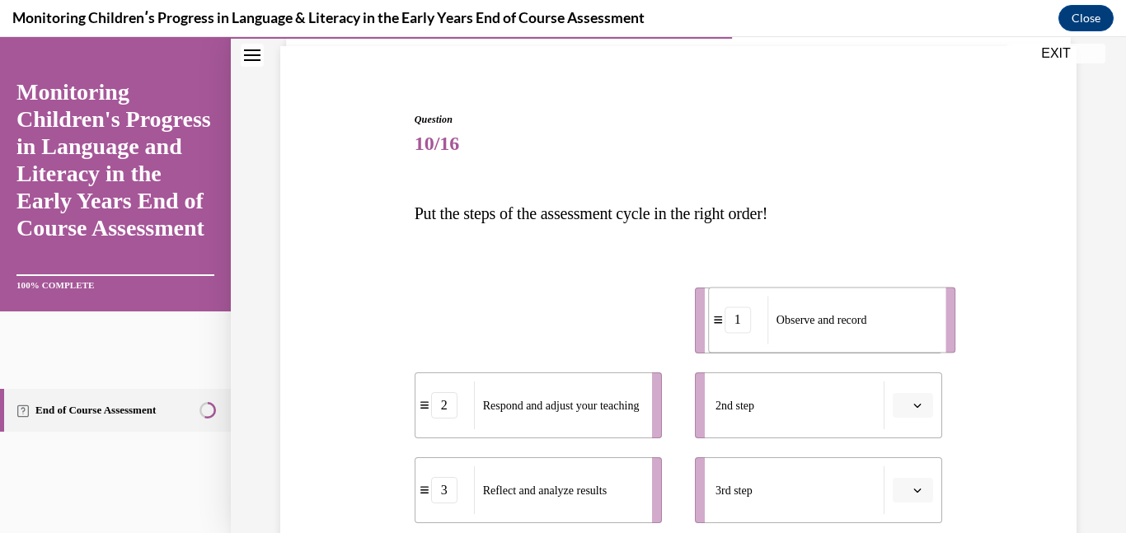
drag, startPoint x: 594, startPoint y: 332, endPoint x: 888, endPoint y: 334, distance: 293.5
click at [888, 334] on div "Observe and record" at bounding box center [850, 320] width 167 height 48
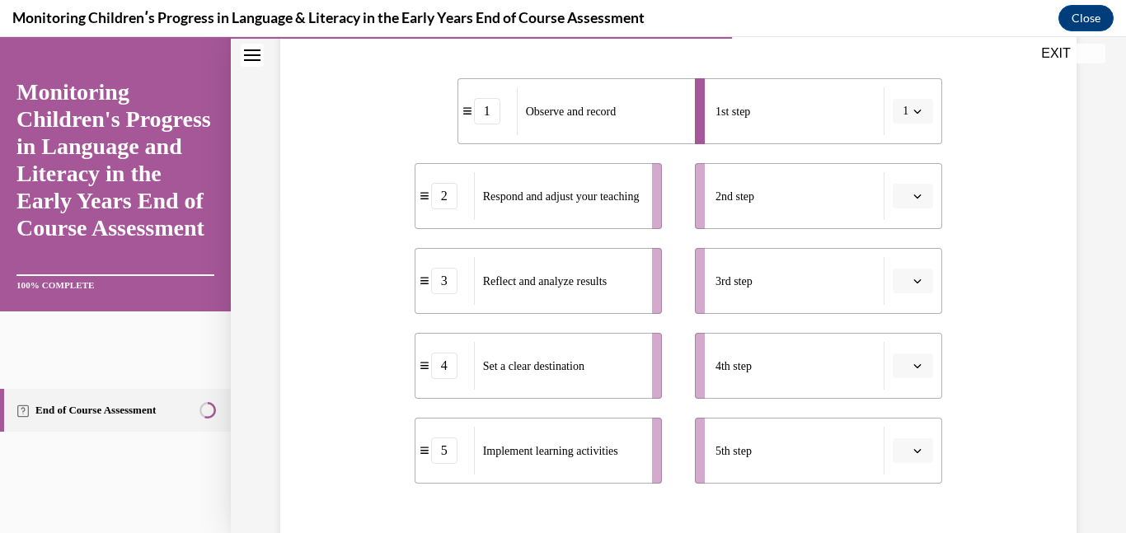
scroll to position [331, 0]
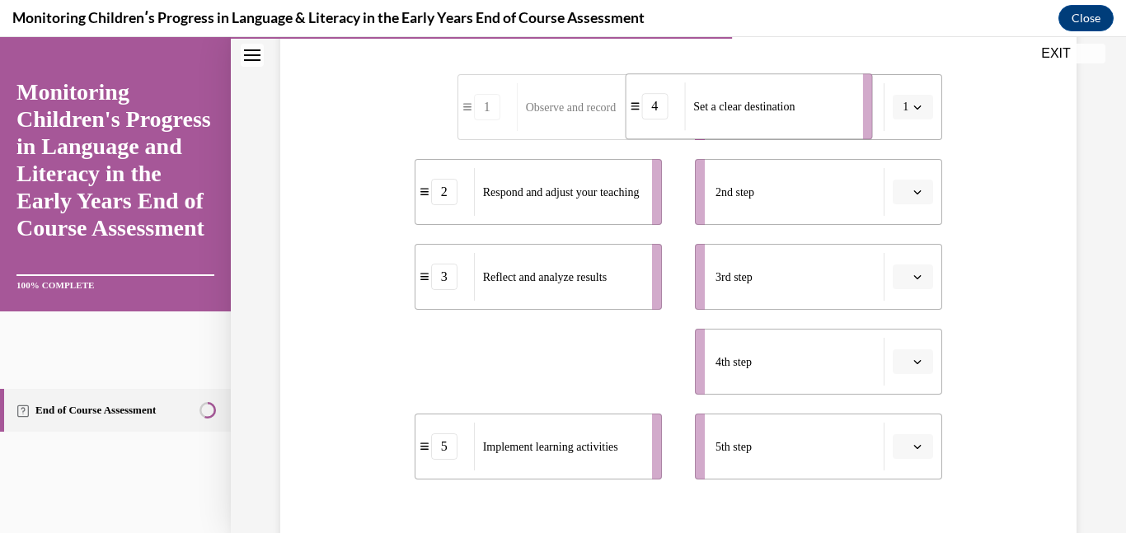
drag, startPoint x: 544, startPoint y: 372, endPoint x: 755, endPoint y: 117, distance: 330.8
click at [755, 117] on div "Set a clear destination" at bounding box center [767, 106] width 167 height 48
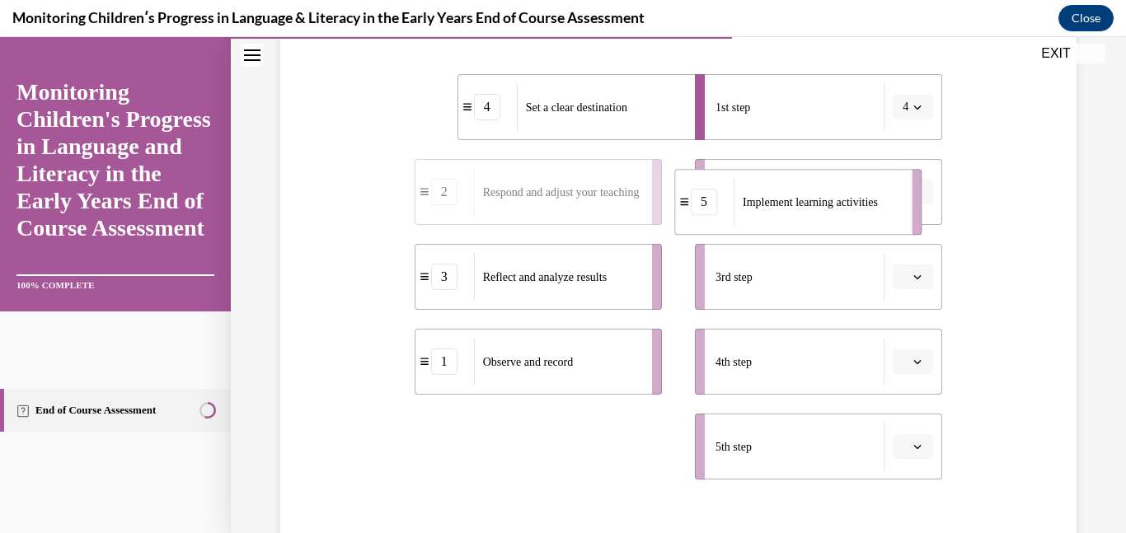
drag, startPoint x: 580, startPoint y: 439, endPoint x: 840, endPoint y: 195, distance: 356.9
click at [840, 195] on span "Implement learning activities" at bounding box center [810, 202] width 135 height 17
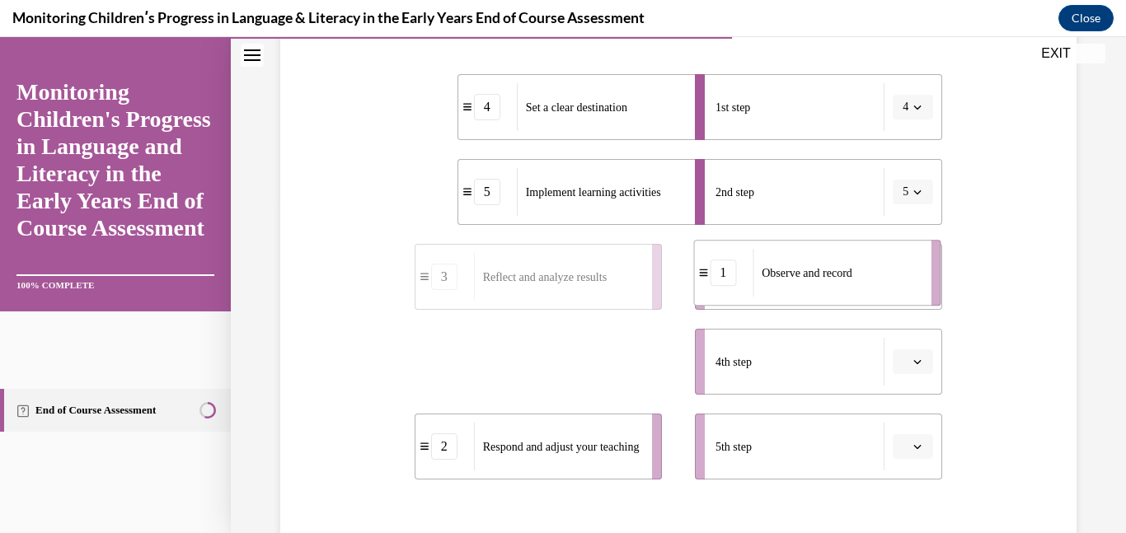
drag, startPoint x: 589, startPoint y: 354, endPoint x: 868, endPoint y: 266, distance: 293.0
click at [868, 266] on div "Observe and record" at bounding box center [836, 273] width 167 height 48
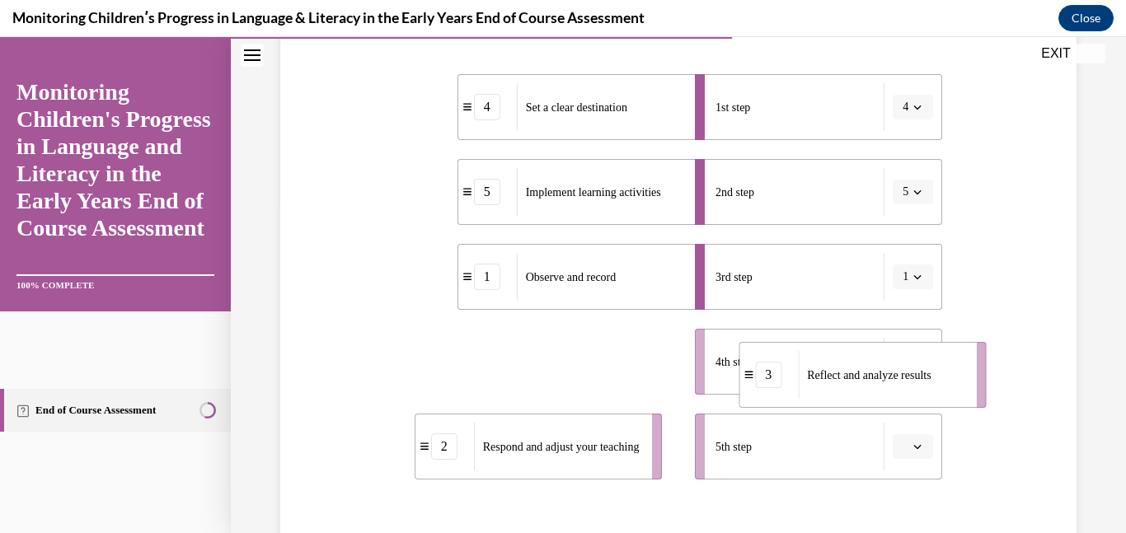
drag, startPoint x: 565, startPoint y: 388, endPoint x: 894, endPoint y: 404, distance: 328.4
click at [894, 404] on li "3 Reflect and analyze results" at bounding box center [862, 375] width 247 height 66
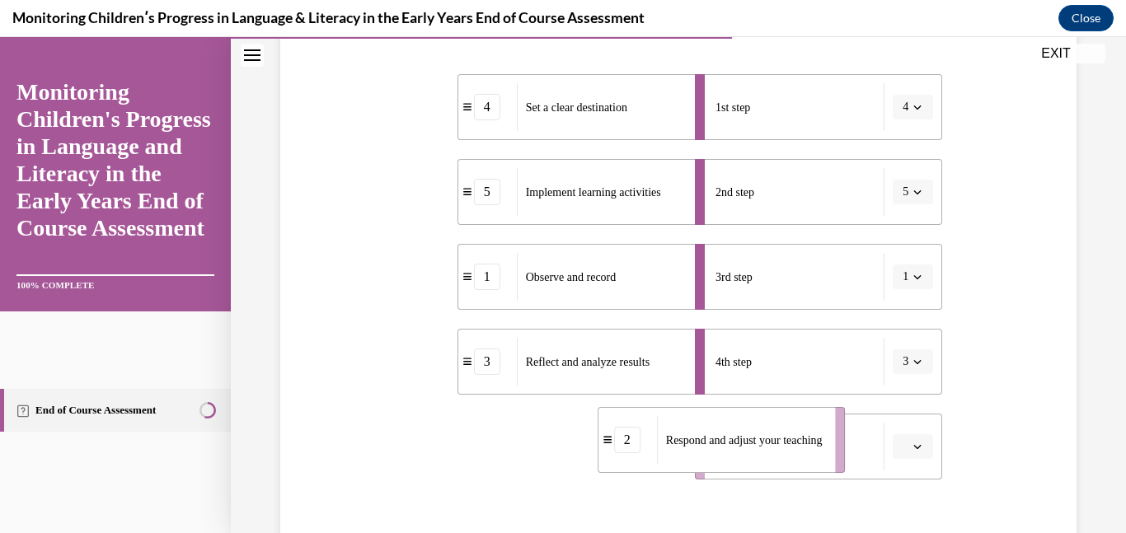
drag, startPoint x: 609, startPoint y: 453, endPoint x: 792, endPoint y: 448, distance: 183.1
click at [792, 448] on span "Respond and adjust your teaching" at bounding box center [744, 440] width 157 height 17
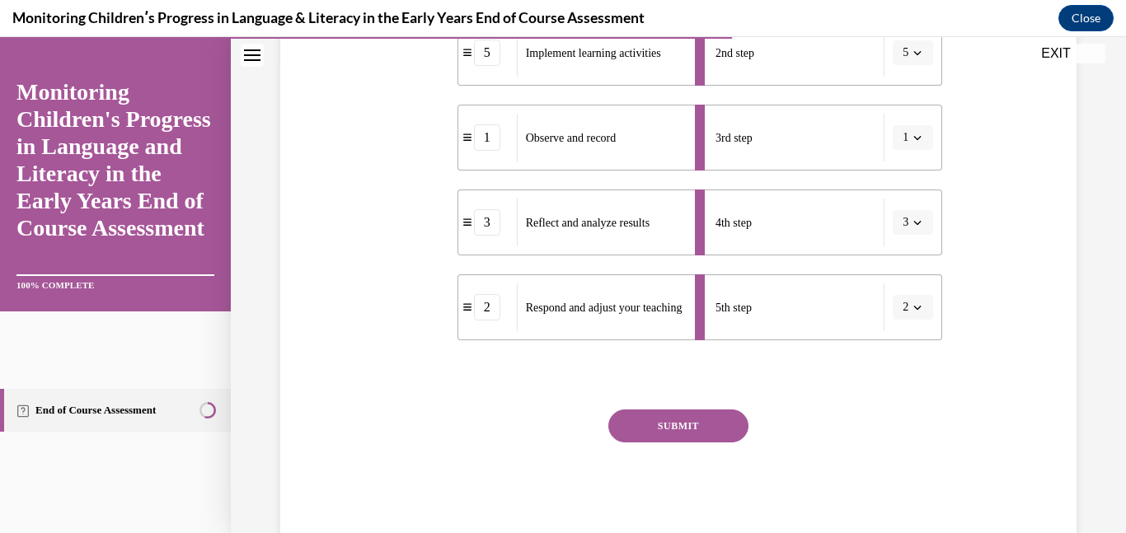
scroll to position [514, 0]
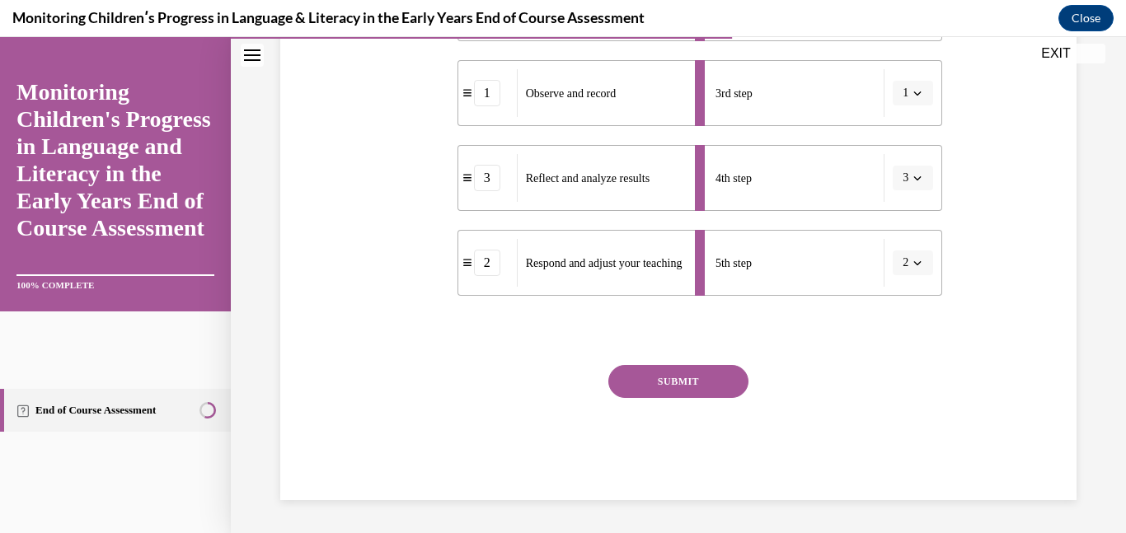
click at [722, 395] on button "SUBMIT" at bounding box center [678, 381] width 140 height 33
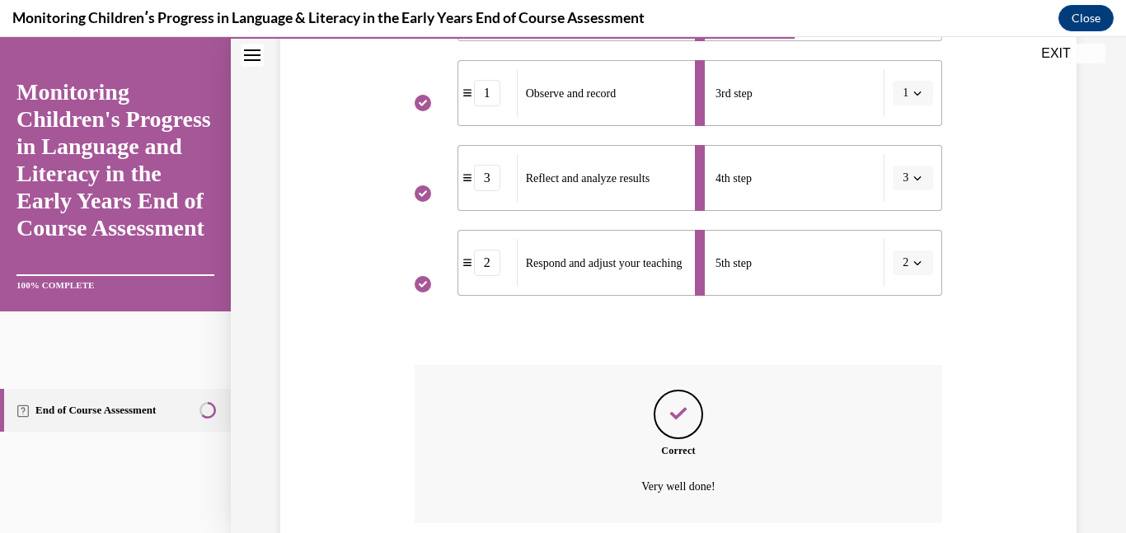
scroll to position [648, 0]
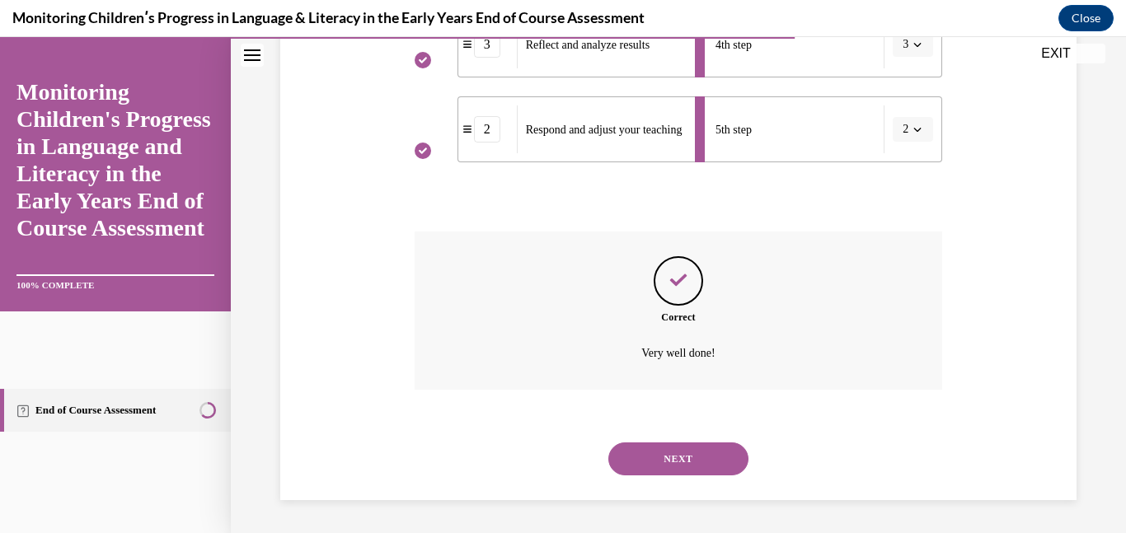
click at [701, 447] on button "NEXT" at bounding box center [678, 459] width 140 height 33
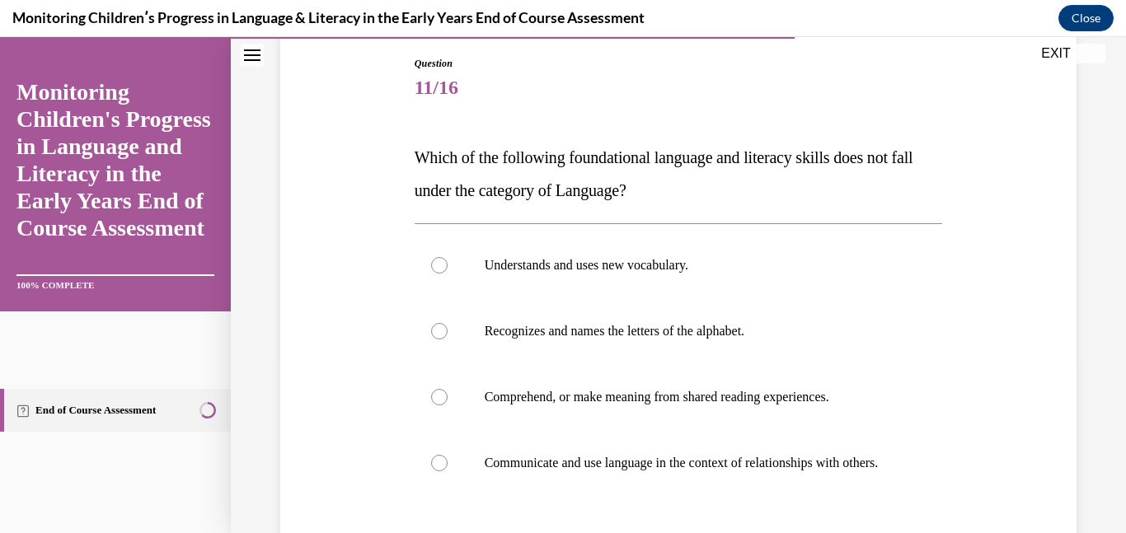
scroll to position [175, 0]
click at [701, 333] on p "Recognizes and names the letters of the alphabet." at bounding box center [693, 329] width 417 height 16
click at [448, 333] on input "Recognizes and names the letters of the alphabet." at bounding box center [439, 329] width 16 height 16
radio input "true"
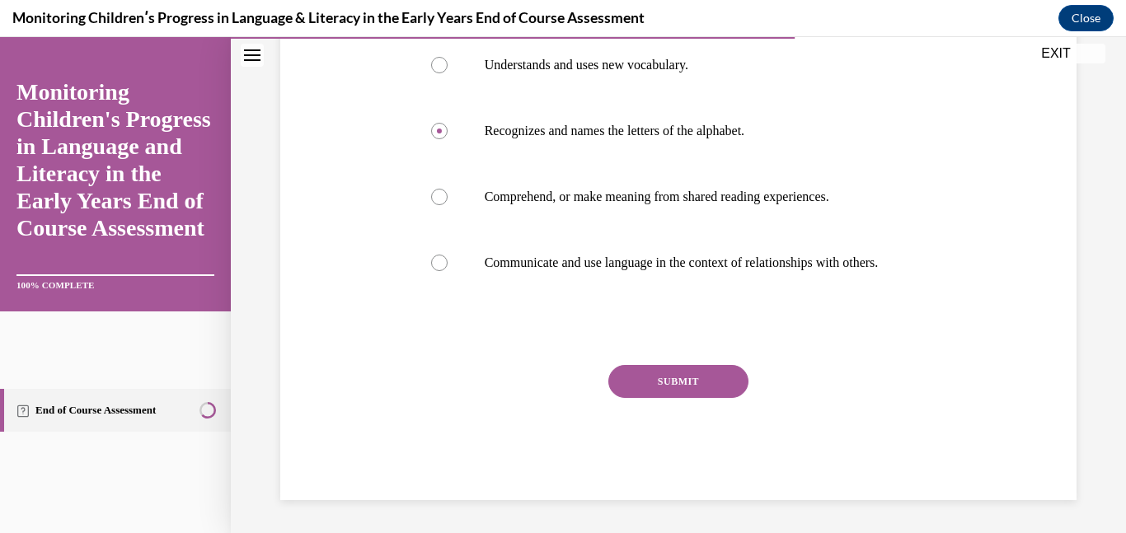
click at [687, 385] on button "SUBMIT" at bounding box center [678, 381] width 140 height 33
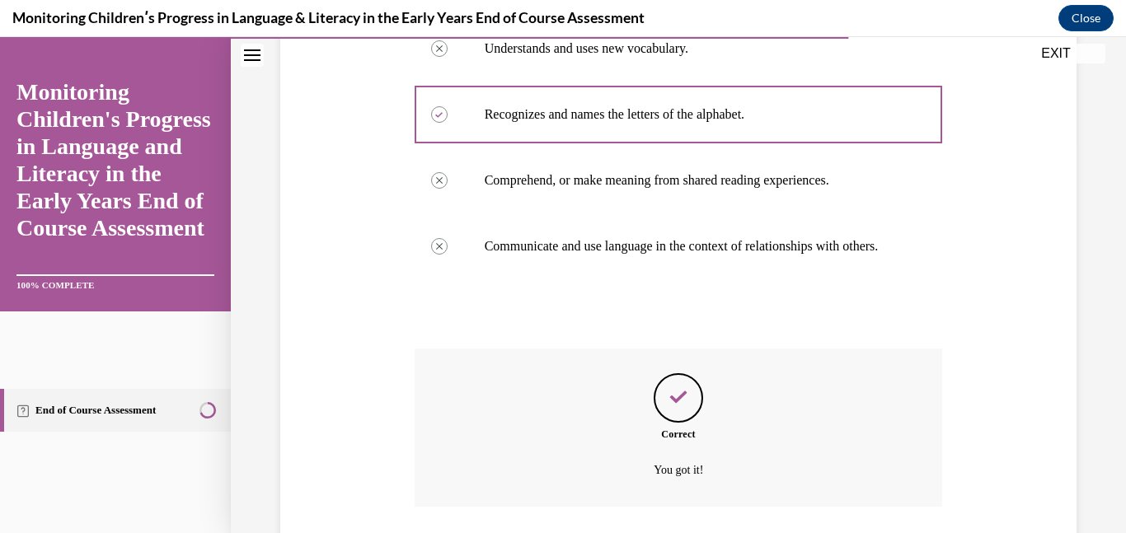
scroll to position [523, 0]
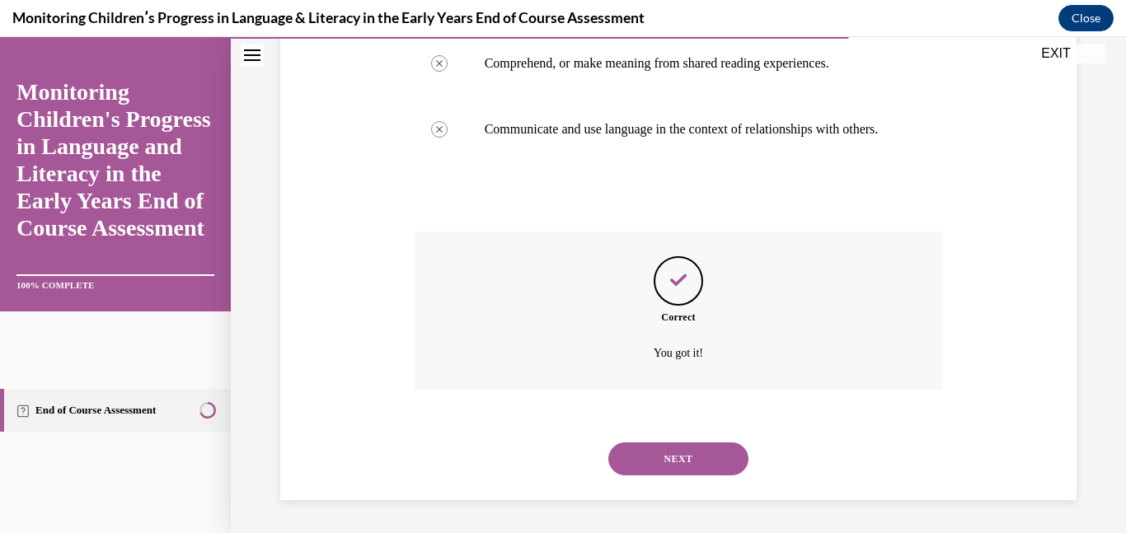
click at [679, 453] on button "NEXT" at bounding box center [678, 459] width 140 height 33
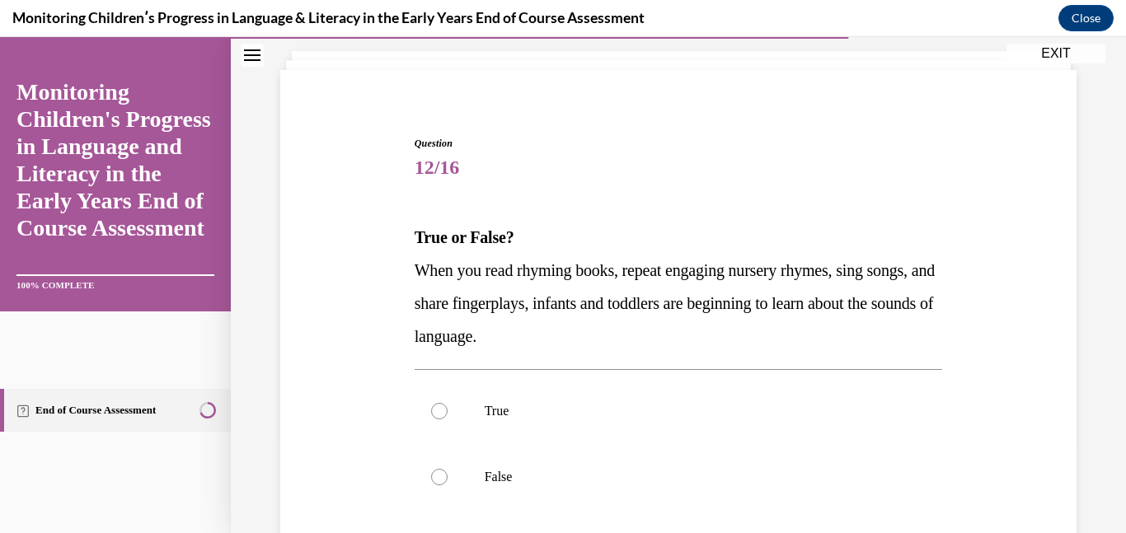
scroll to position [129, 0]
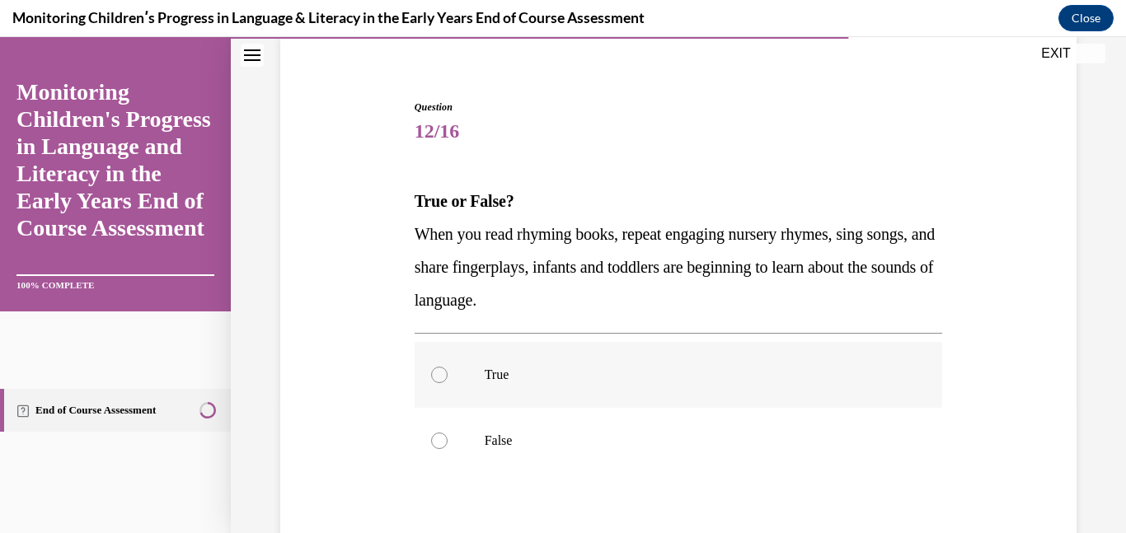
click at [545, 383] on label "True" at bounding box center [679, 375] width 528 height 66
click at [448, 383] on input "True" at bounding box center [439, 375] width 16 height 16
radio input "true"
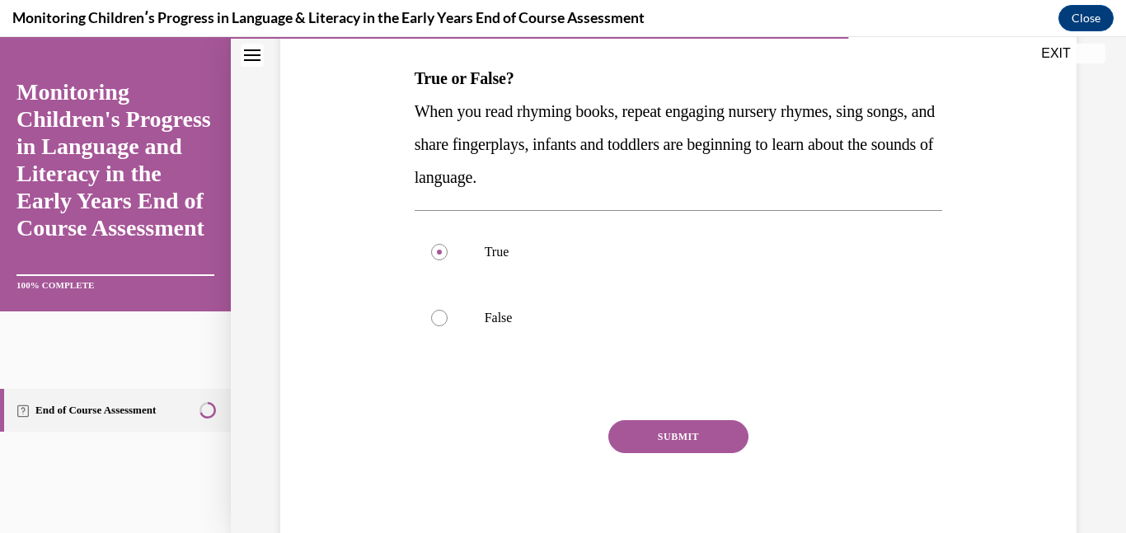
click at [652, 428] on button "SUBMIT" at bounding box center [678, 436] width 140 height 33
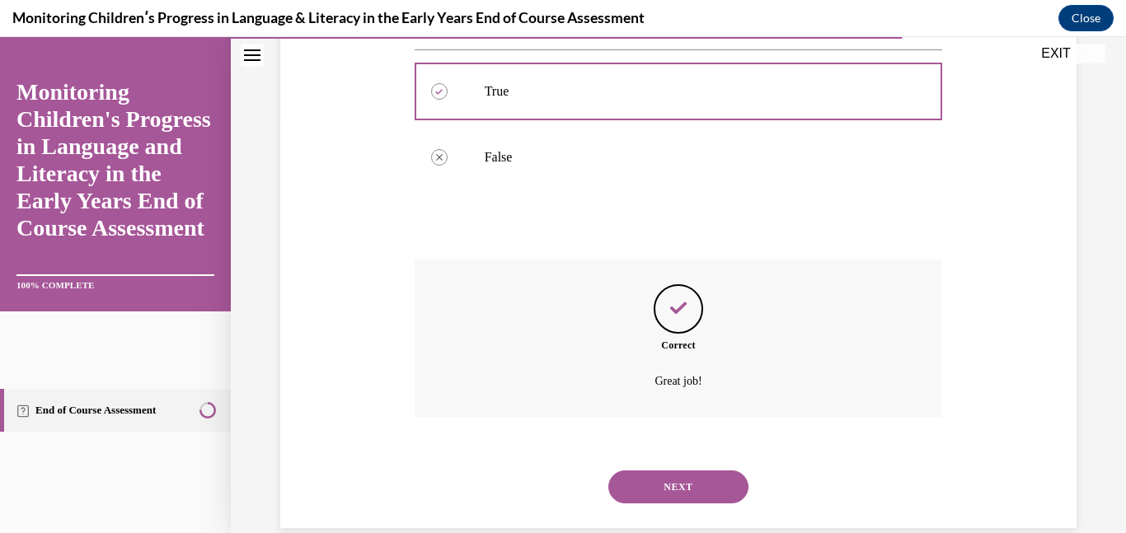
scroll to position [441, 0]
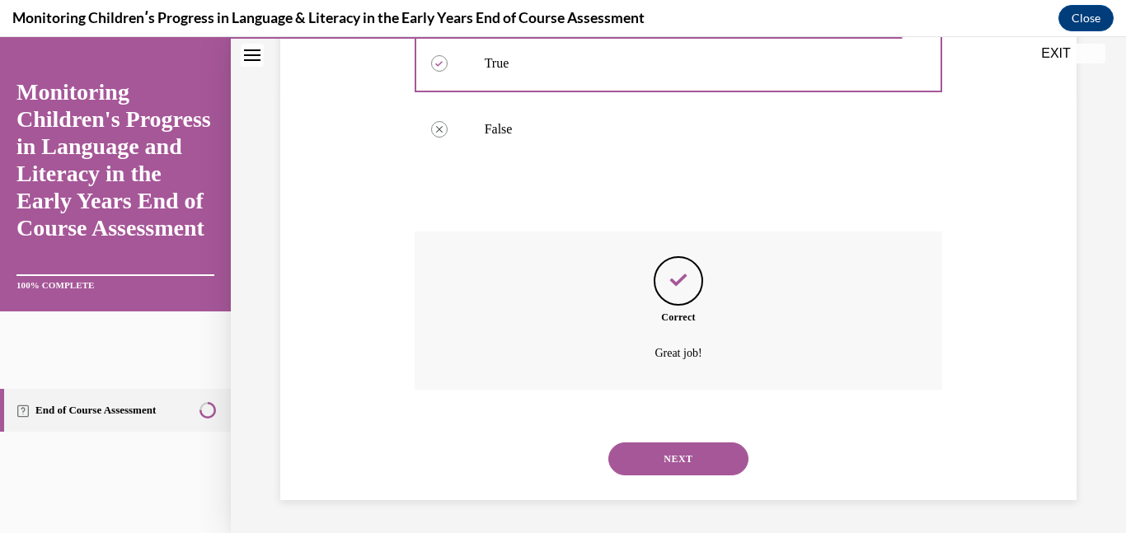
click at [661, 457] on button "NEXT" at bounding box center [678, 459] width 140 height 33
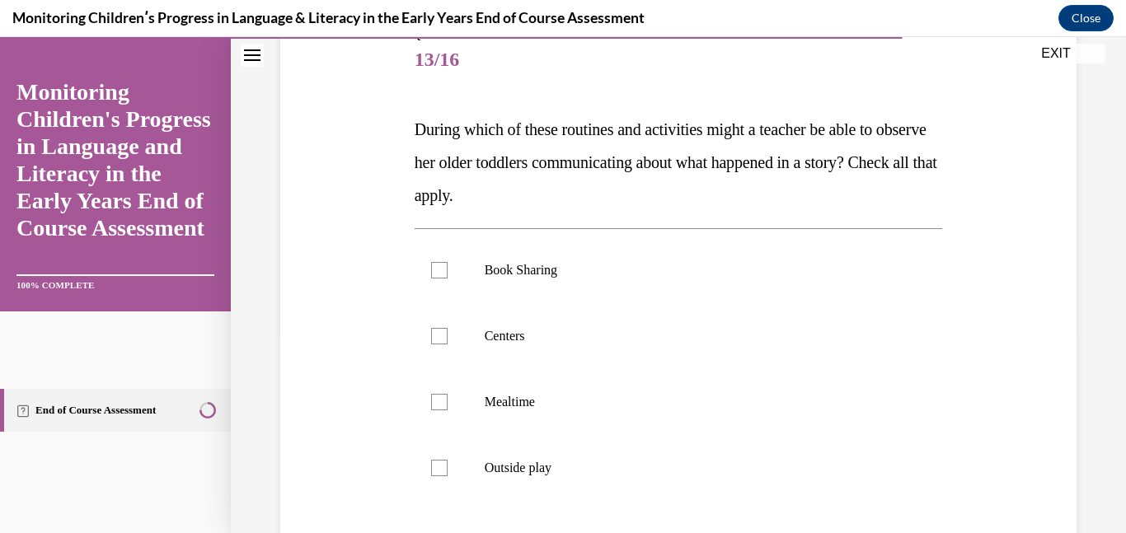
scroll to position [202, 0]
click at [579, 472] on p "Outside play" at bounding box center [693, 467] width 417 height 16
click at [448, 472] on input "Outside play" at bounding box center [439, 467] width 16 height 16
checkbox input "true"
click at [560, 426] on label "Mealtime" at bounding box center [679, 401] width 528 height 66
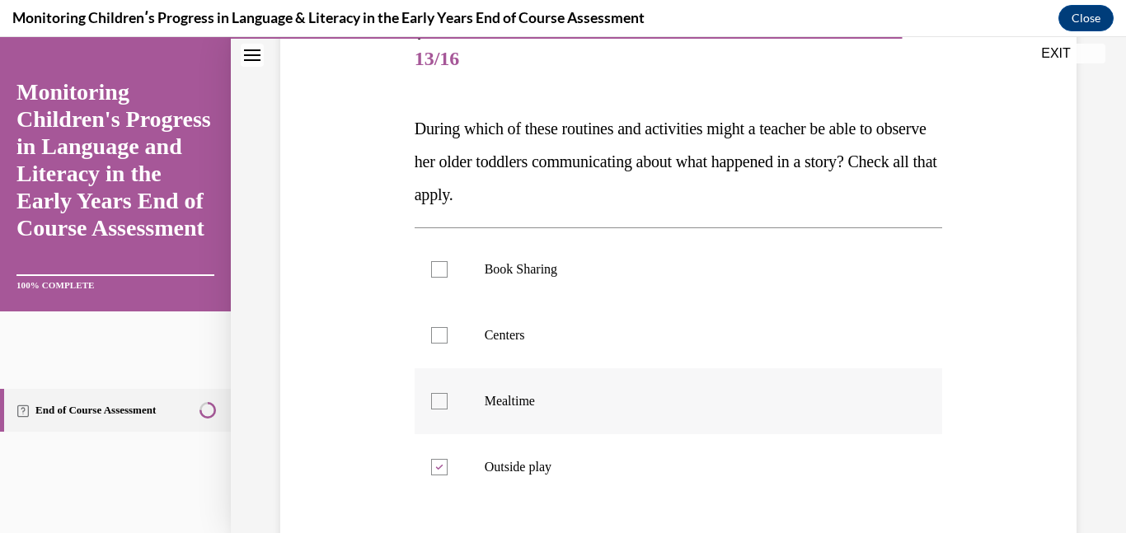
click at [448, 410] on input "Mealtime" at bounding box center [439, 401] width 16 height 16
click at [560, 426] on label "Mealtime" at bounding box center [679, 401] width 528 height 66
click at [448, 410] on input "Mealtime" at bounding box center [439, 401] width 16 height 16
click at [560, 426] on label "Mealtime" at bounding box center [679, 401] width 528 height 66
click at [448, 410] on input "Mealtime" at bounding box center [439, 401] width 16 height 16
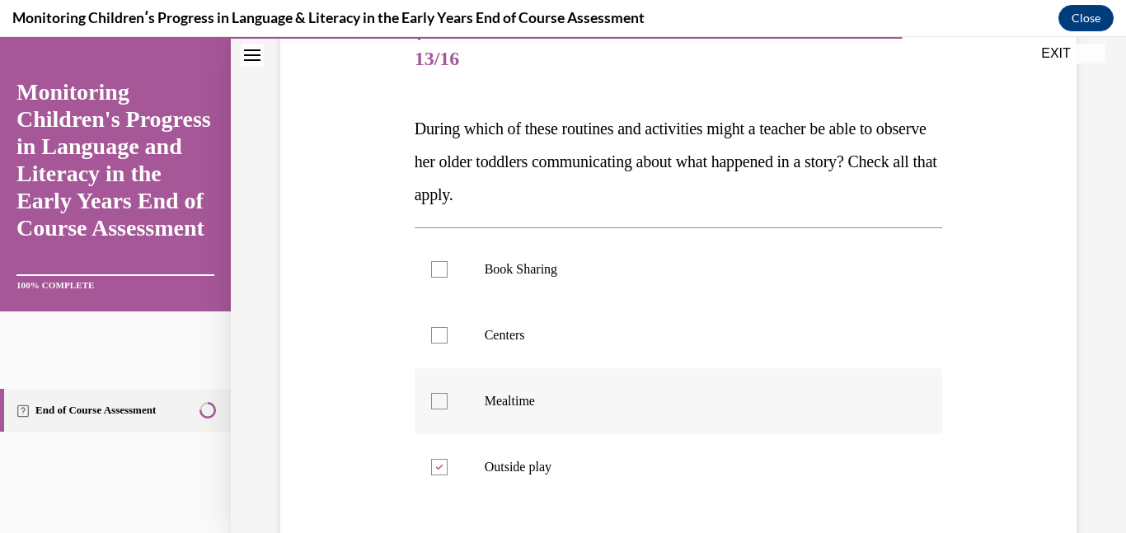
checkbox input "true"
click at [548, 354] on label "Centers" at bounding box center [679, 336] width 528 height 66
click at [448, 344] on input "Centers" at bounding box center [439, 335] width 16 height 16
checkbox input "true"
click at [549, 278] on label "Book Sharing" at bounding box center [679, 270] width 528 height 66
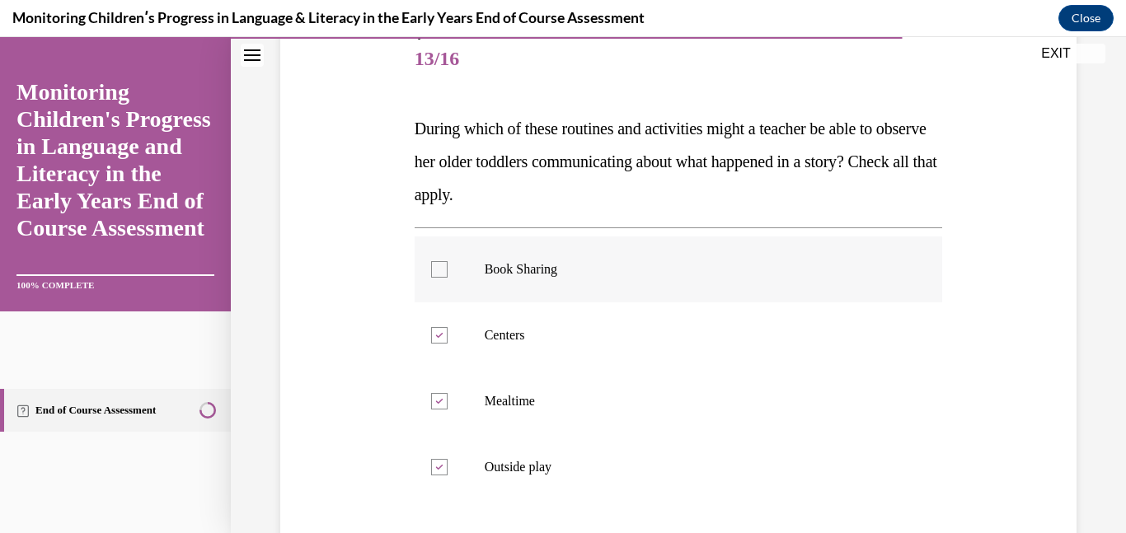
click at [448, 278] on input "Book Sharing" at bounding box center [439, 269] width 16 height 16
checkbox input "true"
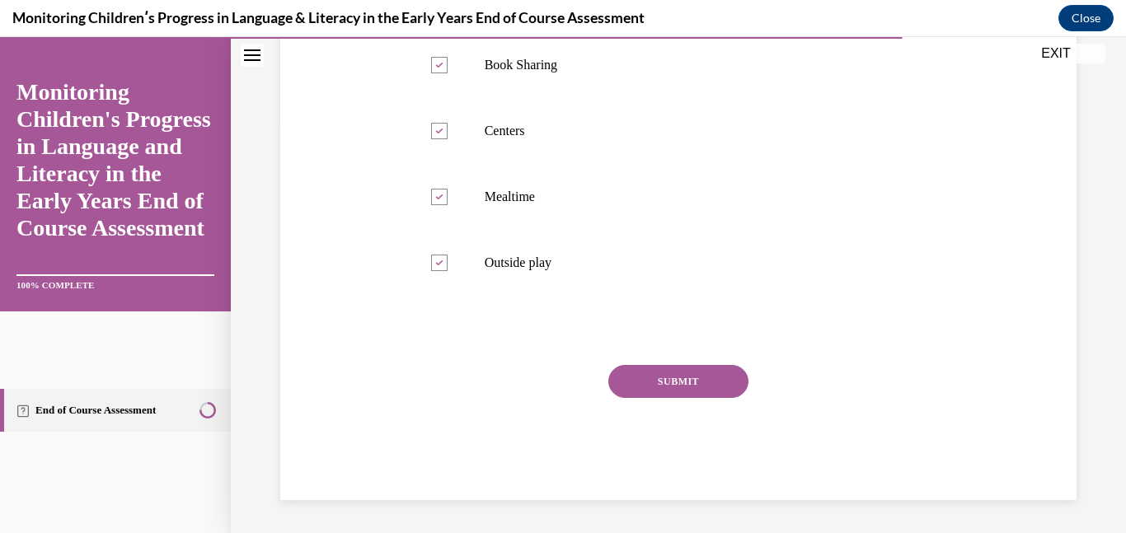
click at [666, 389] on button "SUBMIT" at bounding box center [678, 381] width 140 height 33
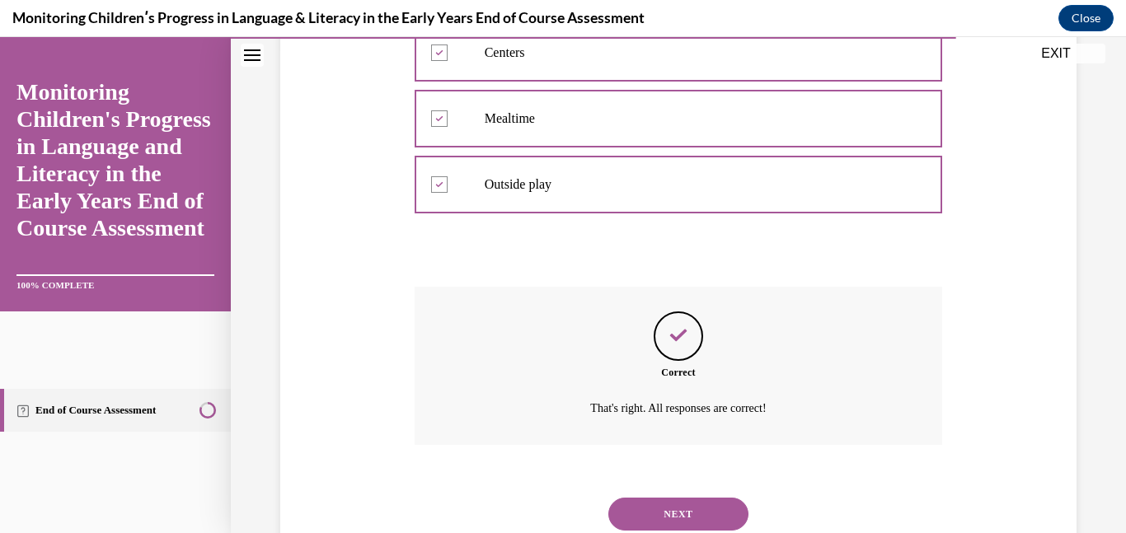
scroll to position [540, 0]
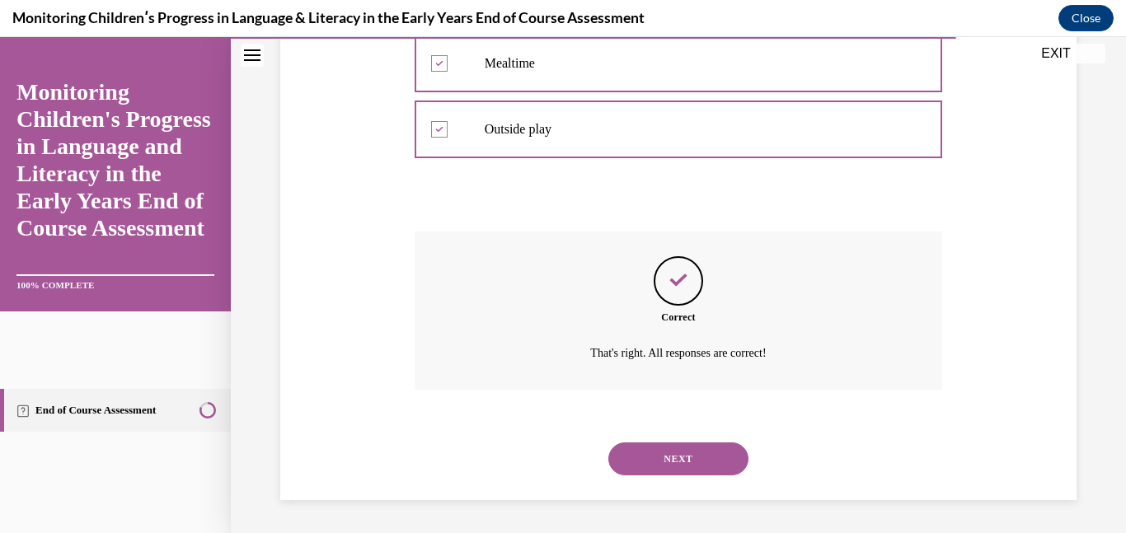
click at [667, 464] on button "NEXT" at bounding box center [678, 459] width 140 height 33
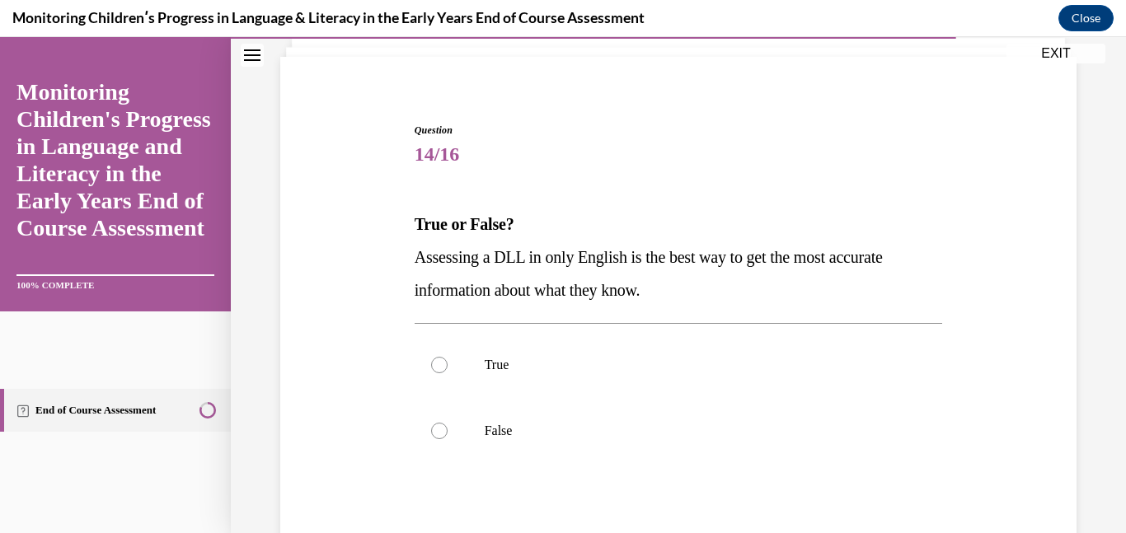
scroll to position [112, 0]
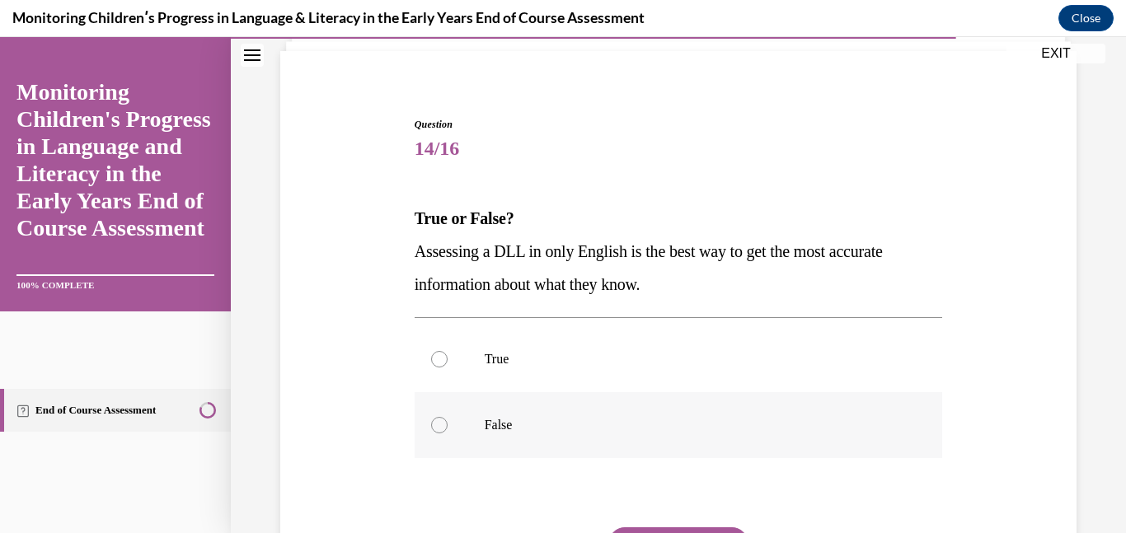
click at [600, 439] on label "False" at bounding box center [679, 425] width 528 height 66
click at [448, 434] on input "False" at bounding box center [439, 425] width 16 height 16
radio input "true"
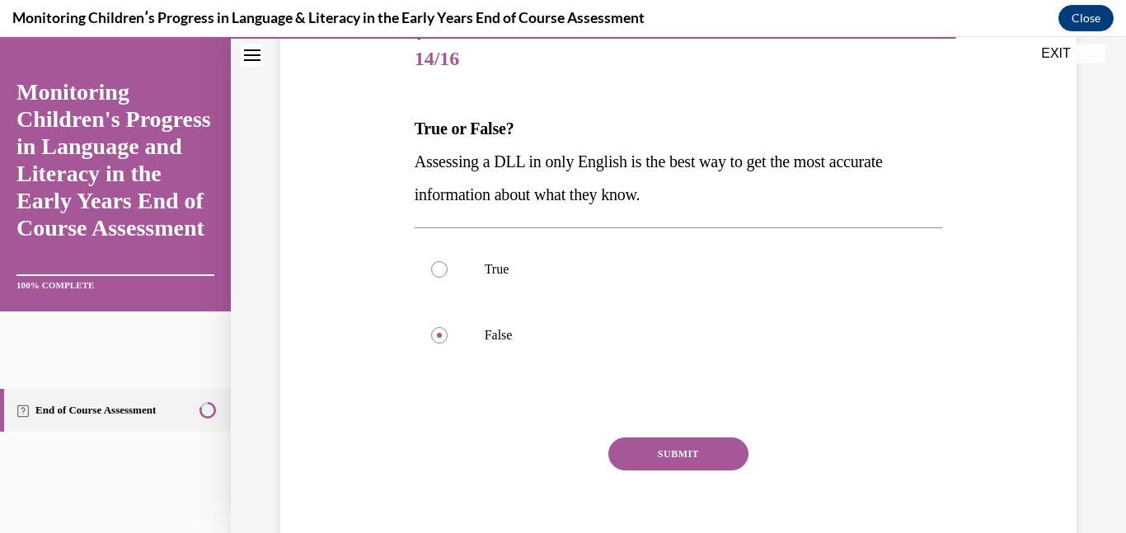
click at [650, 450] on button "SUBMIT" at bounding box center [678, 454] width 140 height 33
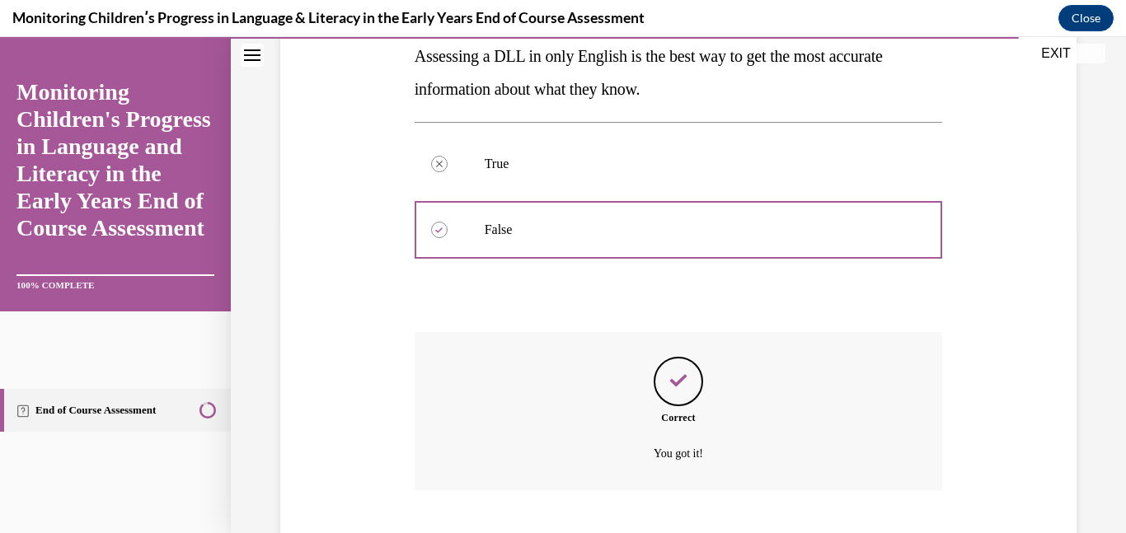
scroll to position [408, 0]
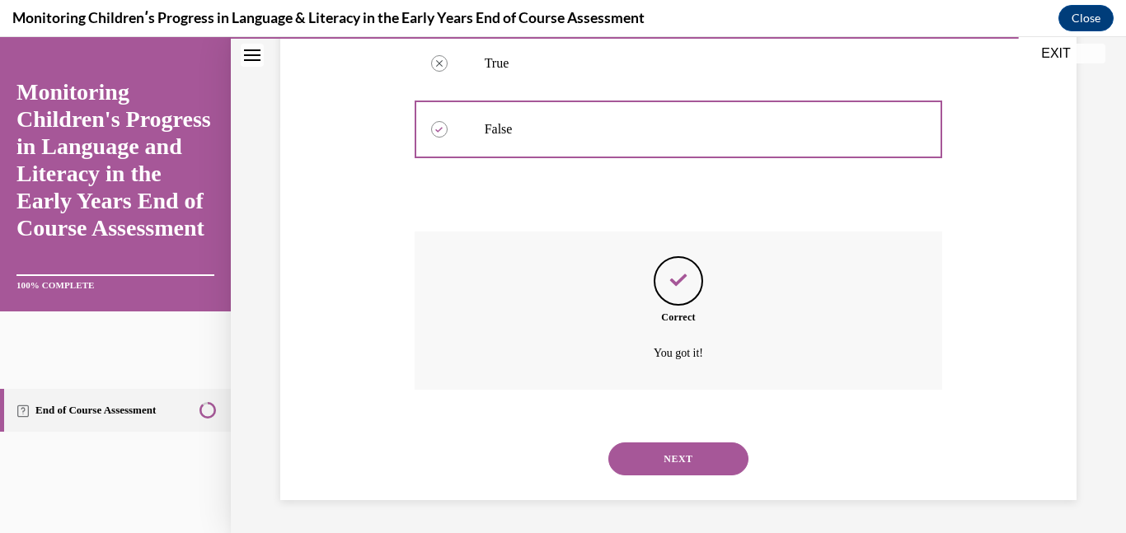
click at [689, 466] on button "NEXT" at bounding box center [678, 459] width 140 height 33
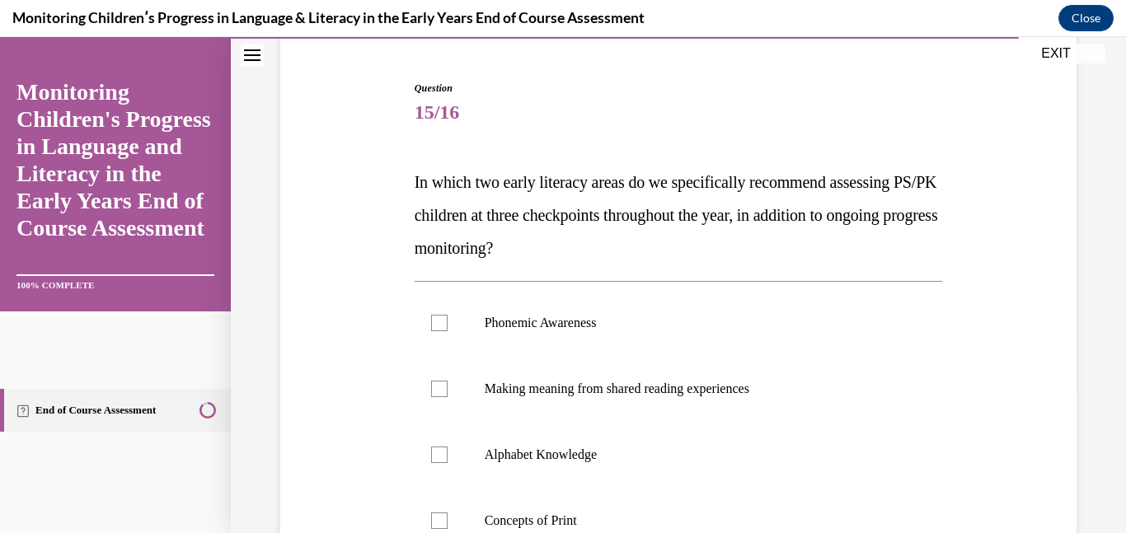
scroll to position [152, 0]
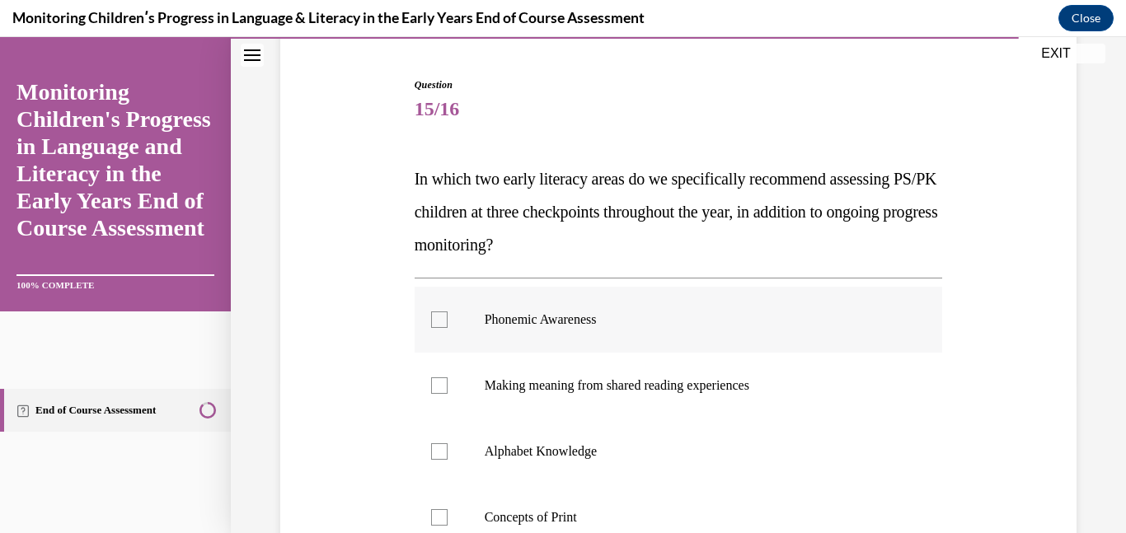
click at [588, 328] on label "Phonemic Awareness" at bounding box center [679, 320] width 528 height 66
click at [448, 328] on input "Phonemic Awareness" at bounding box center [439, 320] width 16 height 16
checkbox input "true"
click at [572, 444] on p "Alphabet Knowledge" at bounding box center [693, 451] width 417 height 16
click at [448, 444] on input "Alphabet Knowledge" at bounding box center [439, 451] width 16 height 16
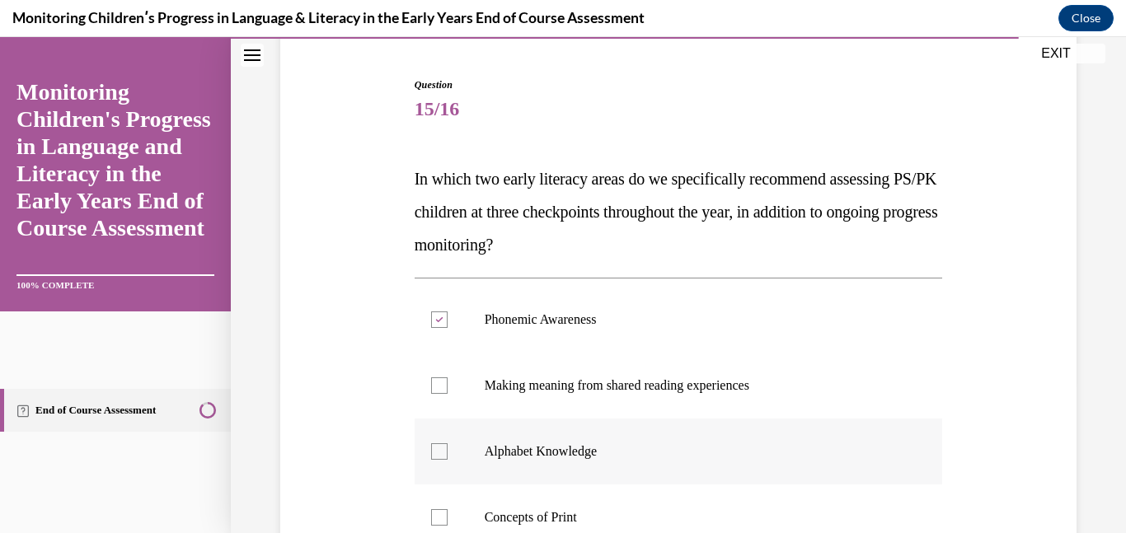
checkbox input "true"
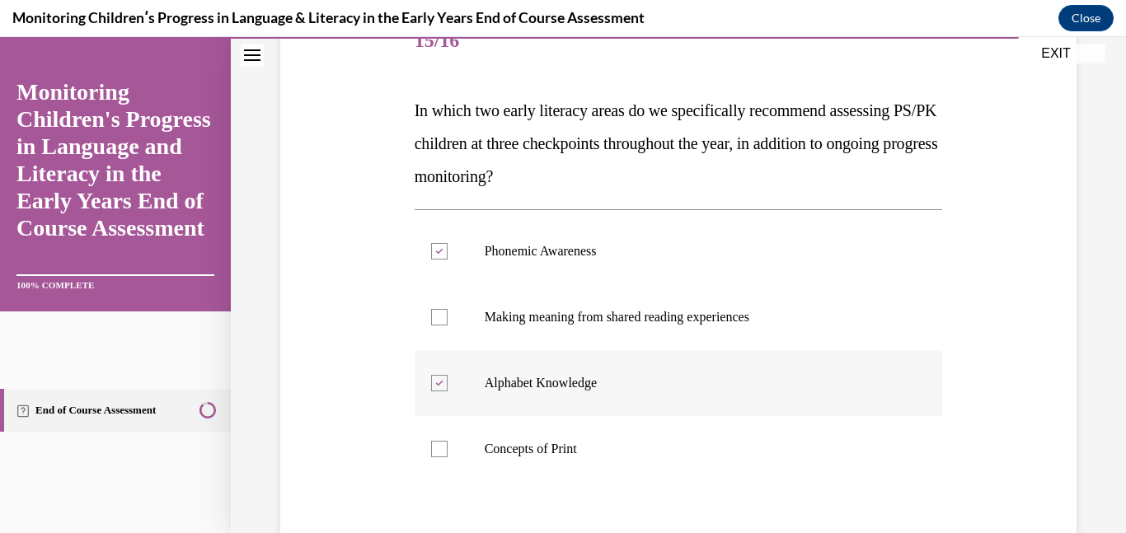
scroll to position [228, 0]
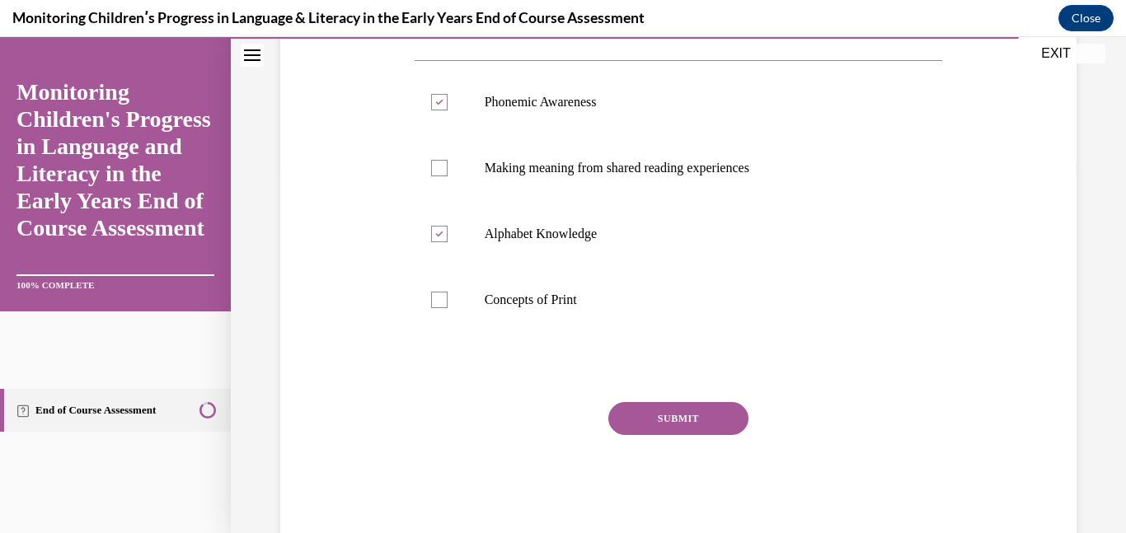
click at [654, 410] on button "SUBMIT" at bounding box center [678, 418] width 140 height 33
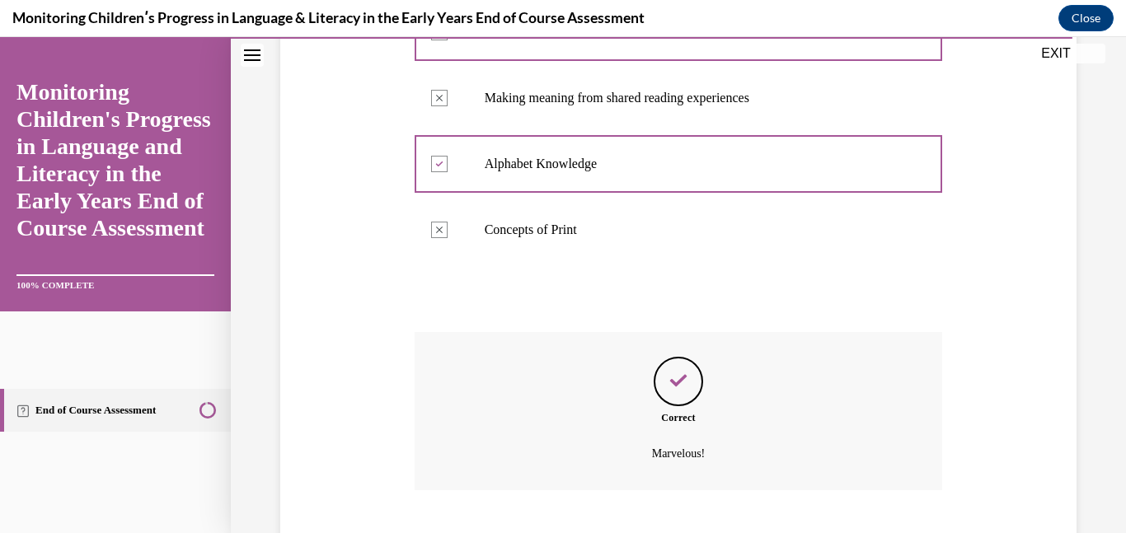
scroll to position [540, 0]
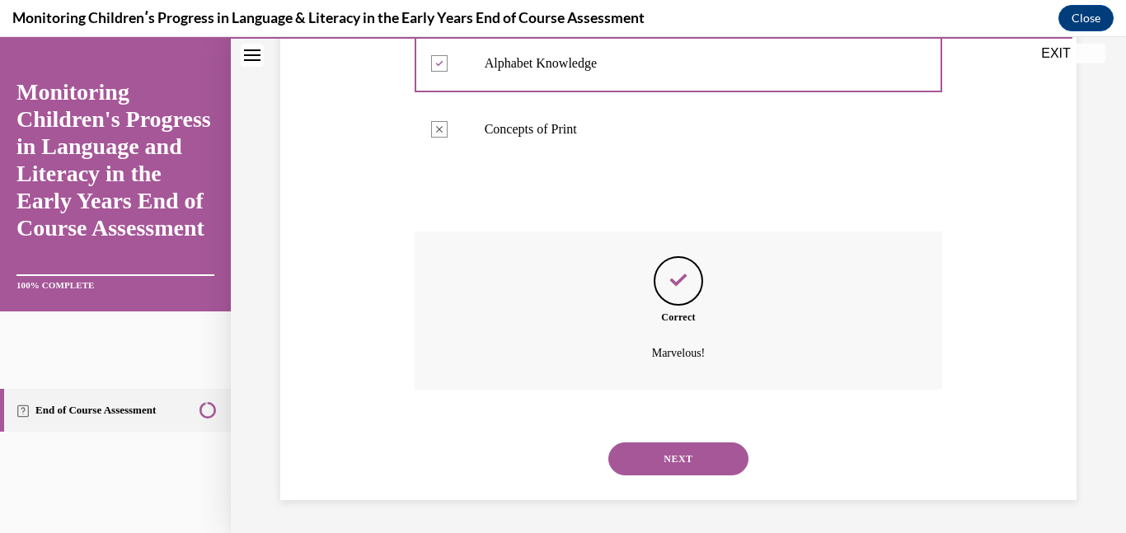
click at [659, 444] on button "NEXT" at bounding box center [678, 459] width 140 height 33
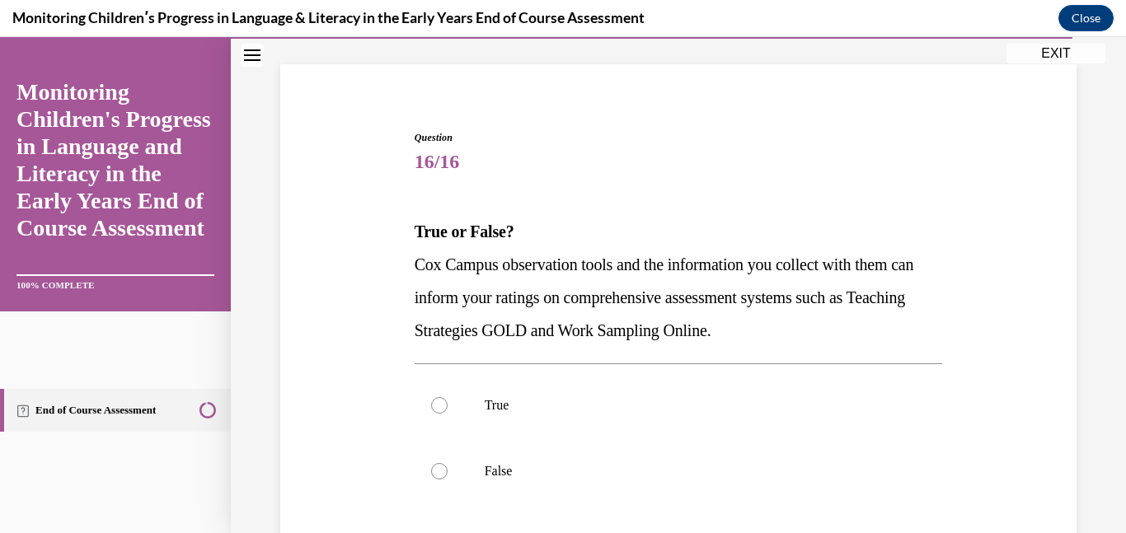
scroll to position [100, 0]
click at [579, 411] on p "True" at bounding box center [693, 404] width 417 height 16
click at [448, 411] on input "True" at bounding box center [439, 404] width 16 height 16
radio input "true"
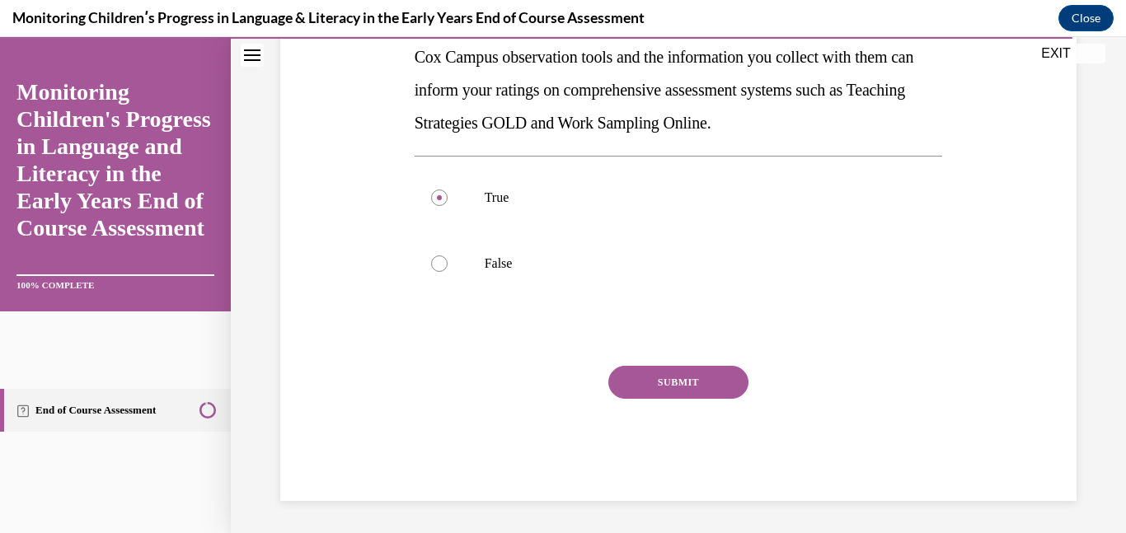
click at [683, 393] on button "SUBMIT" at bounding box center [678, 382] width 140 height 33
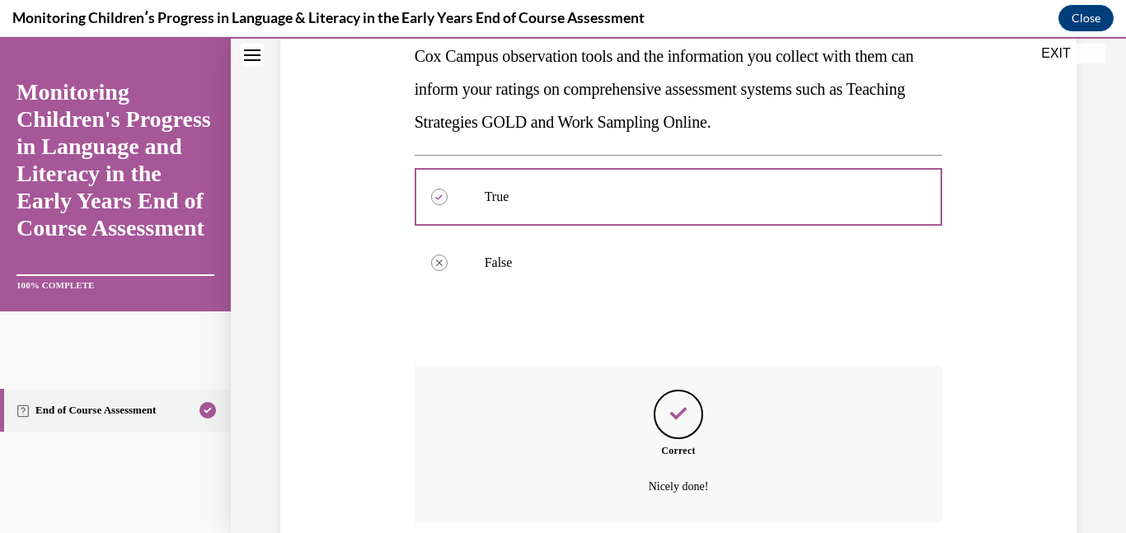
scroll to position [441, 0]
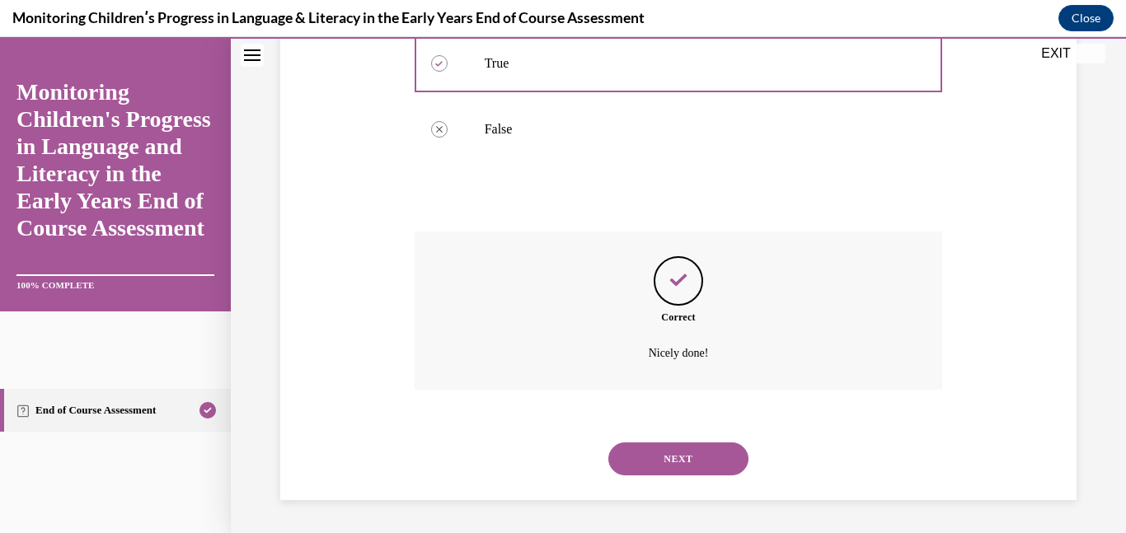
click at [682, 447] on button "NEXT" at bounding box center [678, 459] width 140 height 33
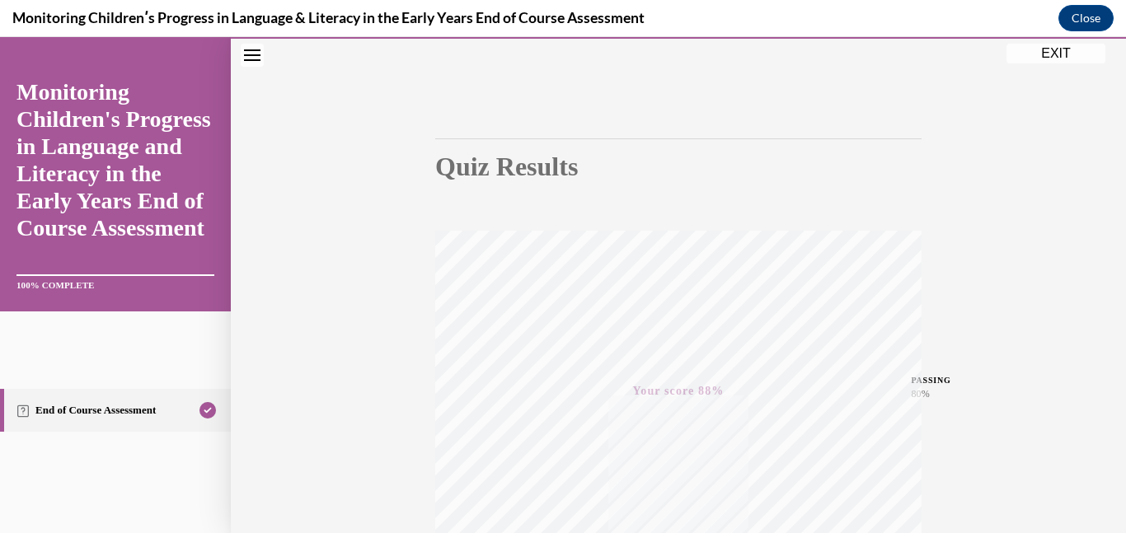
scroll to position [92, 0]
click at [1077, 53] on button "EXIT" at bounding box center [1055, 54] width 99 height 20
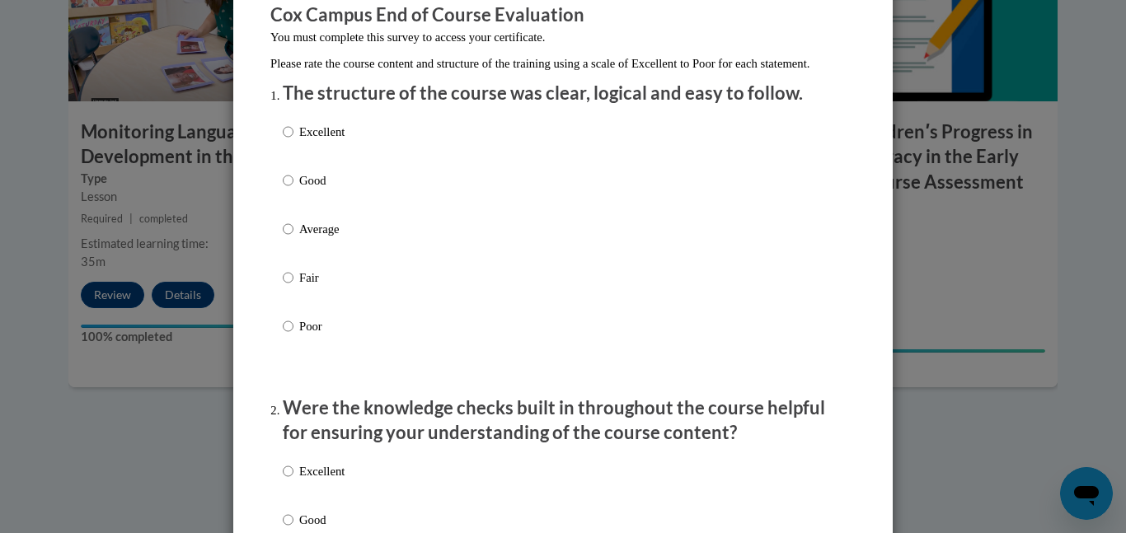
scroll to position [151, 0]
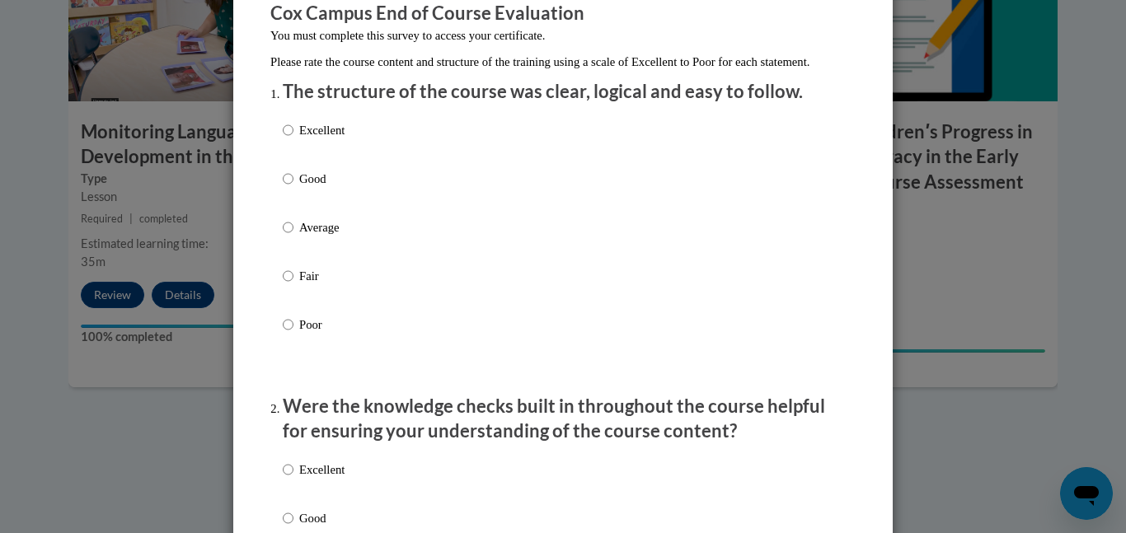
click at [326, 260] on label "Average" at bounding box center [314, 240] width 62 height 45
click at [293, 237] on input "Average" at bounding box center [288, 227] width 11 height 18
radio input "true"
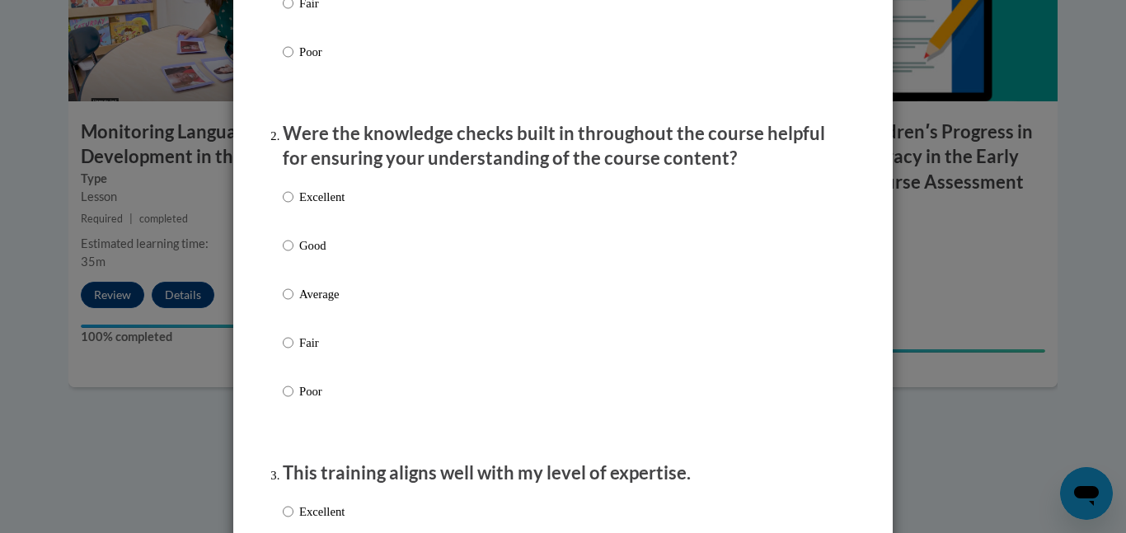
click at [326, 255] on p "Good" at bounding box center [321, 246] width 45 height 18
click at [293, 255] on input "Good" at bounding box center [288, 246] width 11 height 18
radio input "true"
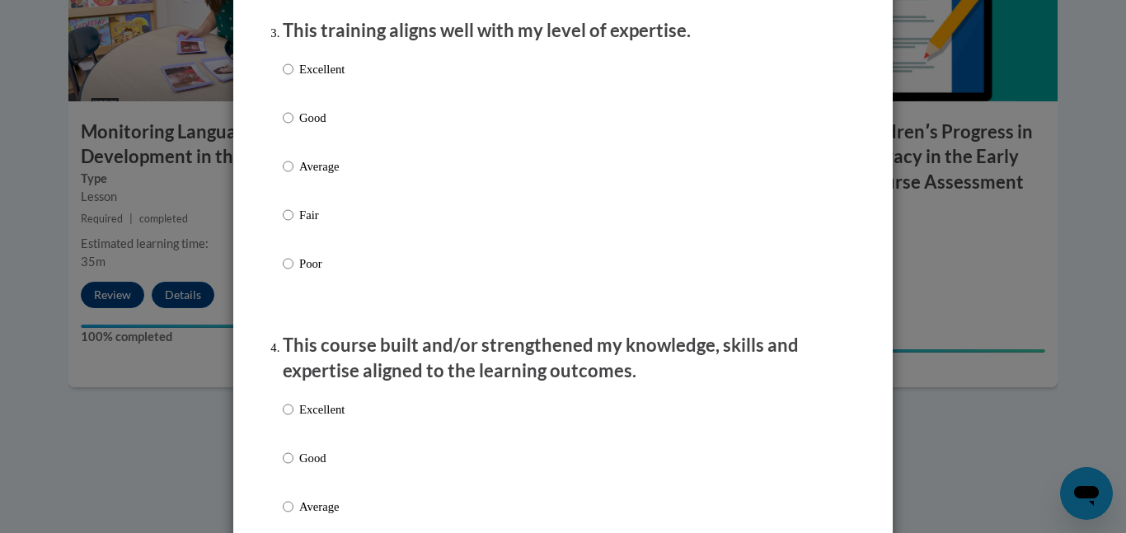
scroll to position [870, 0]
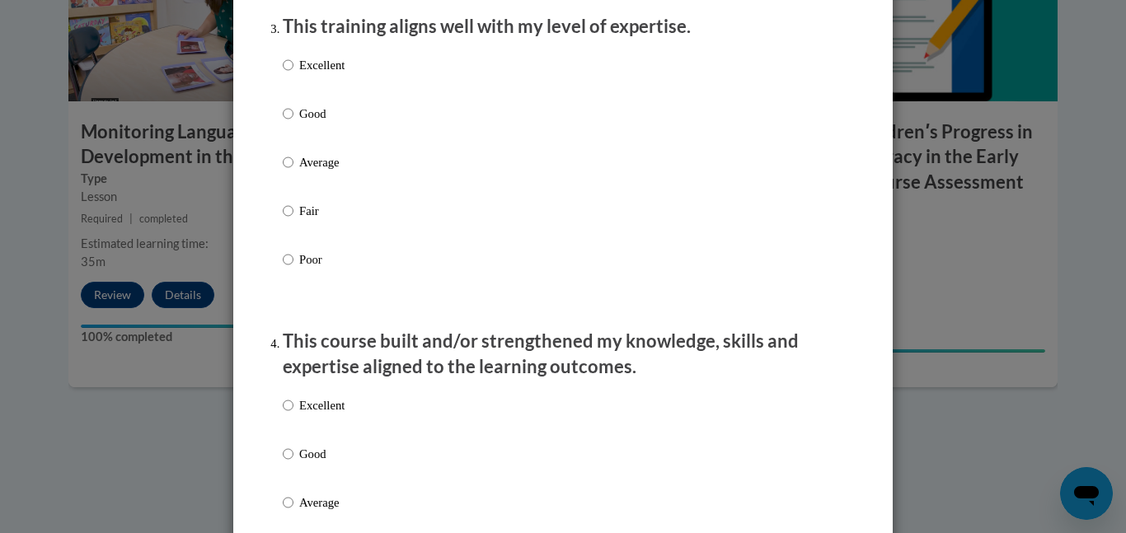
click at [320, 269] on p "Poor" at bounding box center [321, 260] width 45 height 18
click at [293, 269] on input "Poor" at bounding box center [288, 260] width 11 height 18
radio input "true"
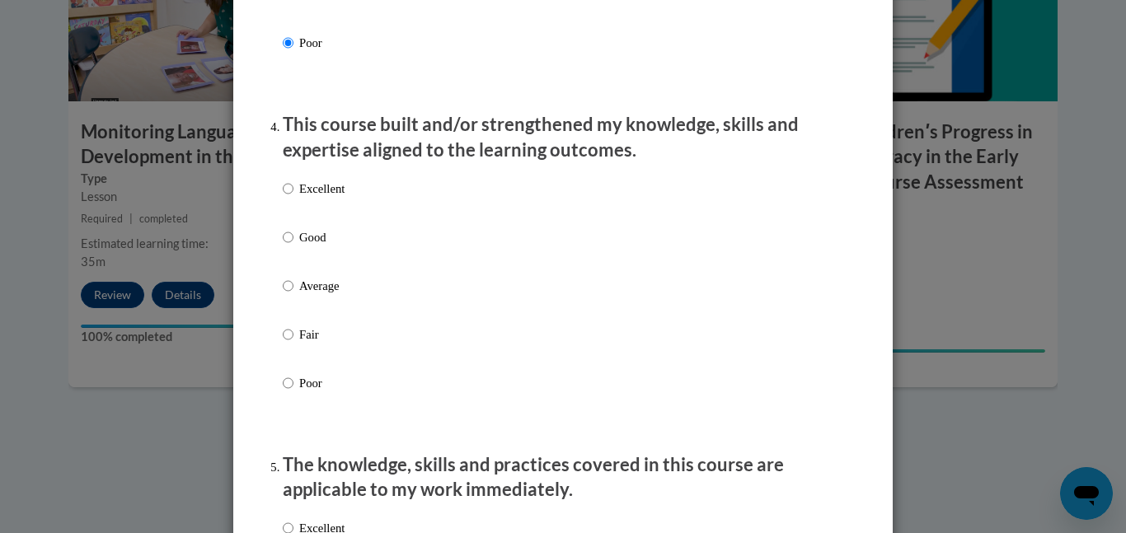
click at [320, 272] on label "Good" at bounding box center [314, 250] width 62 height 45
click at [293, 246] on input "Good" at bounding box center [288, 237] width 11 height 18
radio input "true"
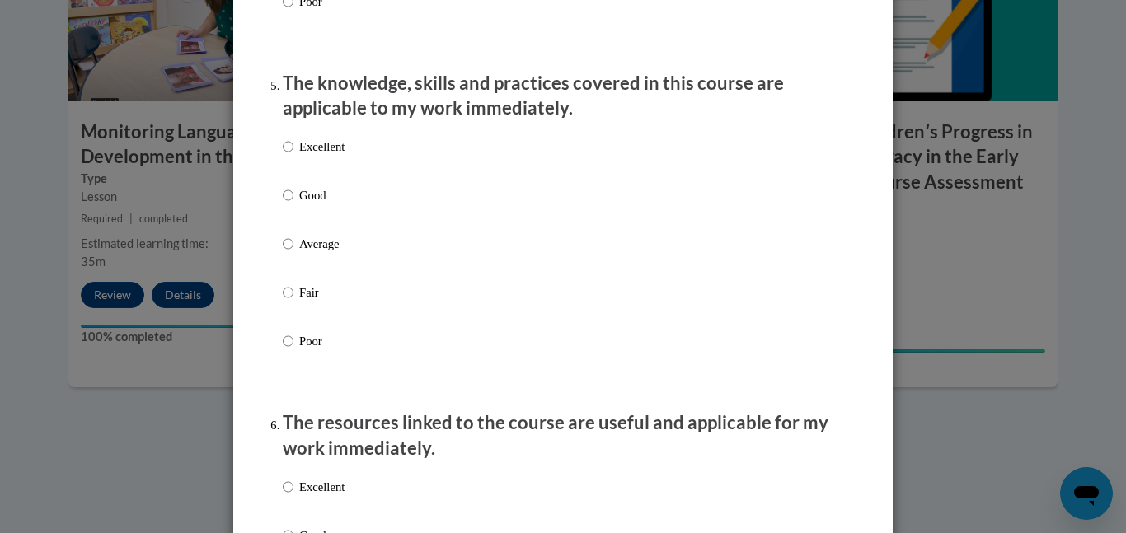
click at [320, 272] on label "Average" at bounding box center [314, 257] width 62 height 45
click at [293, 253] on input "Average" at bounding box center [288, 244] width 11 height 18
radio input "true"
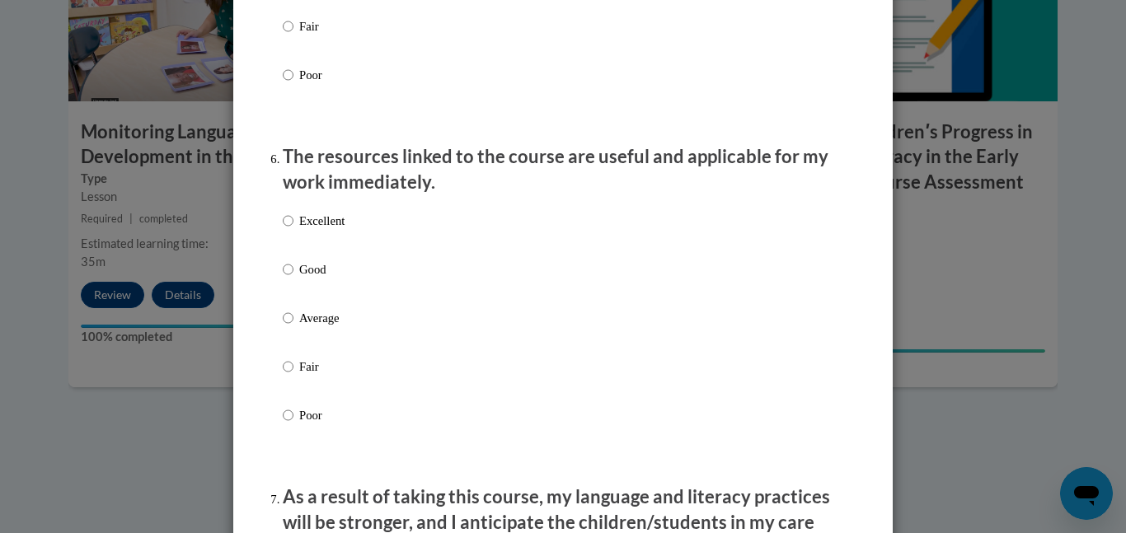
scroll to position [1738, 0]
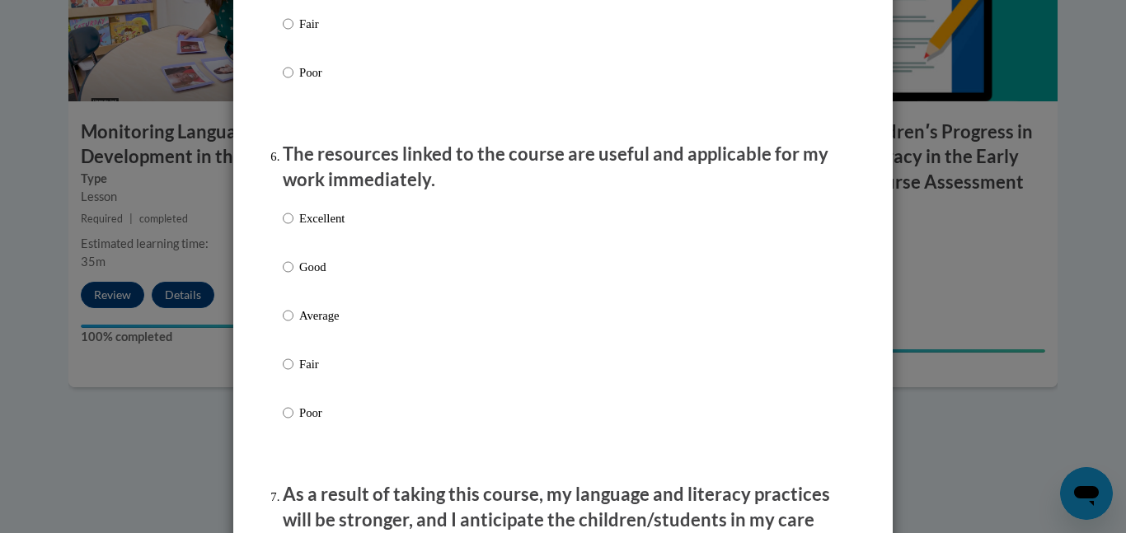
click at [298, 287] on label "Good" at bounding box center [314, 280] width 62 height 45
click at [293, 276] on input "Good" at bounding box center [288, 267] width 11 height 18
radio input "true"
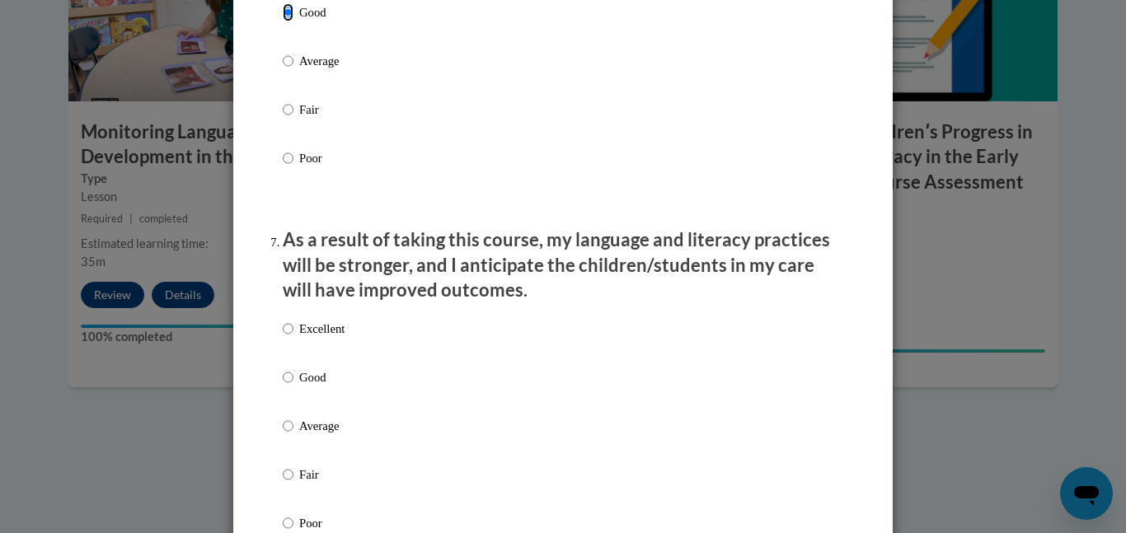
scroll to position [1994, 0]
click at [299, 336] on p "Excellent" at bounding box center [321, 327] width 45 height 18
click at [293, 336] on input "Excellent" at bounding box center [288, 327] width 11 height 18
radio input "true"
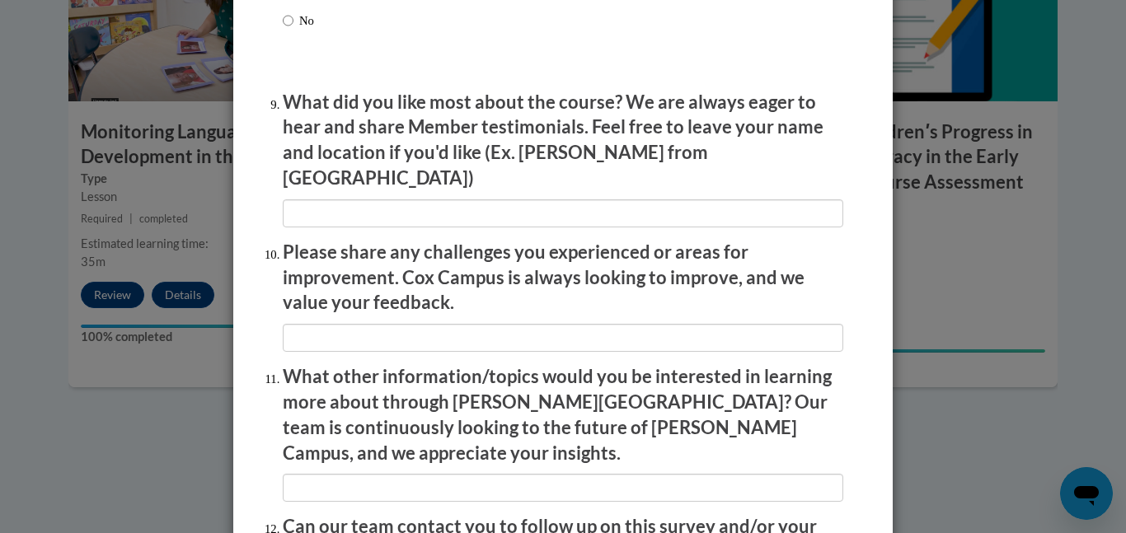
scroll to position [2892, 0]
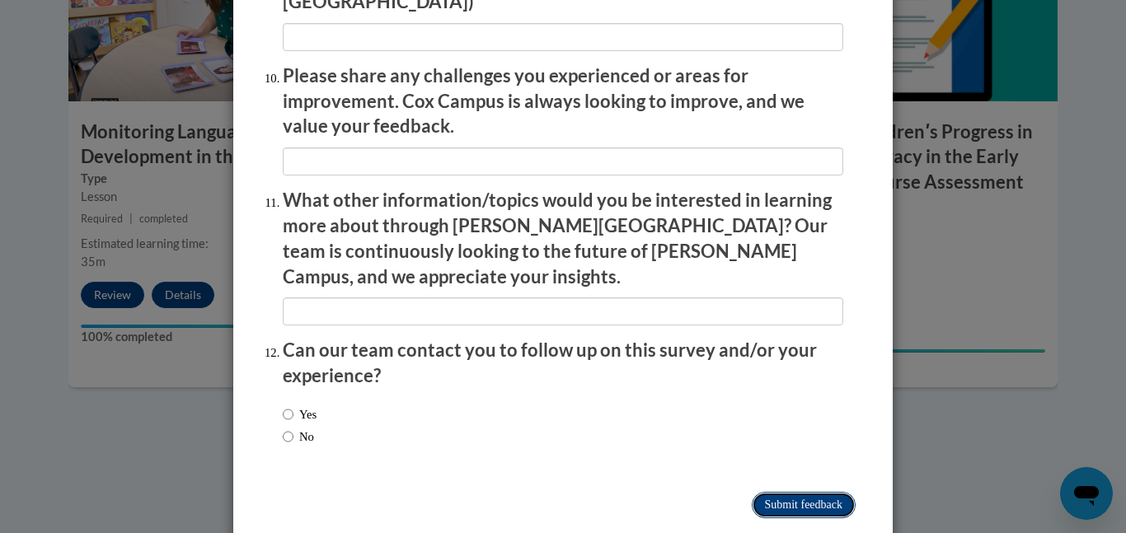
click at [778, 492] on input "Submit feedback" at bounding box center [804, 505] width 104 height 26
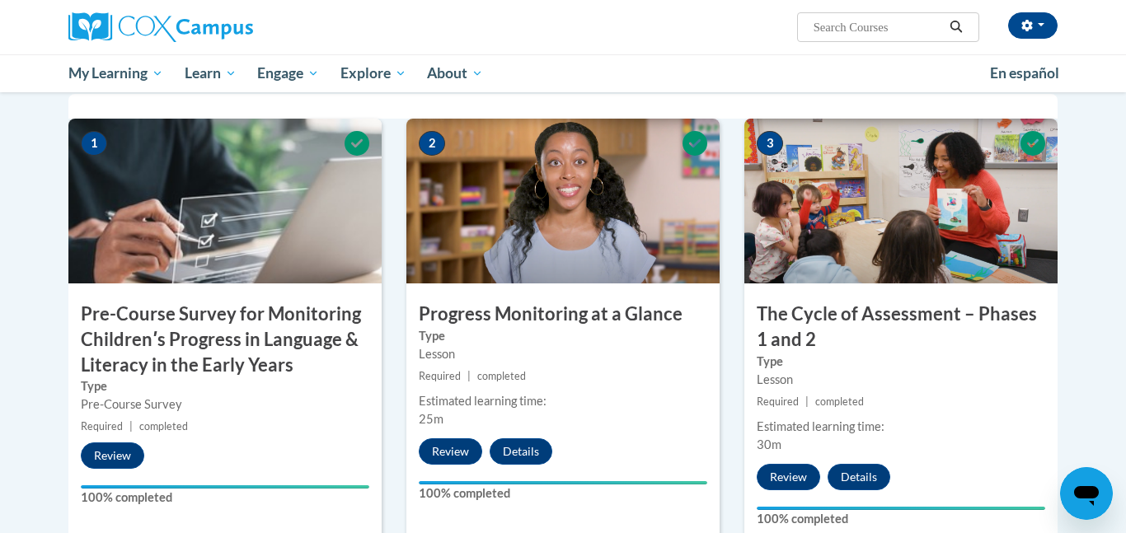
scroll to position [0, 0]
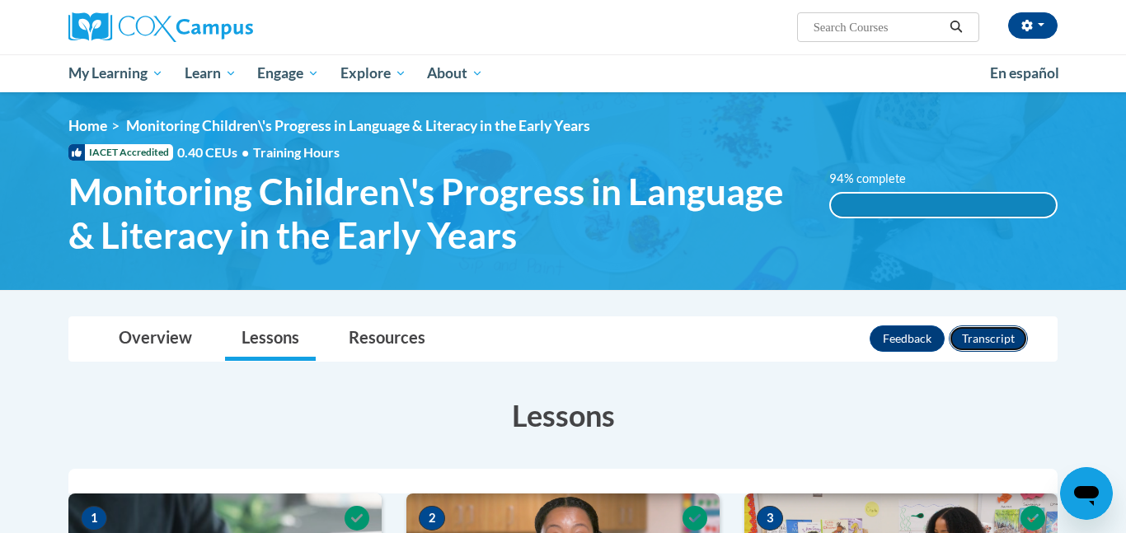
click at [983, 340] on button "Transcript" at bounding box center [988, 339] width 79 height 26
click at [930, 338] on button "Feedback" at bounding box center [907, 339] width 75 height 26
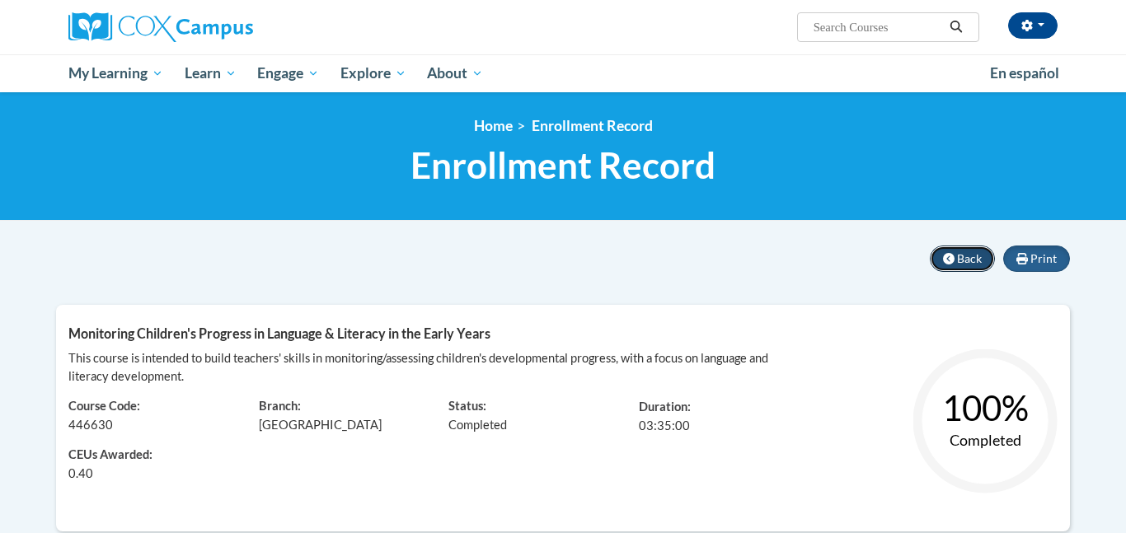
click at [971, 266] on button "Back" at bounding box center [962, 259] width 65 height 26
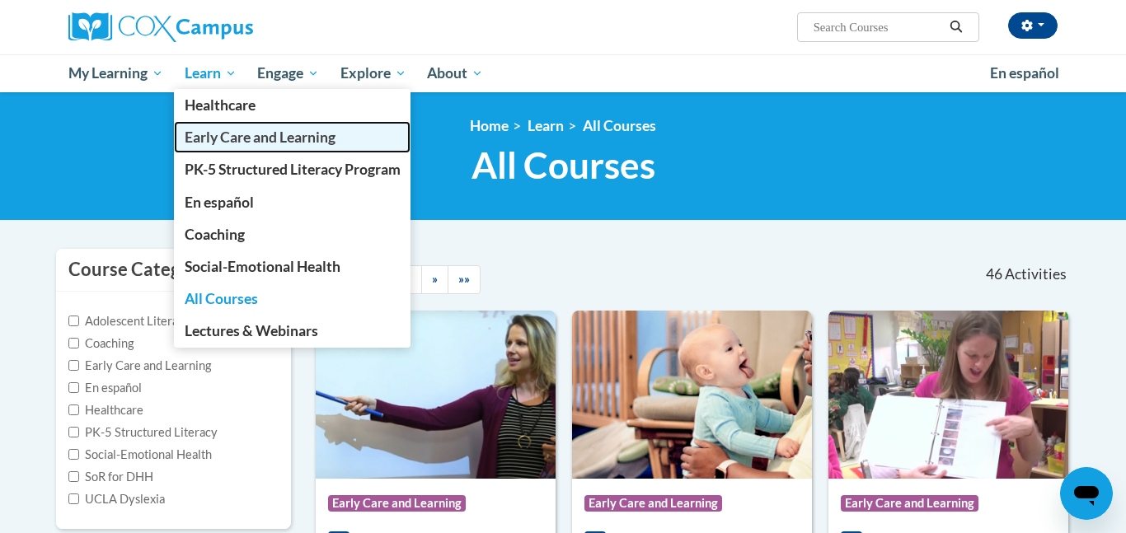
click at [214, 135] on span "Early Care and Learning" at bounding box center [260, 137] width 151 height 17
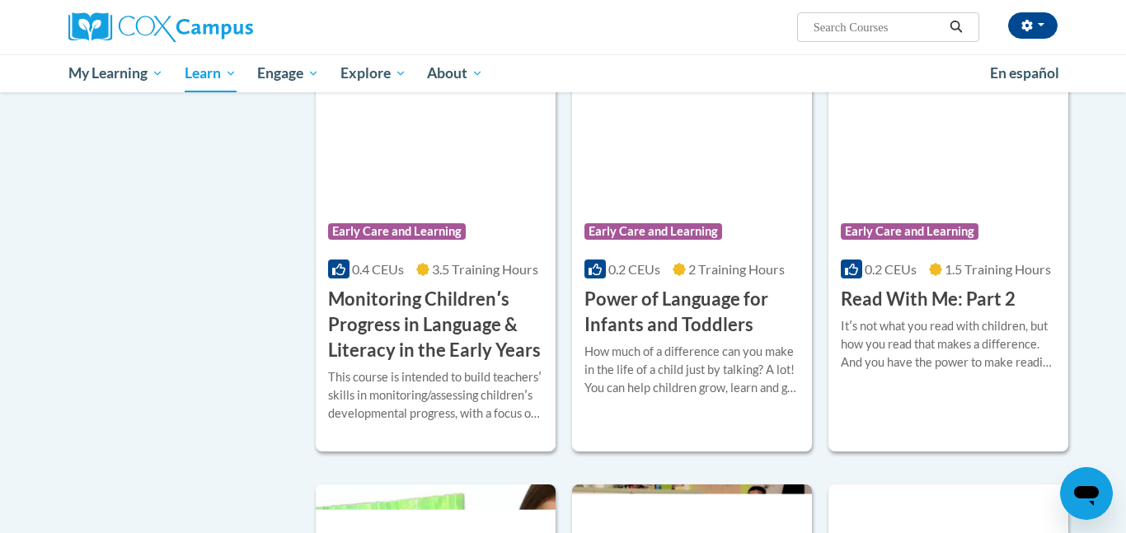
scroll to position [1404, 0]
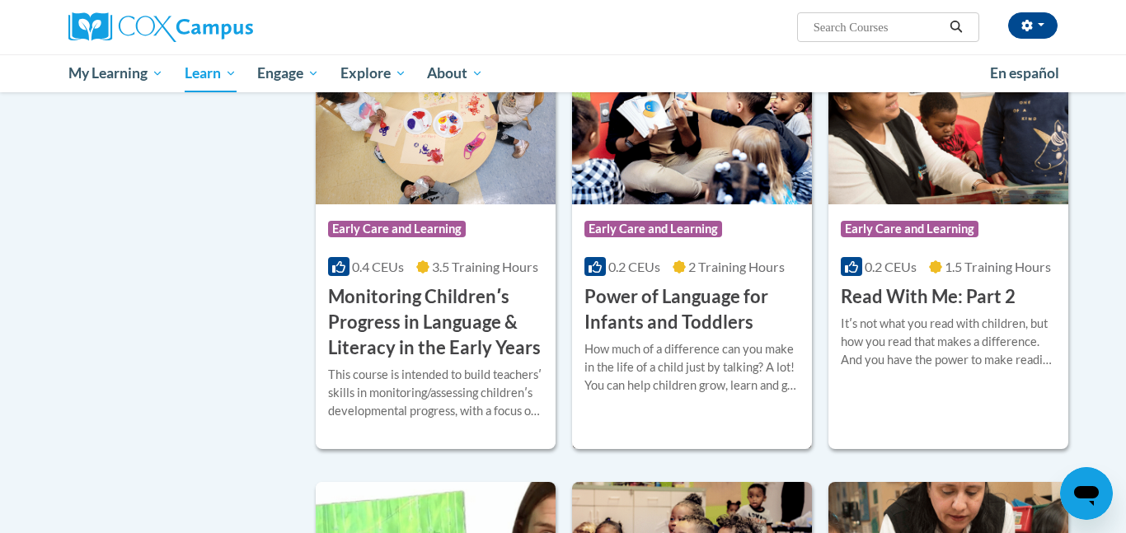
click at [703, 330] on h3 "Power of Language for Infants and Toddlers" at bounding box center [691, 309] width 215 height 51
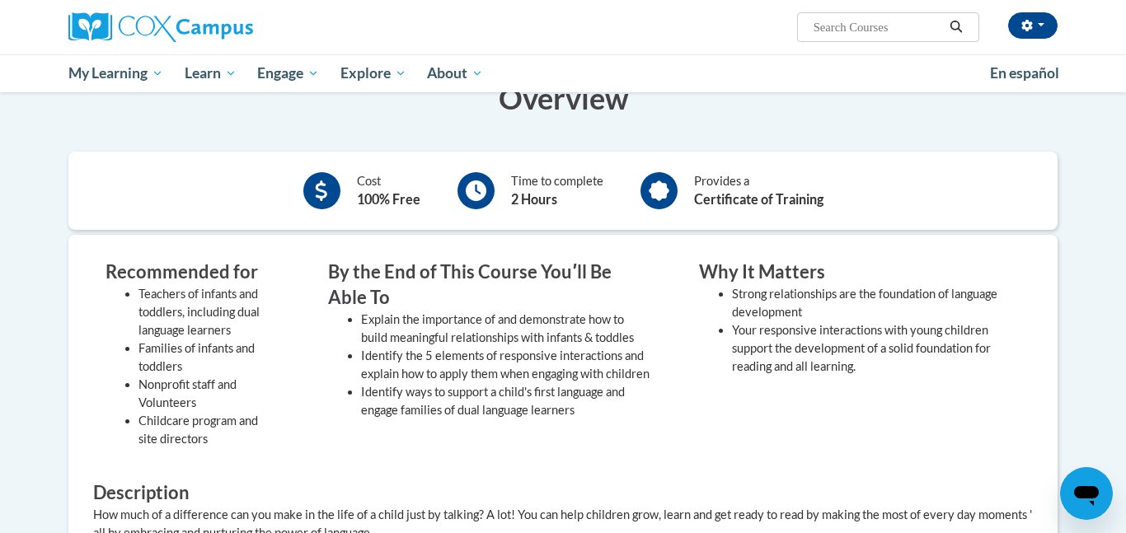
scroll to position [224, 0]
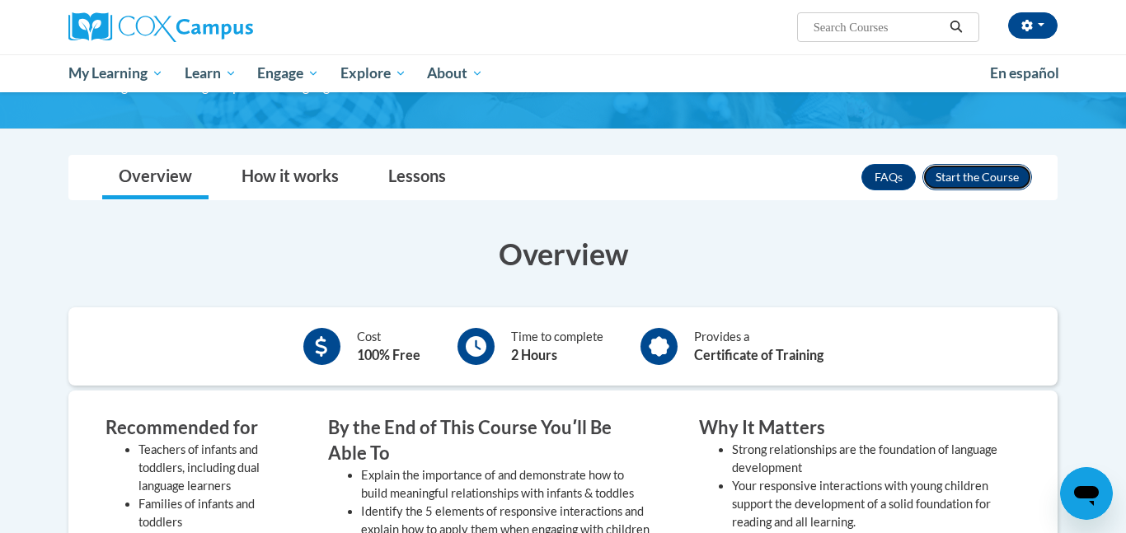
click at [982, 171] on button "Enroll" at bounding box center [977, 177] width 110 height 26
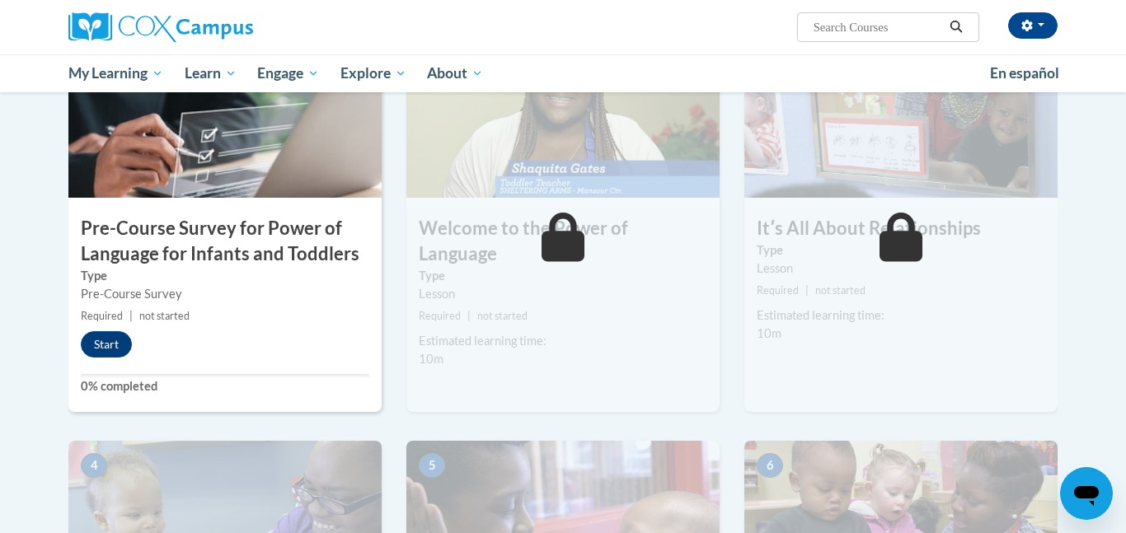
scroll to position [406, 0]
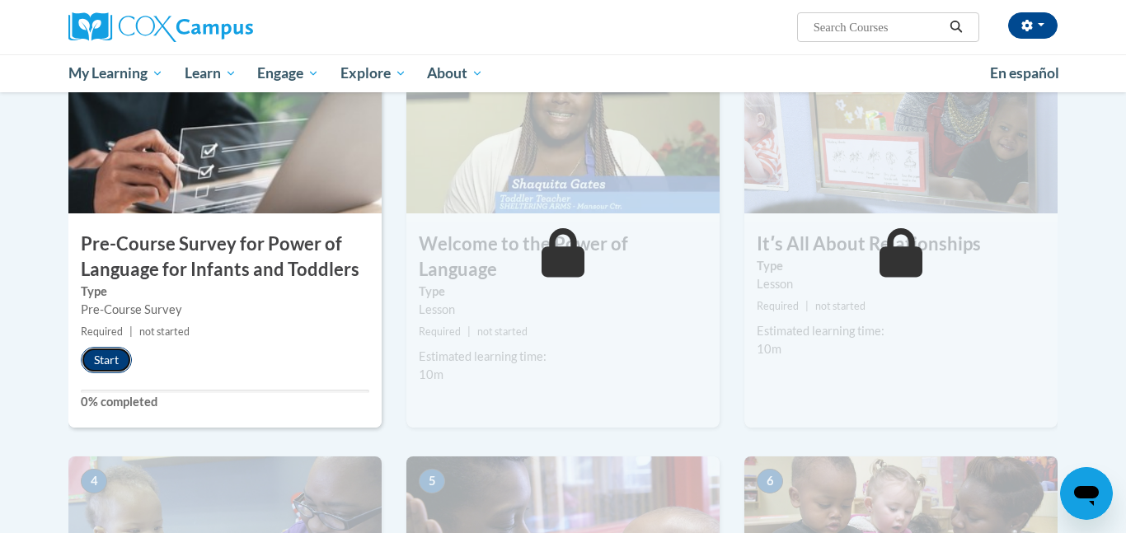
click at [96, 359] on button "Start" at bounding box center [106, 360] width 51 height 26
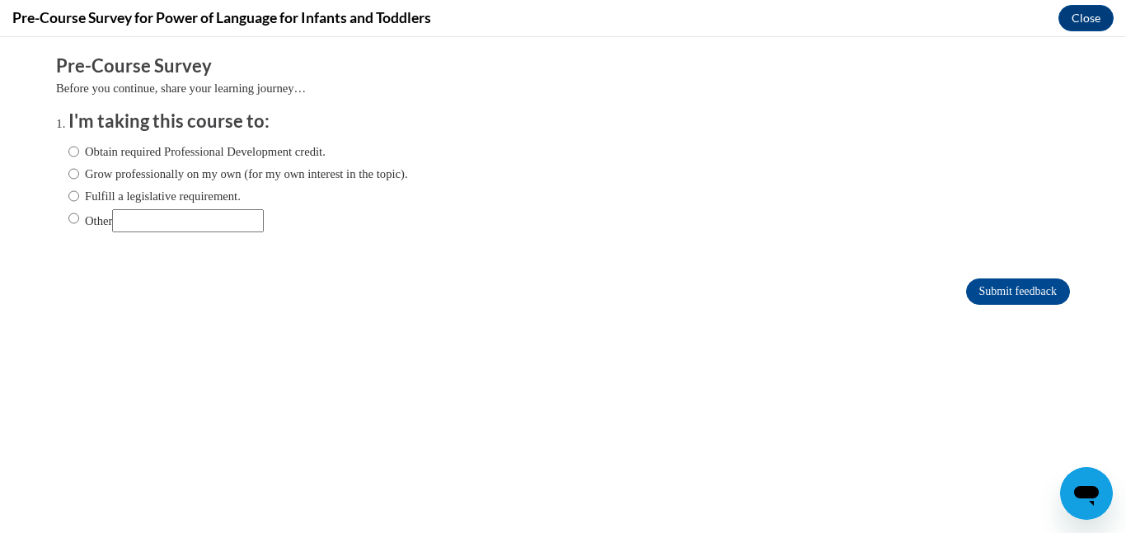
scroll to position [0, 0]
click at [221, 167] on label "Grow professionally on my own (for my own interest in the topic)." at bounding box center [238, 174] width 340 height 18
click at [79, 167] on input "Grow professionally on my own (for my own interest in the topic)." at bounding box center [73, 174] width 11 height 18
radio input "true"
click at [992, 282] on input "Submit feedback" at bounding box center [1018, 292] width 104 height 26
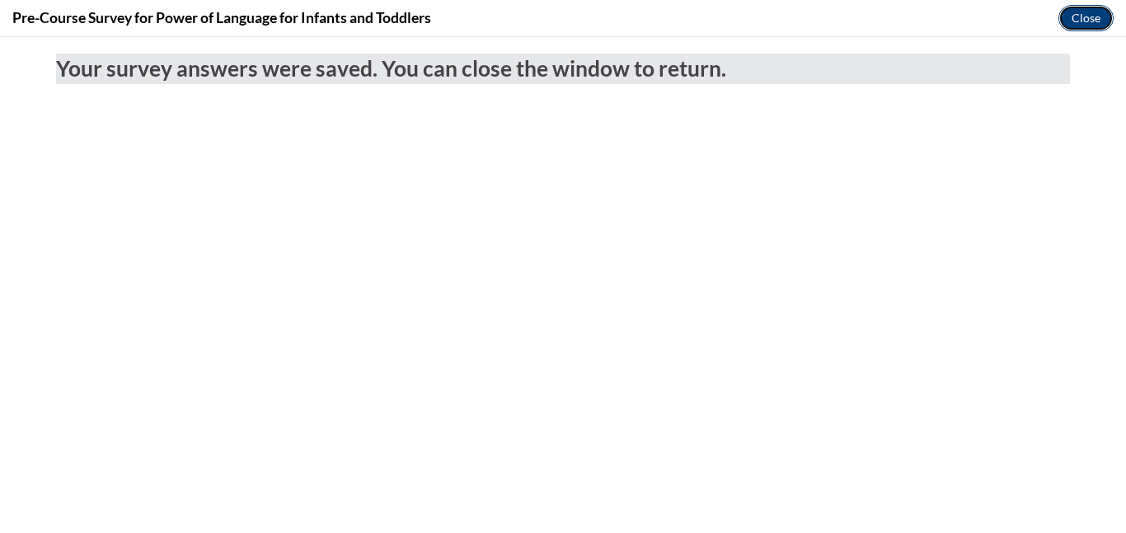
click at [1105, 25] on button "Close" at bounding box center [1085, 18] width 55 height 26
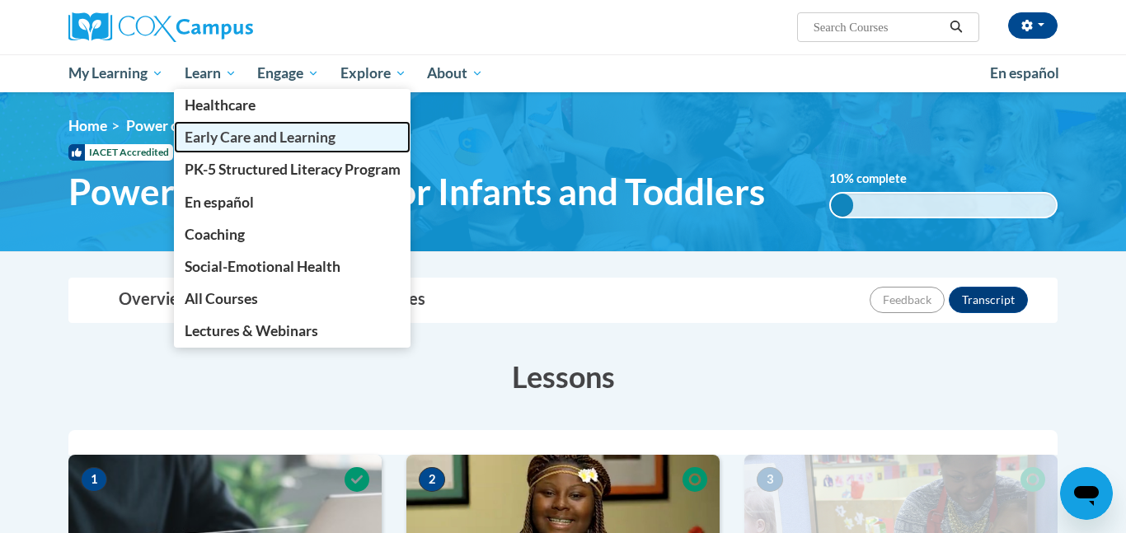
click at [219, 134] on span "Early Care and Learning" at bounding box center [260, 137] width 151 height 17
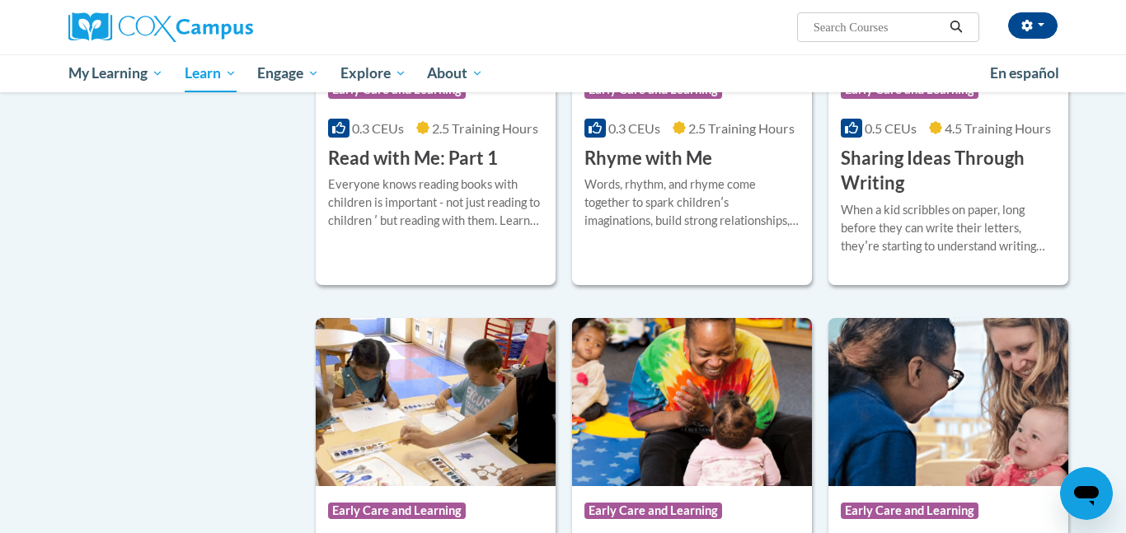
scroll to position [1992, 0]
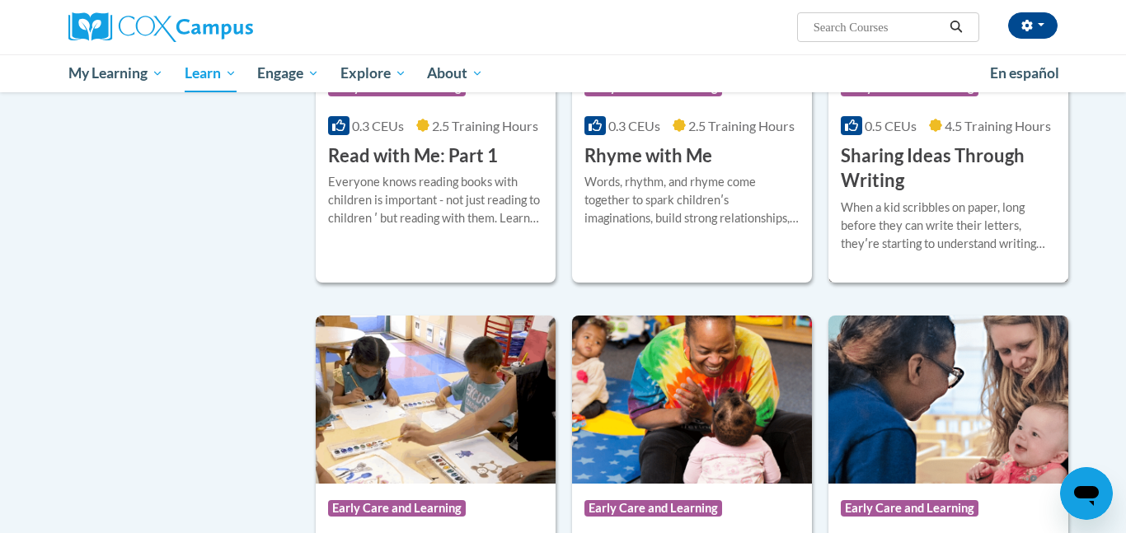
click at [936, 188] on h3 "Sharing Ideas Through Writing" at bounding box center [948, 168] width 215 height 51
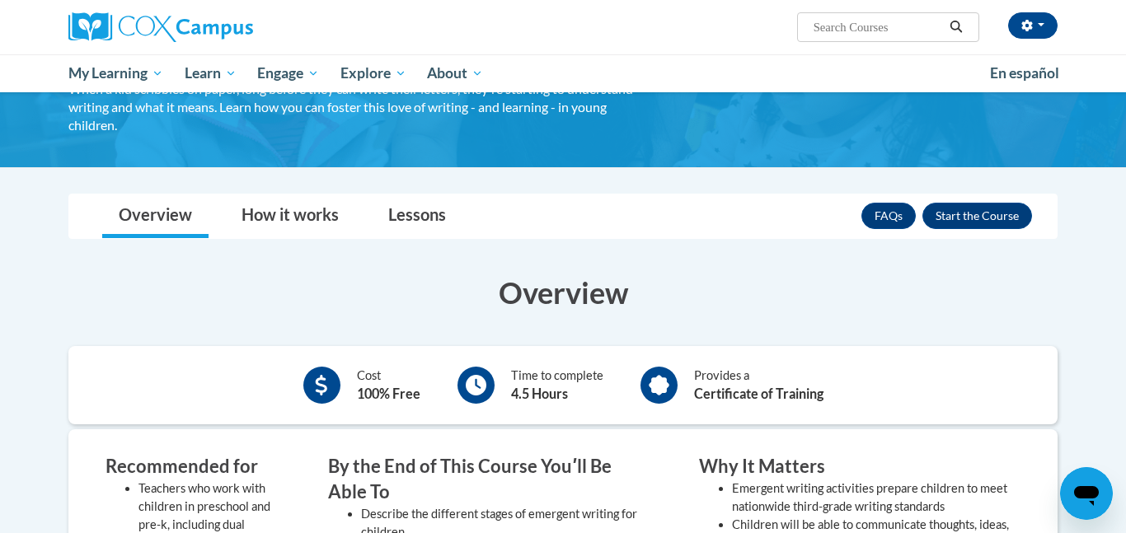
scroll to position [138, 0]
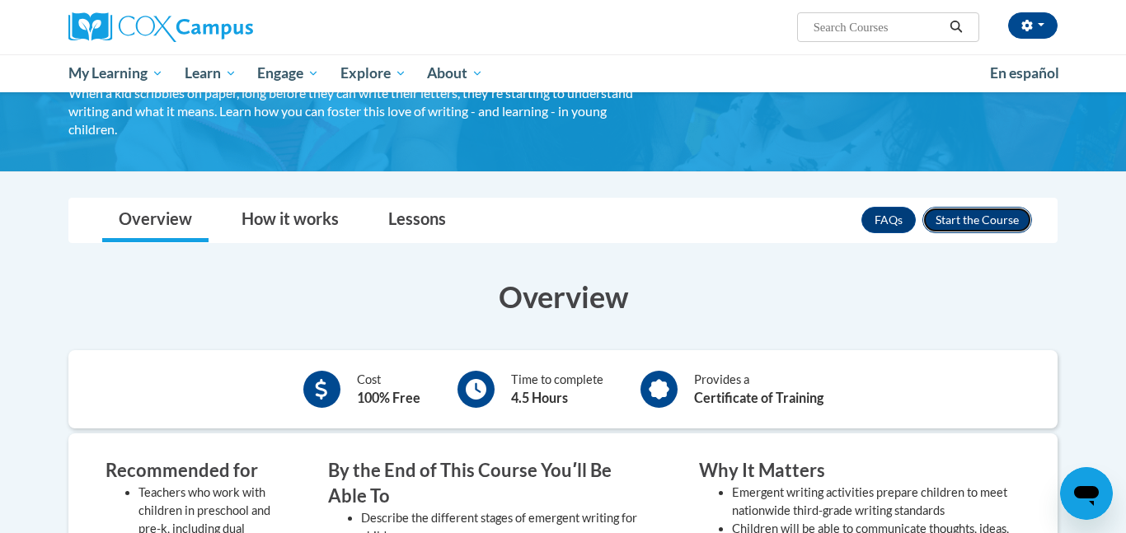
click at [986, 219] on button "Enroll" at bounding box center [977, 220] width 110 height 26
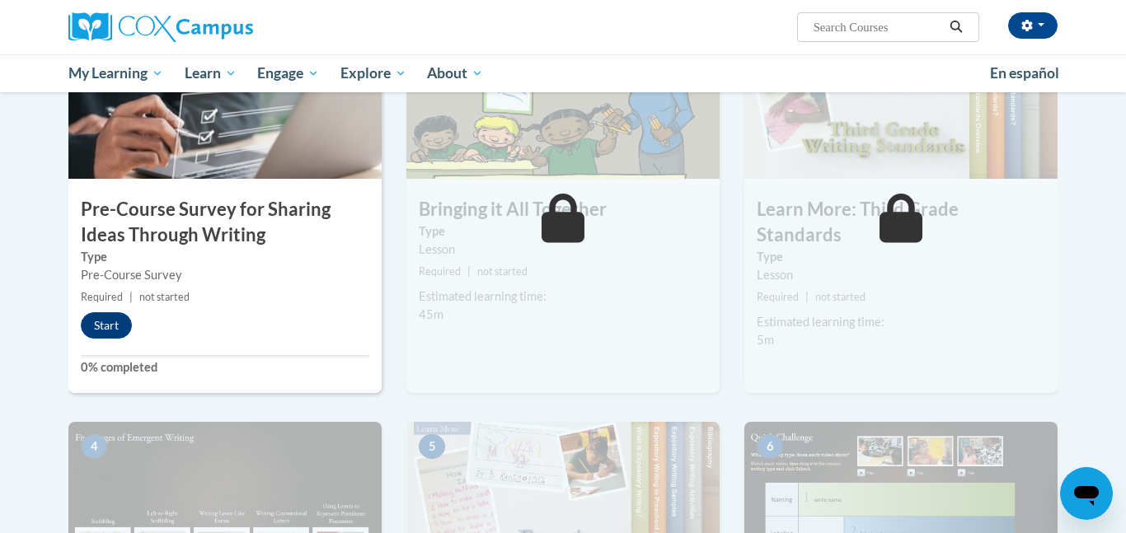
scroll to position [443, 0]
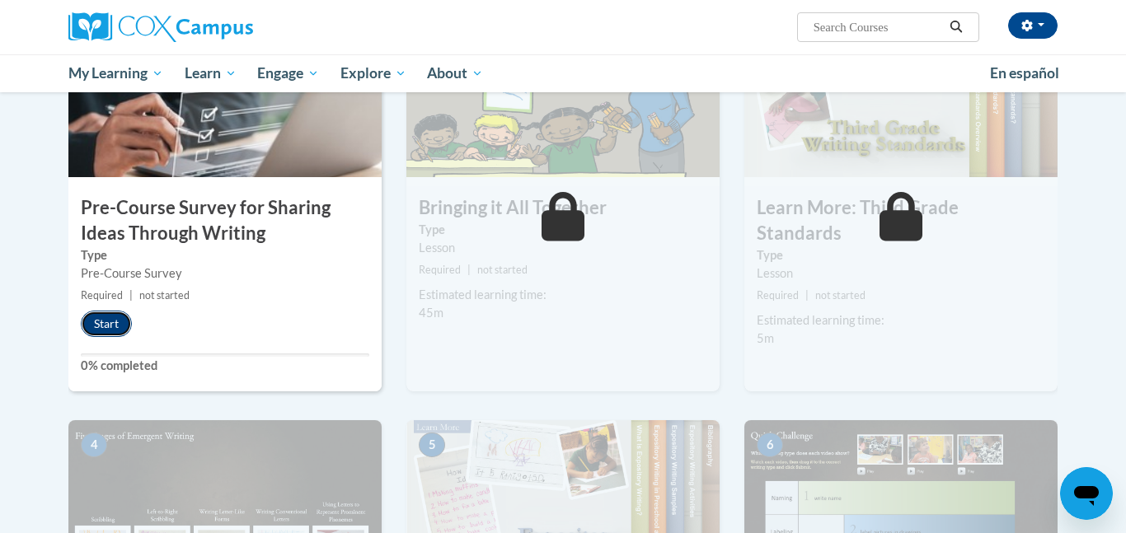
click at [127, 327] on button "Start" at bounding box center [106, 324] width 51 height 26
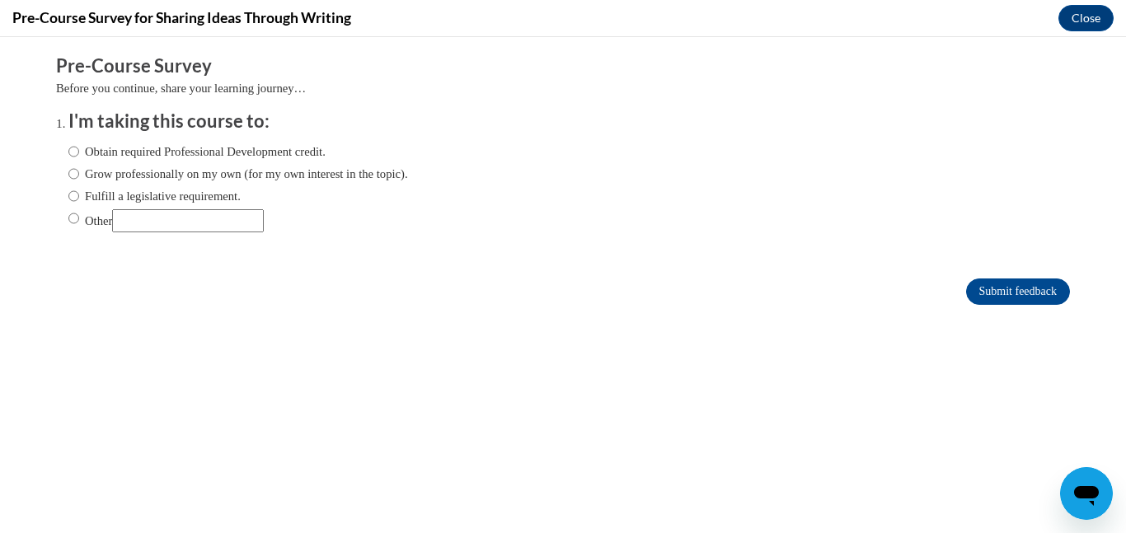
scroll to position [0, 0]
click at [181, 171] on label "Grow professionally on my own (for my own interest in the topic)." at bounding box center [238, 174] width 340 height 18
click at [79, 171] on input "Grow professionally on my own (for my own interest in the topic)." at bounding box center [73, 174] width 11 height 18
radio input "true"
click at [1044, 284] on input "Submit feedback" at bounding box center [1018, 292] width 104 height 26
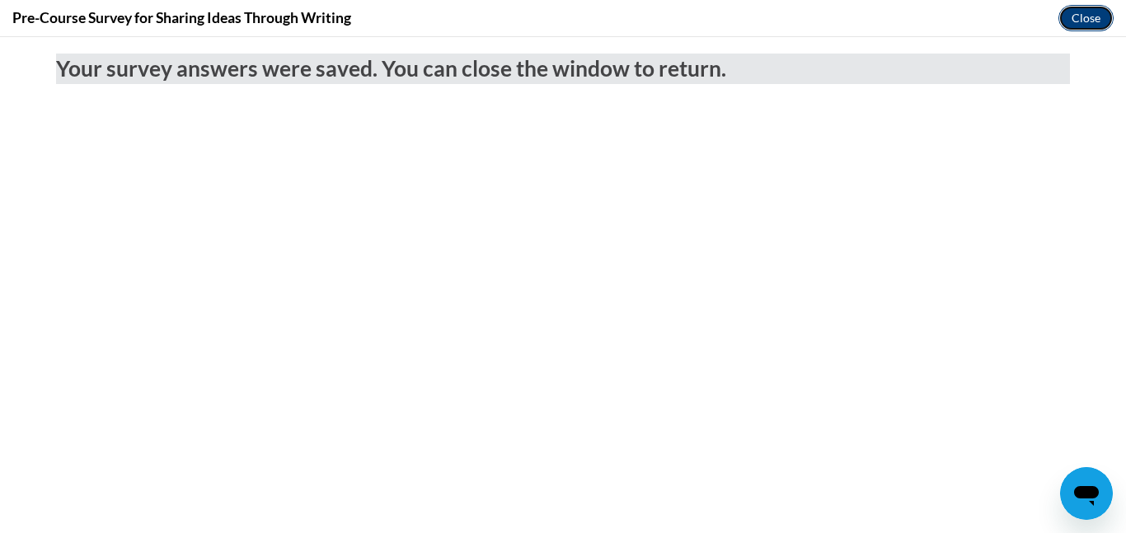
click at [1098, 16] on button "Close" at bounding box center [1085, 18] width 55 height 26
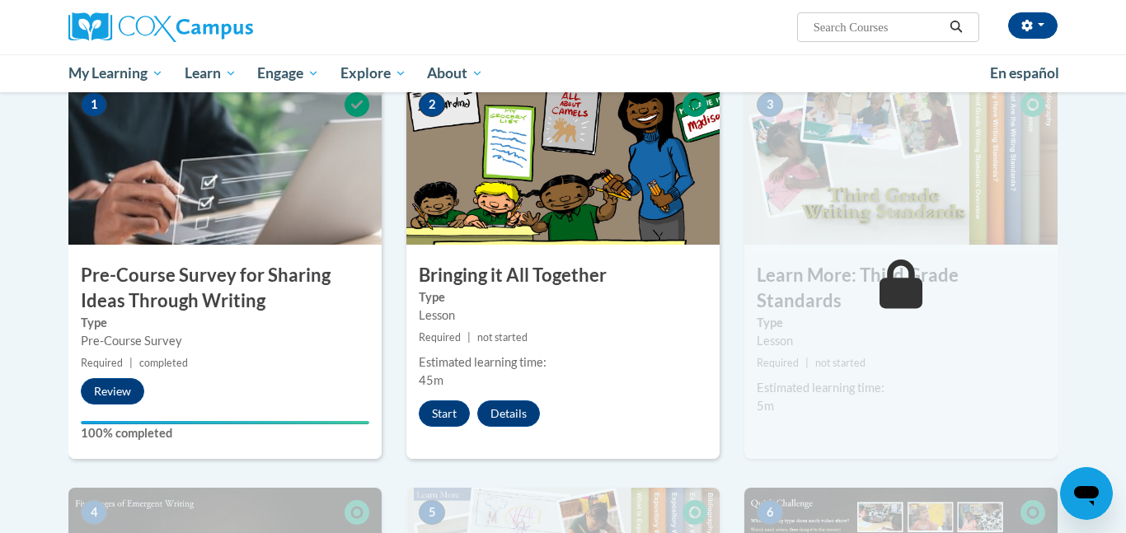
scroll to position [377, 0]
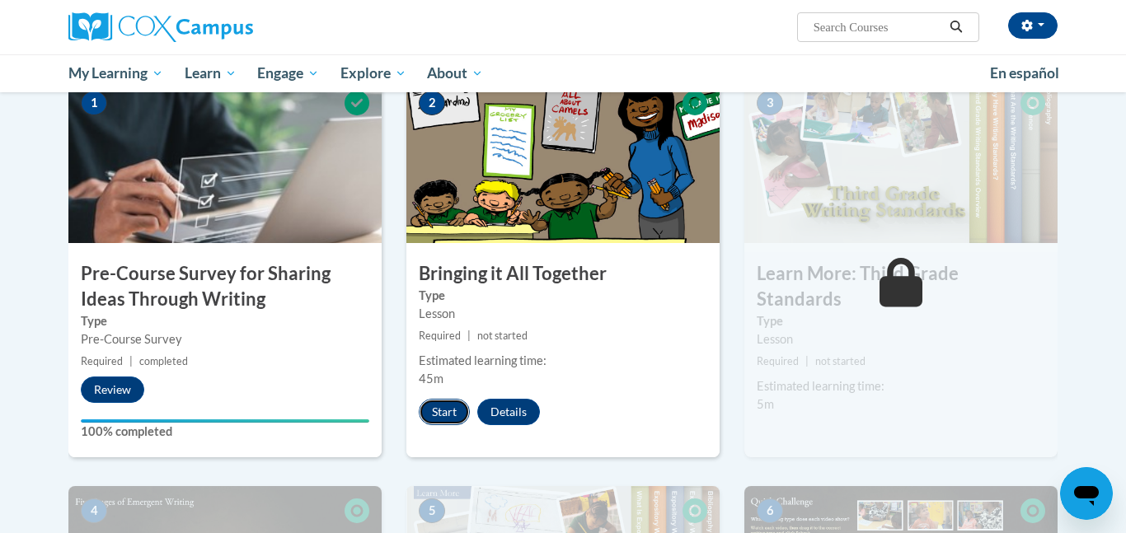
click at [453, 401] on button "Start" at bounding box center [444, 412] width 51 height 26
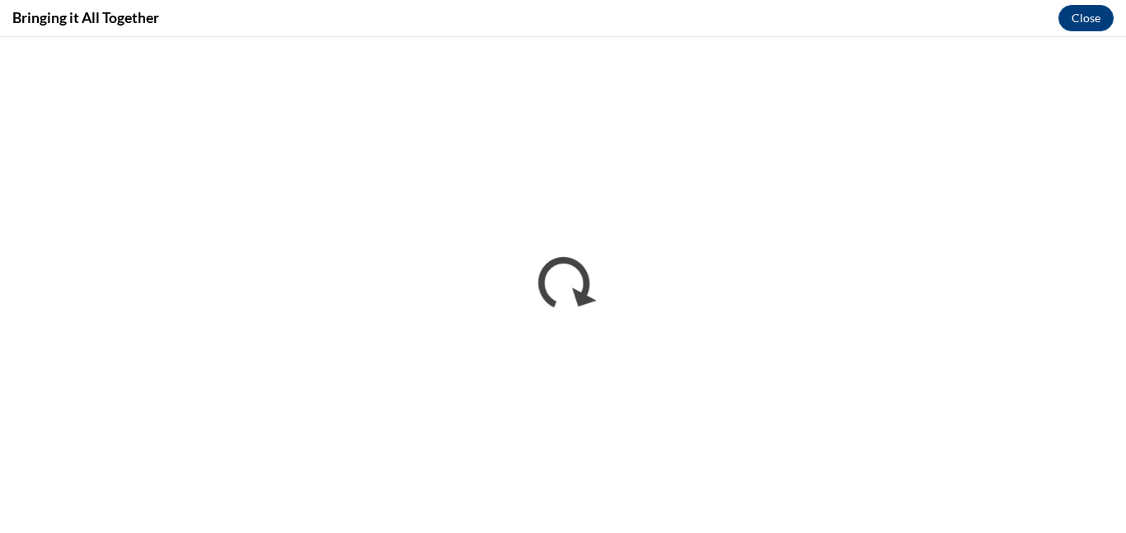
scroll to position [0, 0]
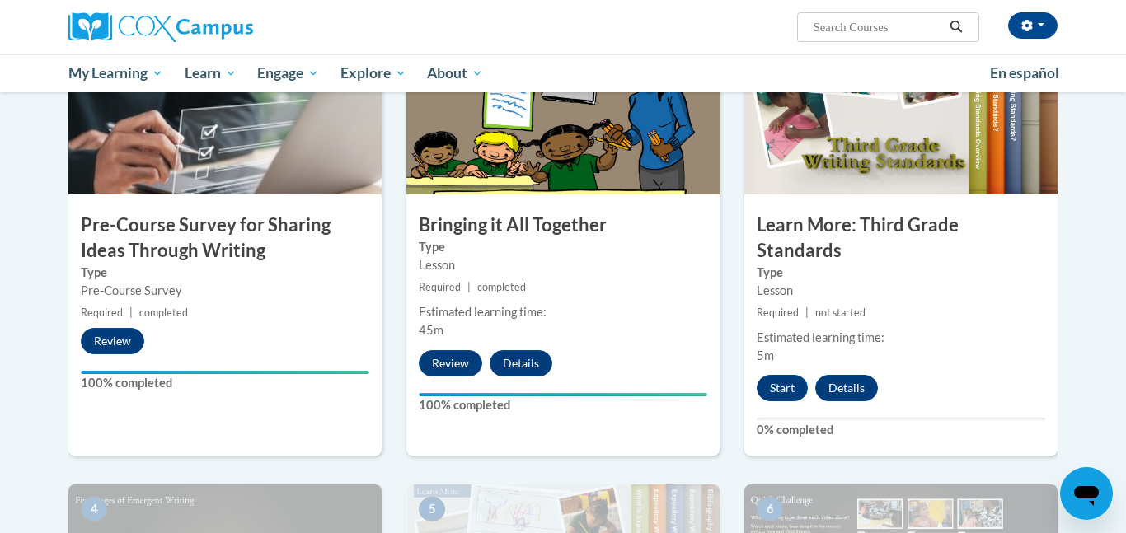
scroll to position [471, 0]
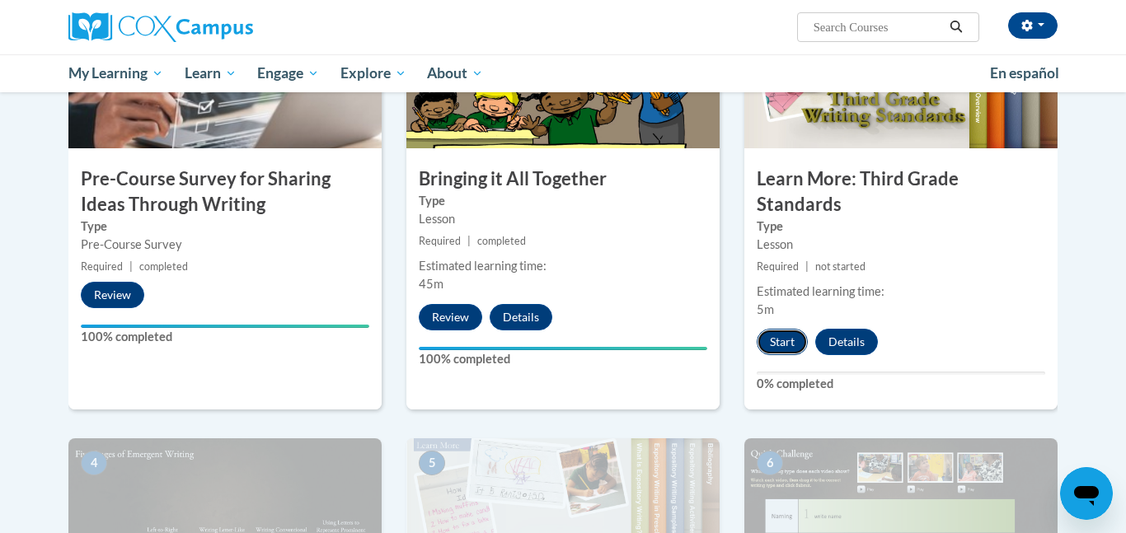
click at [787, 329] on button "Start" at bounding box center [782, 342] width 51 height 26
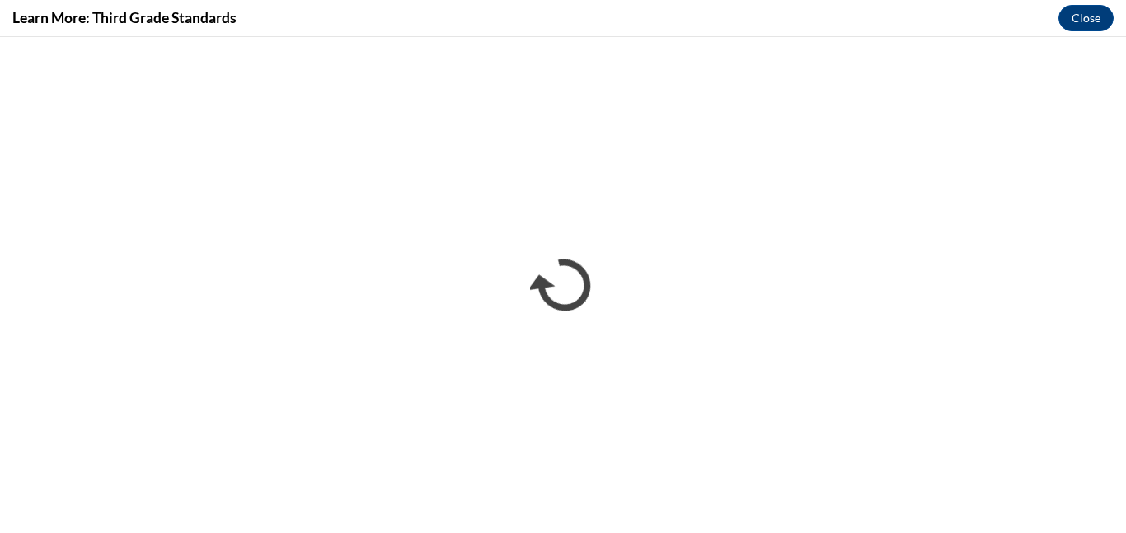
scroll to position [0, 0]
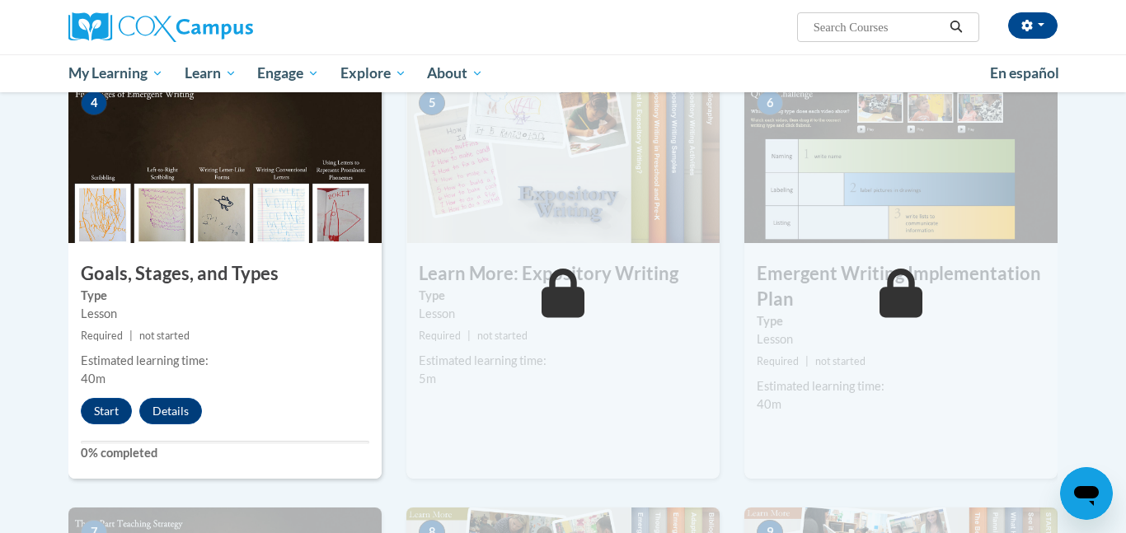
scroll to position [833, 0]
click at [118, 397] on button "Start" at bounding box center [106, 410] width 51 height 26
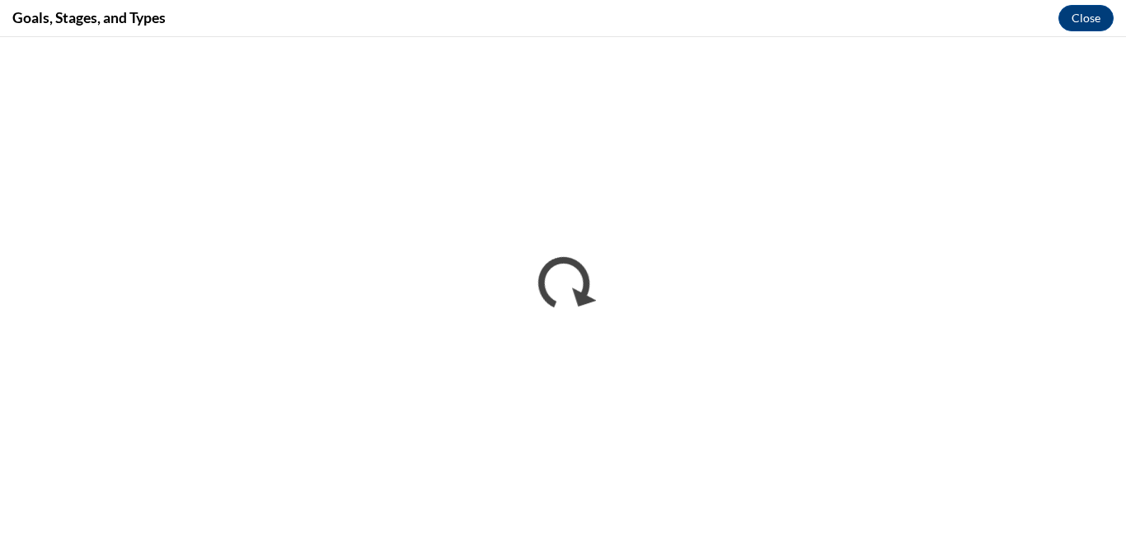
scroll to position [0, 0]
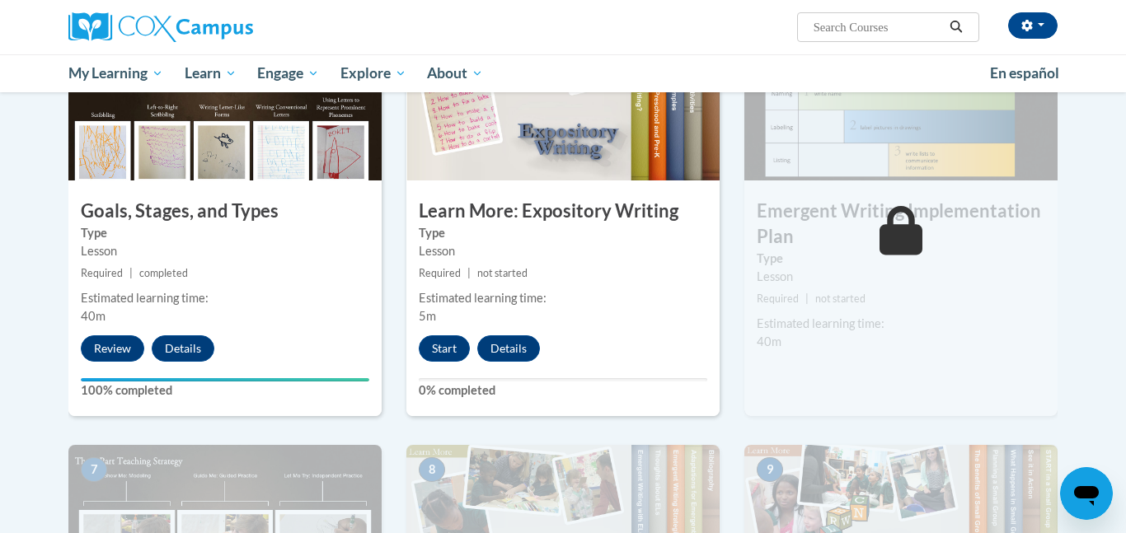
scroll to position [897, 0]
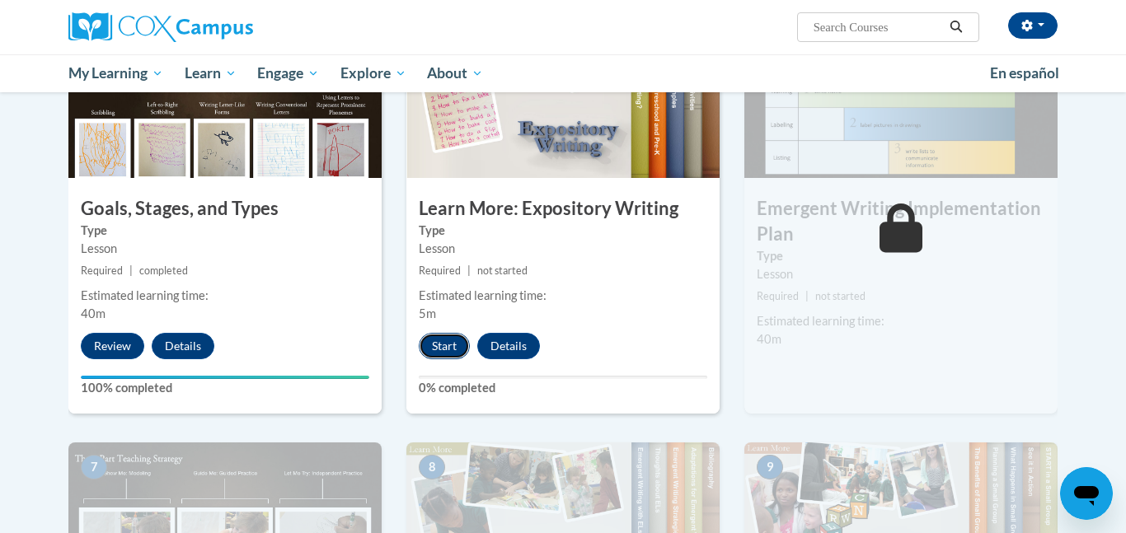
click at [425, 333] on button "Start" at bounding box center [444, 346] width 51 height 26
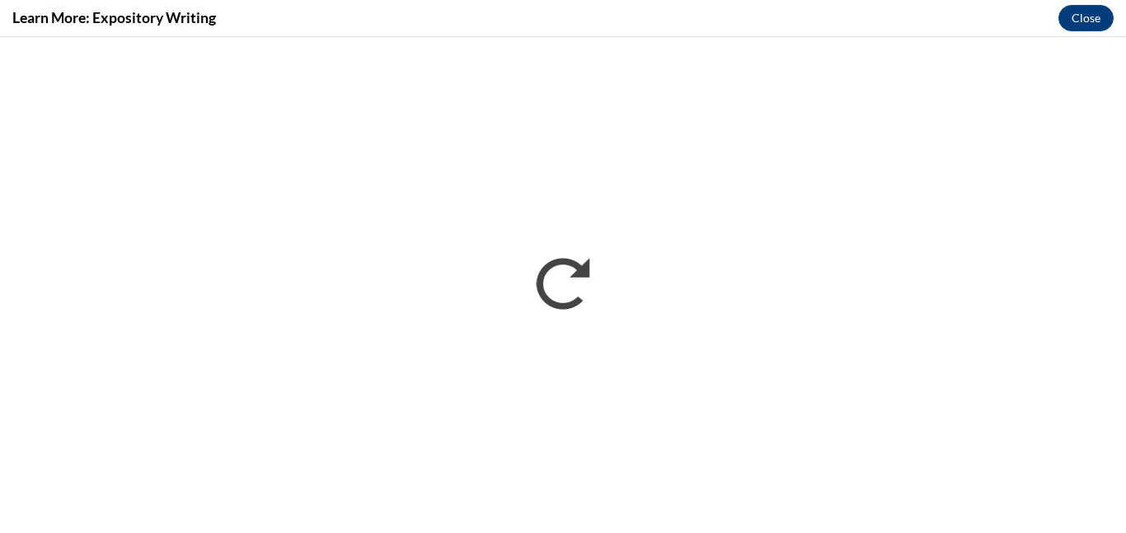
scroll to position [0, 0]
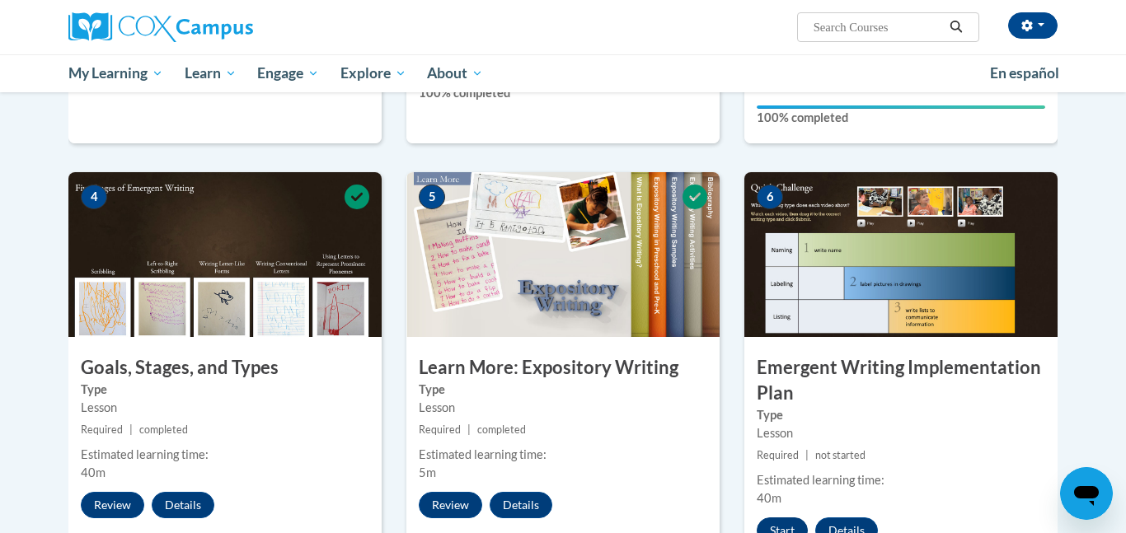
scroll to position [728, 0]
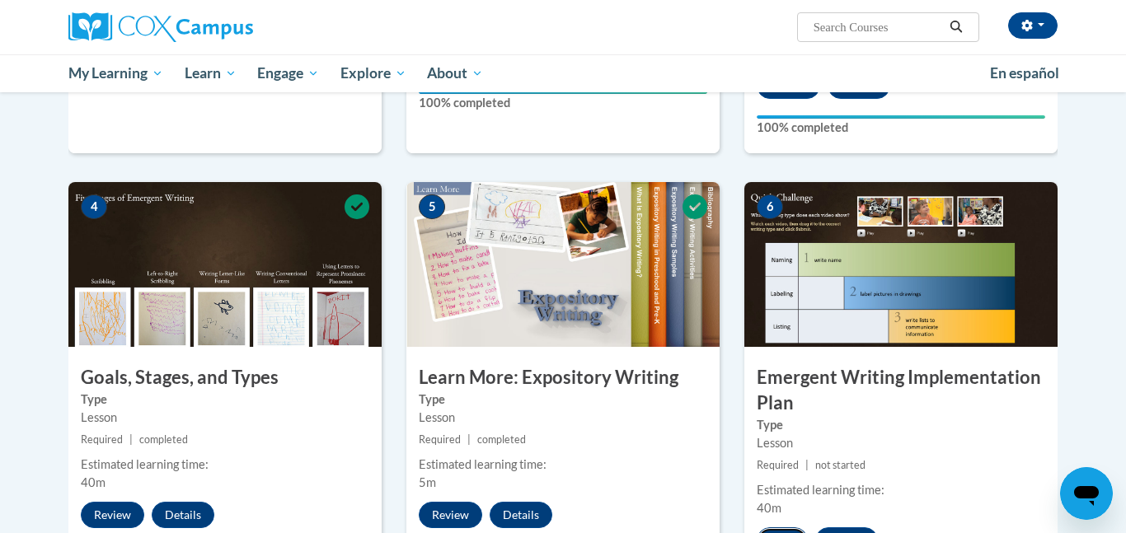
click at [764, 528] on button "Start" at bounding box center [782, 541] width 51 height 26
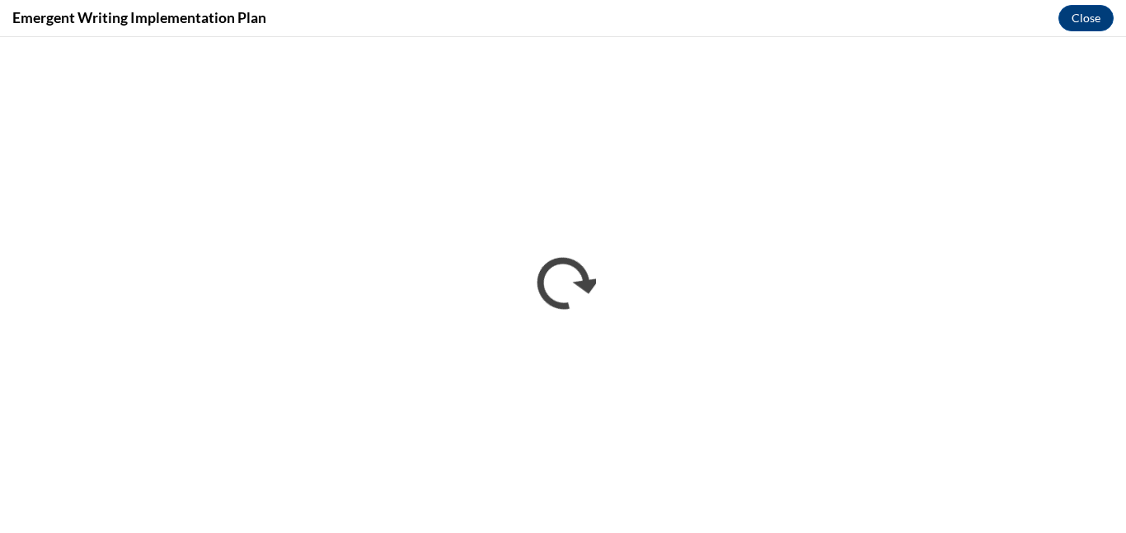
scroll to position [0, 0]
